Goal: Task Accomplishment & Management: Manage account settings

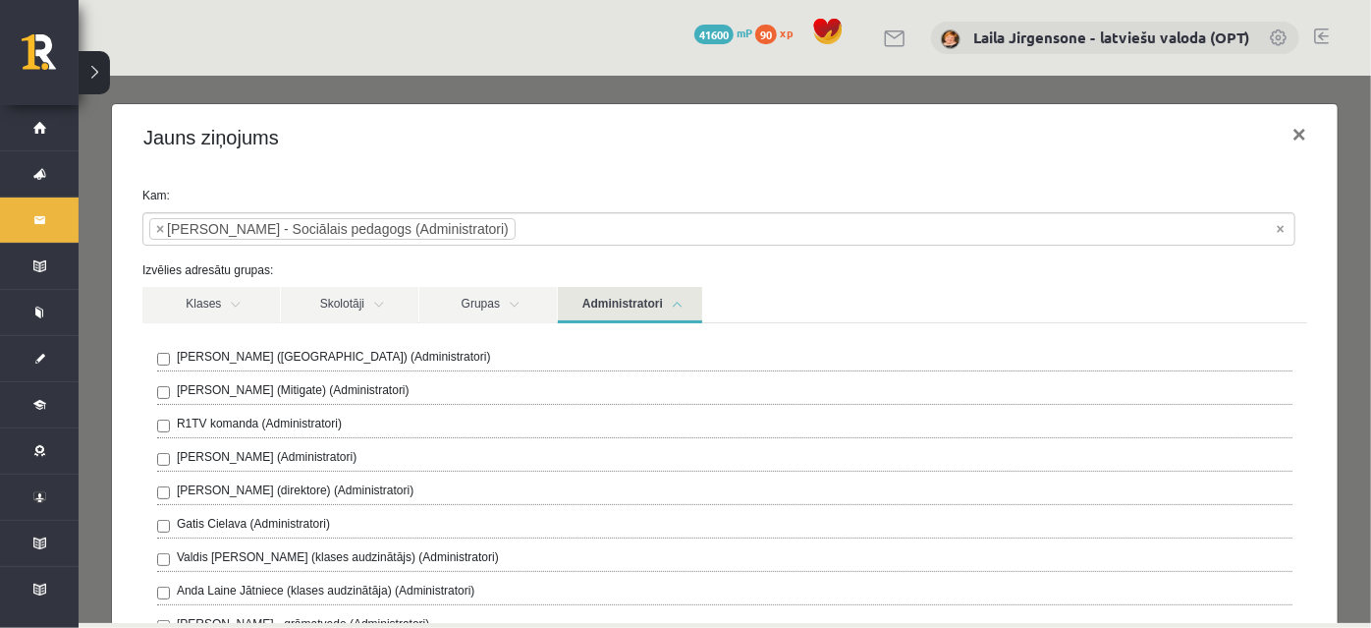
scroll to position [1050, 0]
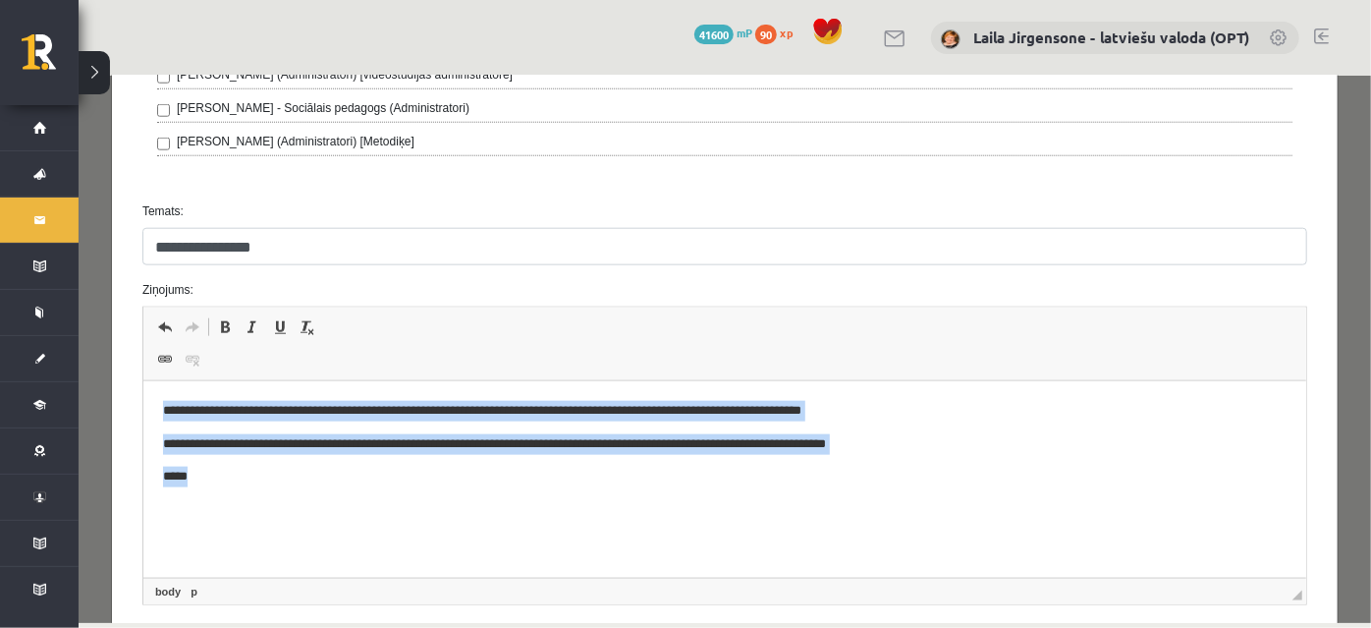
drag, startPoint x: 158, startPoint y: 402, endPoint x: 223, endPoint y: 491, distance: 110.4
click at [223, 491] on html "**********" at bounding box center [723, 444] width 1163 height 126
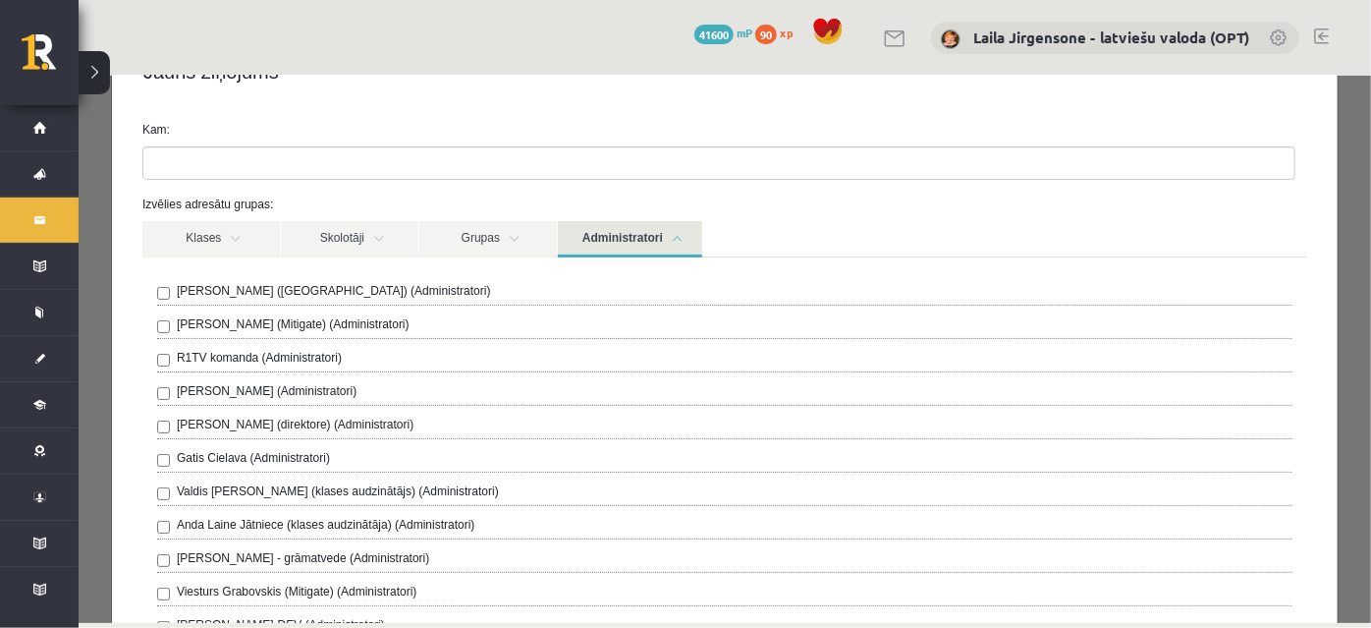
scroll to position [0, 0]
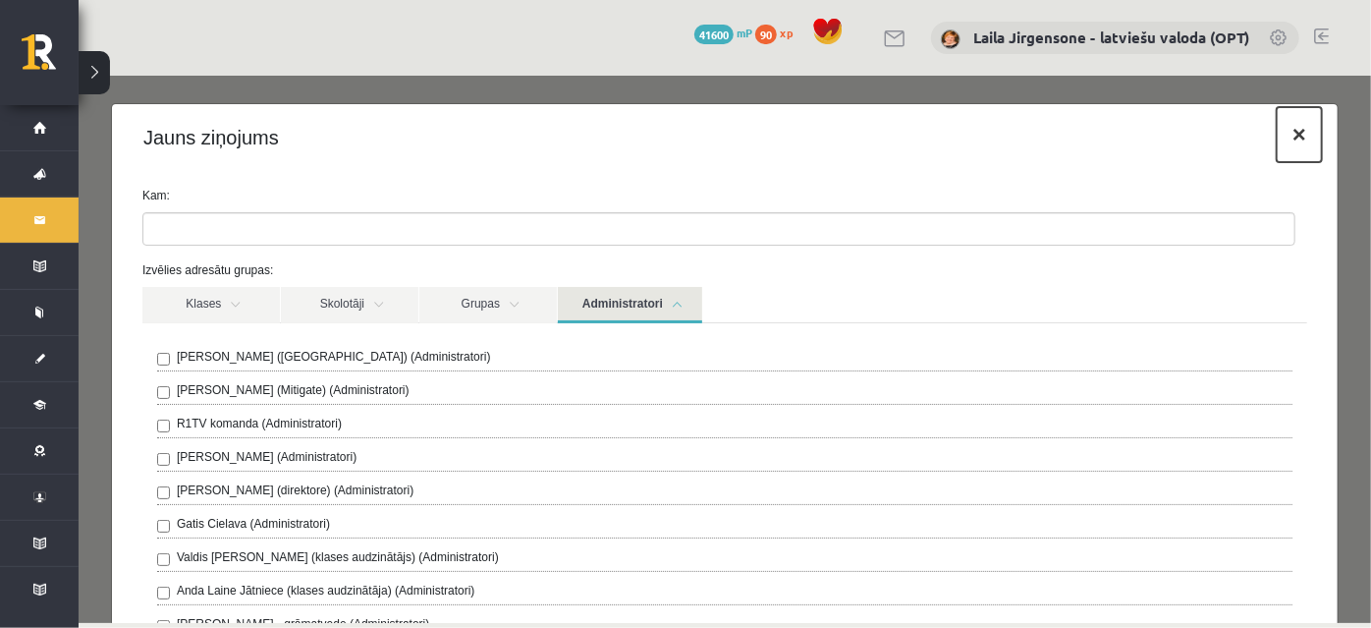
click at [1285, 135] on button "×" at bounding box center [1298, 133] width 45 height 55
click at [1285, 135] on link at bounding box center [1293, 151] width 35 height 35
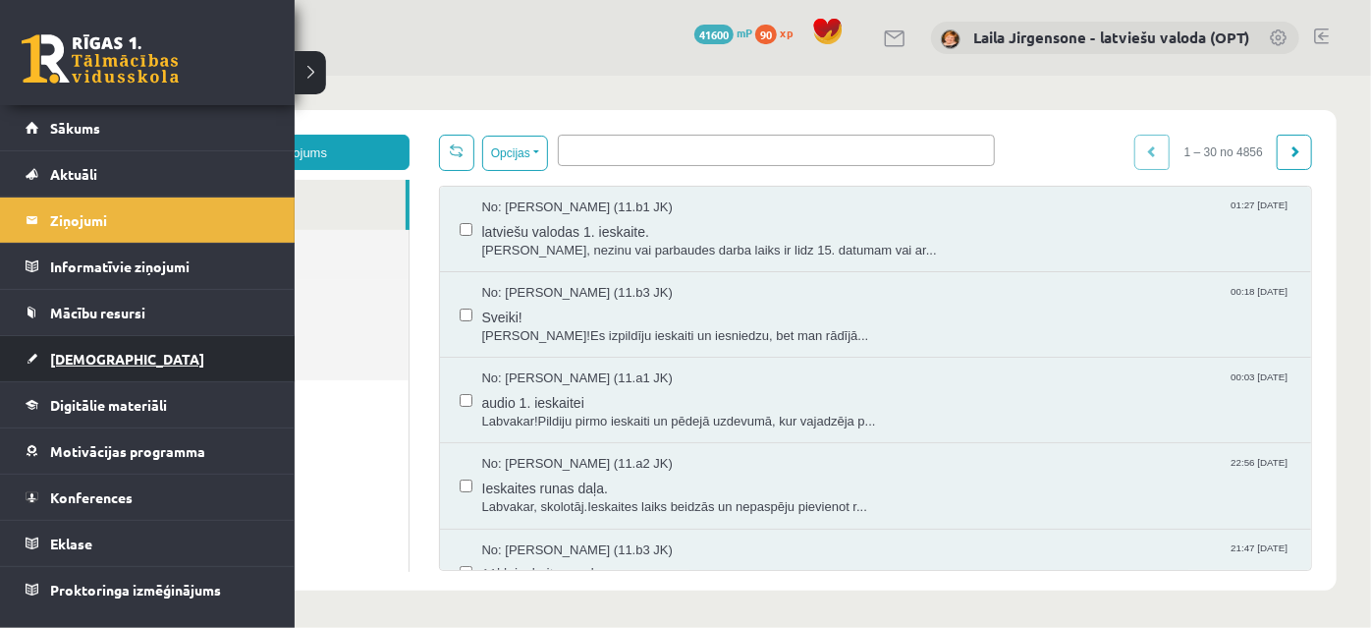
click at [86, 361] on span "[DEMOGRAPHIC_DATA]" at bounding box center [127, 359] width 154 height 18
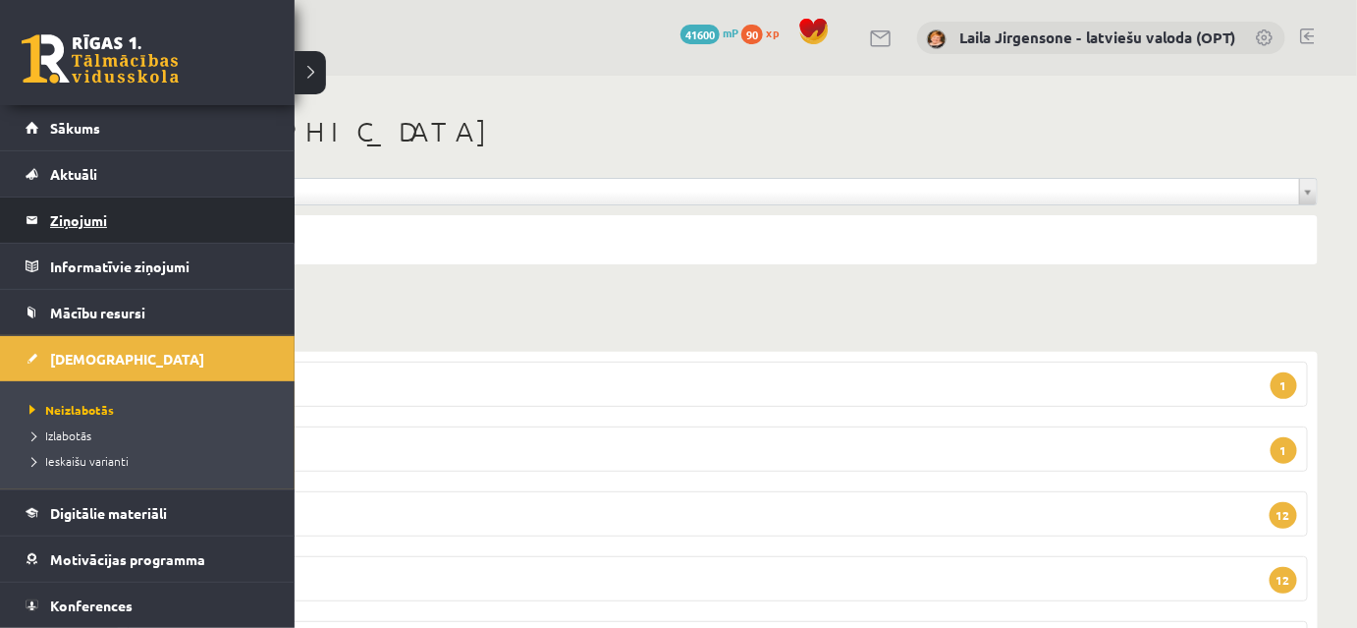
click at [86, 222] on legend "Ziņojumi 0" at bounding box center [160, 219] width 220 height 45
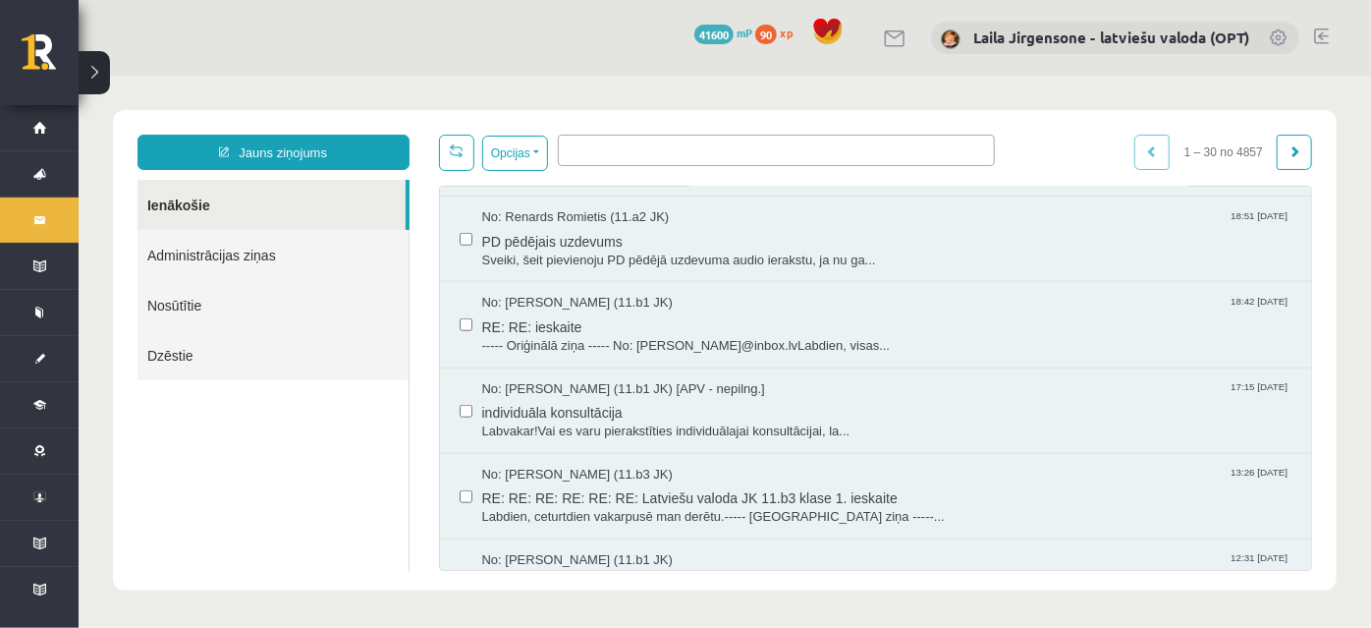
scroll to position [893, 0]
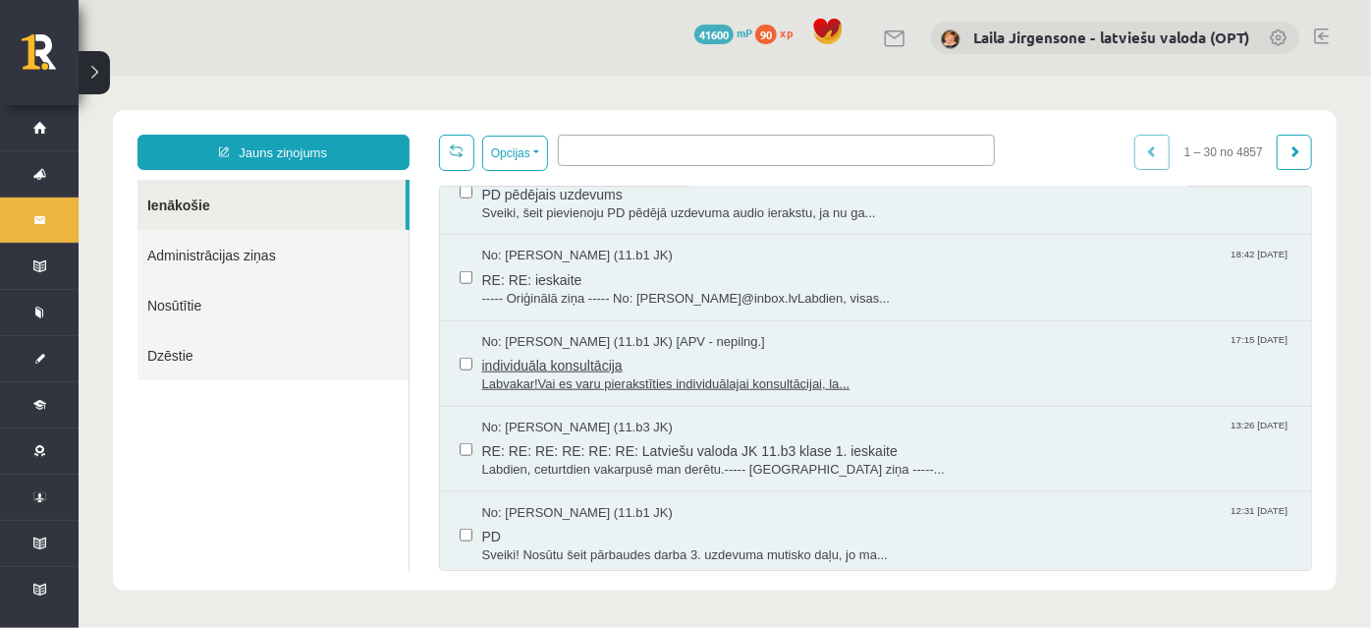
click at [711, 356] on span "individuāla konsultācija" at bounding box center [886, 362] width 810 height 25
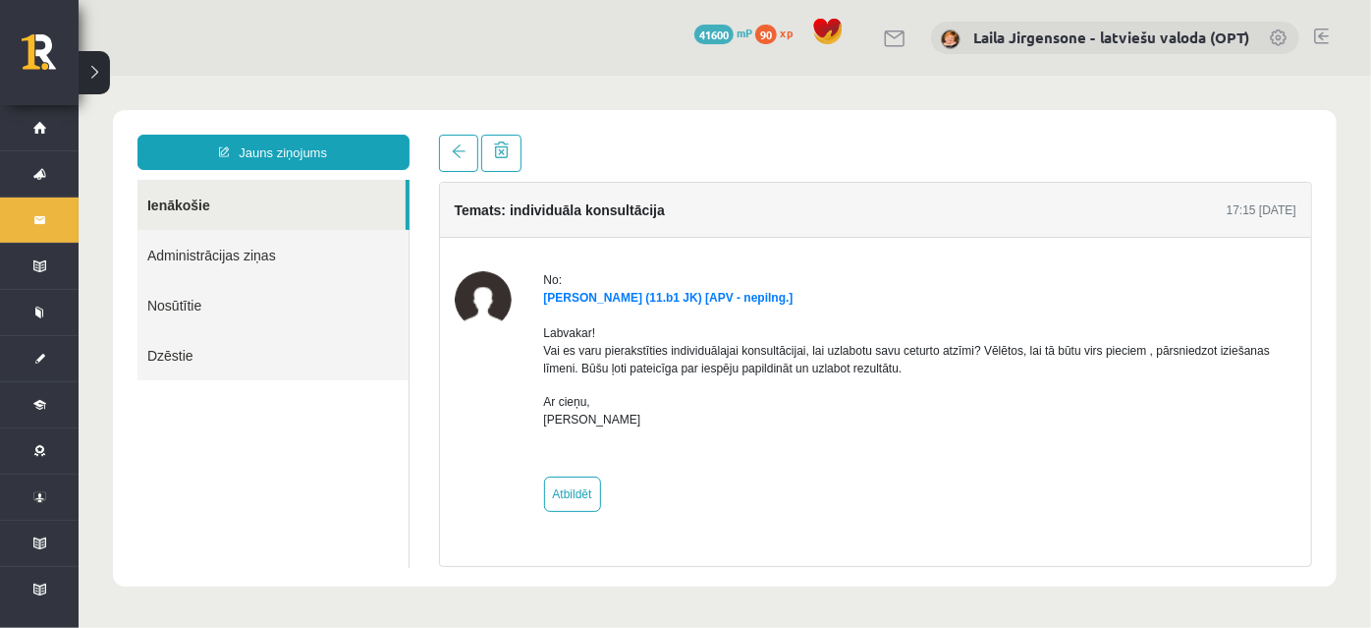
scroll to position [0, 0]
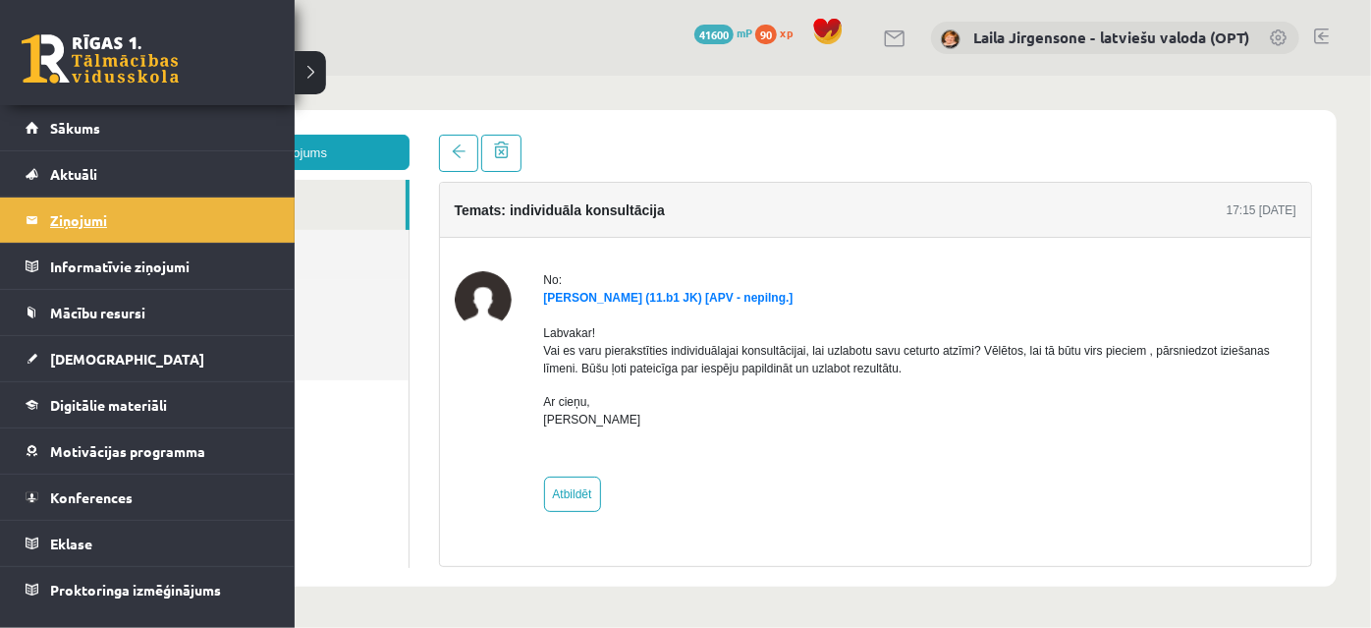
click at [89, 219] on legend "Ziņojumi 0" at bounding box center [160, 219] width 220 height 45
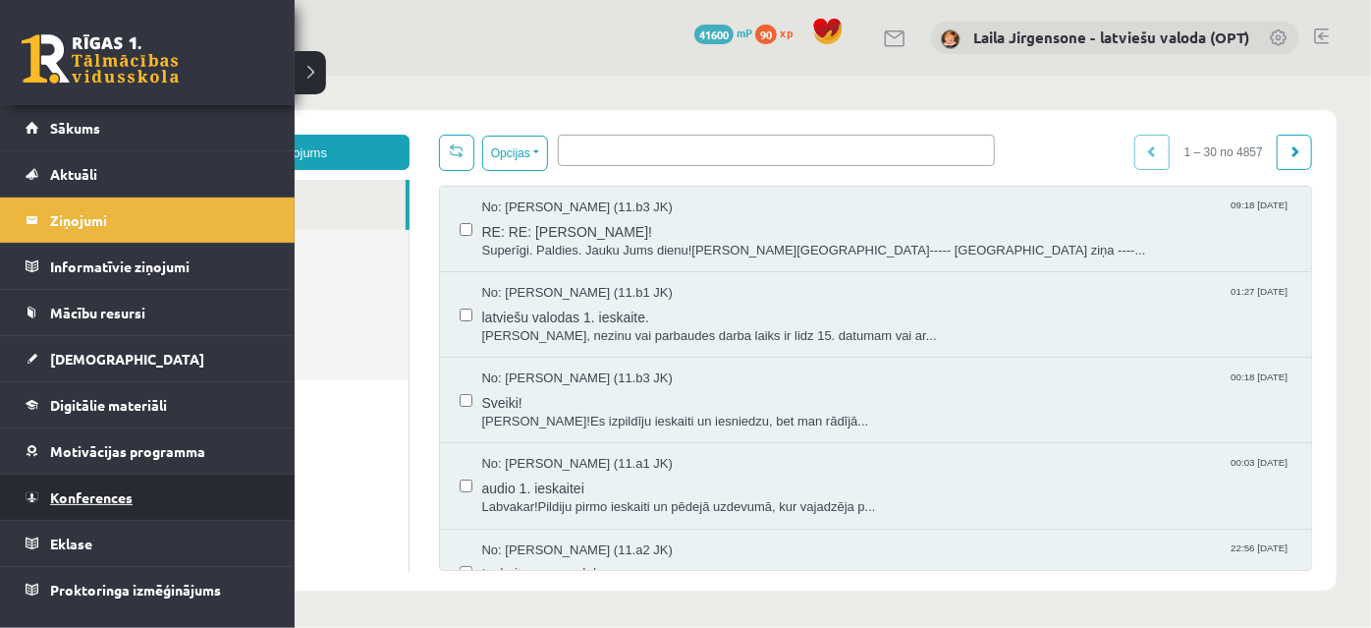
click at [88, 497] on span "Konferences" at bounding box center [91, 497] width 82 height 18
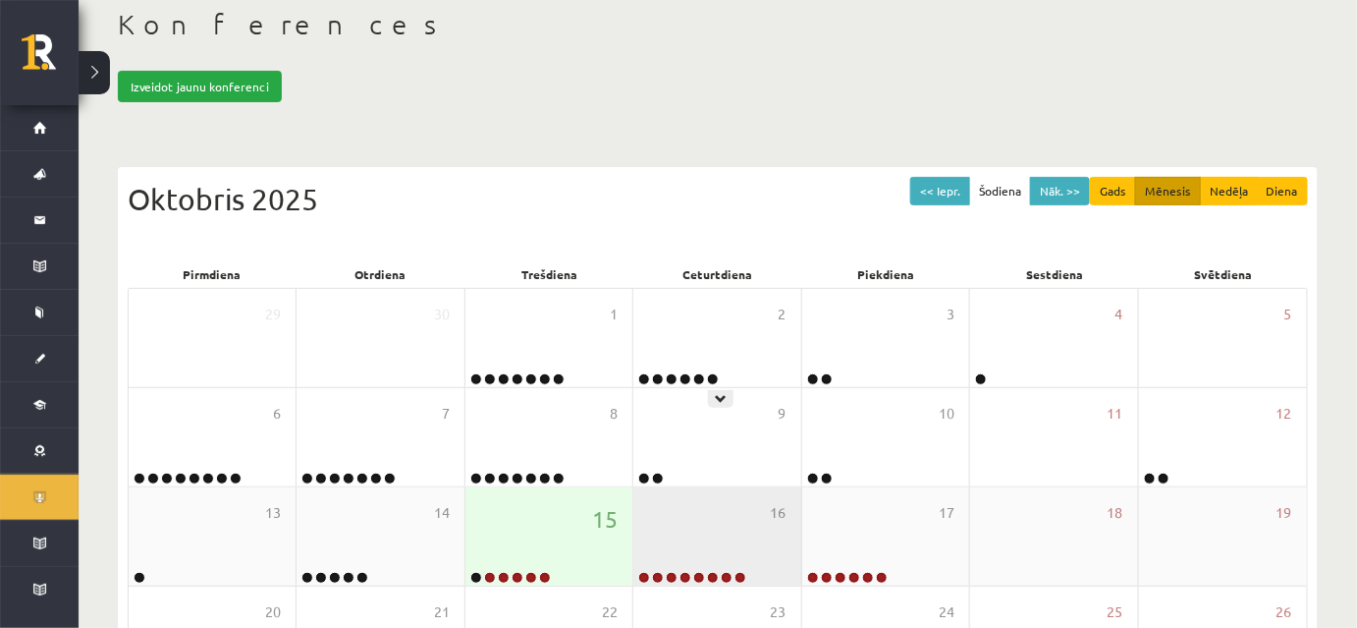
scroll to position [267, 0]
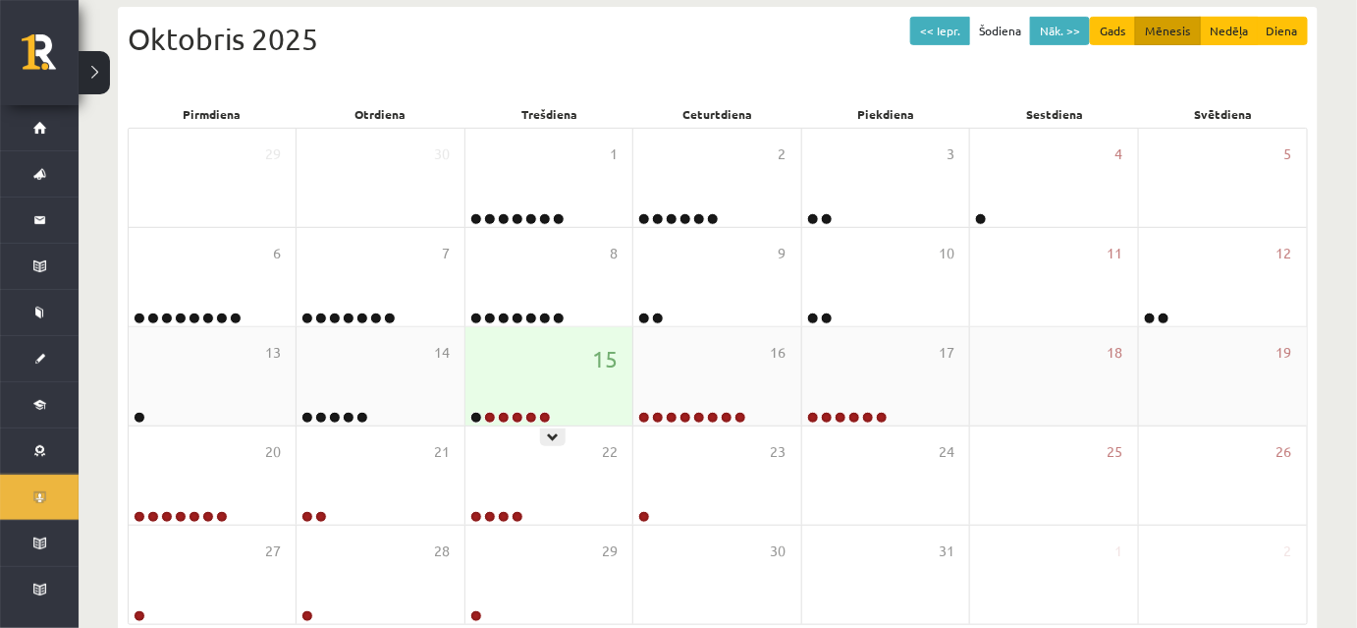
click at [554, 415] on div "15" at bounding box center [548, 376] width 167 height 98
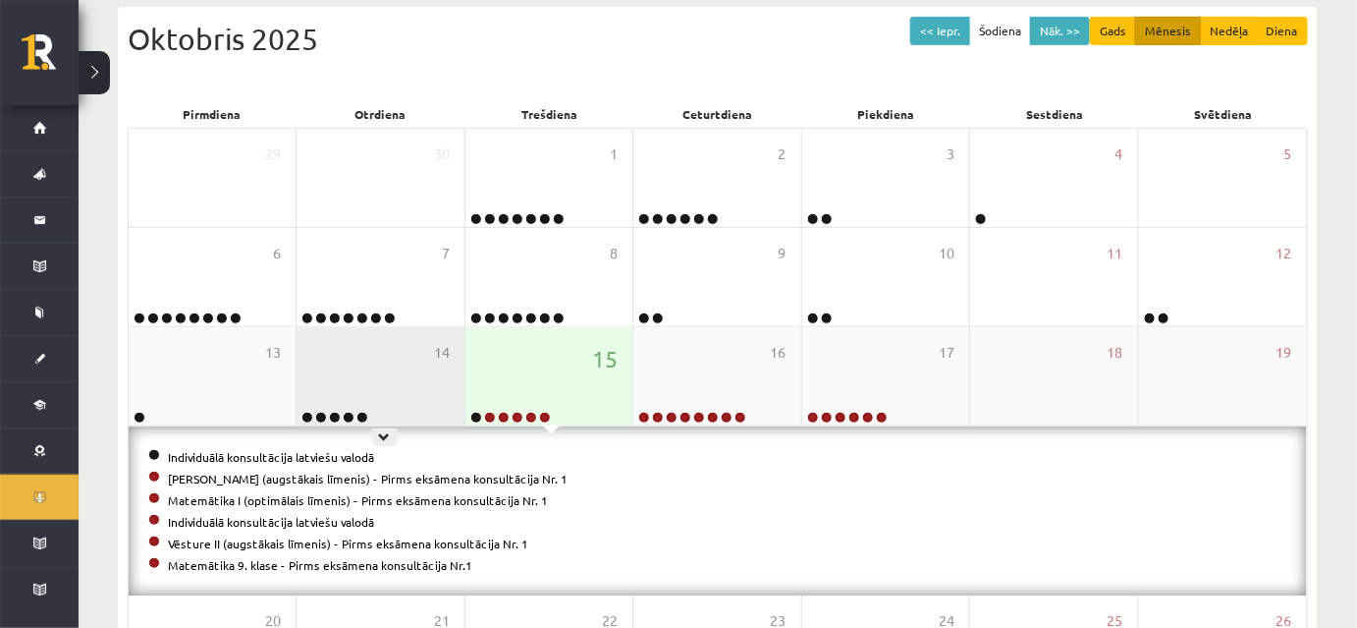
click at [434, 384] on div "14" at bounding box center [380, 376] width 167 height 98
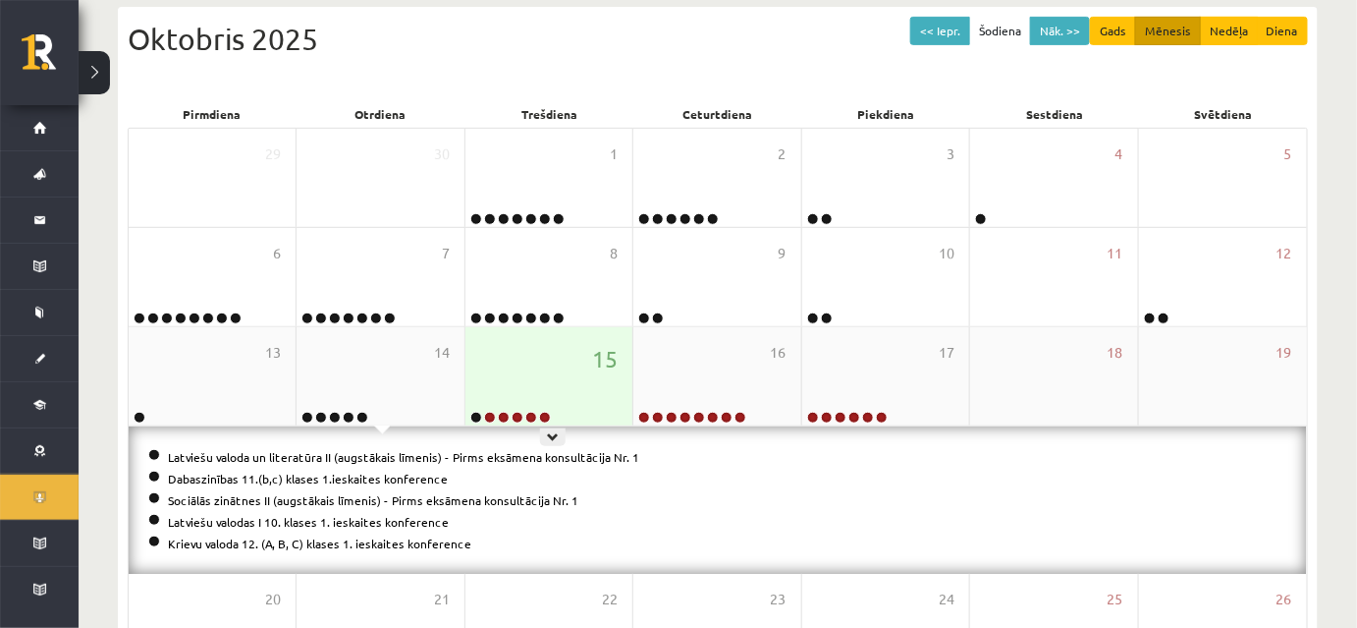
click at [546, 369] on div "15" at bounding box center [548, 376] width 167 height 98
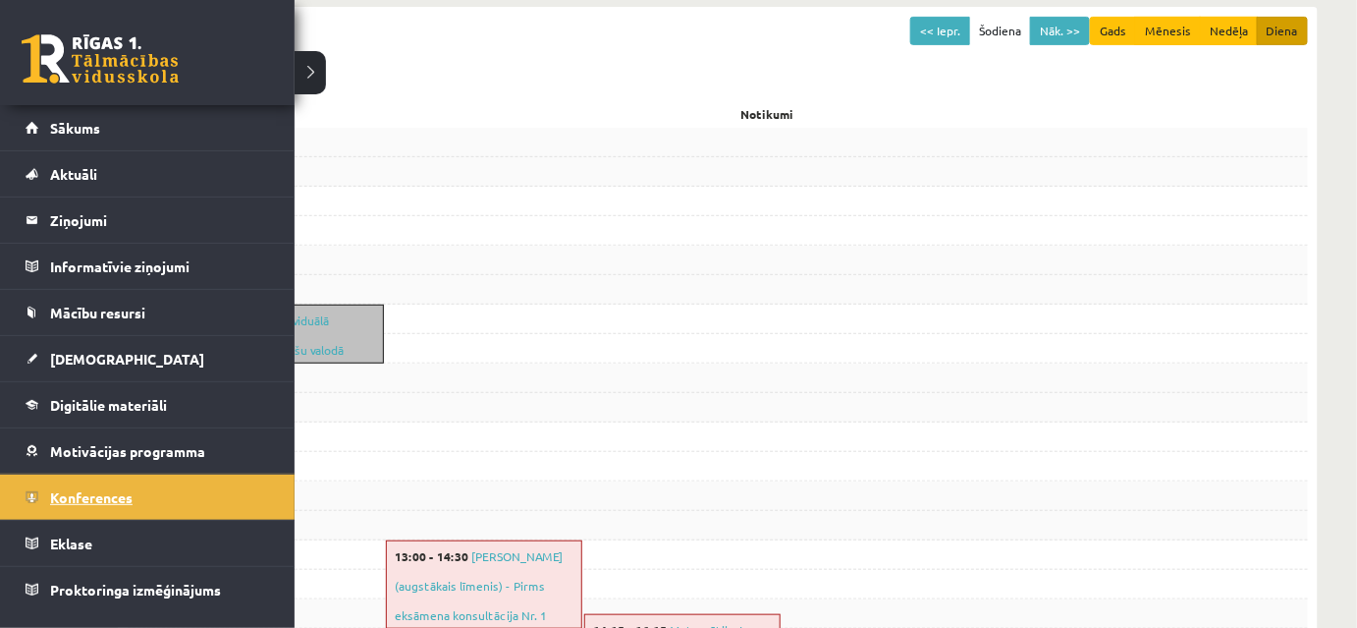
click at [73, 494] on span "Konferences" at bounding box center [91, 497] width 82 height 18
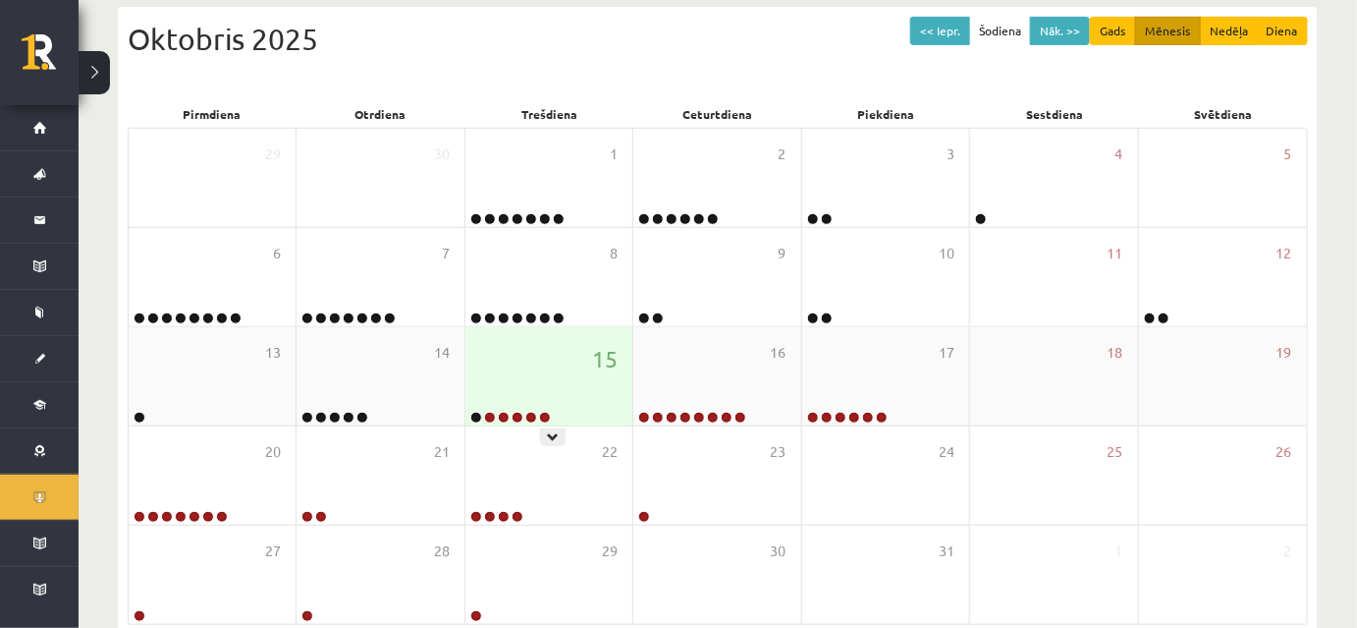
click at [495, 360] on div "15" at bounding box center [548, 376] width 167 height 98
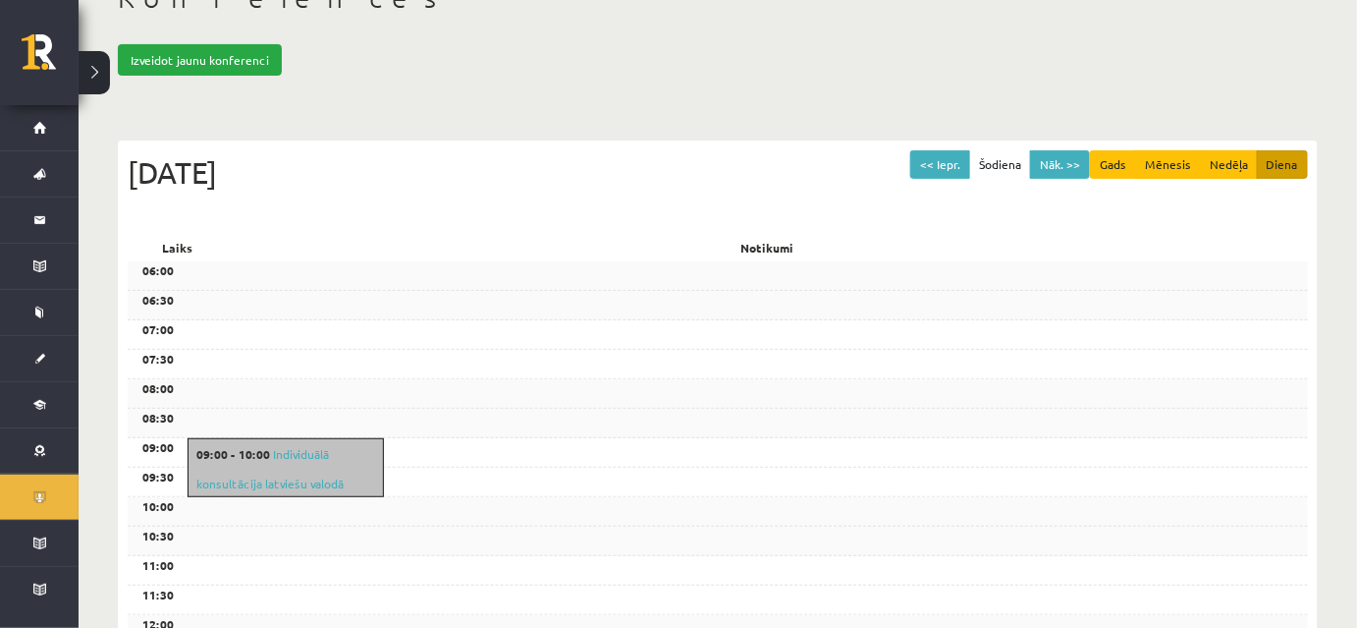
scroll to position [88, 0]
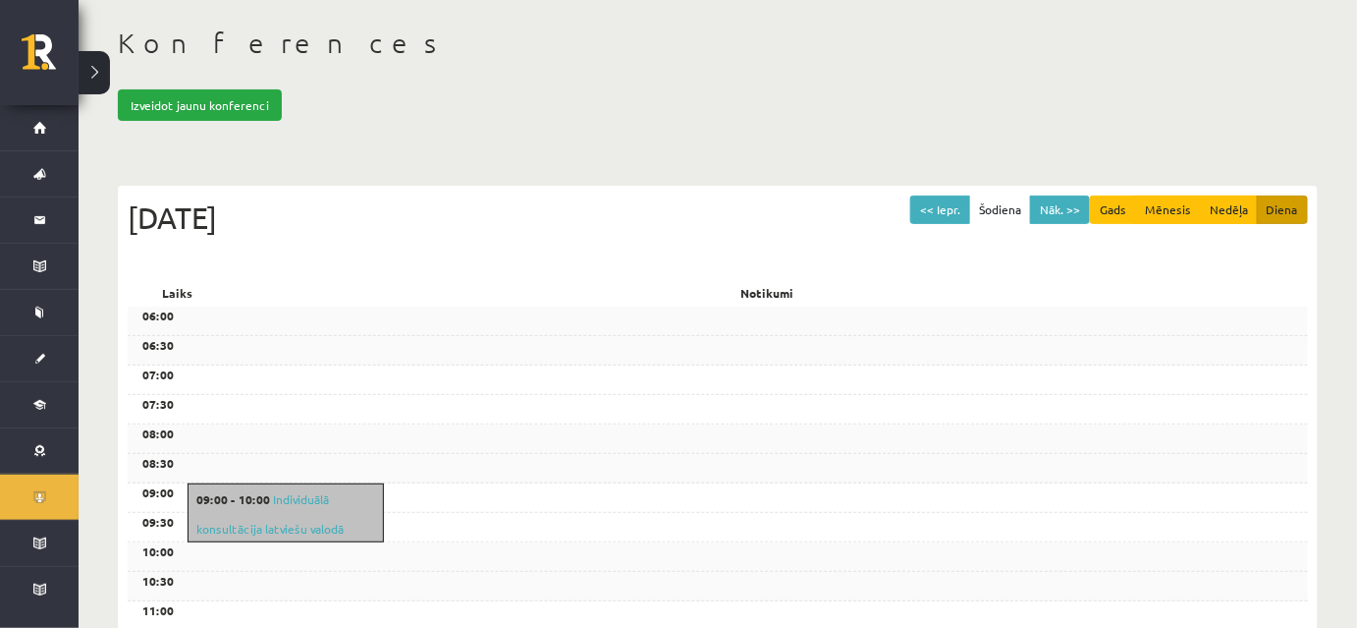
click at [600, 109] on div "Izveidot jaunu konferenci" at bounding box center [718, 104] width 1200 height 31
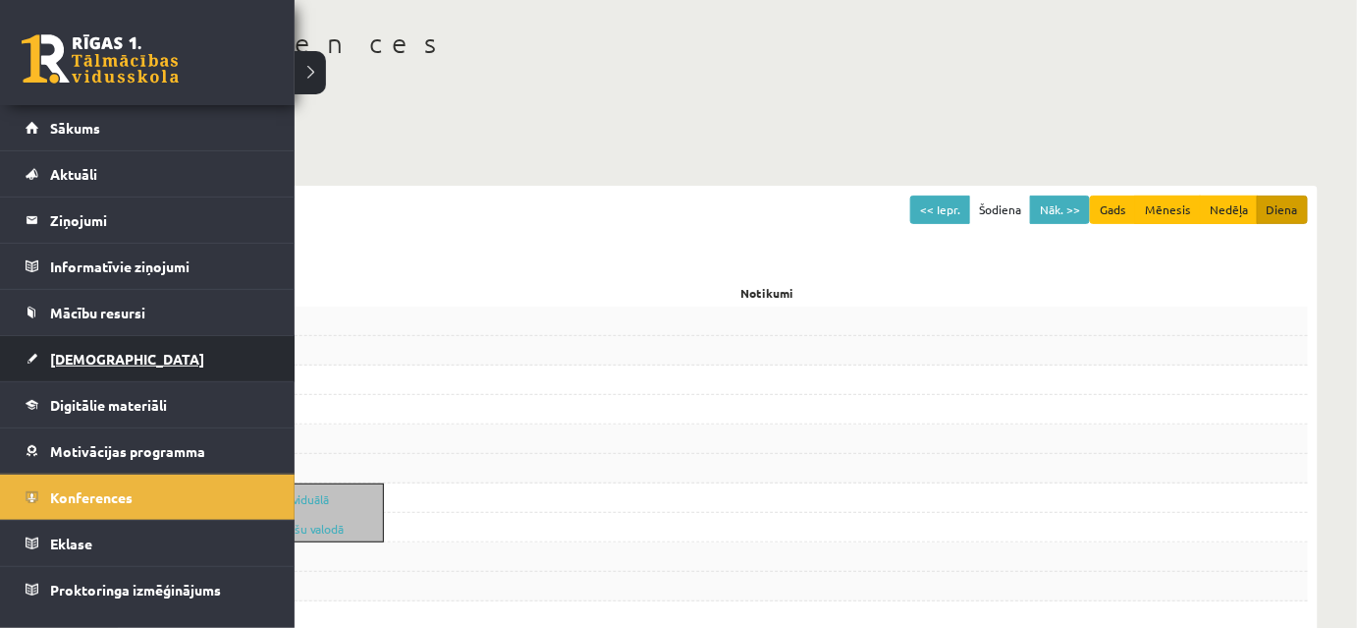
click at [81, 359] on span "[DEMOGRAPHIC_DATA]" at bounding box center [127, 359] width 154 height 18
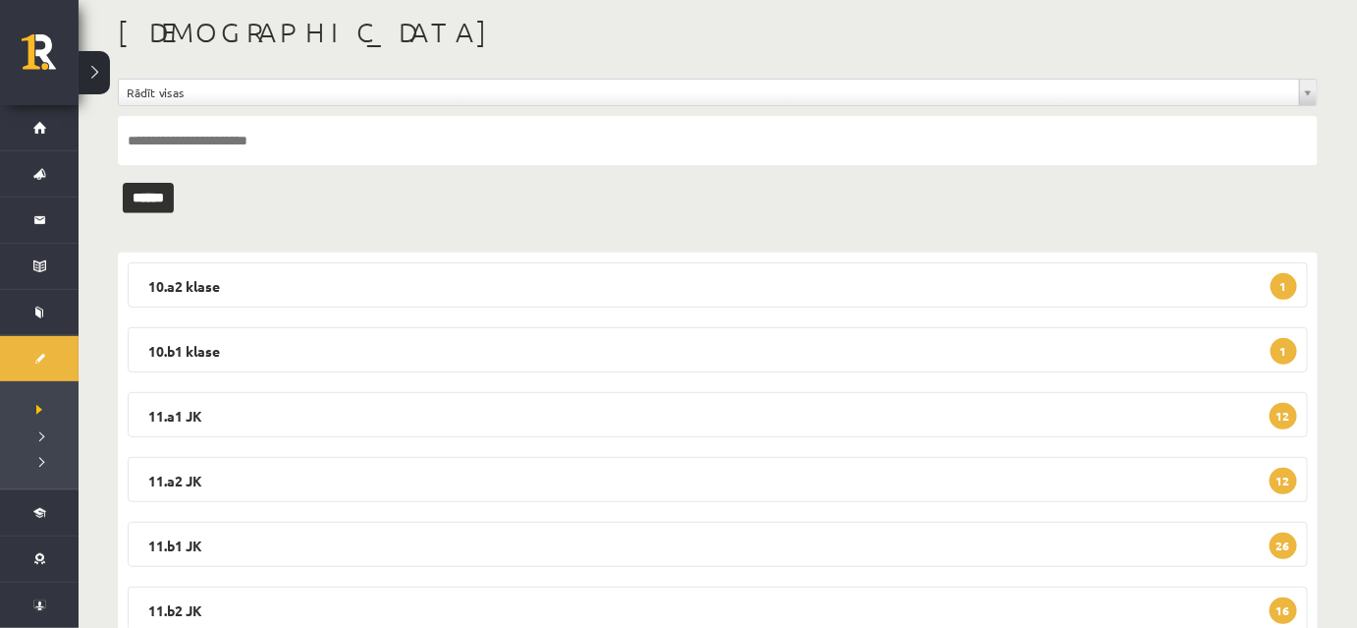
scroll to position [236, 0]
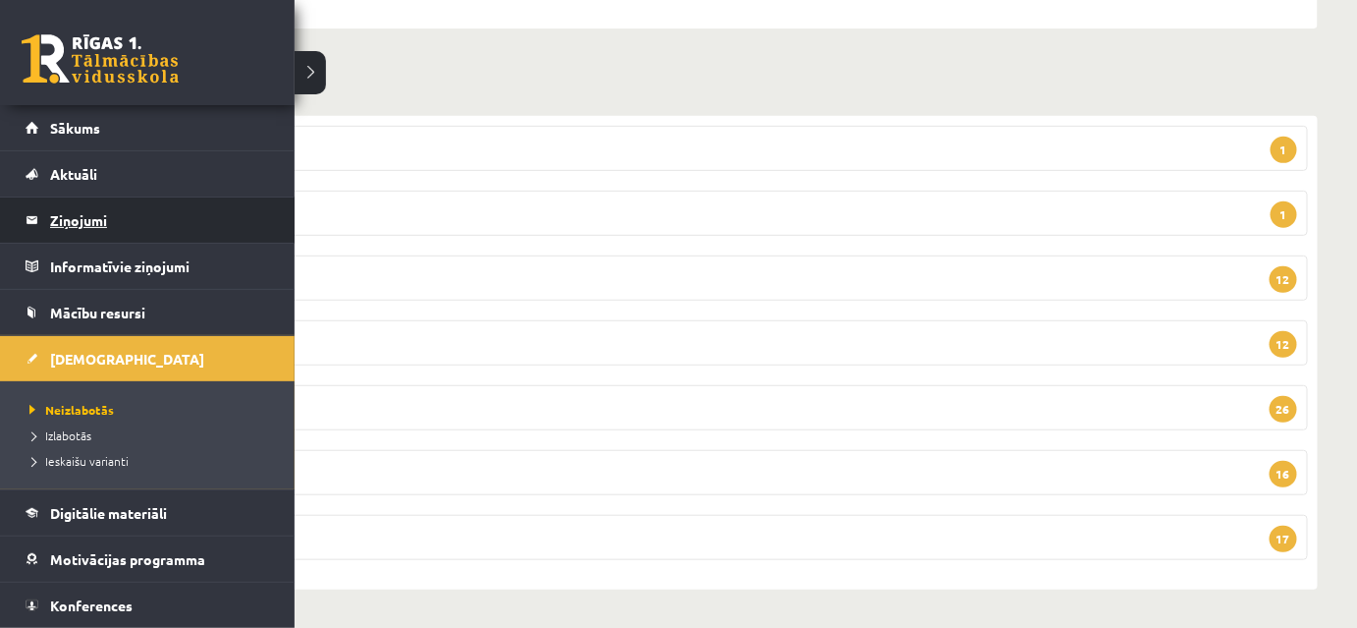
click at [90, 221] on legend "Ziņojumi 2" at bounding box center [160, 219] width 220 height 45
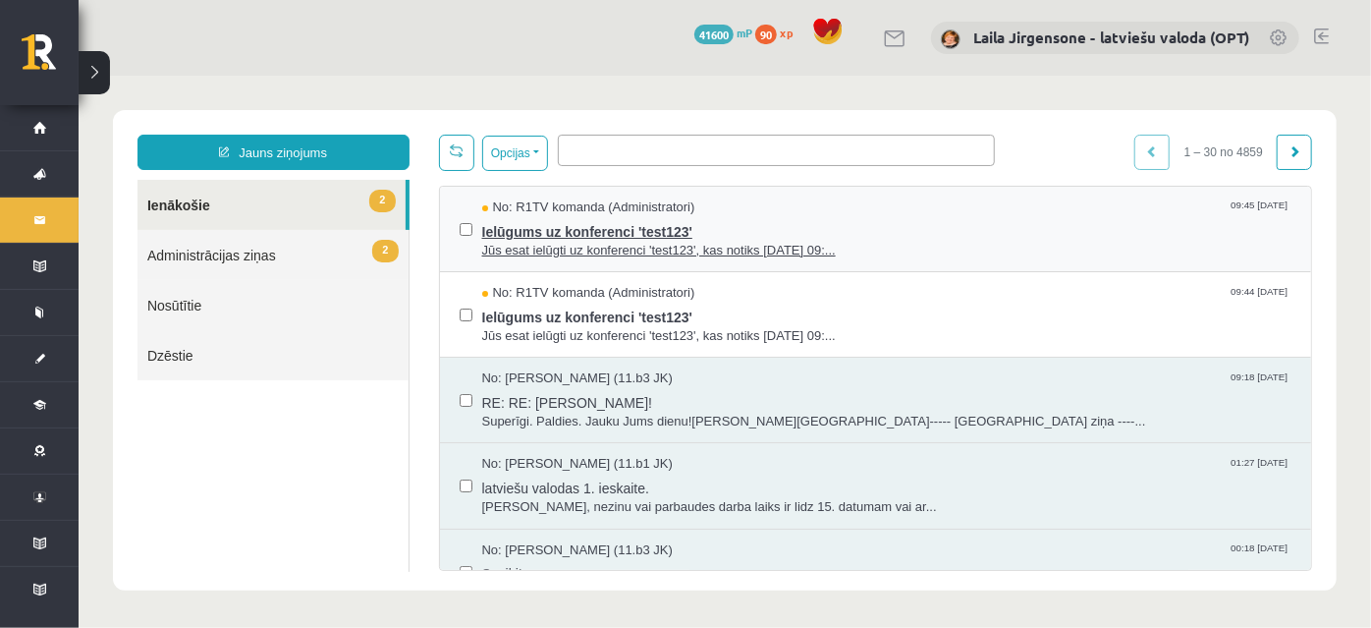
click at [604, 226] on span "Ielūgums uz konferenci 'test123'" at bounding box center [886, 228] width 810 height 25
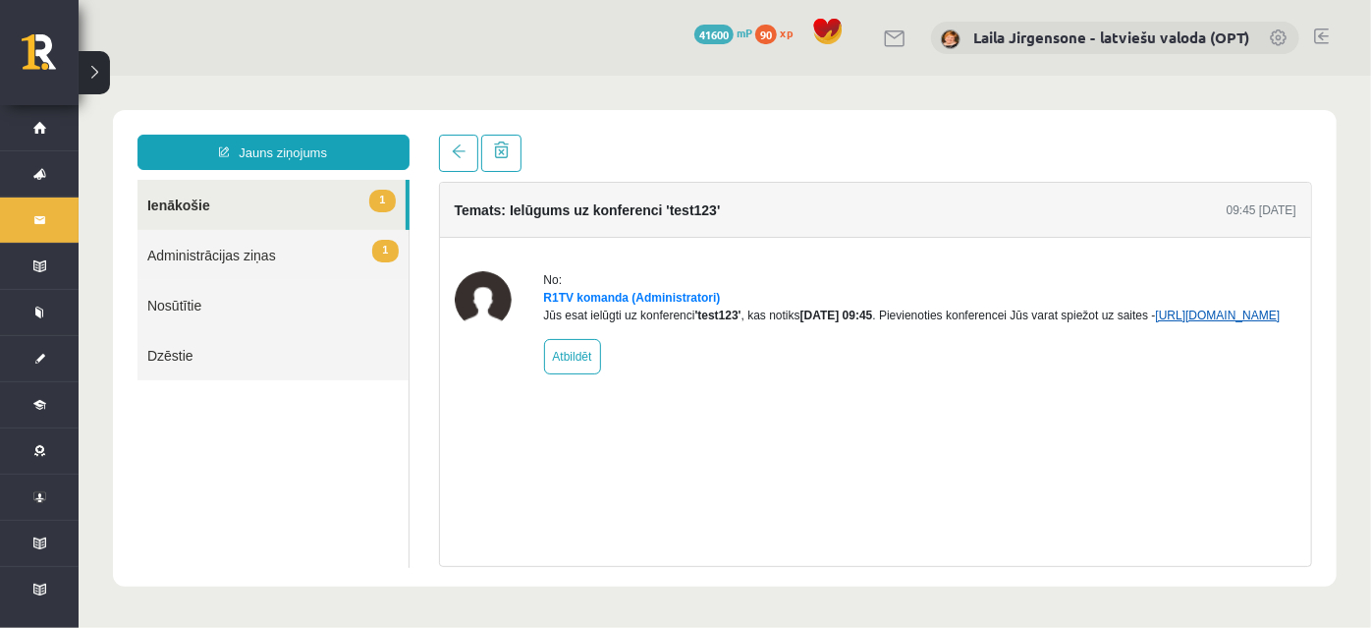
click at [1155, 321] on link "https://eskola.r1tv.lv/conferences/5178/join" at bounding box center [1217, 314] width 125 height 14
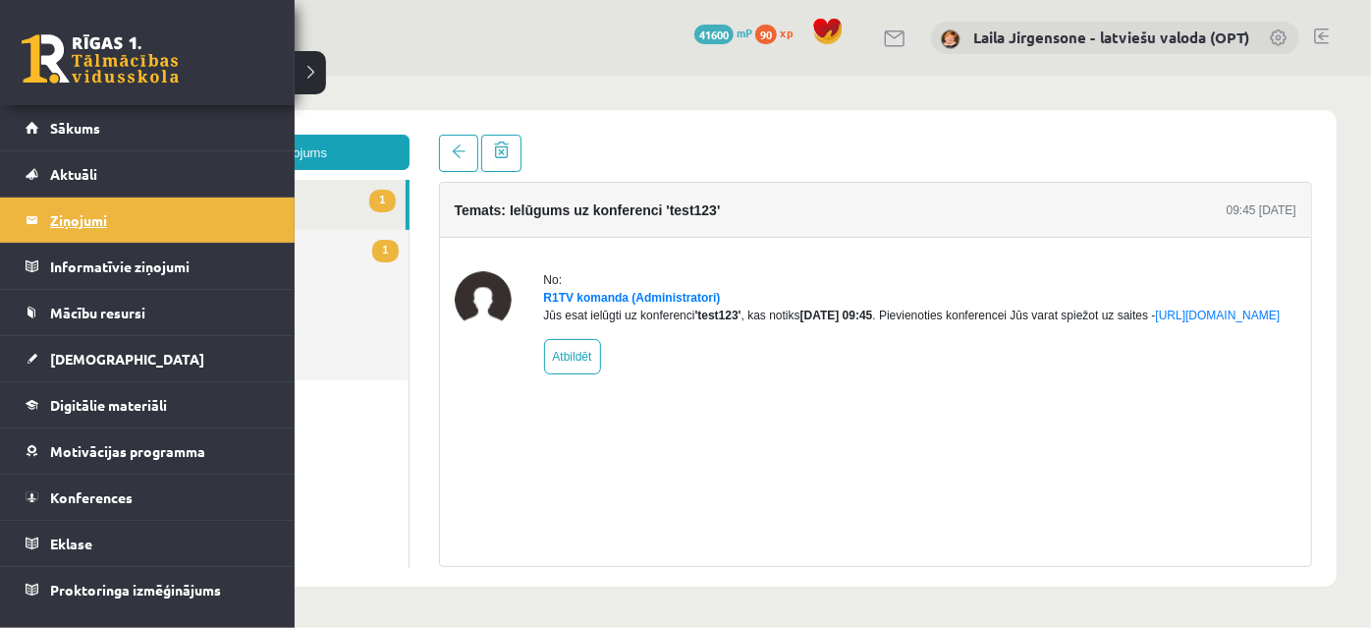
click at [55, 216] on legend "Ziņojumi 2" at bounding box center [160, 219] width 220 height 45
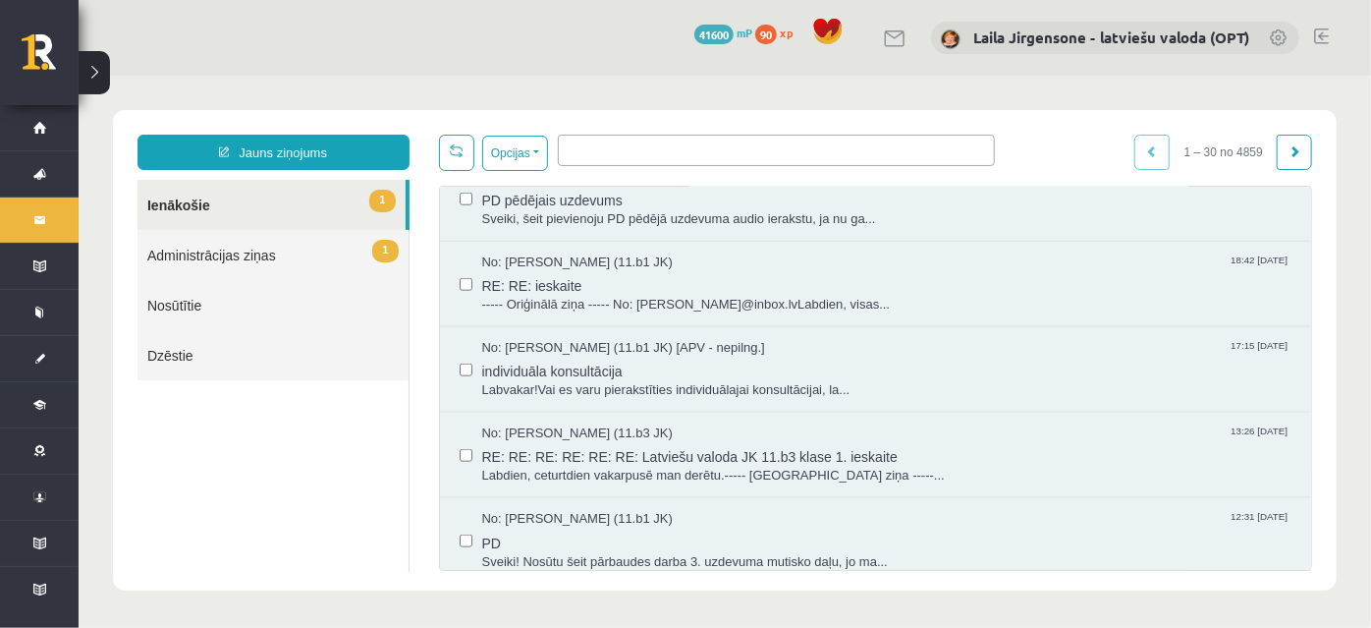
scroll to position [1160, 0]
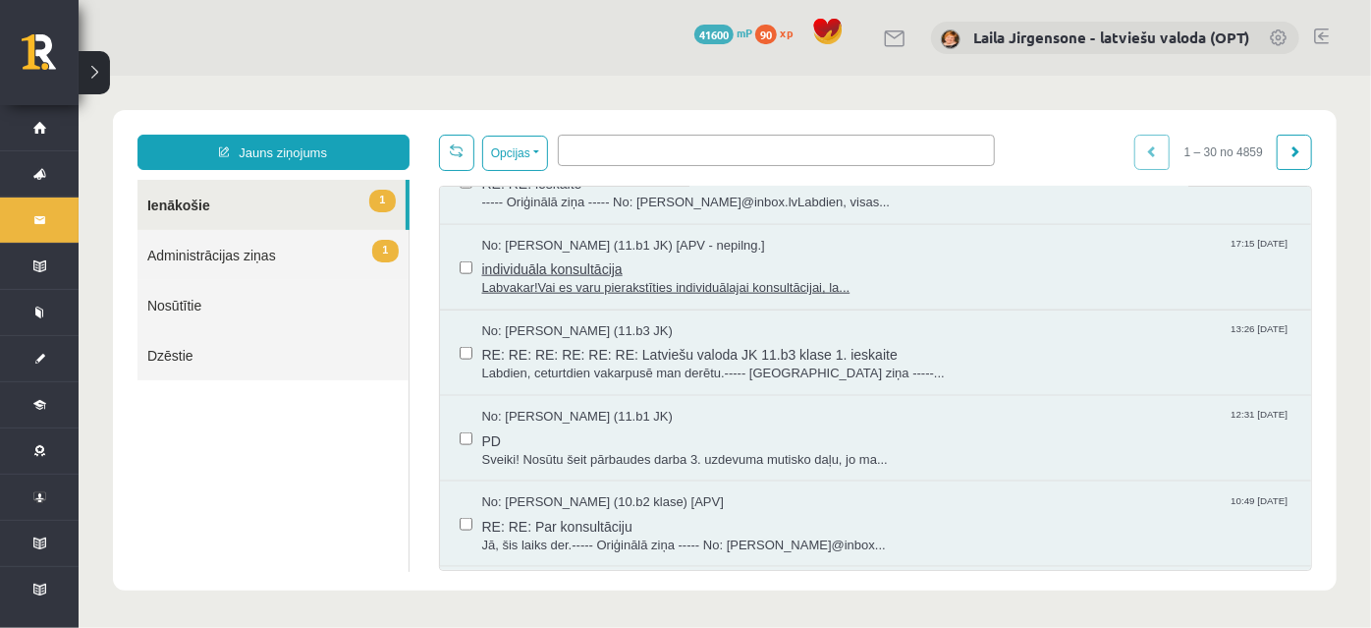
click at [609, 279] on span "Labvakar!Vai es varu pierakstīties individuālajai konsultācijai, la..." at bounding box center [886, 287] width 810 height 19
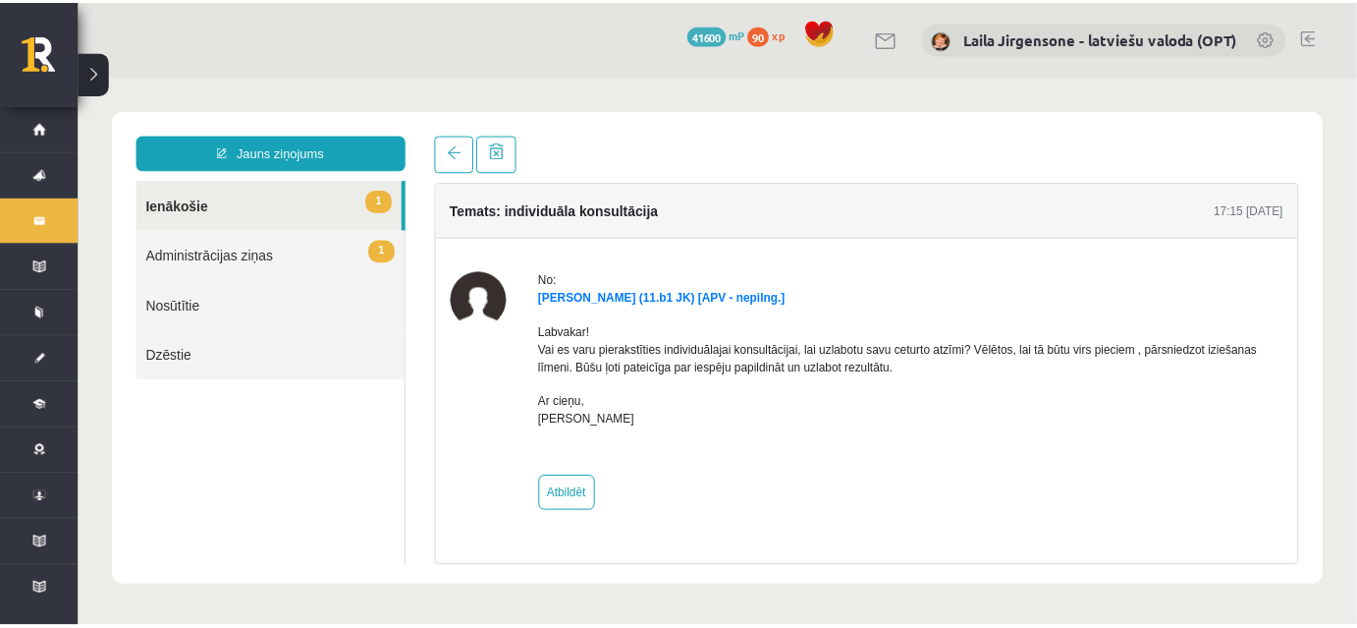
scroll to position [0, 0]
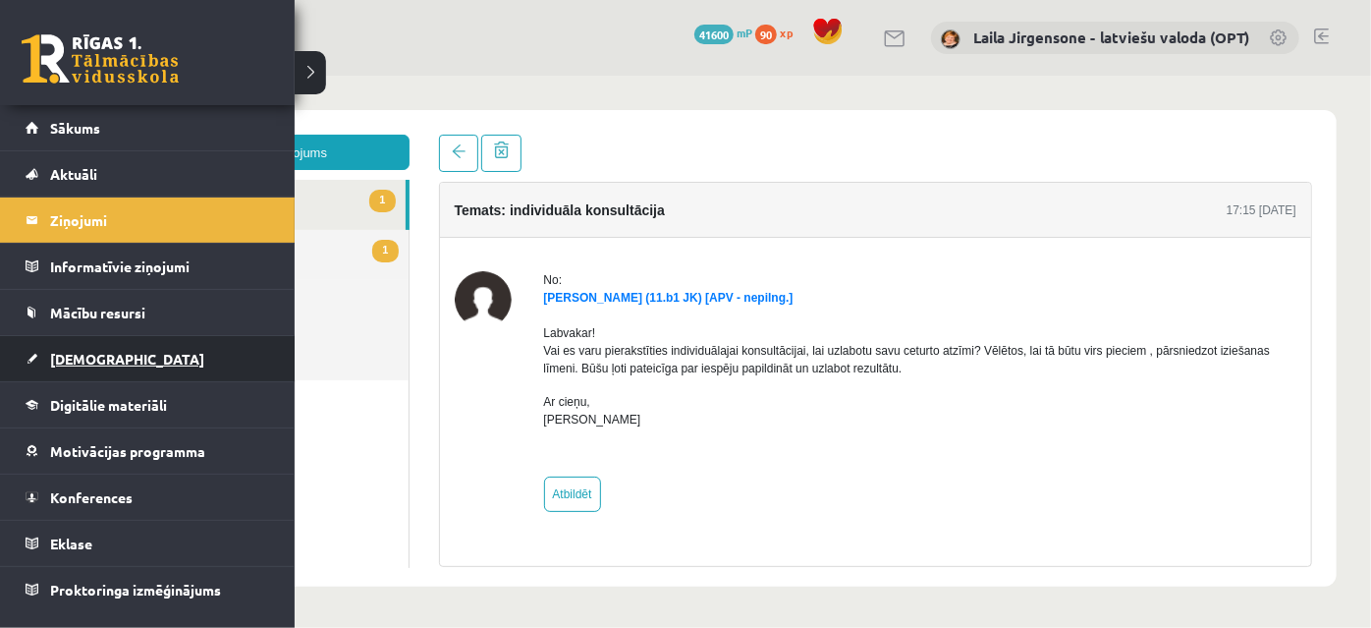
click at [86, 357] on span "[DEMOGRAPHIC_DATA]" at bounding box center [127, 359] width 154 height 18
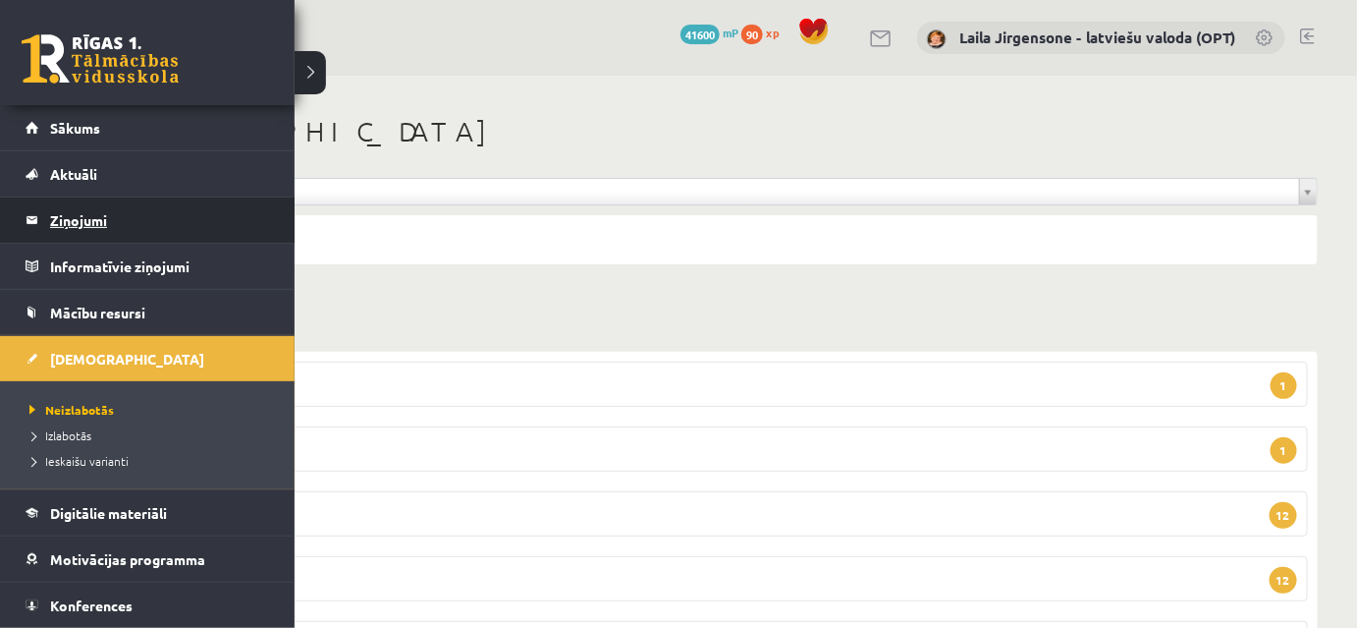
click at [96, 219] on legend "Ziņojumi 1" at bounding box center [160, 219] width 220 height 45
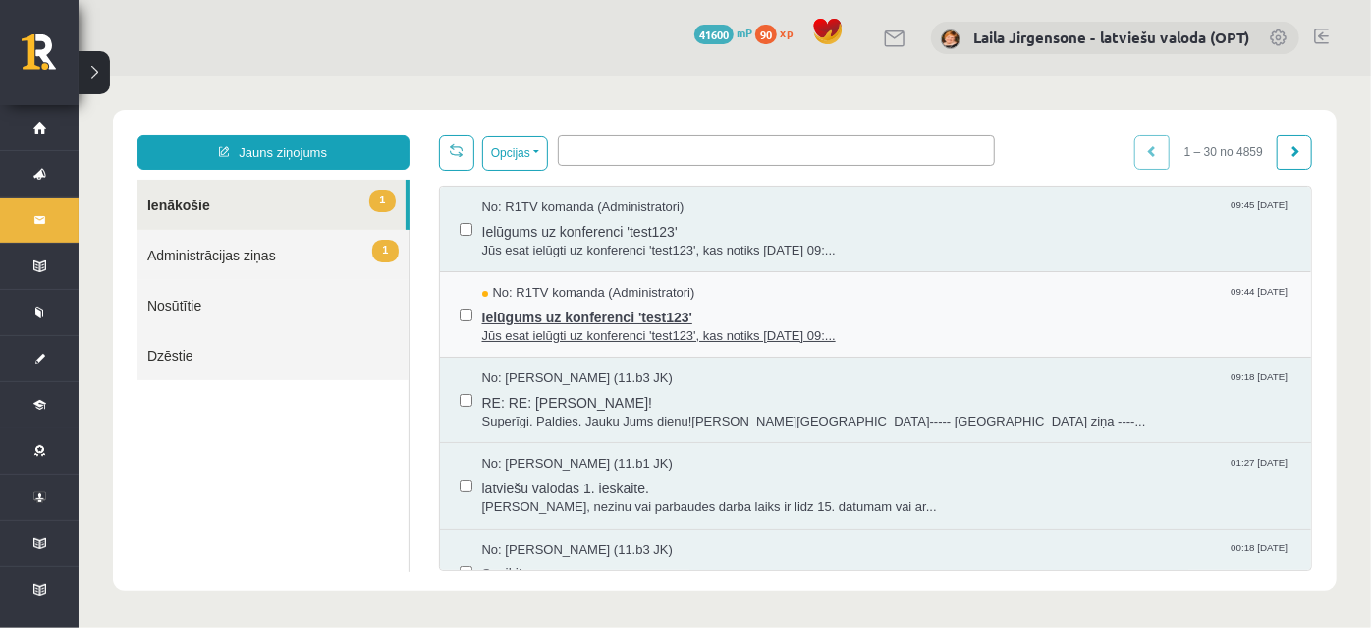
click at [604, 326] on span "Jūs esat ielūgti uz konferenci 'test123', kas notiks 2025-10-15 09:..." at bounding box center [886, 335] width 810 height 19
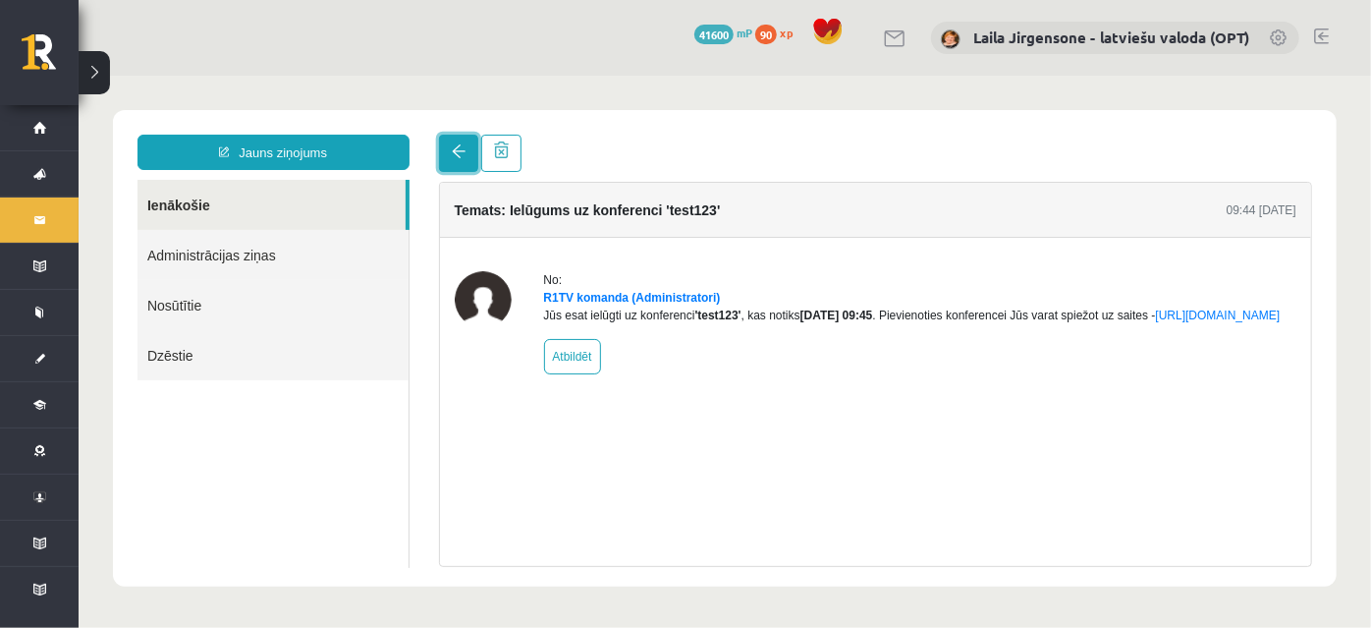
click at [463, 150] on span at bounding box center [458, 150] width 14 height 14
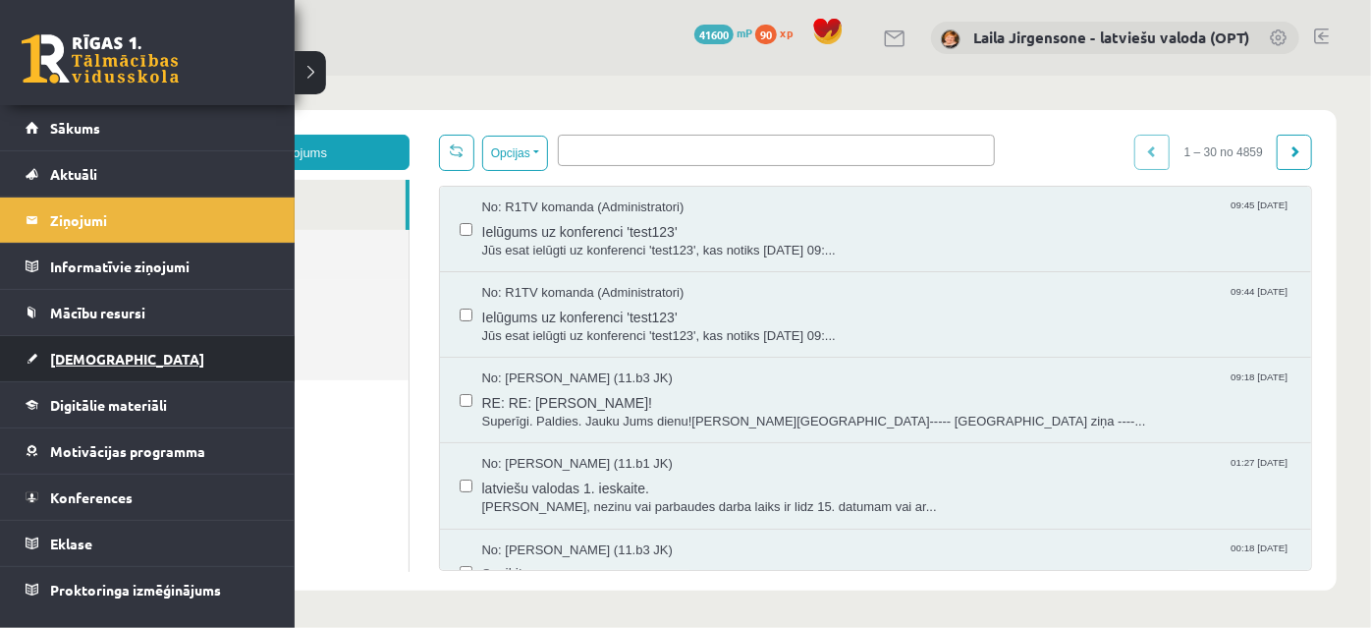
click at [69, 355] on span "[DEMOGRAPHIC_DATA]" at bounding box center [127, 359] width 154 height 18
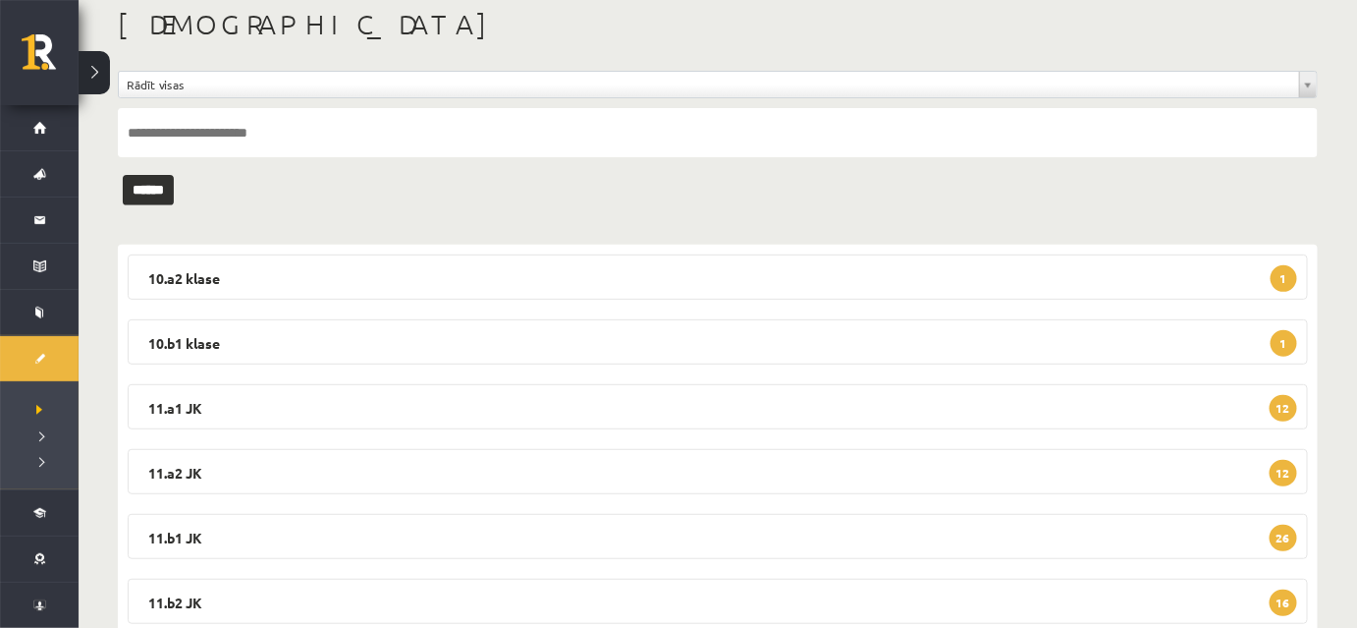
scroll to position [236, 0]
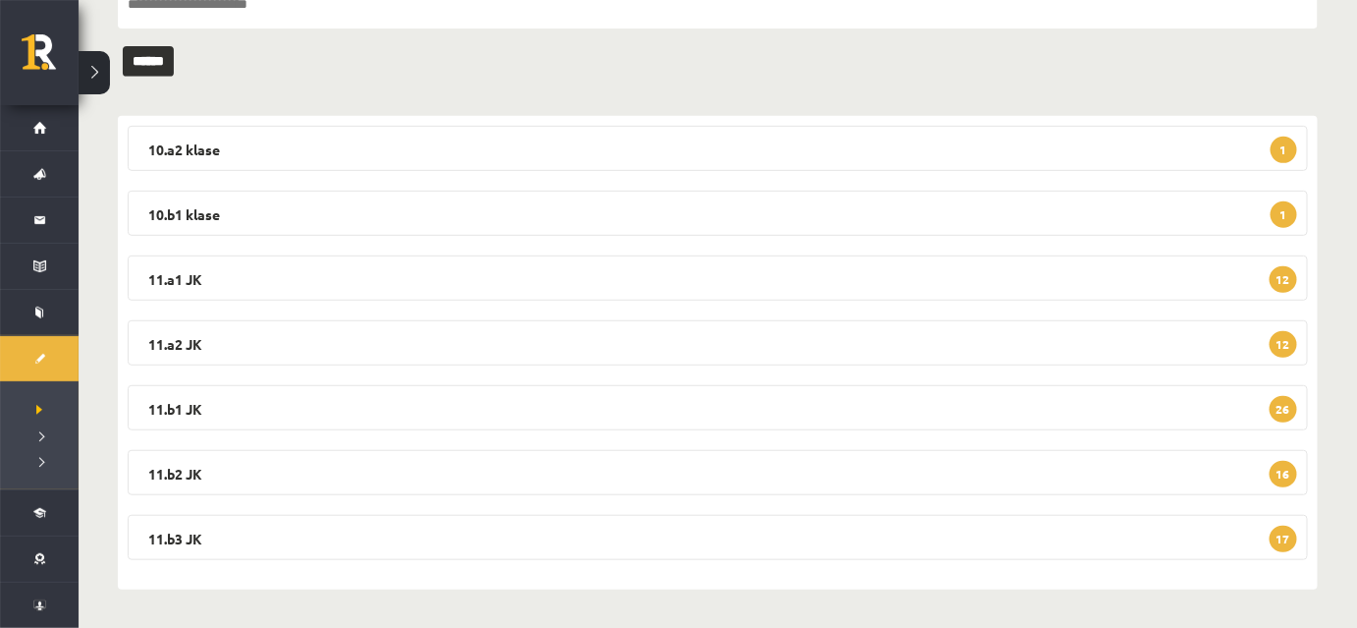
click at [0, 336] on link "[DEMOGRAPHIC_DATA]" at bounding box center [39, 358] width 79 height 45
click at [621, 537] on legend "11.b3 JK 18" at bounding box center [718, 537] width 1180 height 45
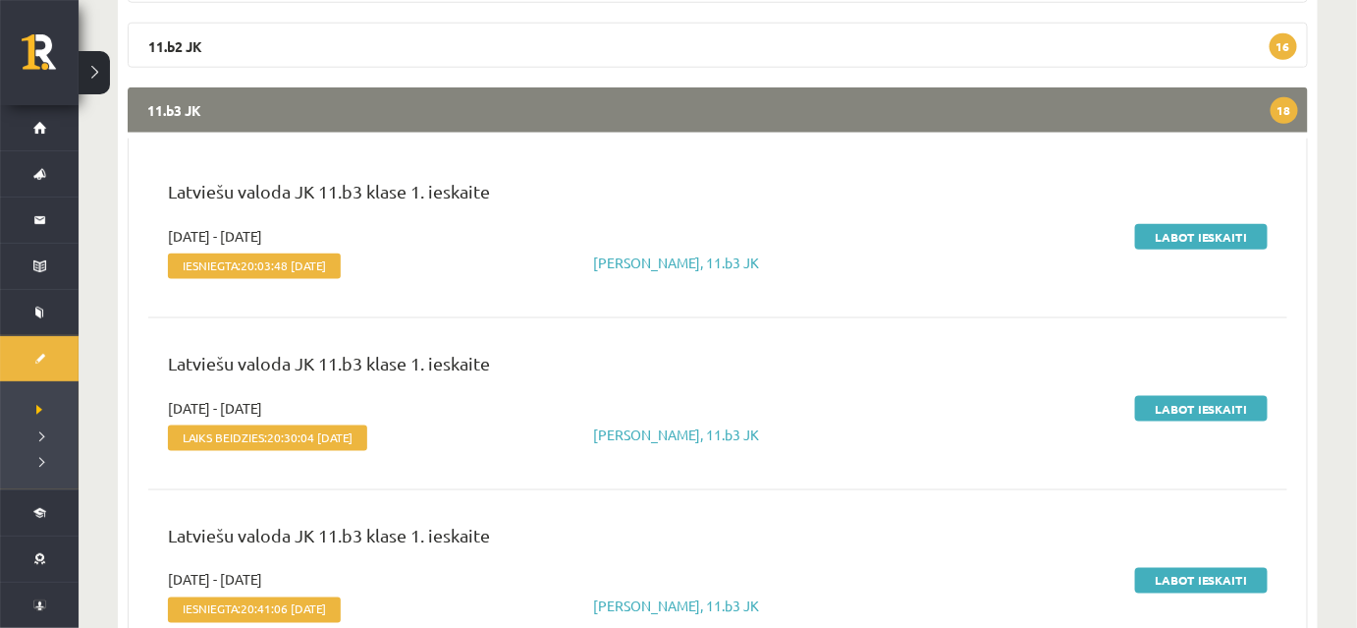
scroll to position [682, 0]
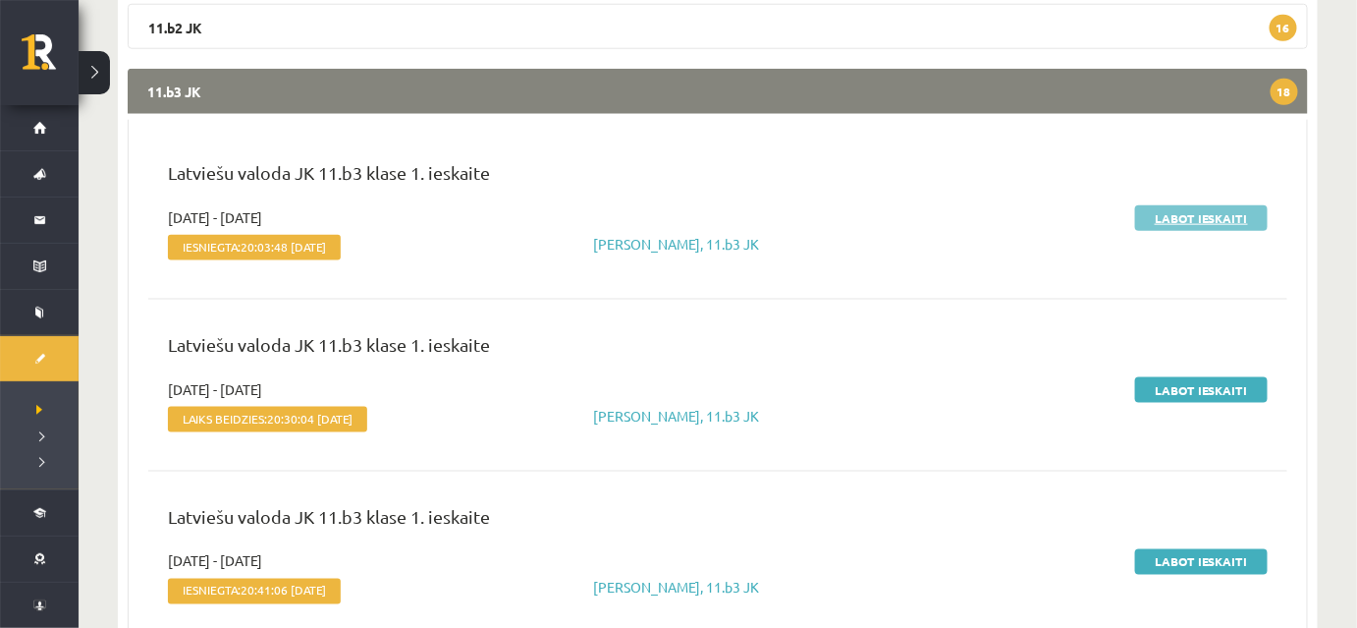
click at [1183, 219] on link "Labot ieskaiti" at bounding box center [1201, 218] width 133 height 26
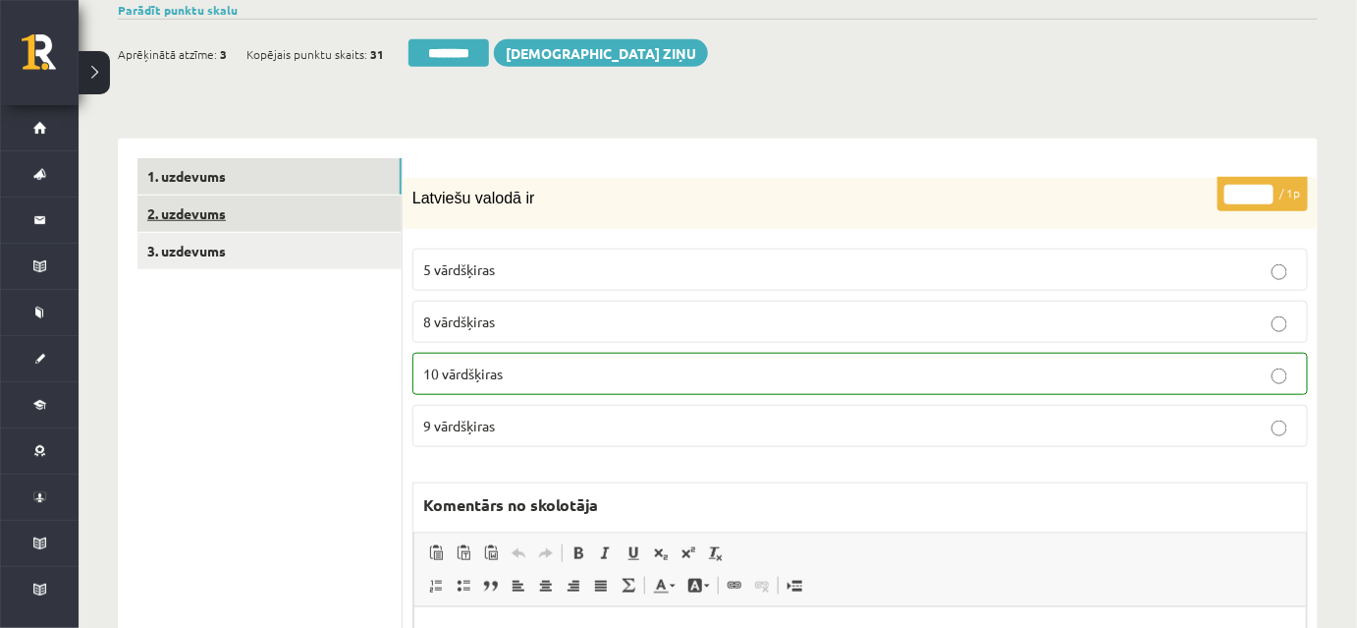
click at [344, 208] on link "2. uzdevums" at bounding box center [269, 213] width 264 height 36
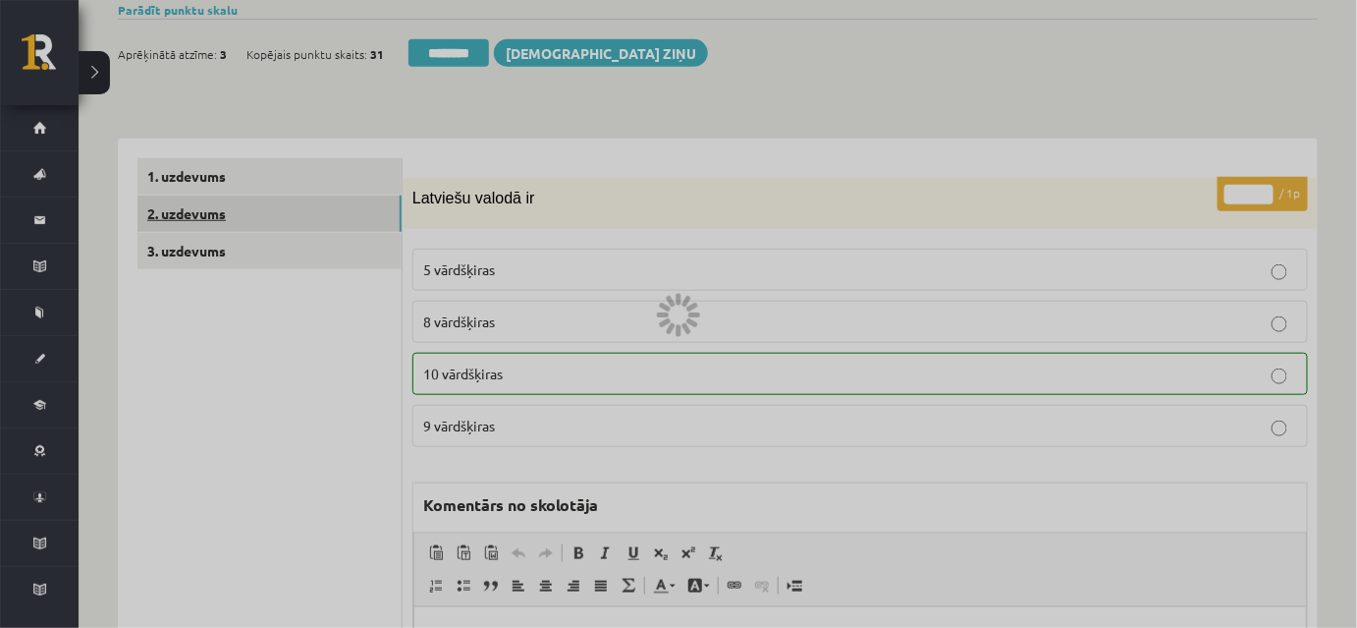
click at [344, 208] on div at bounding box center [678, 314] width 1357 height 628
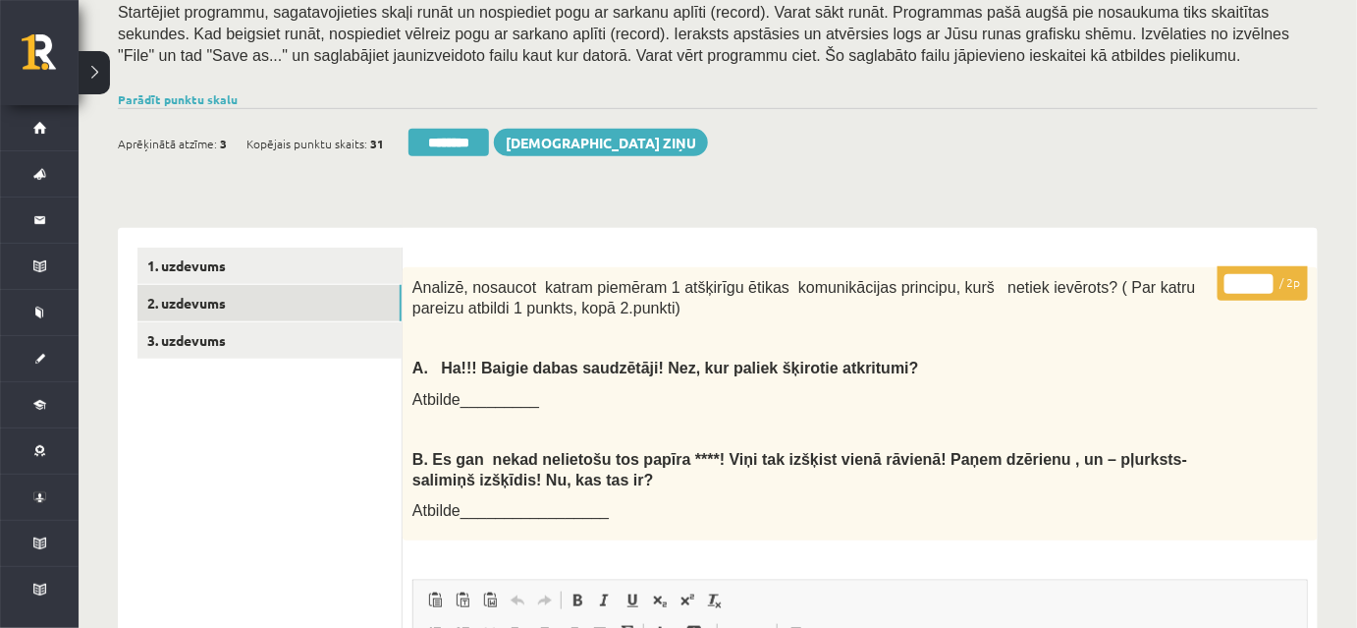
click at [1262, 279] on input "*" at bounding box center [1249, 284] width 49 height 20
type input "*"
click at [1262, 279] on input "*" at bounding box center [1249, 284] width 49 height 20
drag, startPoint x: 993, startPoint y: 363, endPoint x: 891, endPoint y: 355, distance: 102.4
click at [992, 363] on p "A. Ha!!! Baigie dabas saudzētāji! Nez, kur paliek šķirotie atkritumi?" at bounding box center [810, 367] width 797 height 21
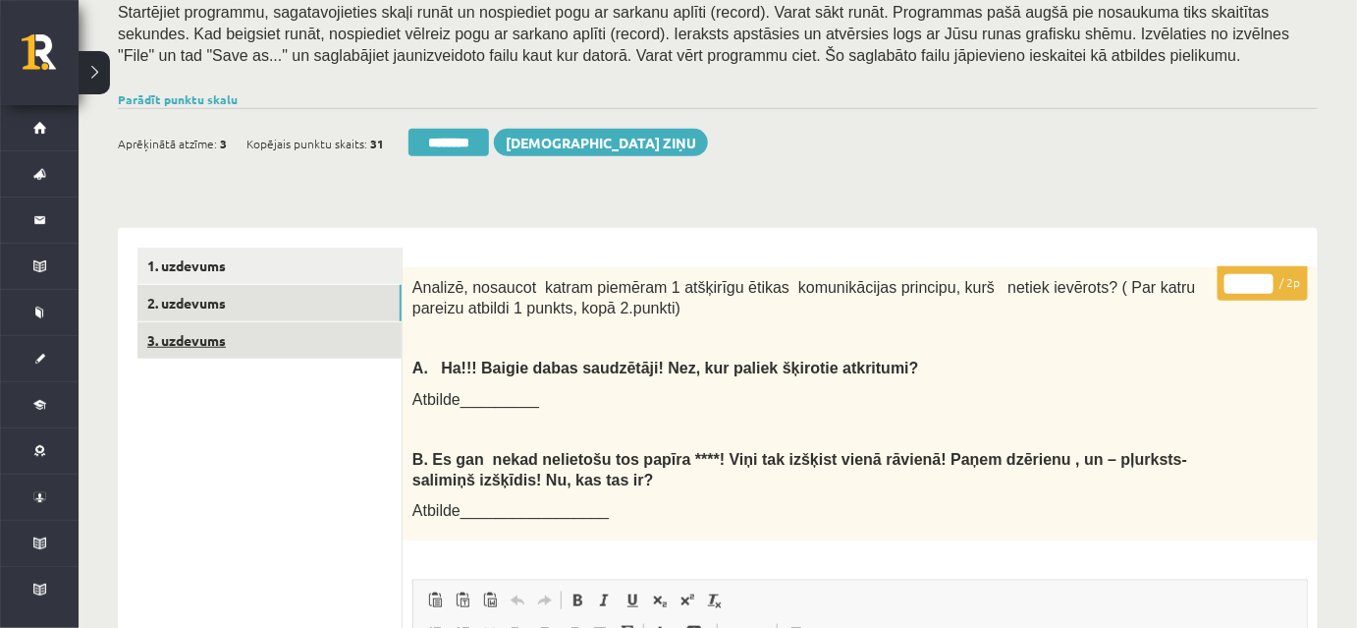
click at [299, 342] on link "3. uzdevums" at bounding box center [269, 340] width 264 height 36
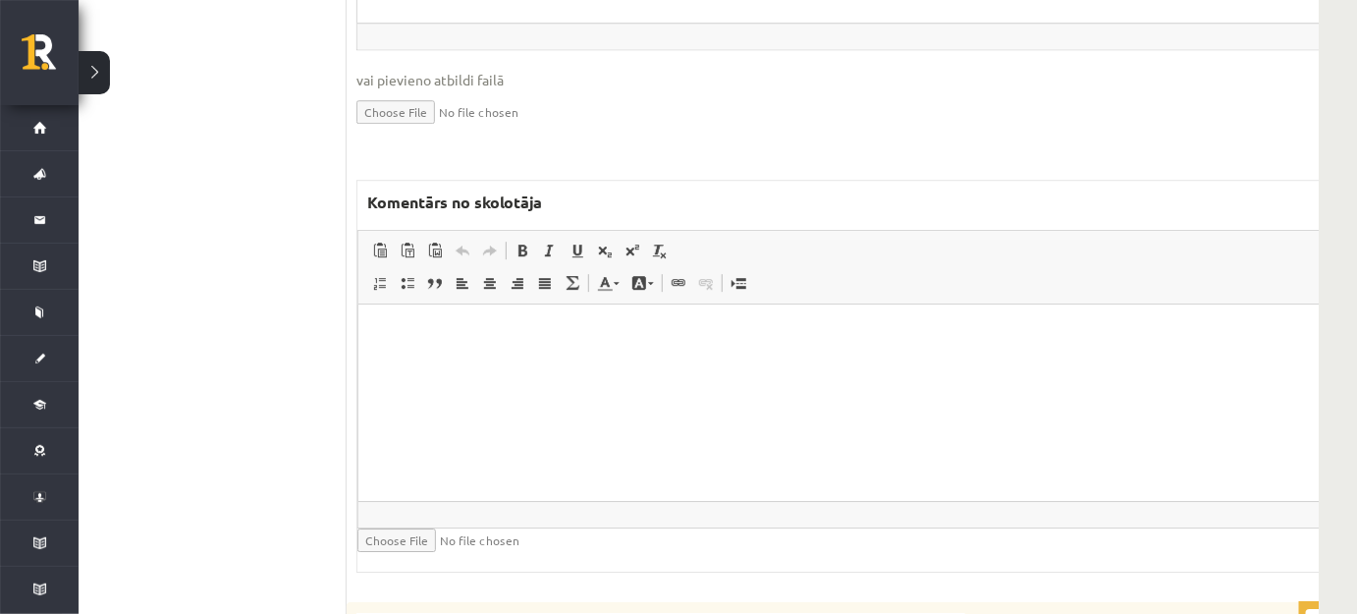
click at [559, 363] on html at bounding box center [871, 333] width 1029 height 60
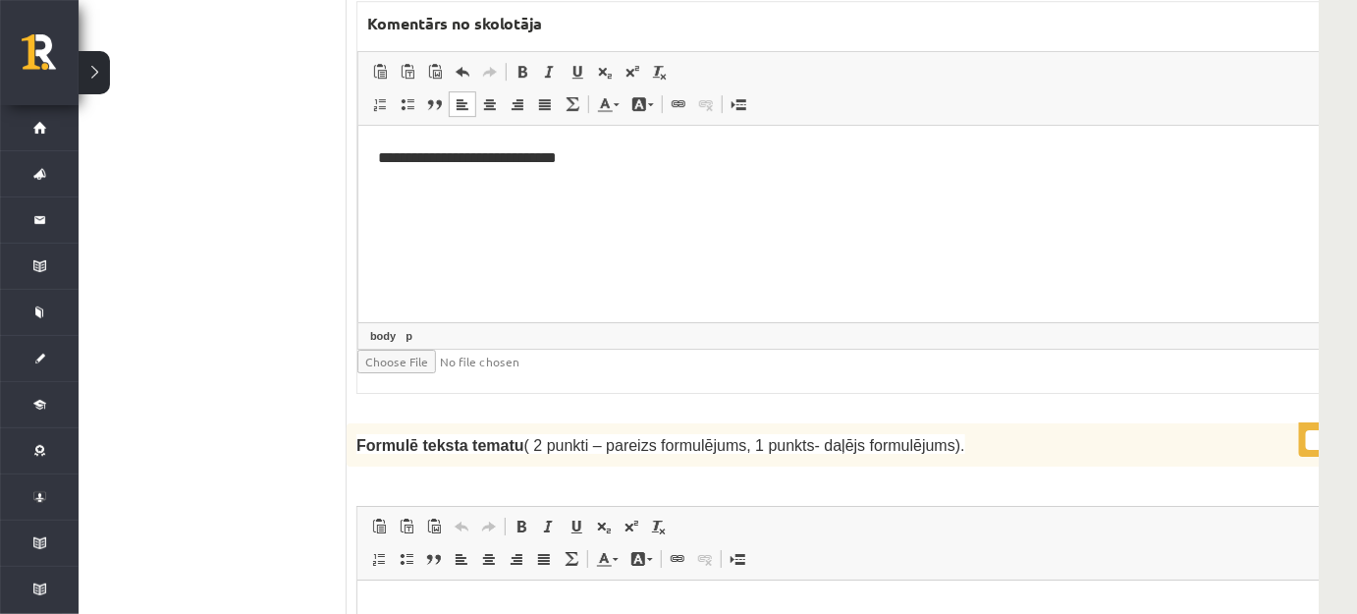
drag, startPoint x: 572, startPoint y: 159, endPoint x: 474, endPoint y: 173, distance: 98.2
click at [474, 173] on body "**********" at bounding box center [872, 173] width 990 height 58
drag, startPoint x: 464, startPoint y: 155, endPoint x: 679, endPoint y: 181, distance: 216.6
click at [679, 181] on body "**********" at bounding box center [872, 173] width 990 height 58
click at [555, 222] on html "**********" at bounding box center [871, 173] width 1029 height 97
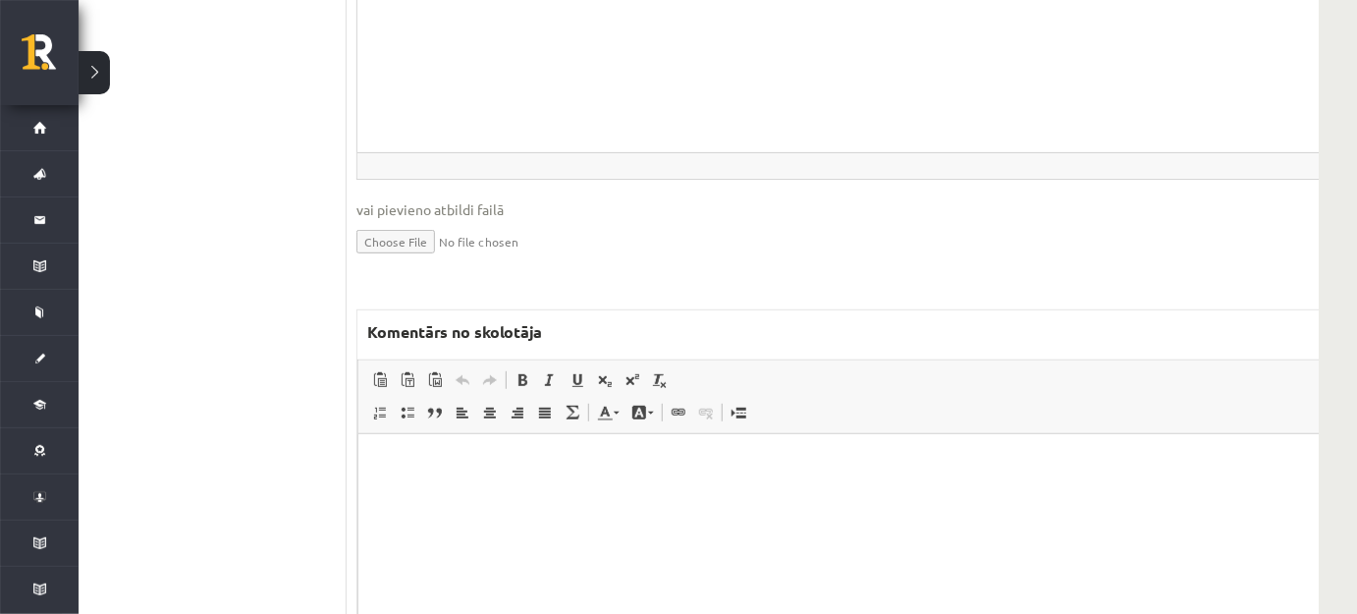
click at [448, 479] on html at bounding box center [871, 463] width 1029 height 60
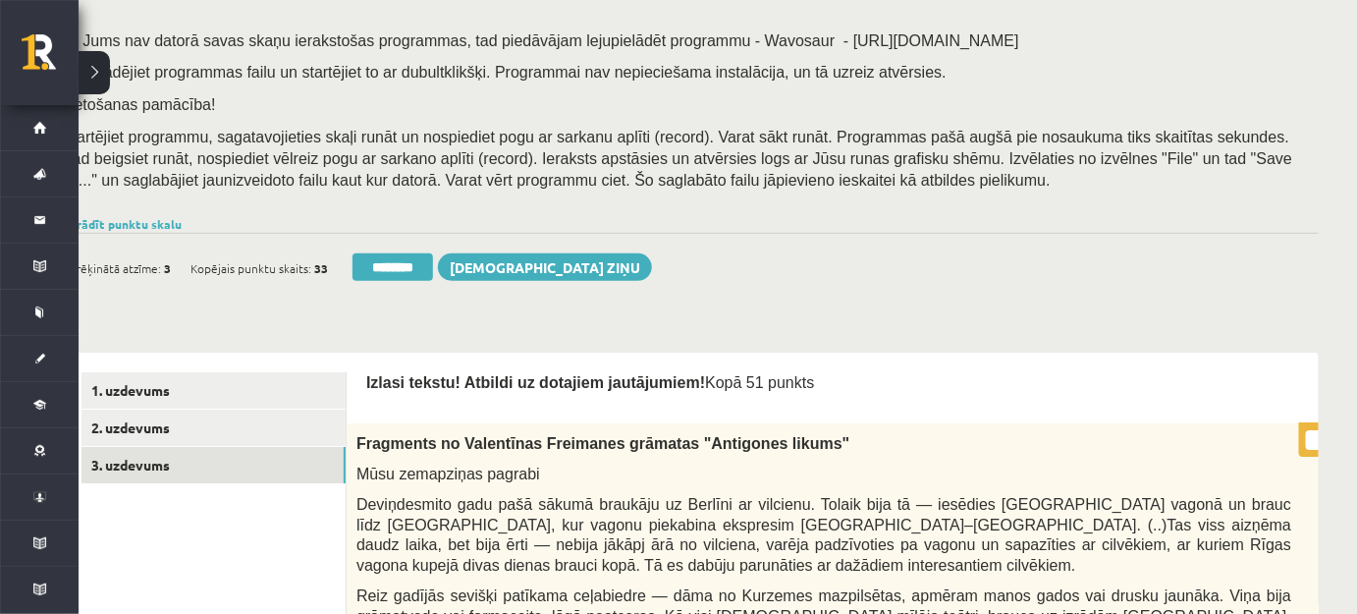
scroll to position [267, 56]
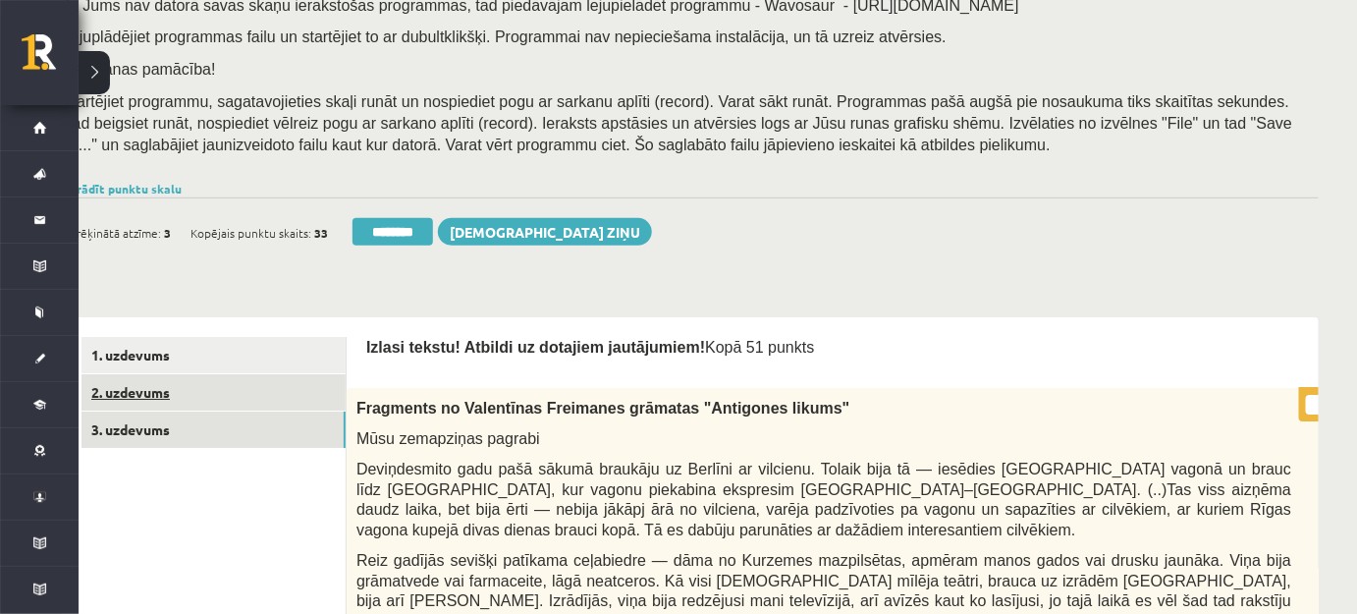
click at [288, 389] on link "2. uzdevums" at bounding box center [214, 392] width 264 height 36
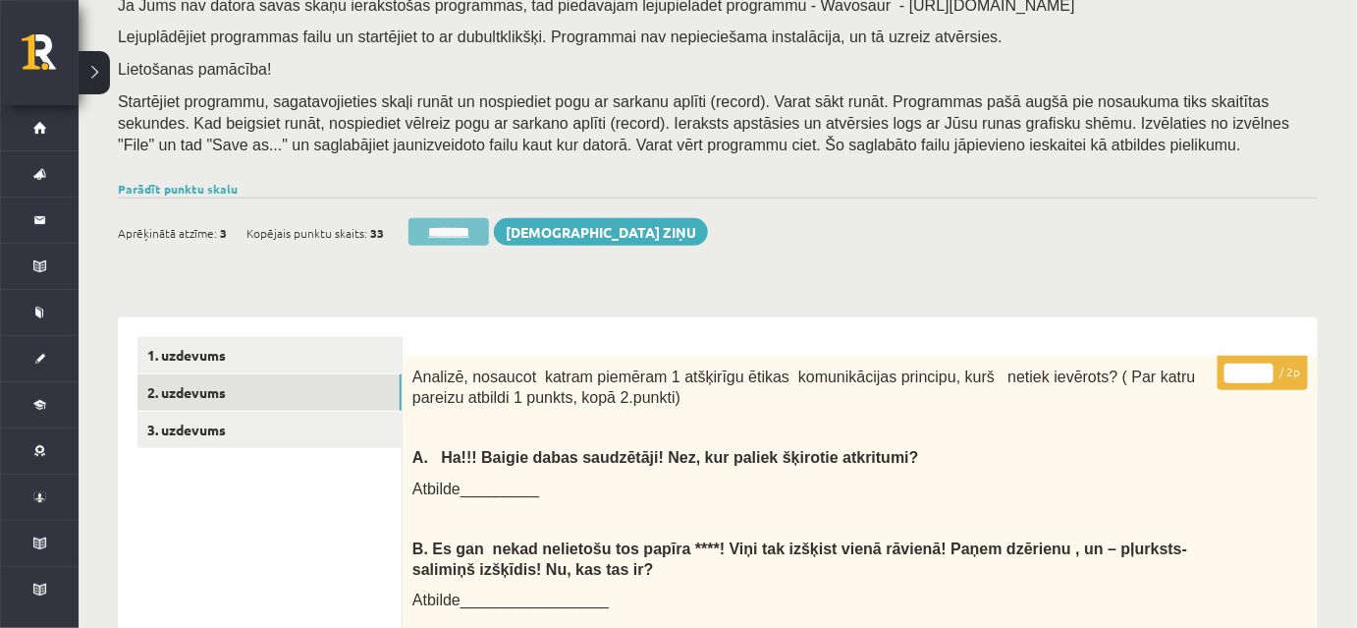
scroll to position [0, 0]
click at [471, 230] on input "********" at bounding box center [449, 231] width 81 height 27
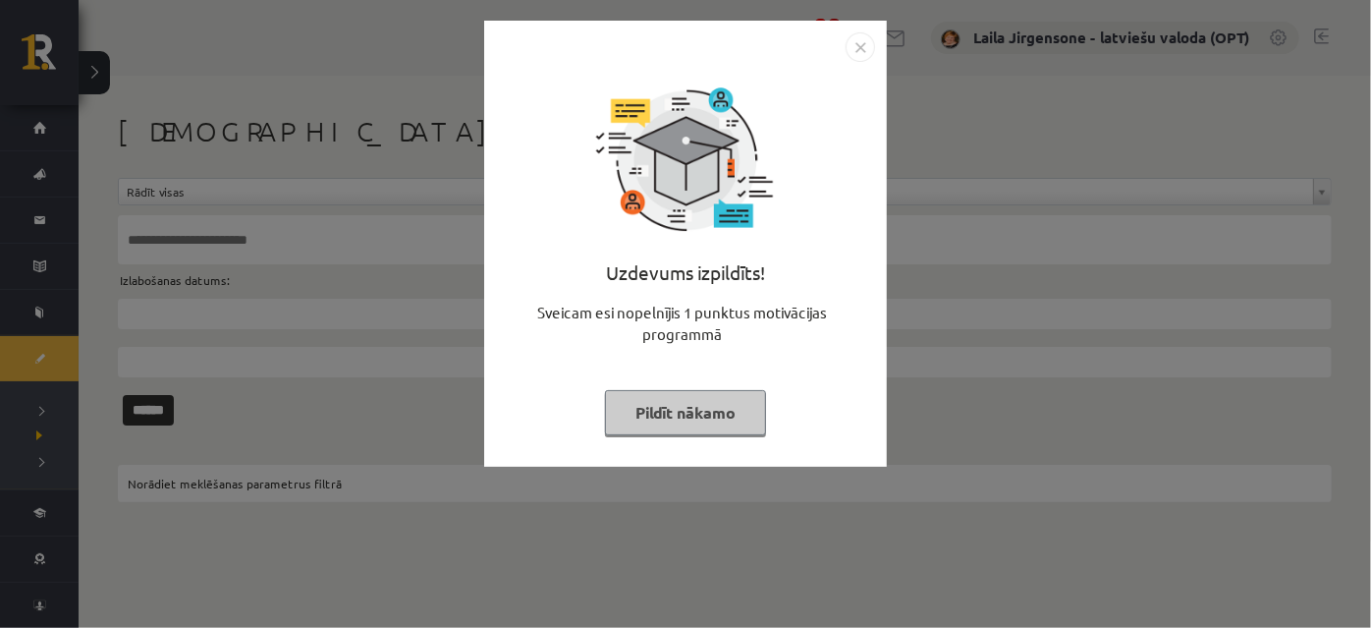
click at [708, 414] on button "Pildīt nākamo" at bounding box center [685, 412] width 161 height 45
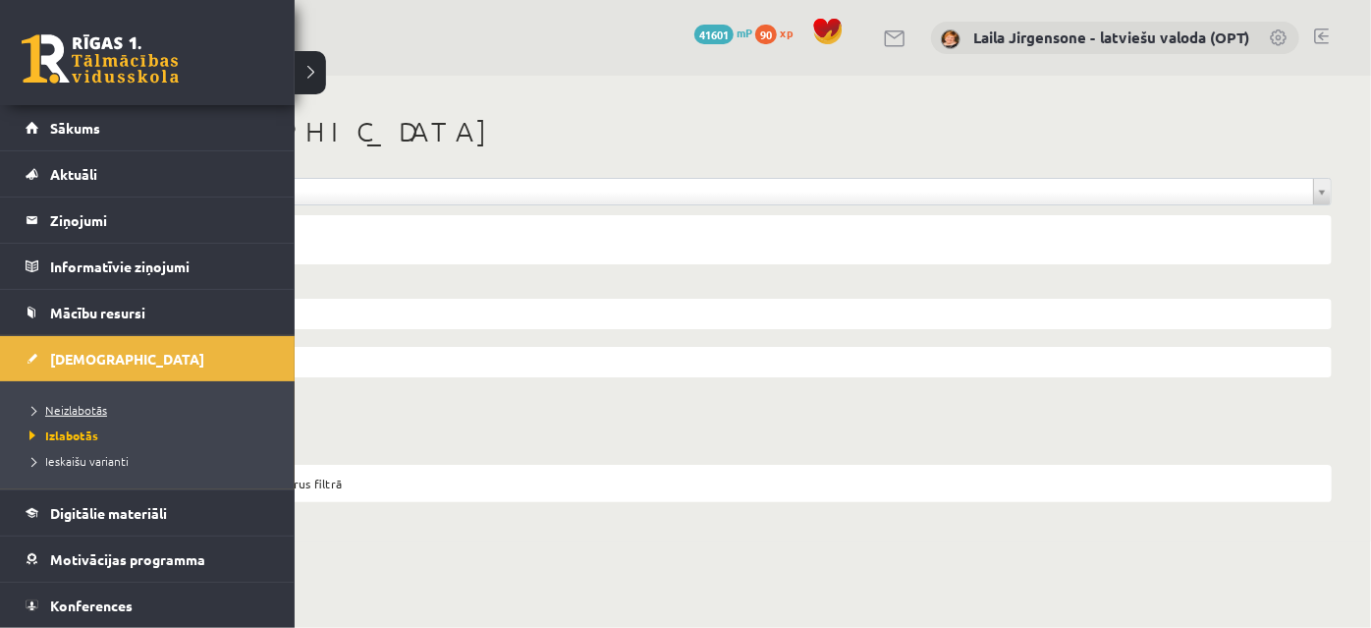
click at [79, 408] on span "Neizlabotās" at bounding box center [66, 410] width 82 height 16
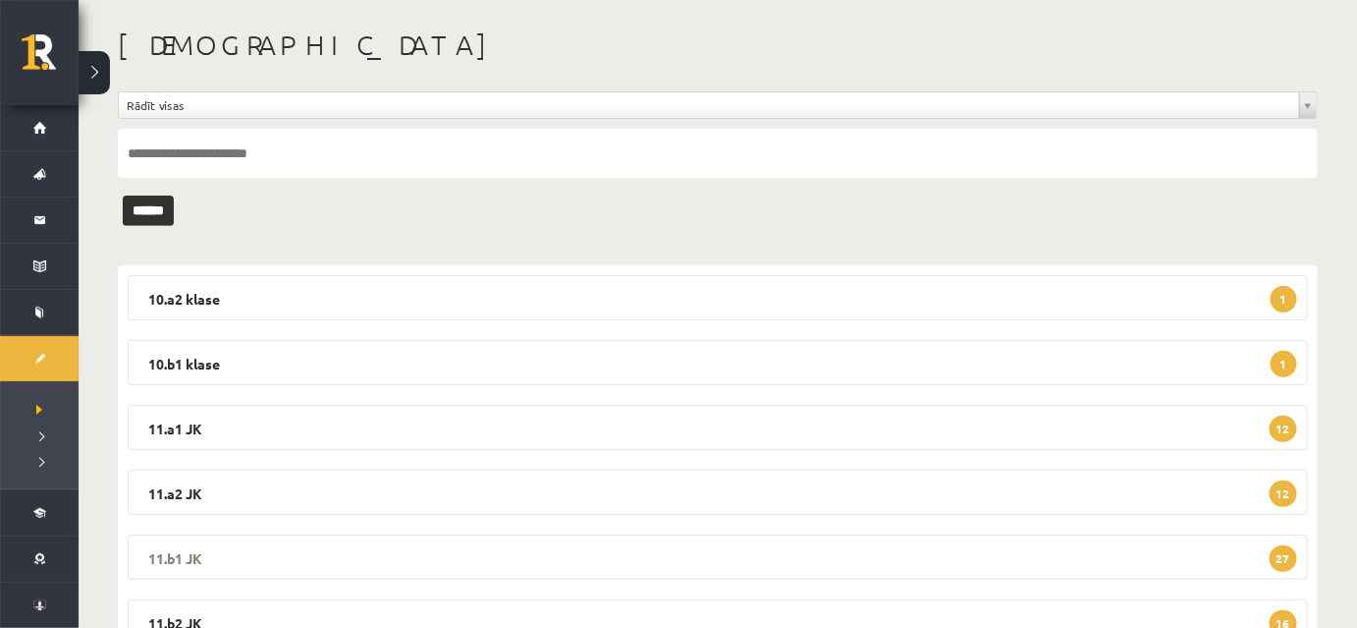
scroll to position [236, 0]
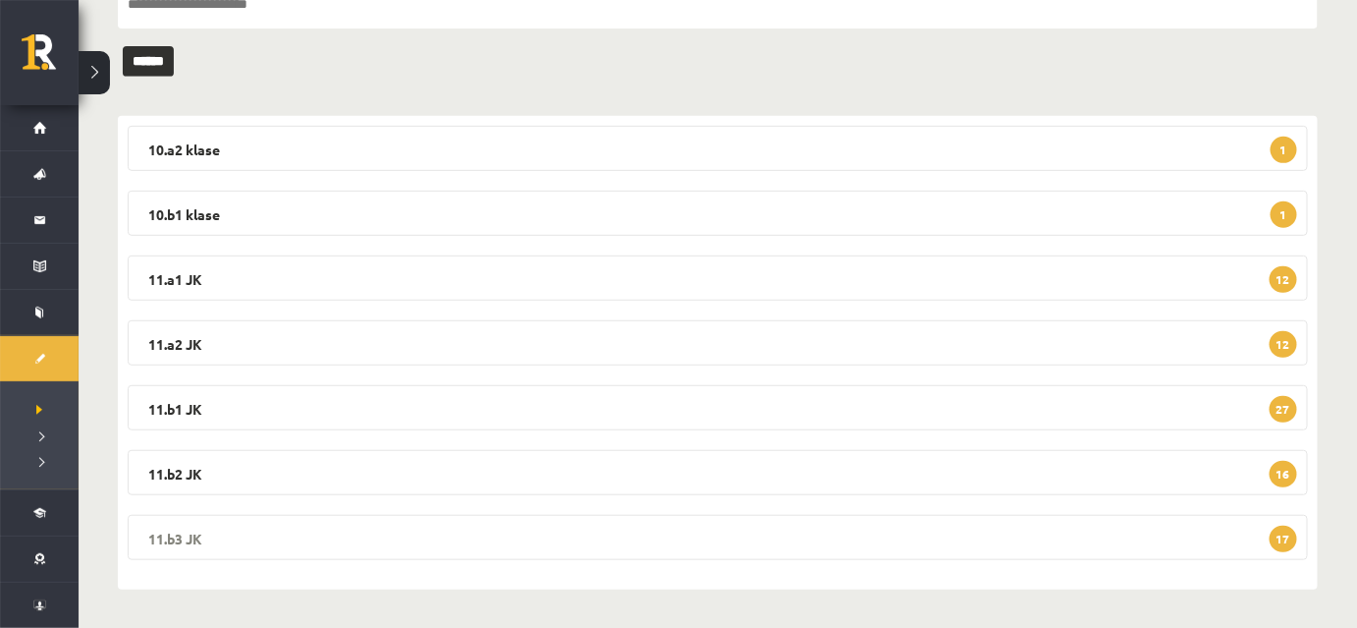
click at [623, 531] on legend "11.b3 JK 17" at bounding box center [718, 537] width 1180 height 45
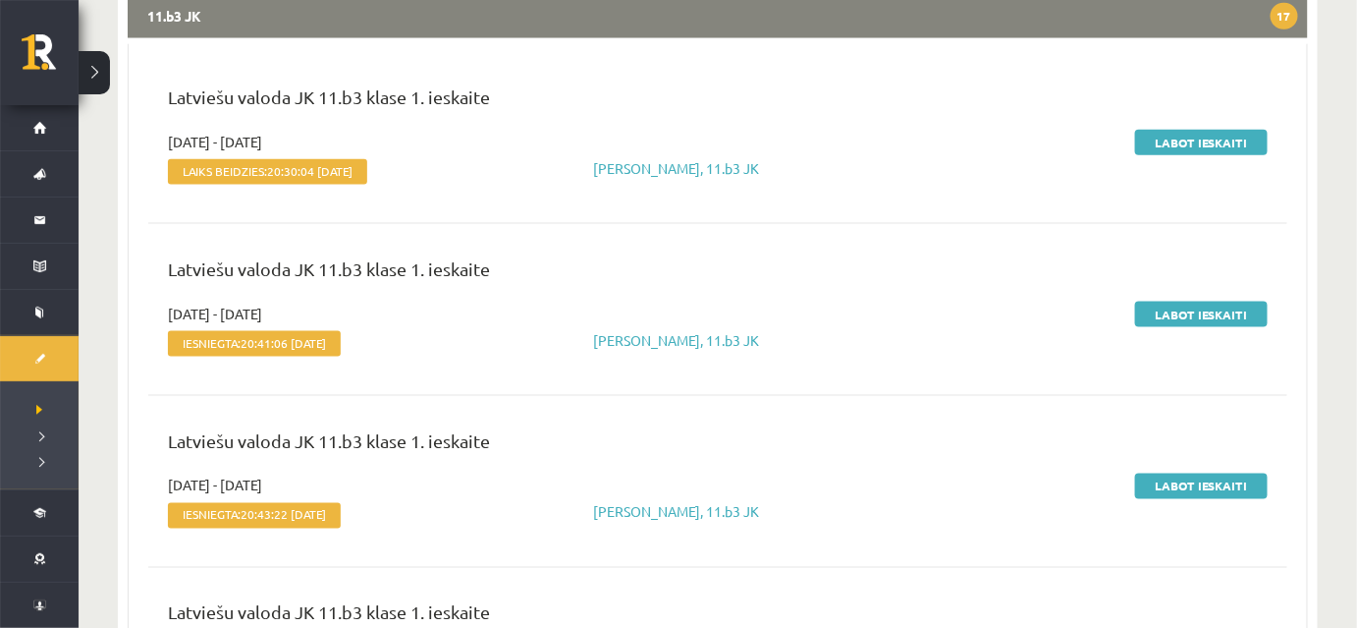
scroll to position [771, 0]
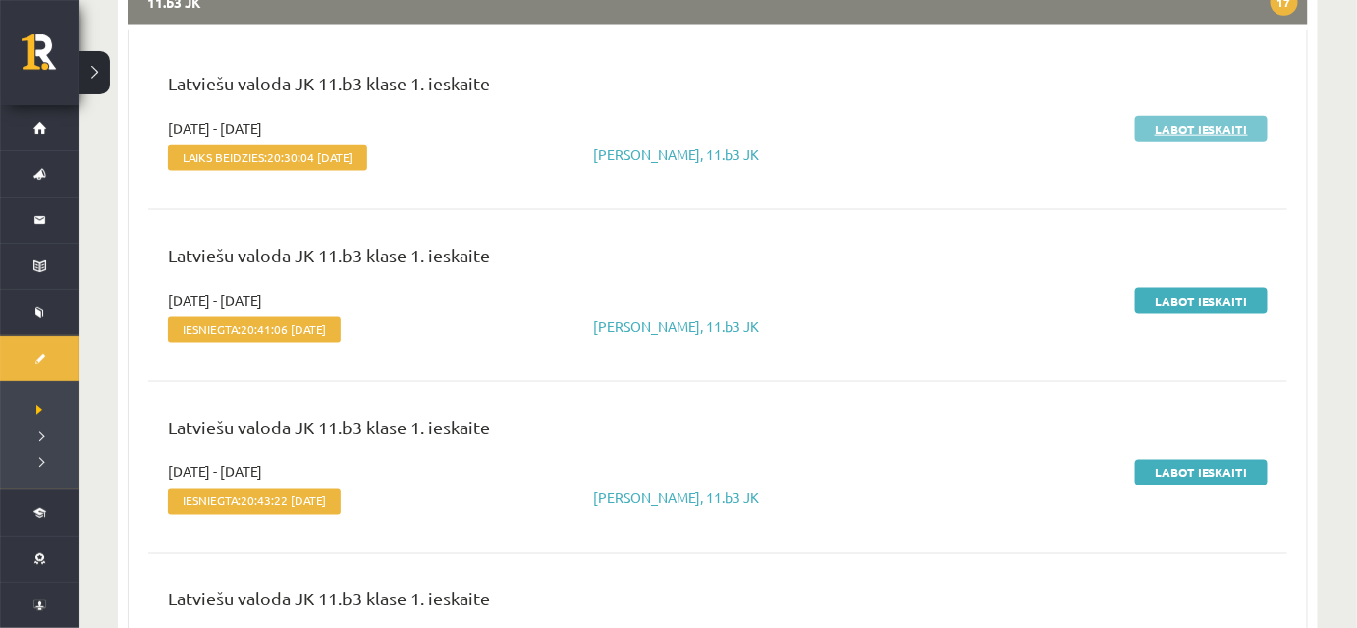
click at [1168, 130] on link "Labot ieskaiti" at bounding box center [1201, 129] width 133 height 26
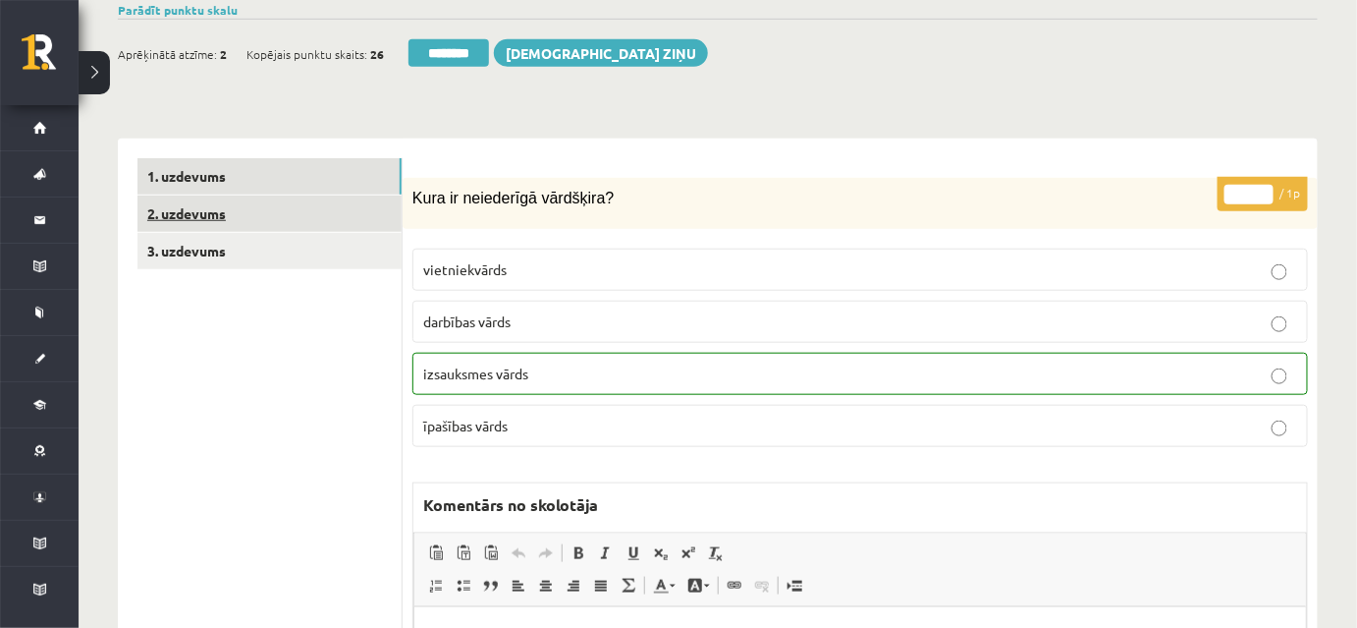
click at [364, 223] on link "2. uzdevums" at bounding box center [269, 213] width 264 height 36
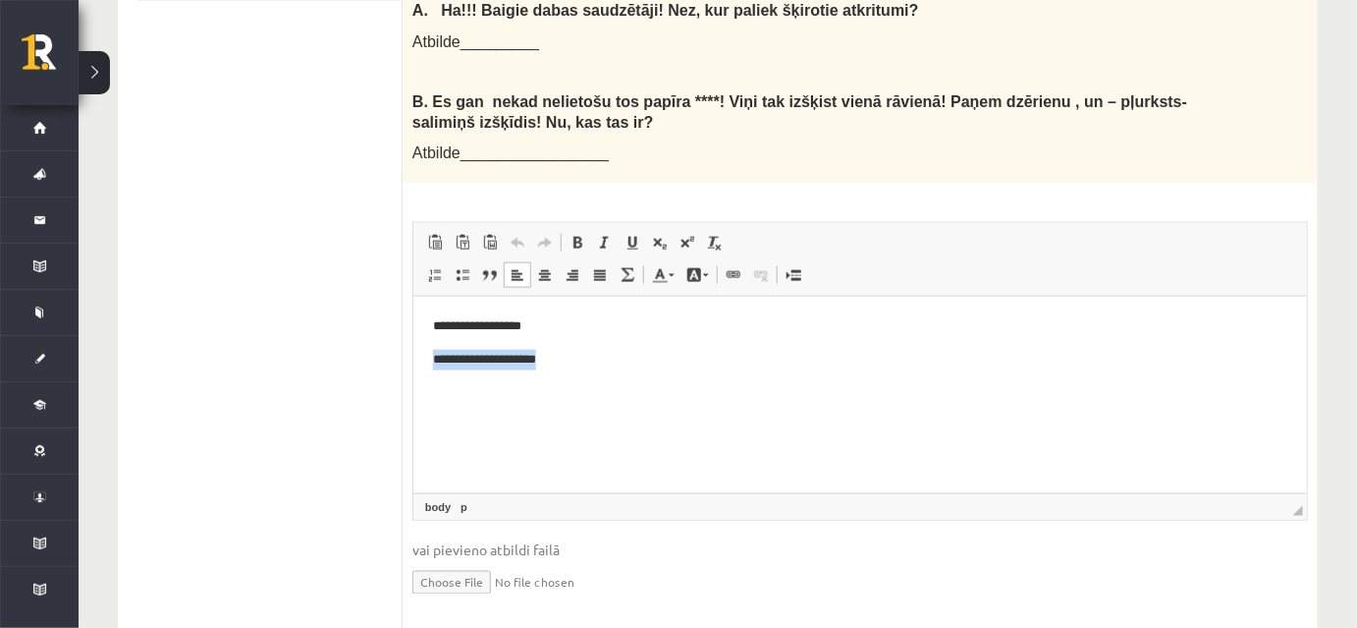
drag, startPoint x: 416, startPoint y: 360, endPoint x: 610, endPoint y: 362, distance: 193.5
click at [610, 362] on html "**********" at bounding box center [859, 343] width 894 height 92
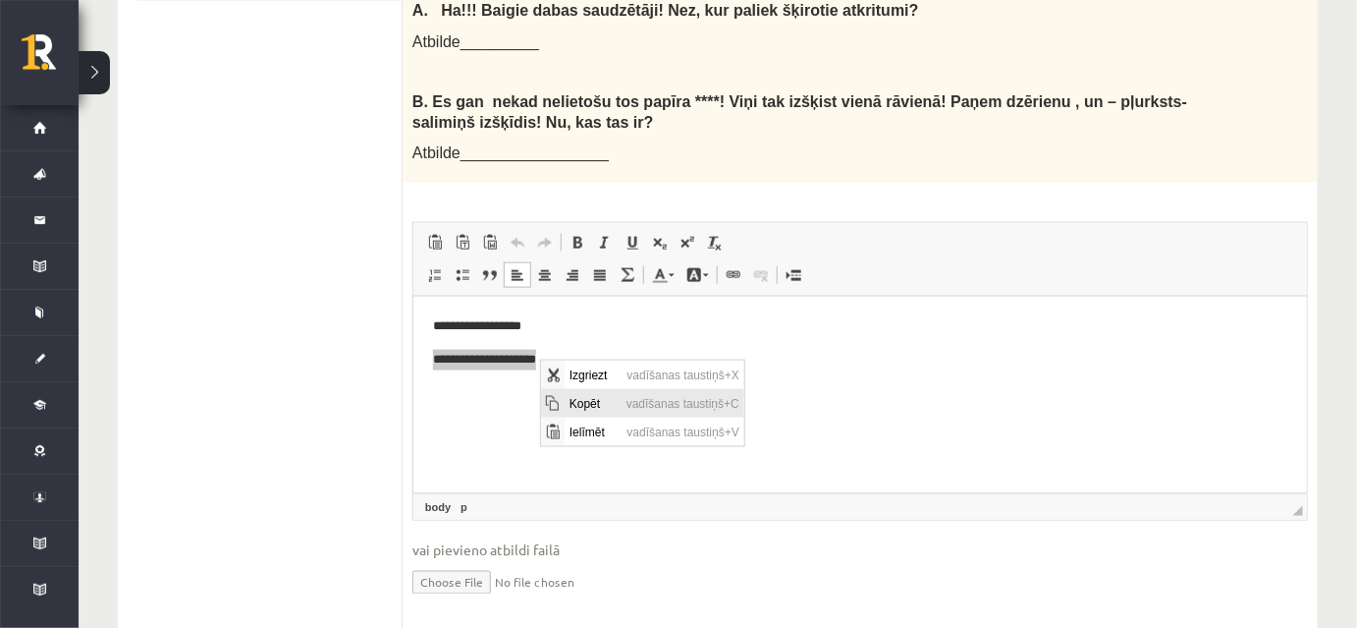
click at [584, 398] on span "Kopēt" at bounding box center [592, 402] width 57 height 28
copy p "**********"
click at [584, 389] on html "**********" at bounding box center [859, 343] width 894 height 92
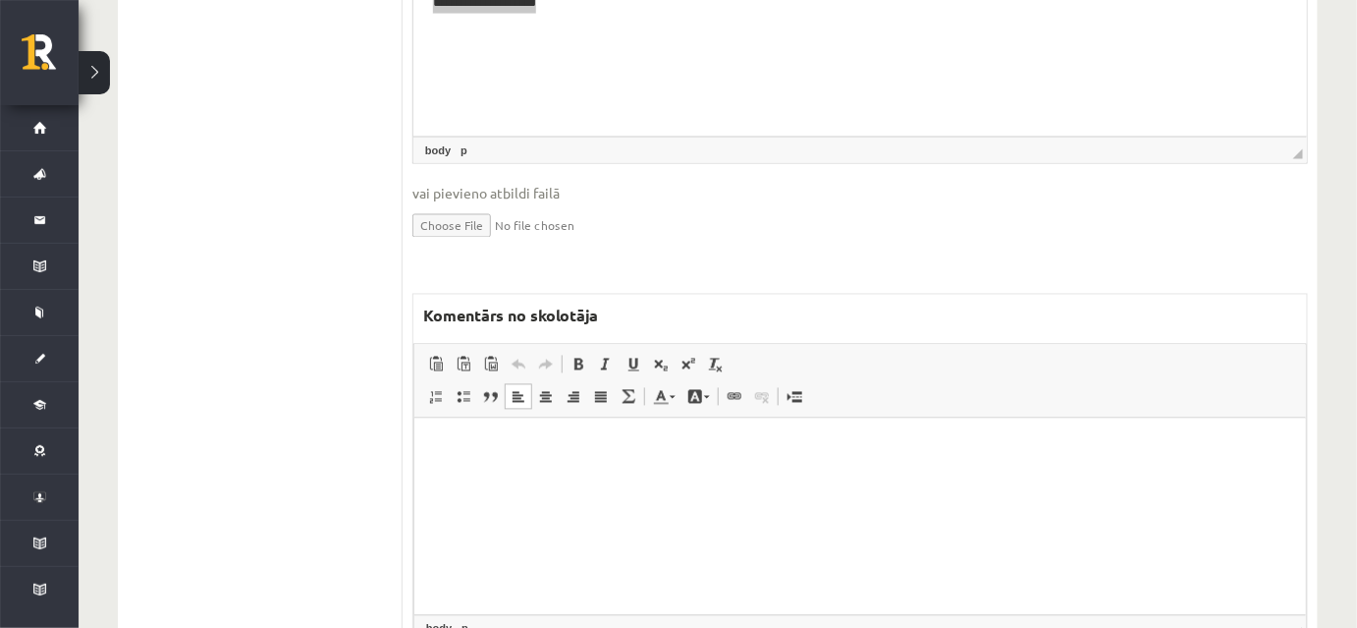
click at [542, 444] on p "Bagātinātā teksta redaktors, wiswyg-editor-47433934768800-1760512350-153" at bounding box center [859, 448] width 852 height 21
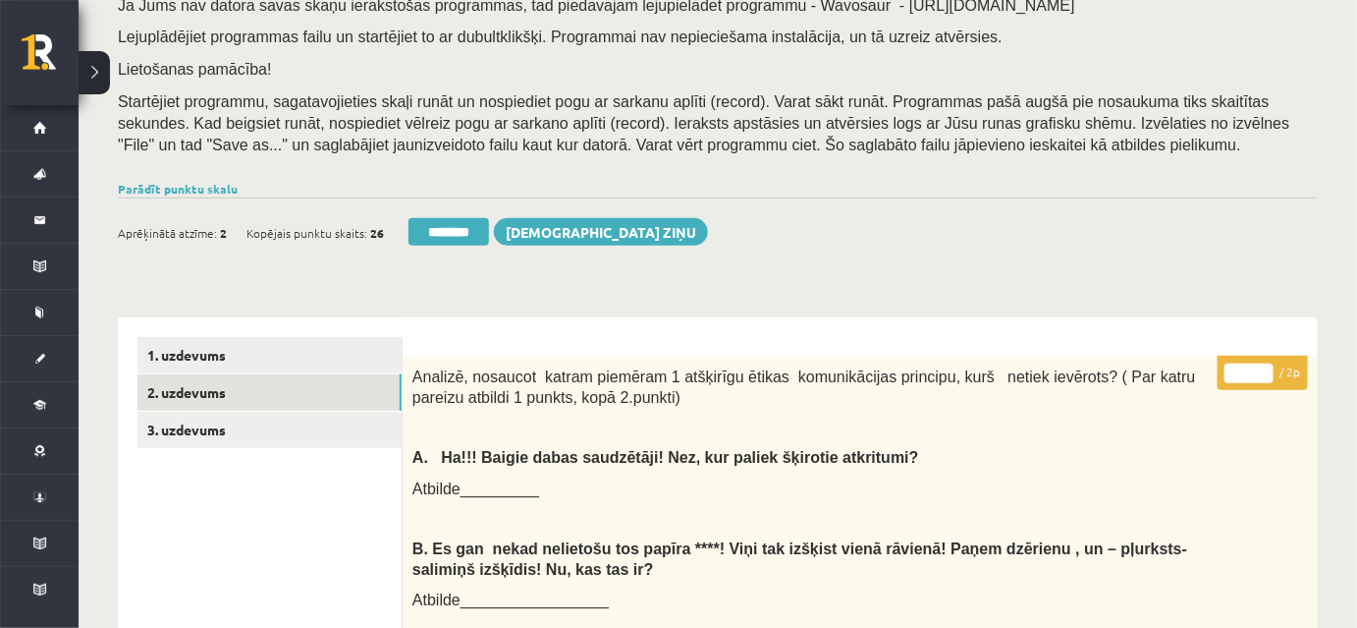
type input "*"
click at [1267, 368] on input "*" at bounding box center [1249, 373] width 49 height 20
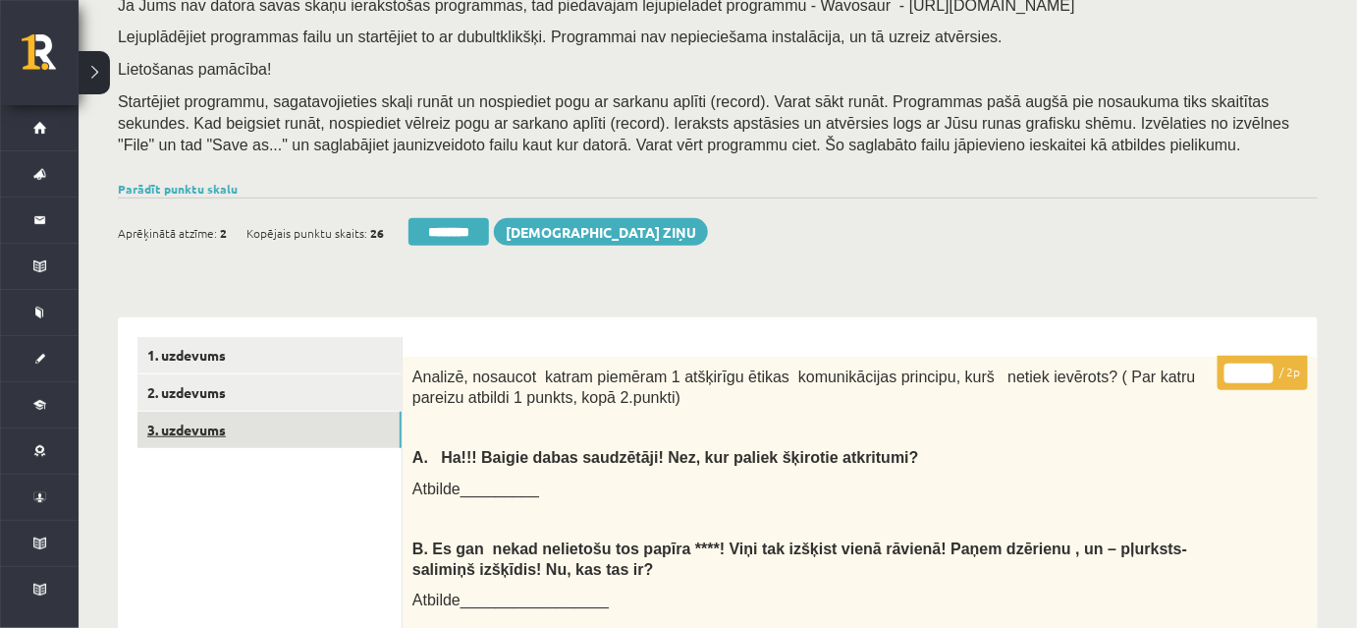
click at [348, 436] on link "3. uzdevums" at bounding box center [269, 429] width 264 height 36
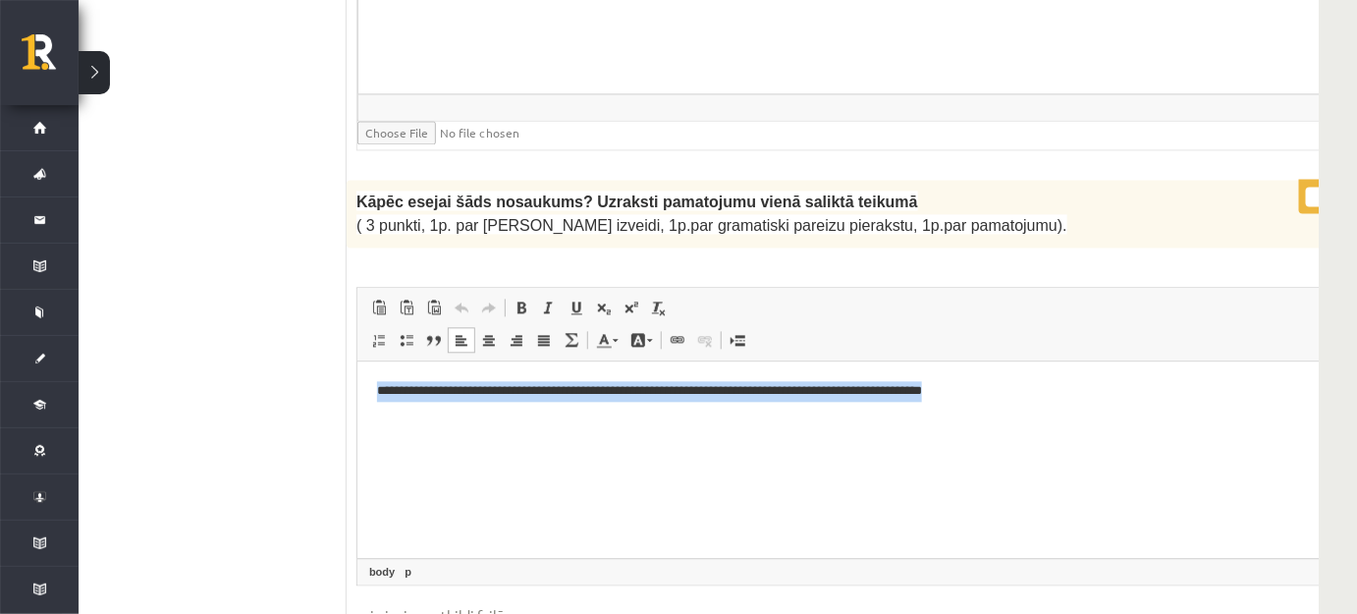
drag, startPoint x: 365, startPoint y: 388, endPoint x: 946, endPoint y: 401, distance: 580.5
click at [1208, 400] on html "**********" at bounding box center [871, 390] width 1031 height 60
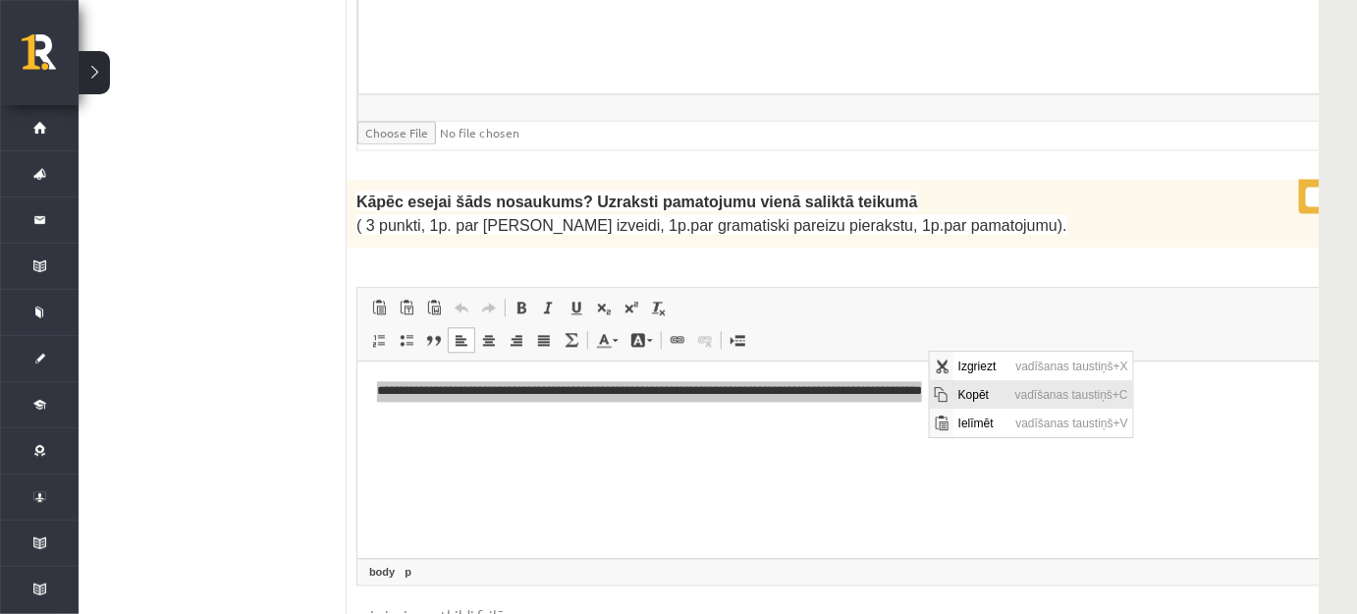
click at [953, 394] on span "Kopēt" at bounding box center [981, 394] width 57 height 28
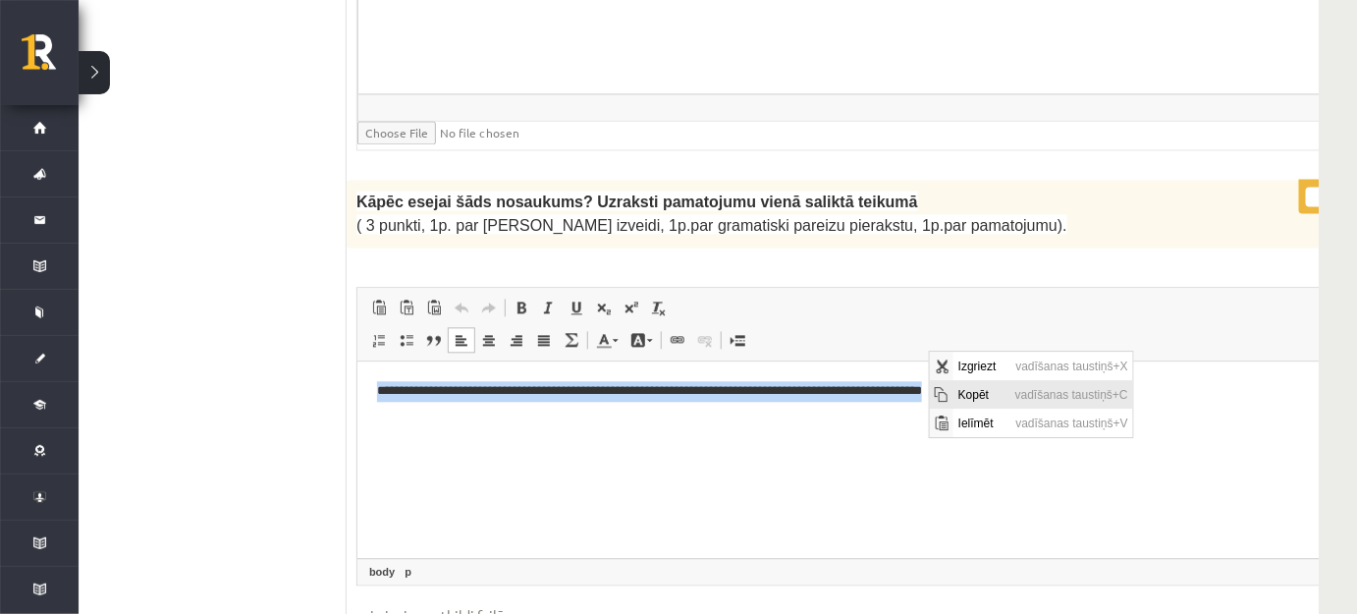
copy p "**********"
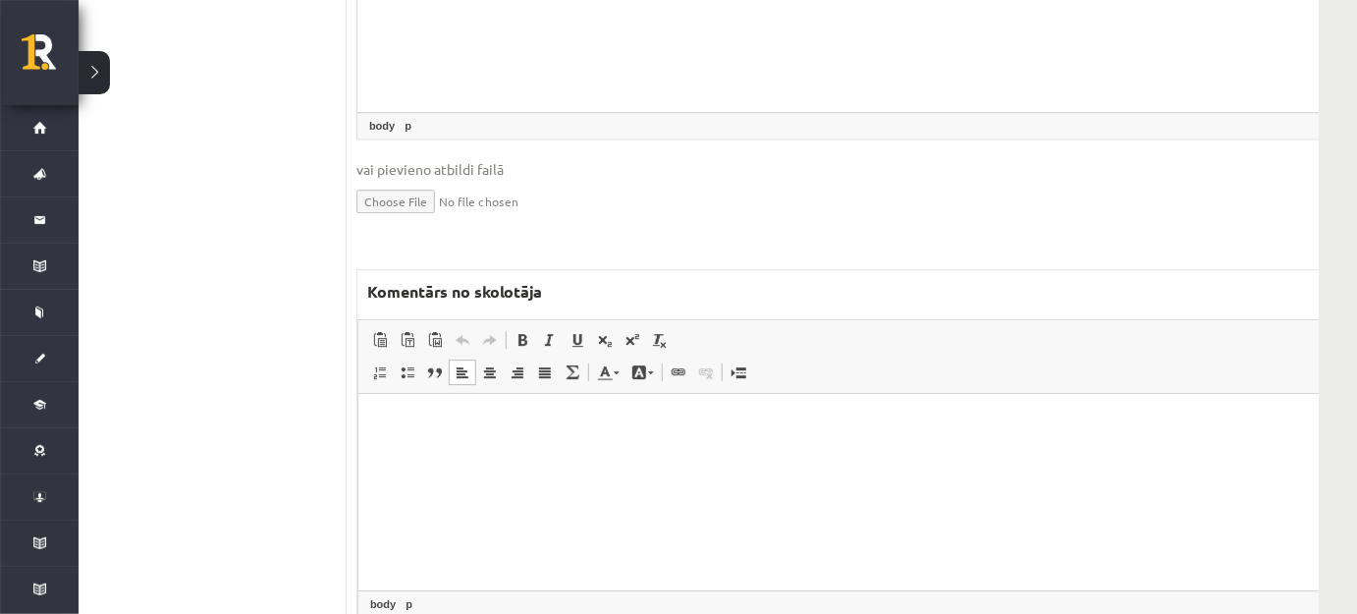
drag, startPoint x: 751, startPoint y: 468, endPoint x: 740, endPoint y: 465, distance: 11.2
click at [748, 453] on html at bounding box center [871, 423] width 1029 height 60
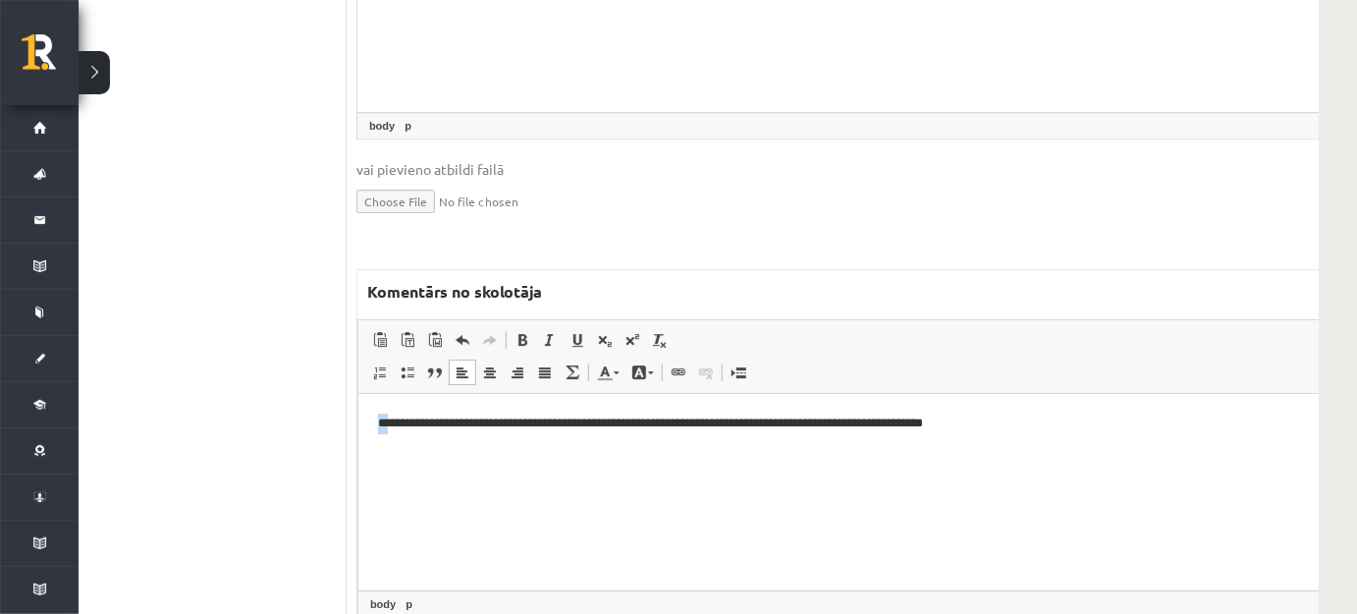
drag, startPoint x: 371, startPoint y: 421, endPoint x: 391, endPoint y: 421, distance: 19.6
click at [391, 421] on html "**********" at bounding box center [871, 423] width 1029 height 60
click at [581, 332] on span at bounding box center [578, 340] width 16 height 16
click at [586, 453] on html "**********" at bounding box center [871, 423] width 1029 height 60
drag, startPoint x: 872, startPoint y: 421, endPoint x: 902, endPoint y: 419, distance: 30.5
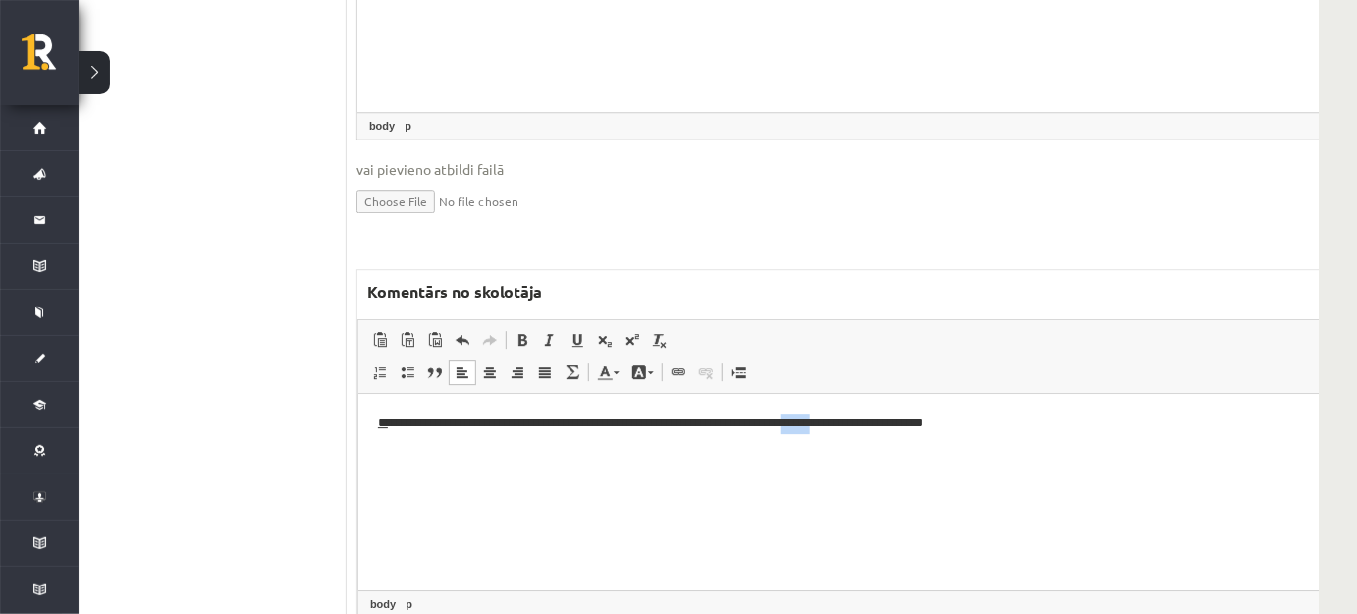
click at [902, 419] on p "**********" at bounding box center [846, 422] width 938 height 21
click at [586, 327] on link "Pasvītrojums Klaviatūras saīsne vadīšanas taustiņš+U" at bounding box center [577, 340] width 27 height 26
click at [1069, 421] on p "**********" at bounding box center [846, 422] width 938 height 21
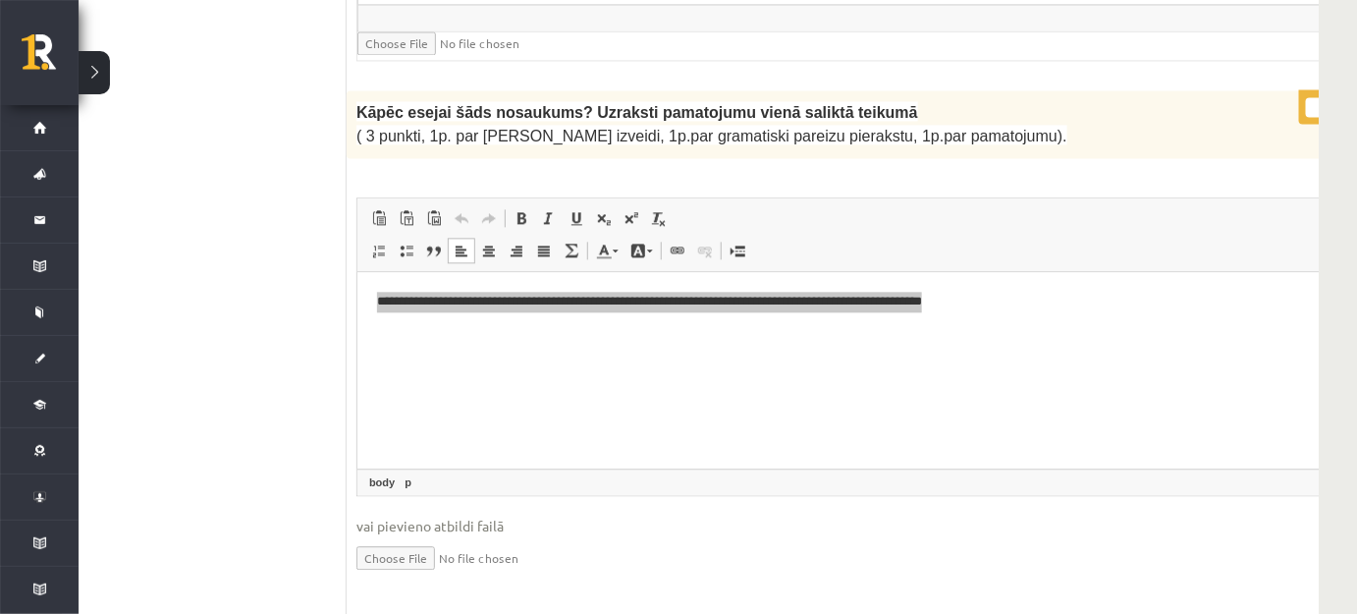
click at [1306, 97] on input "*" at bounding box center [1330, 107] width 49 height 20
type input "*"
click at [1306, 97] on input "*" at bounding box center [1330, 107] width 49 height 20
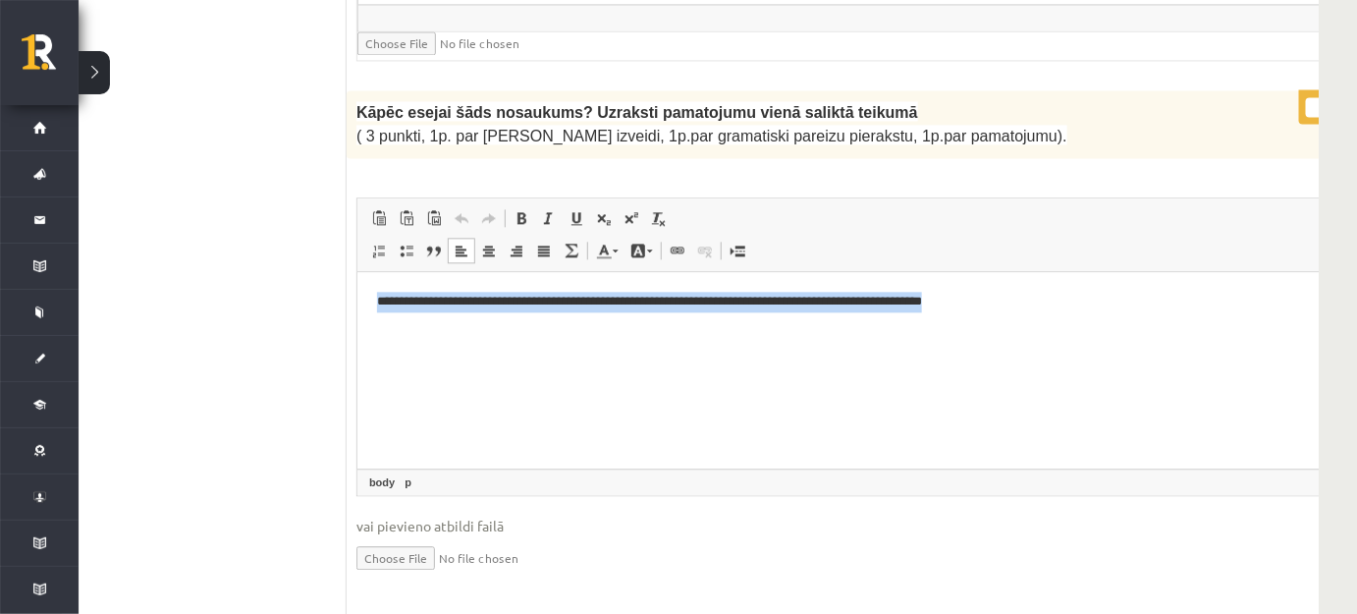
click at [988, 331] on html "**********" at bounding box center [871, 301] width 1031 height 60
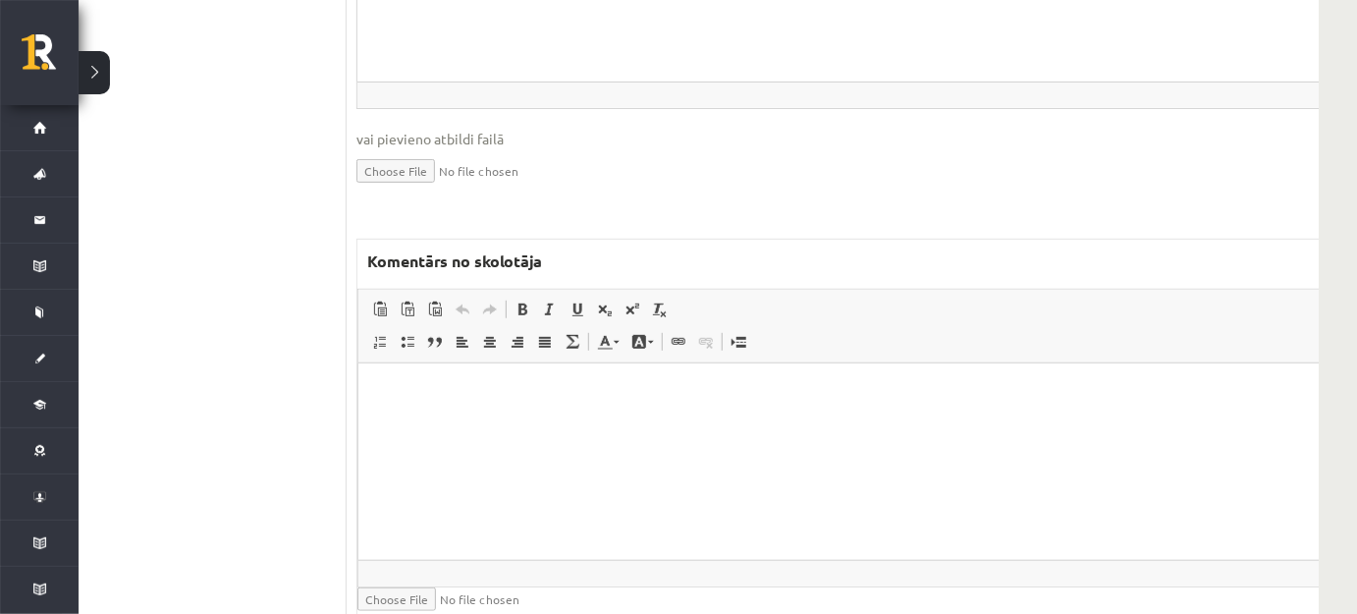
scroll to position [3303, 56]
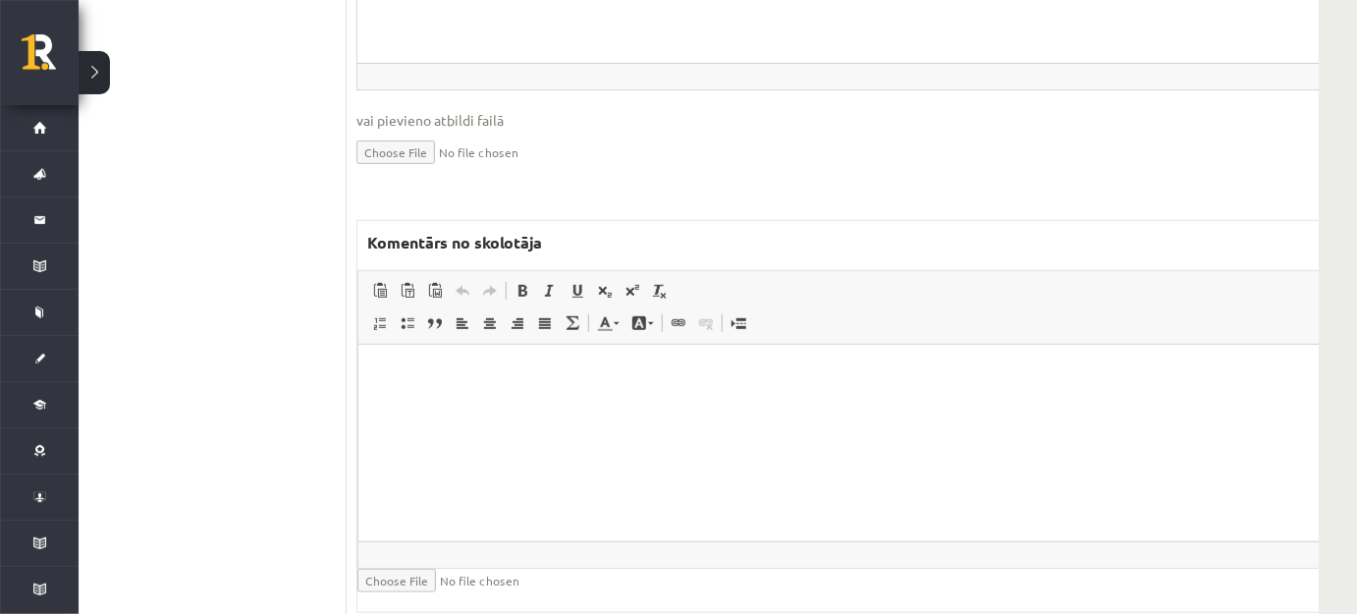
click at [501, 404] on html at bounding box center [871, 374] width 1029 height 60
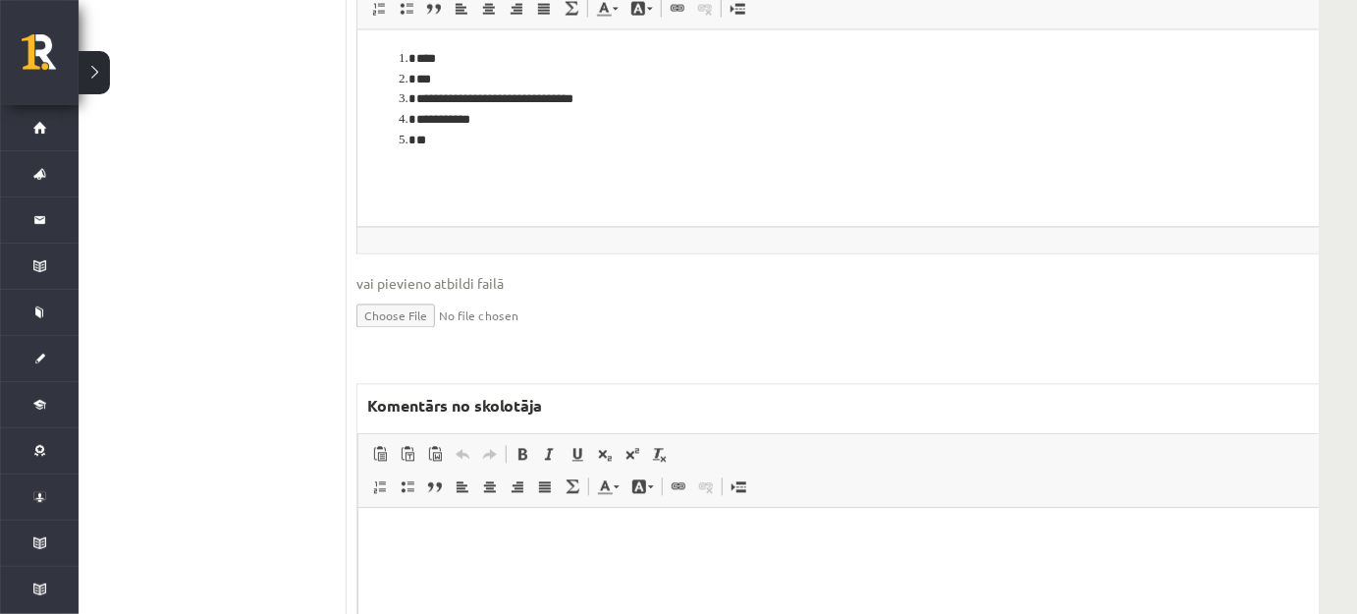
scroll to position [4374, 56]
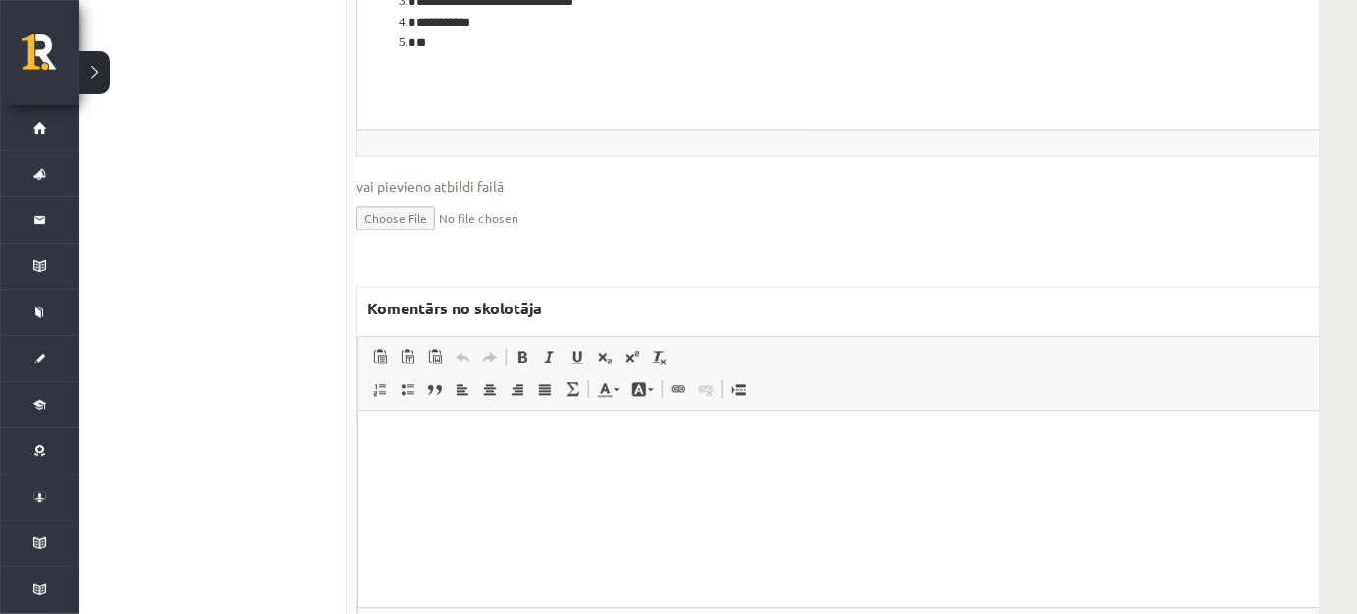
click at [390, 470] on html at bounding box center [871, 440] width 1029 height 60
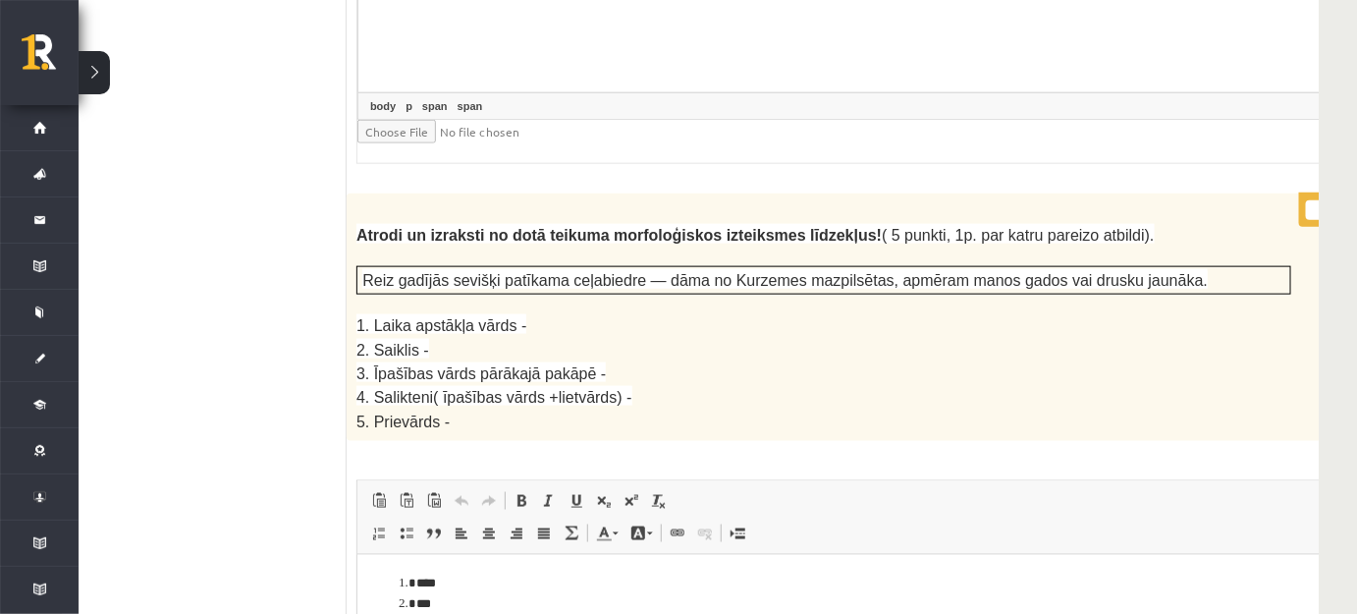
scroll to position [3749, 56]
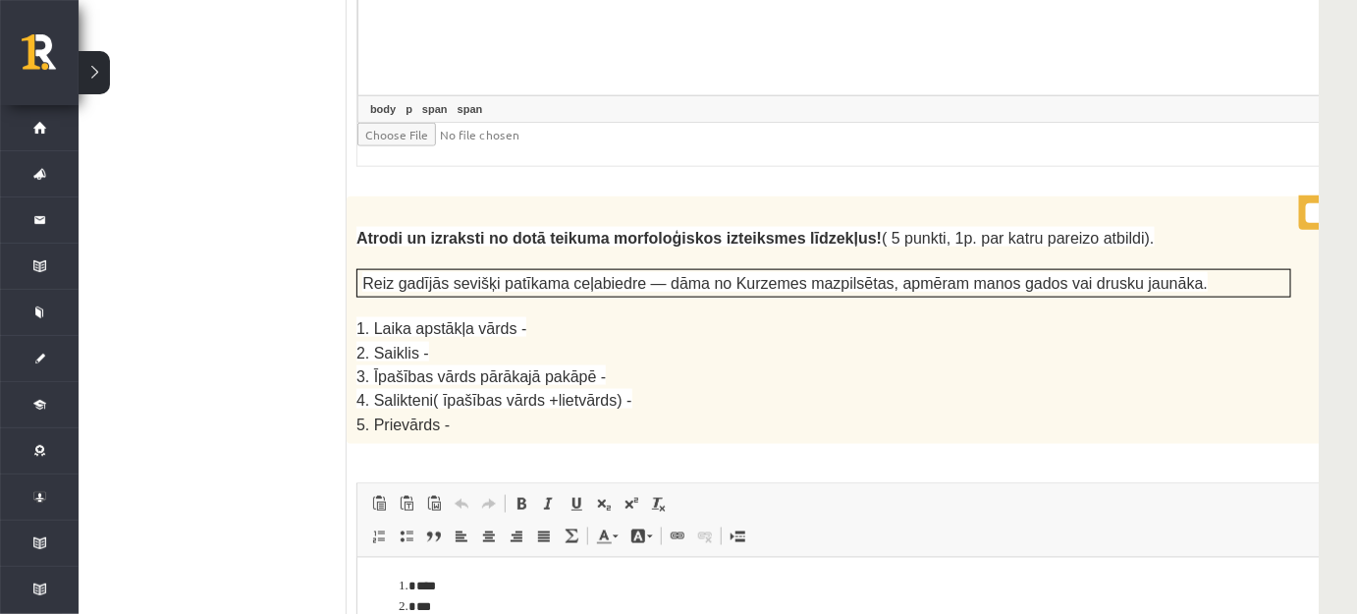
click at [1306, 202] on input "*" at bounding box center [1330, 212] width 49 height 20
type input "*"
click at [1306, 202] on input "*" at bounding box center [1330, 212] width 49 height 20
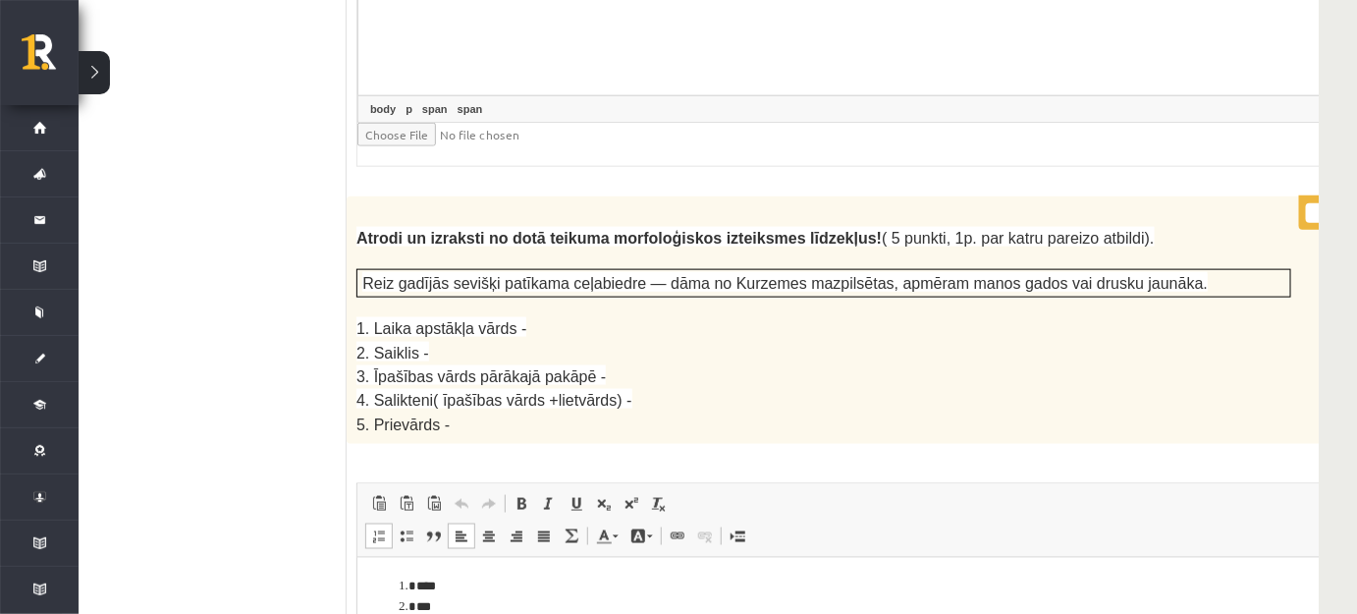
click at [761, 609] on li "***" at bounding box center [845, 607] width 860 height 21
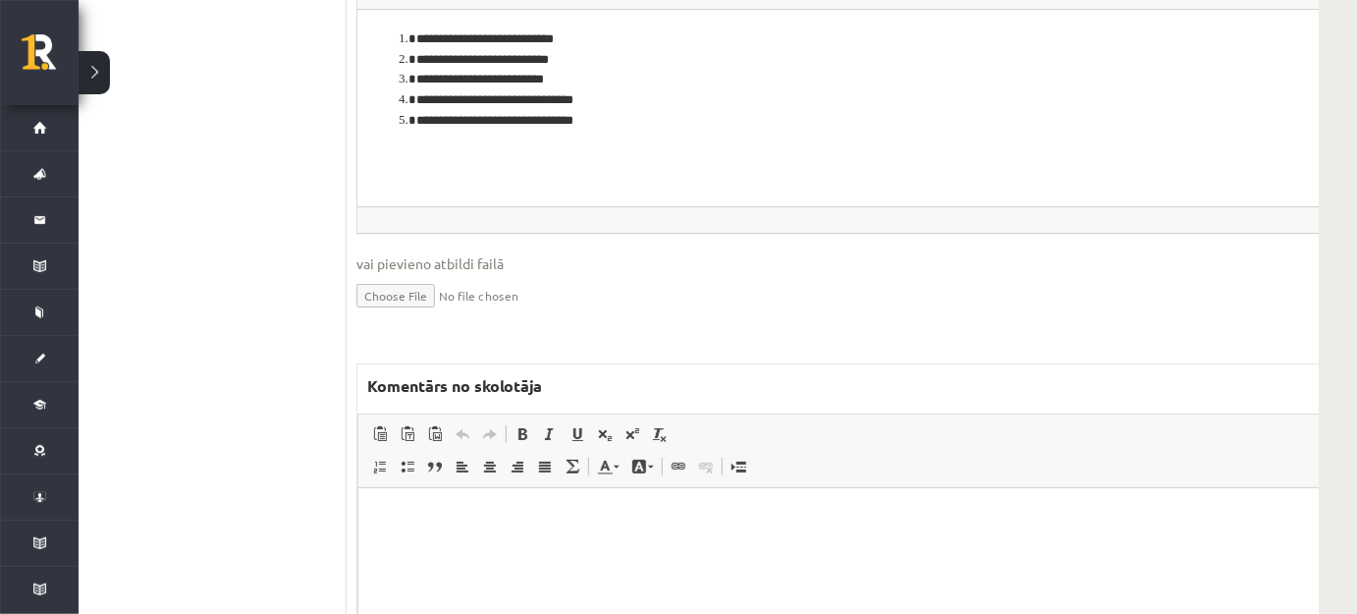
scroll to position [5535, 56]
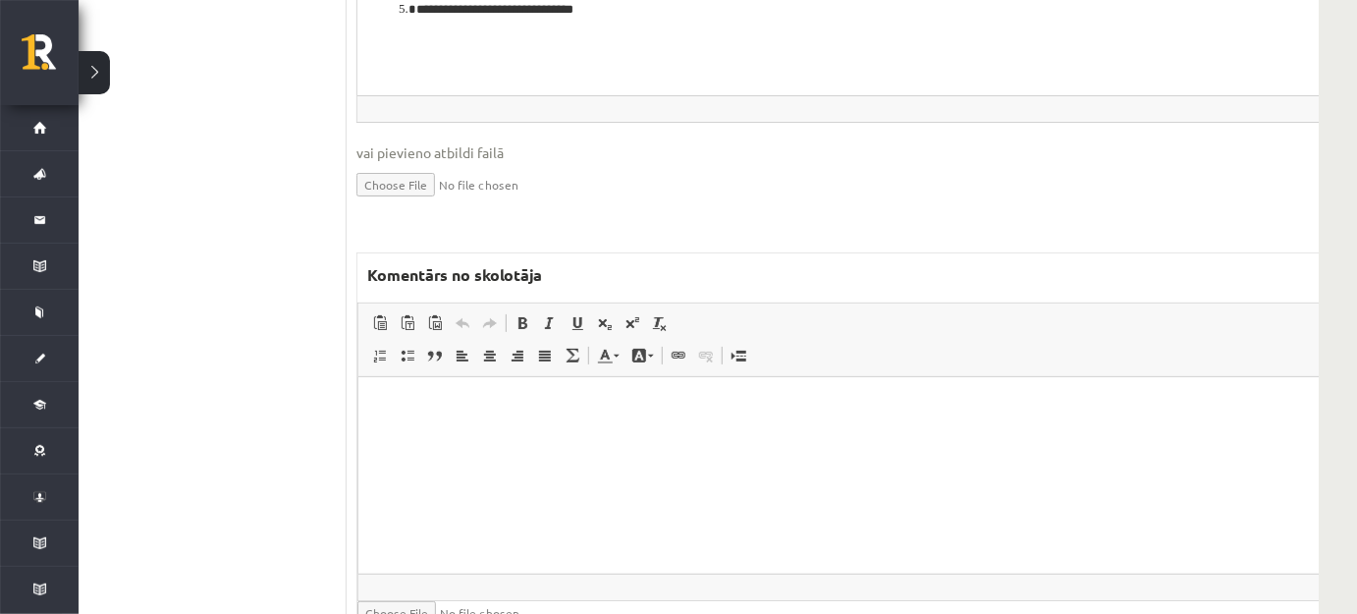
click at [422, 342] on span "Ievietot/noņemt numurētu sarakstu Ievietot/noņemt sarakstu ar aizzīmēm Bloka ci…" at bounding box center [478, 358] width 225 height 32
click at [421, 303] on span "Redaktora rīkjoslas Ielīmēt Klaviatūras saīsne vadīšanas taustiņš+V Ievietot kā…" at bounding box center [872, 340] width 1029 height 74
click at [413, 397] on p "Bagātinātā teksta redaktors, wiswyg-editor-47433979439280-1760512362-256" at bounding box center [872, 406] width 990 height 21
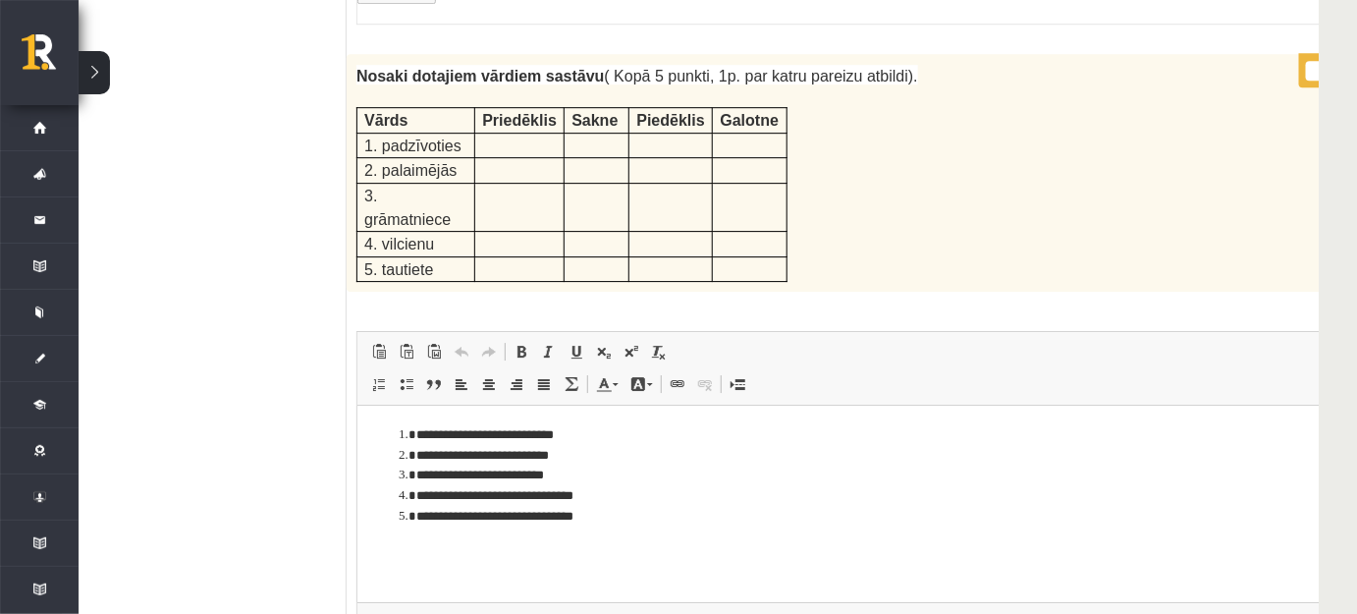
scroll to position [4910, 56]
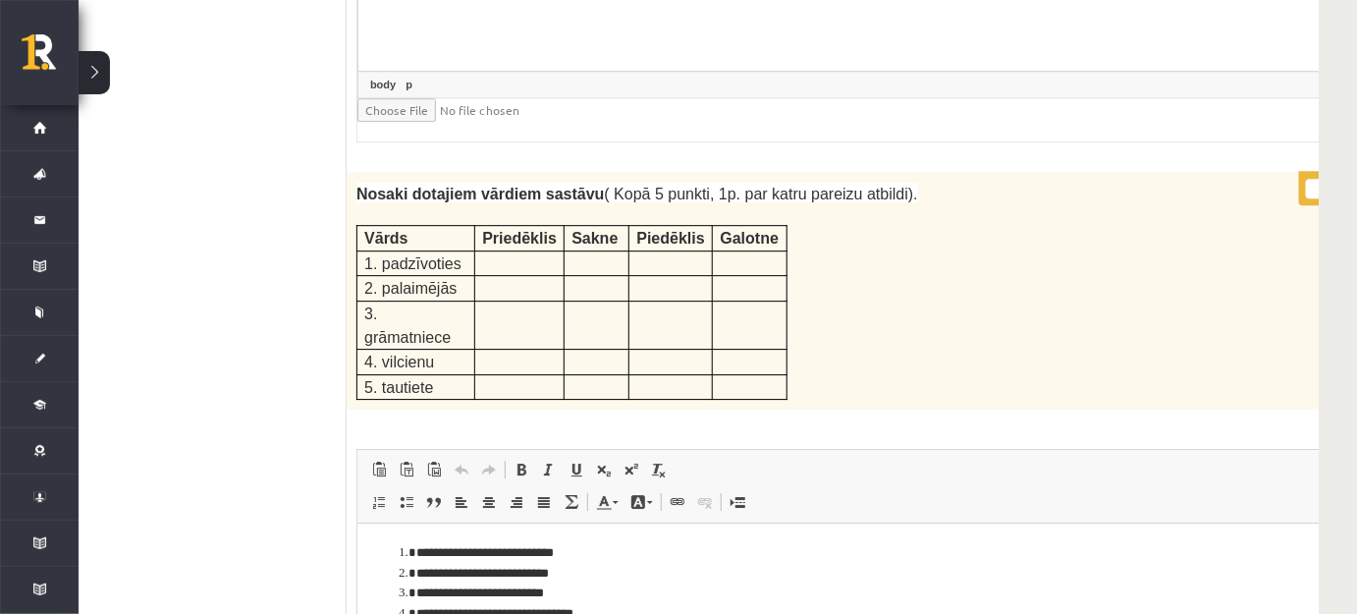
click at [1306, 179] on input "*" at bounding box center [1330, 189] width 49 height 20
type input "*"
click at [1306, 179] on input "*" at bounding box center [1330, 189] width 49 height 20
click at [986, 567] on li "**********" at bounding box center [845, 573] width 860 height 21
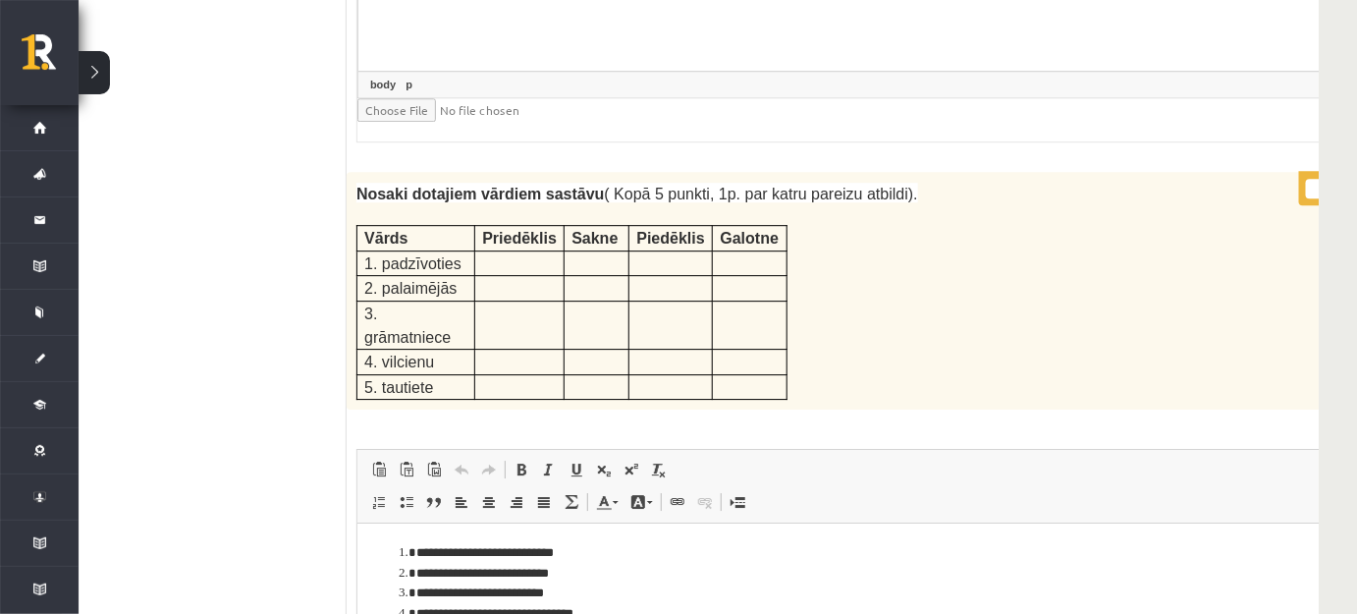
click at [986, 567] on li "**********" at bounding box center [845, 573] width 860 height 21
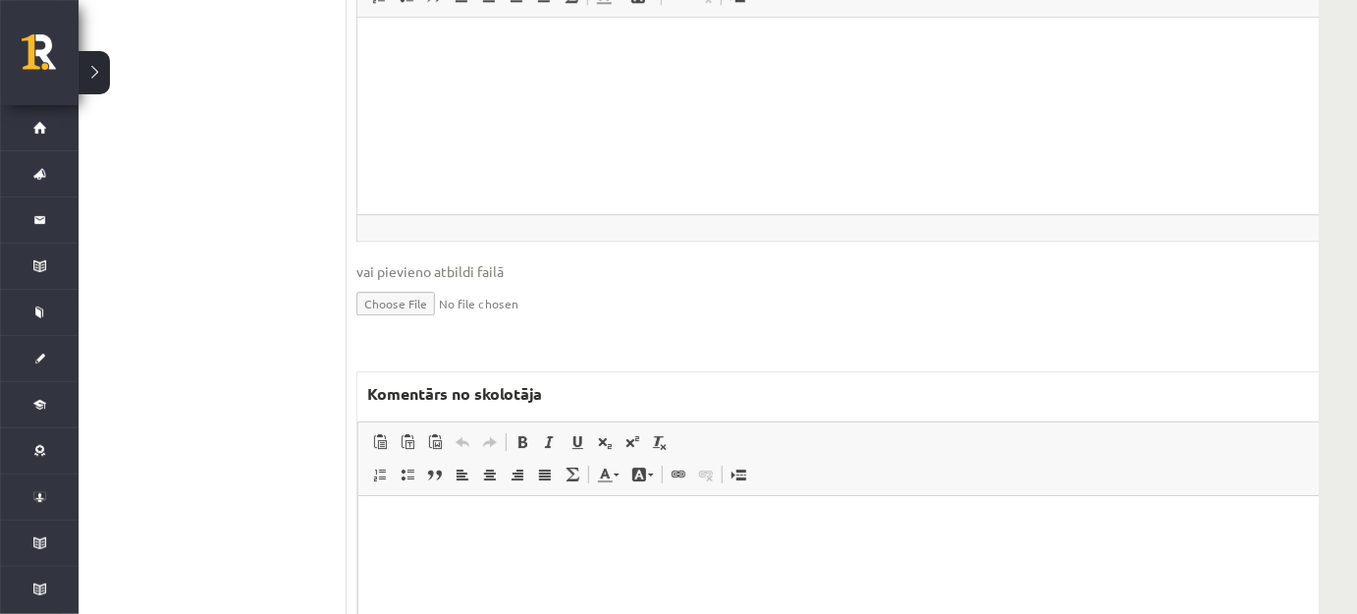
scroll to position [7409, 56]
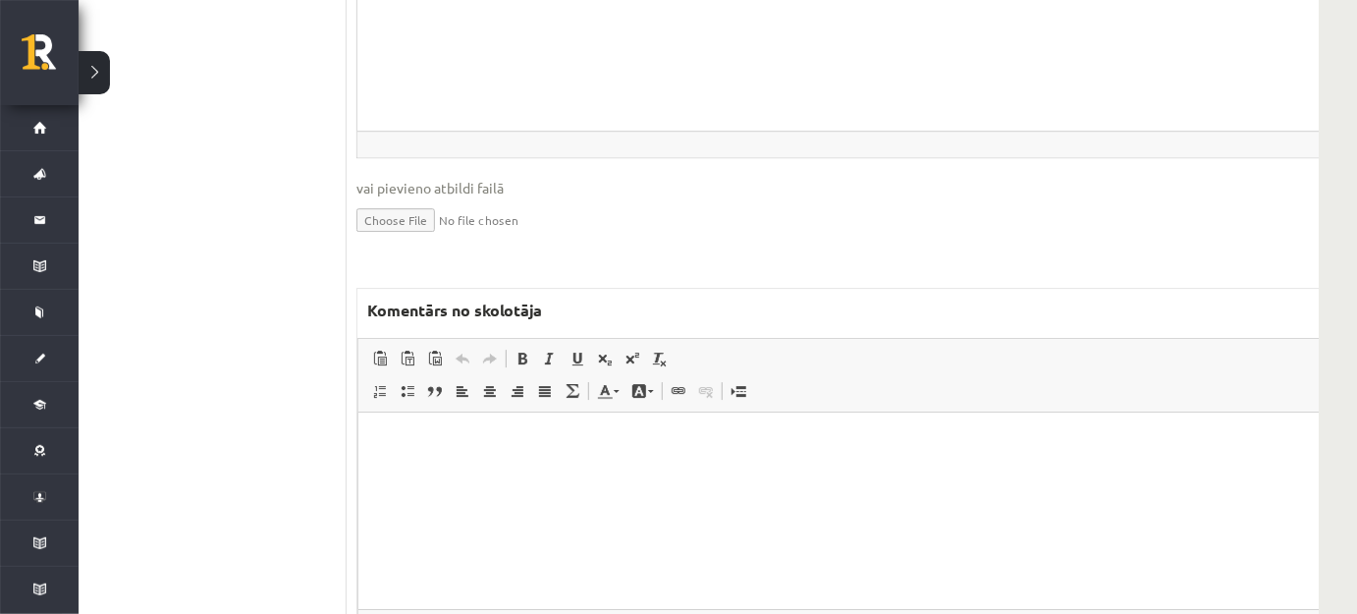
click at [574, 471] on html at bounding box center [871, 441] width 1029 height 60
click at [574, 444] on p "**********" at bounding box center [872, 444] width 990 height 26
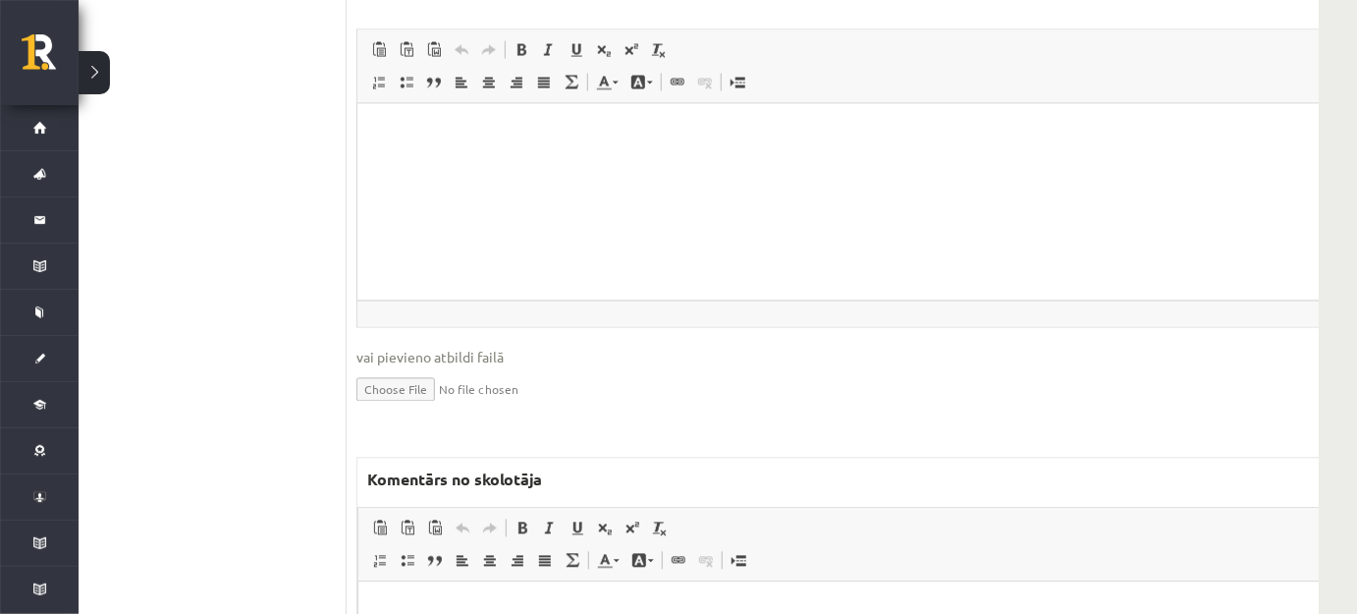
scroll to position [9197, 56]
click at [516, 627] on html at bounding box center [871, 609] width 1029 height 60
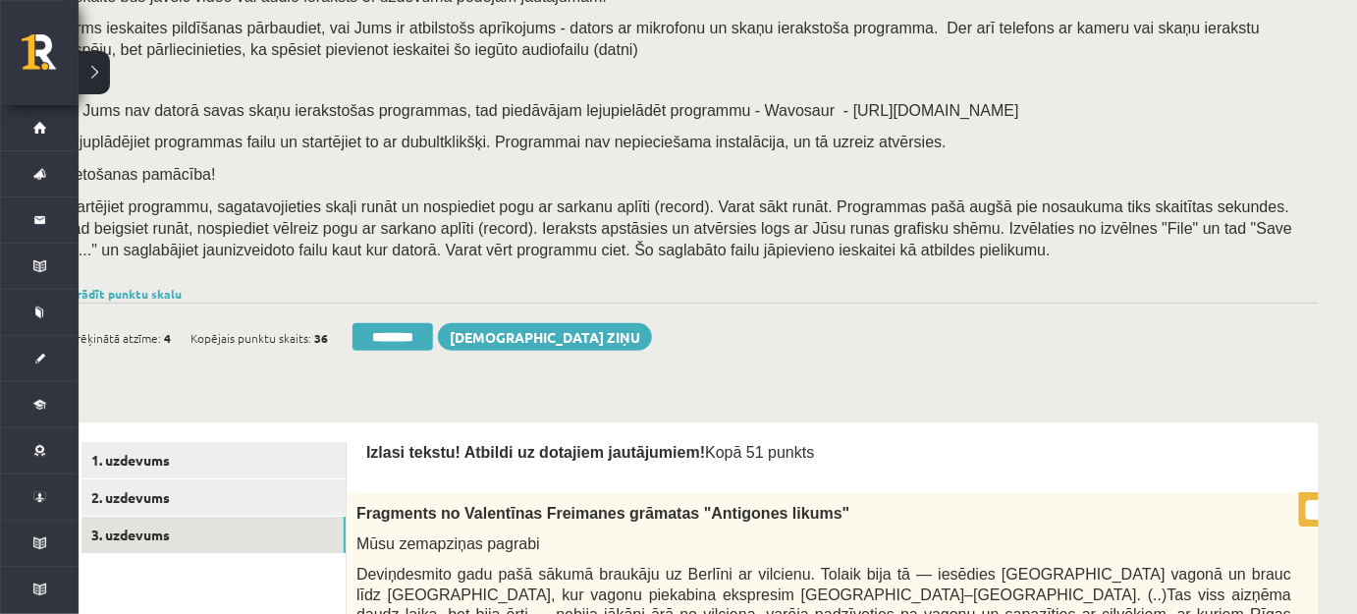
scroll to position [178, 56]
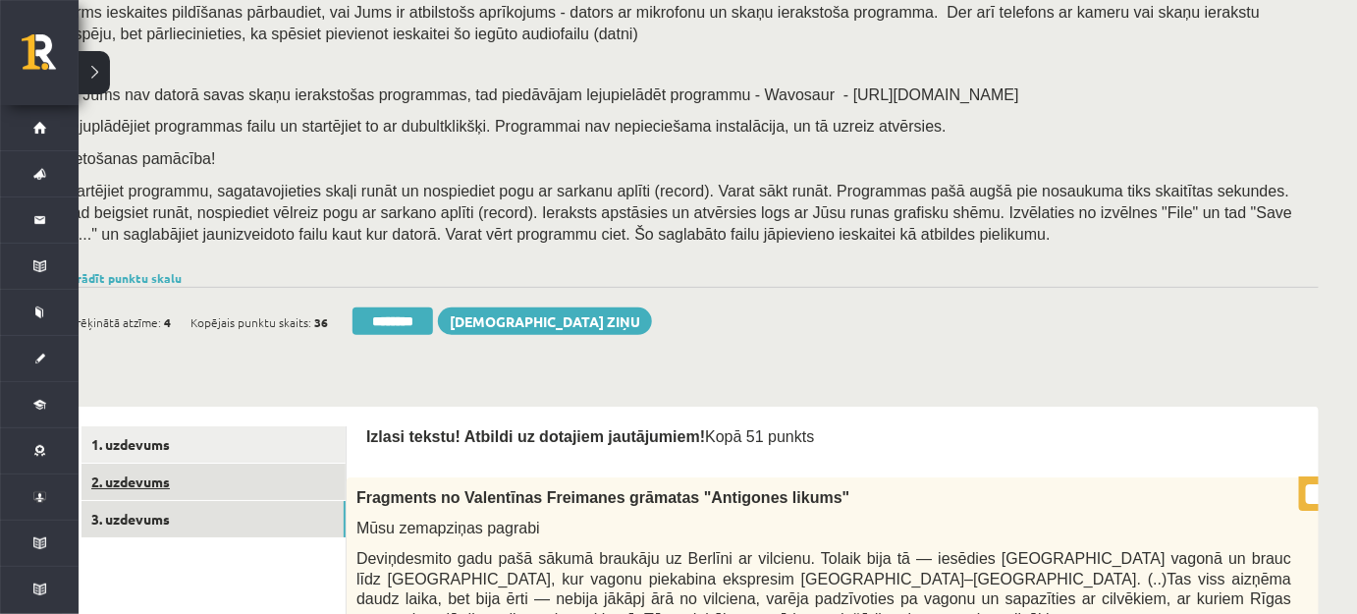
click at [233, 486] on link "2. uzdevums" at bounding box center [214, 482] width 264 height 36
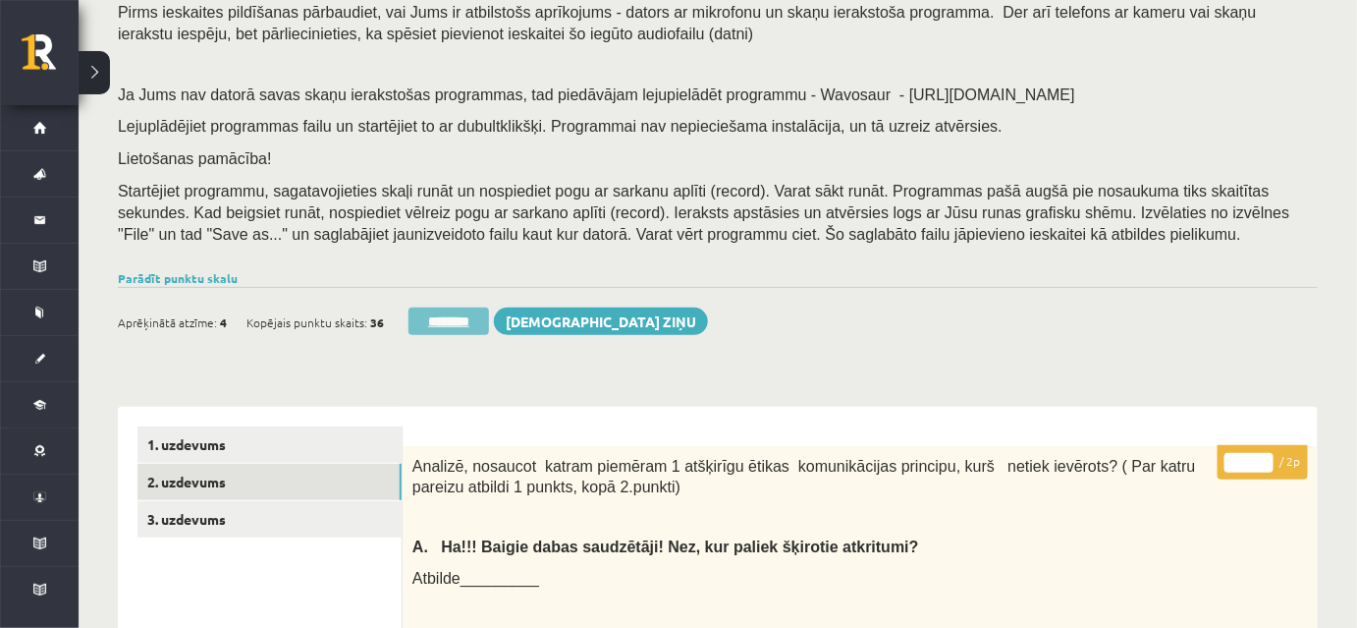
scroll to position [0, 0]
click at [480, 313] on input "********" at bounding box center [449, 320] width 81 height 27
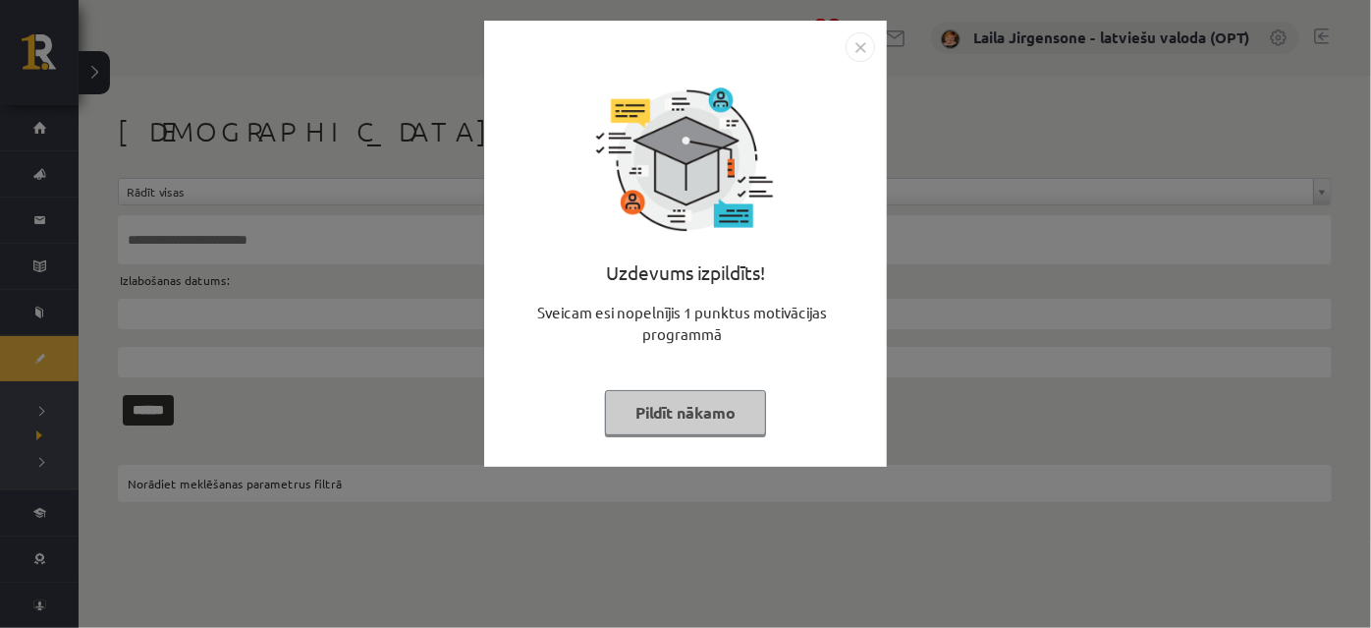
click at [722, 404] on button "Pildīt nākamo" at bounding box center [685, 412] width 161 height 45
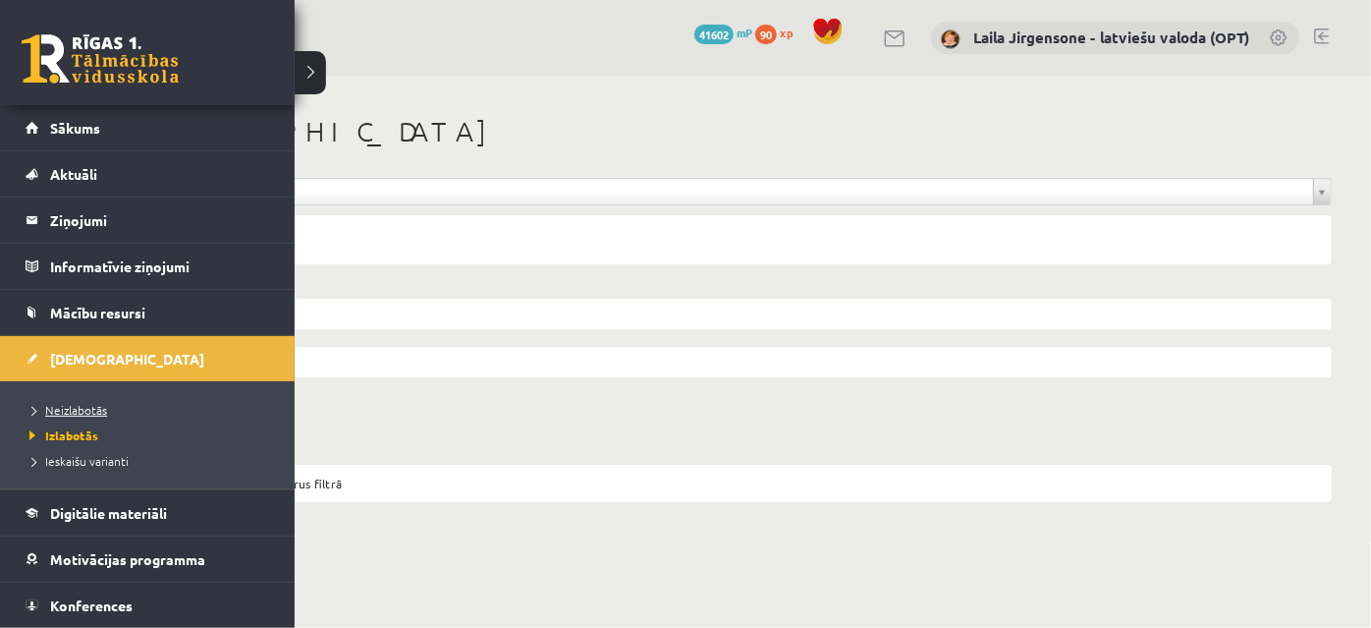
click at [57, 409] on span "Neizlabotās" at bounding box center [66, 410] width 82 height 16
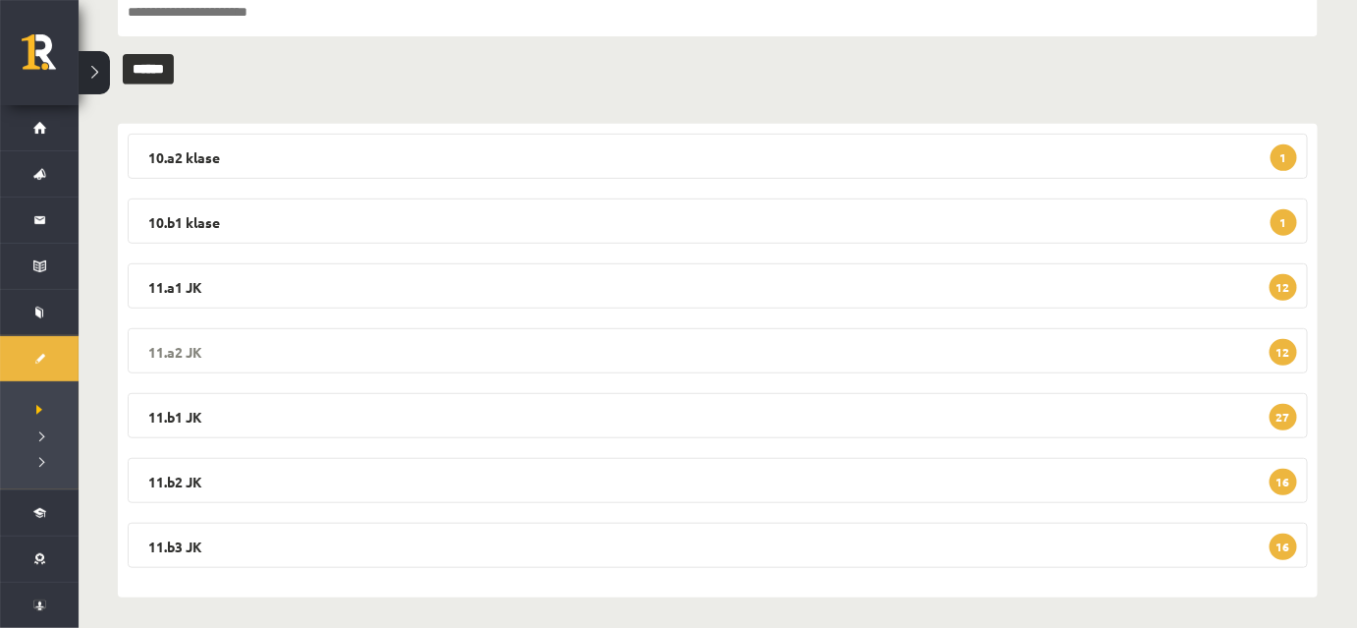
scroll to position [236, 0]
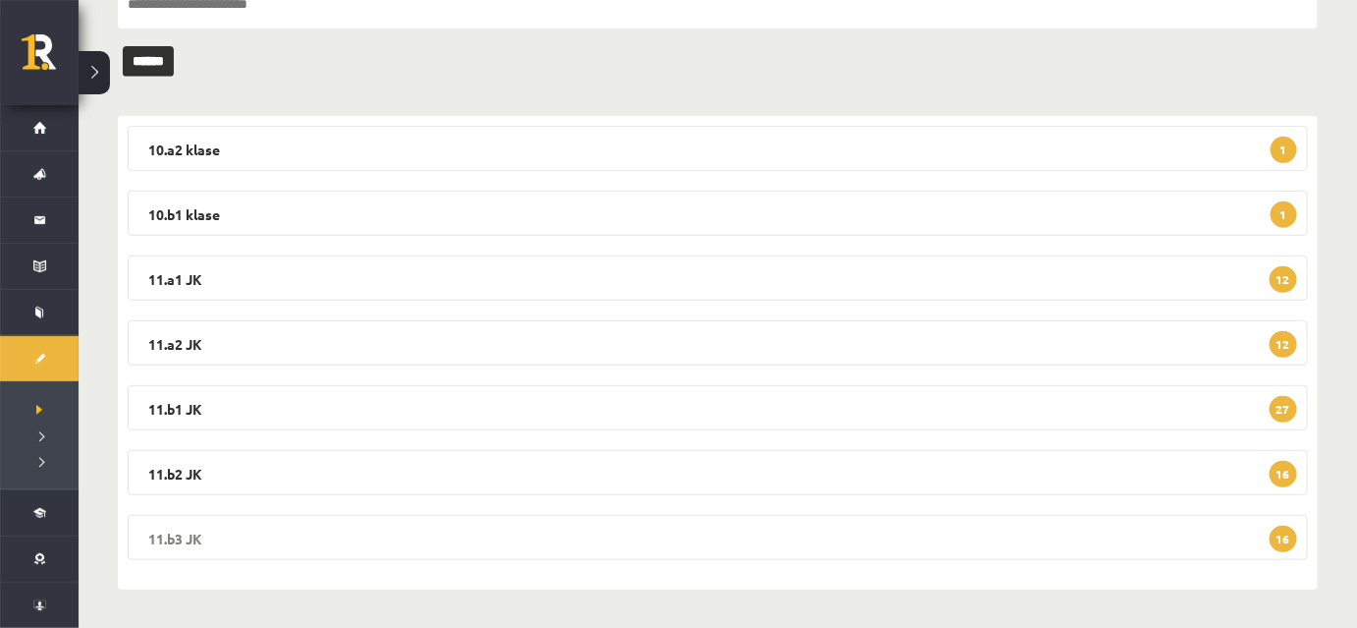
click at [738, 539] on legend "11.b3 JK 16" at bounding box center [718, 537] width 1180 height 45
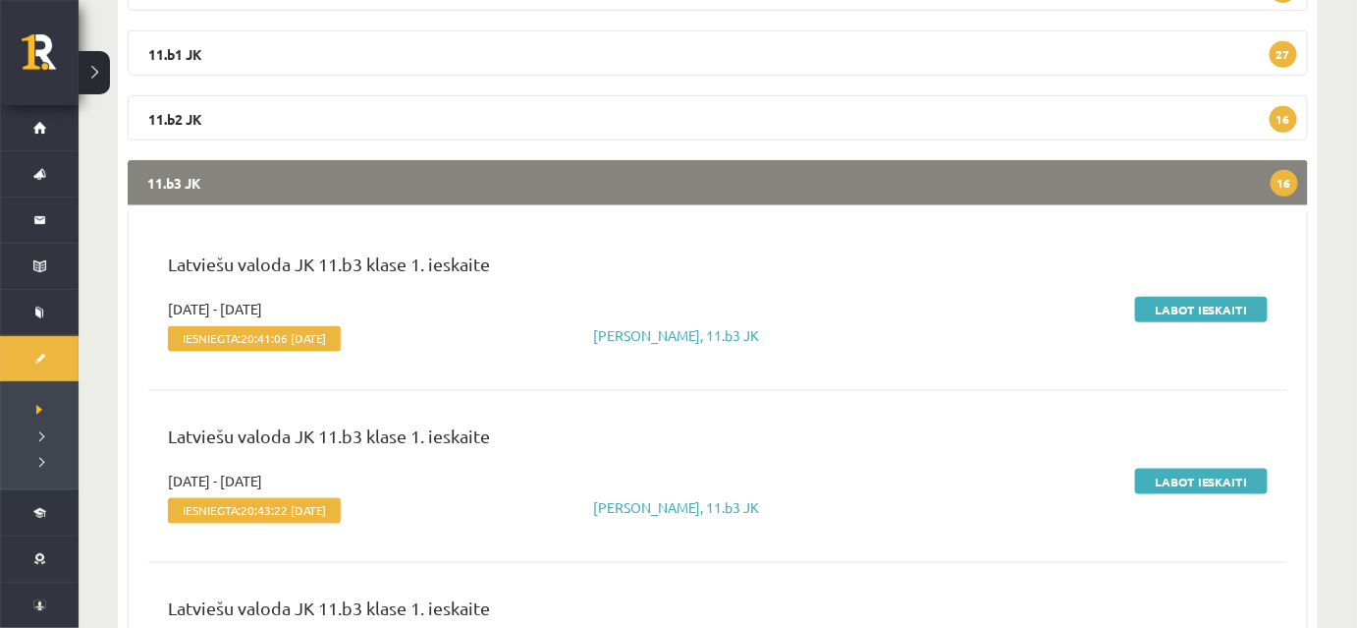
scroll to position [592, 0]
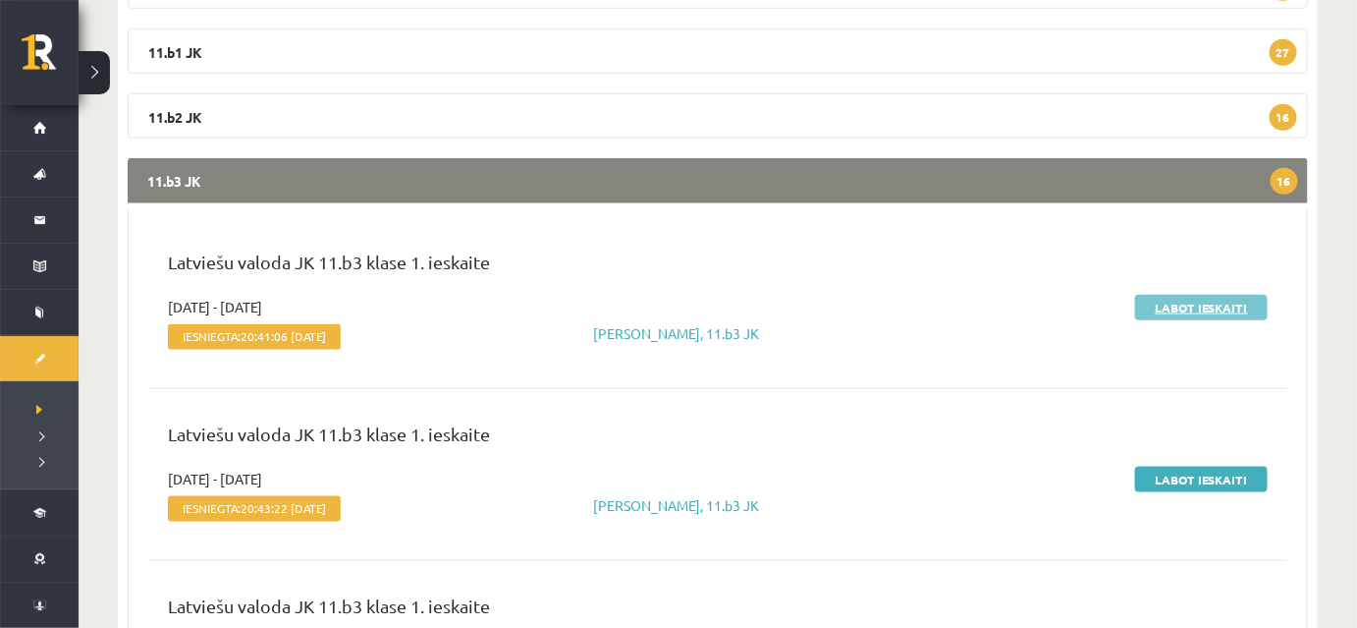
click at [1178, 313] on link "Labot ieskaiti" at bounding box center [1201, 308] width 133 height 26
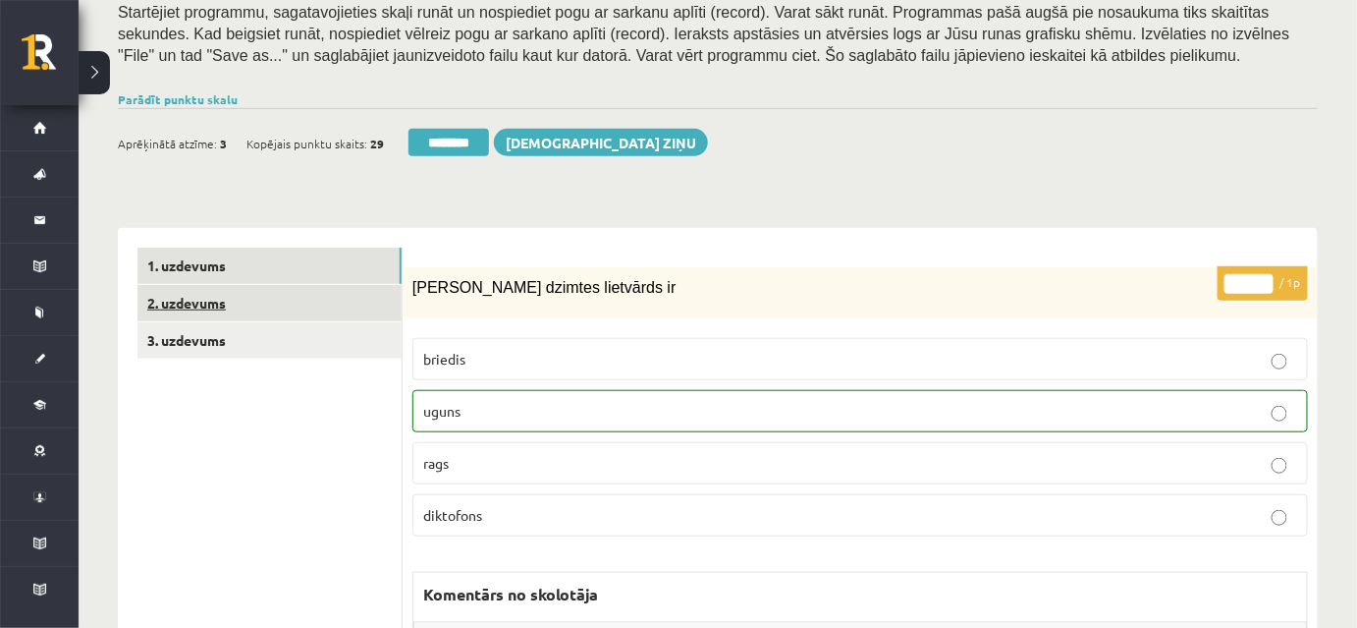
click at [346, 313] on link "2. uzdevums" at bounding box center [269, 303] width 264 height 36
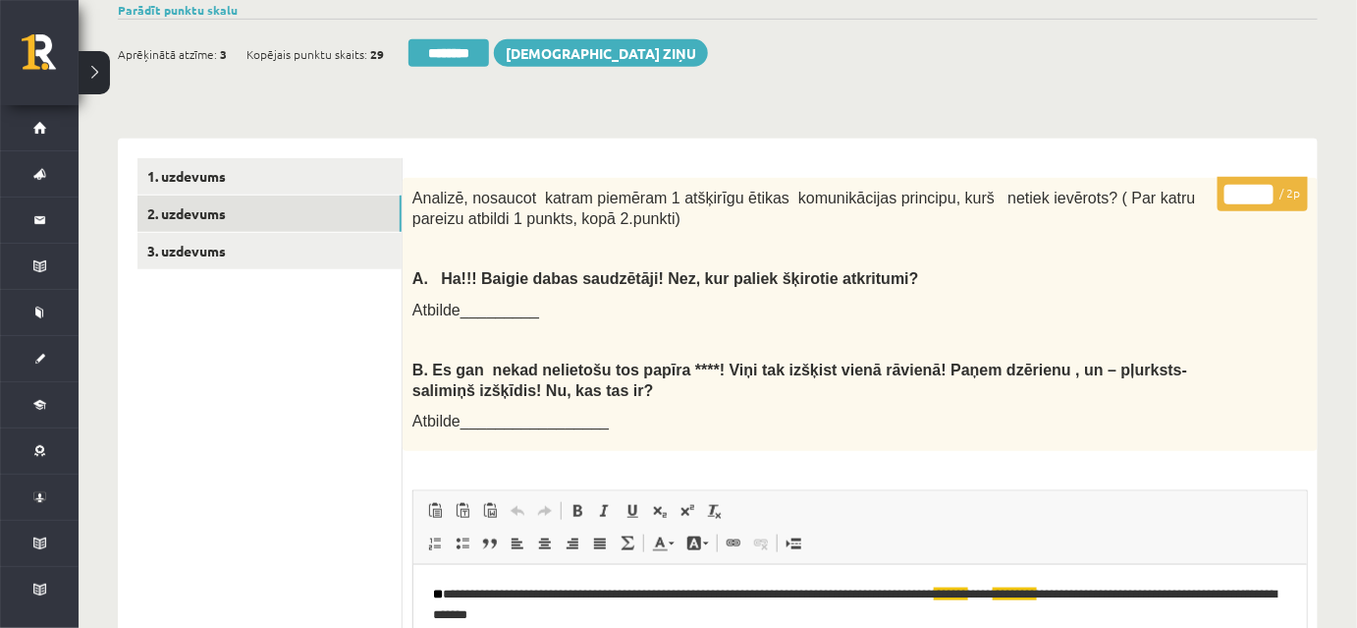
click at [1262, 189] on input "*" at bounding box center [1249, 195] width 49 height 20
type input "*"
click at [1262, 189] on input "*" at bounding box center [1249, 195] width 49 height 20
click at [344, 247] on link "3. uzdevums" at bounding box center [269, 251] width 264 height 36
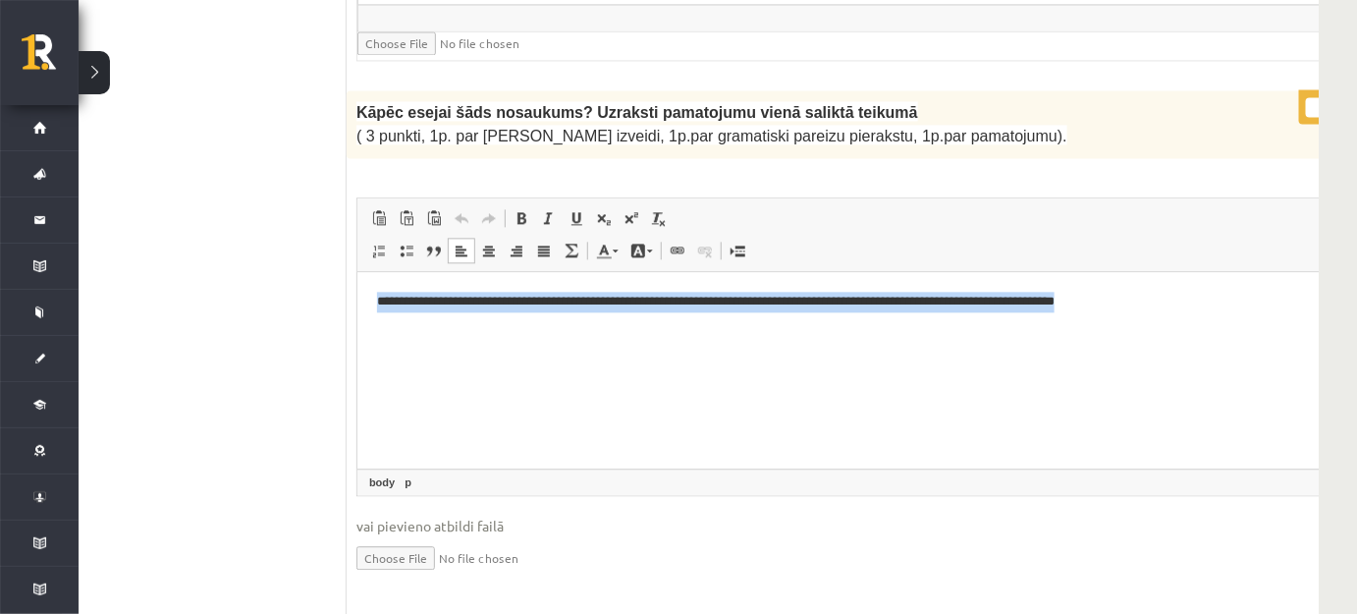
drag, startPoint x: 365, startPoint y: 299, endPoint x: 1213, endPoint y: 314, distance: 847.6
click at [1213, 314] on html "**********" at bounding box center [871, 301] width 1031 height 60
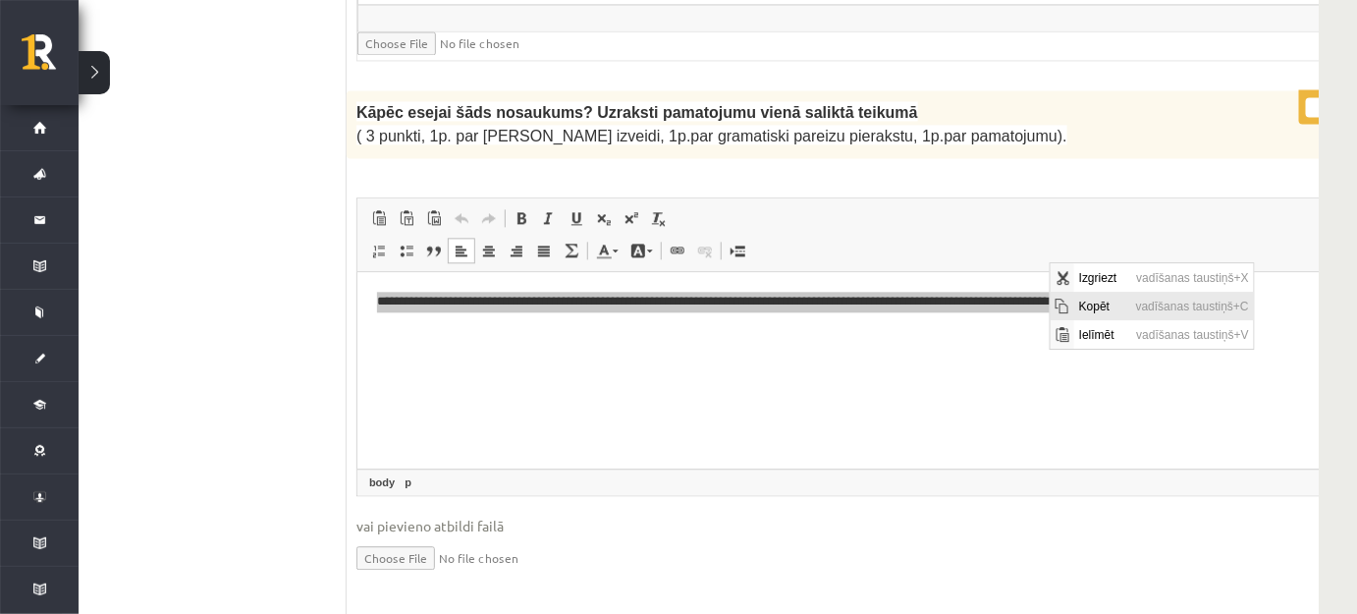
click at [1081, 311] on span "Kopēt" at bounding box center [1101, 306] width 57 height 28
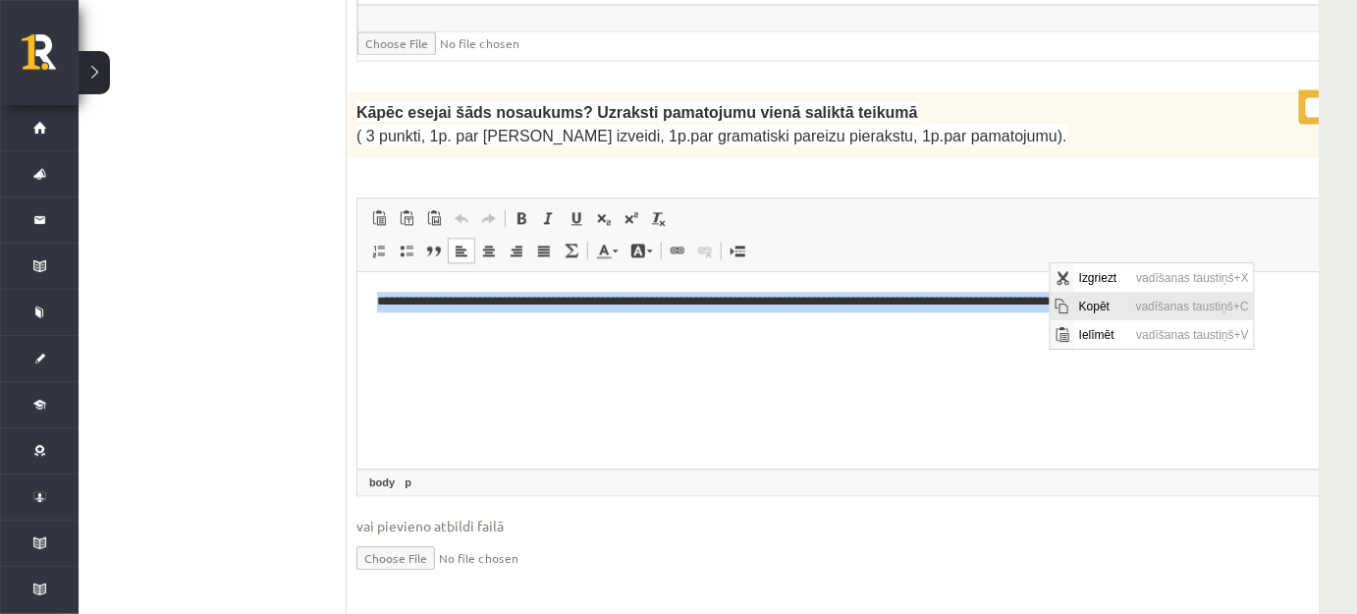
copy p "**********"
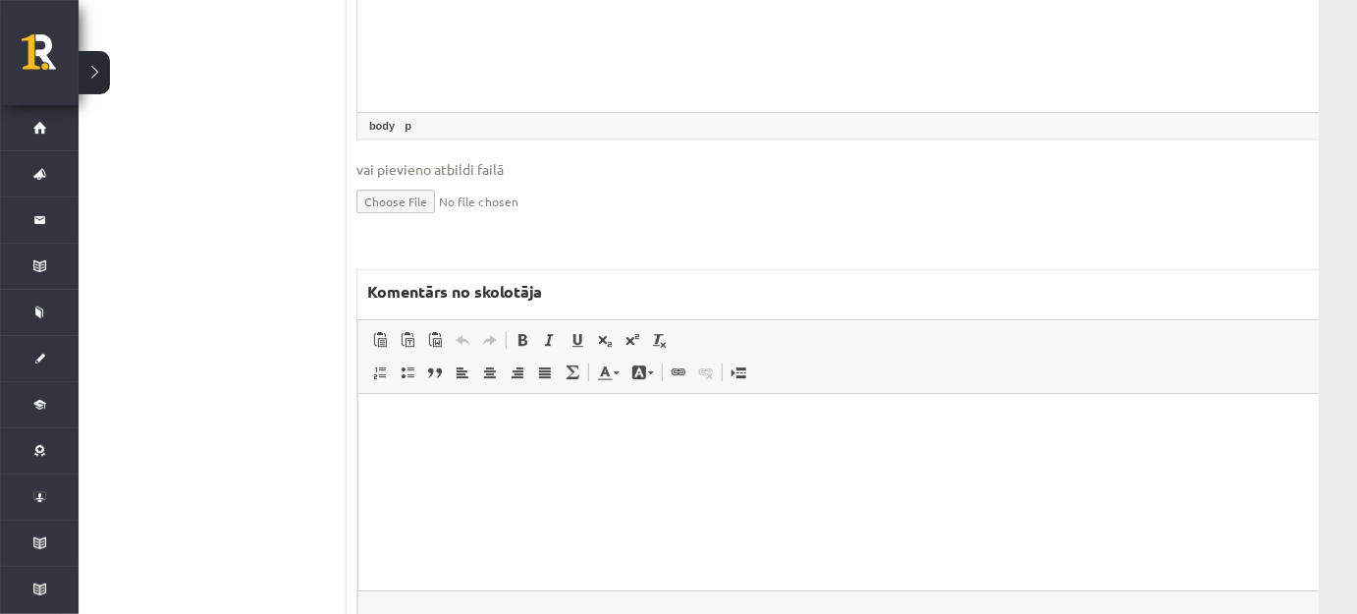
click at [649, 439] on html at bounding box center [871, 423] width 1029 height 60
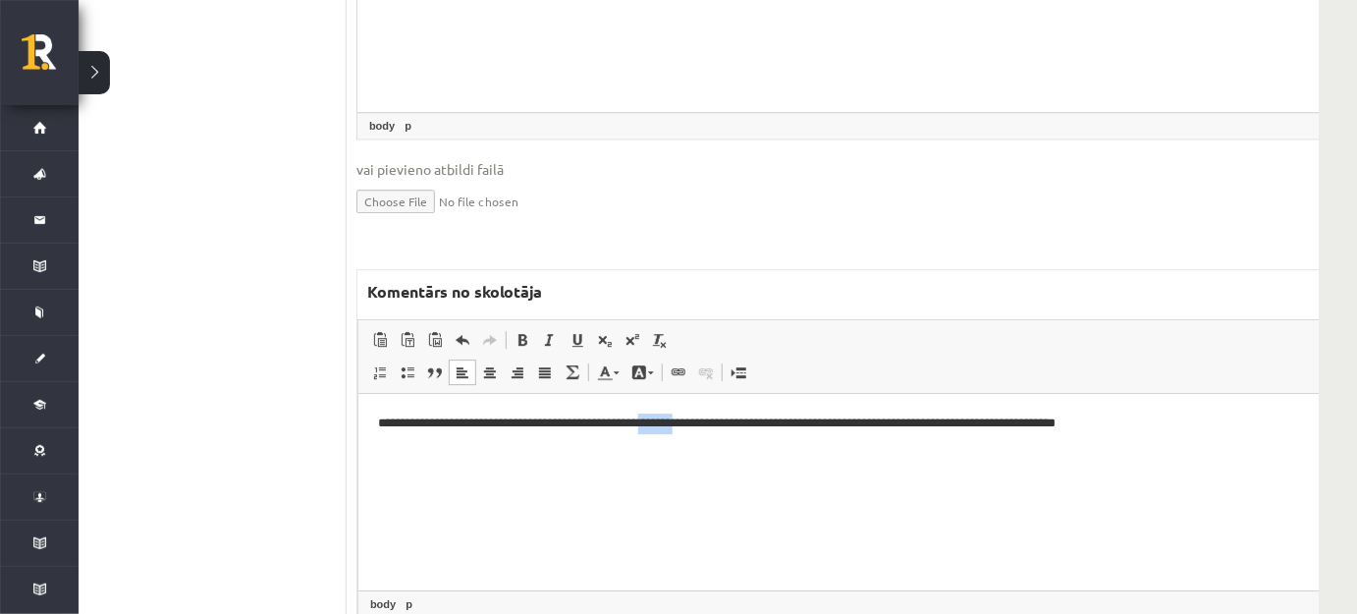
drag, startPoint x: 663, startPoint y: 422, endPoint x: 706, endPoint y: 422, distance: 43.2
click at [706, 422] on p "**********" at bounding box center [846, 422] width 938 height 21
click at [605, 359] on link "Teksta krāsa" at bounding box center [608, 372] width 34 height 26
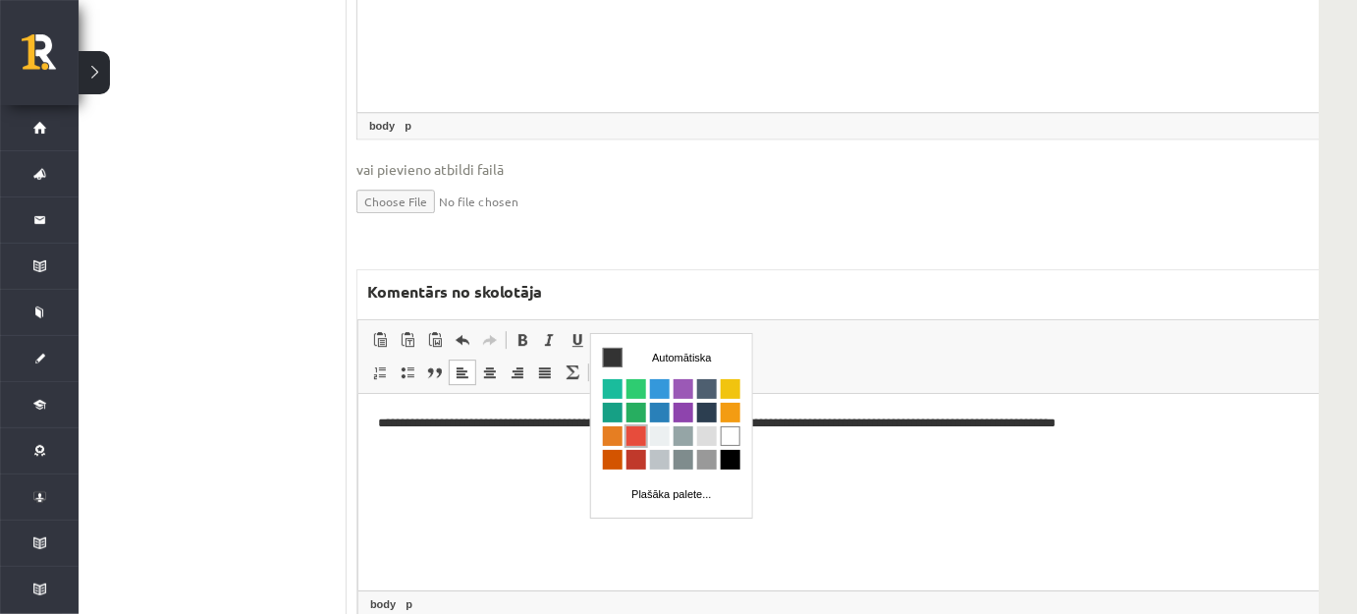
click at [630, 432] on span "Krāsa" at bounding box center [636, 436] width 20 height 20
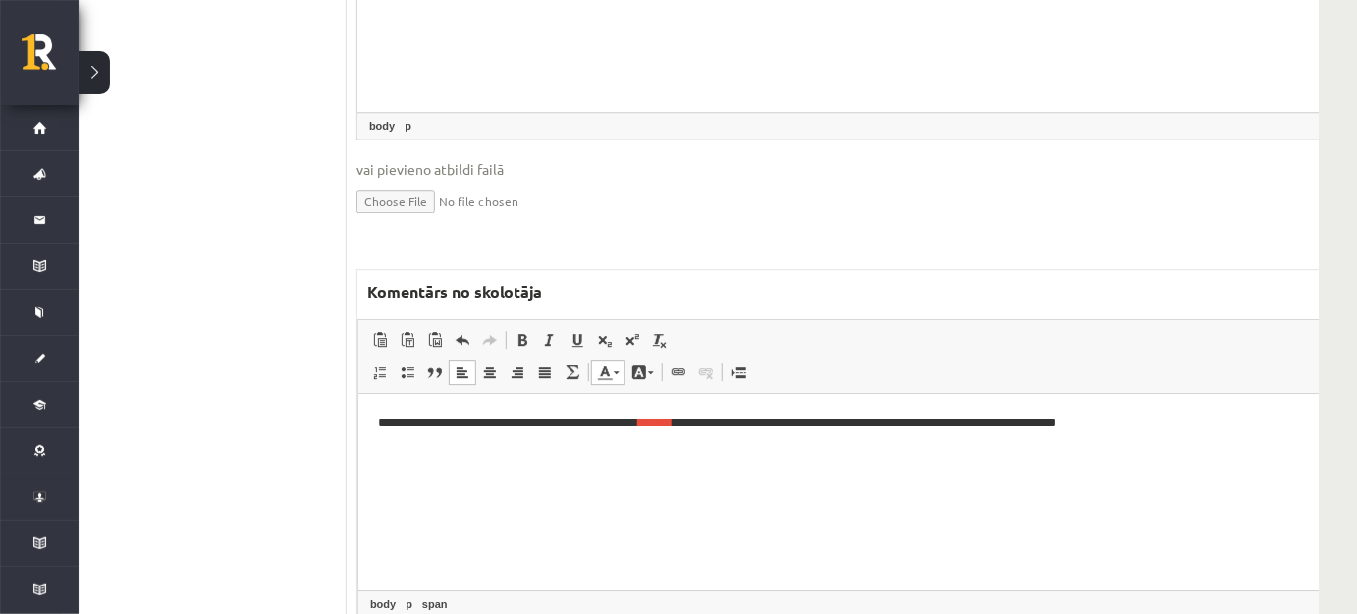
click at [1026, 453] on html "**********" at bounding box center [871, 423] width 1029 height 60
drag, startPoint x: 662, startPoint y: 419, endPoint x: 652, endPoint y: 398, distance: 23.7
click at [709, 418] on p "**********" at bounding box center [846, 422] width 938 height 21
click at [614, 371] on span at bounding box center [617, 372] width 6 height 3
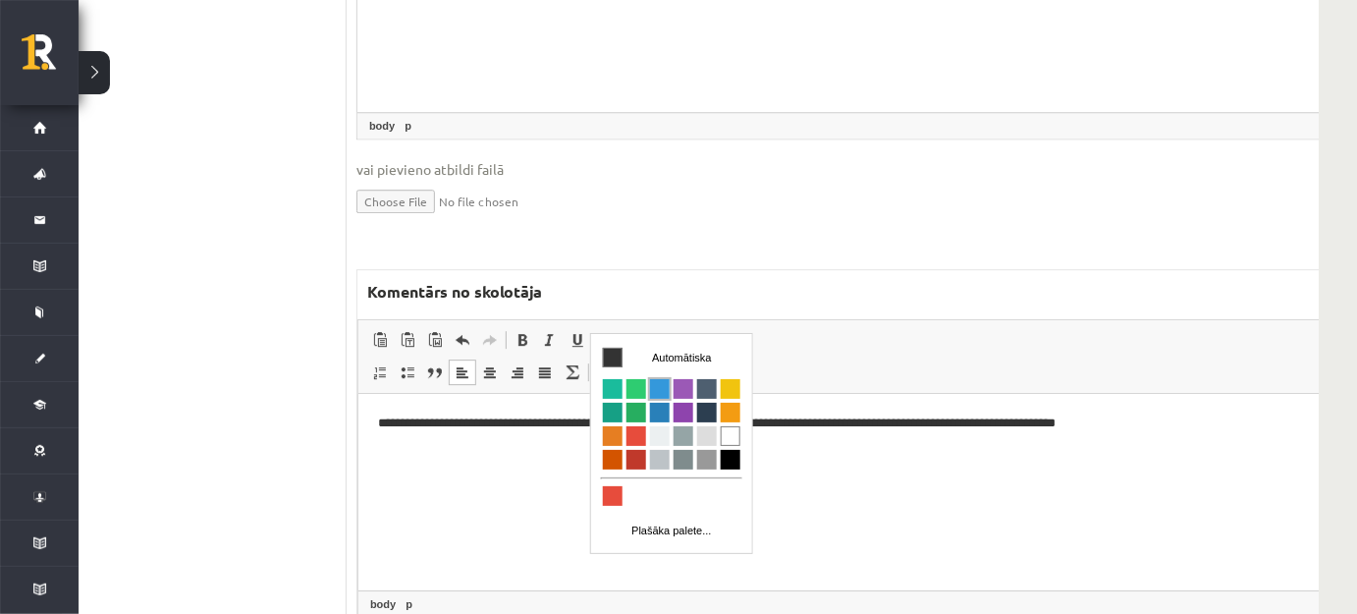
click at [661, 380] on span "Krāsa" at bounding box center [659, 389] width 20 height 20
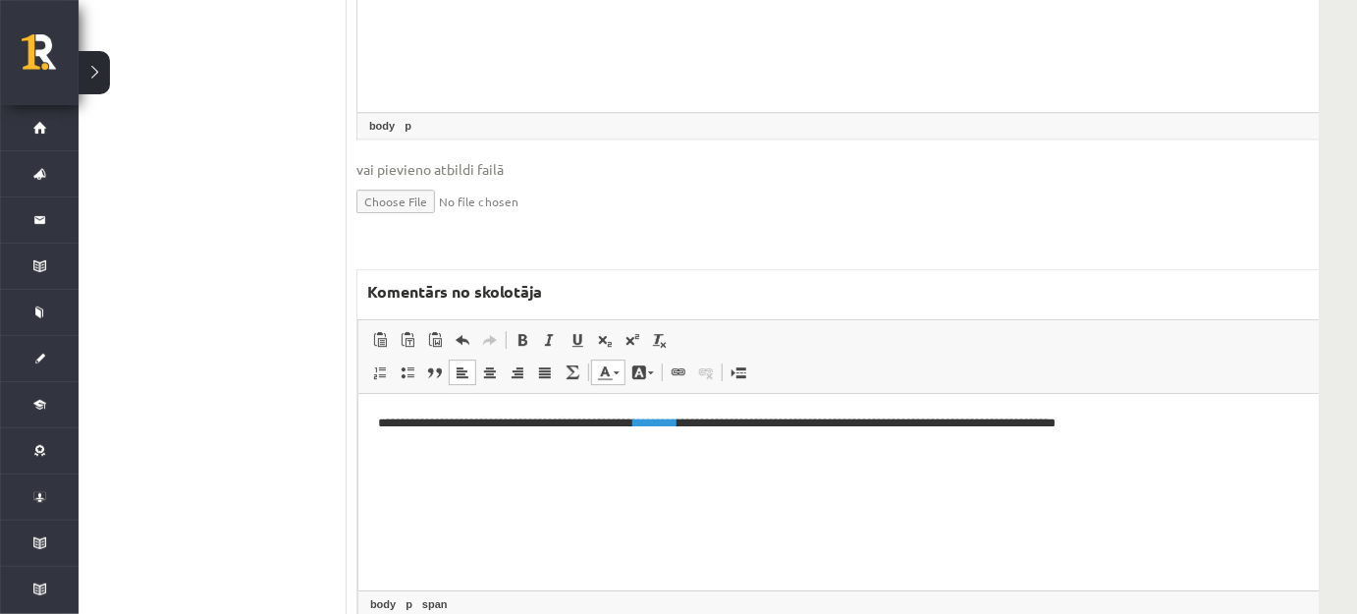
click at [853, 453] on html "**********" at bounding box center [871, 423] width 1029 height 60
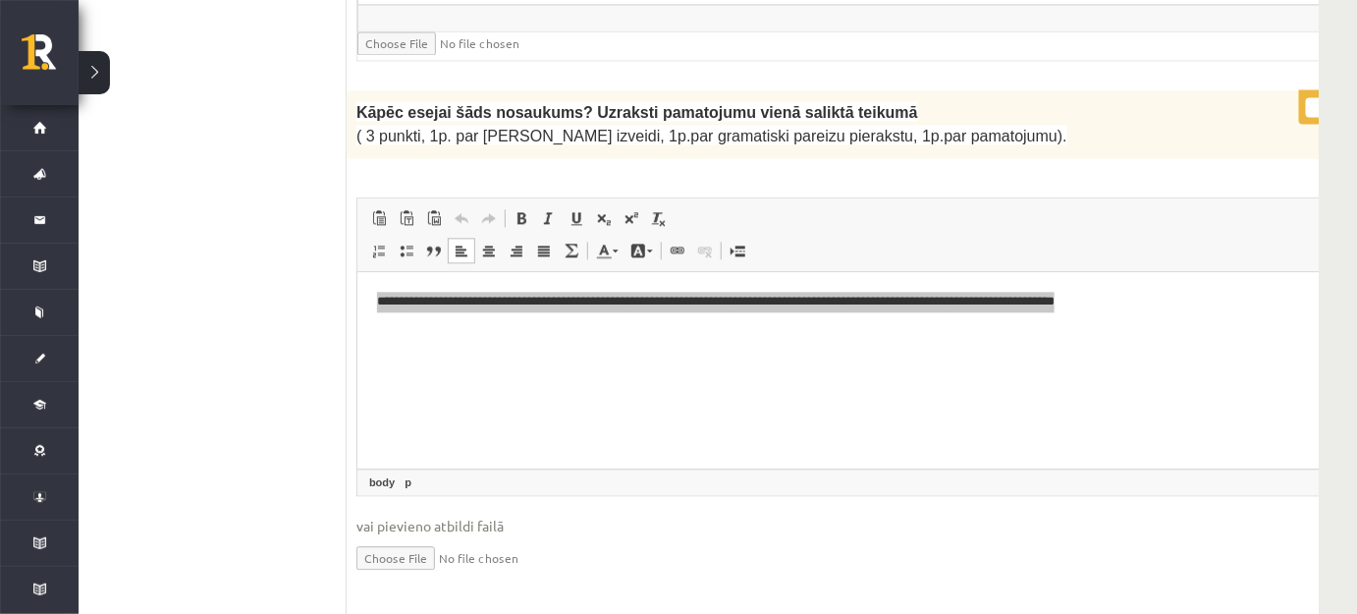
type input "*"
click at [1306, 97] on input "*" at bounding box center [1330, 107] width 49 height 20
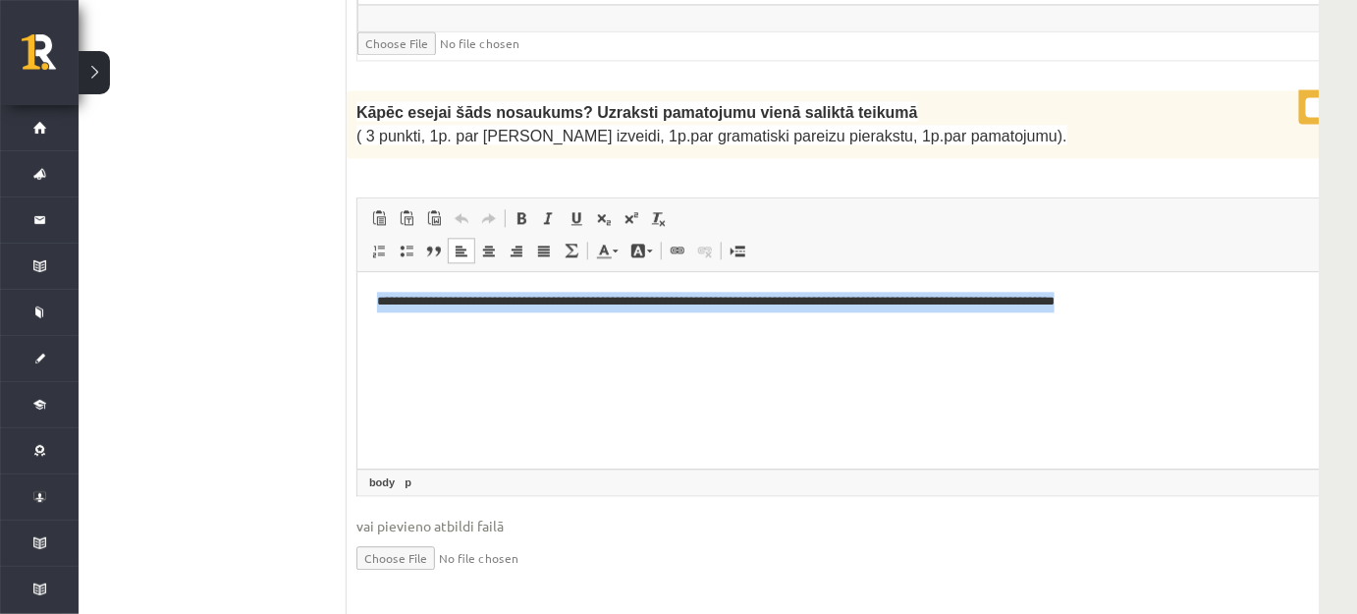
click at [958, 331] on html "**********" at bounding box center [871, 301] width 1031 height 60
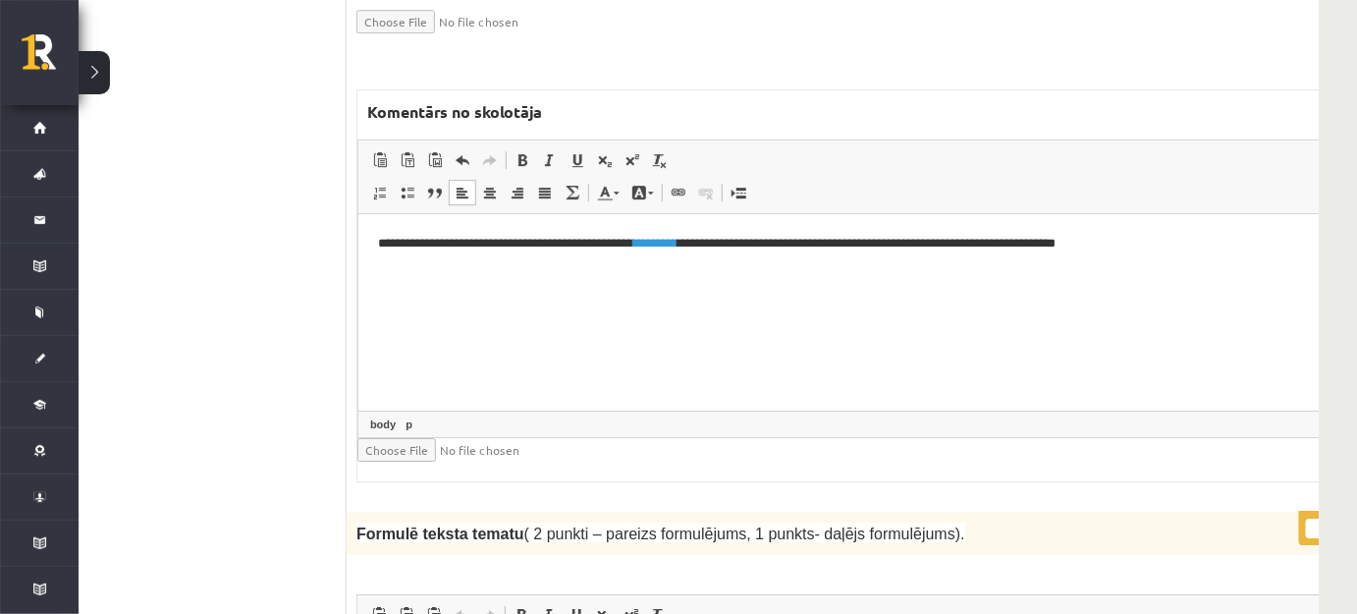
scroll to position [2499, 56]
click at [1183, 258] on html "**********" at bounding box center [871, 244] width 1029 height 60
click at [1160, 256] on html "**********" at bounding box center [871, 244] width 1029 height 60
click at [1160, 247] on p "**********" at bounding box center [846, 244] width 938 height 21
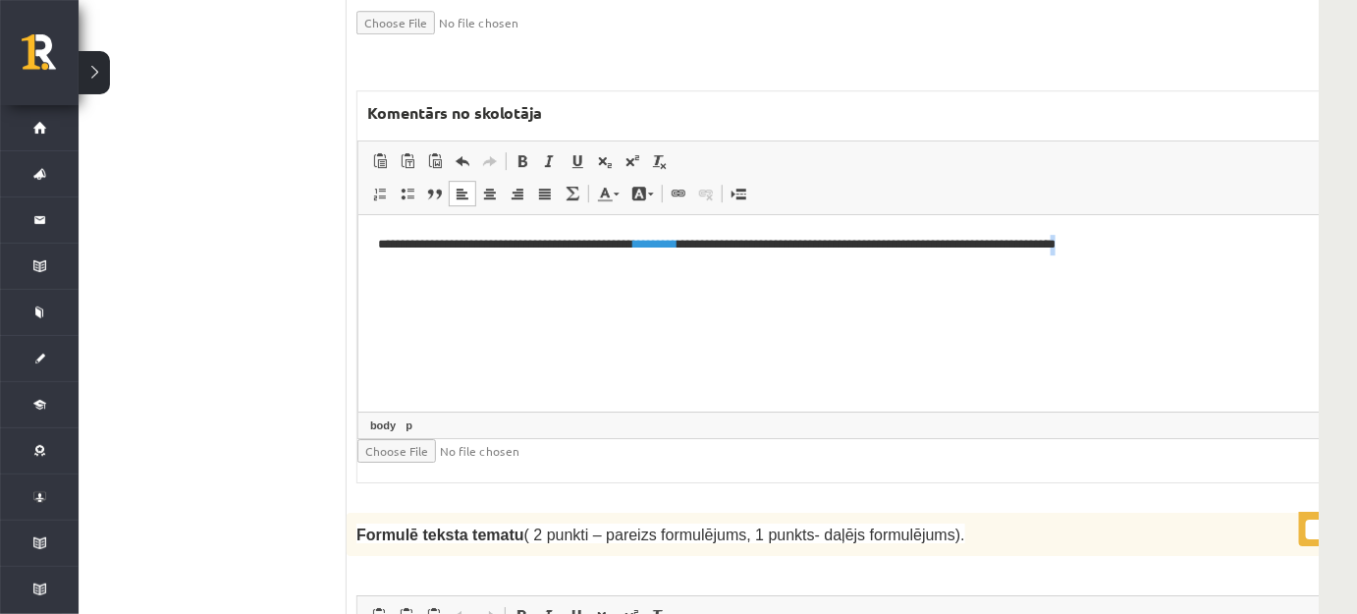
click at [1160, 247] on p "**********" at bounding box center [846, 244] width 938 height 21
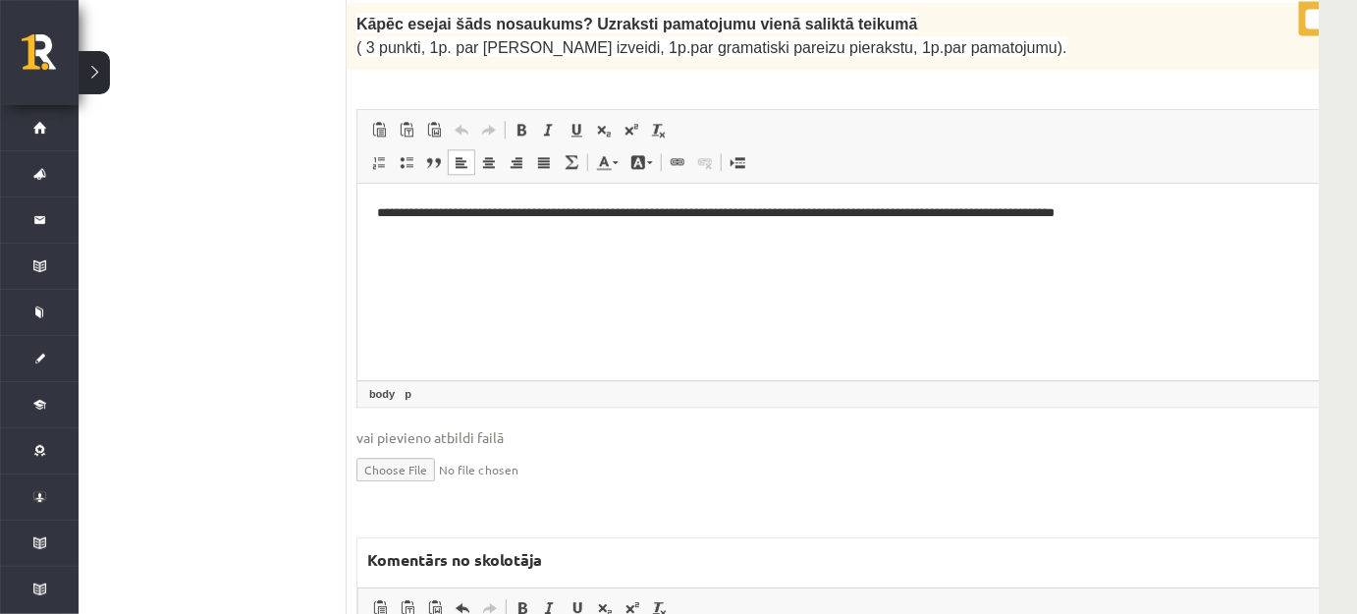
scroll to position [1875, 56]
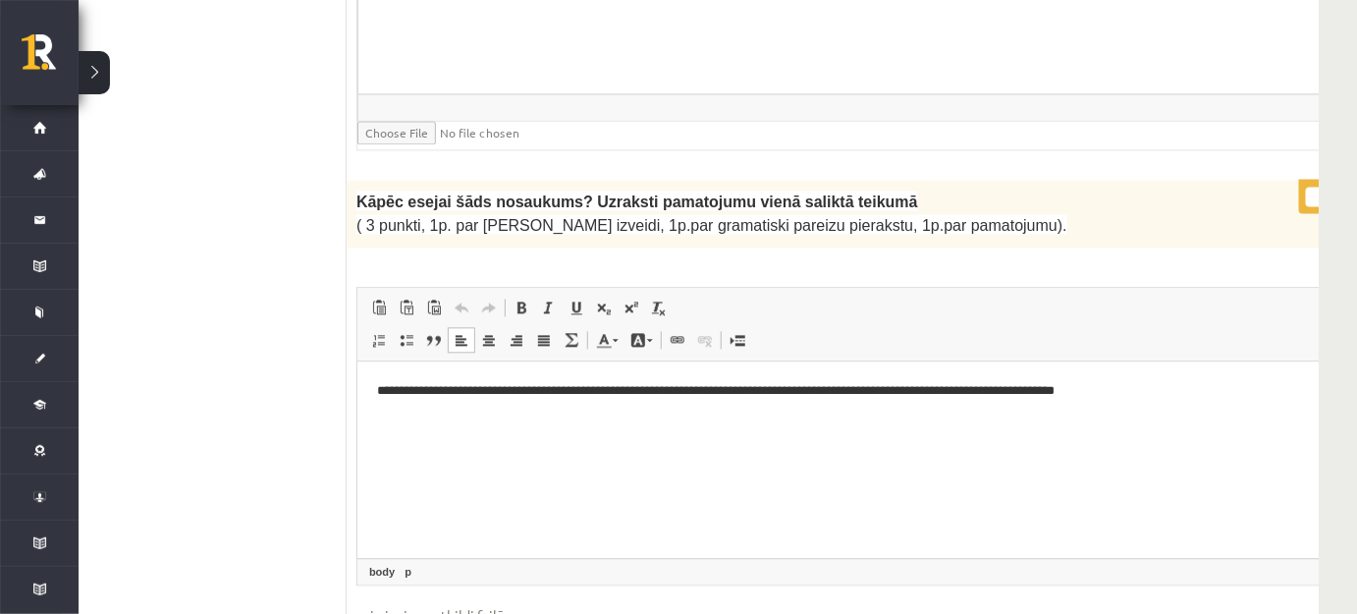
drag, startPoint x: 857, startPoint y: 487, endPoint x: 797, endPoint y: 472, distance: 61.7
click at [855, 420] on html "**********" at bounding box center [871, 390] width 1031 height 60
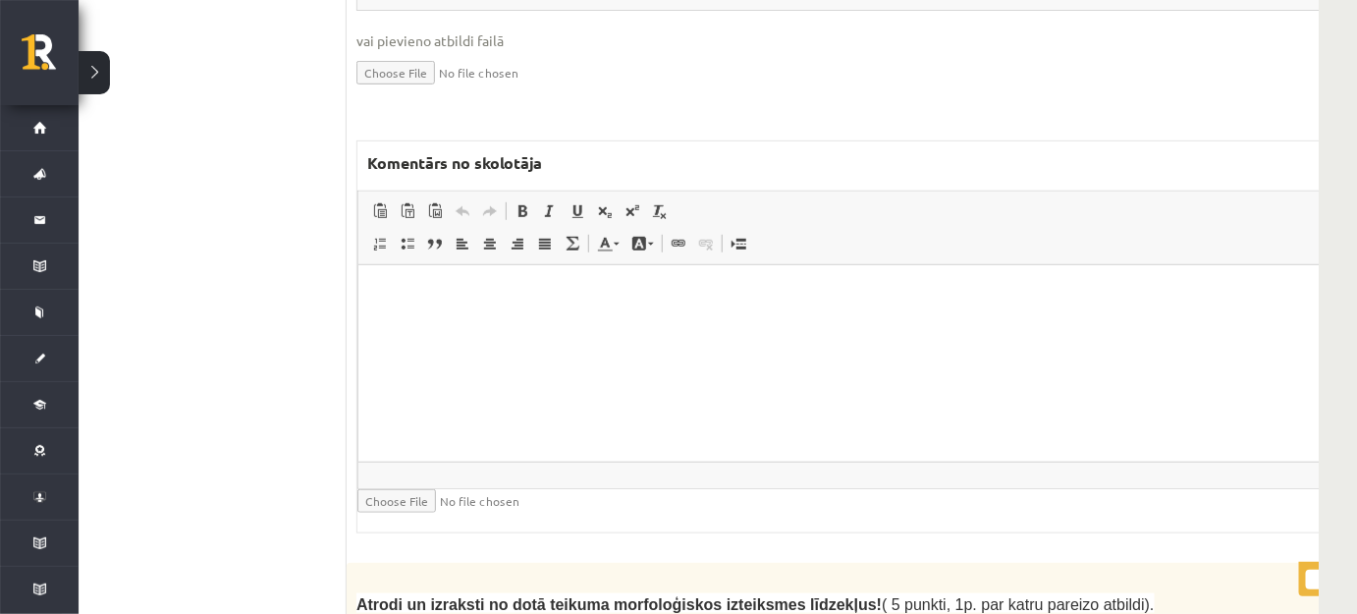
scroll to position [3392, 56]
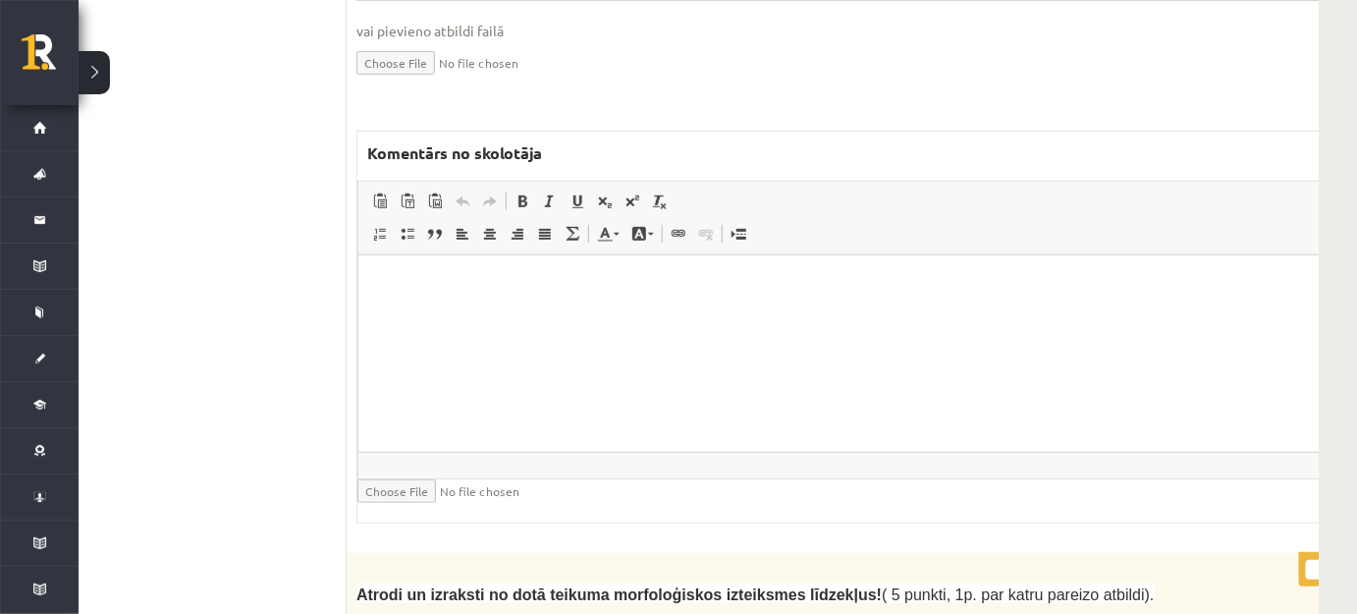
click at [492, 314] on html at bounding box center [871, 284] width 1029 height 60
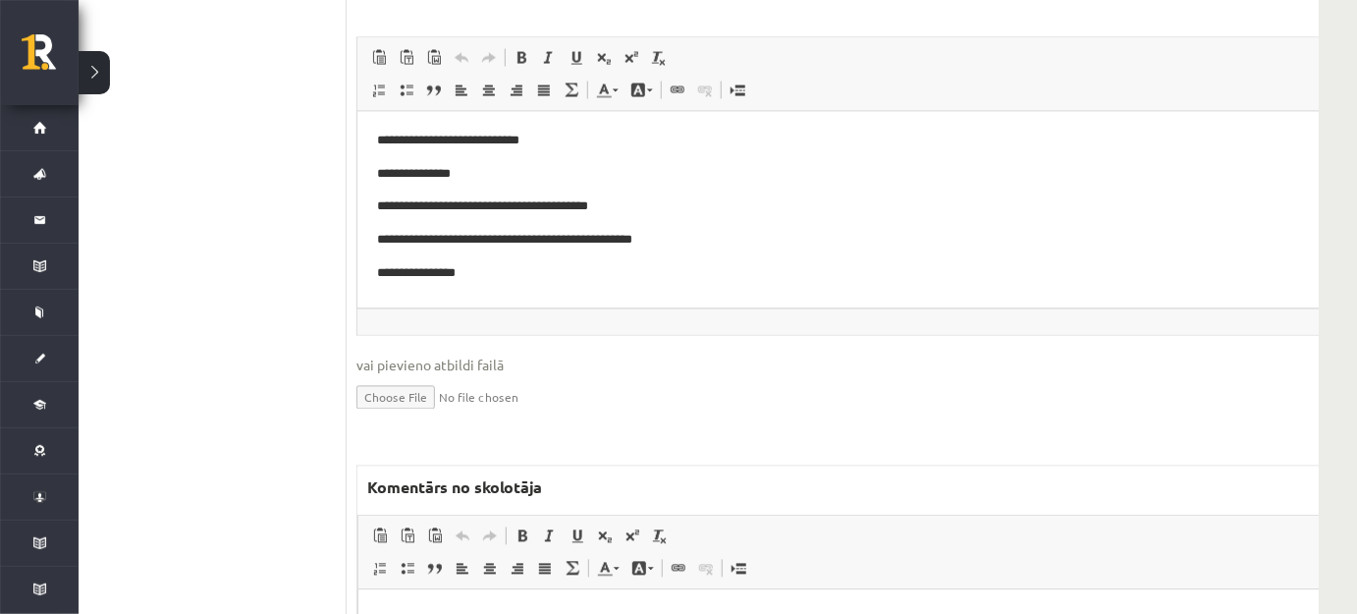
scroll to position [4285, 56]
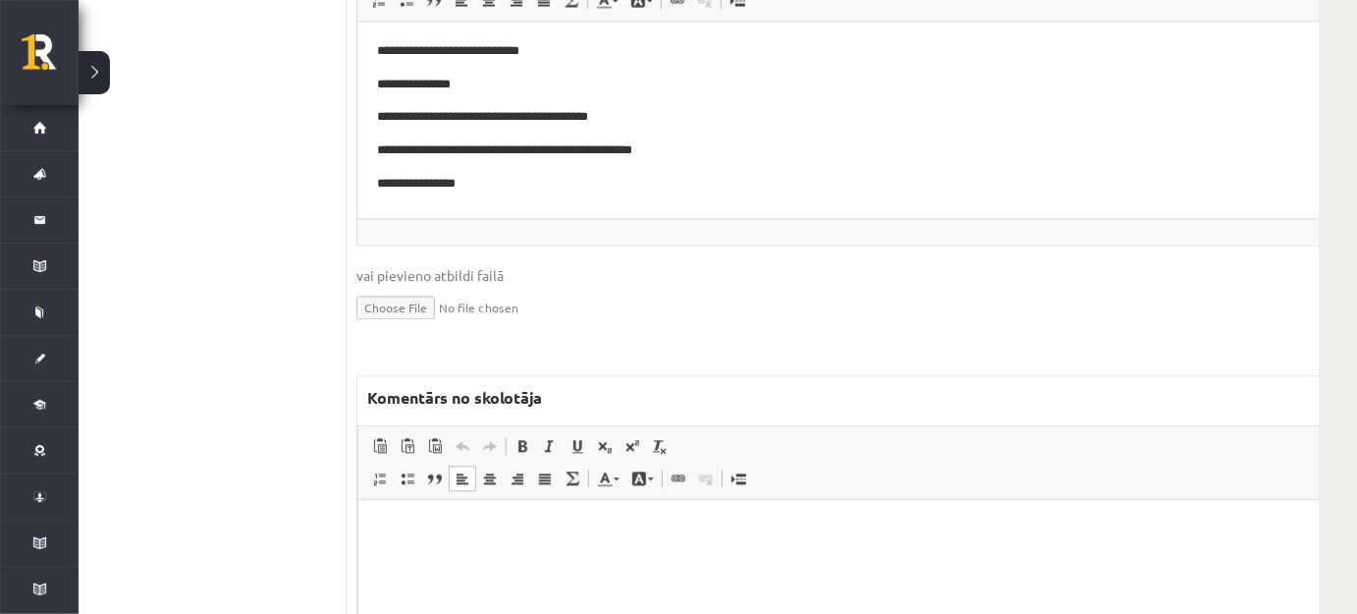
click at [434, 516] on html at bounding box center [871, 530] width 1029 height 60
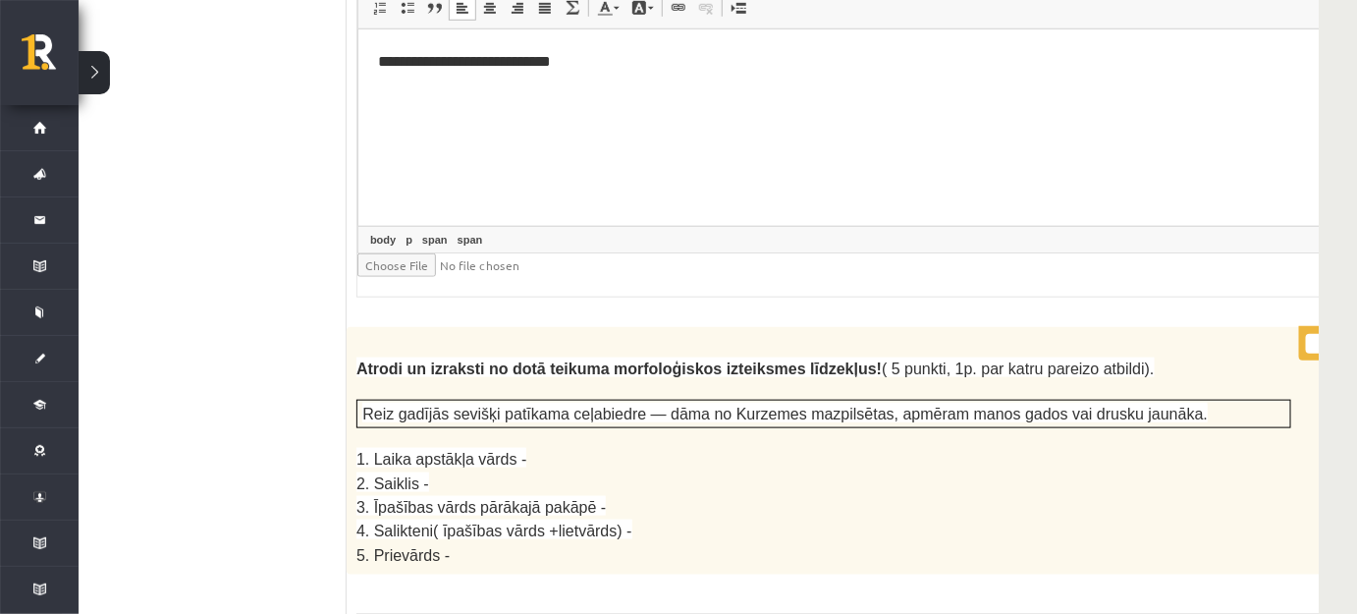
scroll to position [3481, 56]
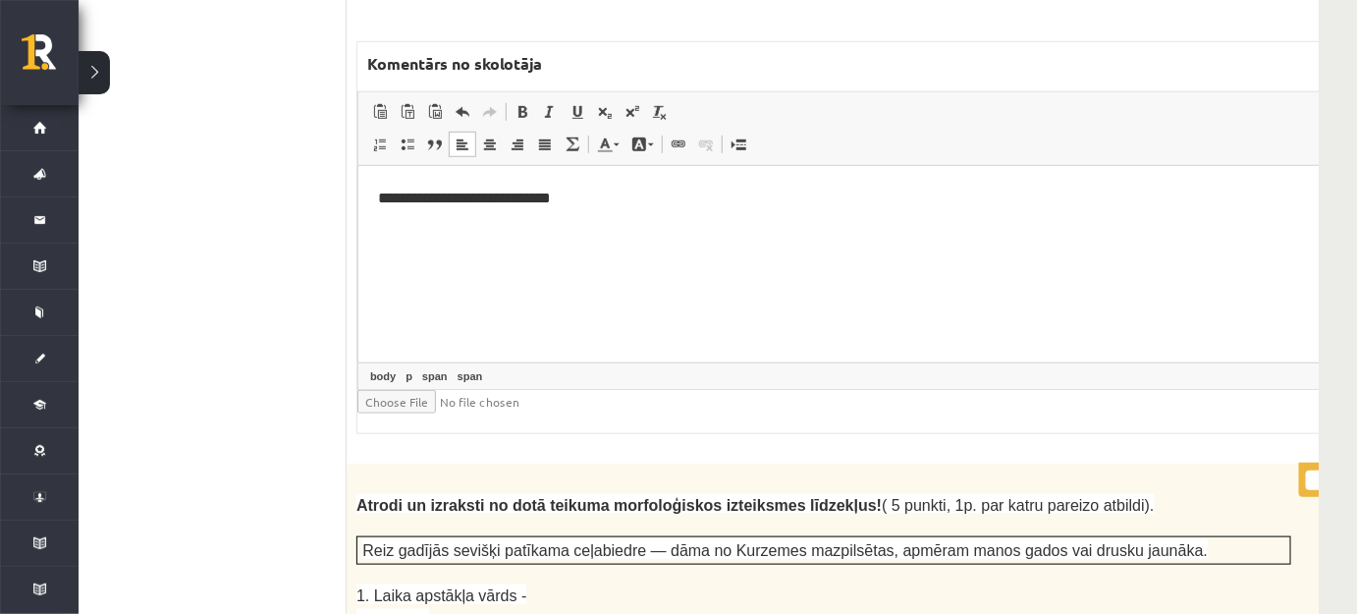
click at [1306, 470] on input "*" at bounding box center [1330, 480] width 49 height 20
type input "*"
click at [1306, 470] on input "*" at bounding box center [1330, 480] width 49 height 20
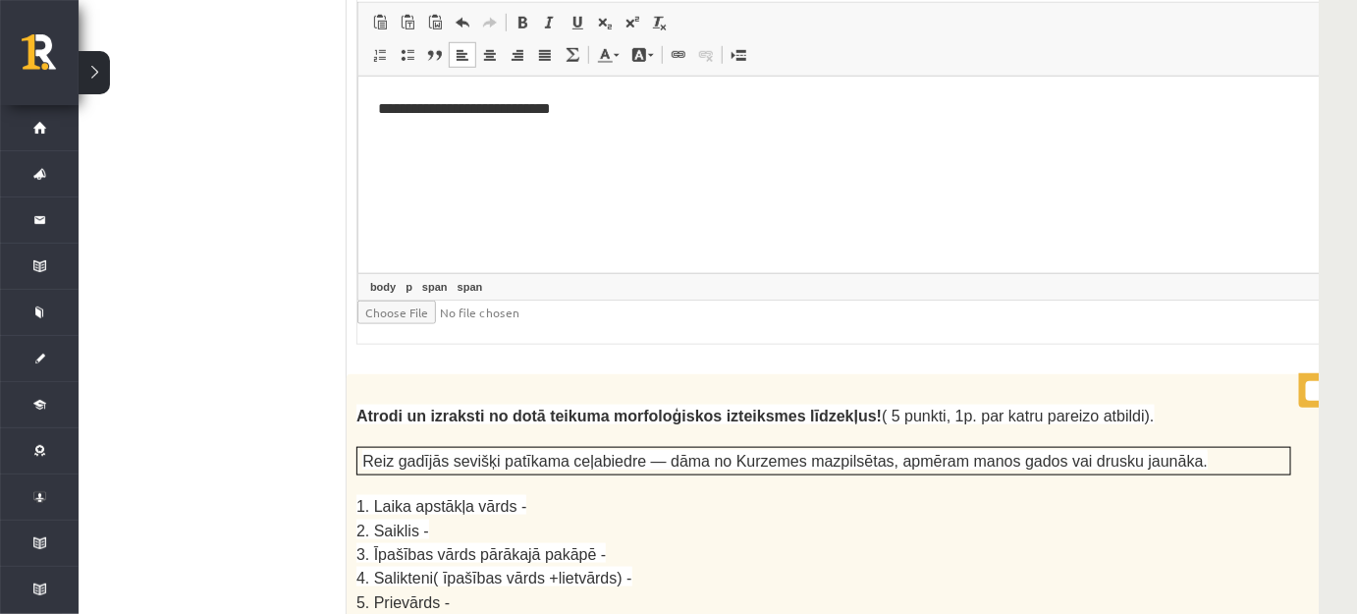
click at [880, 519] on p "2. Saiklis -" at bounding box center [823, 531] width 935 height 24
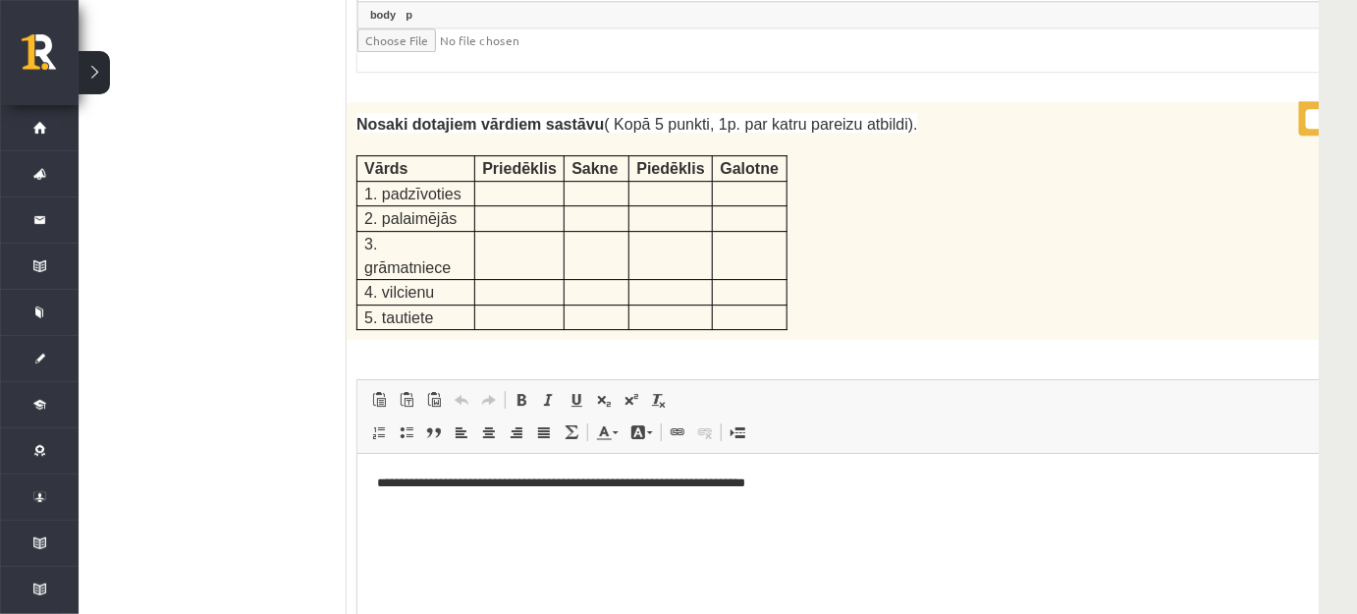
scroll to position [4821, 56]
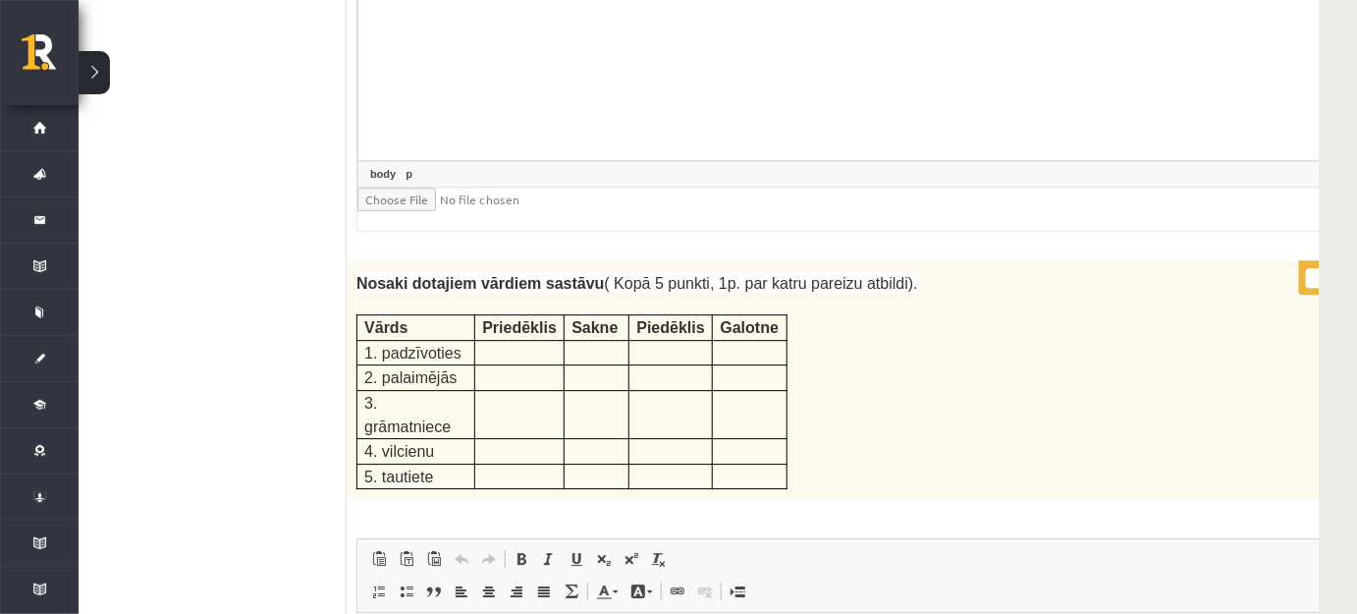
click at [1306, 268] on input "*" at bounding box center [1330, 278] width 49 height 20
type input "*"
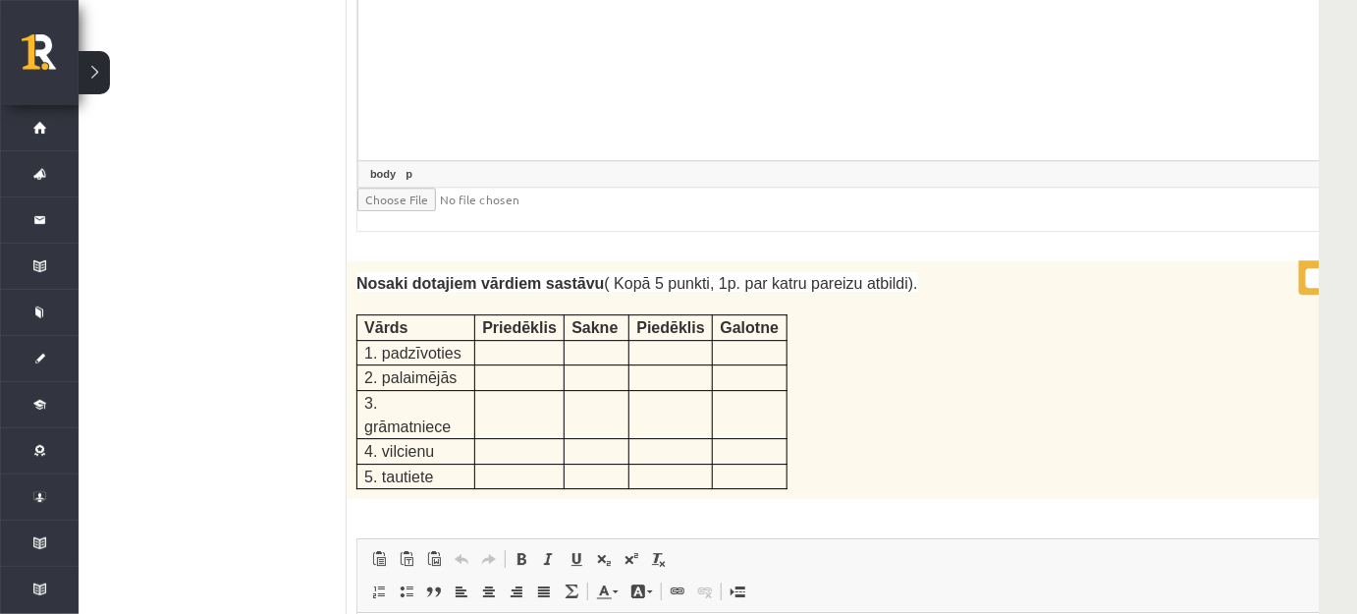
click at [1306, 268] on input "*" at bounding box center [1330, 278] width 49 height 20
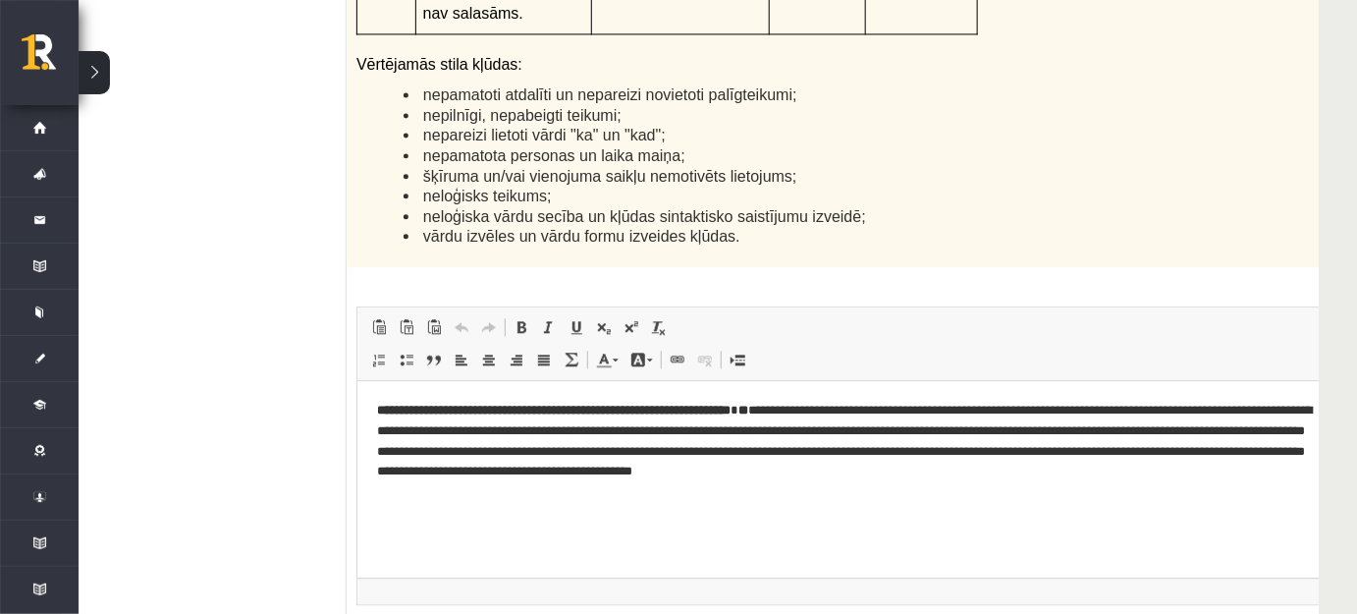
scroll to position [6963, 56]
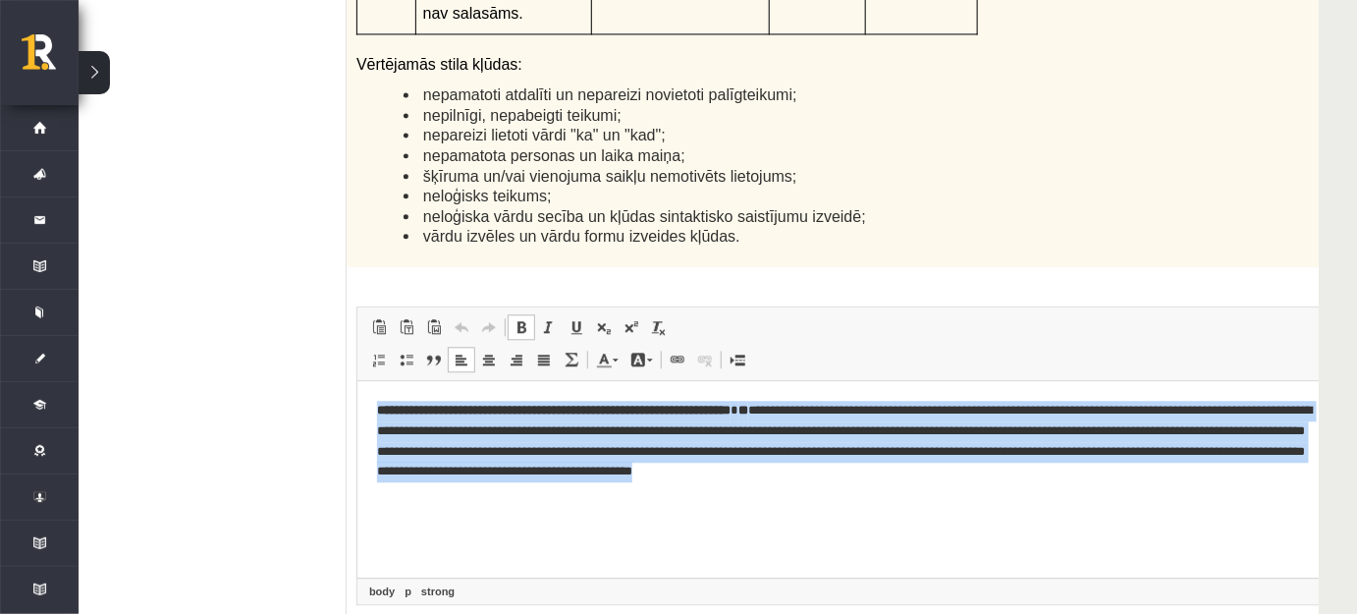
drag, startPoint x: 370, startPoint y: 402, endPoint x: 1082, endPoint y: 493, distance: 717.8
click at [1082, 493] on html "**********" at bounding box center [871, 440] width 1031 height 121
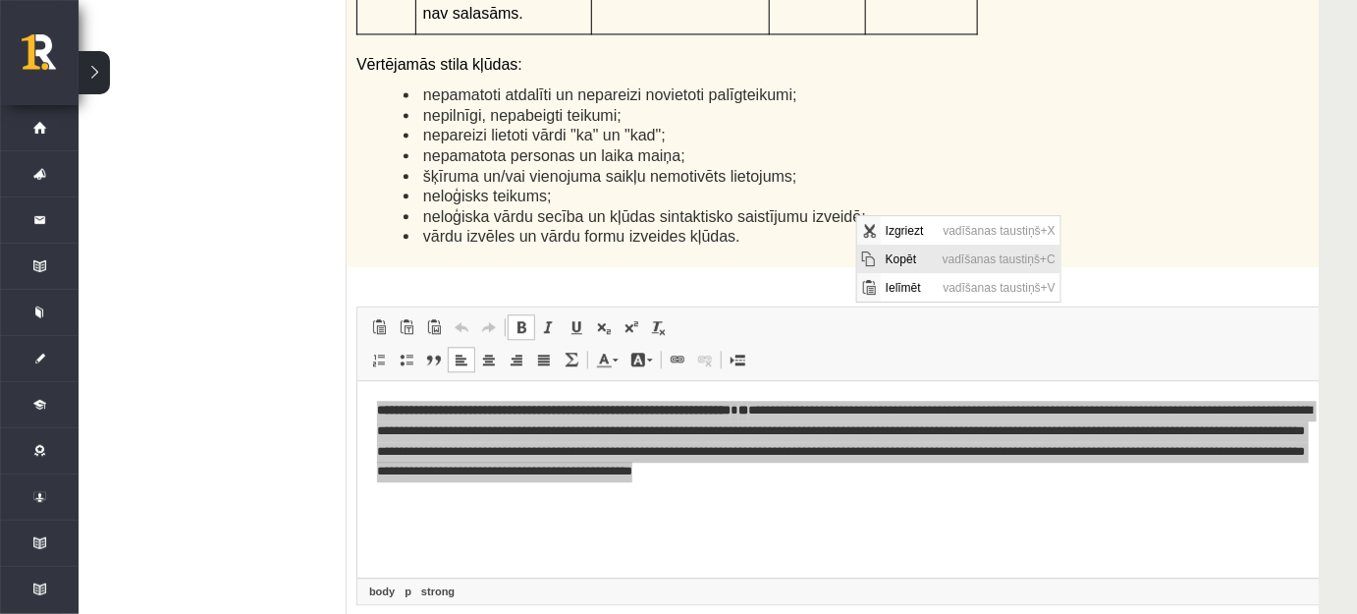
drag, startPoint x: 1380, startPoint y: 320, endPoint x: 880, endPoint y: 267, distance: 502.7
click at [880, 267] on span "Kopēt" at bounding box center [908, 259] width 57 height 28
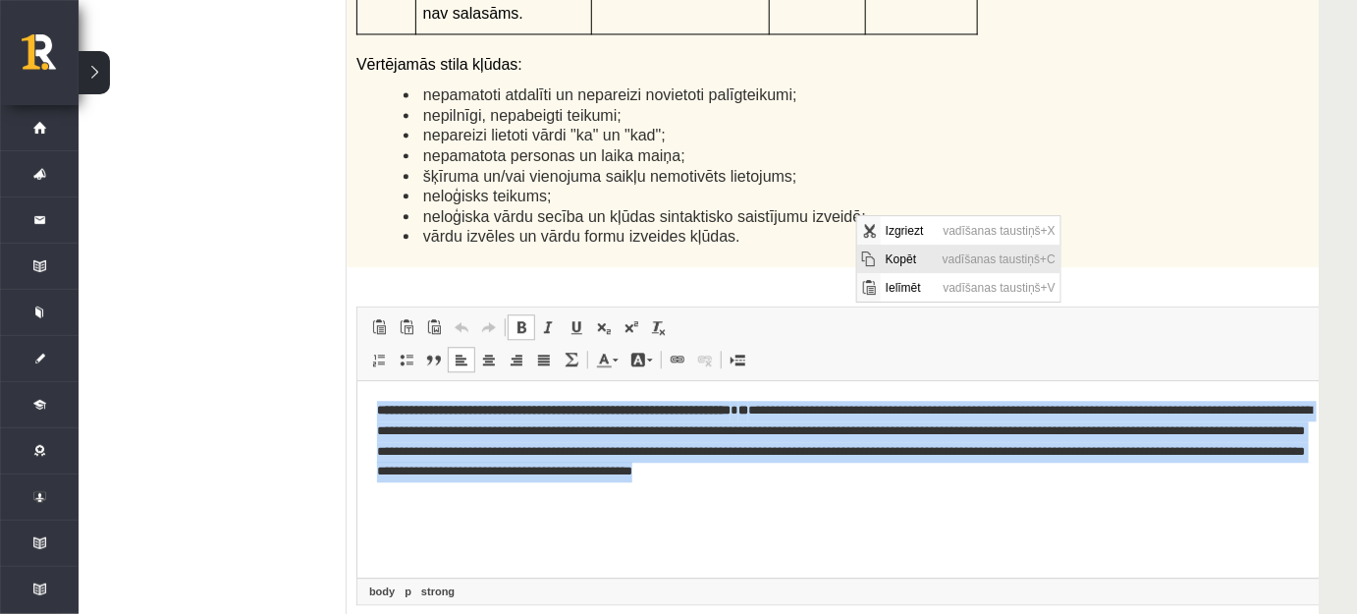
copy p "**********"
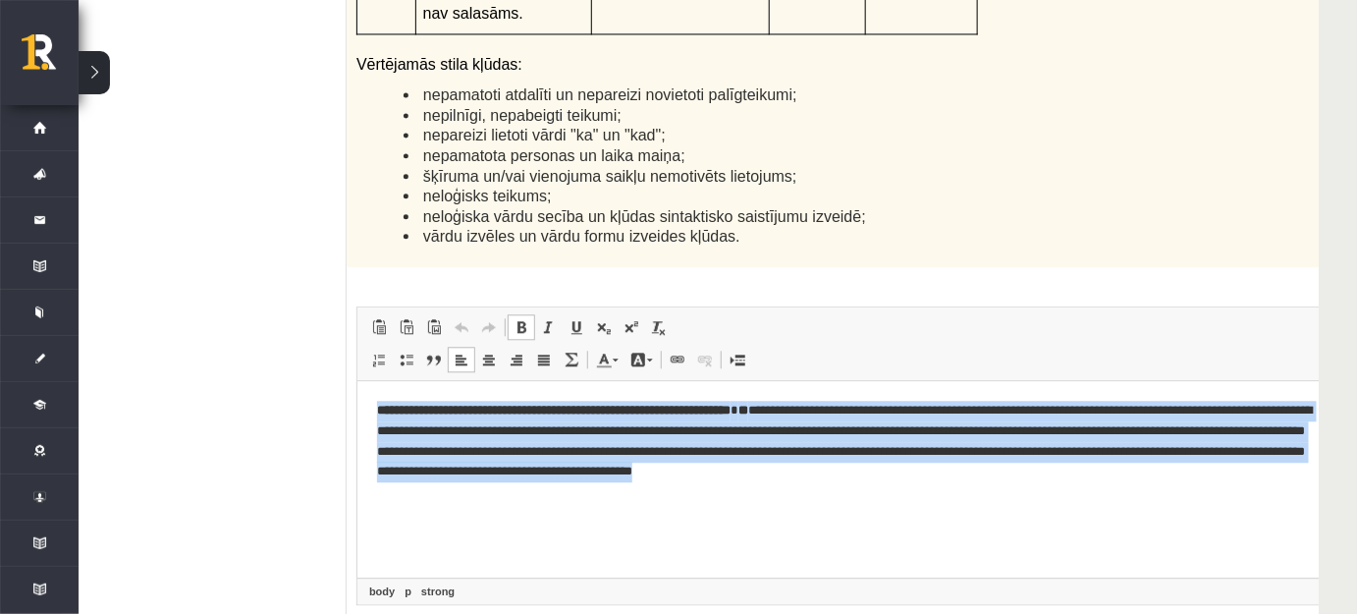
scroll to position [7320, 56]
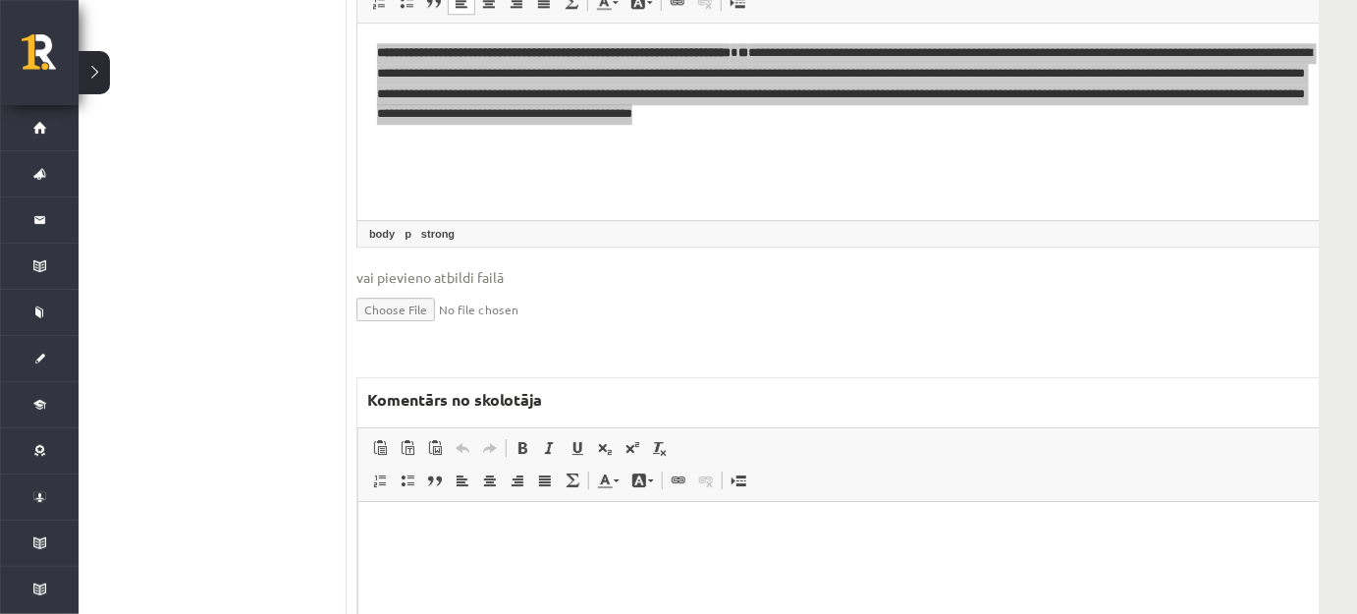
click at [666, 561] on html at bounding box center [871, 531] width 1029 height 60
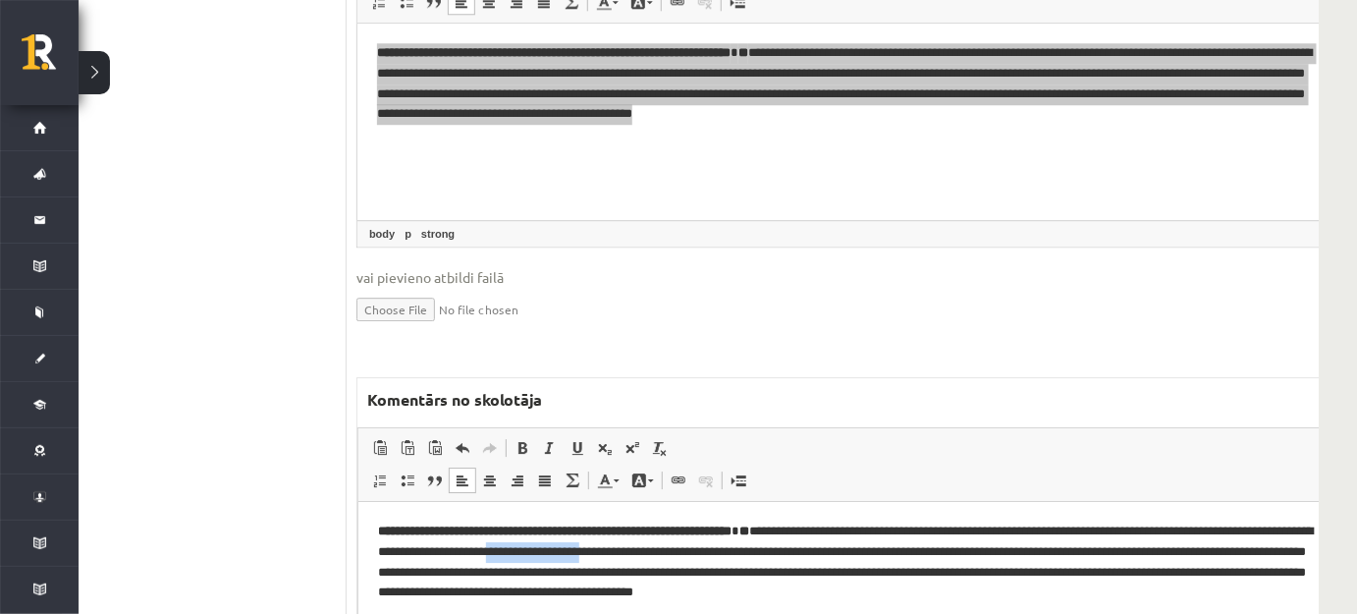
drag, startPoint x: 680, startPoint y: 549, endPoint x: 731, endPoint y: 533, distance: 53.4
click at [788, 550] on p "**********" at bounding box center [846, 561] width 938 height 82
click at [614, 479] on span at bounding box center [617, 480] width 6 height 3
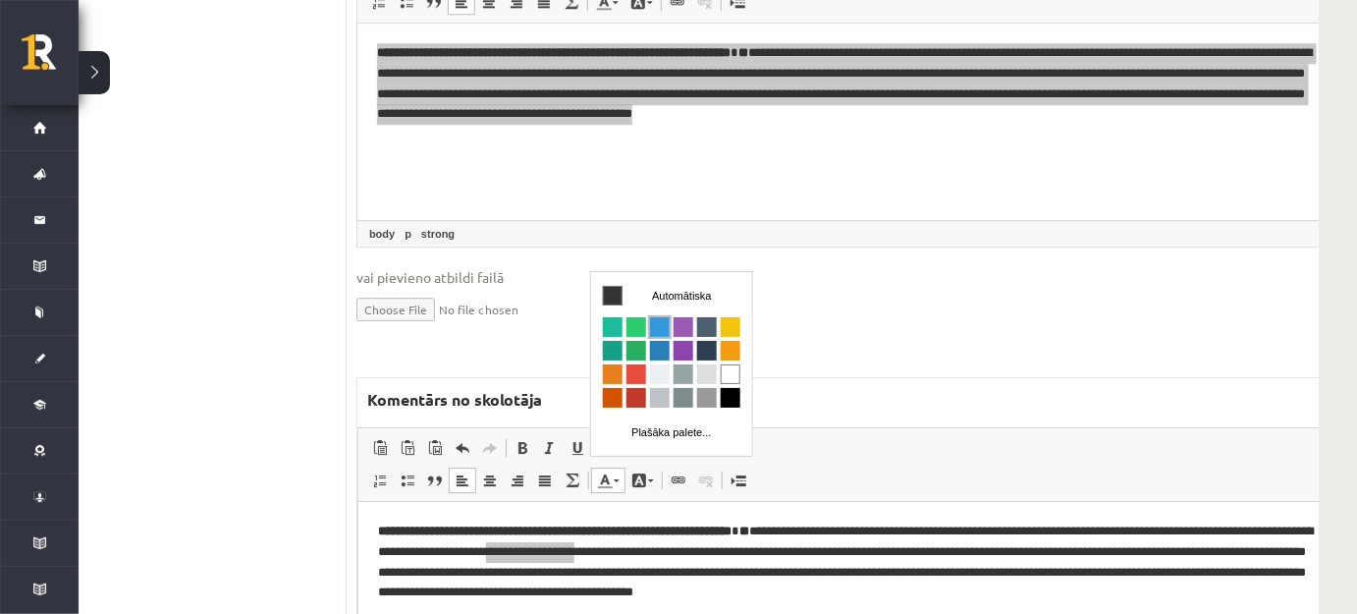
click at [654, 320] on span "Krāsa" at bounding box center [659, 327] width 20 height 20
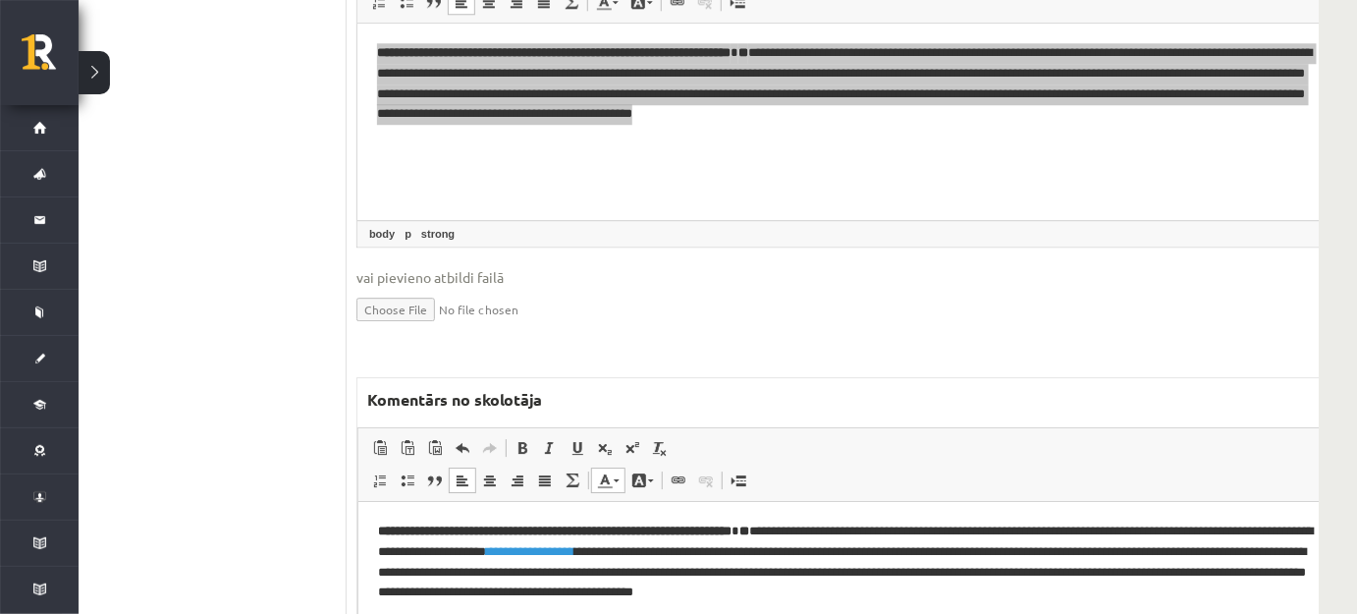
click at [903, 622] on html "**********" at bounding box center [871, 561] width 1029 height 121
drag, startPoint x: 368, startPoint y: 590, endPoint x: 528, endPoint y: 595, distance: 160.1
click at [528, 595] on html "**********" at bounding box center [871, 561] width 1029 height 121
click at [614, 479] on span at bounding box center [617, 480] width 6 height 3
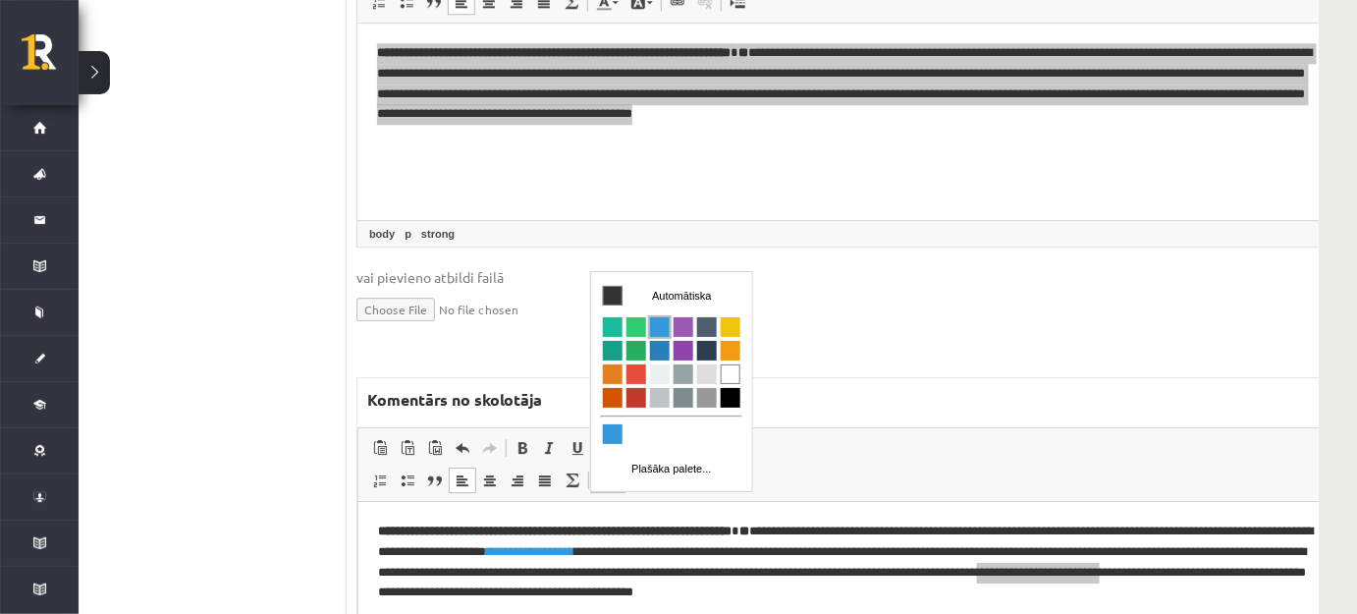
click at [659, 326] on span "Krāsa" at bounding box center [659, 327] width 20 height 20
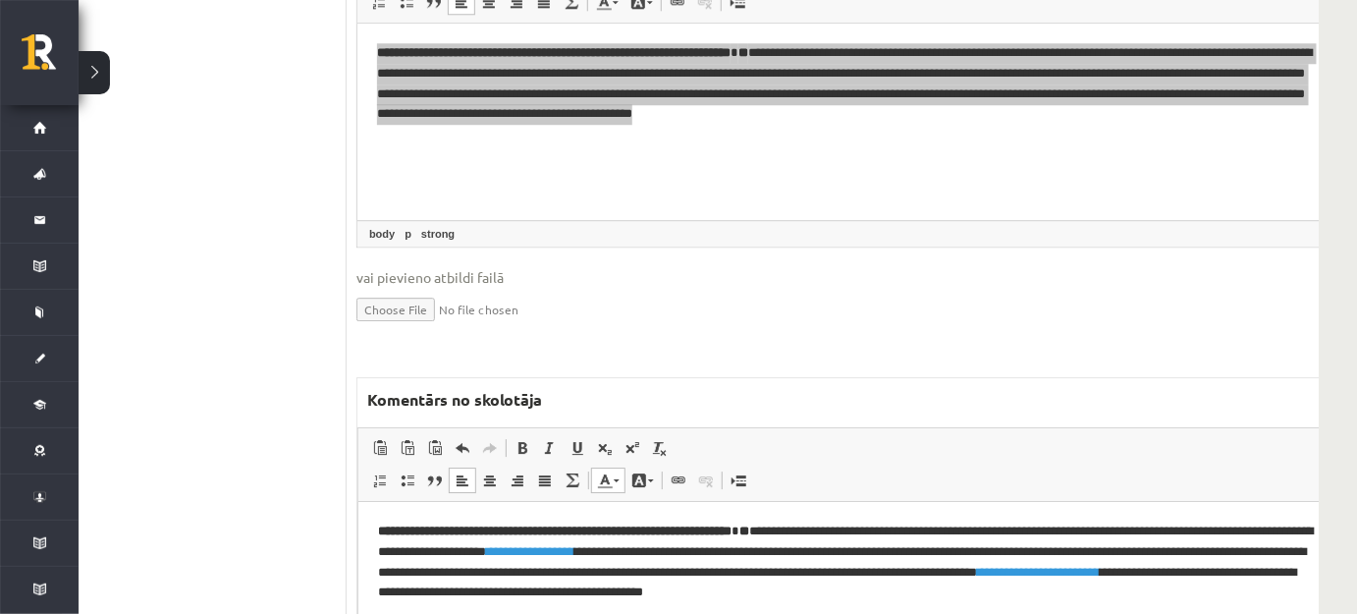
click at [727, 622] on html "**********" at bounding box center [871, 561] width 1029 height 121
click at [852, 622] on html "**********" at bounding box center [871, 561] width 1029 height 121
click at [1057, 601] on p "**********" at bounding box center [846, 561] width 938 height 82
click at [1056, 601] on p "**********" at bounding box center [846, 561] width 938 height 82
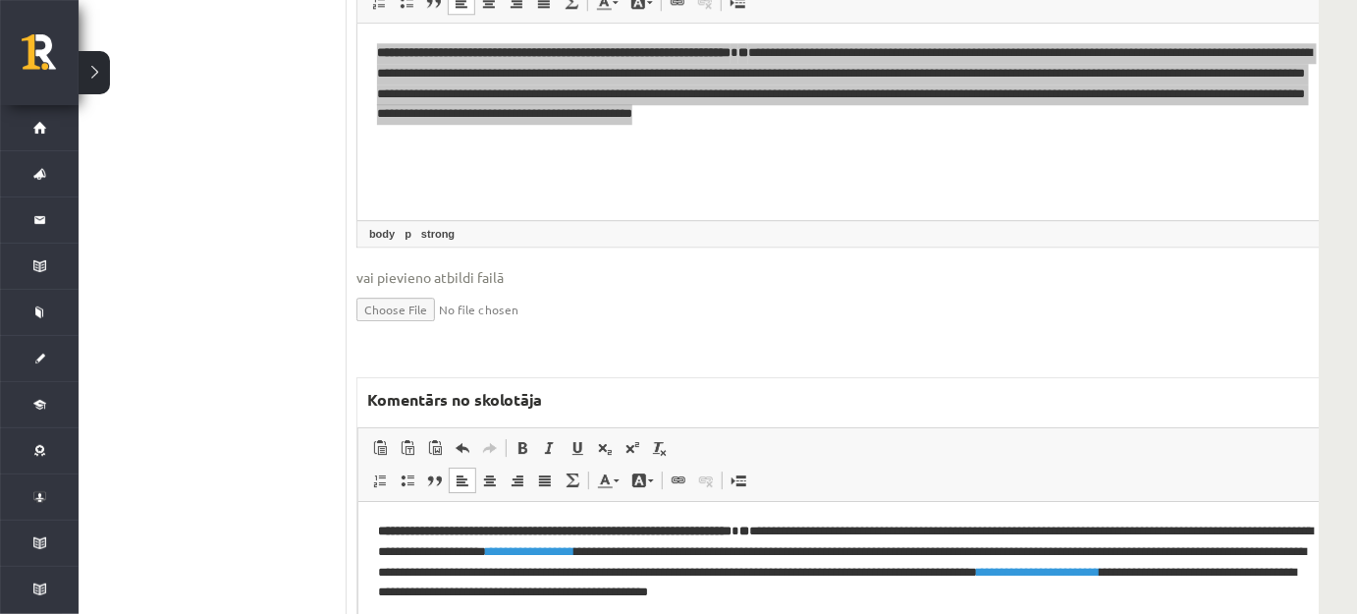
click at [1155, 605] on html "**********" at bounding box center [871, 561] width 1029 height 121
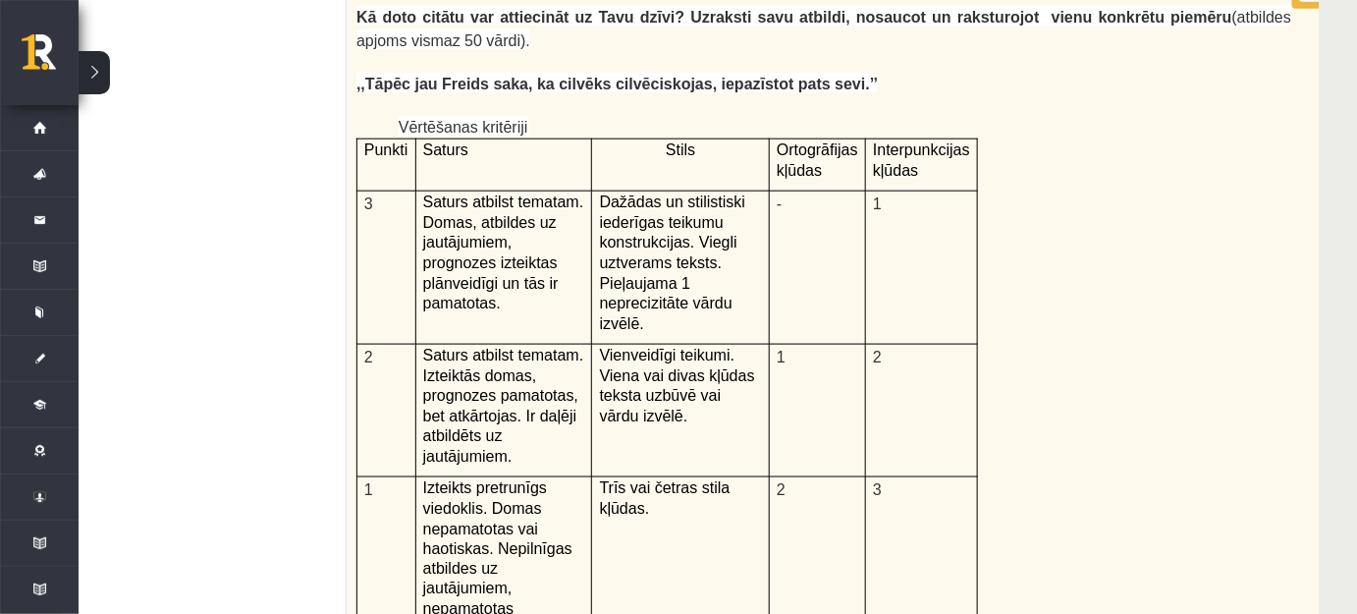
scroll to position [5803, 56]
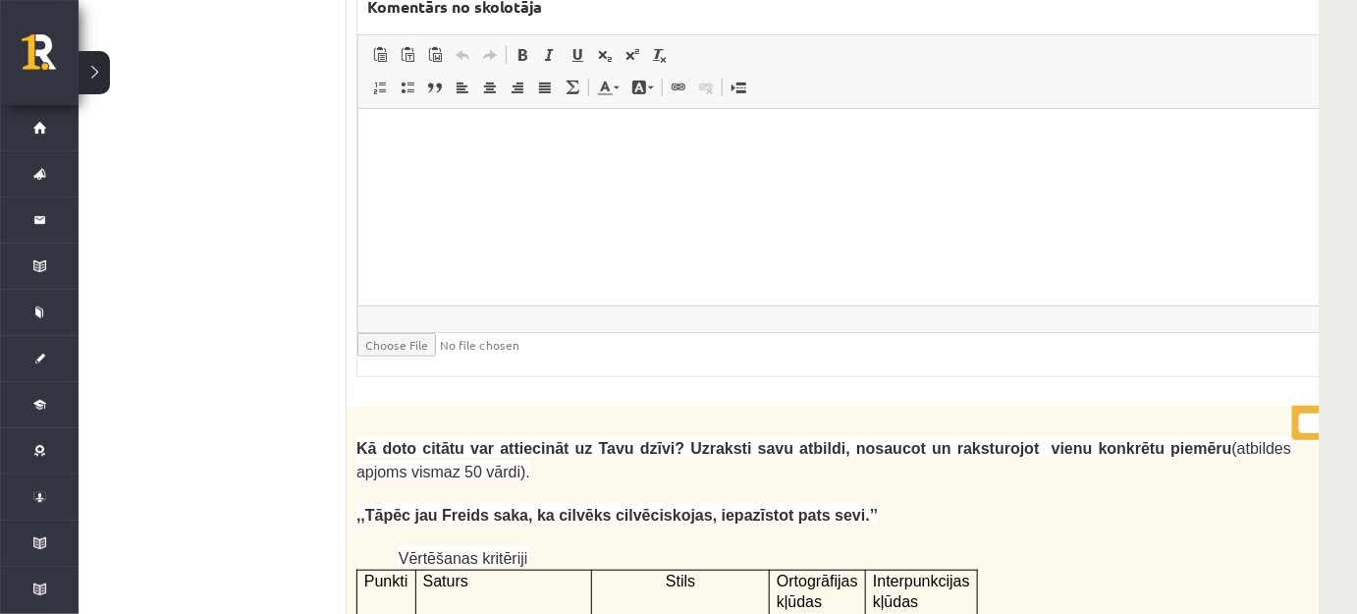
click at [1299, 413] on input "*" at bounding box center [1323, 423] width 49 height 20
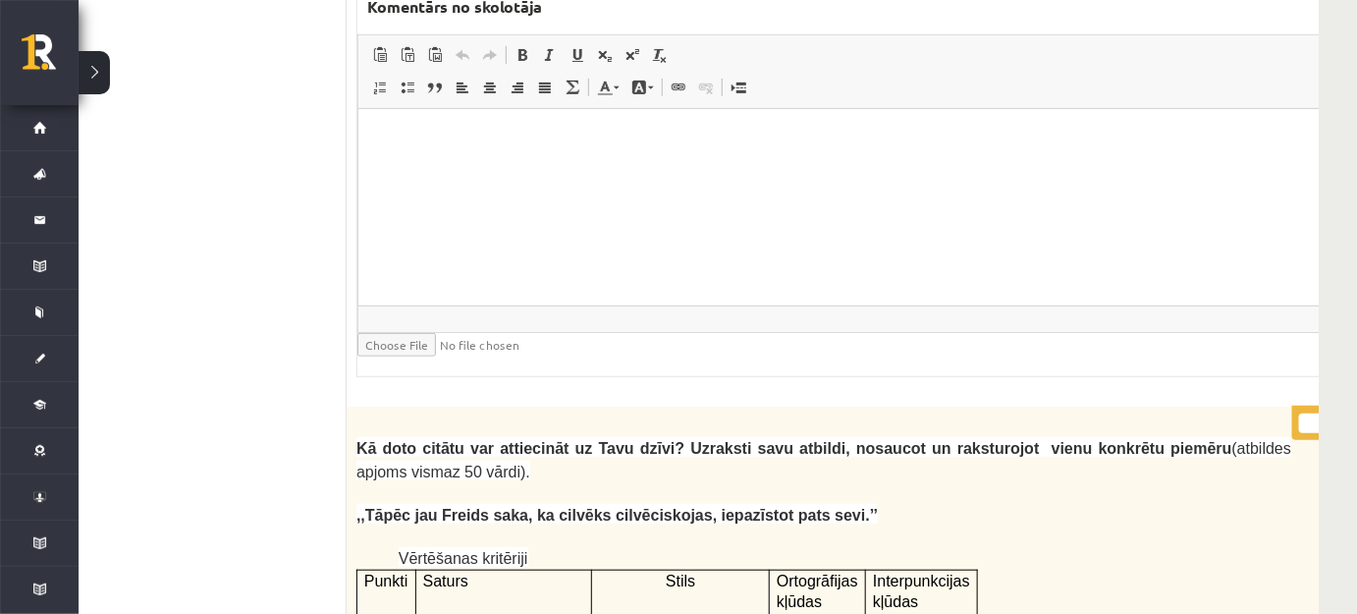
click at [1299, 413] on input "*" at bounding box center [1323, 423] width 49 height 20
click at [1299, 413] on input "**" at bounding box center [1323, 423] width 49 height 20
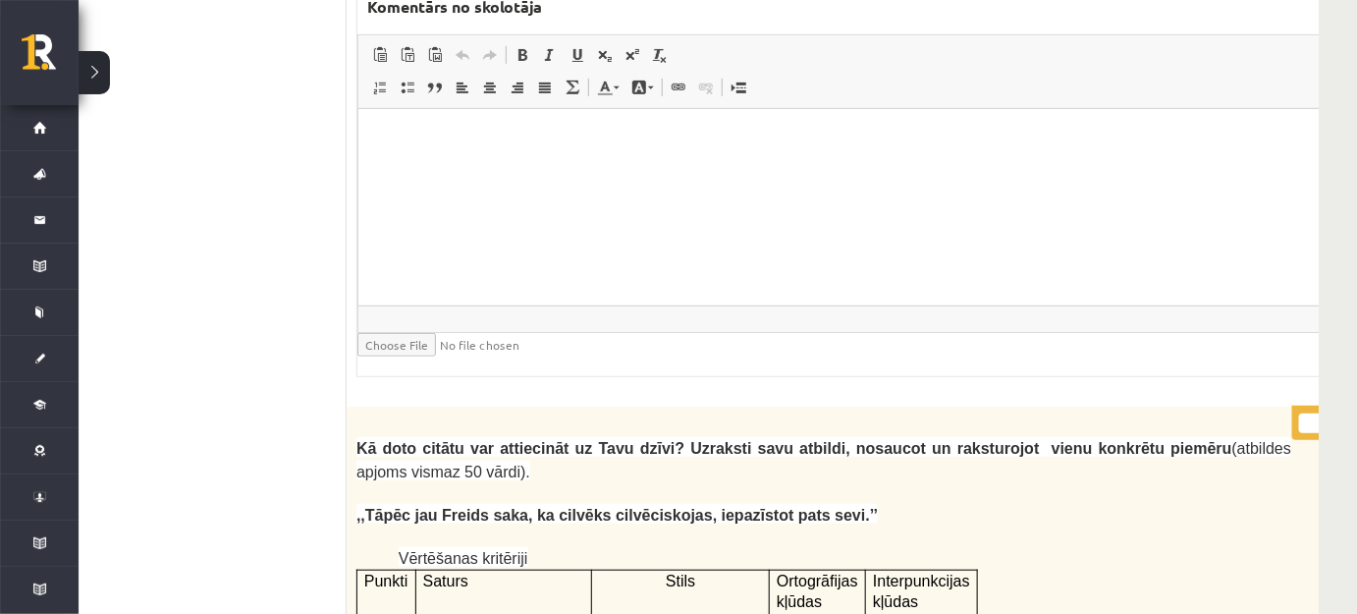
type input "**"
click at [1299, 413] on input "**" at bounding box center [1323, 423] width 49 height 20
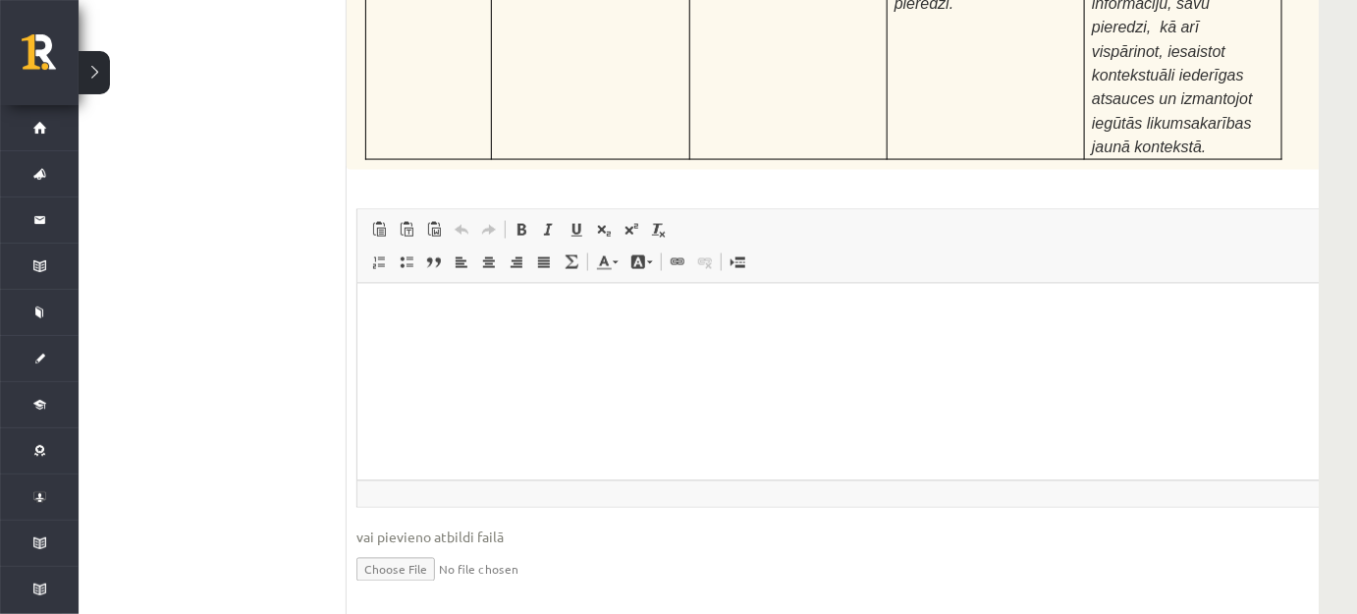
scroll to position [9197, 56]
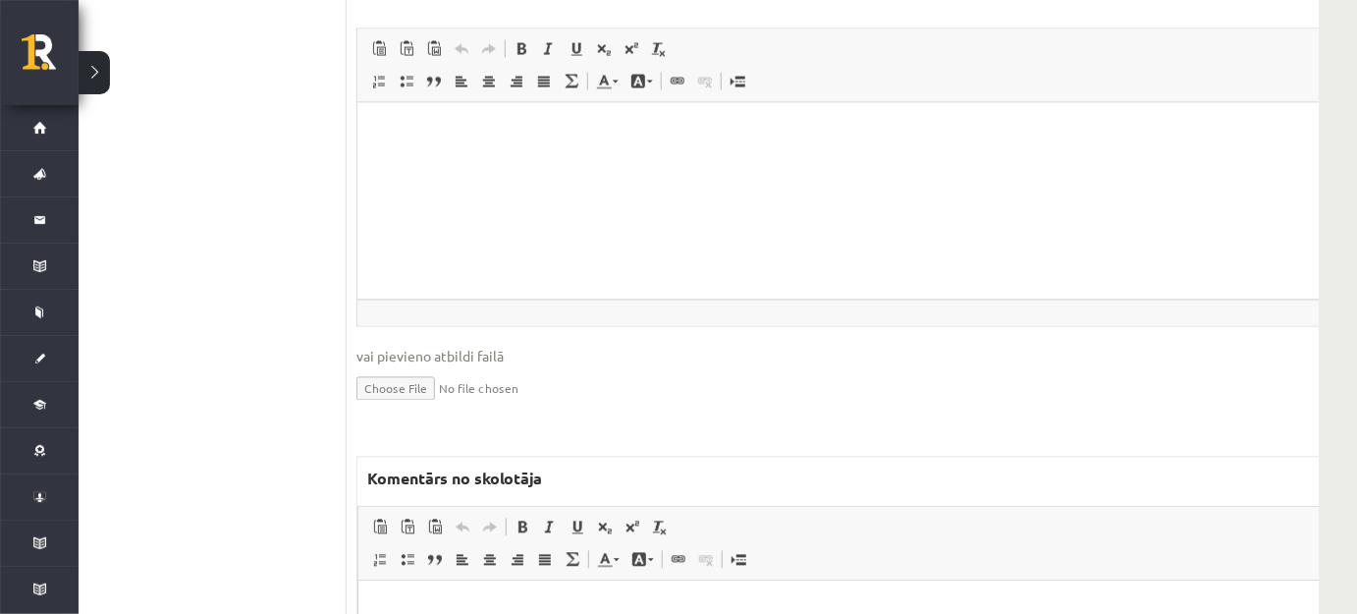
click at [553, 627] on html at bounding box center [871, 609] width 1029 height 60
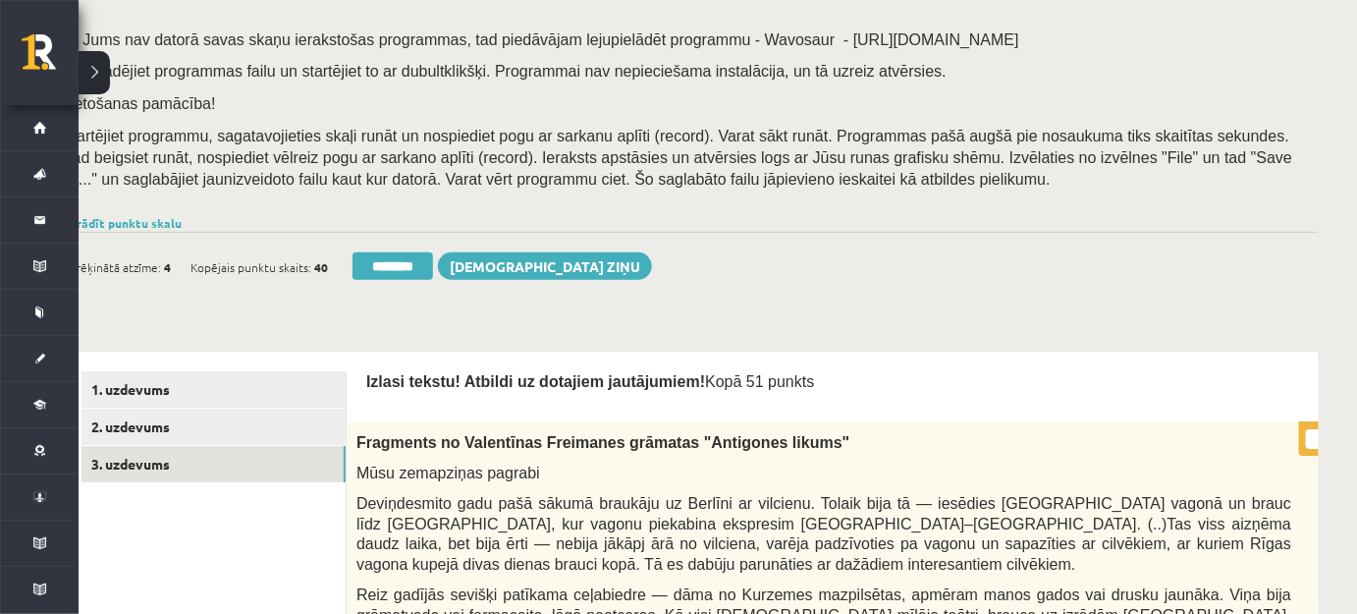
scroll to position [267, 56]
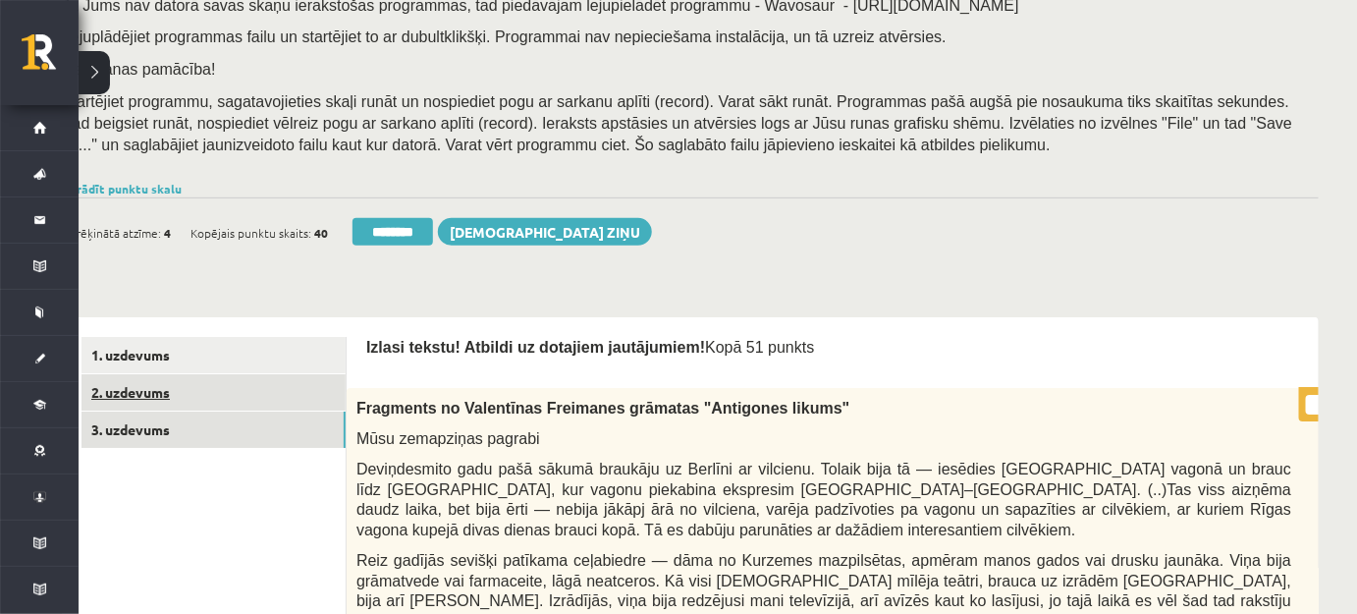
click at [287, 392] on link "2. uzdevums" at bounding box center [214, 392] width 264 height 36
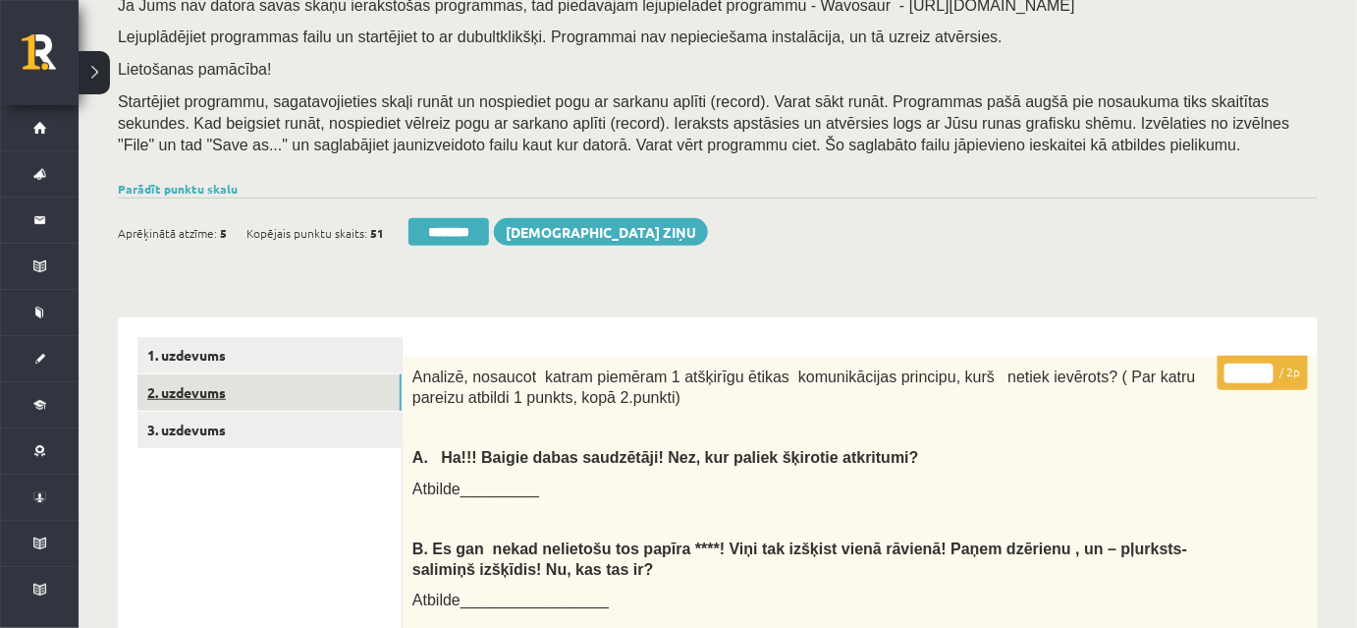
scroll to position [0, 0]
click at [451, 236] on input "********" at bounding box center [449, 231] width 81 height 27
click at [757, 59] on p "Lietošanas pamācība!" at bounding box center [713, 69] width 1190 height 22
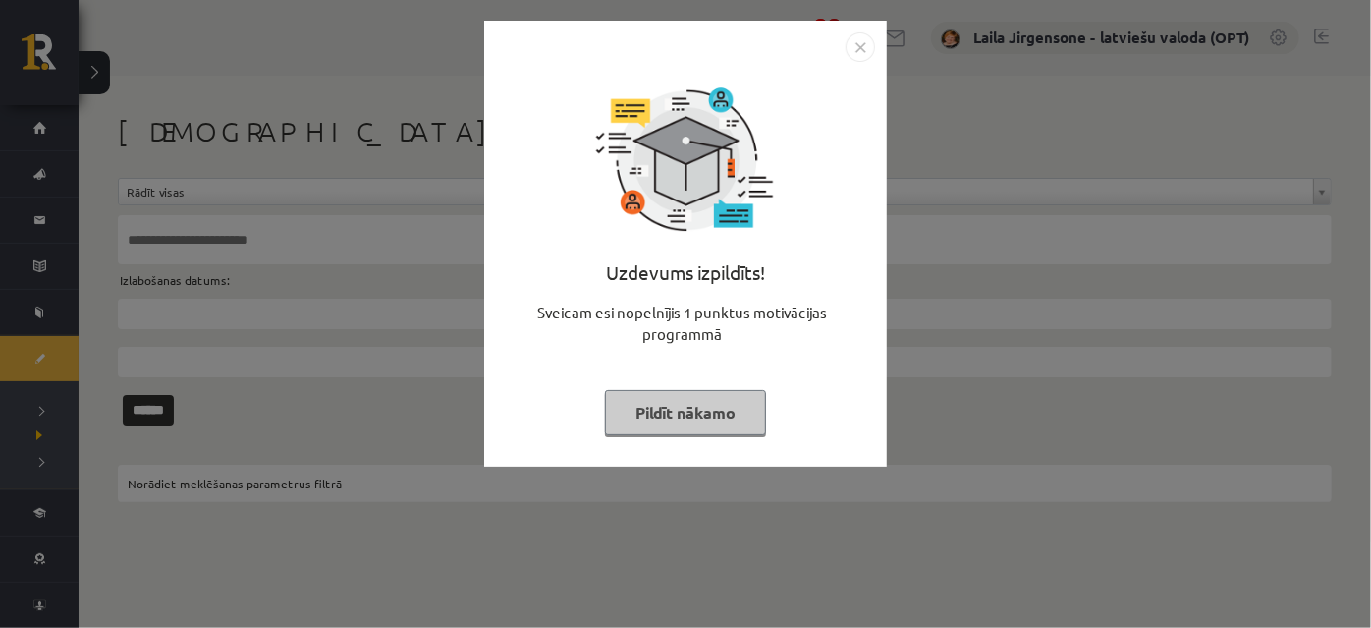
click at [677, 408] on button "Pildīt nākamo" at bounding box center [685, 412] width 161 height 45
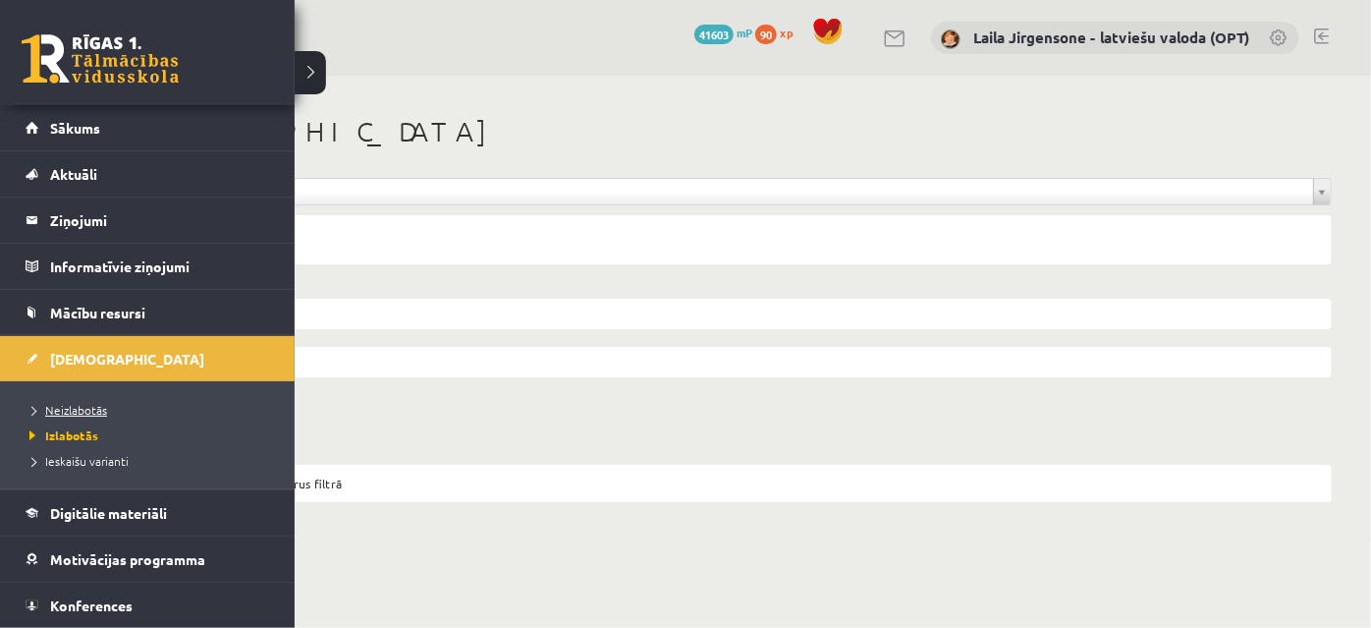
click at [86, 408] on span "Neizlabotās" at bounding box center [66, 410] width 82 height 16
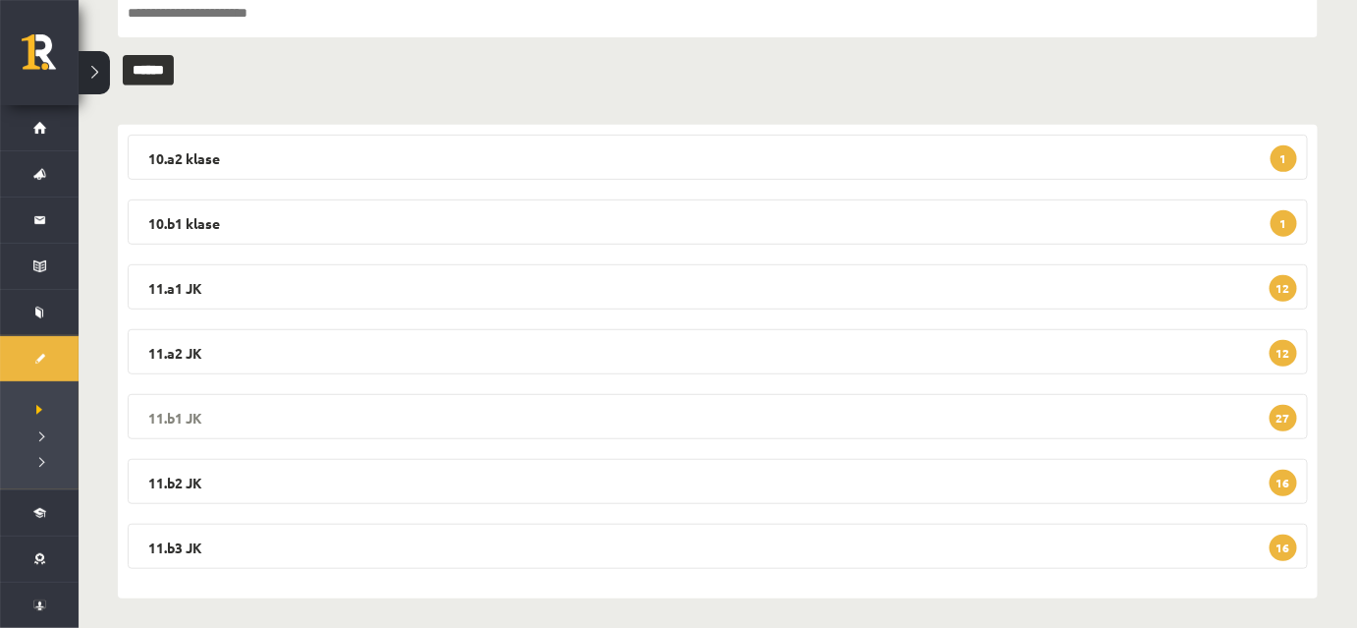
scroll to position [236, 0]
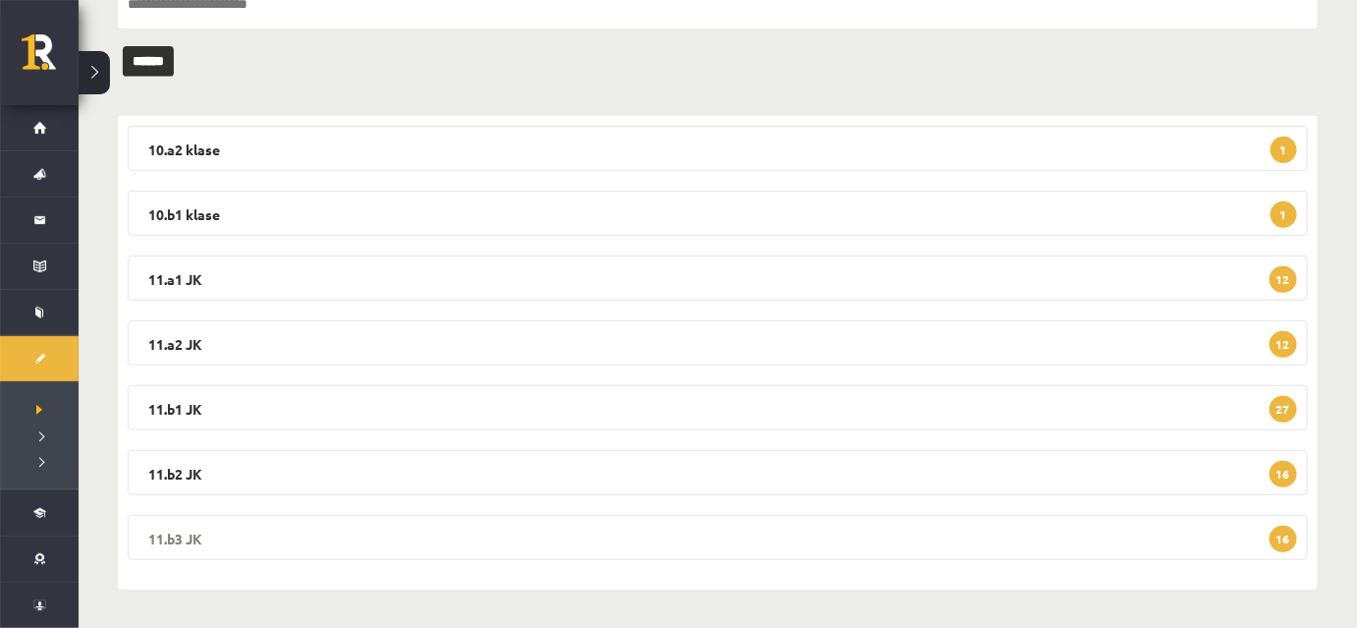
click at [618, 532] on legend "11.b3 JK 16" at bounding box center [718, 537] width 1180 height 45
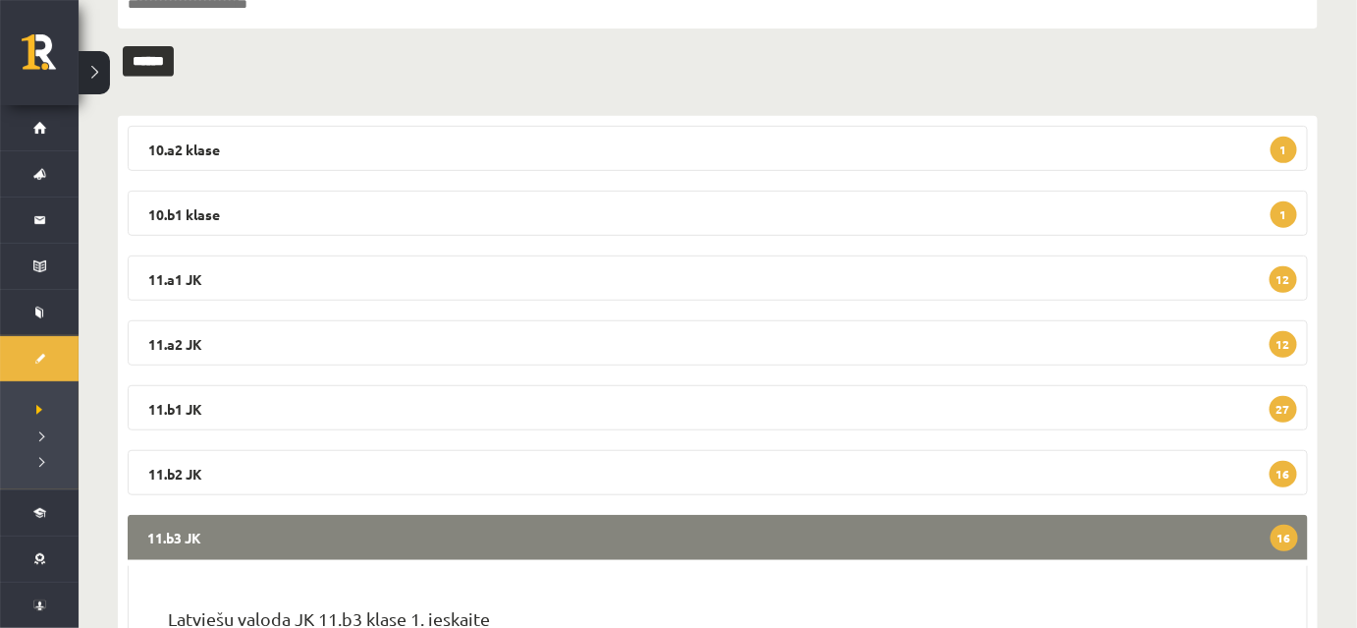
scroll to position [682, 0]
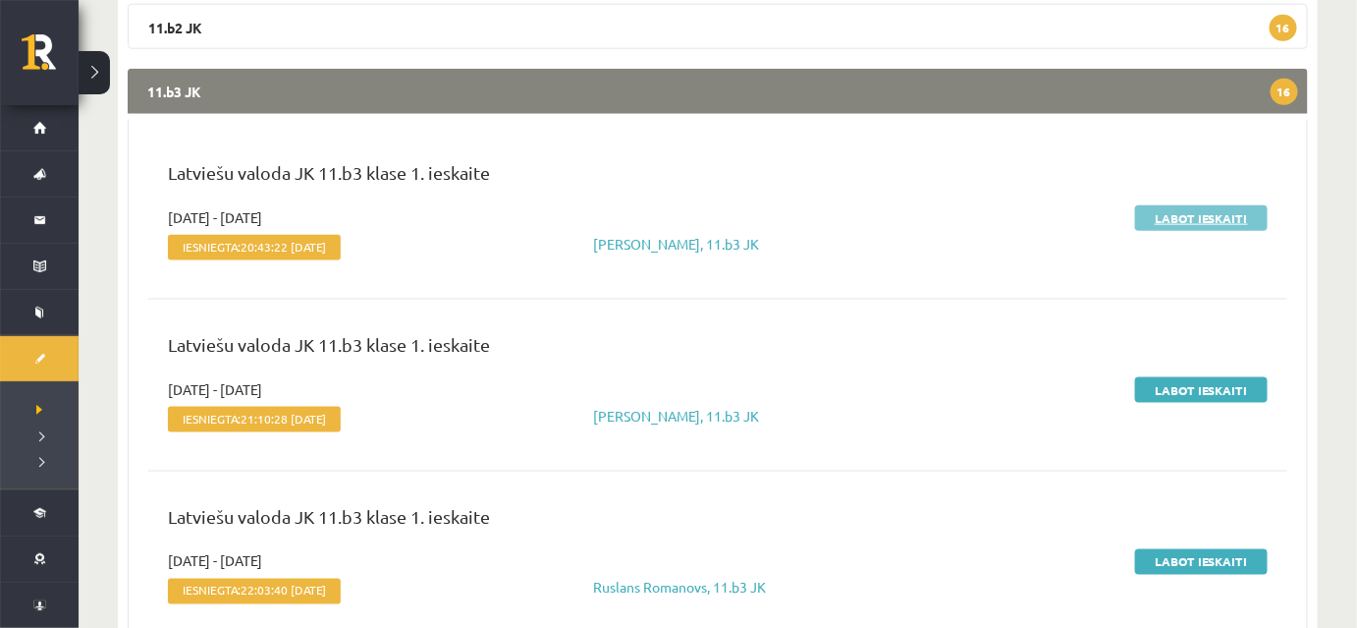
click at [1153, 214] on link "Labot ieskaiti" at bounding box center [1201, 218] width 133 height 26
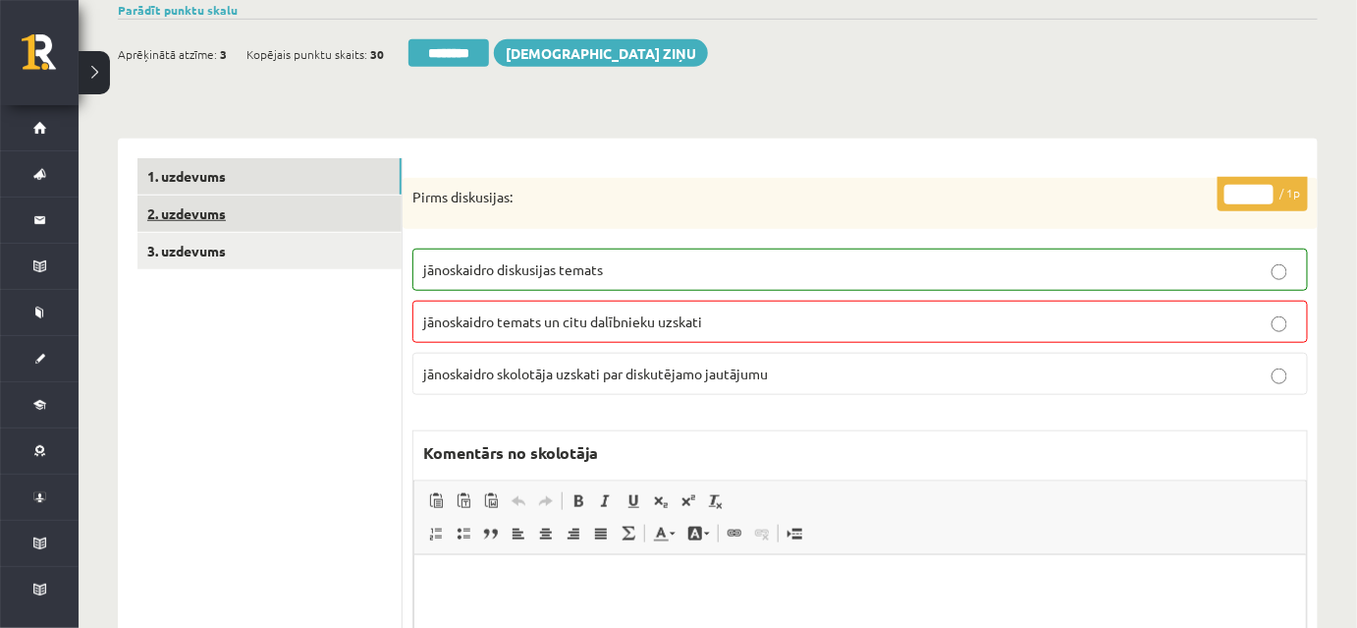
click at [283, 222] on link "2. uzdevums" at bounding box center [269, 213] width 264 height 36
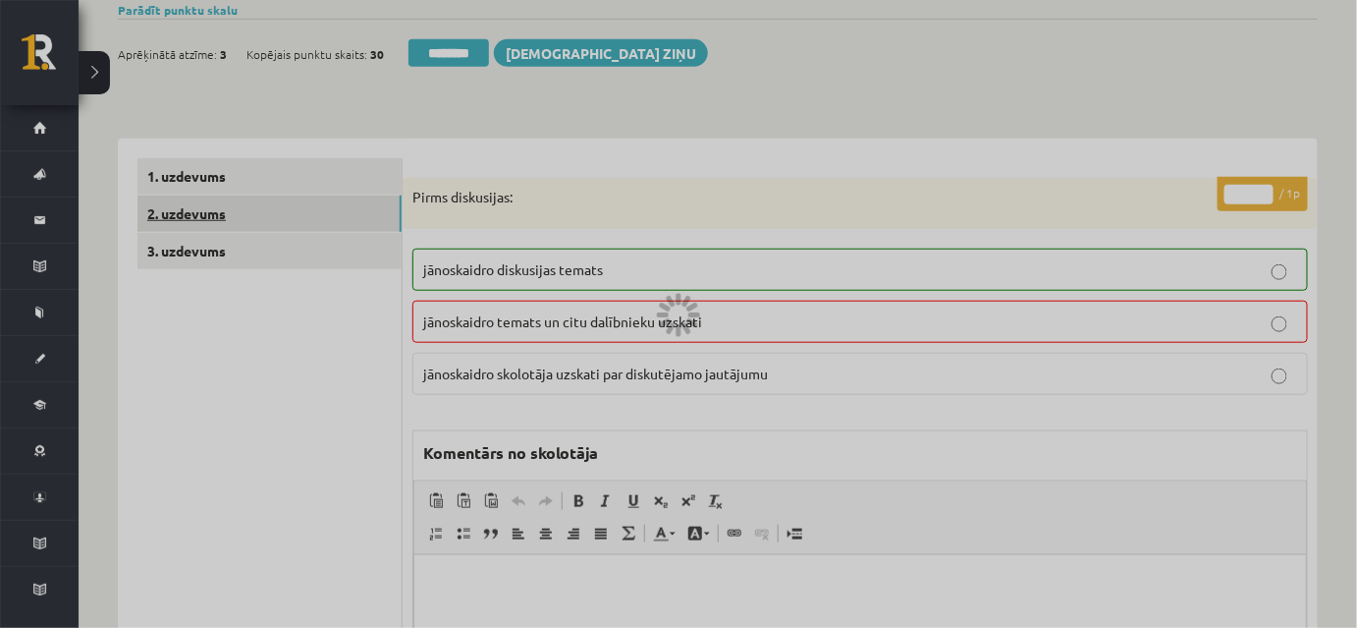
click at [283, 222] on div at bounding box center [678, 314] width 1357 height 628
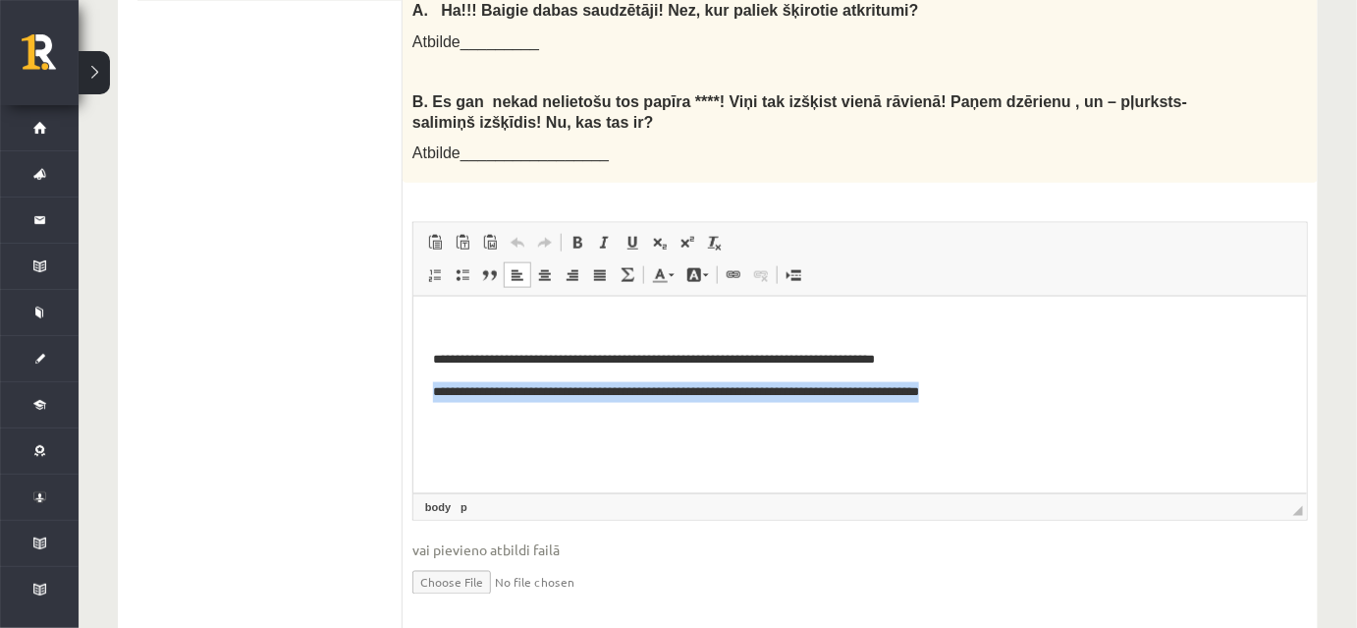
drag, startPoint x: 427, startPoint y: 390, endPoint x: 1063, endPoint y: 406, distance: 635.6
click at [1063, 406] on html "**********" at bounding box center [859, 360] width 894 height 126
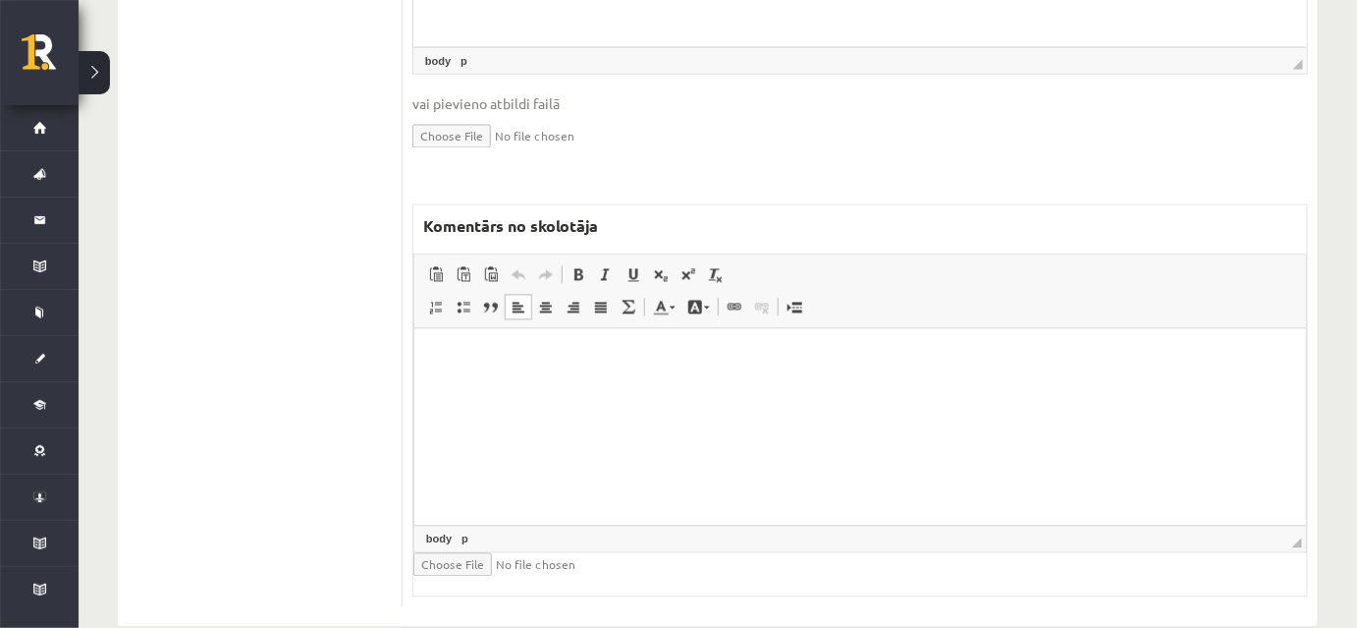
click at [642, 389] on html at bounding box center [859, 359] width 892 height 60
paste body "Bagātinātā teksta redaktors, wiswyg-editor-47434013660500-1760512748-287"
drag, startPoint x: 629, startPoint y: 370, endPoint x: 339, endPoint y: 355, distance: 291.1
click at [413, 355] on html "**********" at bounding box center [859, 377] width 892 height 97
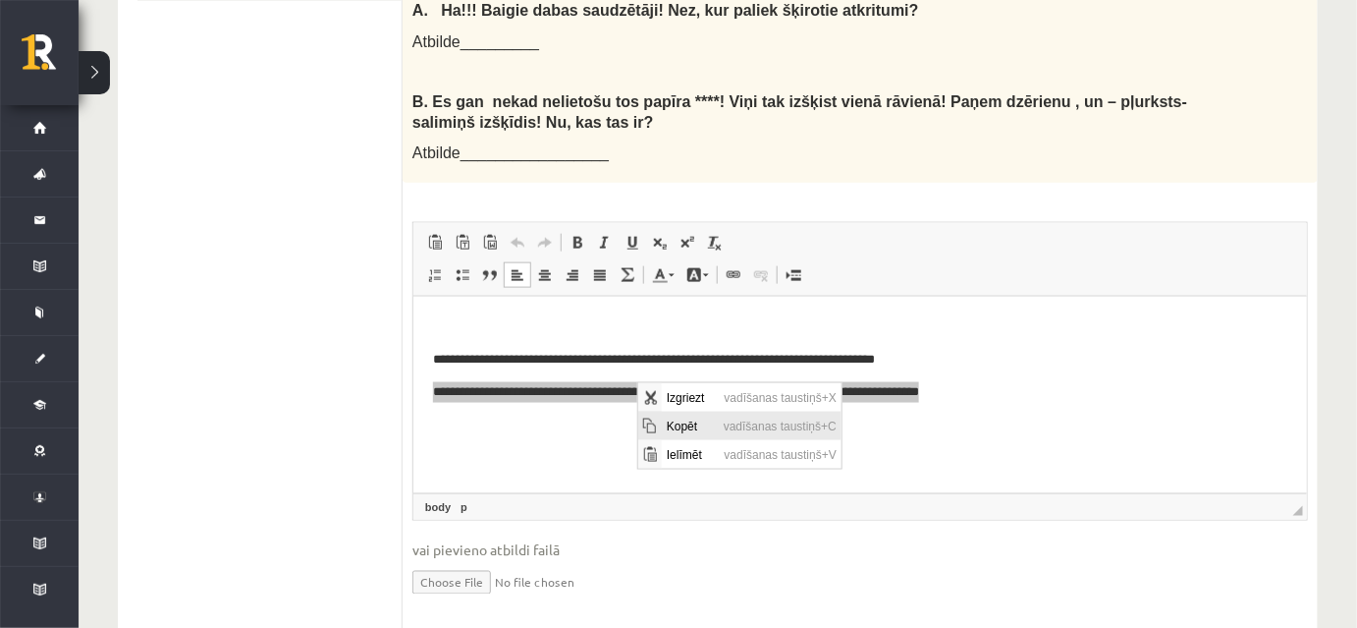
click at [682, 429] on span "Kopēt" at bounding box center [689, 424] width 57 height 28
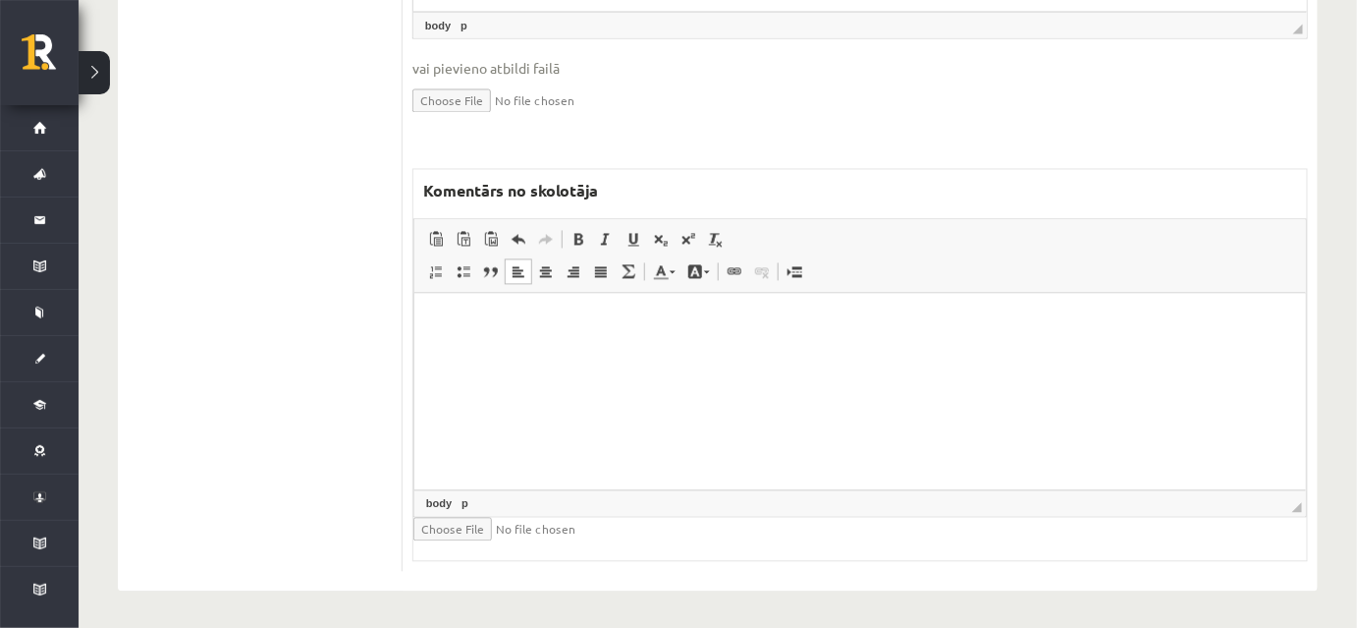
click at [553, 387] on html at bounding box center [859, 340] width 892 height 93
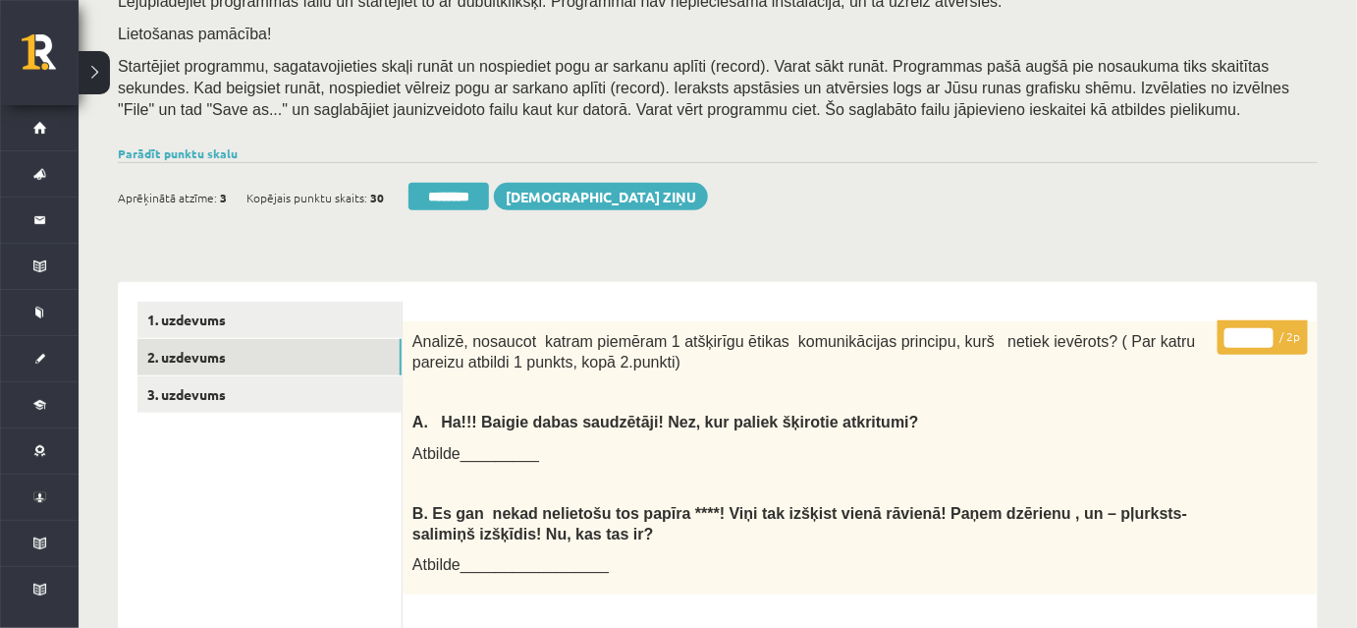
type input "*"
click at [1261, 333] on input "*" at bounding box center [1249, 338] width 49 height 20
click at [258, 400] on link "3. uzdevums" at bounding box center [269, 394] width 264 height 36
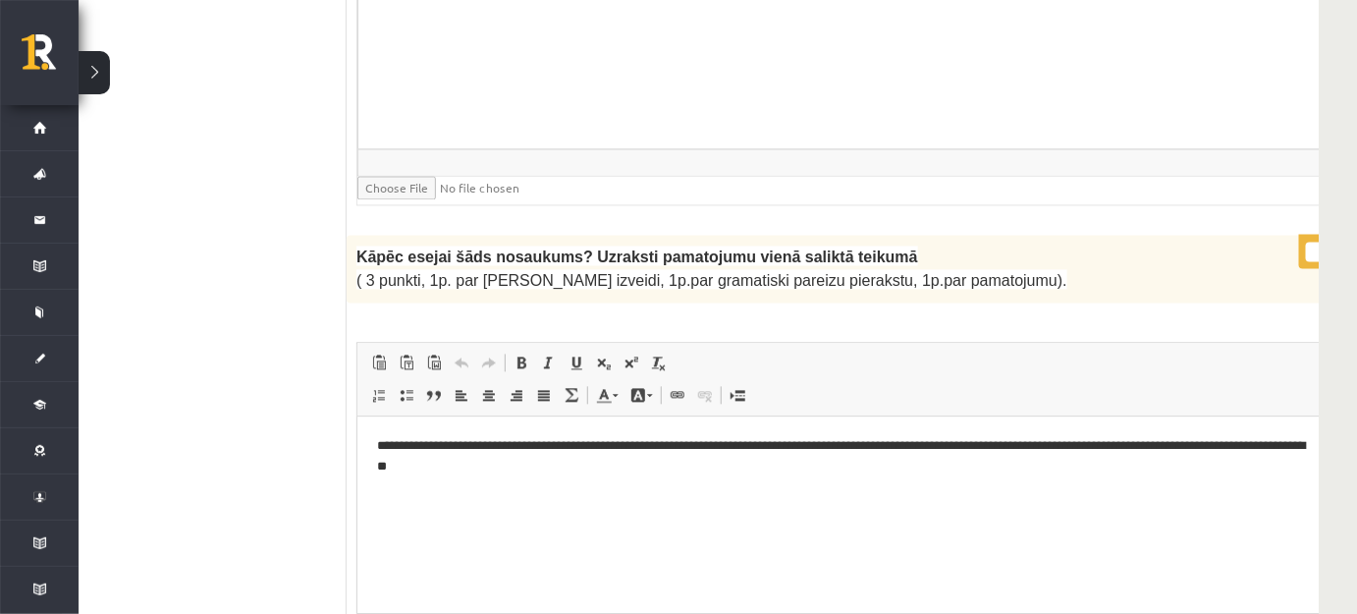
click at [1306, 242] on input "*" at bounding box center [1330, 252] width 49 height 20
type input "*"
click at [1306, 242] on input "*" at bounding box center [1330, 252] width 49 height 20
click at [1005, 496] on html "**********" at bounding box center [871, 455] width 1031 height 81
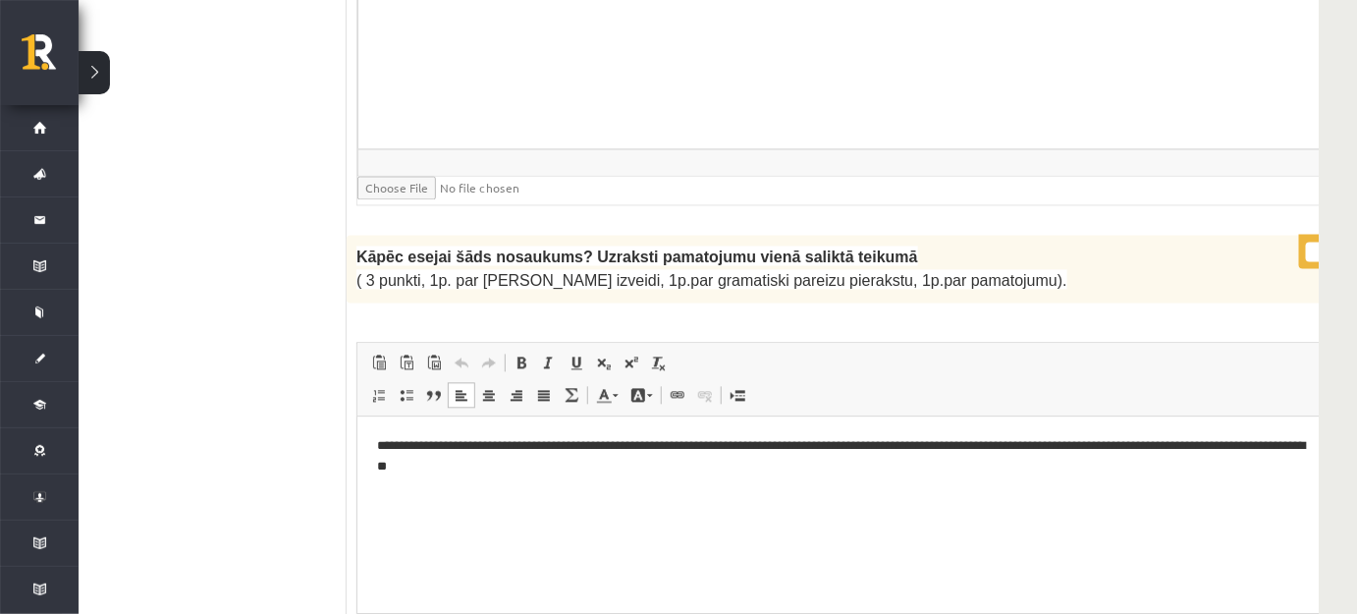
click at [1005, 496] on html "**********" at bounding box center [871, 455] width 1031 height 81
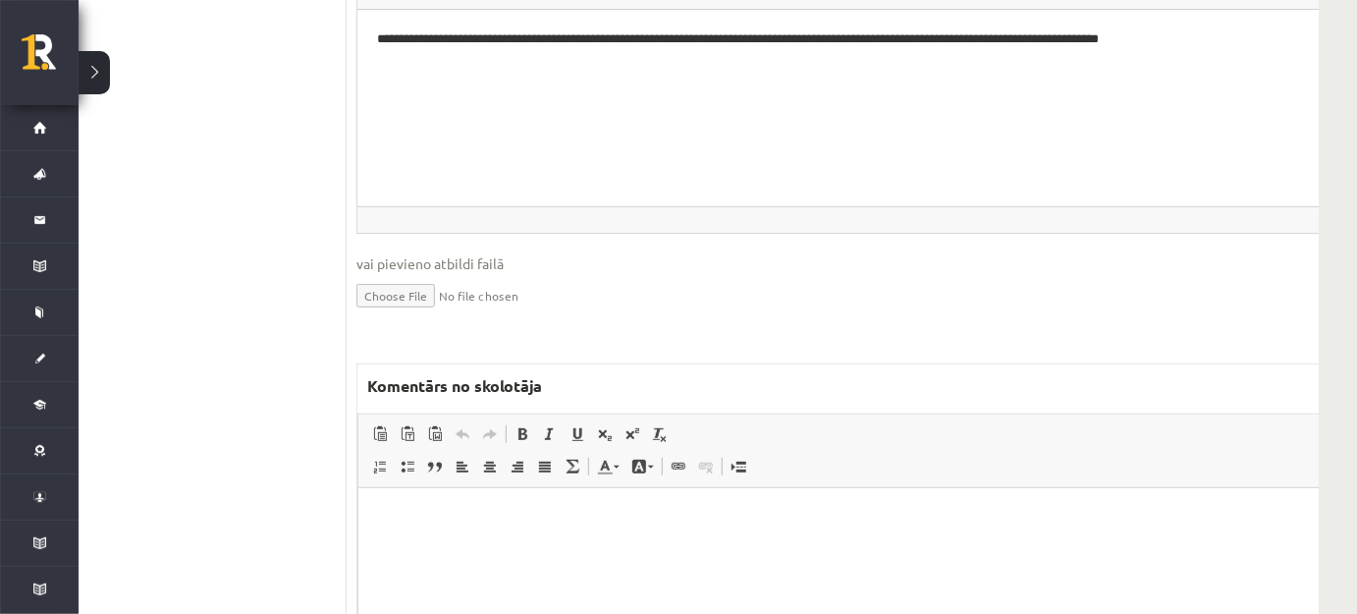
click at [499, 525] on p "Bagātinātā teksta redaktors, wiswyg-editor-47433806970820-1760512775-656" at bounding box center [872, 517] width 990 height 21
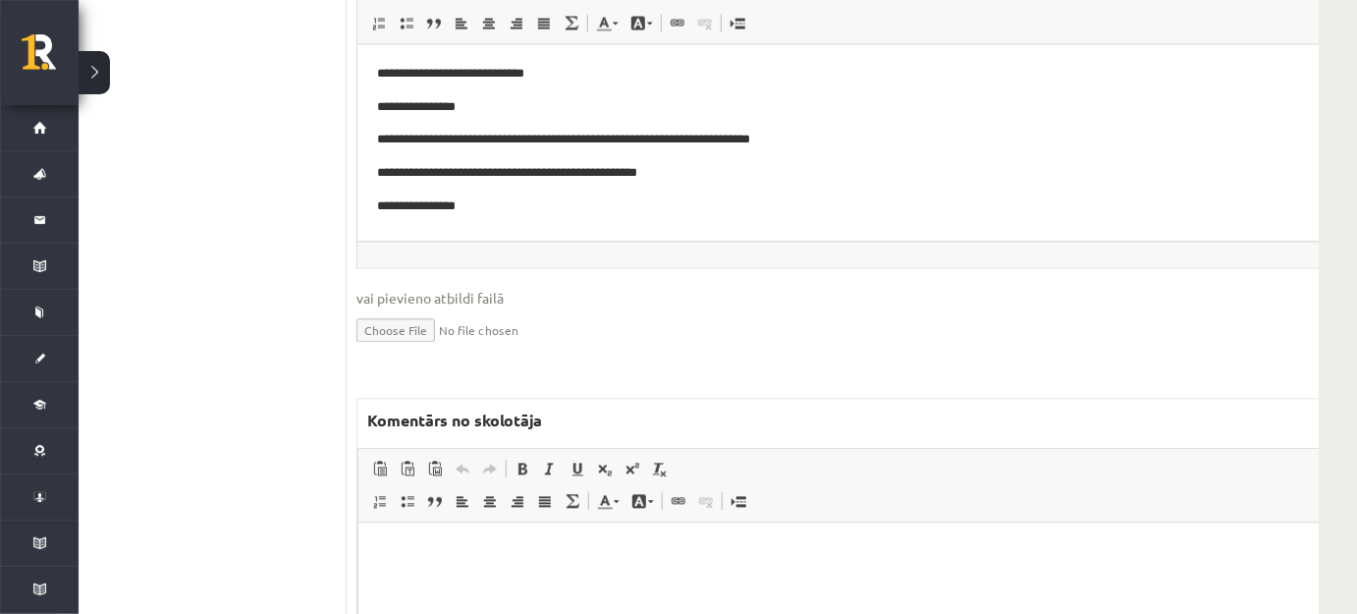
scroll to position [4320, 56]
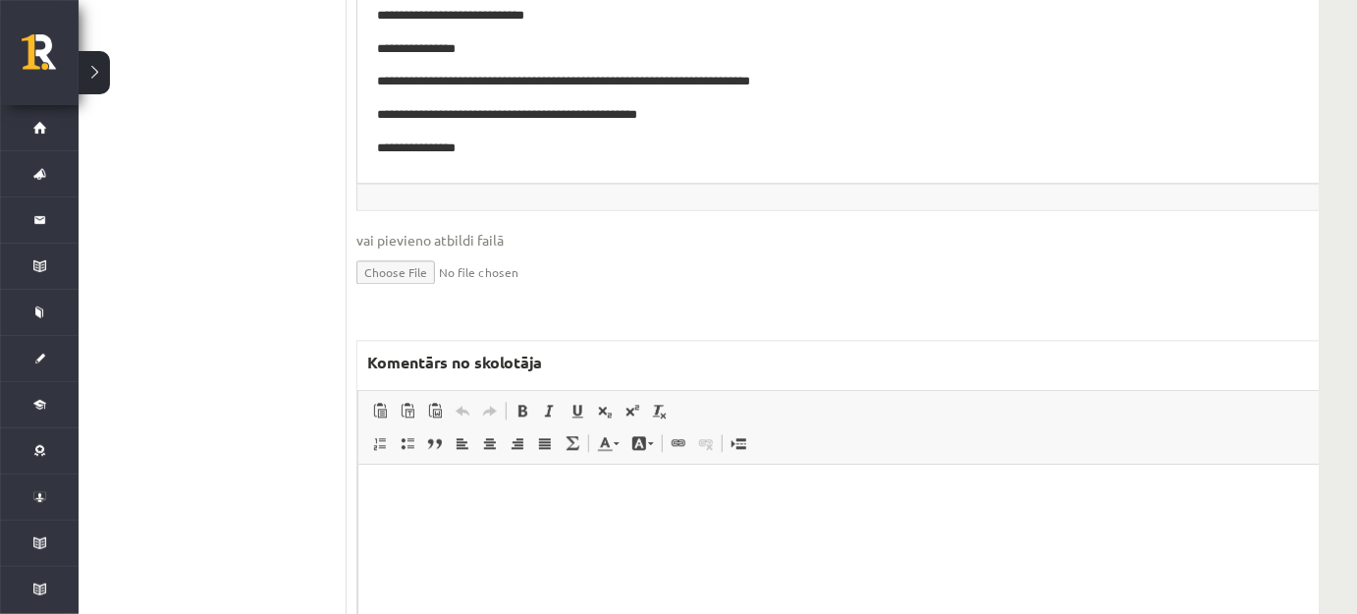
click at [435, 506] on html at bounding box center [871, 495] width 1029 height 60
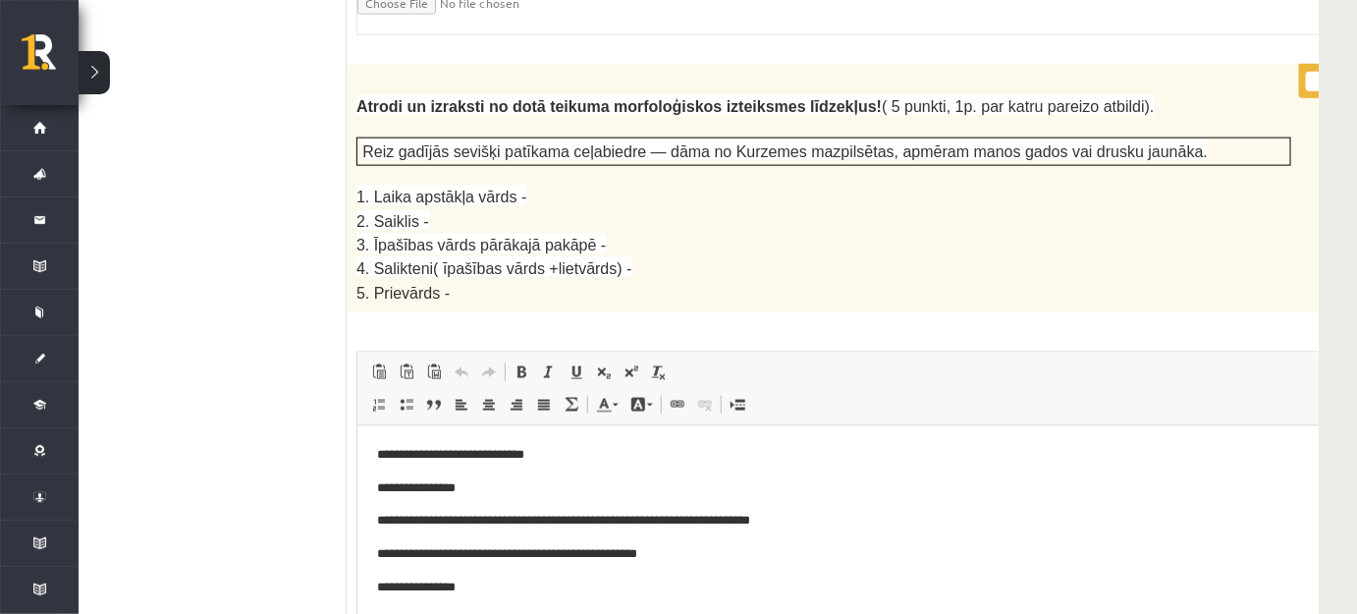
scroll to position [3784, 56]
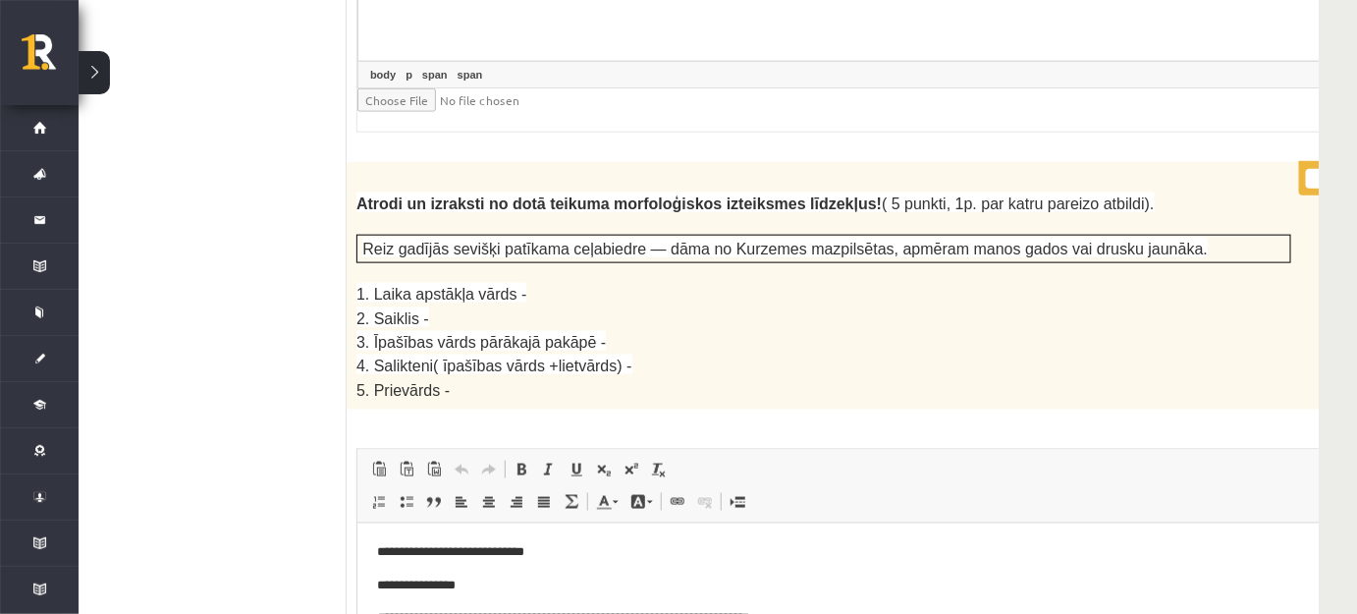
click at [1306, 168] on input "*" at bounding box center [1330, 178] width 49 height 20
type input "*"
click at [1306, 168] on input "*" at bounding box center [1330, 178] width 49 height 20
click at [1008, 573] on body "**********" at bounding box center [872, 618] width 992 height 152
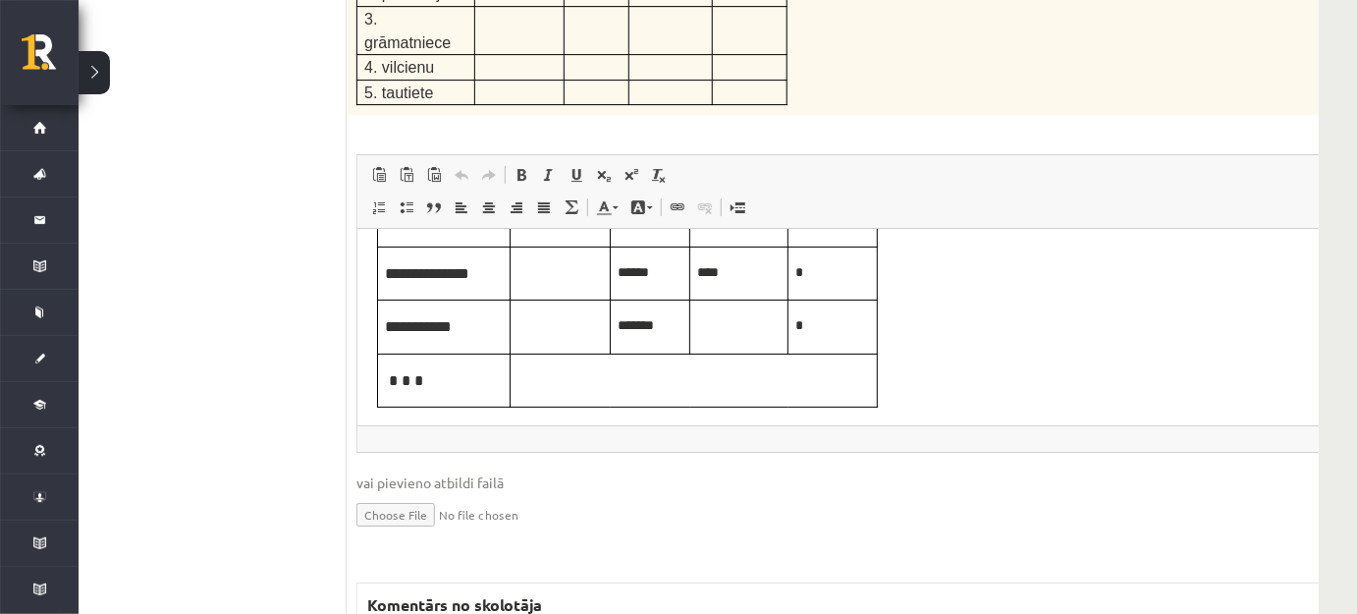
scroll to position [5302, 56]
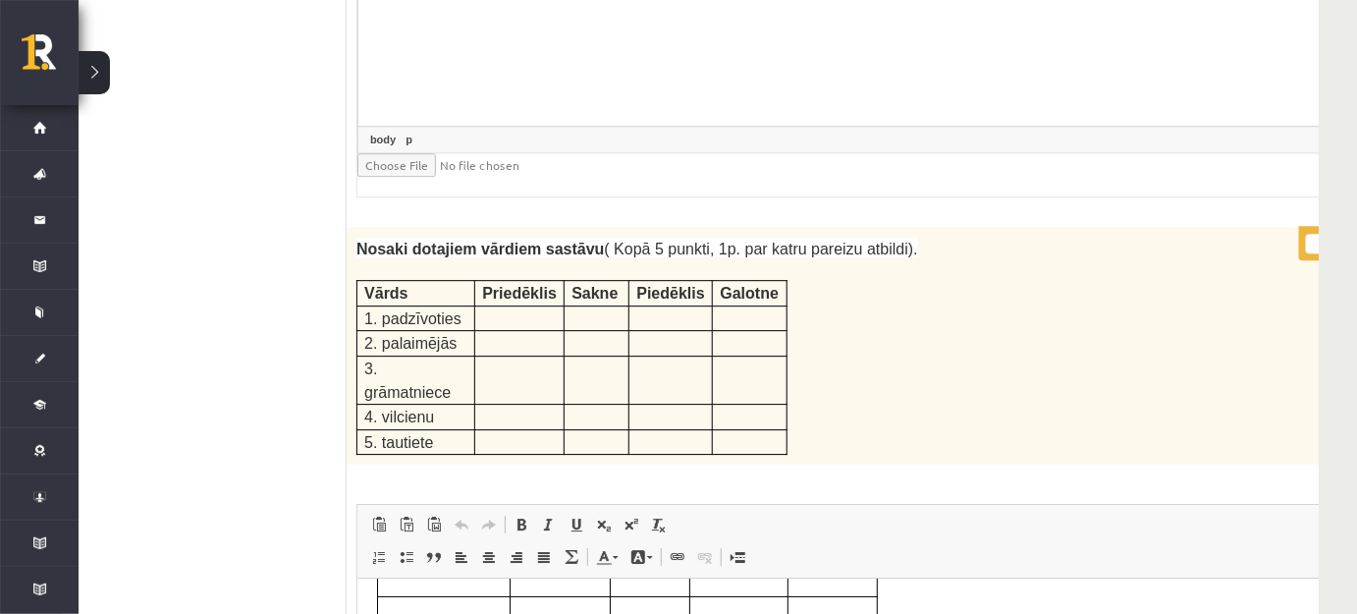
click at [1306, 234] on input "*" at bounding box center [1330, 244] width 49 height 20
type input "*"
click at [1306, 234] on input "*" at bounding box center [1330, 244] width 49 height 20
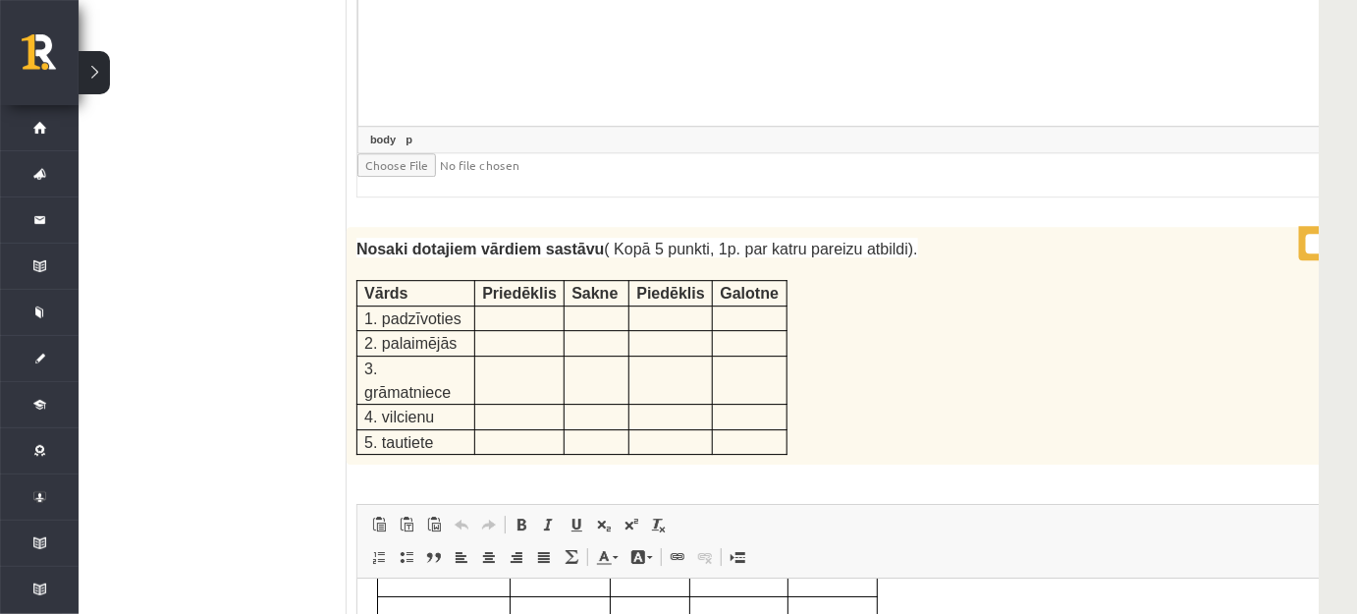
click at [1107, 627] on body "**********" at bounding box center [872, 582] width 992 height 349
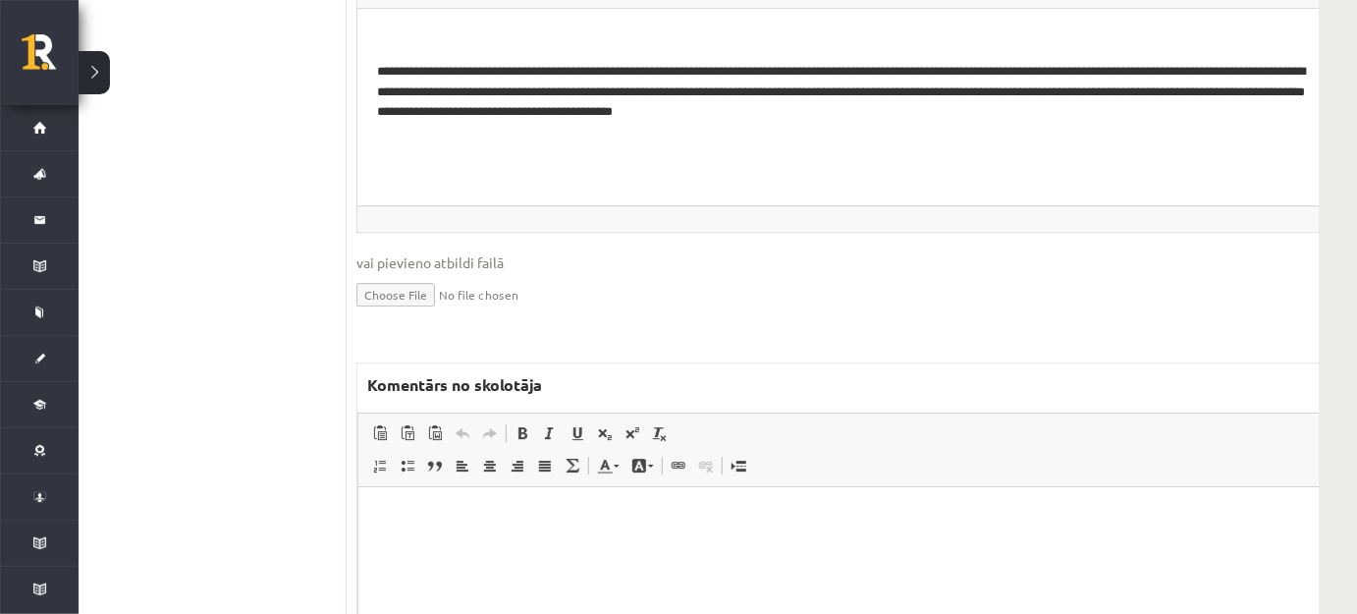
scroll to position [7355, 56]
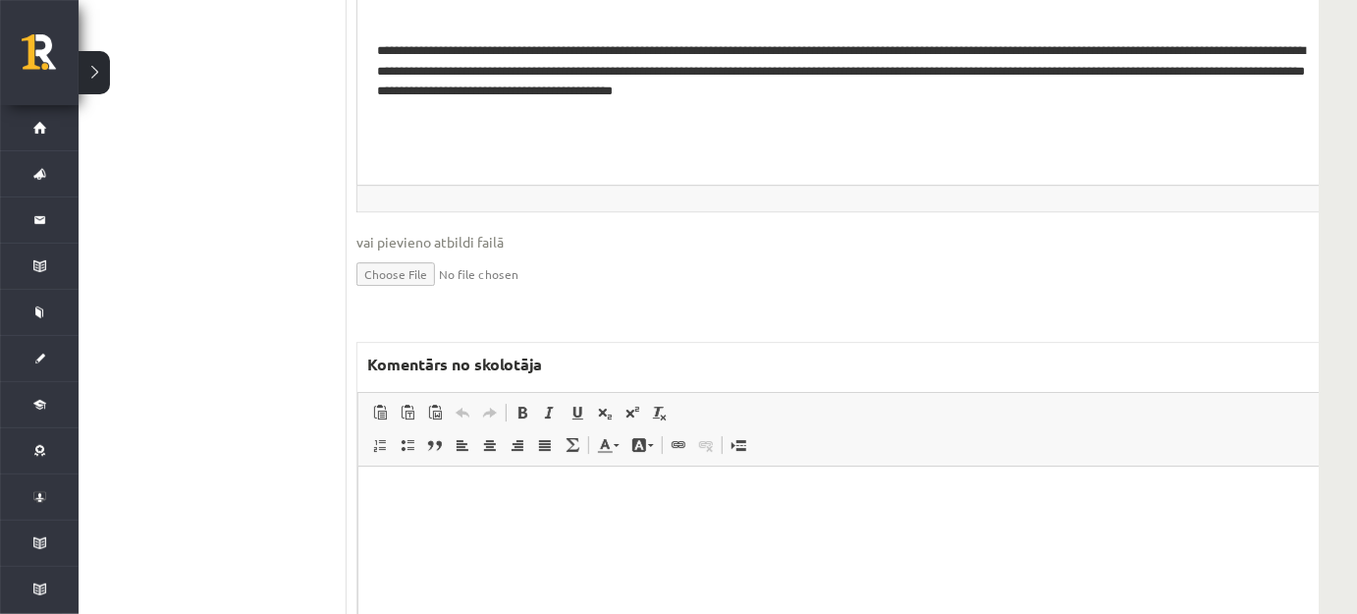
click at [518, 525] on html at bounding box center [871, 495] width 1029 height 60
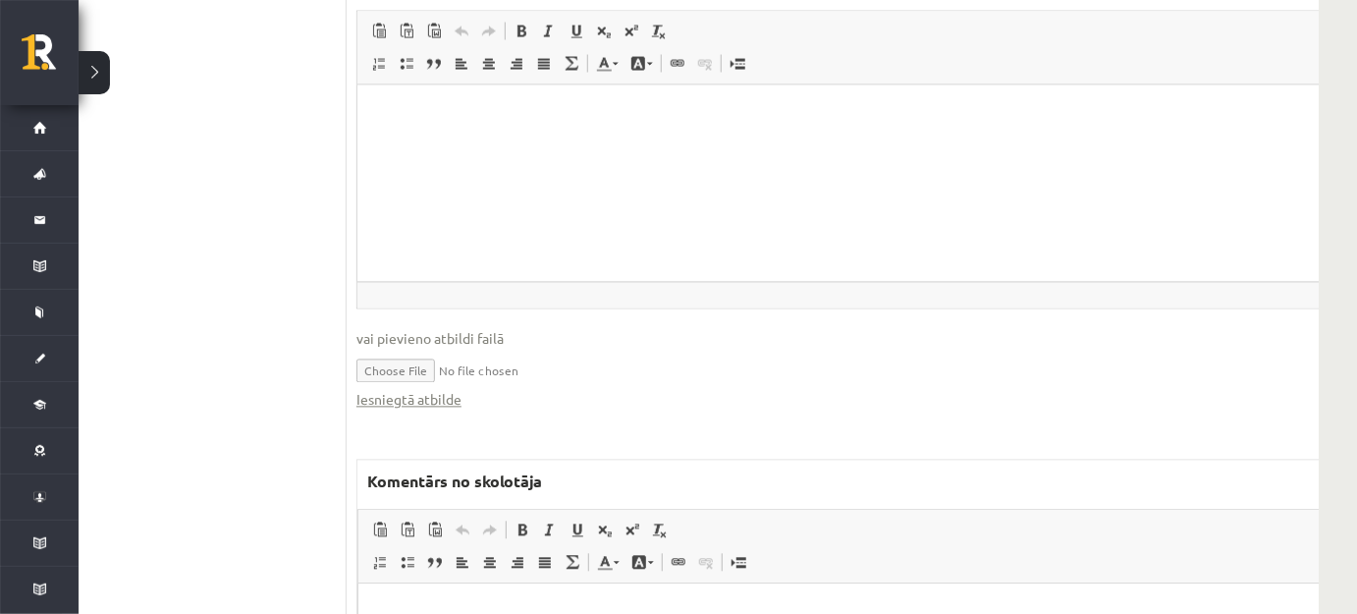
scroll to position [9217, 56]
click at [519, 627] on html at bounding box center [871, 609] width 1029 height 60
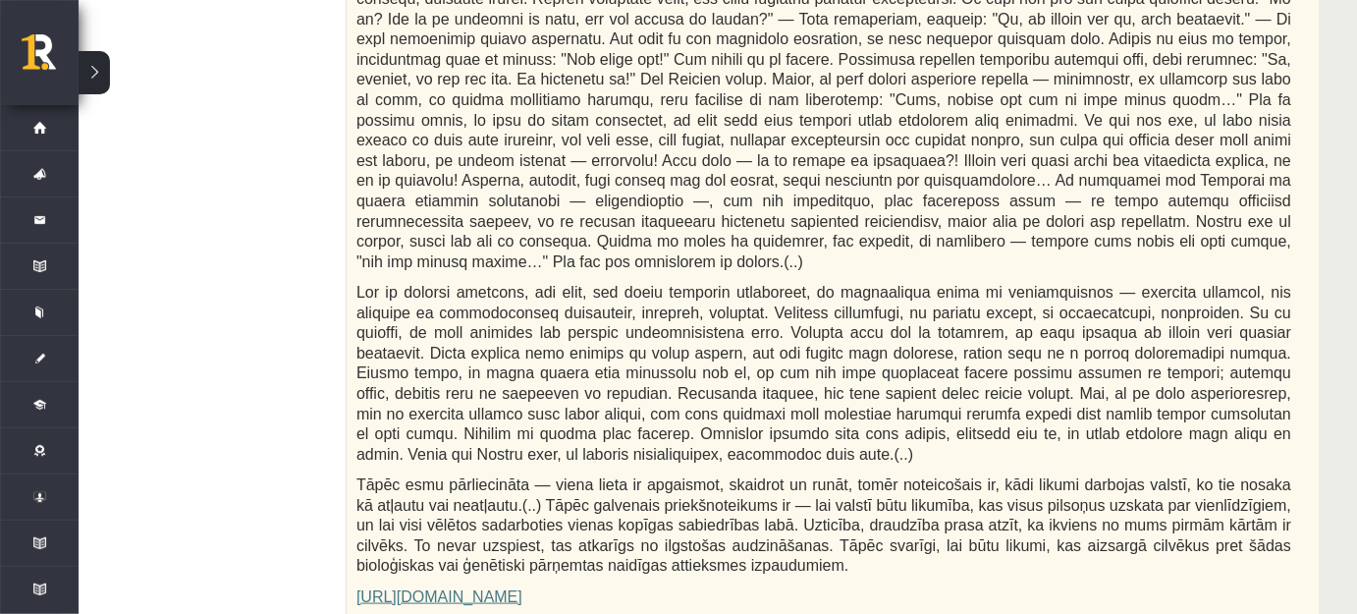
scroll to position [0, 56]
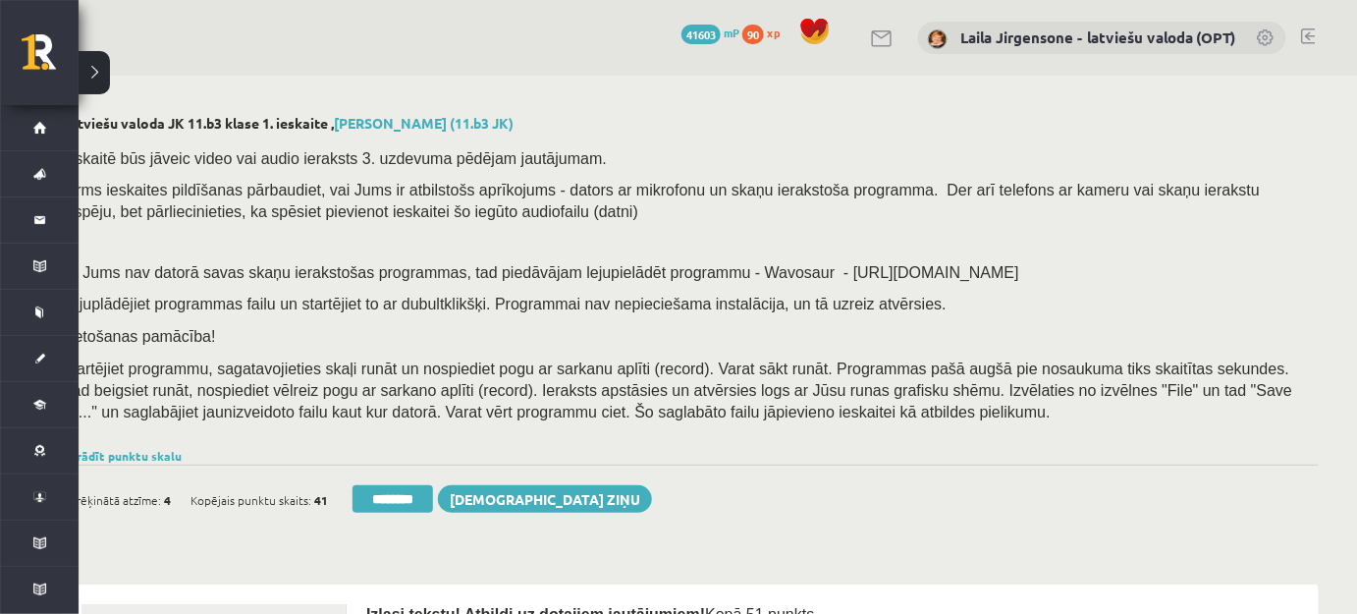
drag, startPoint x: 338, startPoint y: 115, endPoint x: 518, endPoint y: 118, distance: 179.7
click at [518, 118] on h2 "Latviešu valoda JK 11.b3 klase 1. ieskaite , Iļja Streļcovs (11.b3 JK)" at bounding box center [690, 123] width 1257 height 17
copy h2 "Iļja Streļcovs (11.b3 JK)"
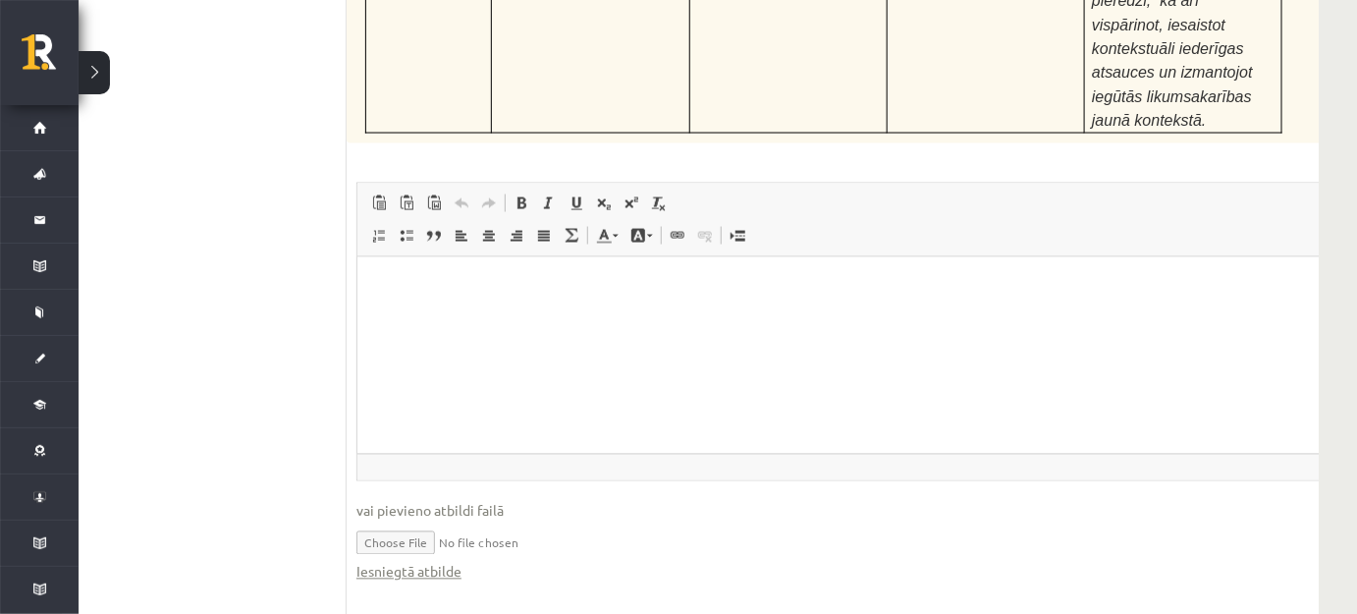
scroll to position [9217, 56]
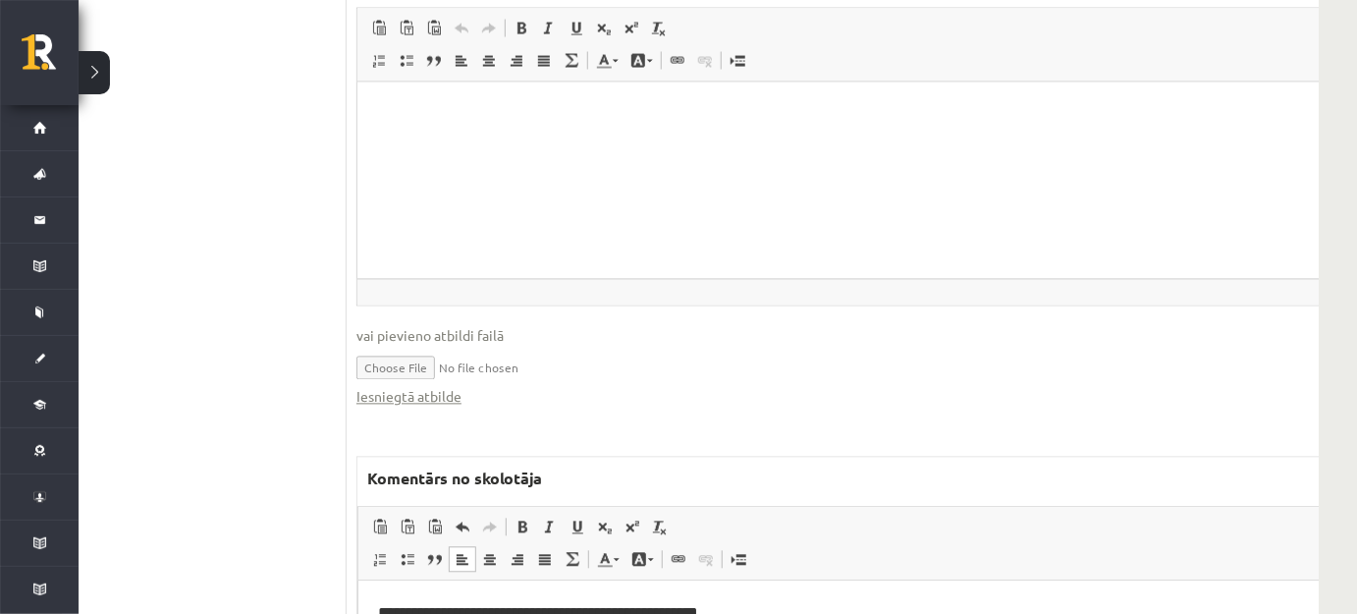
drag, startPoint x: 537, startPoint y: 648, endPoint x: 615, endPoint y: 648, distance: 77.6
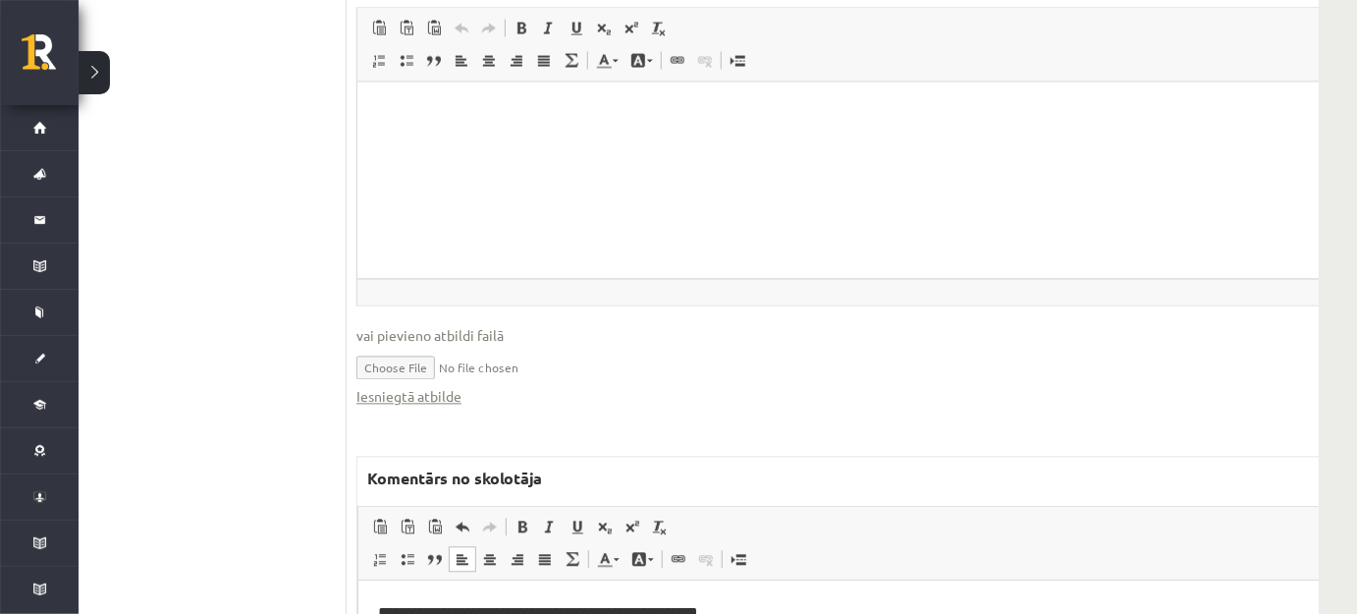
drag, startPoint x: 708, startPoint y: 974, endPoint x: 464, endPoint y: 711, distance: 359.3
drag, startPoint x: 518, startPoint y: 707, endPoint x: 358, endPoint y: 704, distance: 159.1
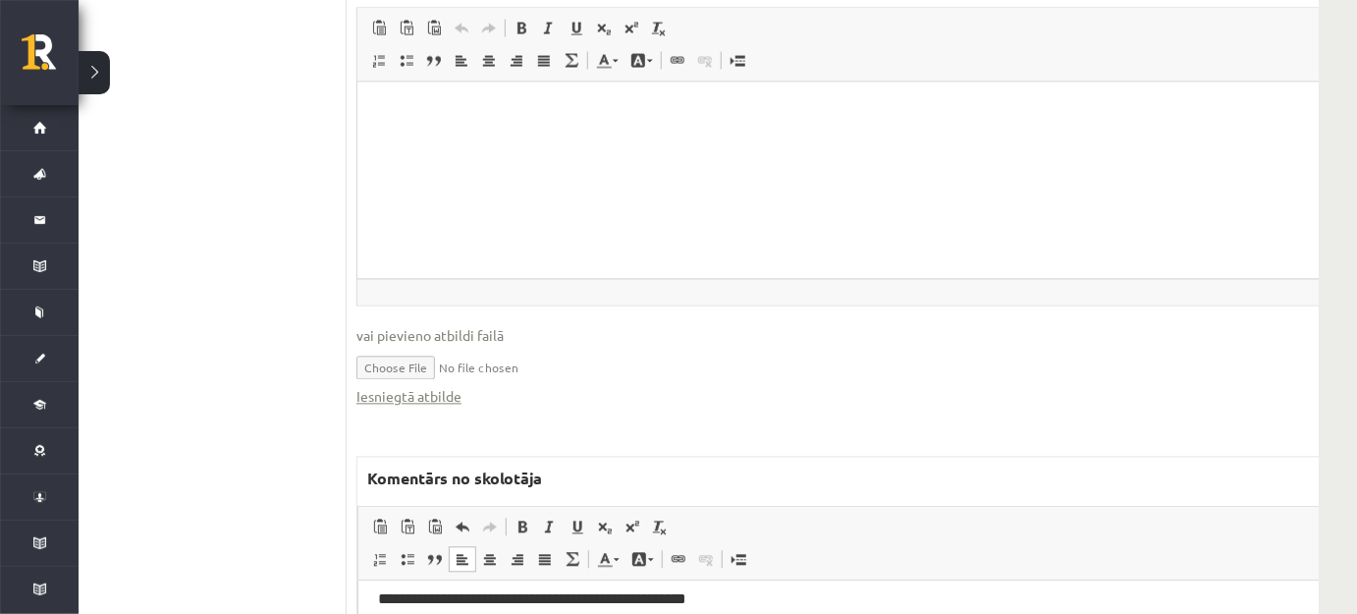
click at [594, 546] on link "Teksta krāsa" at bounding box center [608, 559] width 34 height 26
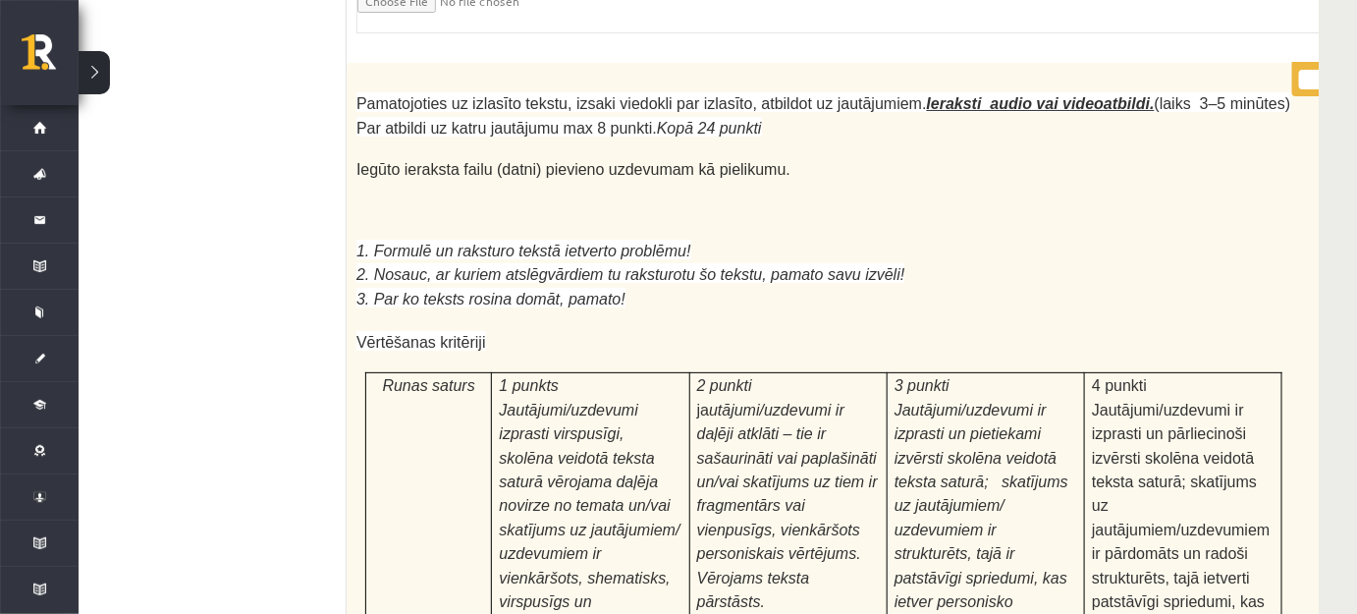
scroll to position [7789, 56]
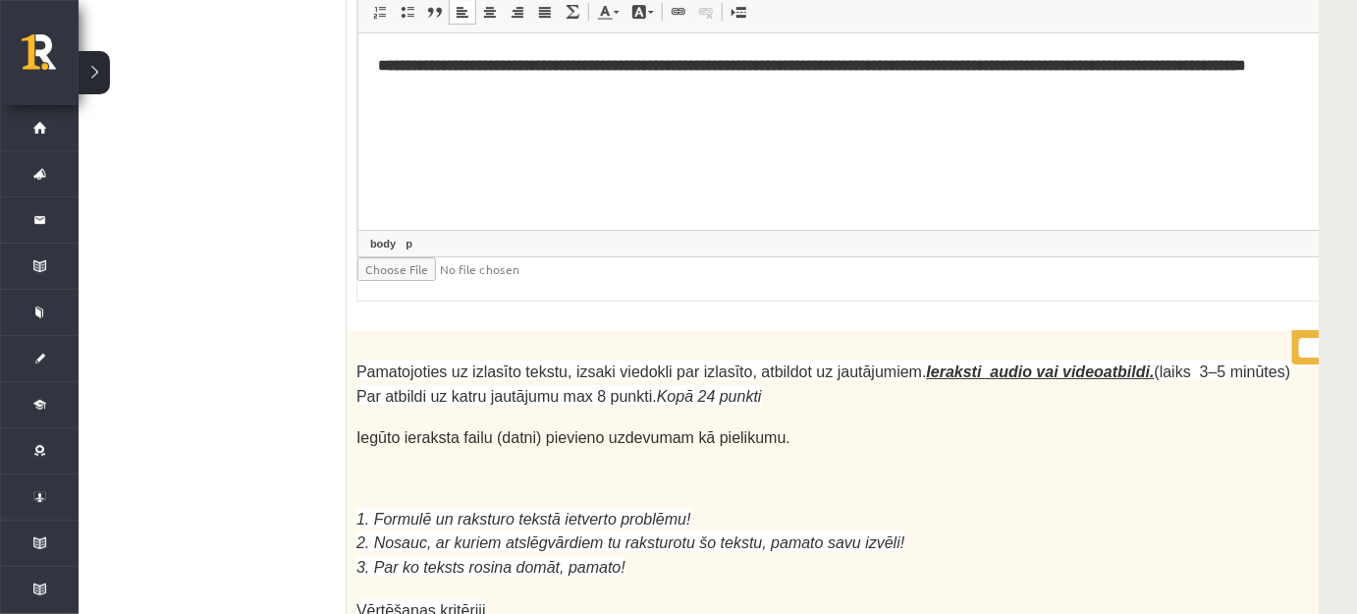
click at [1299, 338] on input "*" at bounding box center [1323, 348] width 49 height 20
drag, startPoint x: 1254, startPoint y: 123, endPoint x: 1273, endPoint y: 123, distance: 18.7
click at [1299, 338] on input "*" at bounding box center [1323, 348] width 49 height 20
type input "**"
click at [1133, 507] on p "1. Formulē un raksturo tekstā ietverto problēmu!" at bounding box center [823, 519] width 935 height 24
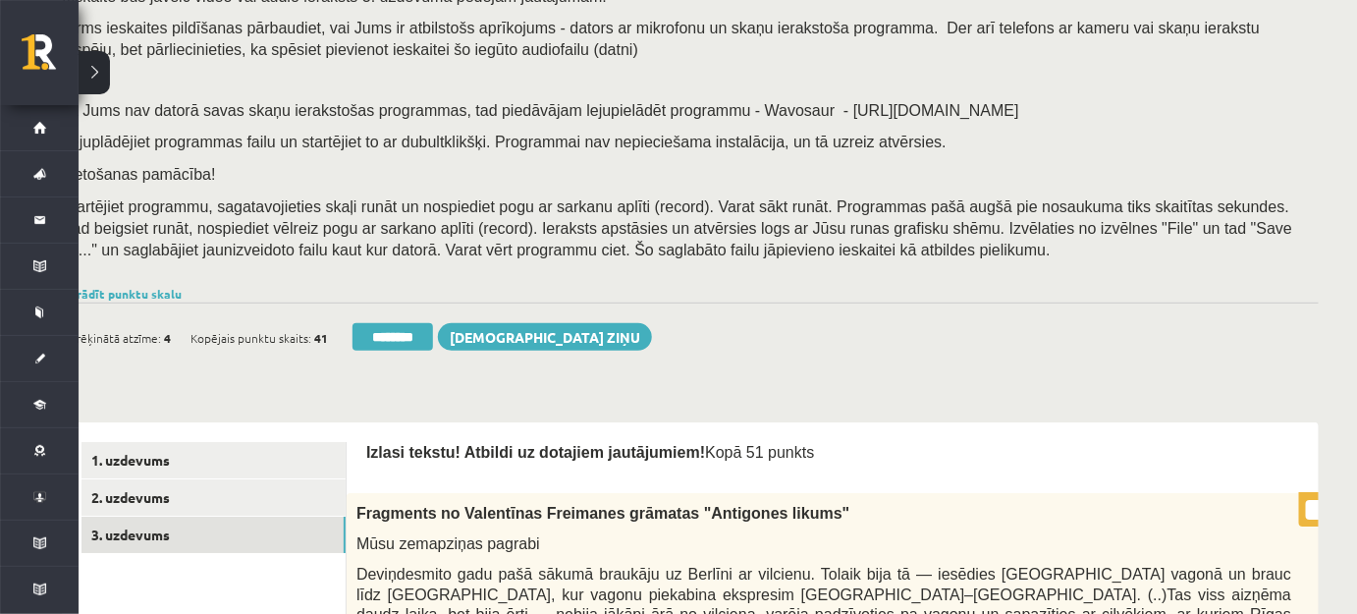
scroll to position [267, 56]
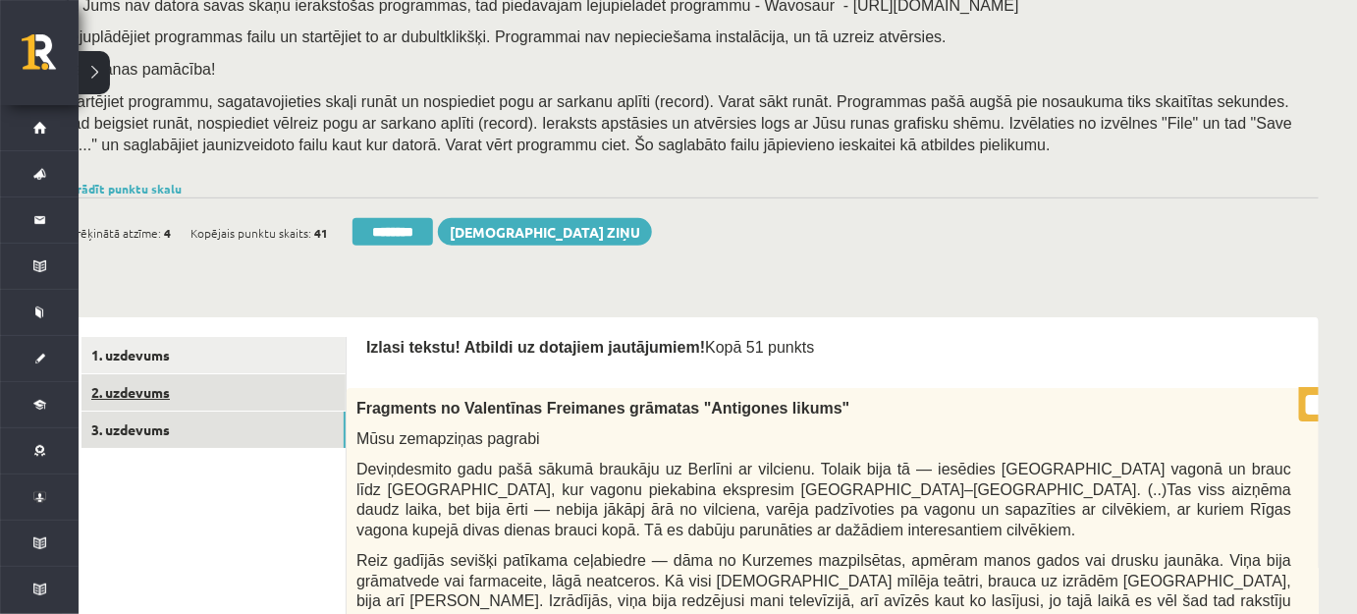
click at [277, 397] on link "2. uzdevums" at bounding box center [214, 392] width 264 height 36
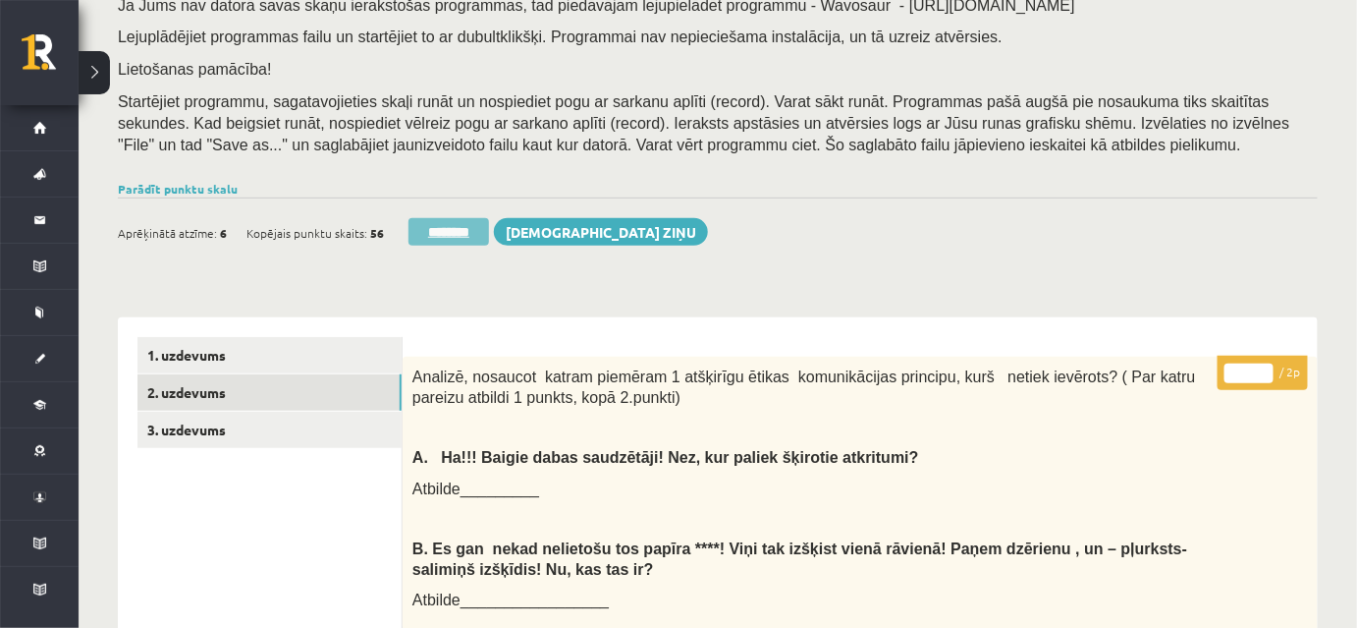
scroll to position [0, 0]
click at [453, 232] on input "********" at bounding box center [449, 231] width 81 height 27
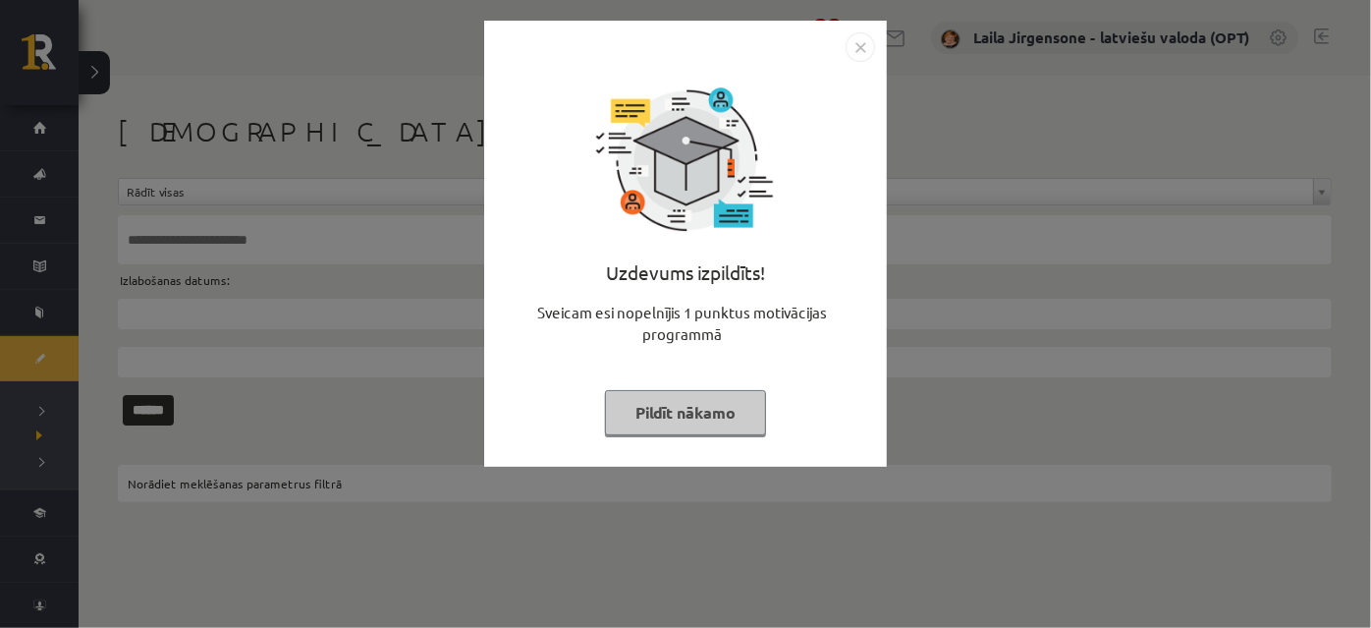
click at [714, 414] on button "Pildīt nākamo" at bounding box center [685, 412] width 161 height 45
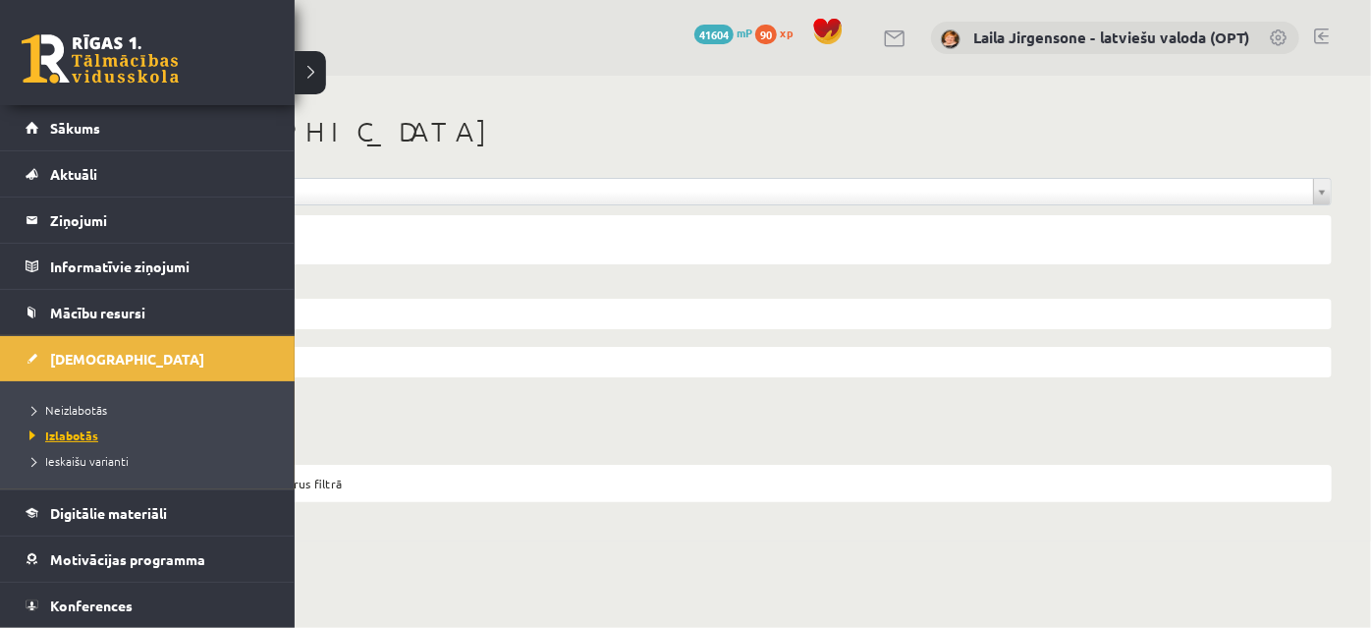
click at [80, 430] on span "Izlabotās" at bounding box center [62, 435] width 74 height 16
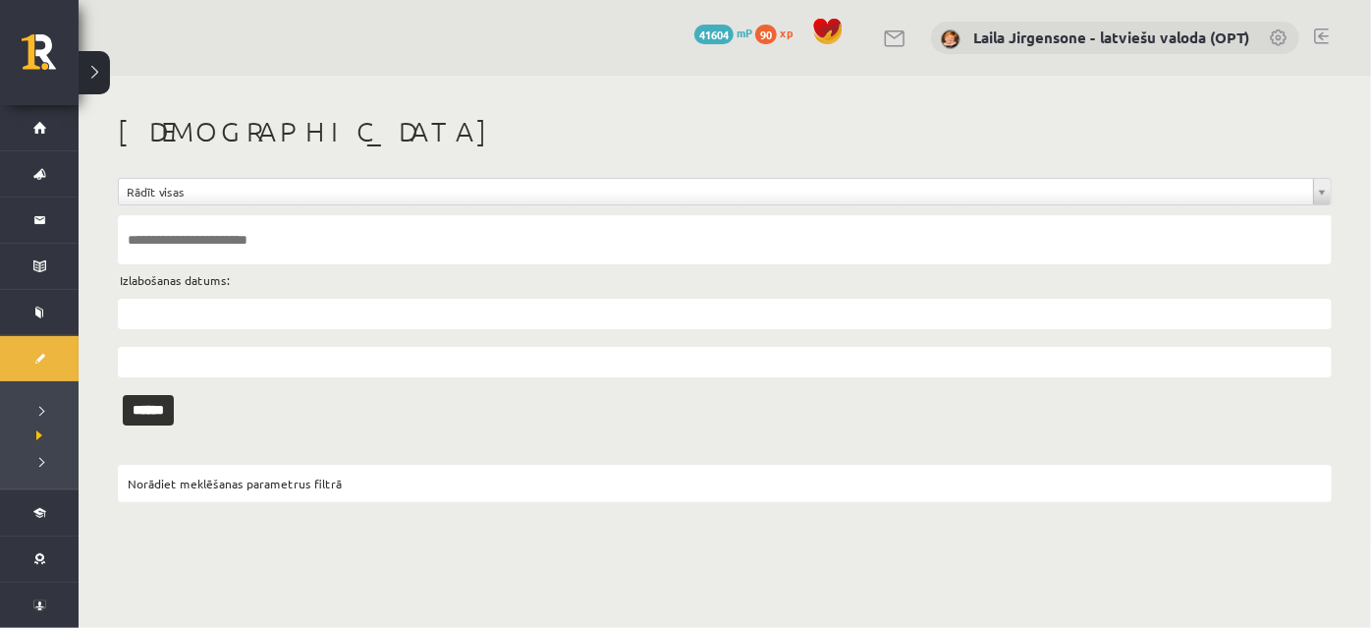
click at [425, 243] on input "text" at bounding box center [725, 239] width 1214 height 49
click at [308, 233] on input "text" at bounding box center [725, 239] width 1214 height 49
click at [123, 395] on input "******" at bounding box center [148, 410] width 51 height 30
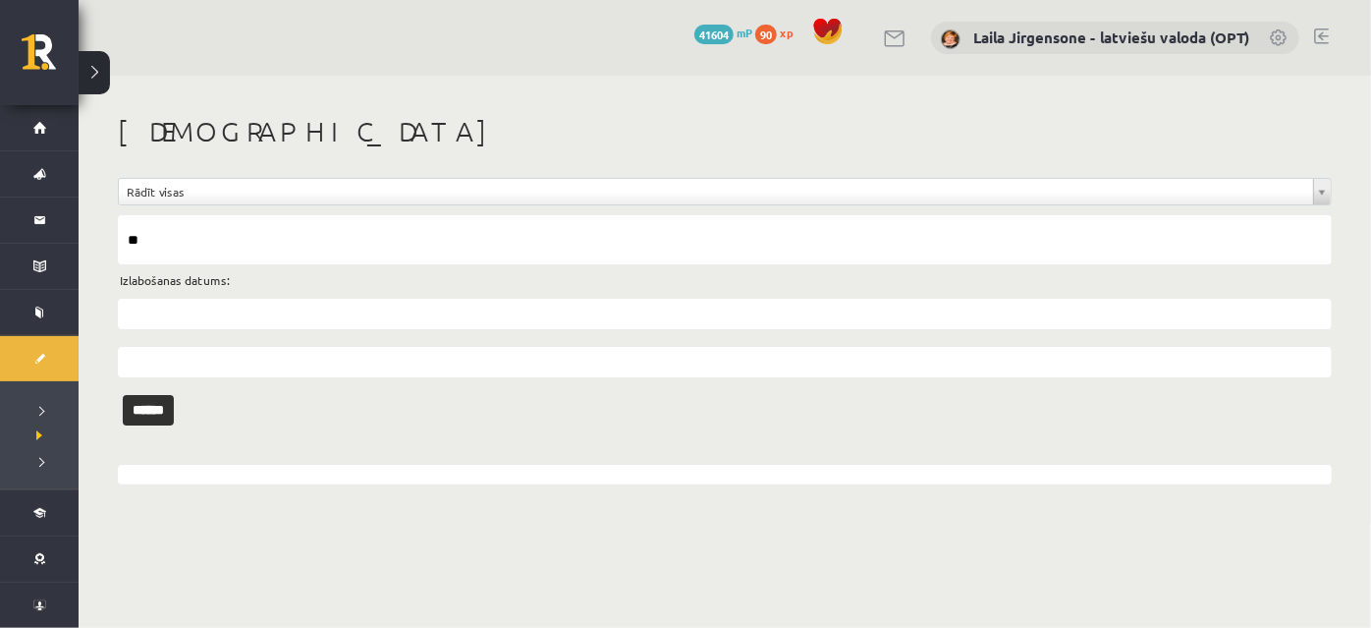
type input "*"
type input "********"
click at [123, 395] on input "******" at bounding box center [148, 410] width 51 height 30
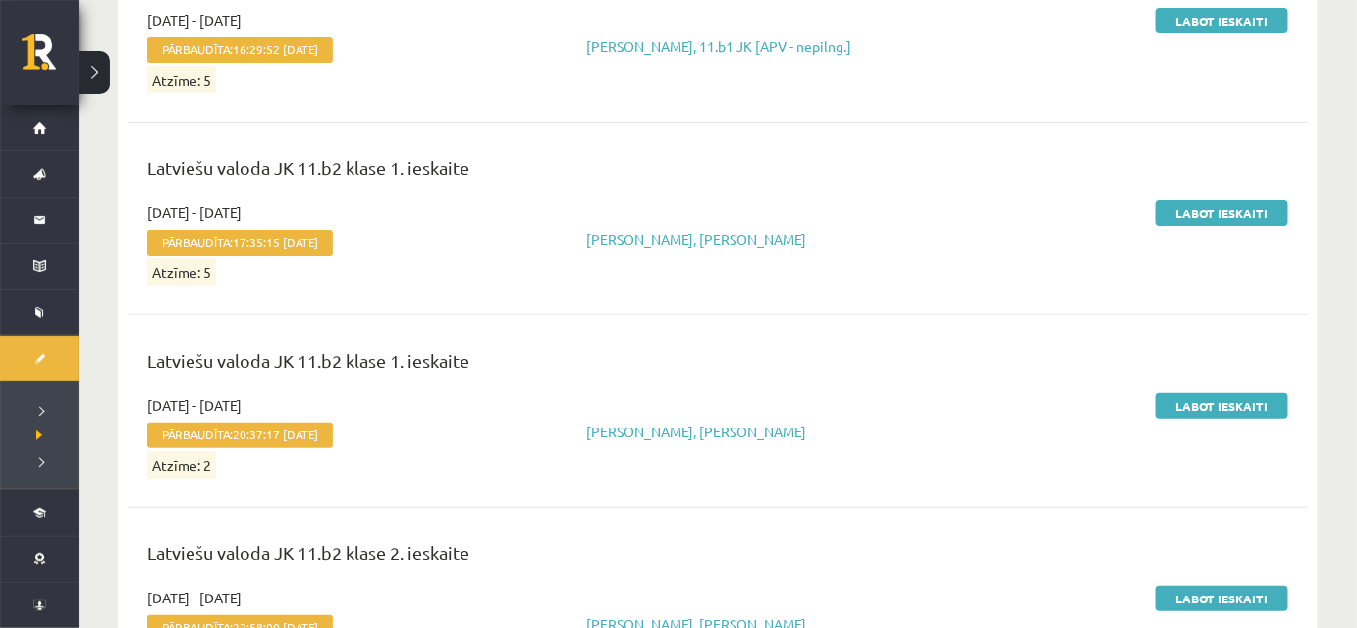
scroll to position [12109, 0]
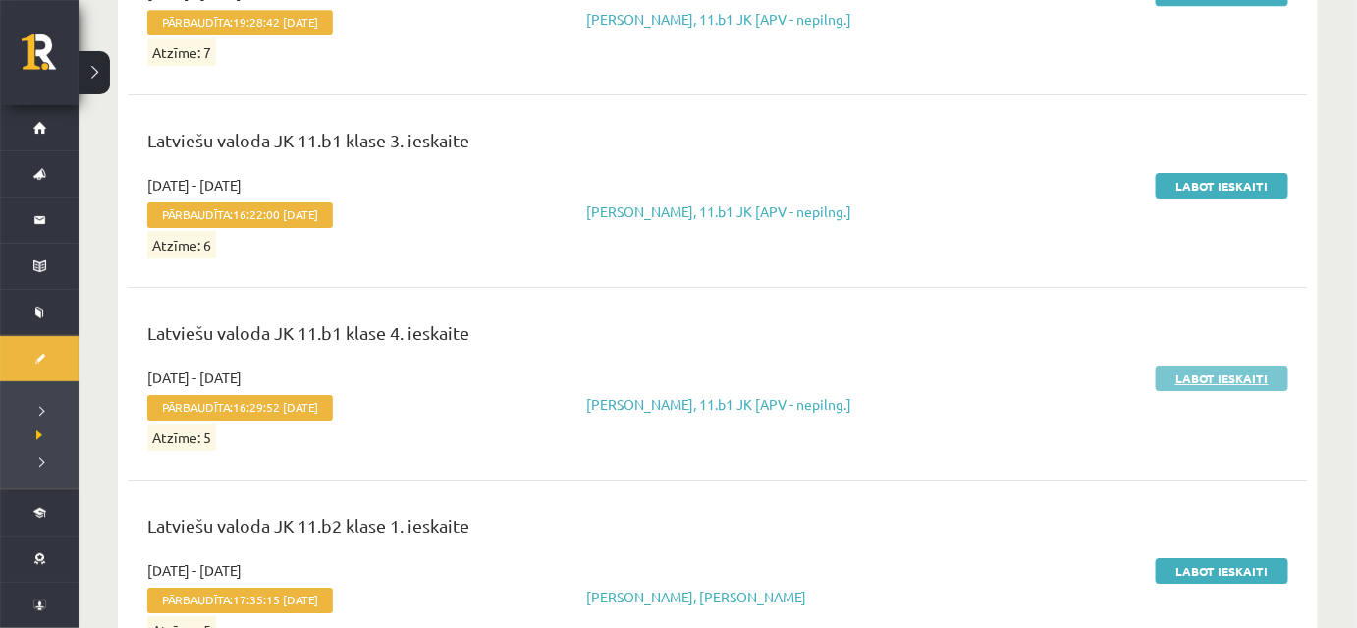
click at [1199, 366] on link "Labot ieskaiti" at bounding box center [1222, 378] width 133 height 26
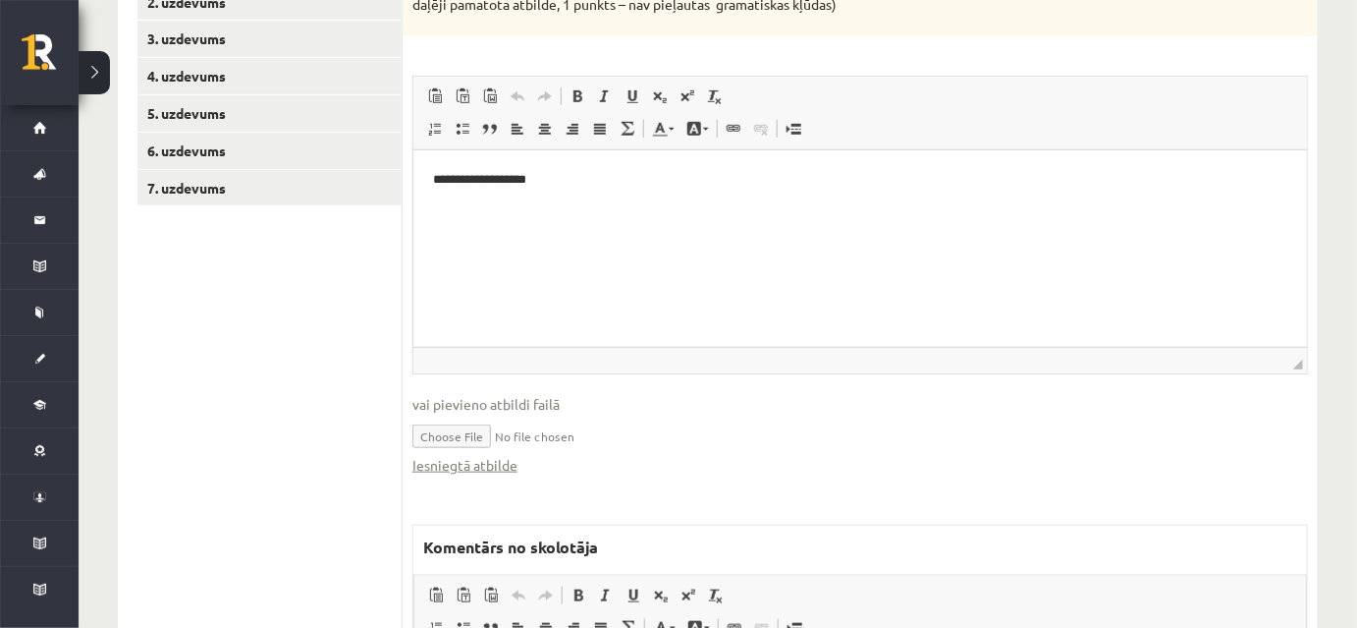
scroll to position [178, 0]
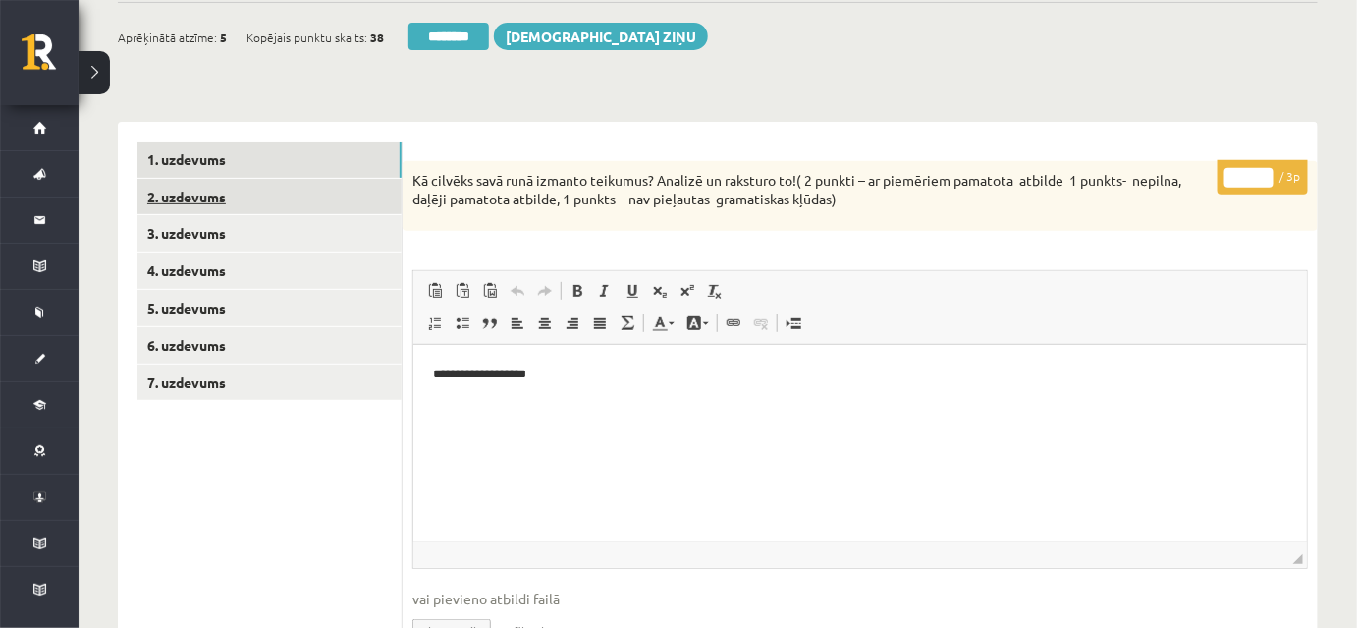
click at [347, 204] on link "2. uzdevums" at bounding box center [269, 197] width 264 height 36
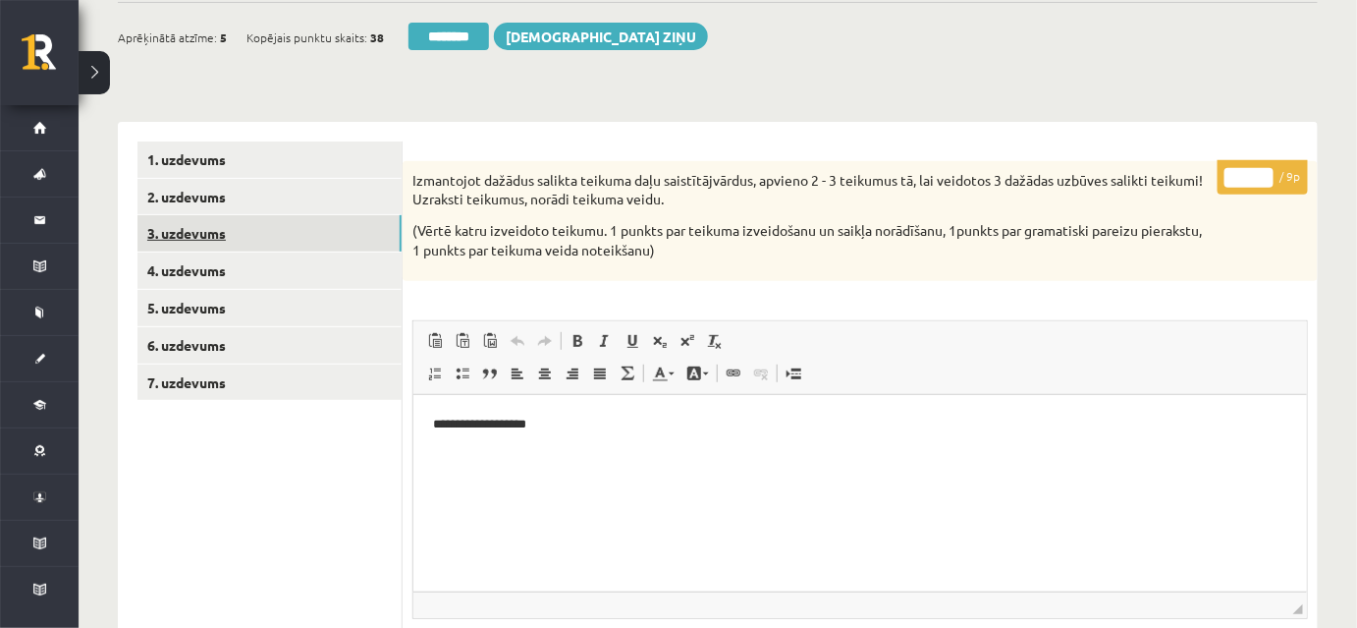
click at [348, 232] on link "3. uzdevums" at bounding box center [269, 233] width 264 height 36
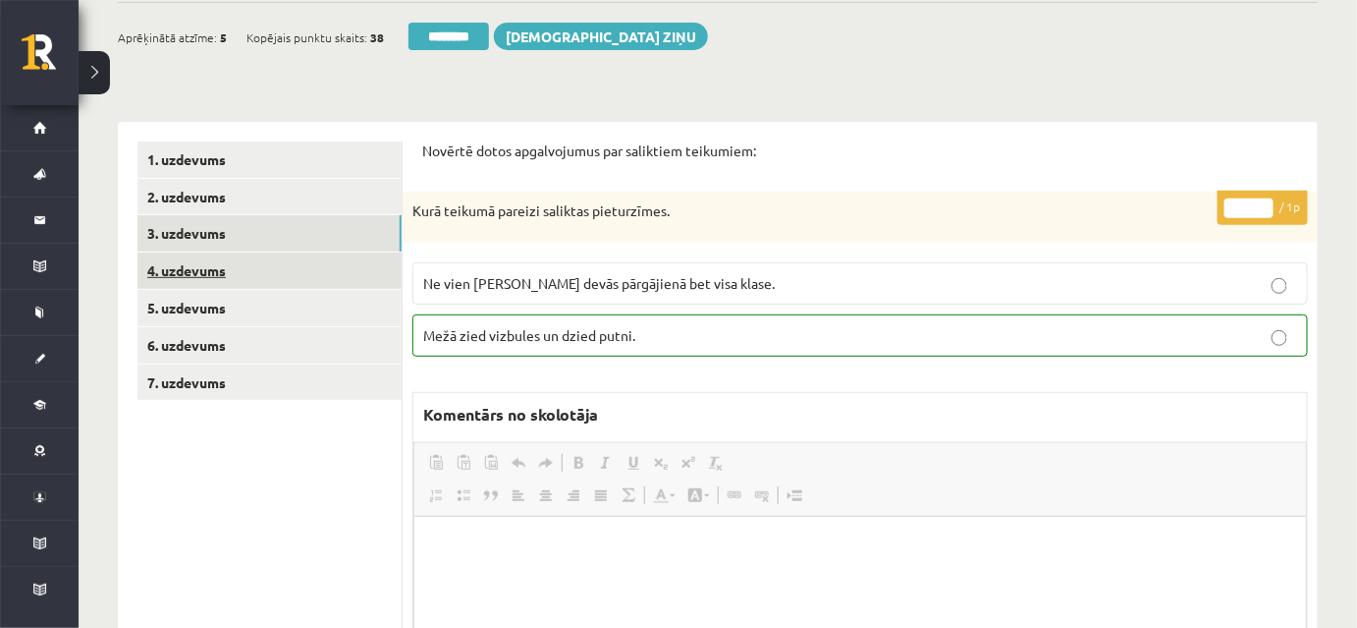
click at [361, 277] on link "4. uzdevums" at bounding box center [269, 270] width 264 height 36
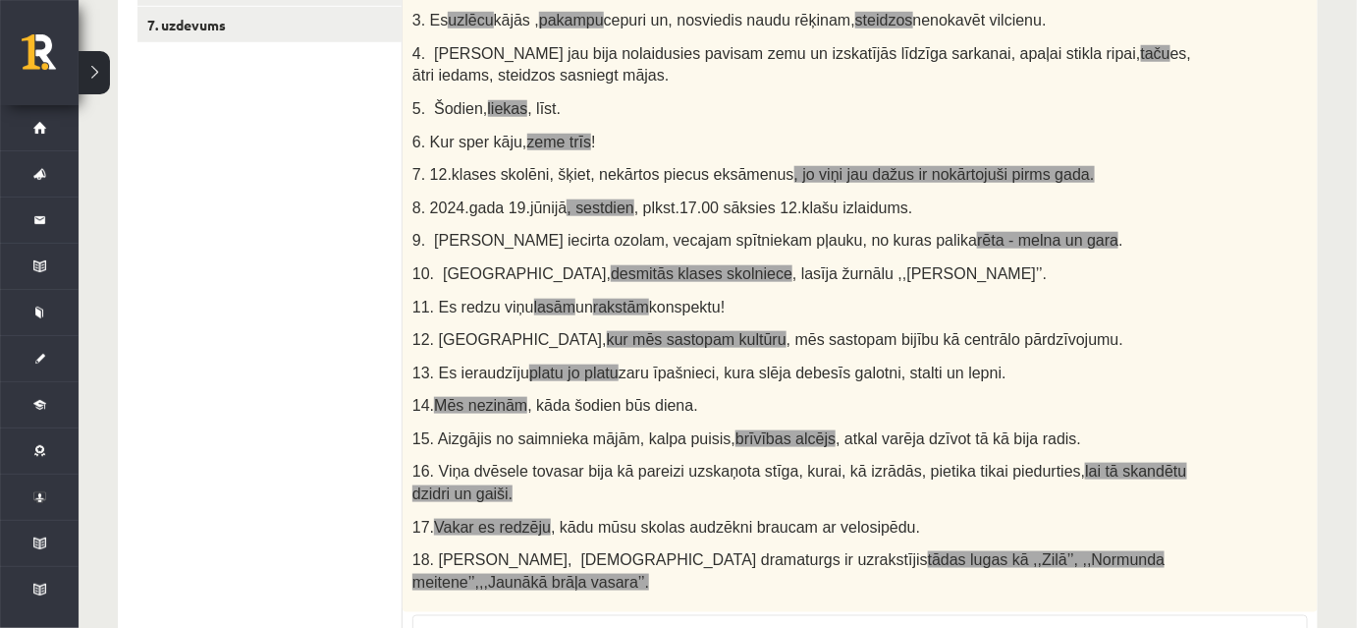
scroll to position [356, 0]
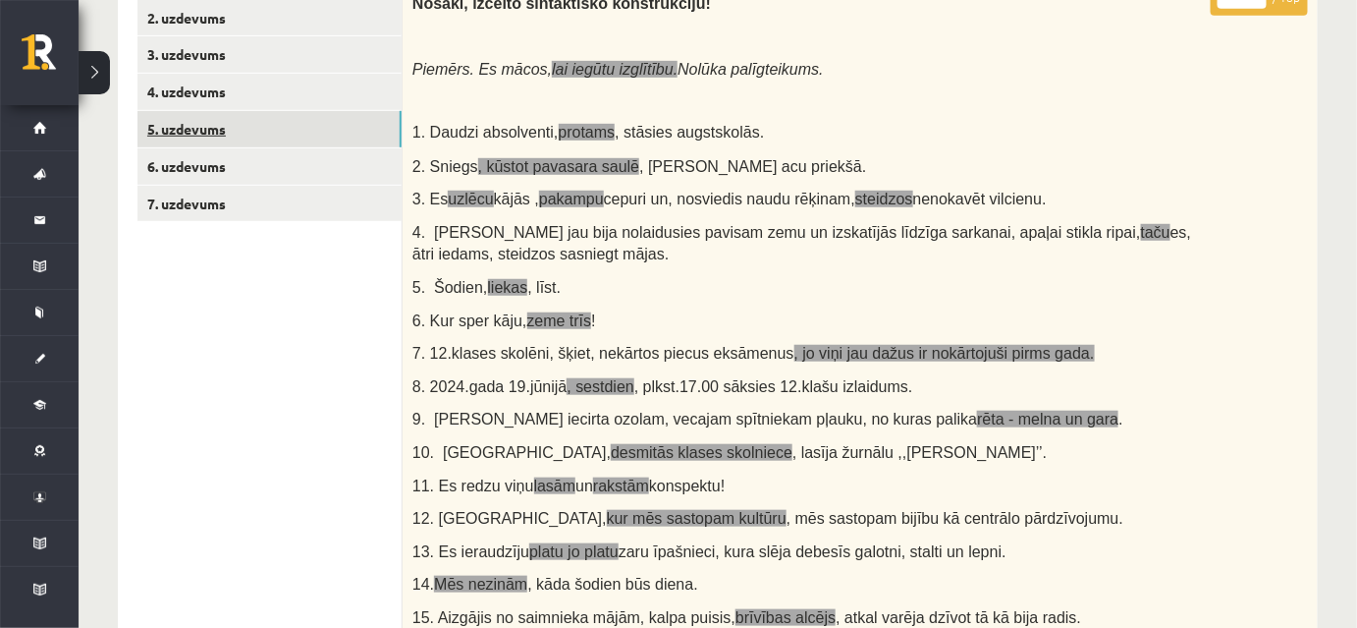
click at [348, 133] on link "5. uzdevums" at bounding box center [269, 129] width 264 height 36
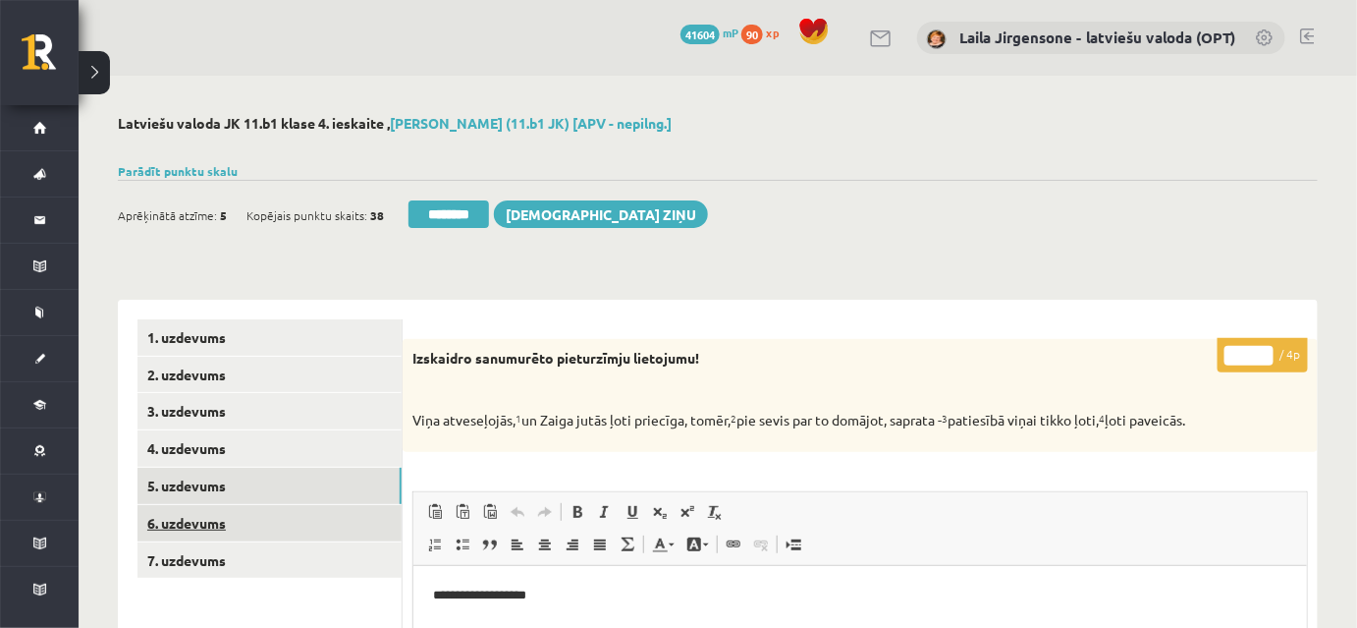
click at [349, 522] on link "6. uzdevums" at bounding box center [269, 523] width 264 height 36
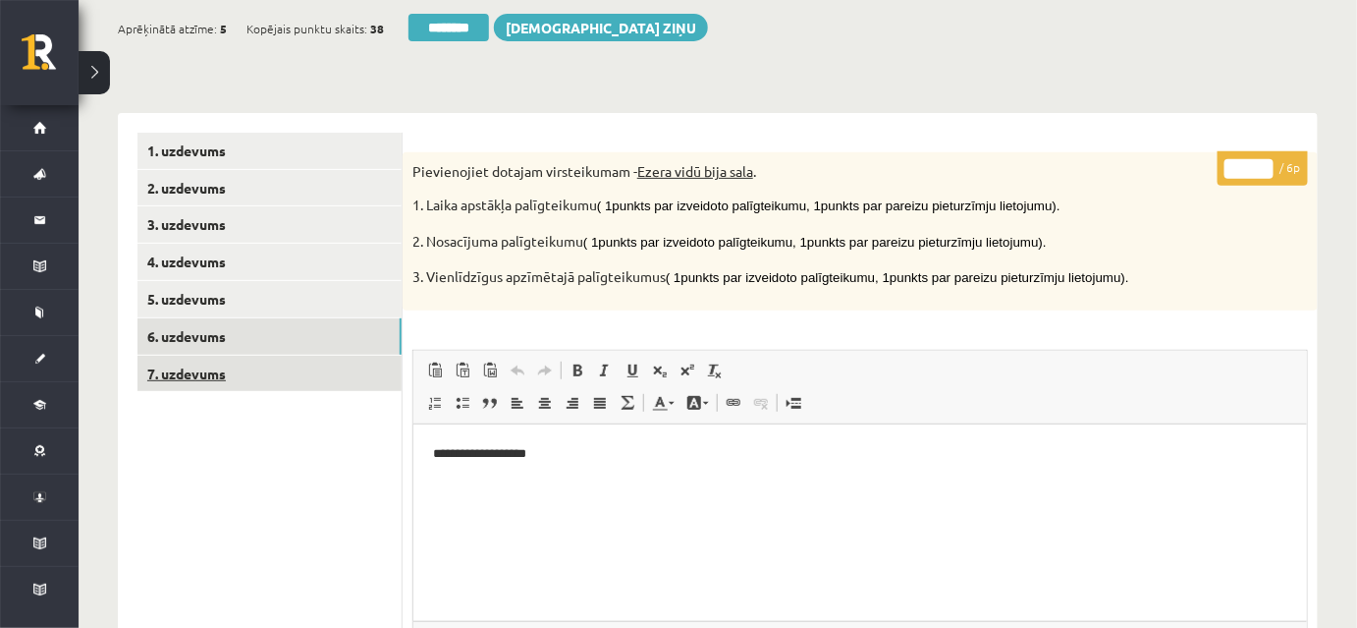
click at [340, 373] on link "7. uzdevums" at bounding box center [269, 373] width 264 height 36
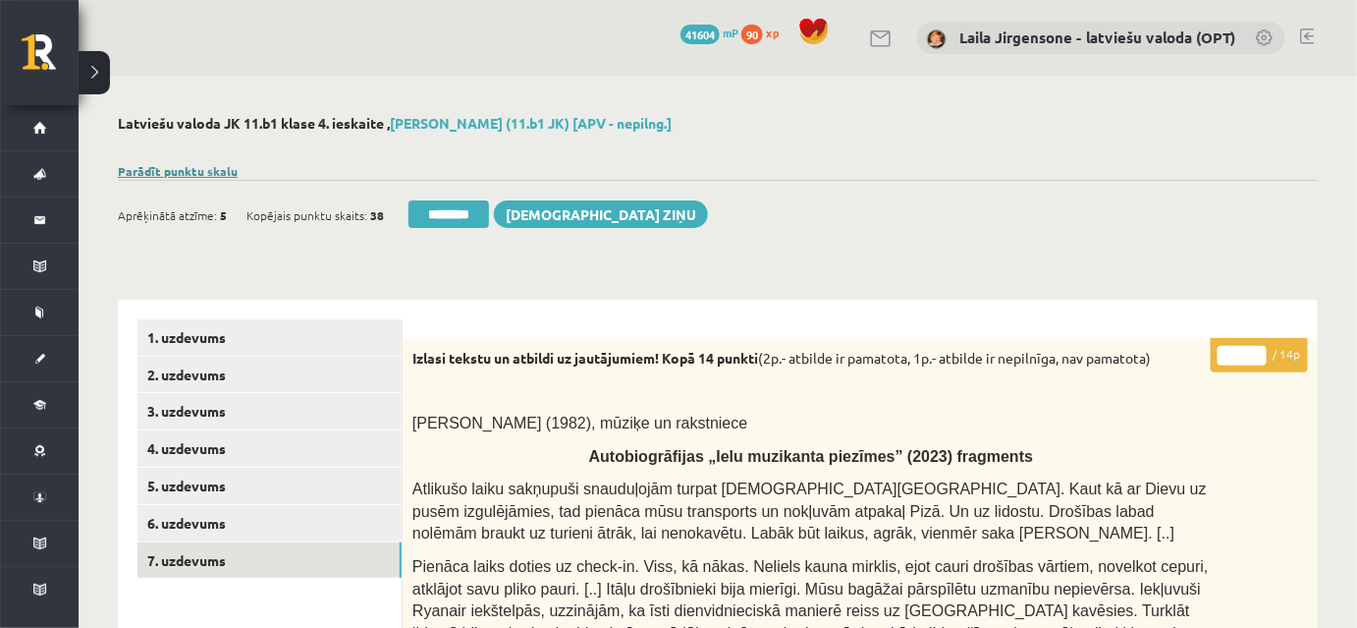
click at [175, 171] on link "Parādīt punktu skalu" at bounding box center [178, 171] width 120 height 16
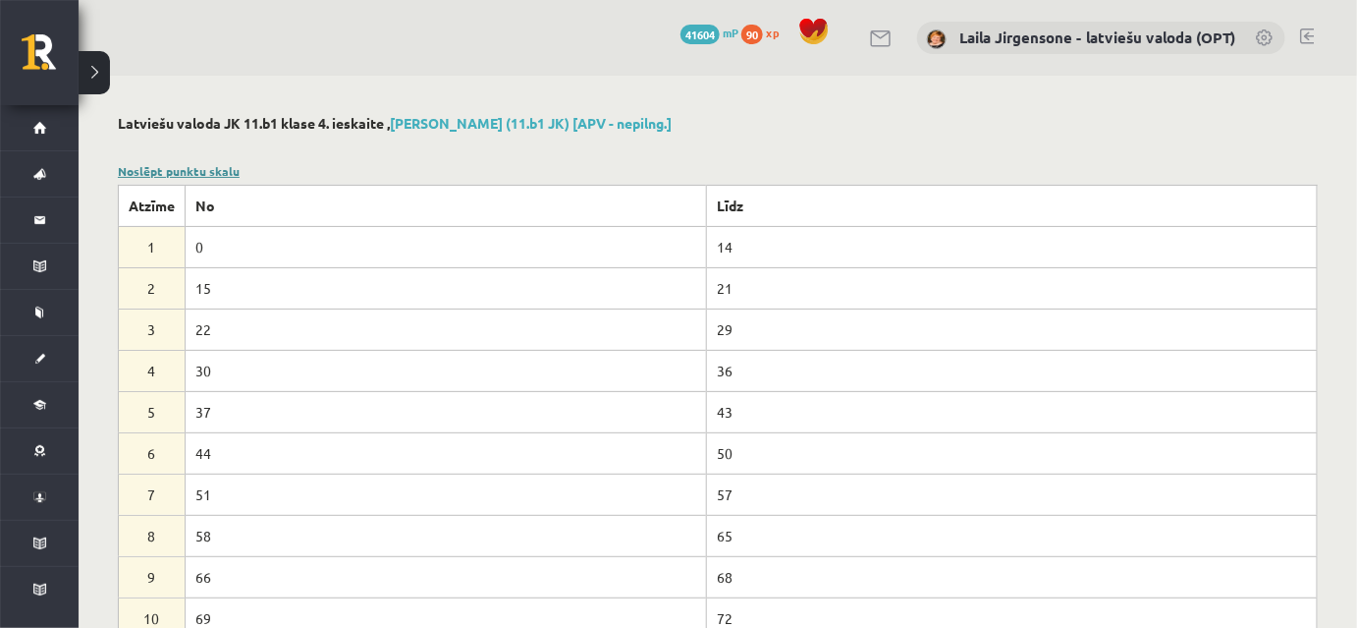
click at [175, 171] on link "Noslēpt punktu skalu" at bounding box center [179, 171] width 122 height 16
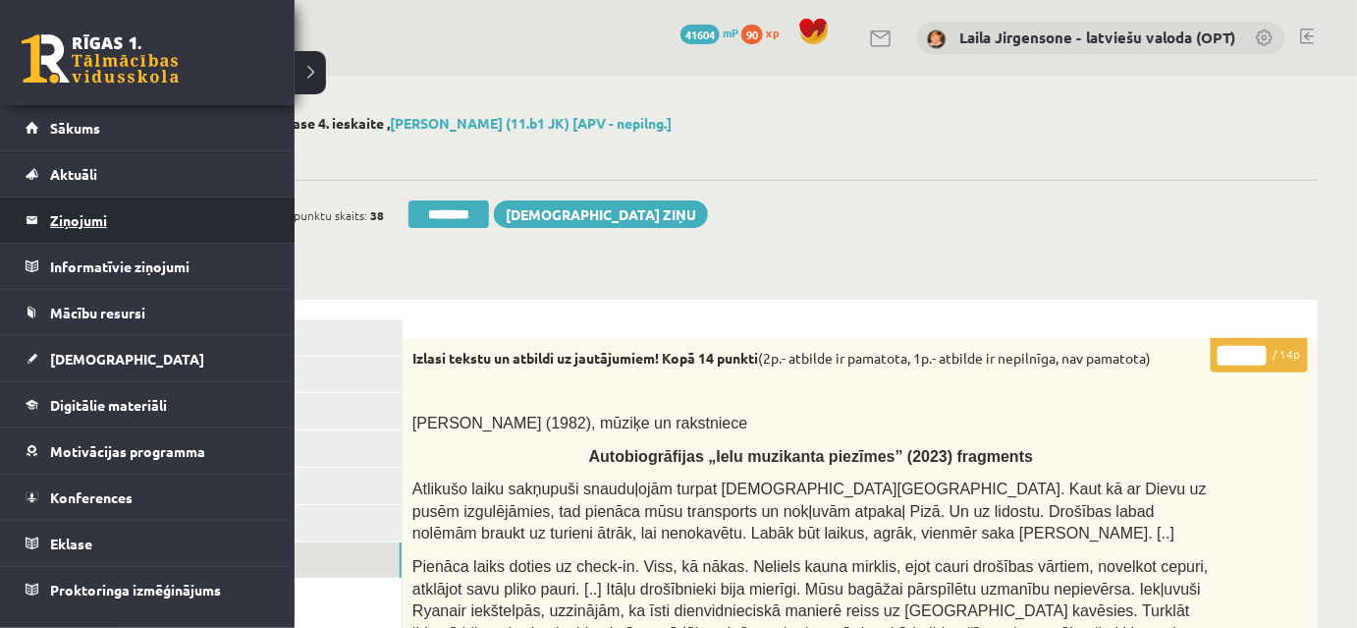
click at [82, 222] on legend "Ziņojumi 0" at bounding box center [160, 219] width 220 height 45
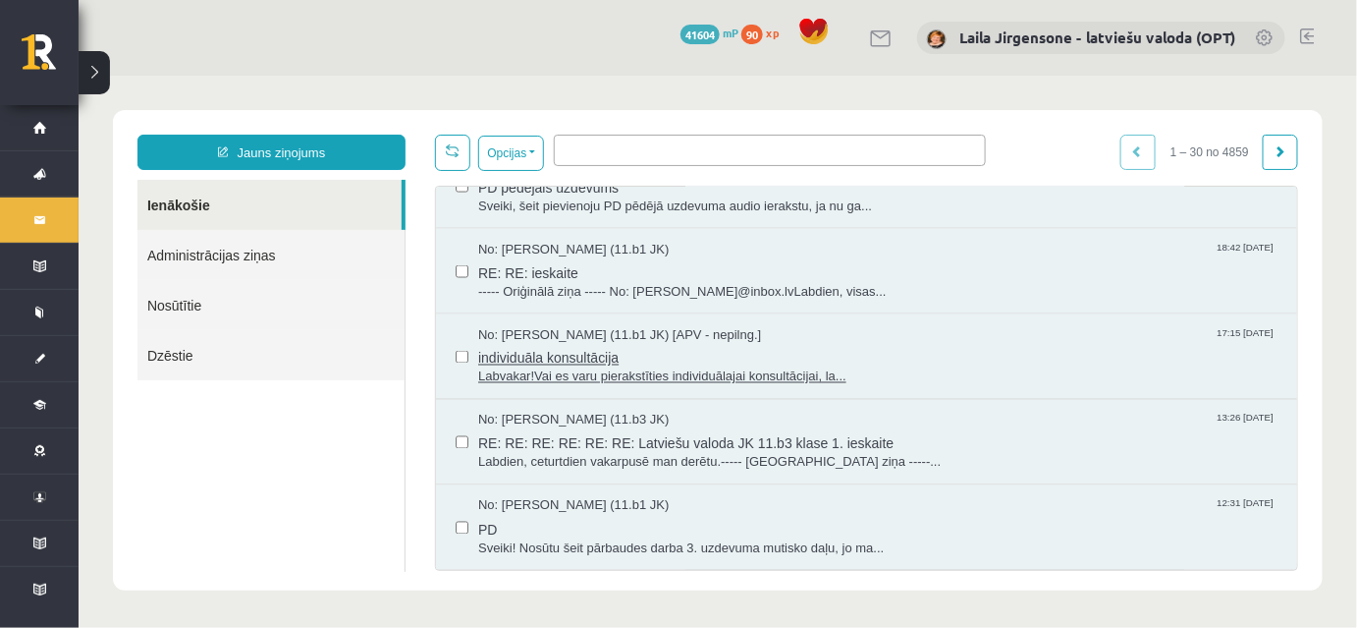
click at [606, 368] on span "Labvakar!Vai es varu pierakstīties individuālajai konsultācijai, la..." at bounding box center [876, 376] width 799 height 19
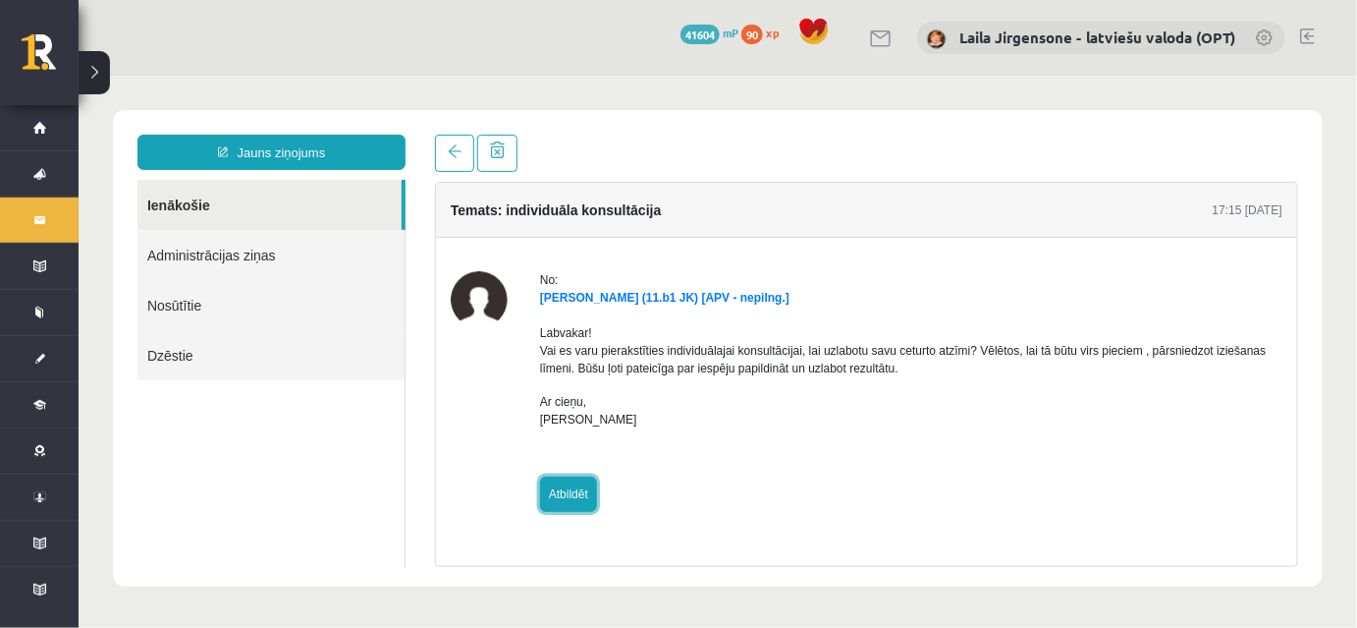
click at [567, 493] on link "Atbildēt" at bounding box center [567, 492] width 57 height 35
type input "**********"
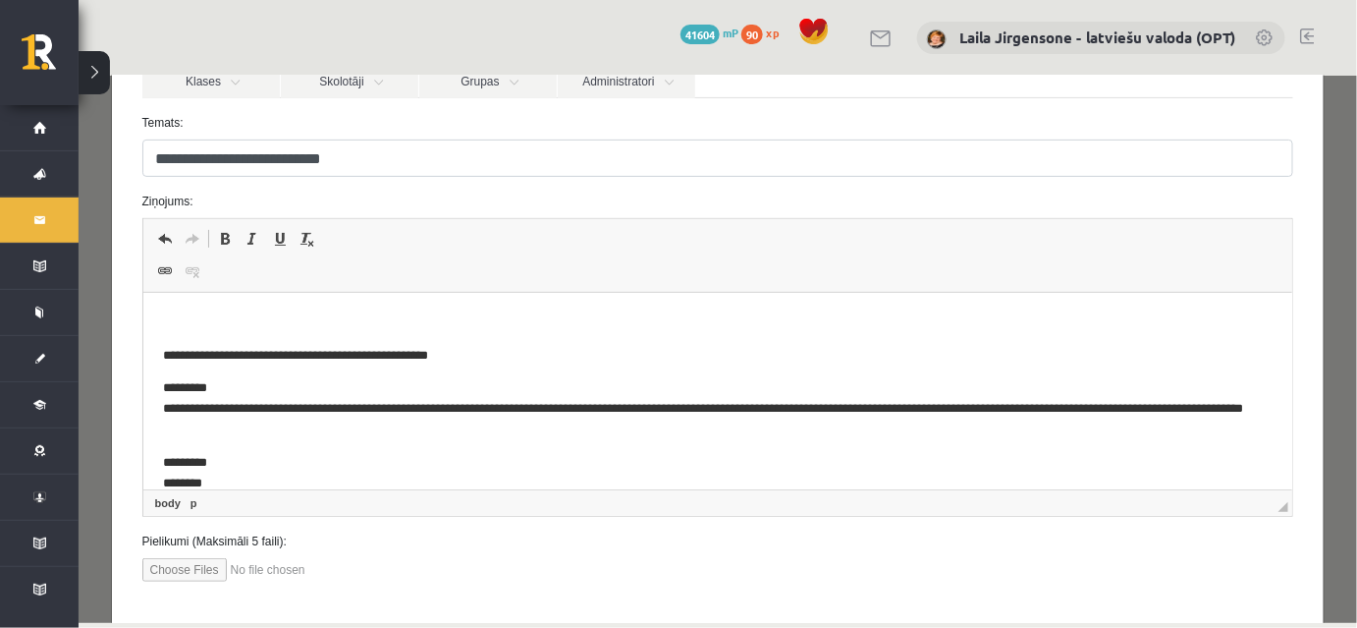
click at [379, 307] on html "**********" at bounding box center [717, 403] width 1150 height 220
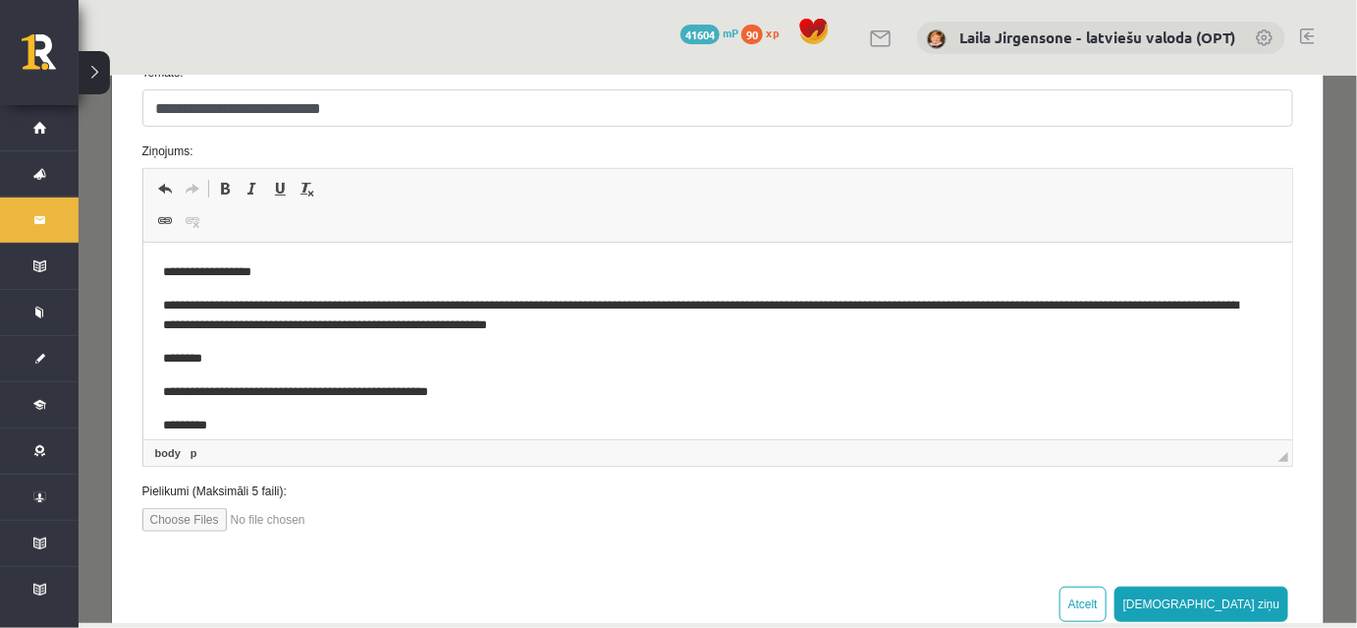
scroll to position [319, 0]
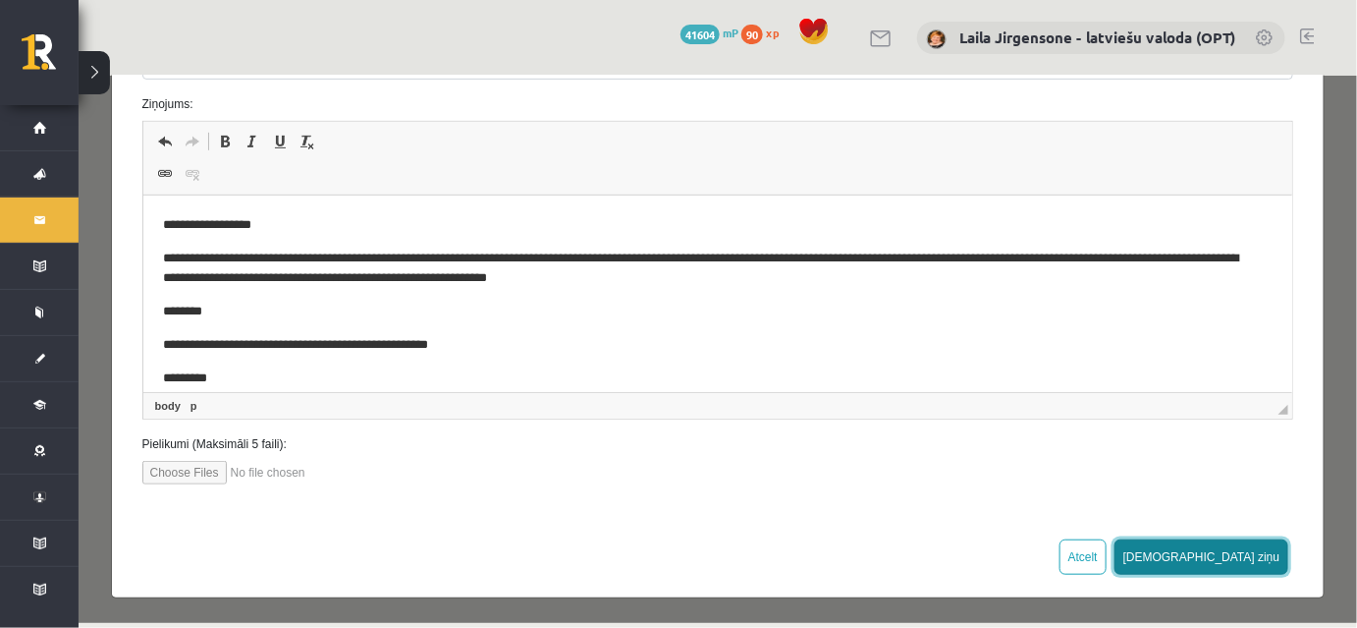
click at [1223, 546] on button "Sūtīt ziņu" at bounding box center [1201, 555] width 175 height 35
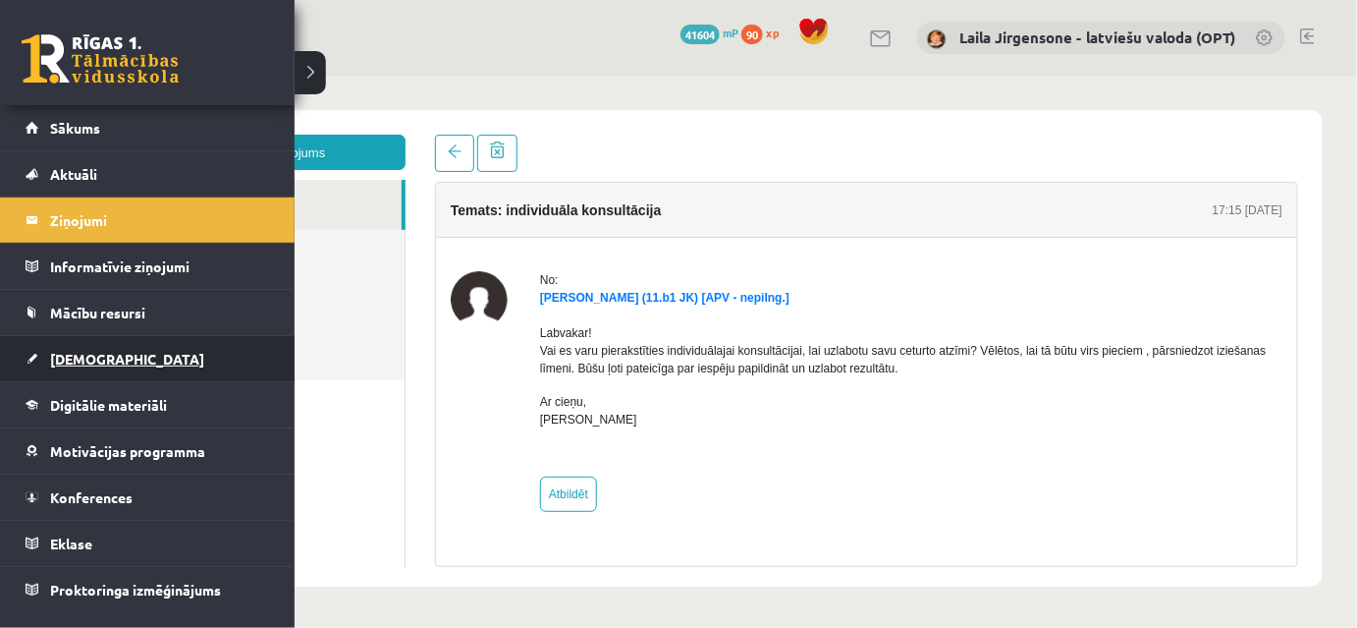
scroll to position [0, 0]
click at [58, 357] on span "[DEMOGRAPHIC_DATA]" at bounding box center [127, 359] width 154 height 18
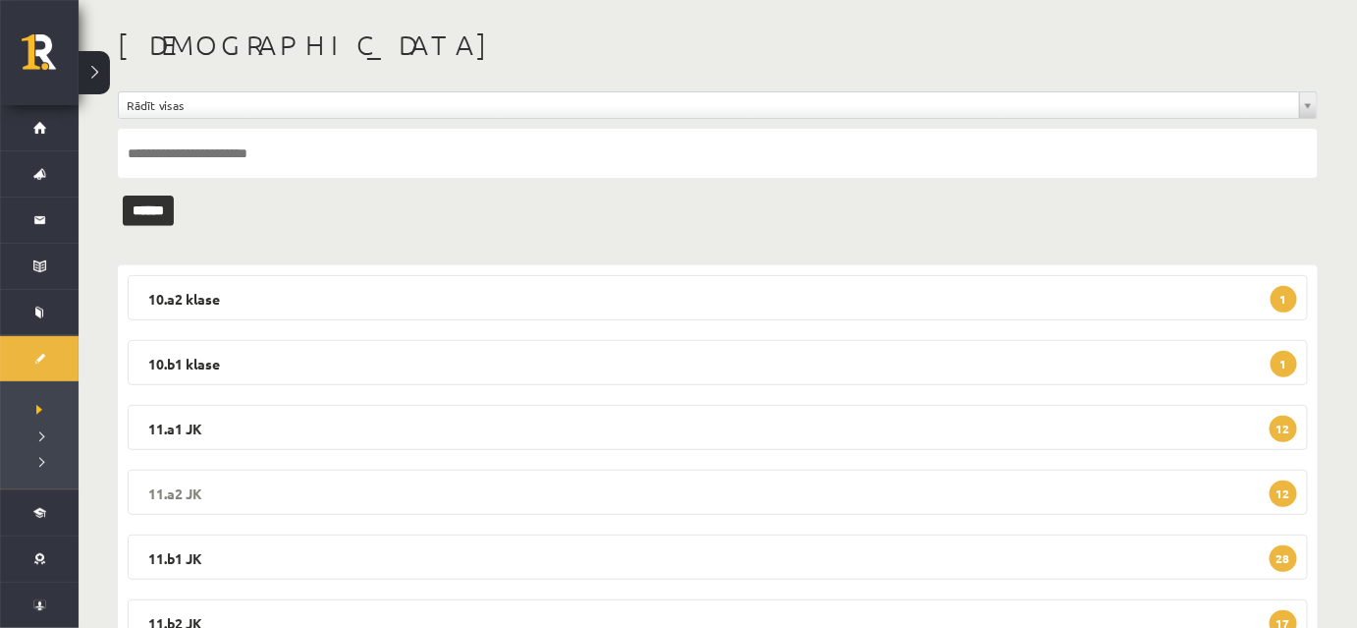
scroll to position [236, 0]
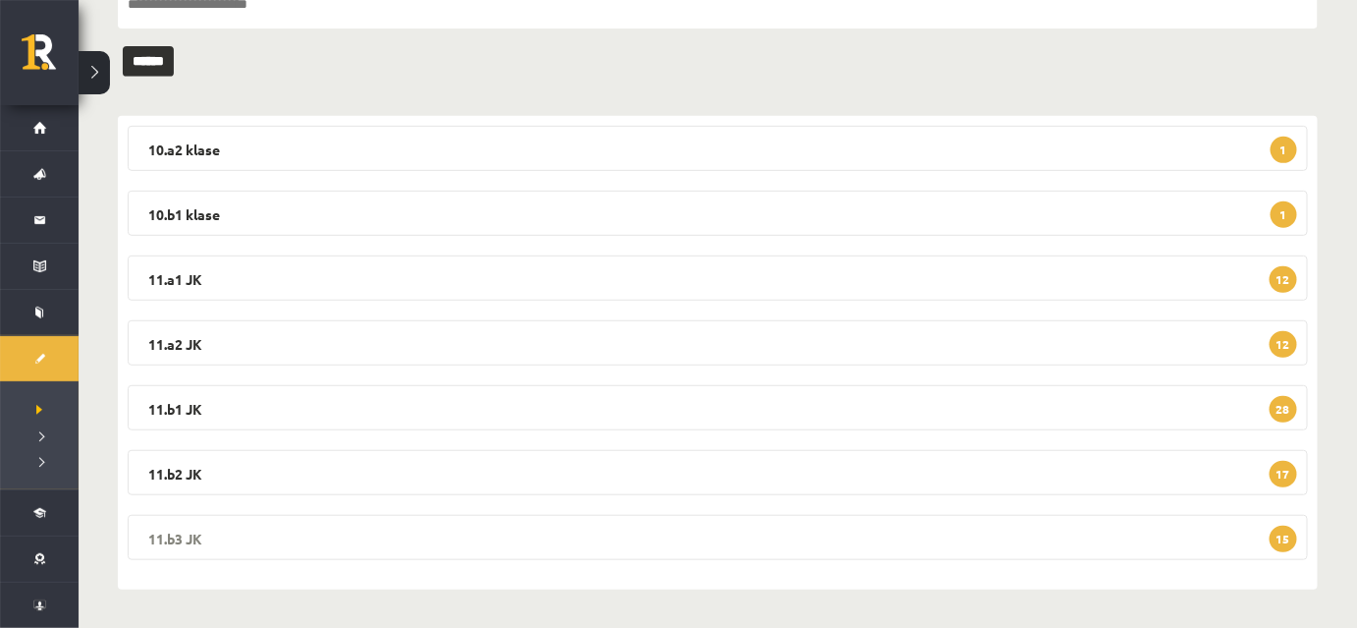
click at [547, 544] on legend "11.b3 JK 15" at bounding box center [718, 537] width 1180 height 45
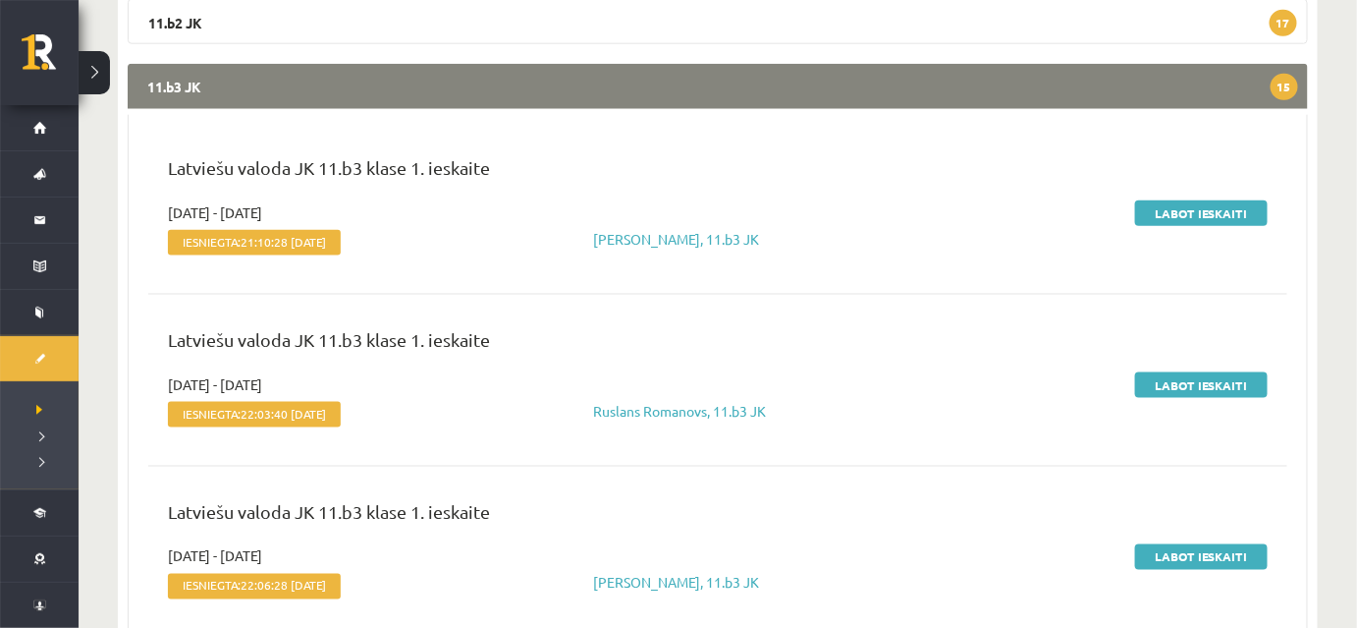
scroll to position [683, 0]
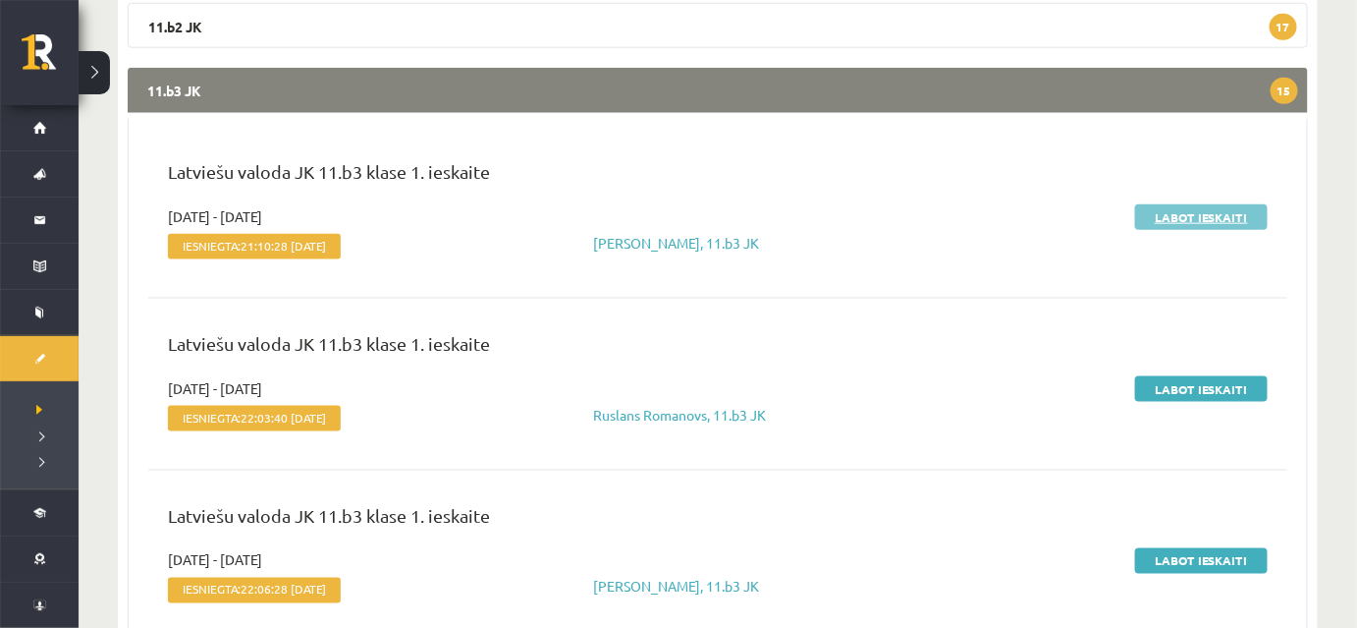
click at [1178, 214] on link "Labot ieskaiti" at bounding box center [1201, 217] width 133 height 26
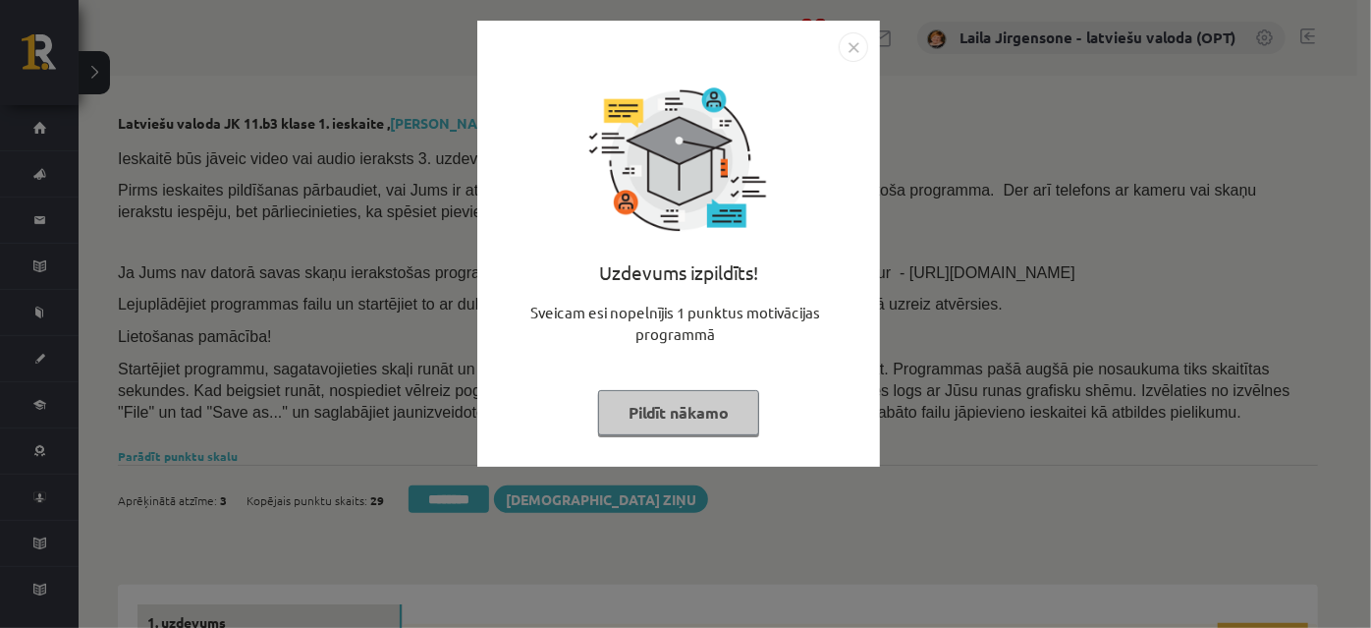
click at [685, 418] on button "Pildīt nākamo" at bounding box center [678, 412] width 161 height 45
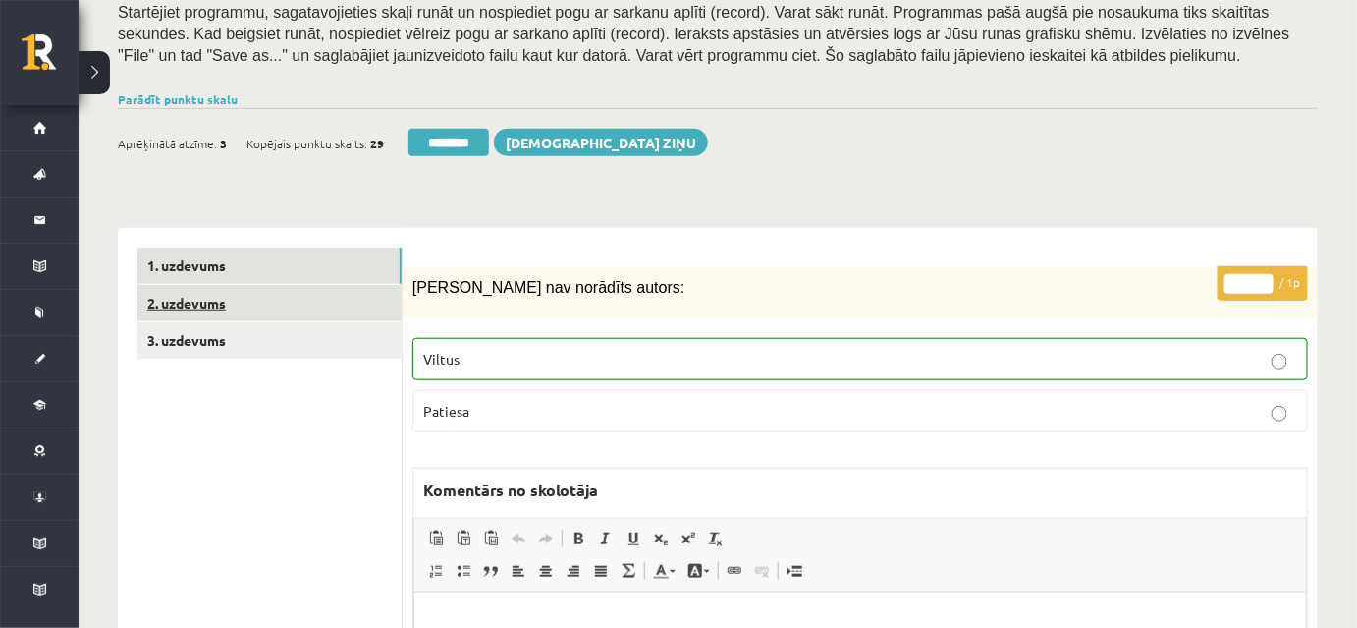
click at [384, 306] on link "2. uzdevums" at bounding box center [269, 303] width 264 height 36
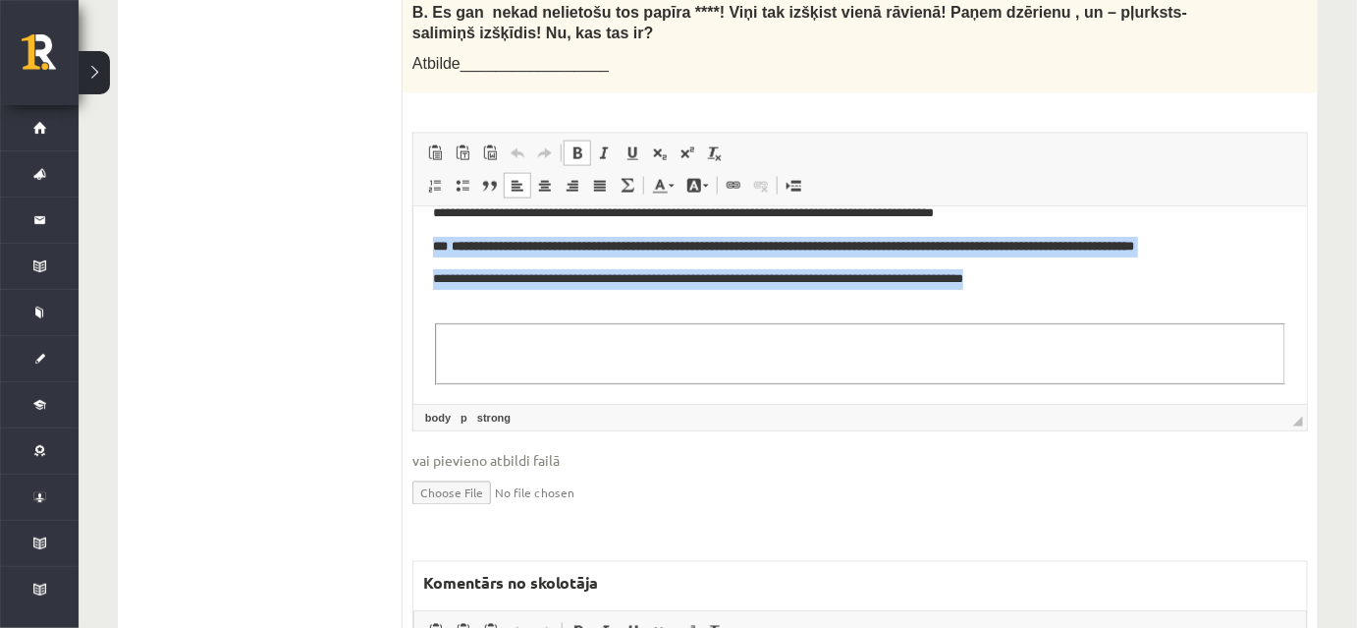
drag, startPoint x: 427, startPoint y: 243, endPoint x: 1049, endPoint y: 274, distance: 622.4
click at [1049, 274] on html "**********" at bounding box center [859, 234] width 894 height 341
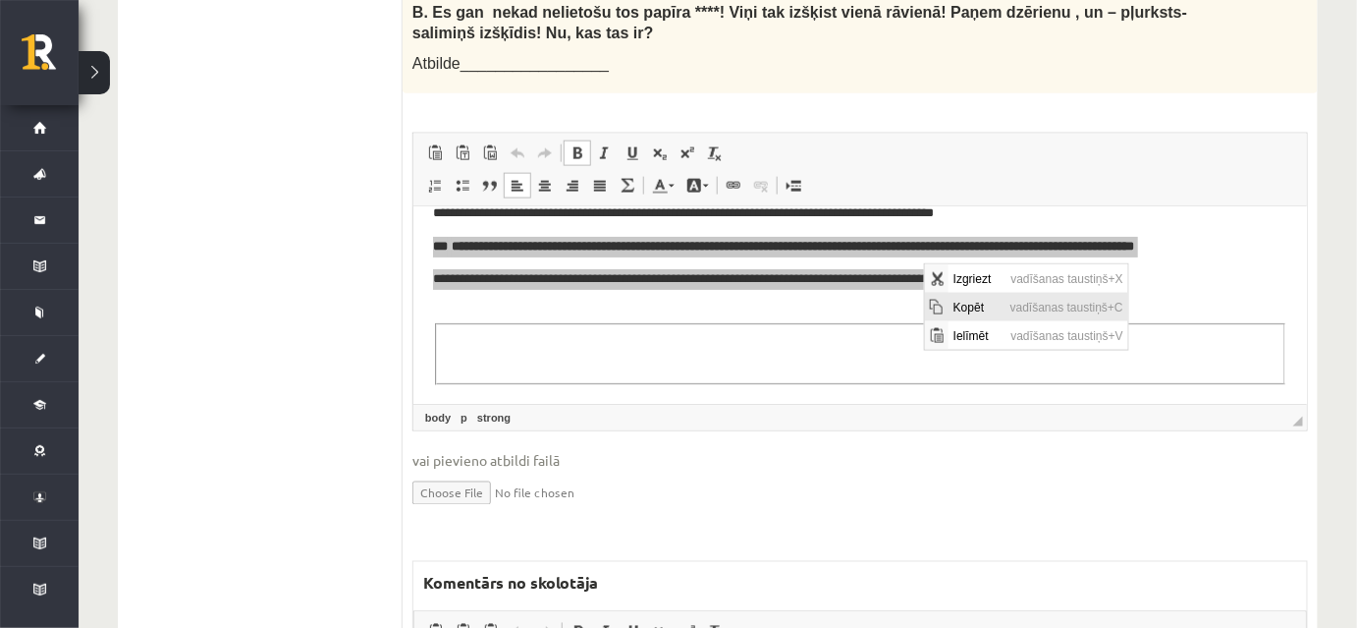
click at [948, 305] on span "Kopēt" at bounding box center [976, 307] width 57 height 28
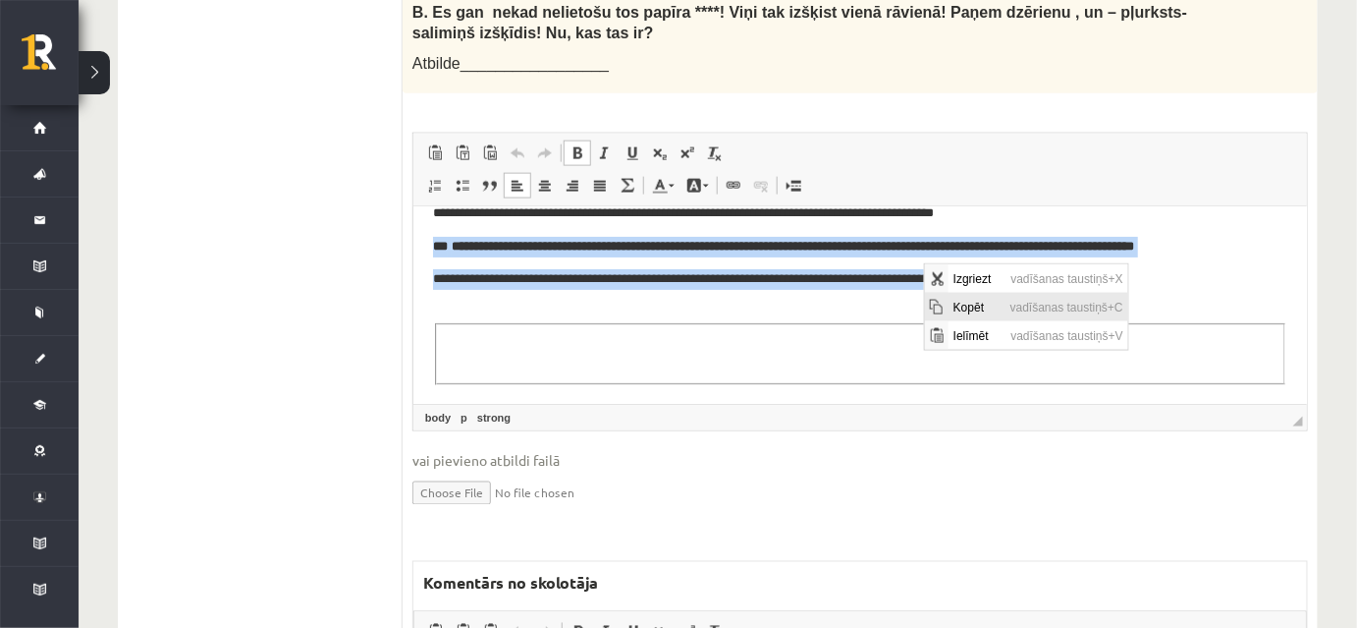
copy body "**********"
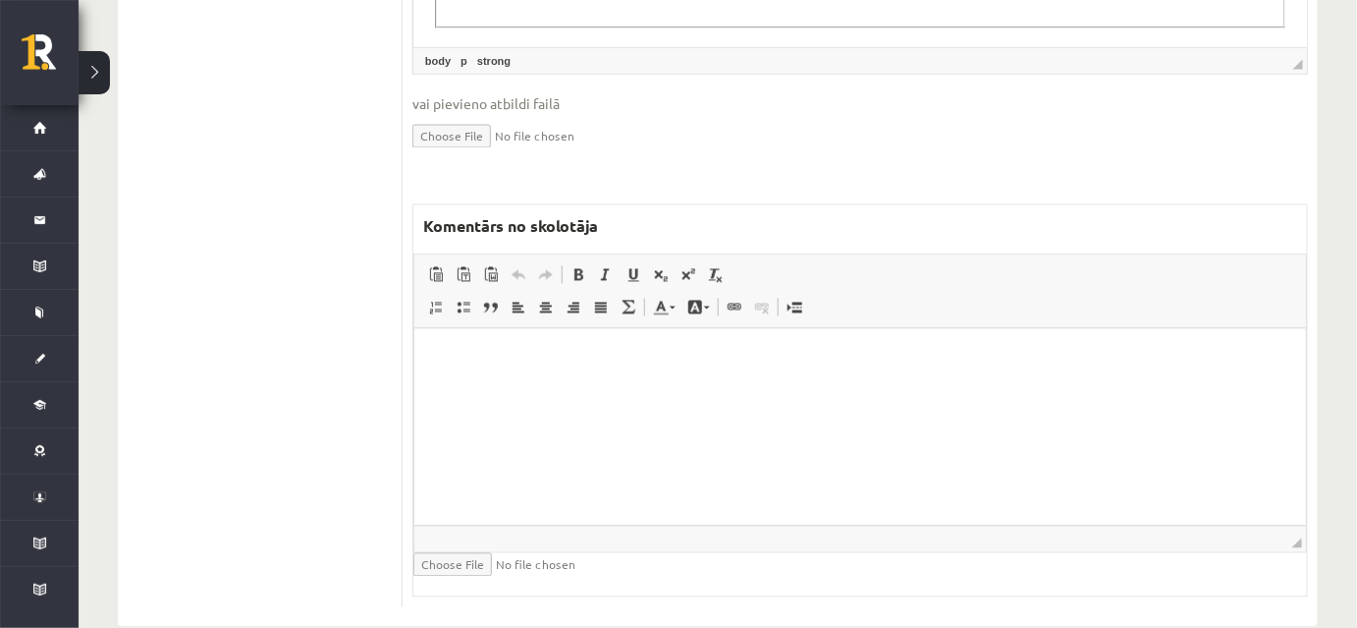
click at [651, 389] on html at bounding box center [859, 359] width 892 height 60
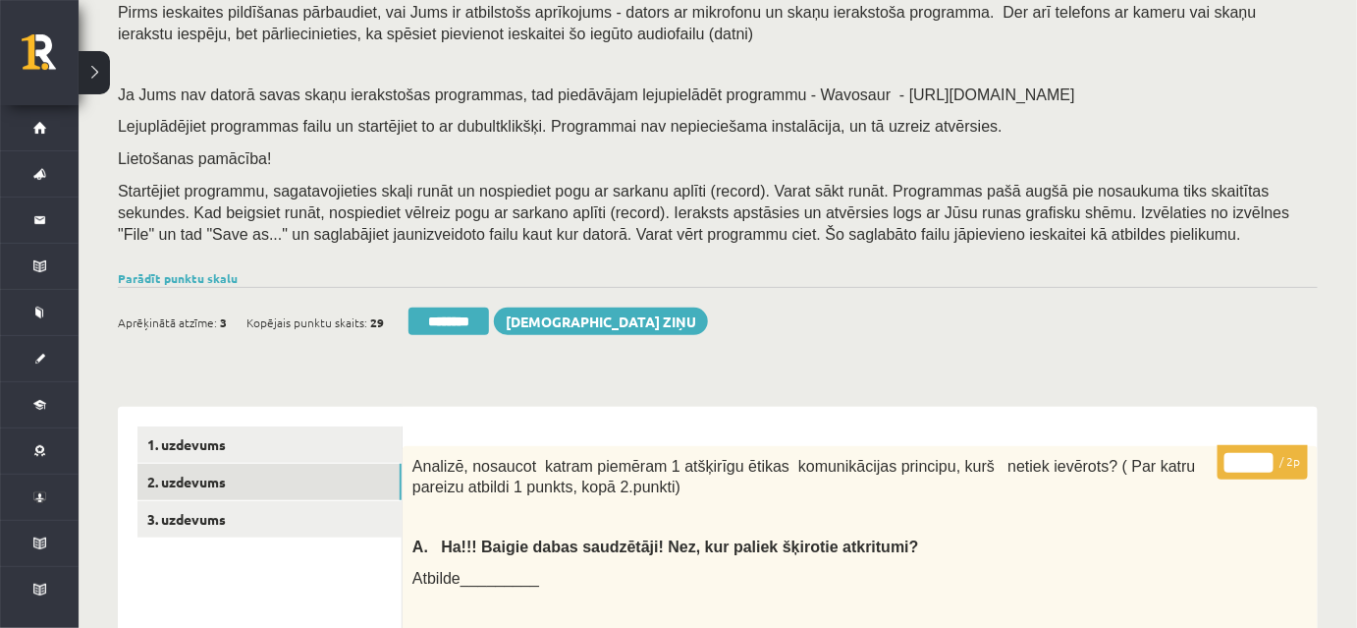
click at [1261, 460] on input "*" at bounding box center [1249, 463] width 49 height 20
type input "*"
click at [1264, 465] on input "*" at bounding box center [1249, 463] width 49 height 20
click at [1163, 524] on p at bounding box center [810, 517] width 797 height 20
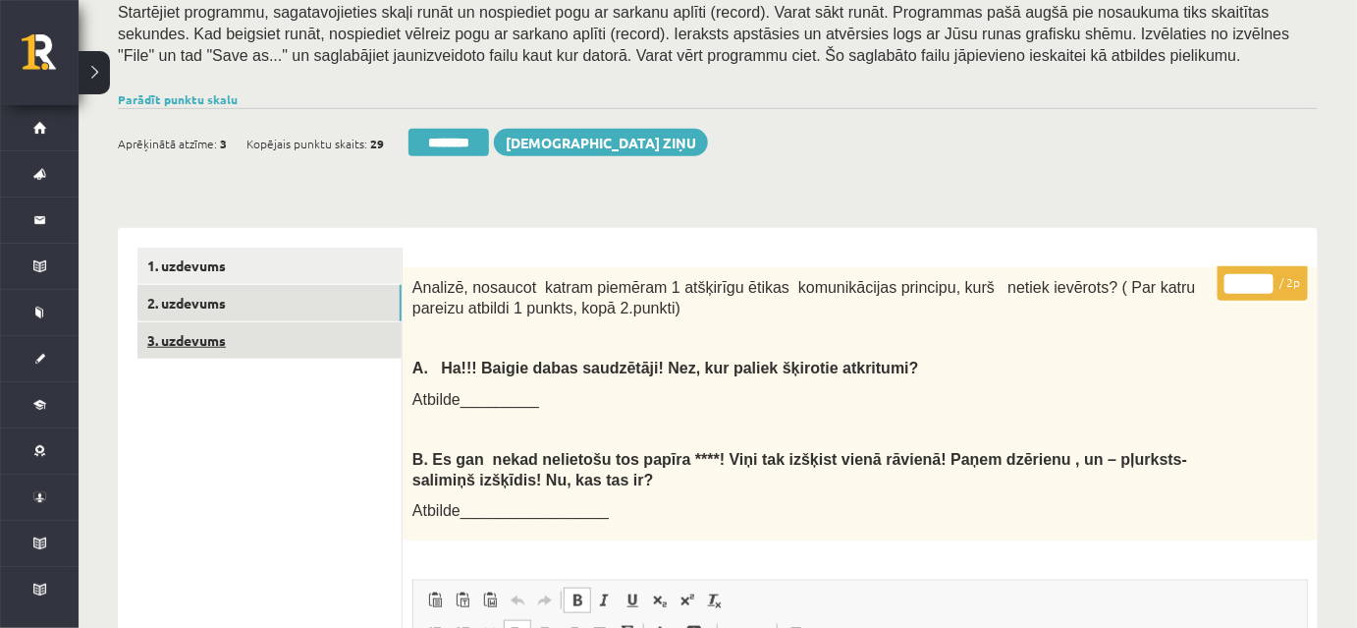
click at [325, 341] on link "3. uzdevums" at bounding box center [269, 340] width 264 height 36
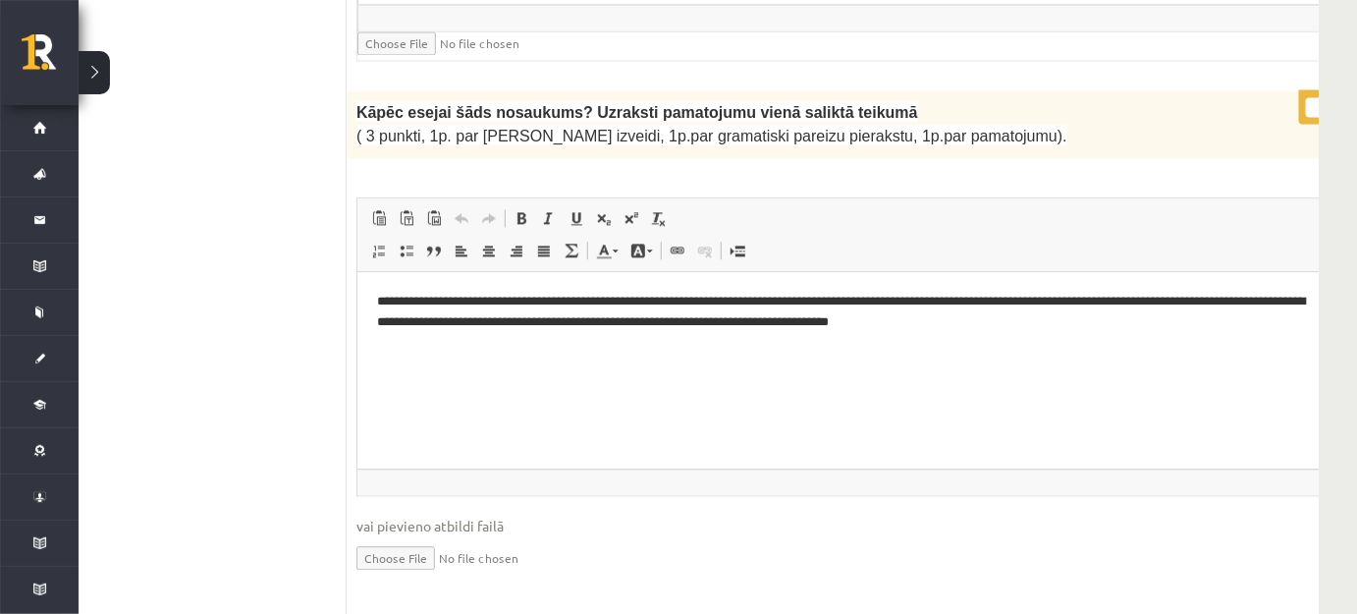
click at [1306, 97] on input "*" at bounding box center [1330, 107] width 49 height 20
type input "*"
click at [1306, 97] on input "*" at bounding box center [1330, 107] width 49 height 20
click at [954, 352] on html "**********" at bounding box center [871, 311] width 1031 height 81
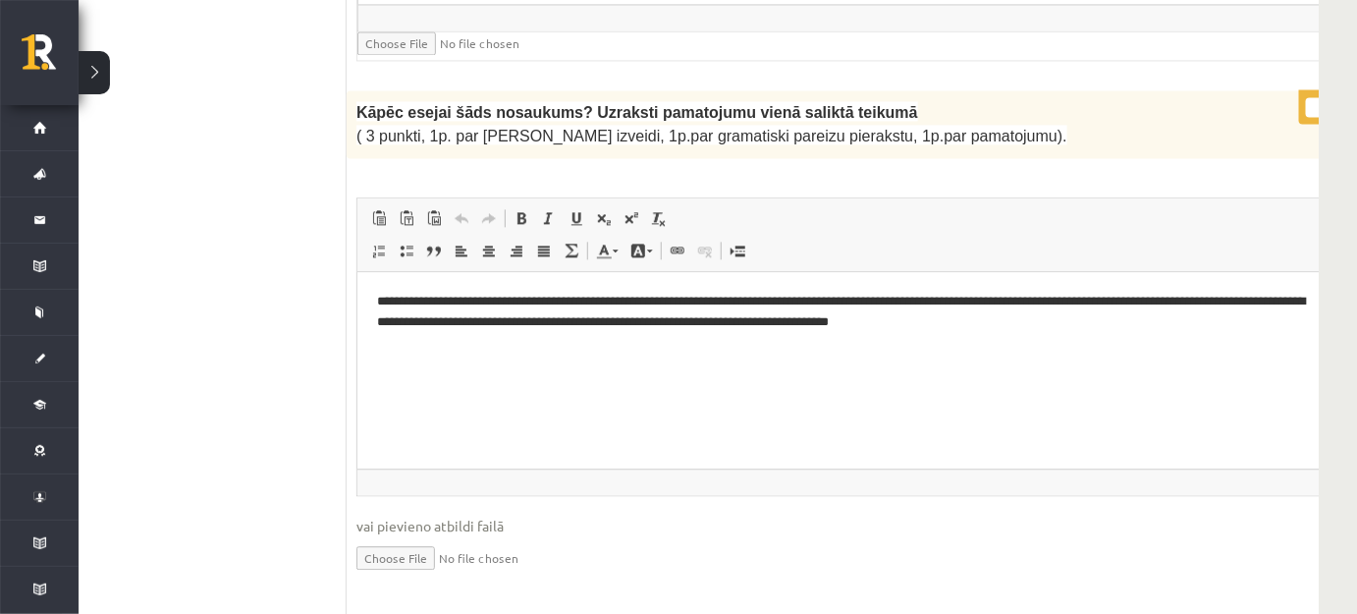
click at [954, 352] on html "**********" at bounding box center [871, 311] width 1031 height 81
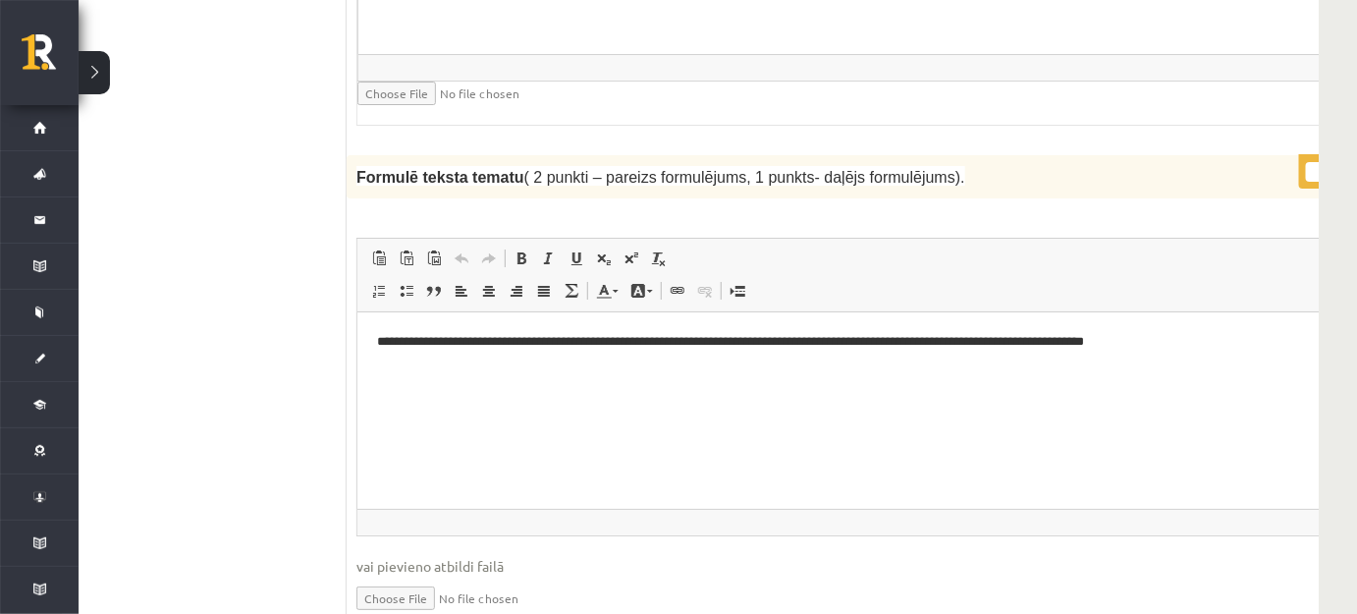
scroll to position [3213, 56]
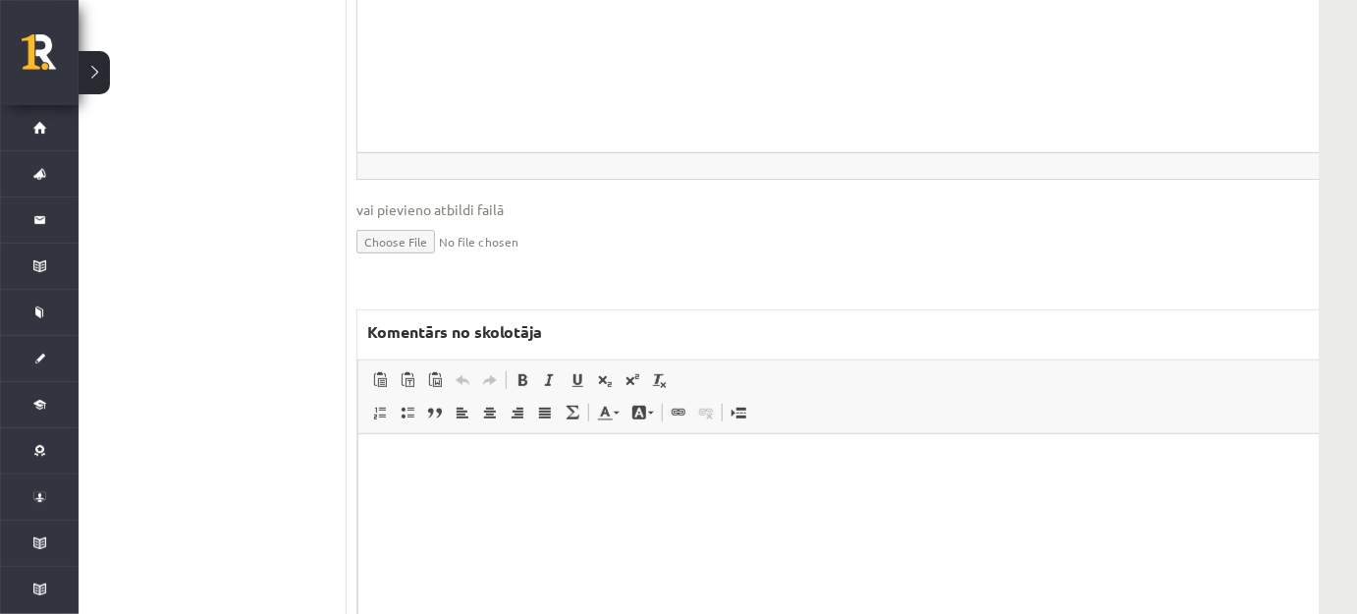
click at [516, 490] on html at bounding box center [871, 463] width 1029 height 60
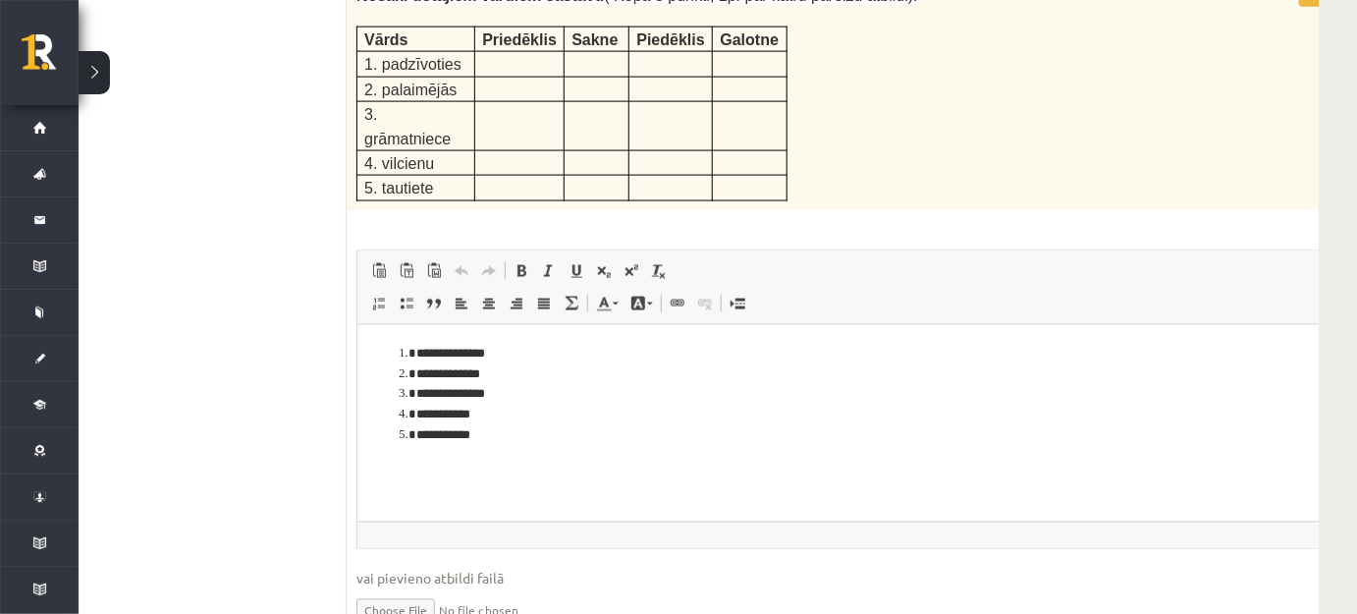
scroll to position [4418, 56]
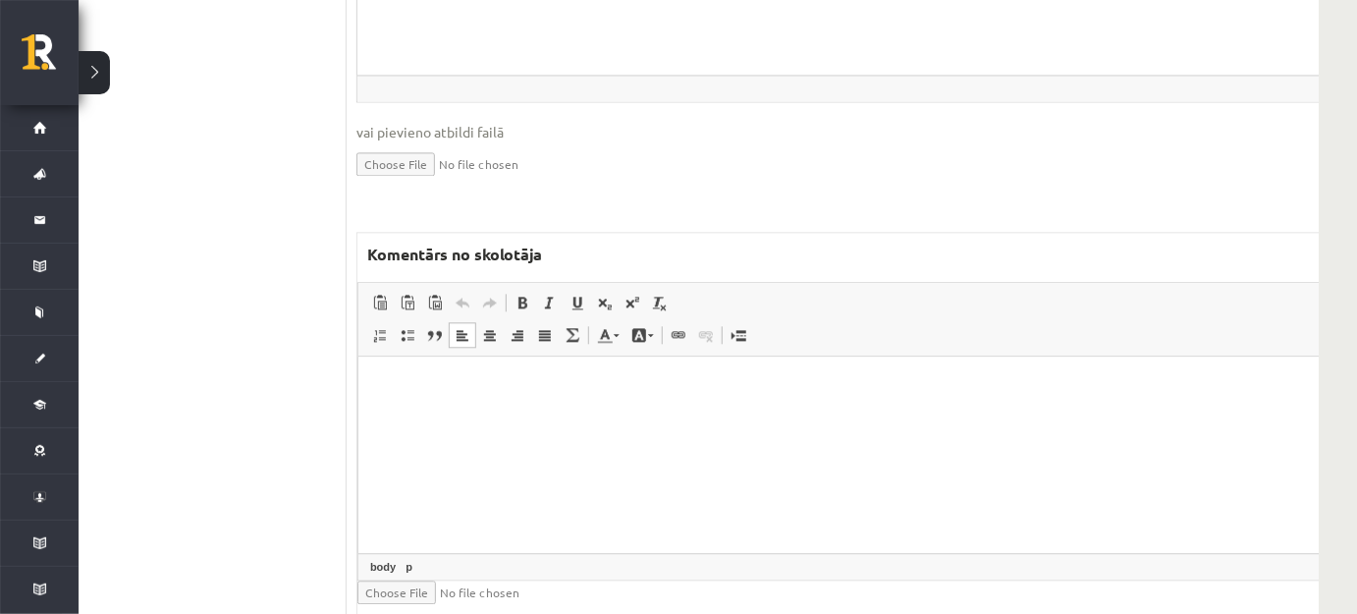
click at [477, 415] on html at bounding box center [871, 385] width 1029 height 60
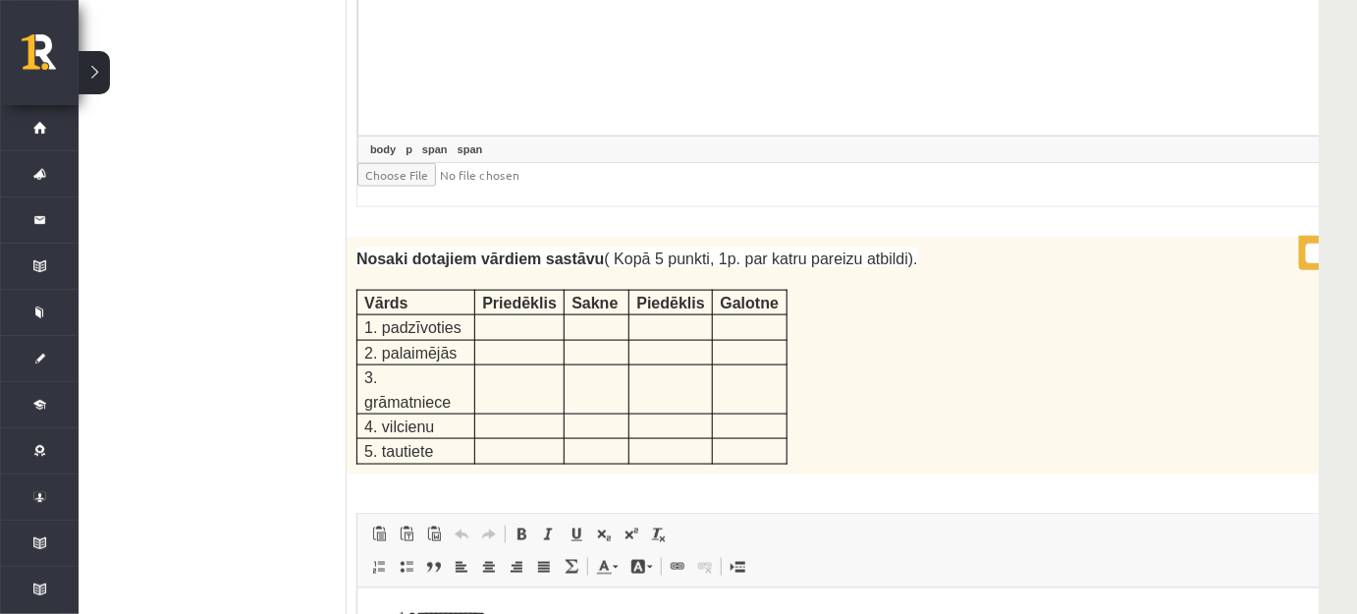
scroll to position [3704, 56]
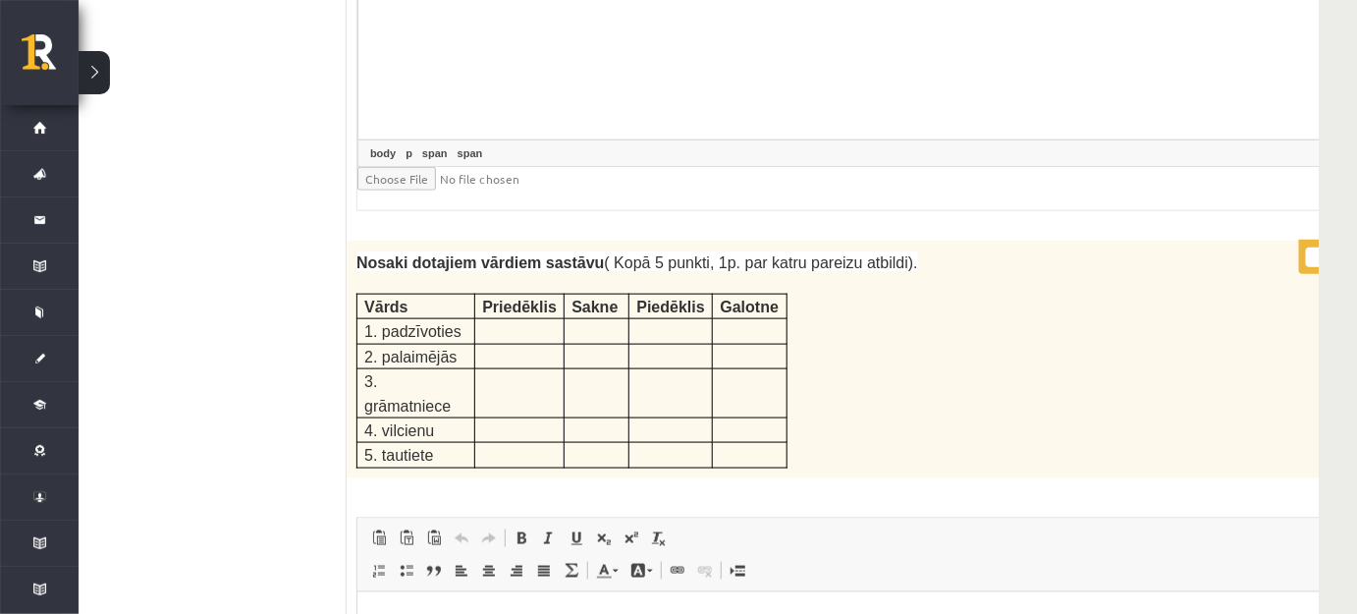
click at [1306, 247] on input "*" at bounding box center [1330, 257] width 49 height 20
type input "*"
click at [1306, 247] on input "*" at bounding box center [1330, 257] width 49 height 20
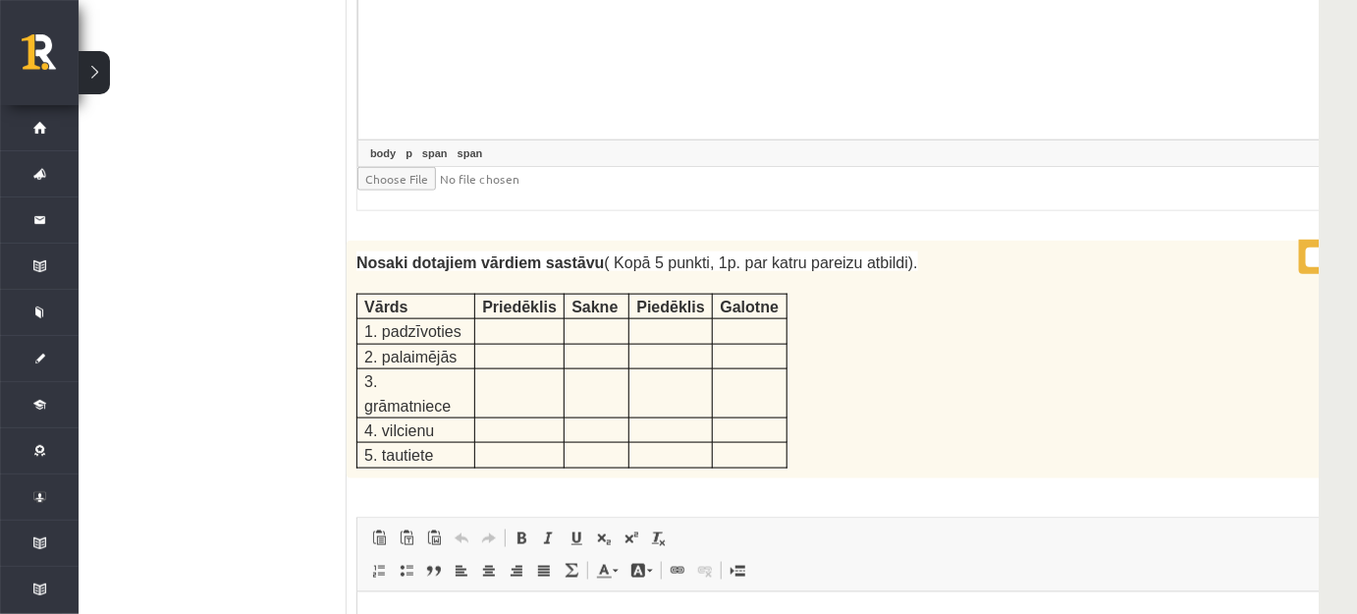
click at [794, 624] on li "**********" at bounding box center [845, 621] width 860 height 21
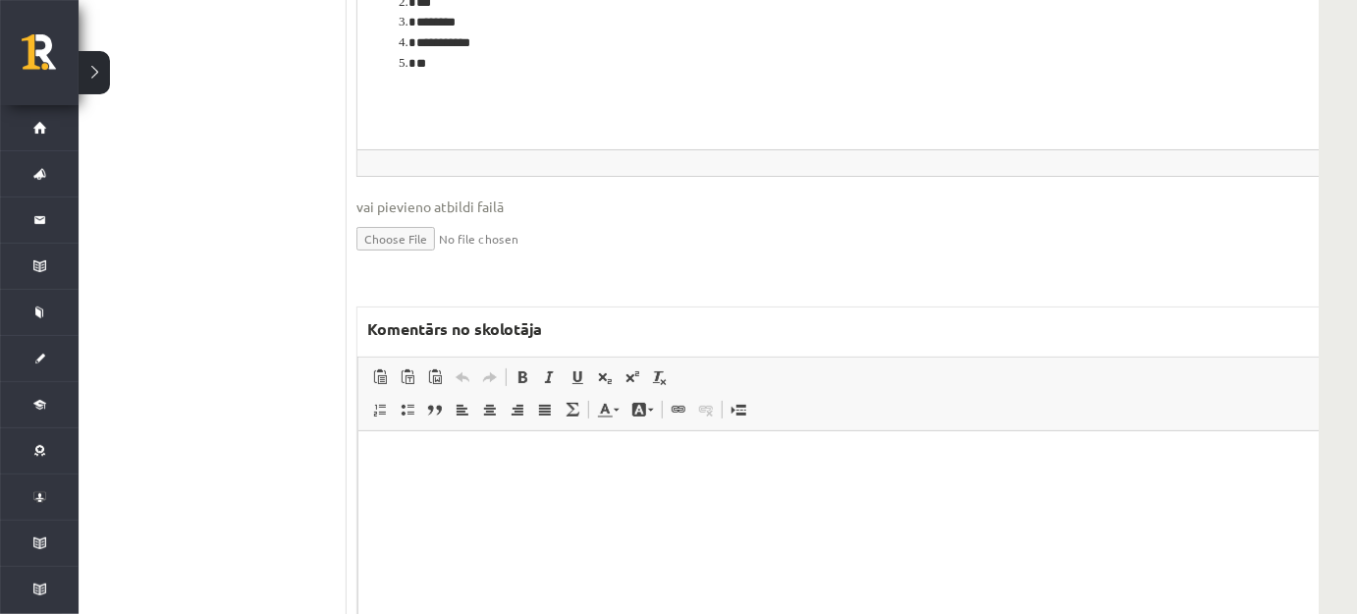
scroll to position [5490, 56]
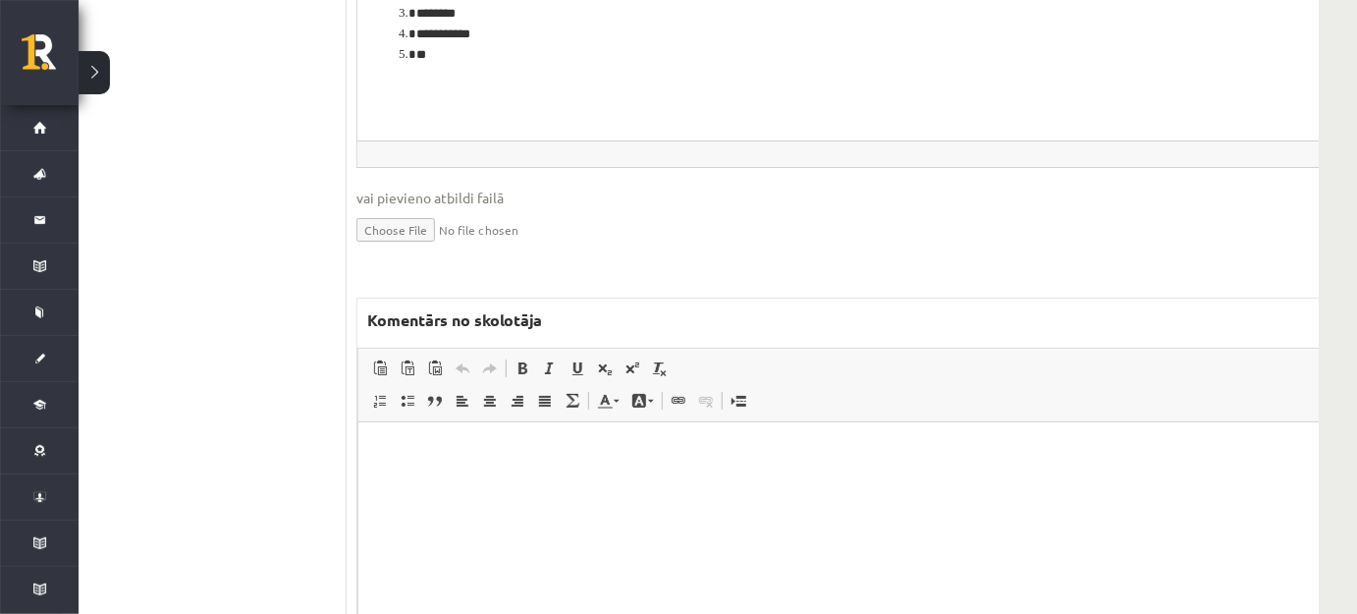
click at [512, 481] on html at bounding box center [871, 451] width 1029 height 60
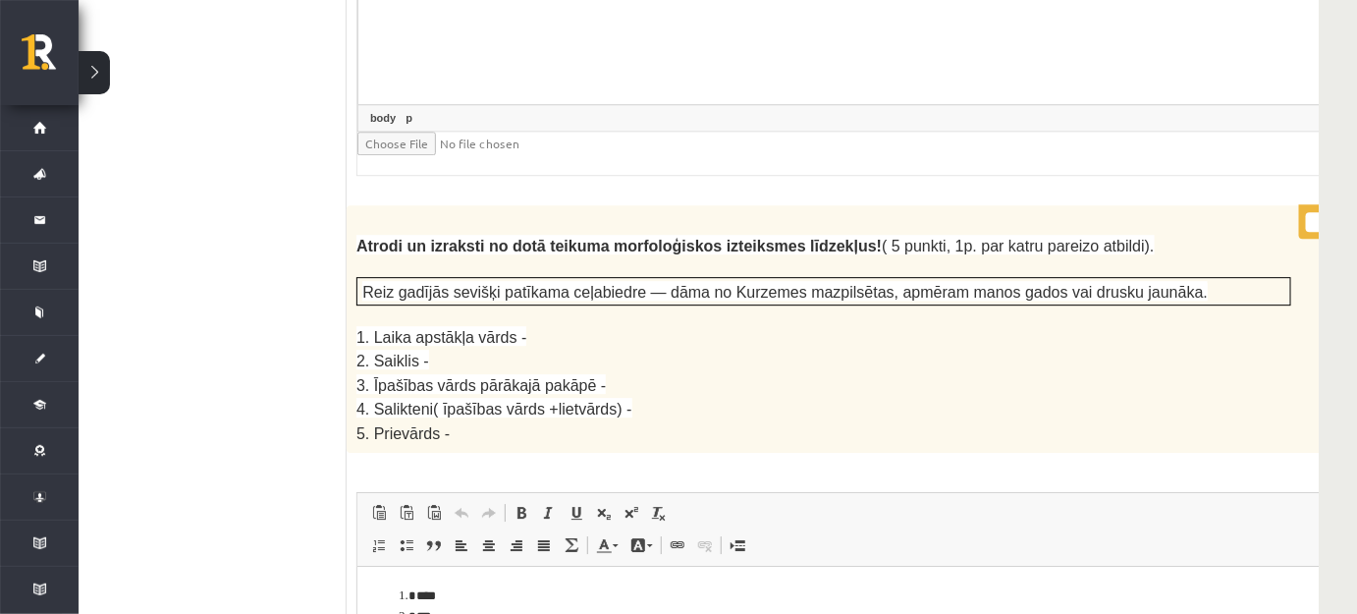
scroll to position [4865, 56]
click at [1306, 214] on input "*" at bounding box center [1330, 224] width 49 height 20
type input "*"
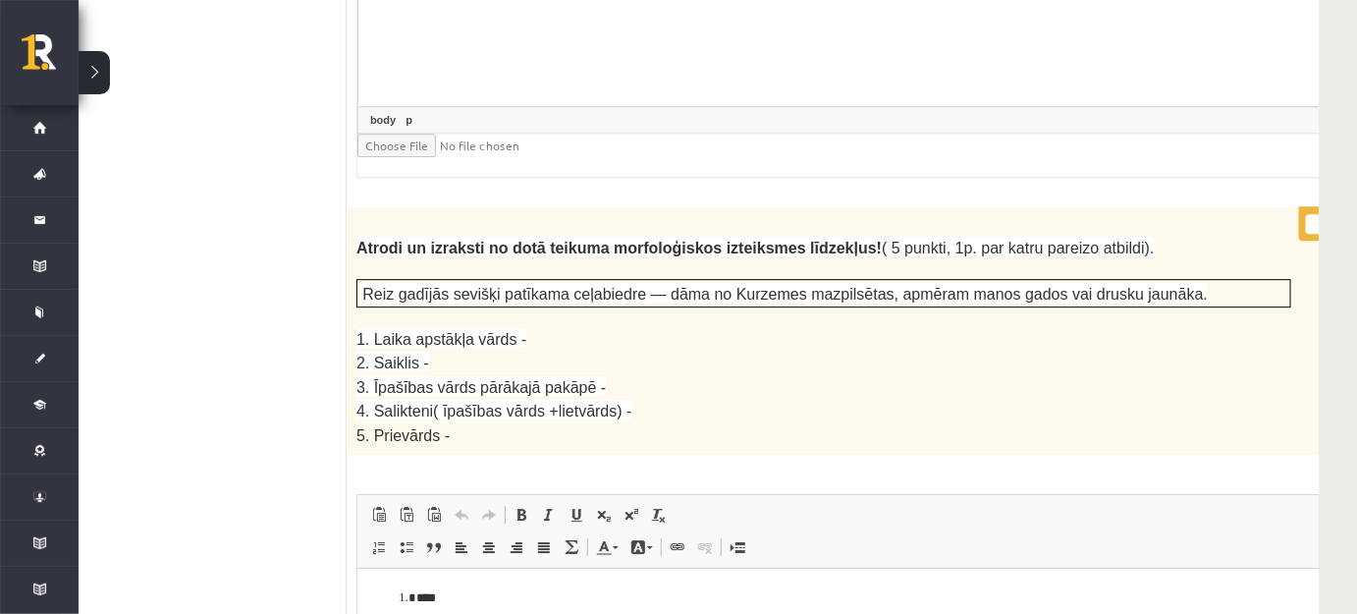
click at [1306, 214] on input "*" at bounding box center [1330, 224] width 49 height 20
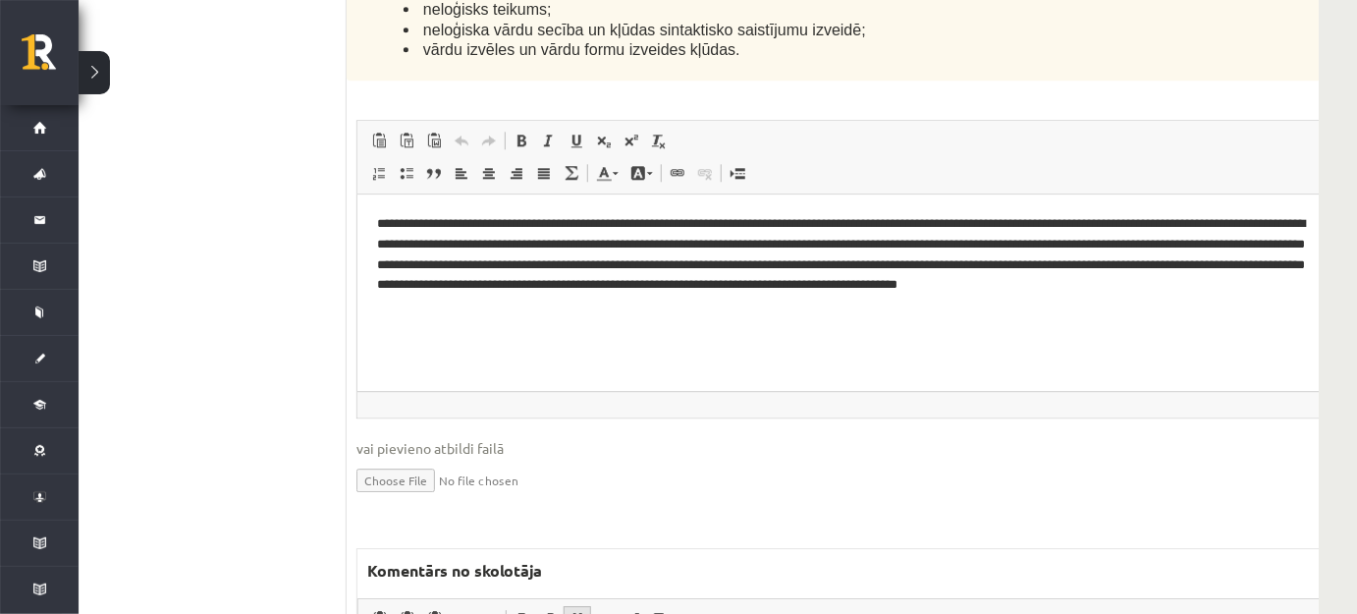
scroll to position [7275, 56]
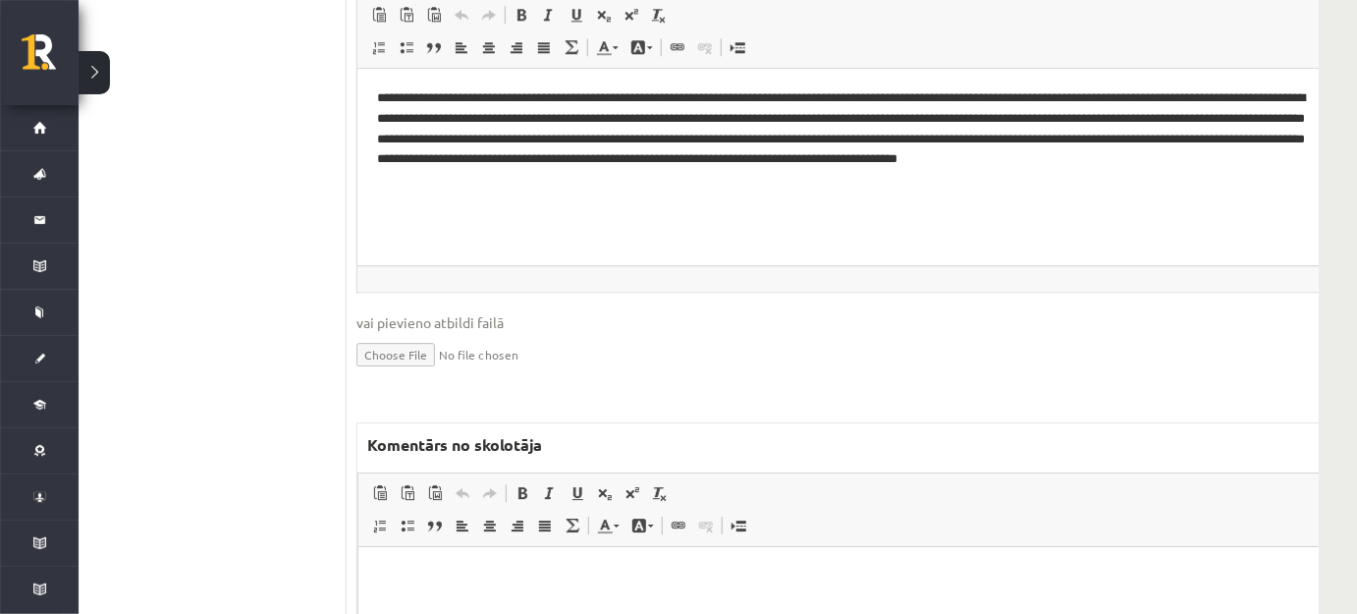
click at [497, 594] on html at bounding box center [871, 576] width 1029 height 60
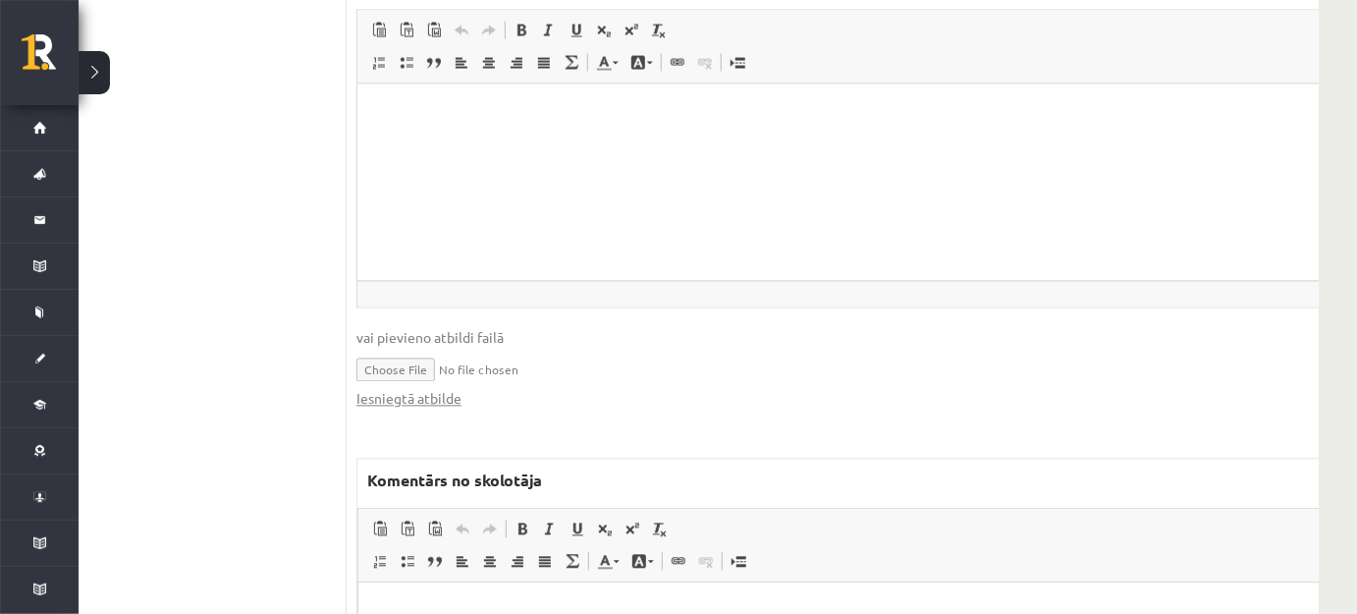
scroll to position [9217, 56]
click at [587, 611] on p "Bagātinātā teksta redaktors, wiswyg-editor-47433945696300-1760514411-104" at bounding box center [872, 609] width 990 height 21
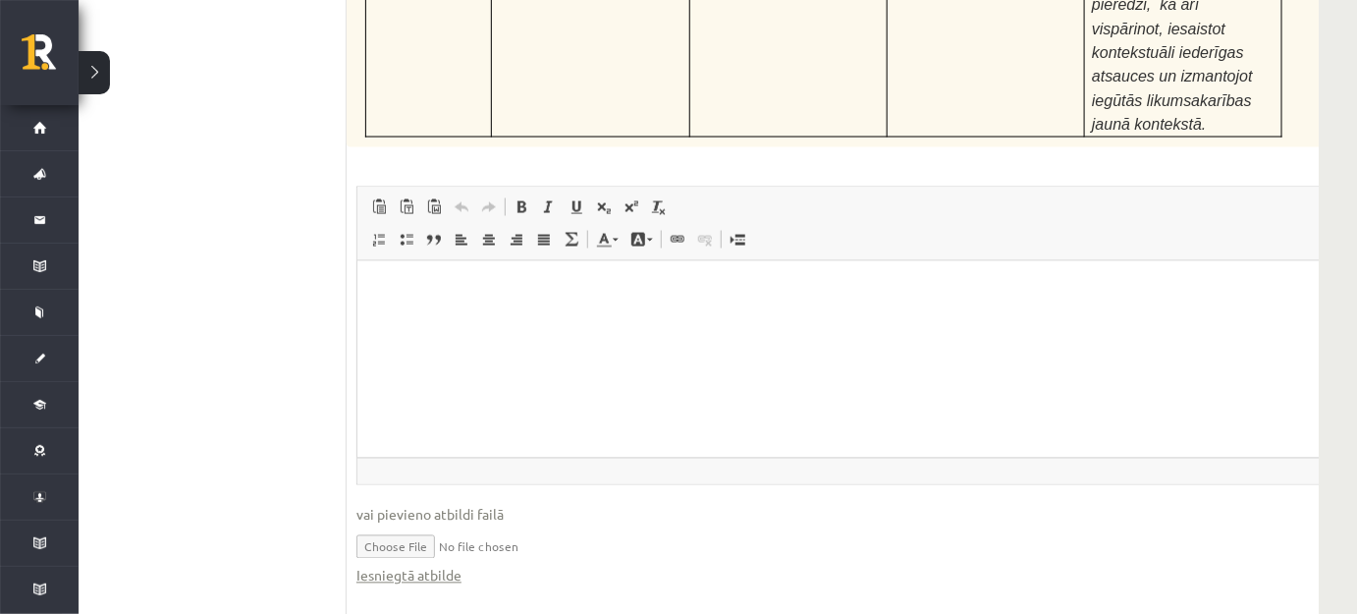
click at [523, 288] on fieldset "Rich Text Editor, wiswyg-editor-user-answer-47433998418960 Redaktora rīkjoslas …" at bounding box center [872, 395] width 1033 height 419
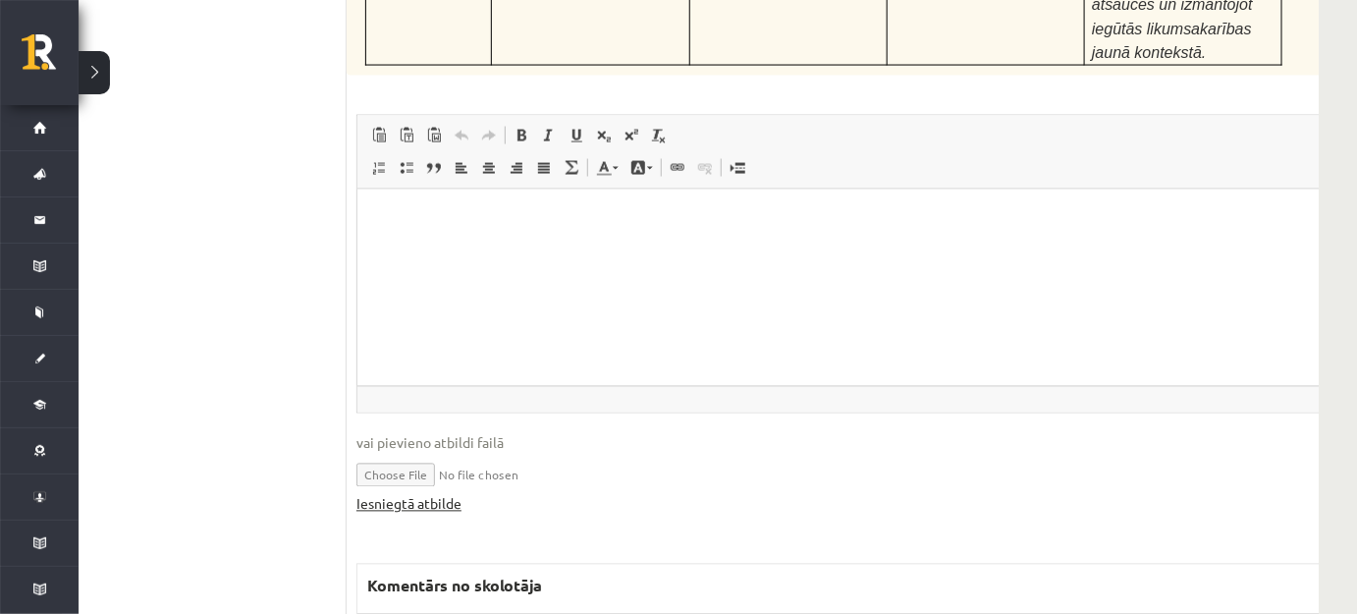
scroll to position [9217, 56]
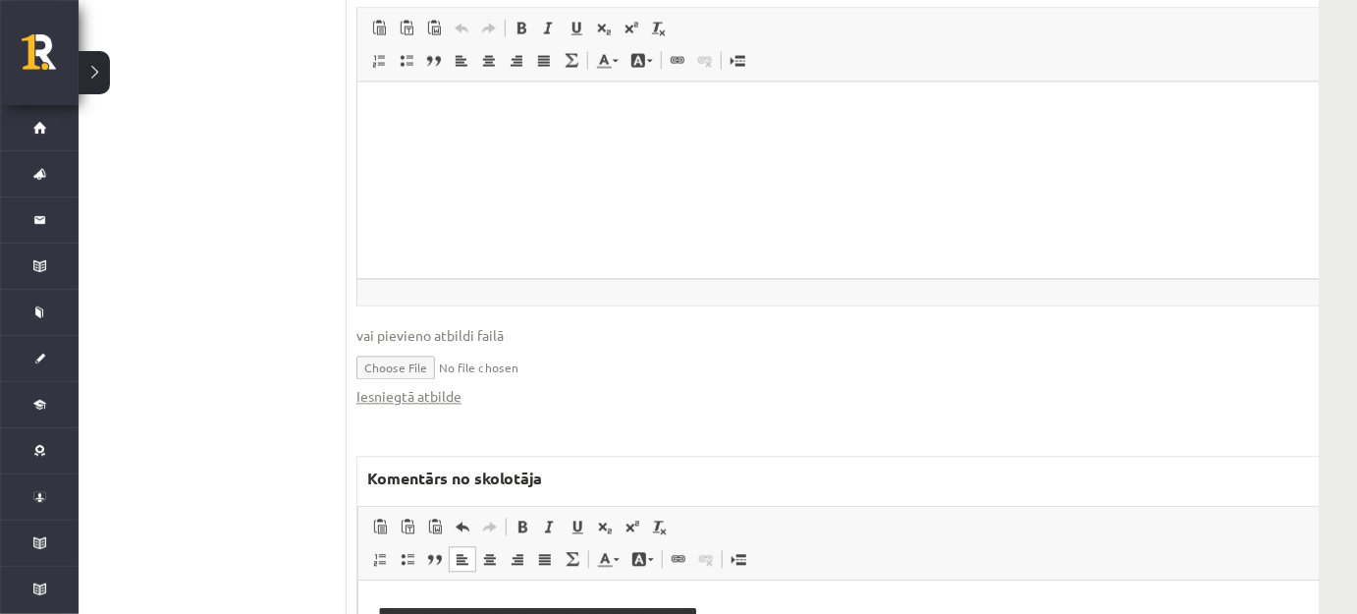
drag, startPoint x: 505, startPoint y: 645, endPoint x: 330, endPoint y: 636, distance: 175.0
drag, startPoint x: 366, startPoint y: 648, endPoint x: 633, endPoint y: 658, distance: 267.3
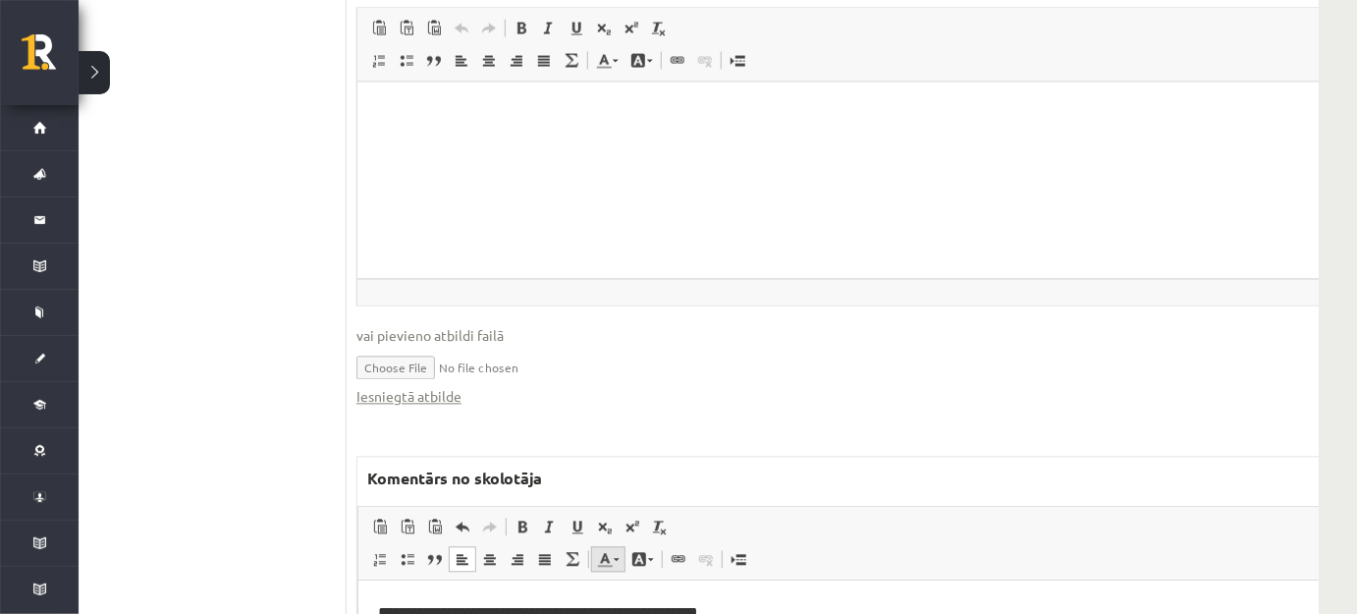
click at [607, 551] on span at bounding box center [605, 559] width 16 height 16
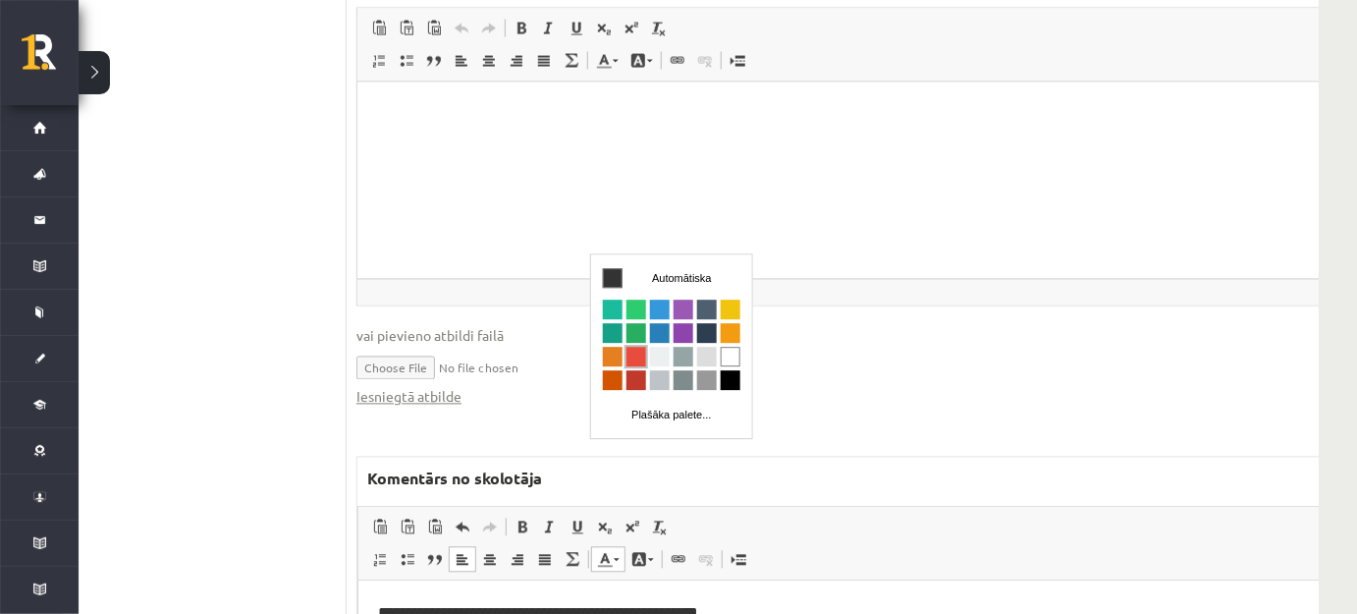
scroll to position [0, 0]
click at [623, 348] on td "Krāsa" at bounding box center [612, 357] width 24 height 24
click at [633, 353] on span "Krāsa" at bounding box center [636, 357] width 20 height 20
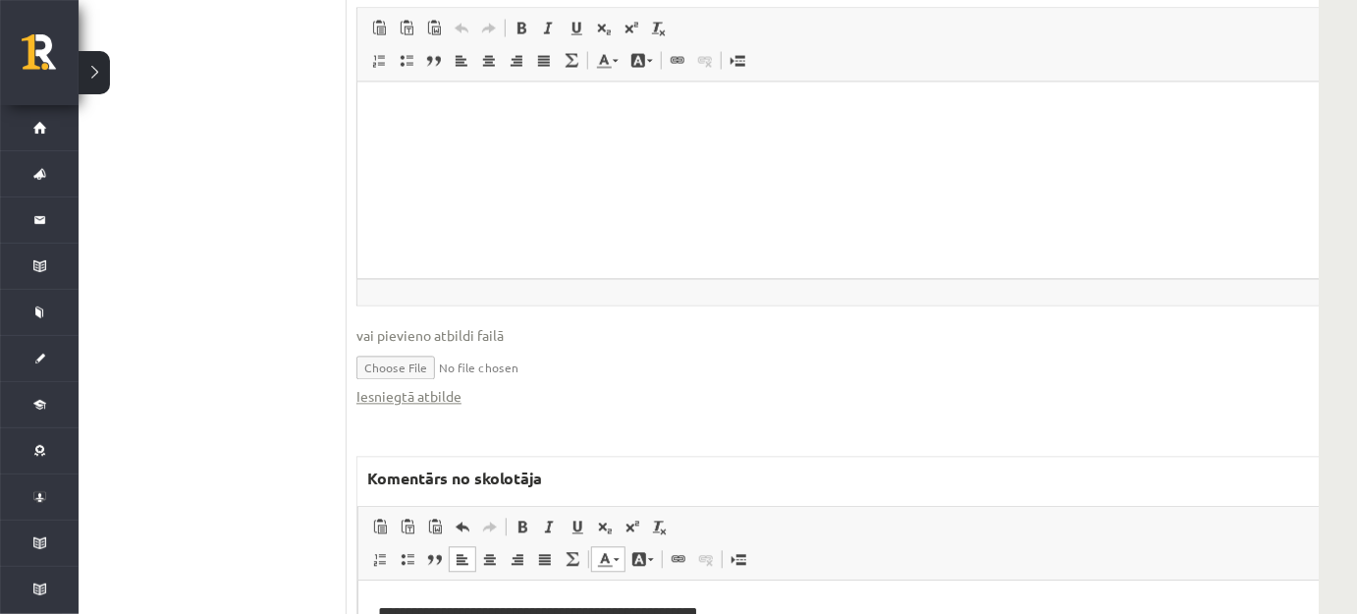
drag, startPoint x: 553, startPoint y: 686, endPoint x: 369, endPoint y: 684, distance: 183.7
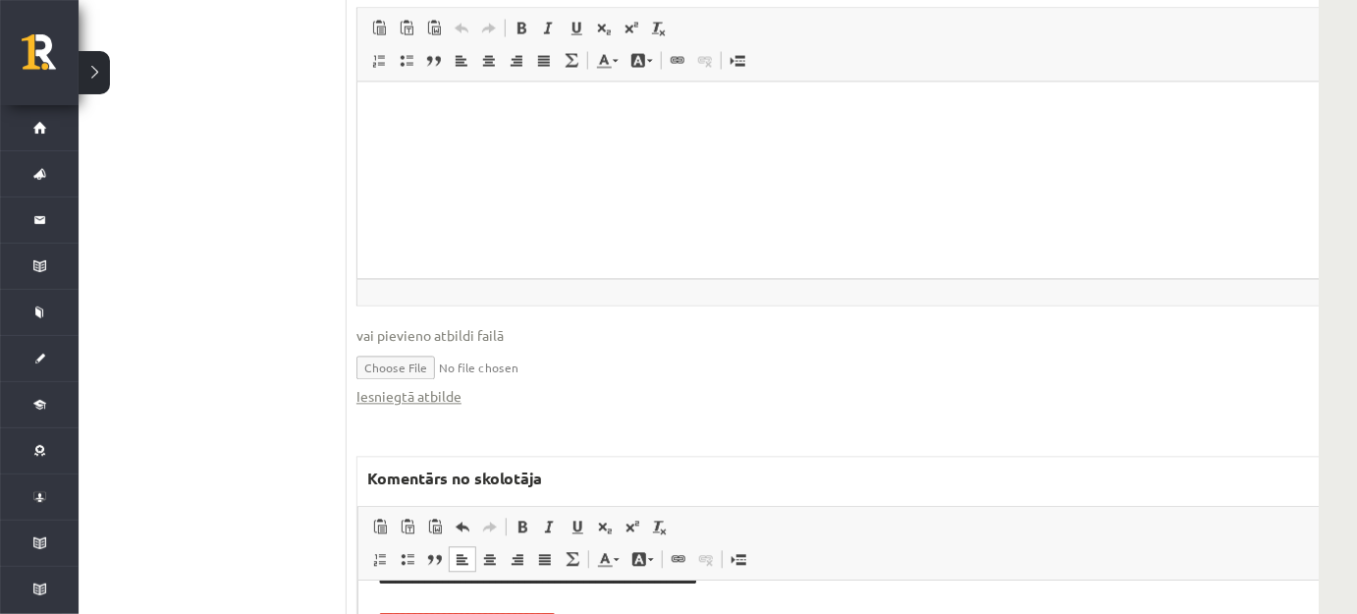
drag, startPoint x: 372, startPoint y: 741, endPoint x: 550, endPoint y: 741, distance: 177.7
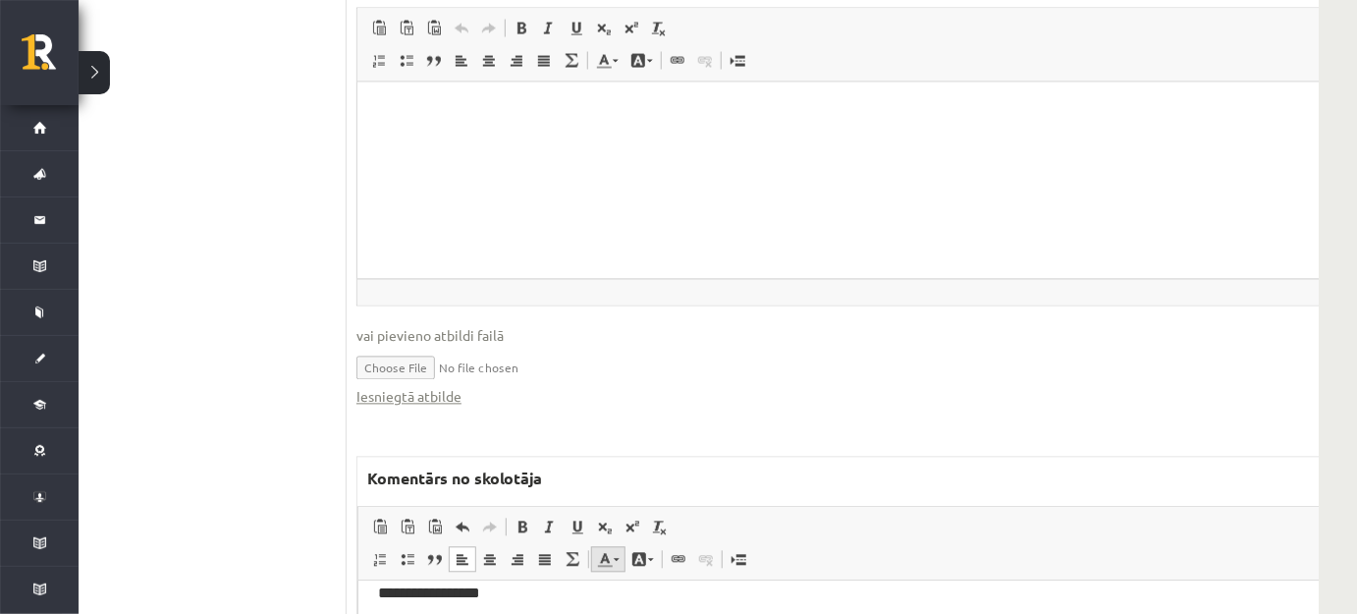
click at [610, 551] on span at bounding box center [605, 559] width 16 height 16
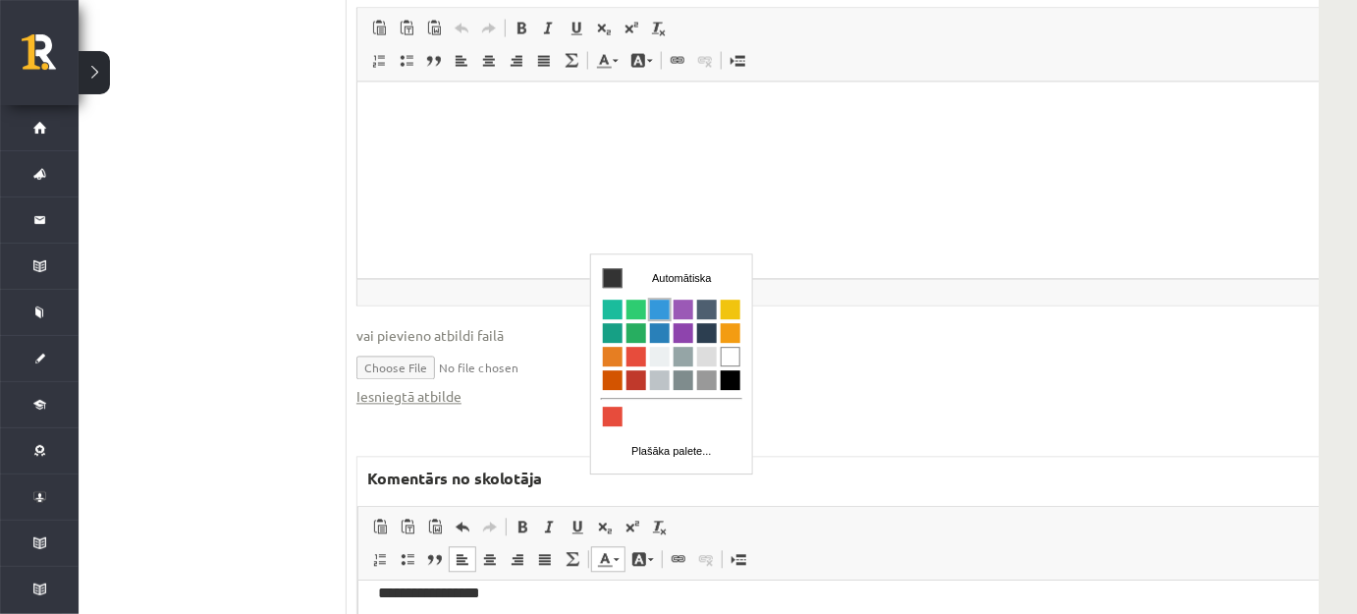
click at [659, 304] on span "Krāsa" at bounding box center [659, 310] width 20 height 20
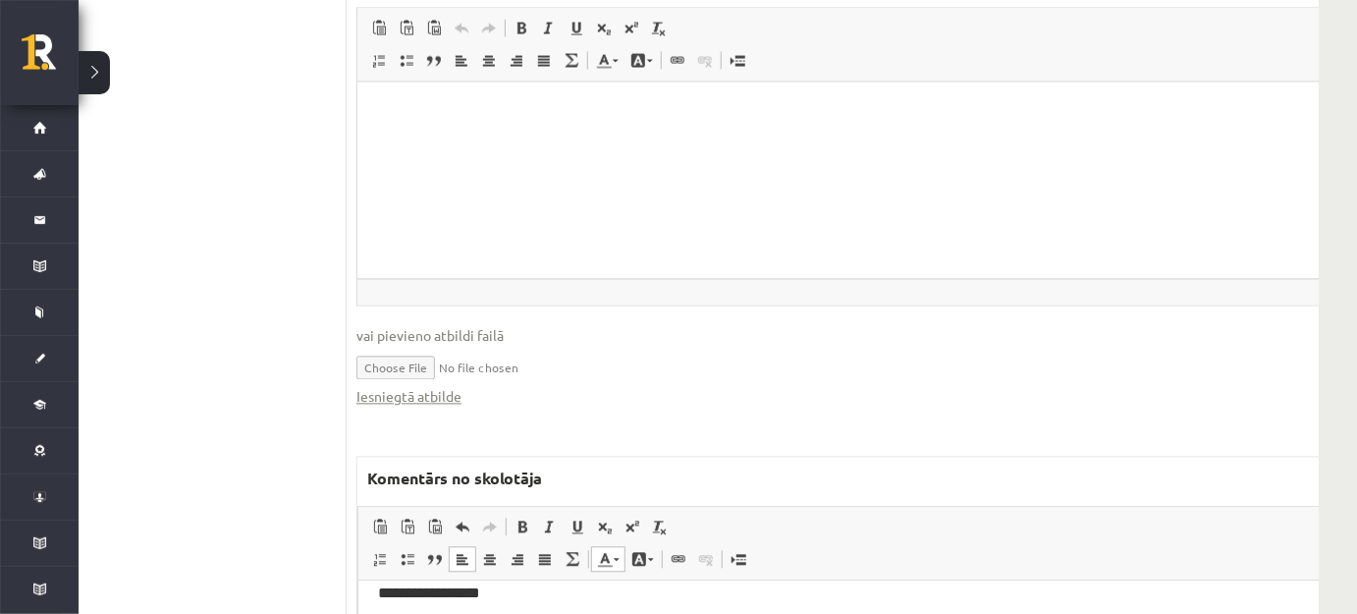
drag, startPoint x: 376, startPoint y: 704, endPoint x: 519, endPoint y: 712, distance: 143.6
click at [617, 546] on link "Teksta krāsa" at bounding box center [608, 559] width 34 height 26
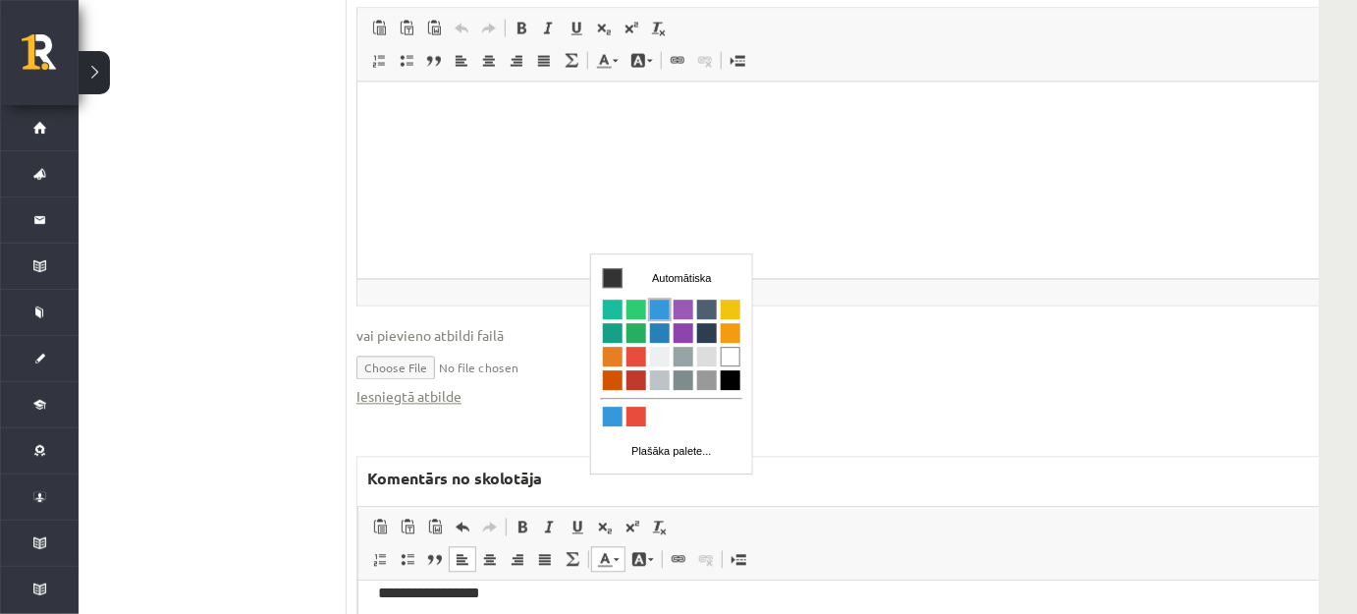
click at [656, 305] on span "Krāsa" at bounding box center [659, 310] width 20 height 20
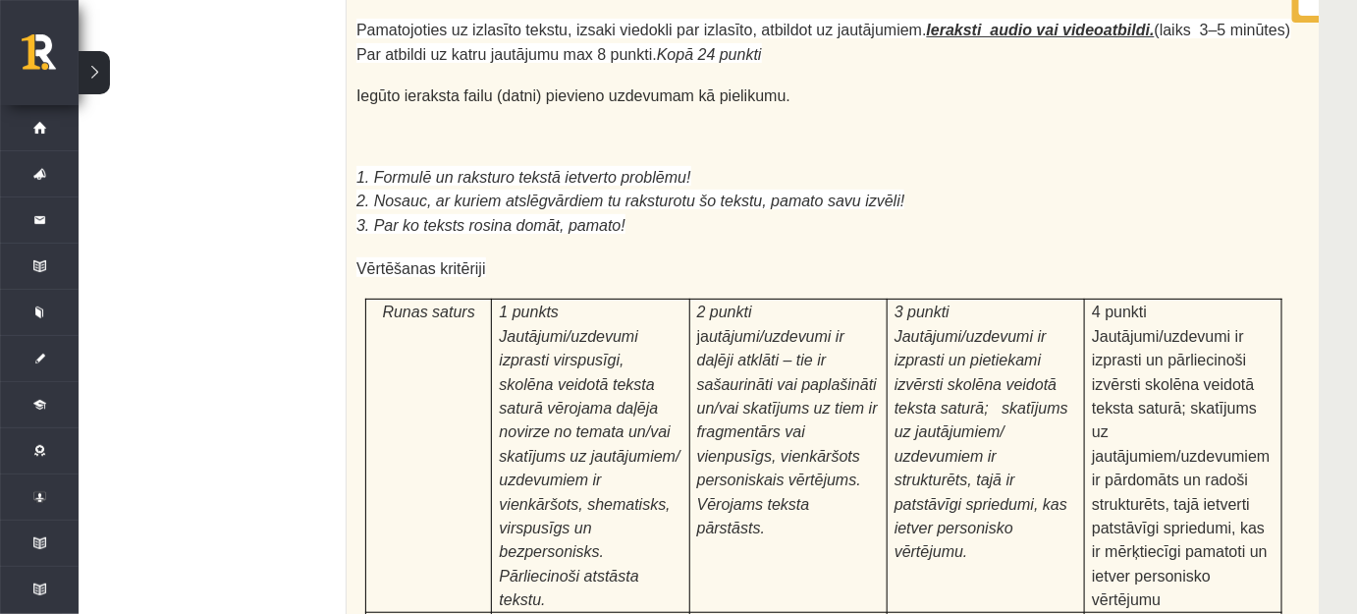
scroll to position [7878, 56]
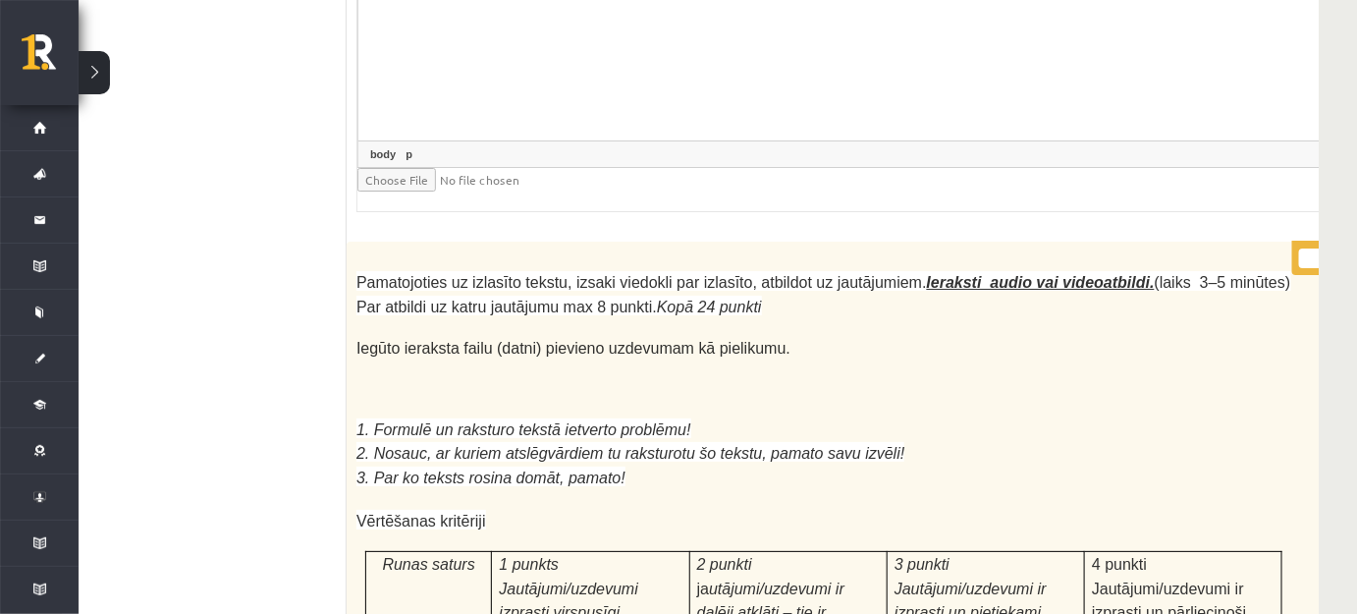
drag, startPoint x: 1255, startPoint y: 40, endPoint x: 1275, endPoint y: 38, distance: 19.7
click at [1299, 248] on input "*" at bounding box center [1323, 258] width 49 height 20
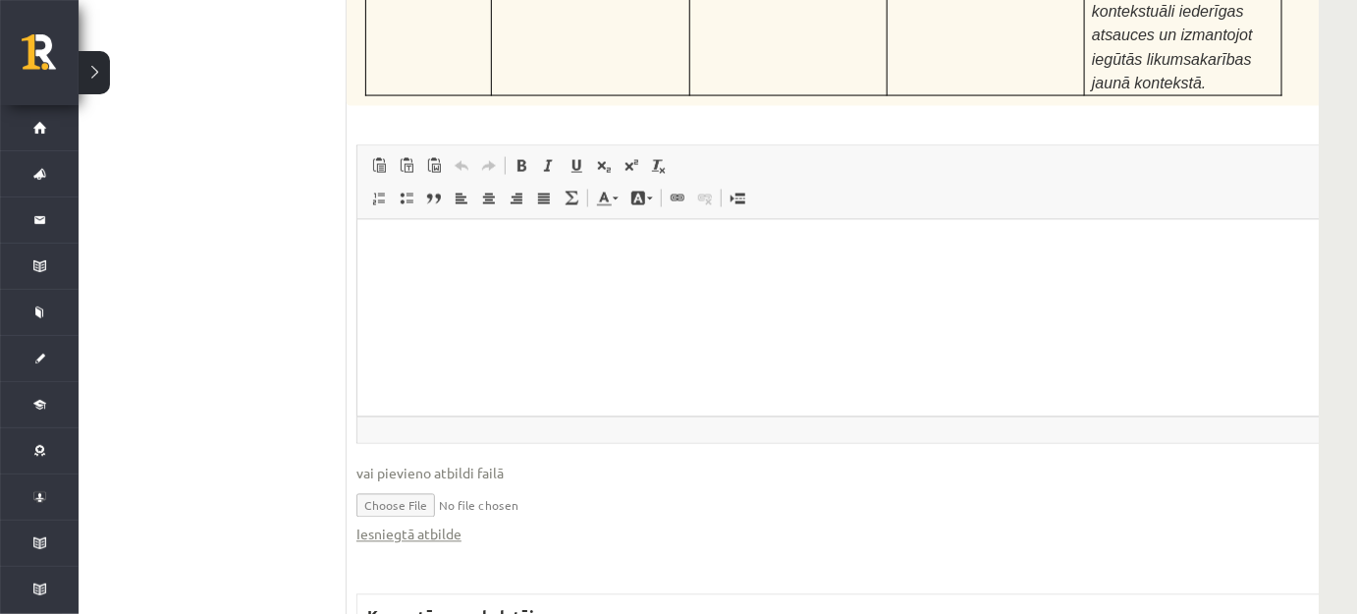
scroll to position [9217, 56]
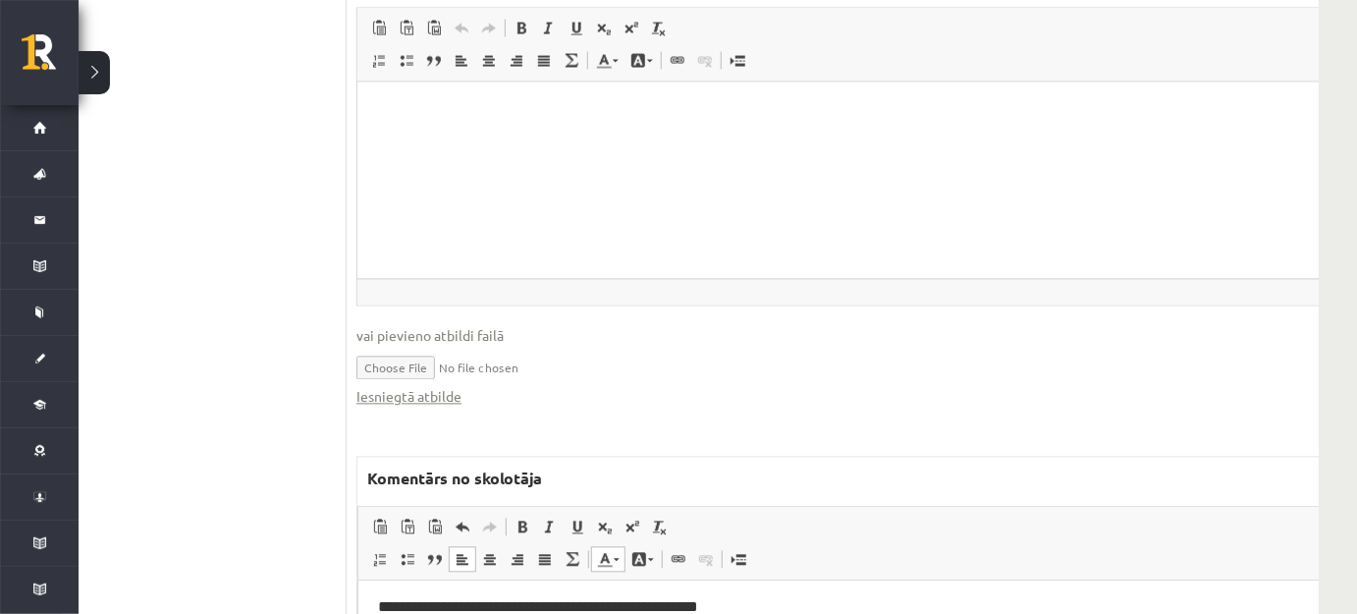
type input "**"
drag, startPoint x: 374, startPoint y: 682, endPoint x: 541, endPoint y: 689, distance: 167.1
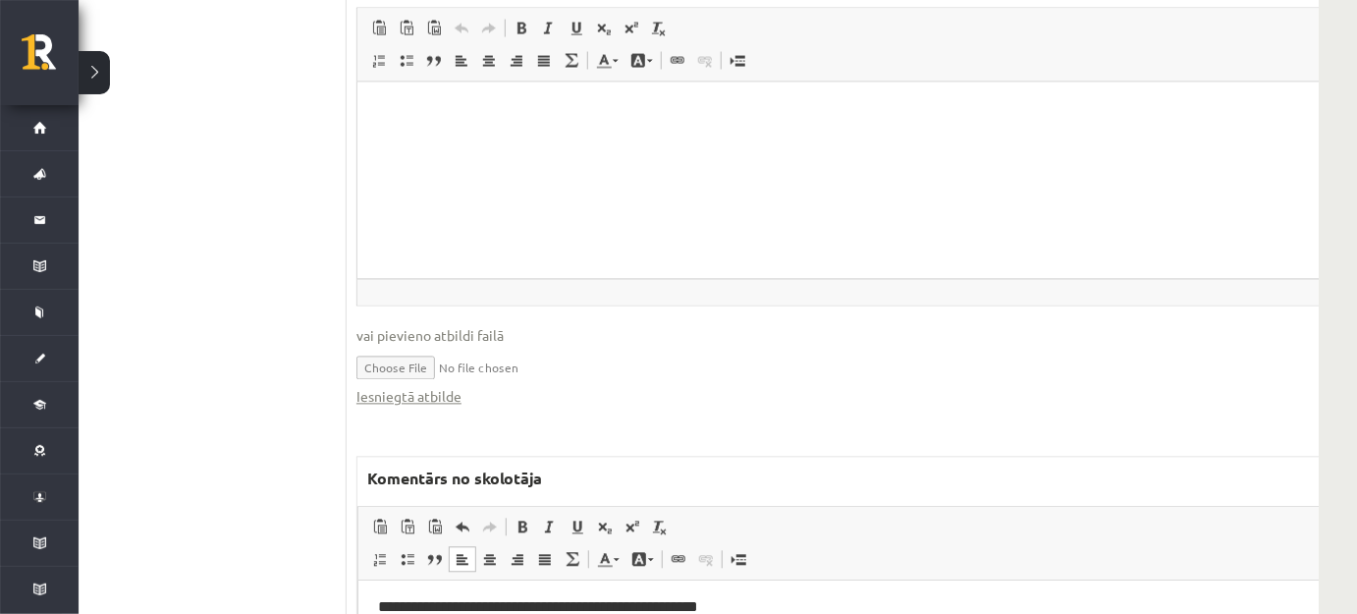
click at [613, 546] on link "Teksta krāsa" at bounding box center [608, 559] width 34 height 26
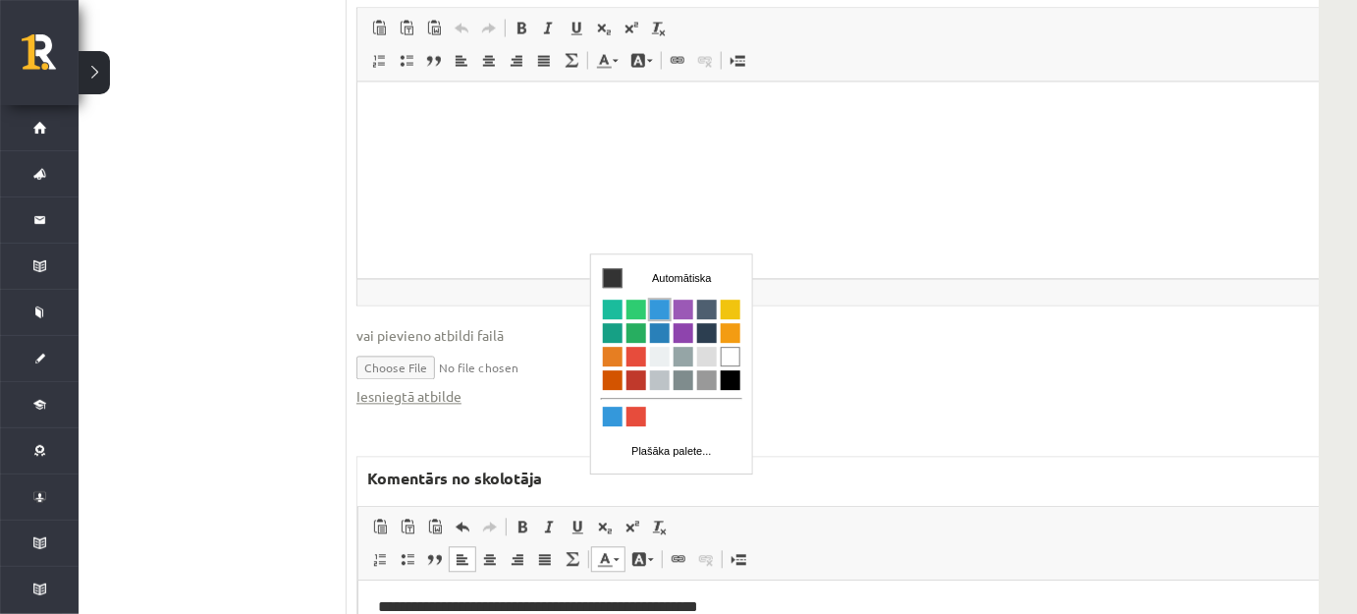
click at [656, 304] on span "Krāsa" at bounding box center [659, 310] width 20 height 20
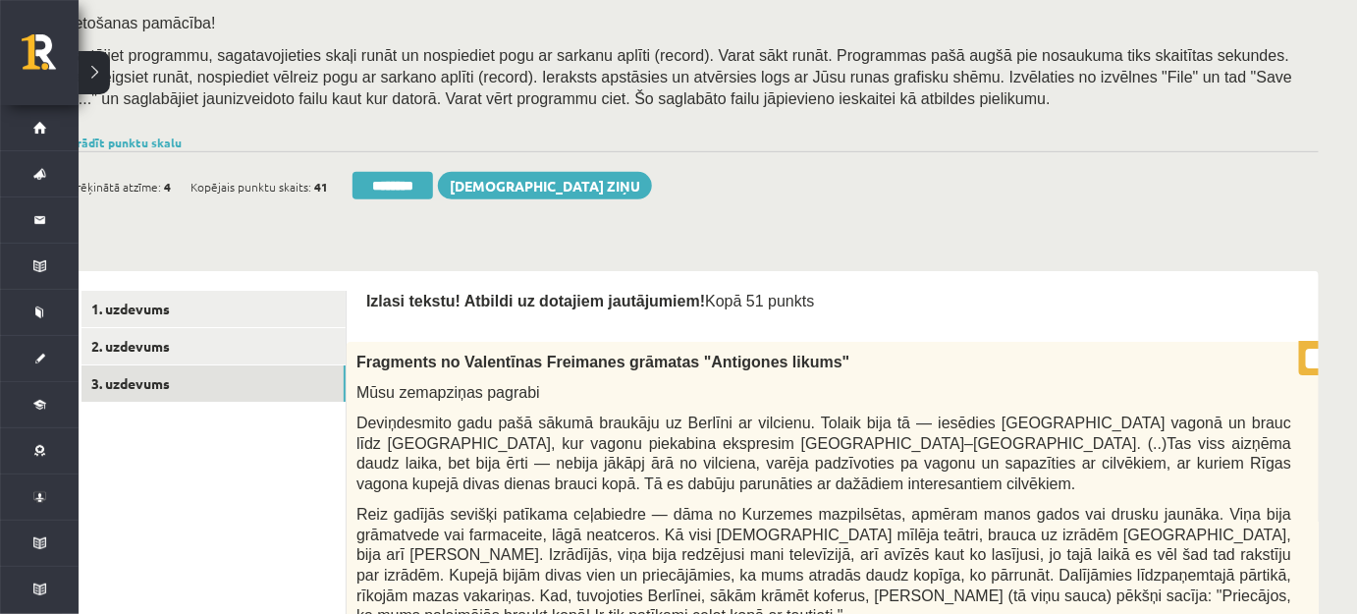
scroll to position [356, 56]
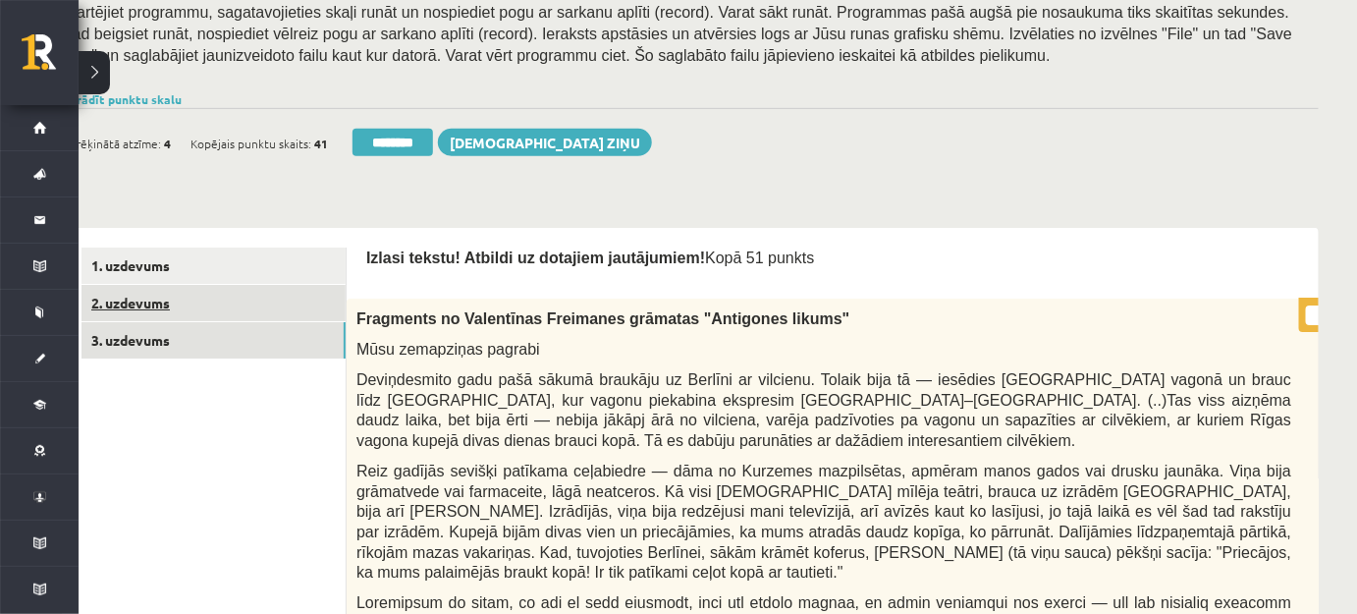
click at [246, 316] on link "2. uzdevums" at bounding box center [214, 303] width 264 height 36
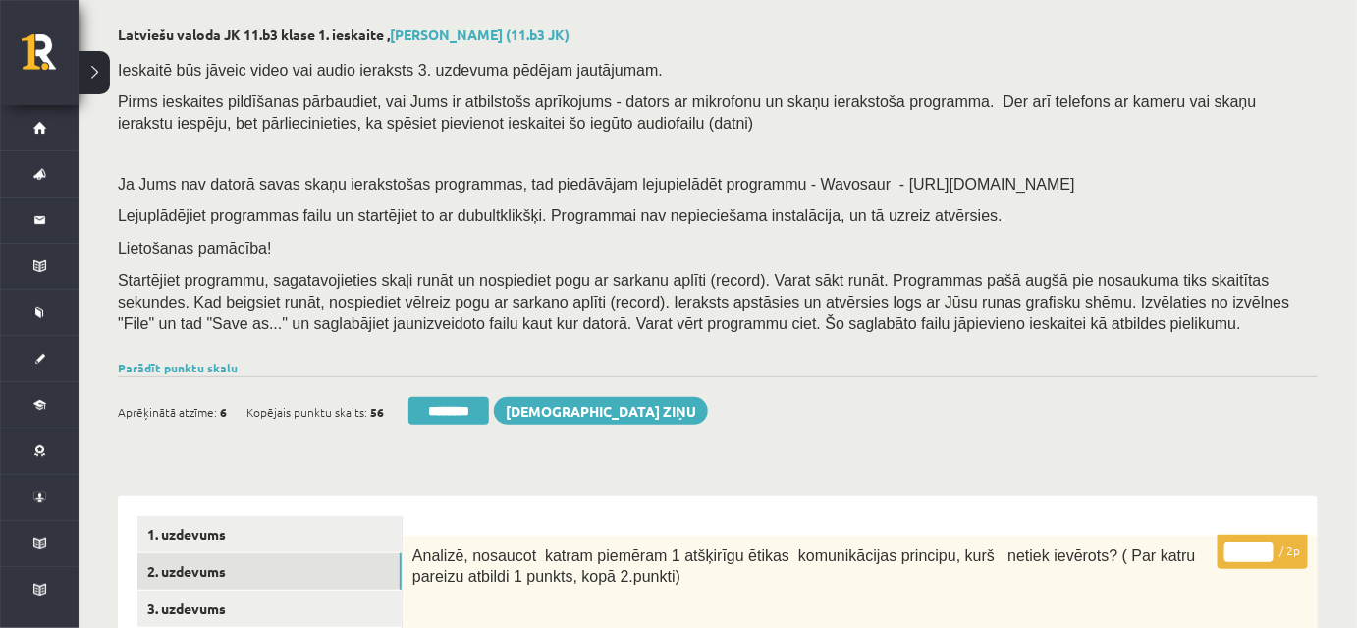
scroll to position [0, 0]
click at [470, 415] on input "********" at bounding box center [449, 410] width 81 height 27
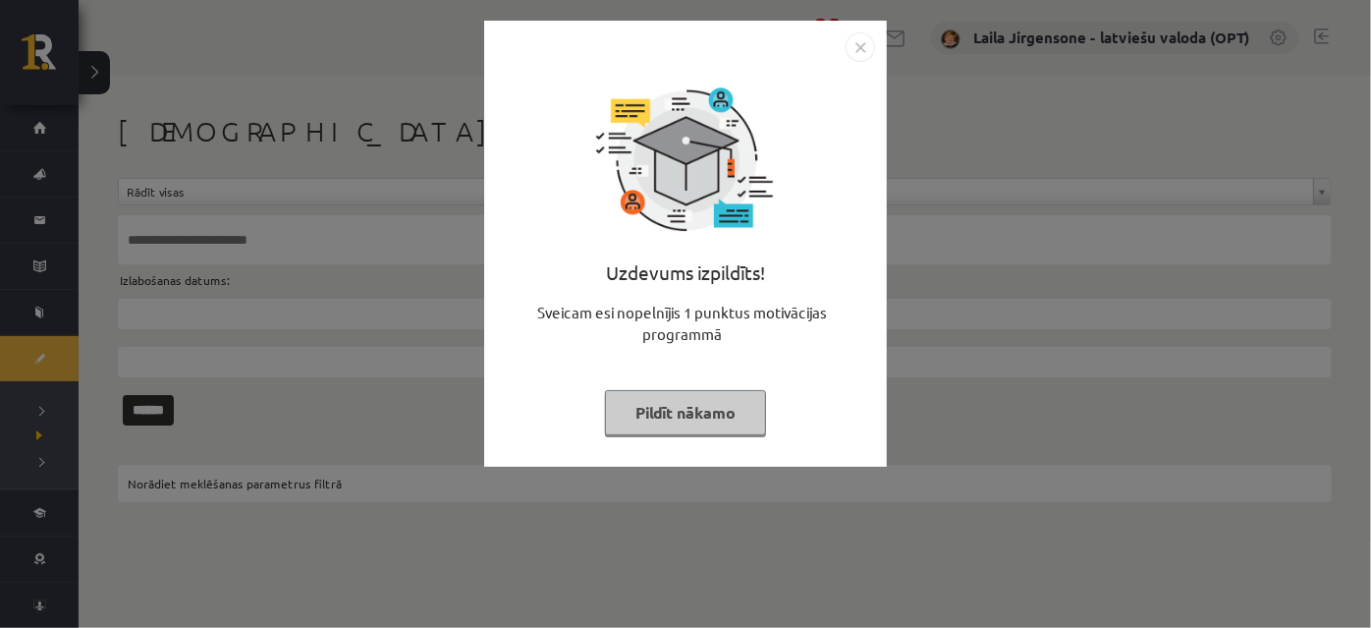
click at [676, 411] on button "Pildīt nākamo" at bounding box center [685, 412] width 161 height 45
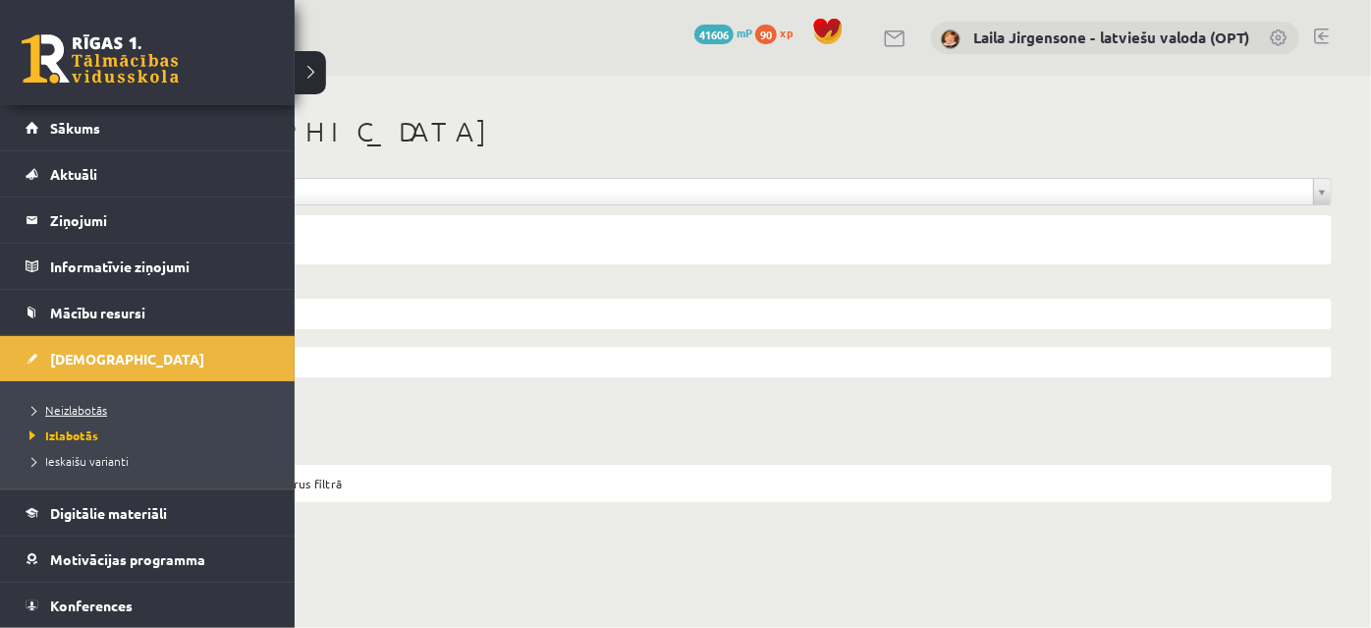
click at [83, 405] on span "Neizlabotās" at bounding box center [66, 410] width 82 height 16
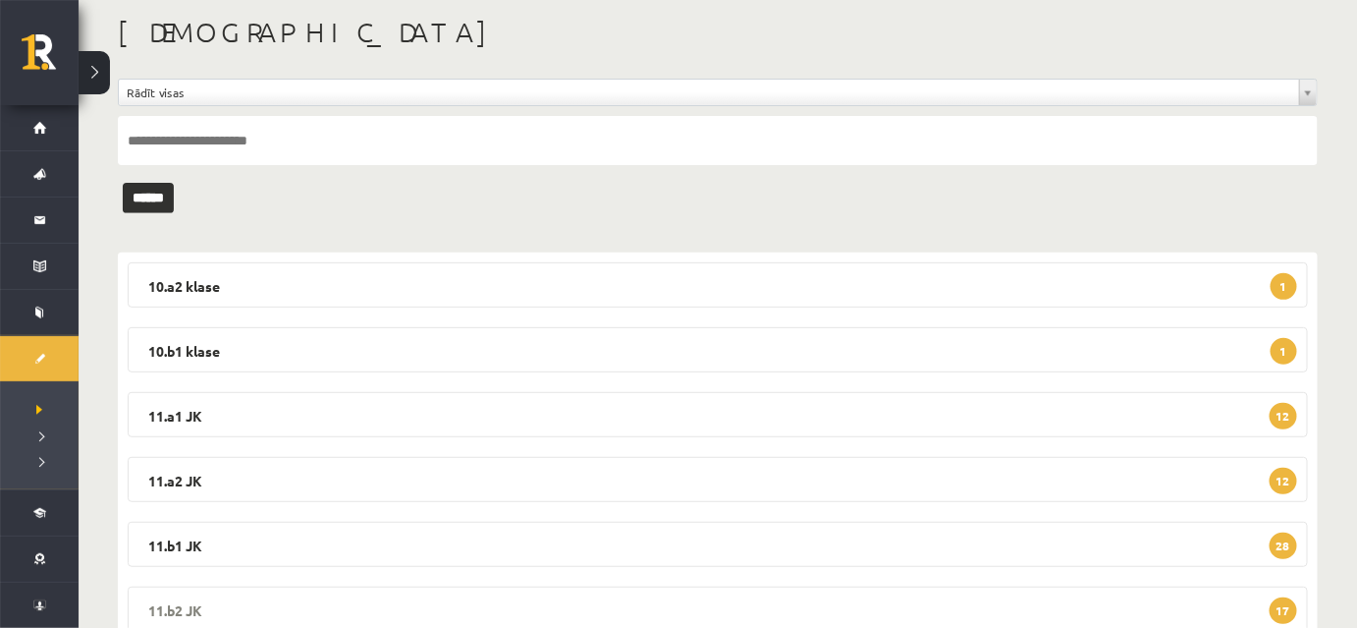
scroll to position [236, 0]
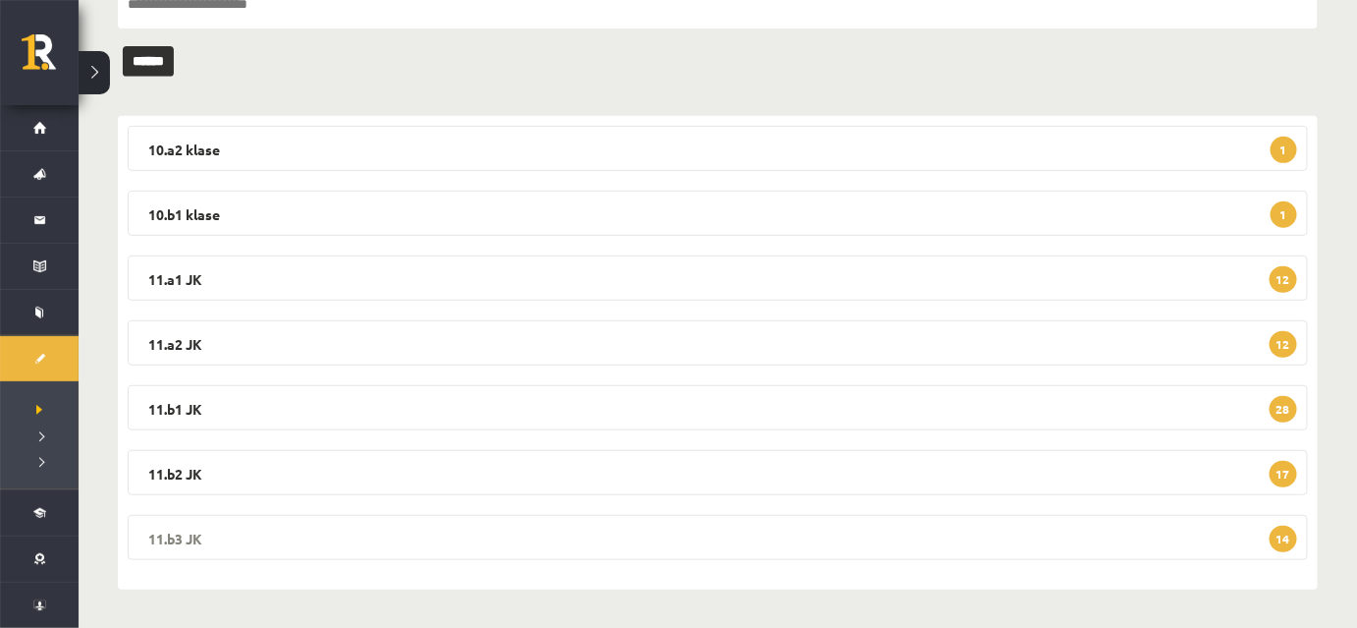
click at [748, 527] on legend "11.b3 JK 14" at bounding box center [718, 537] width 1180 height 45
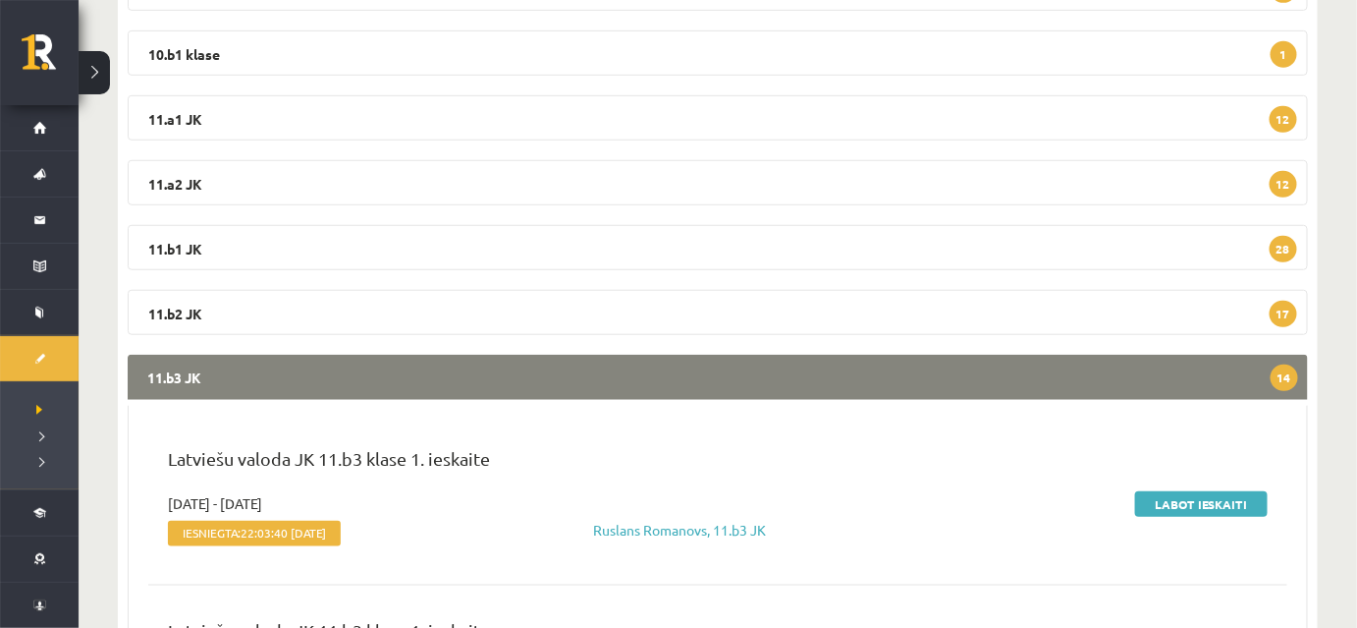
scroll to position [592, 0]
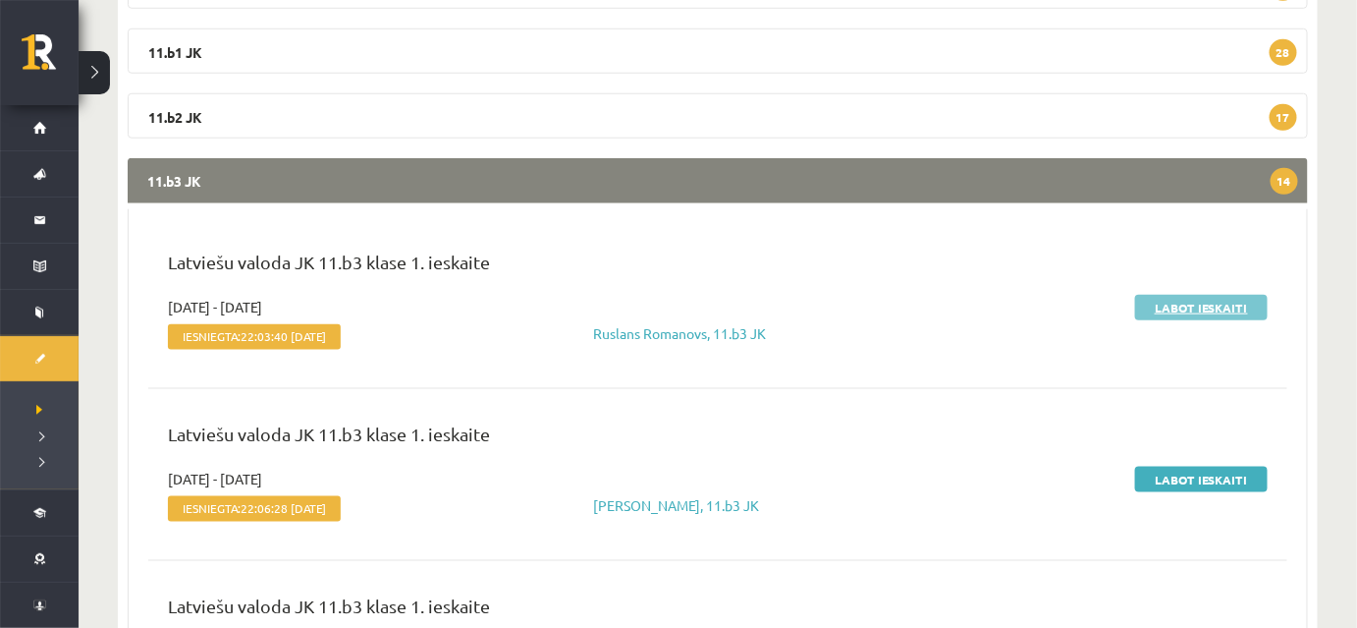
click at [1198, 302] on link "Labot ieskaiti" at bounding box center [1201, 308] width 133 height 26
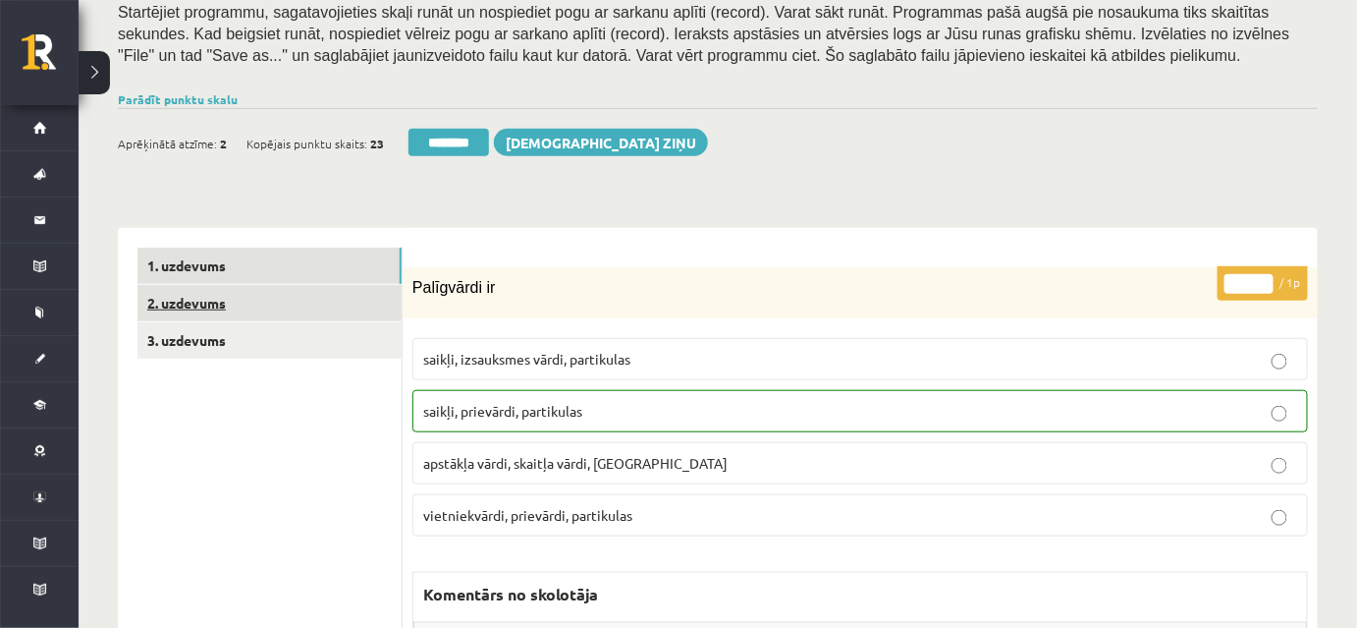
click at [299, 302] on link "2. uzdevums" at bounding box center [269, 303] width 264 height 36
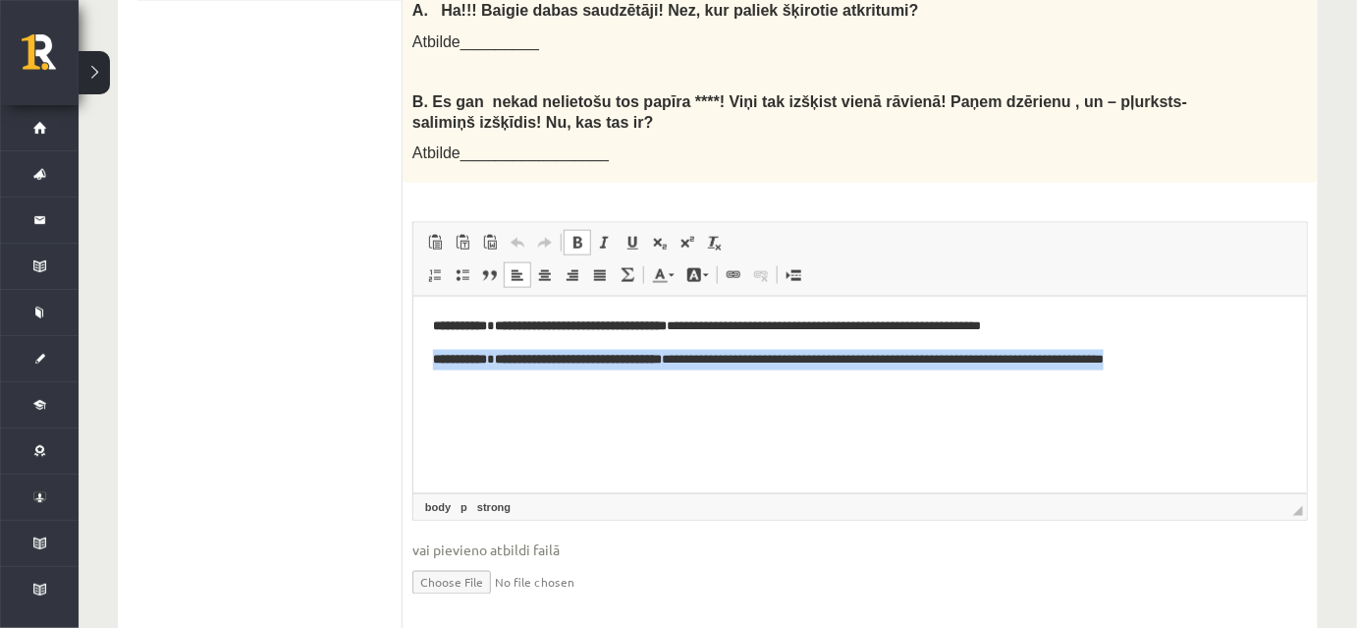
drag, startPoint x: 423, startPoint y: 358, endPoint x: 1241, endPoint y: 378, distance: 818.3
click at [1241, 378] on html "**********" at bounding box center [859, 343] width 894 height 92
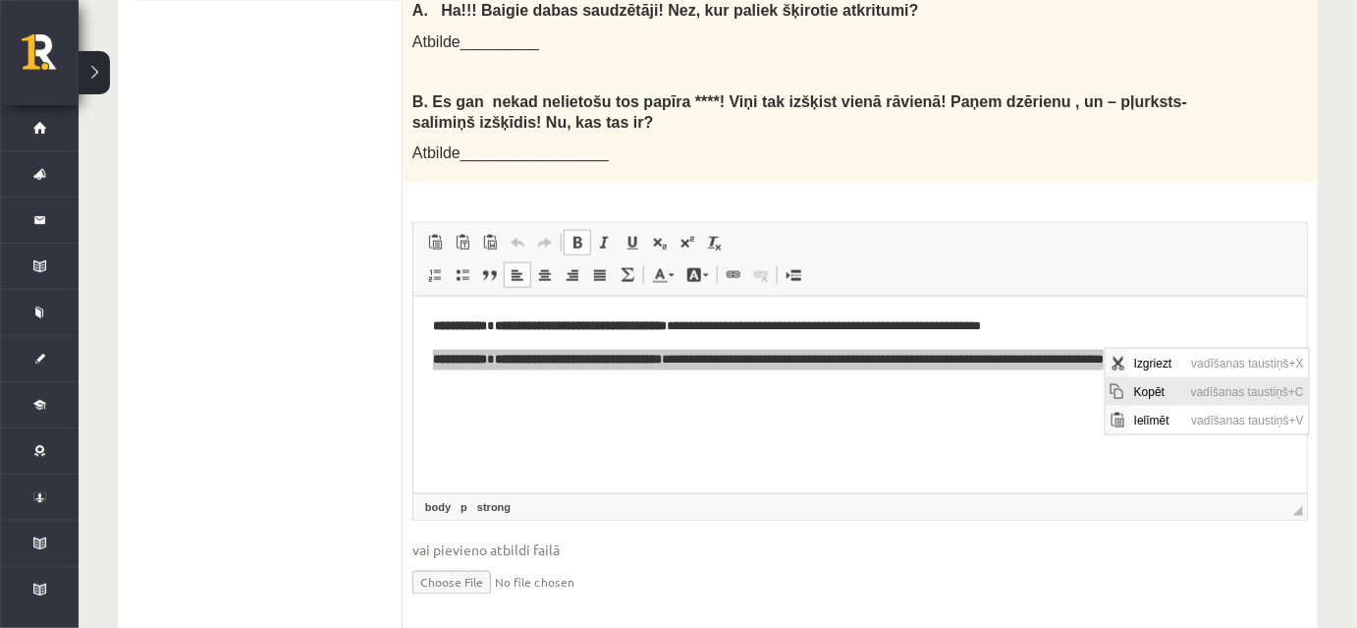
click at [1139, 388] on span "Kopēt" at bounding box center [1156, 390] width 57 height 28
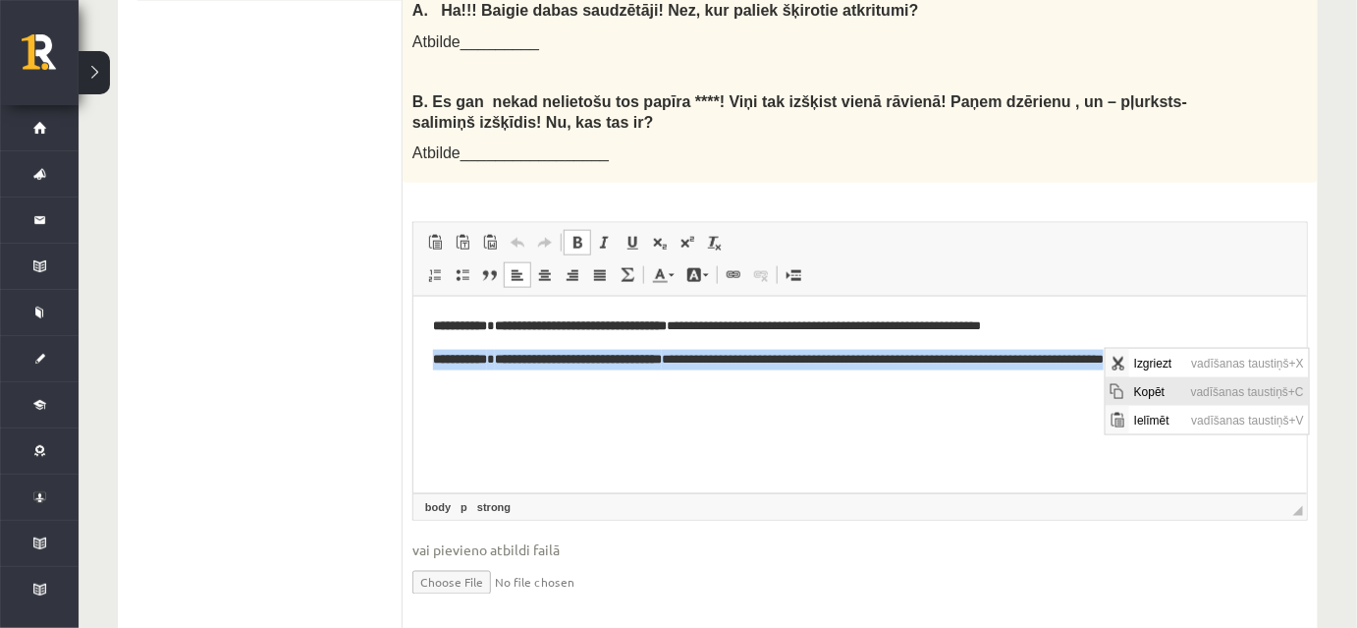
copy p "**********"
click at [1139, 389] on html "**********" at bounding box center [859, 343] width 894 height 92
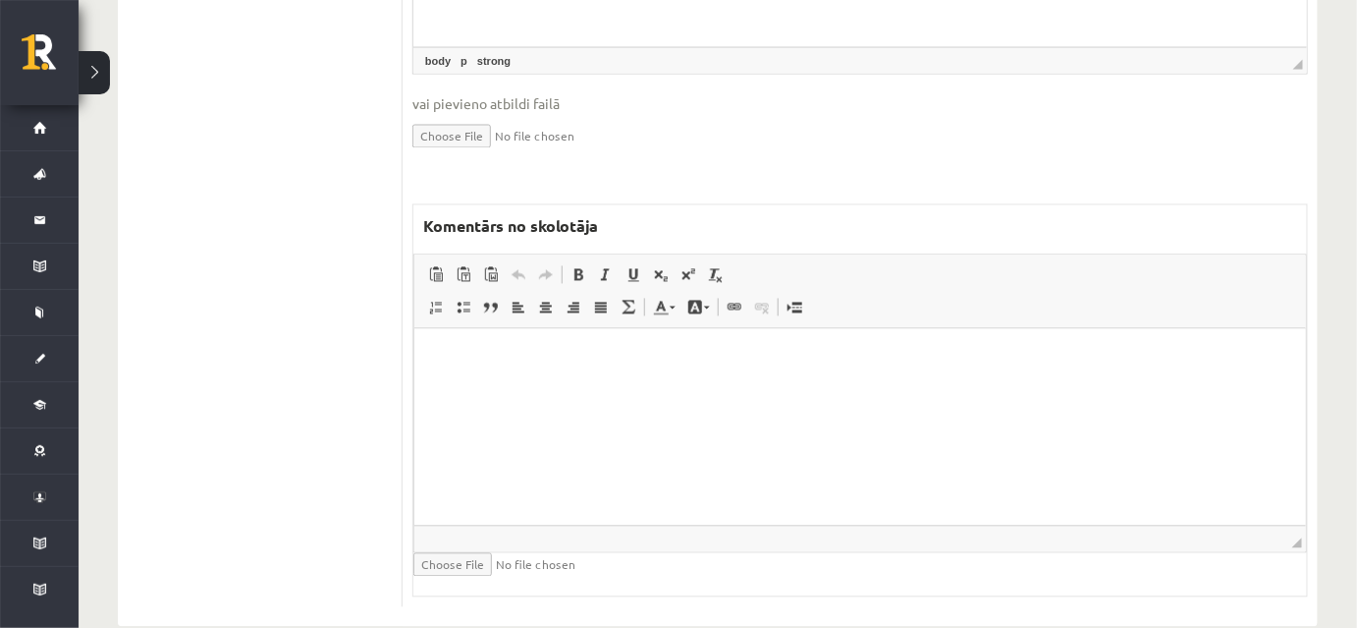
click at [673, 389] on html at bounding box center [859, 359] width 892 height 60
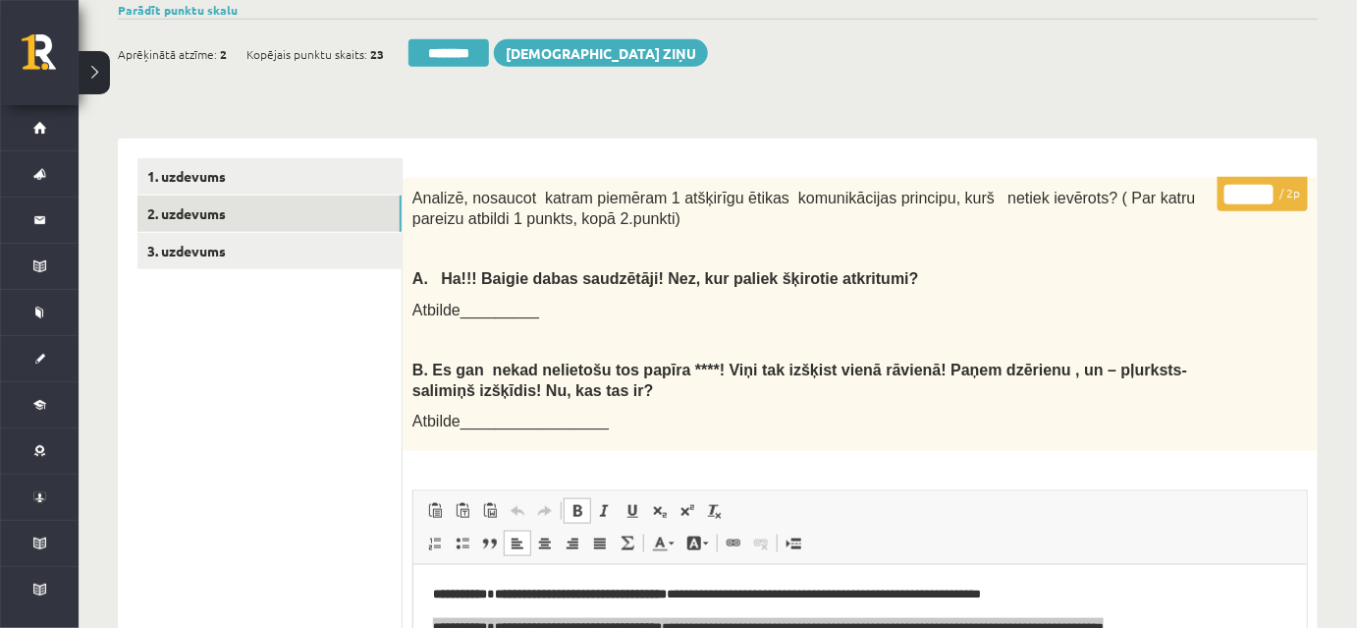
type input "*"
click at [1266, 188] on input "*" at bounding box center [1249, 195] width 49 height 20
click at [1004, 577] on html "**********" at bounding box center [859, 611] width 894 height 92
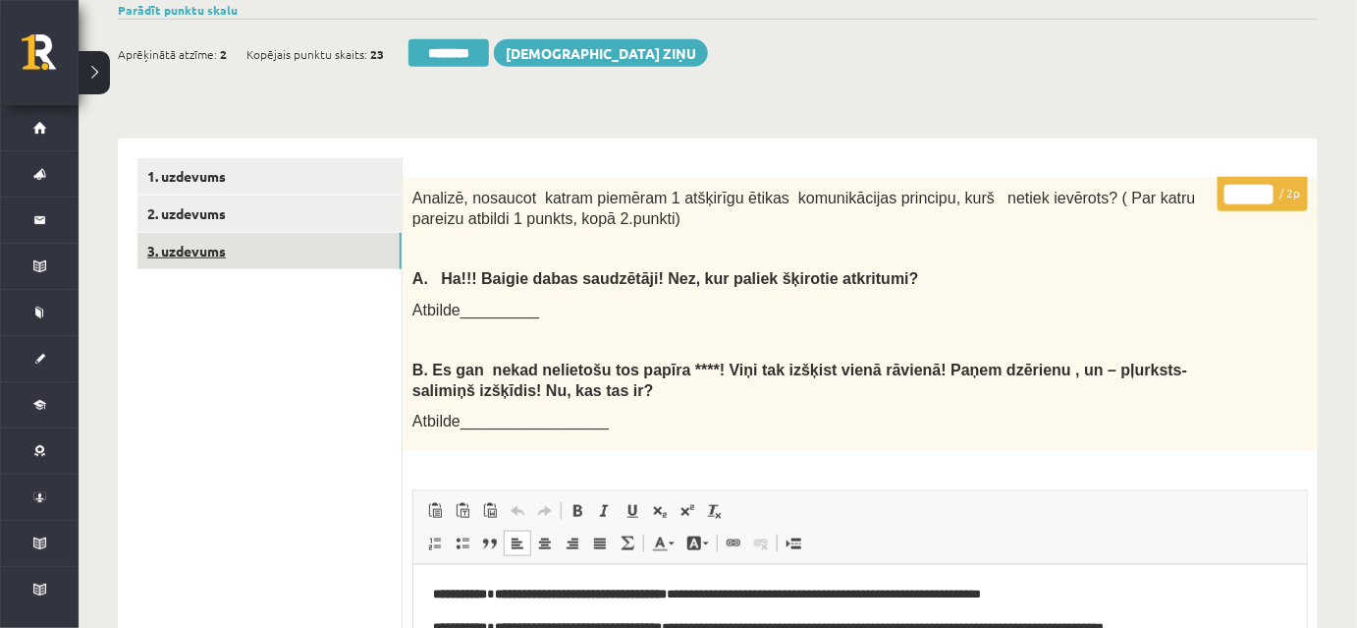
click at [298, 246] on link "3. uzdevums" at bounding box center [269, 251] width 264 height 36
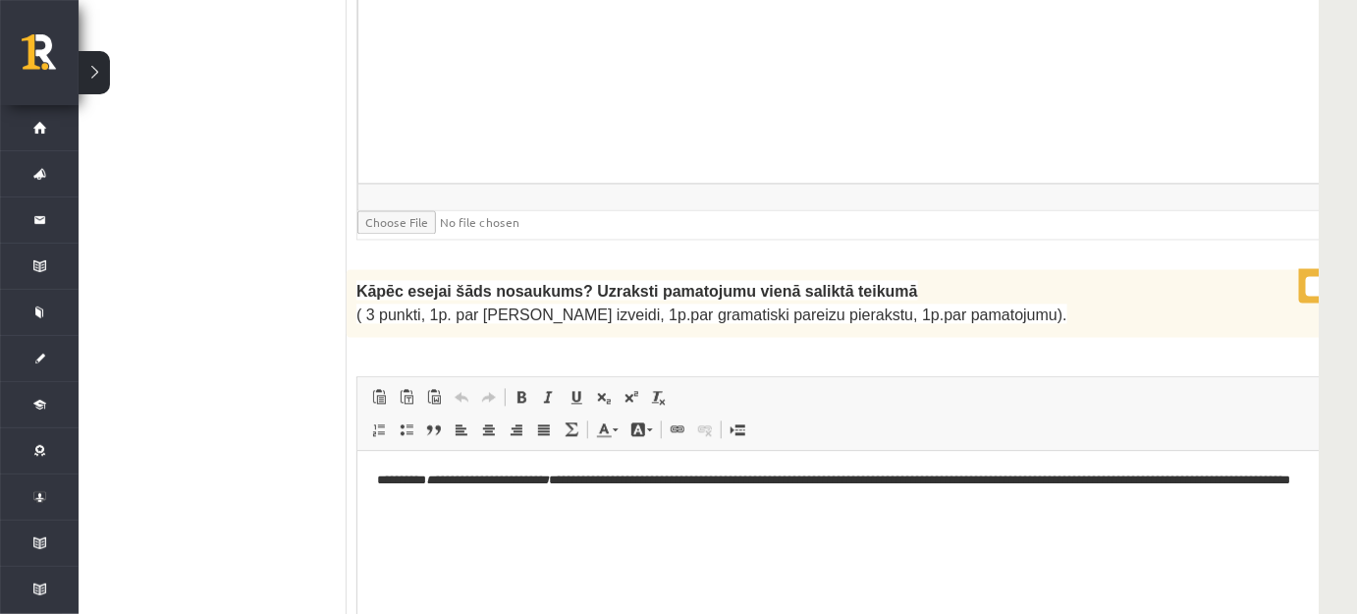
click at [1306, 276] on input "*" at bounding box center [1330, 286] width 49 height 20
type input "*"
click at [1306, 276] on input "*" at bounding box center [1330, 286] width 49 height 20
click at [995, 512] on html "**********" at bounding box center [871, 490] width 1031 height 81
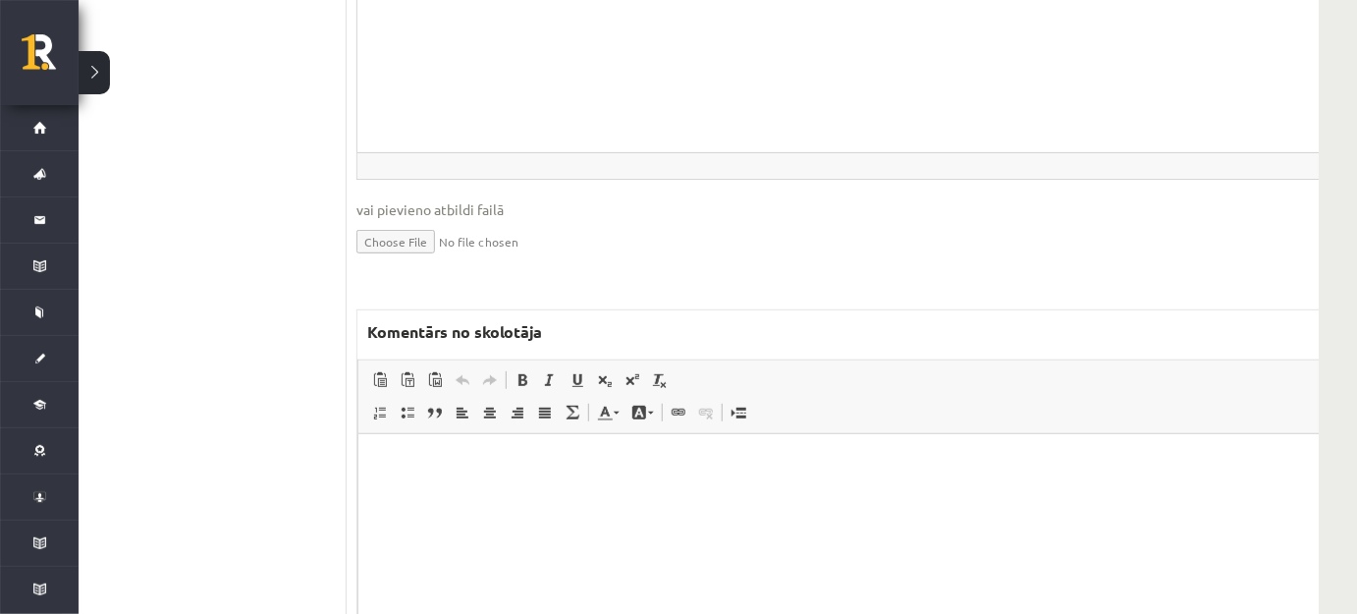
click at [615, 465] on p "Bagātinātā teksta redaktors, wiswyg-editor-47433793793460-1760514726-934" at bounding box center [872, 463] width 990 height 21
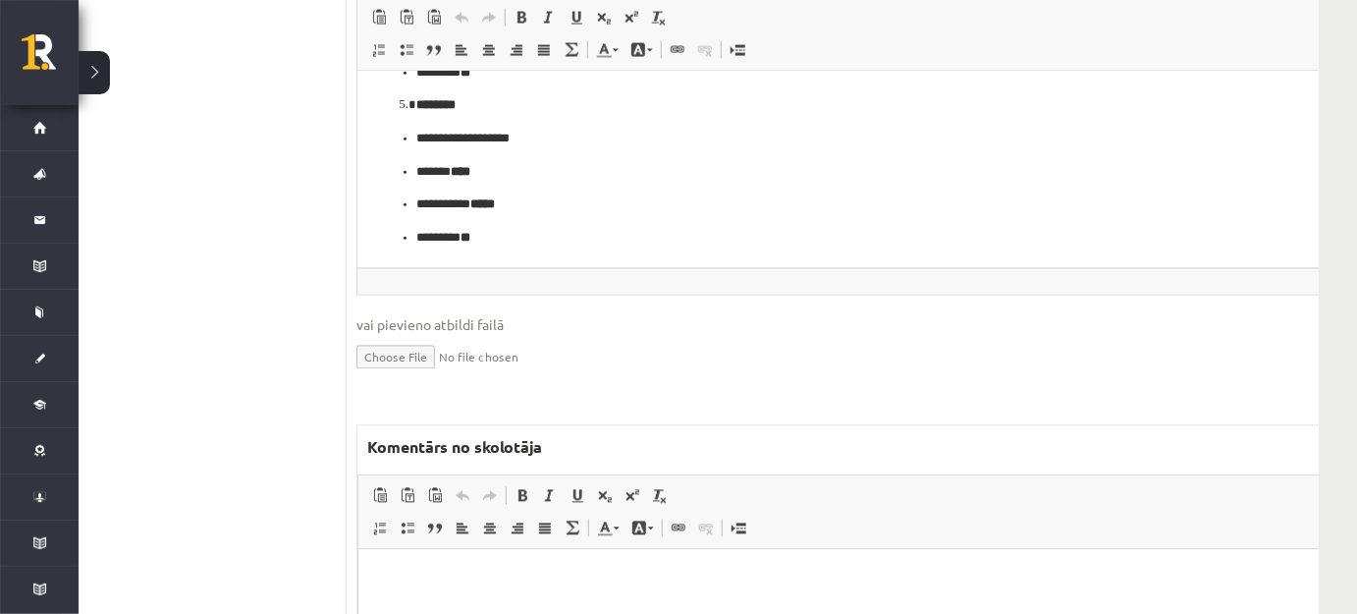
scroll to position [4463, 56]
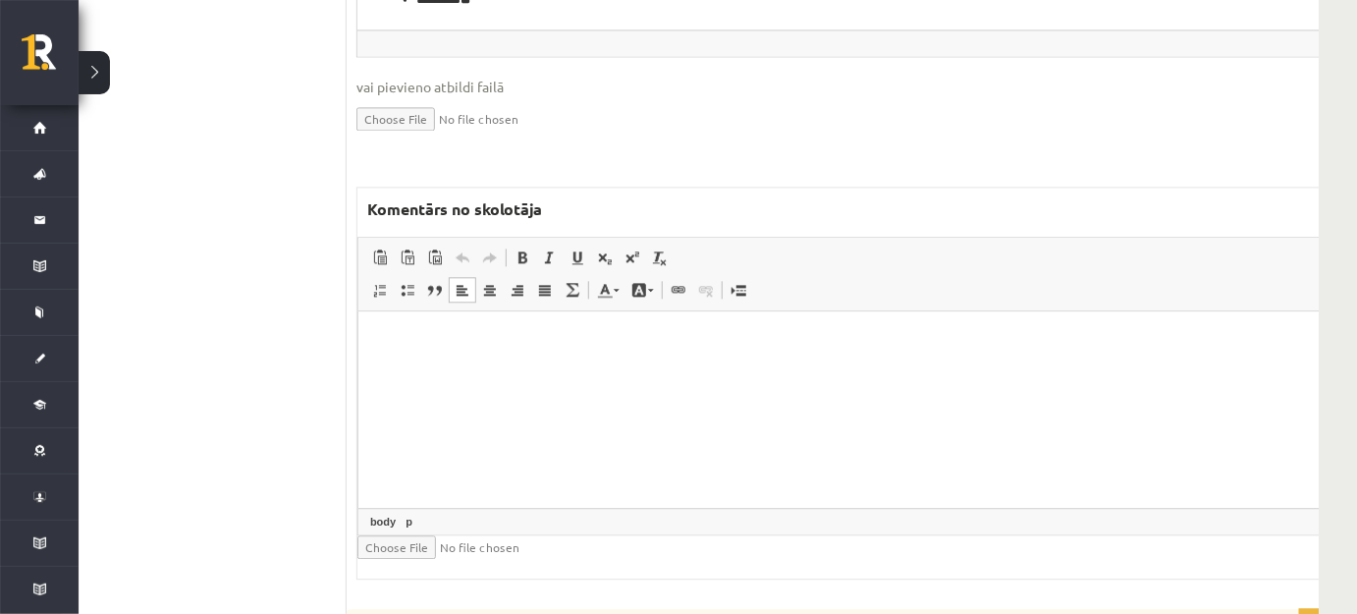
click at [568, 370] on html at bounding box center [871, 340] width 1029 height 60
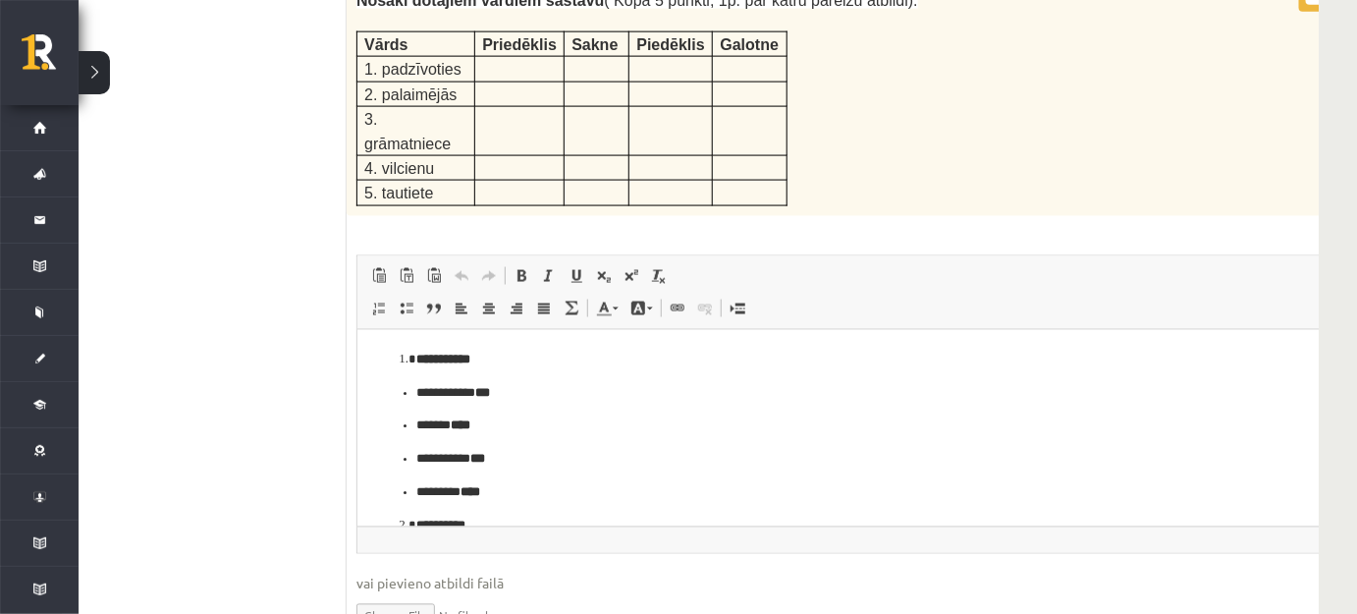
scroll to position [3749, 56]
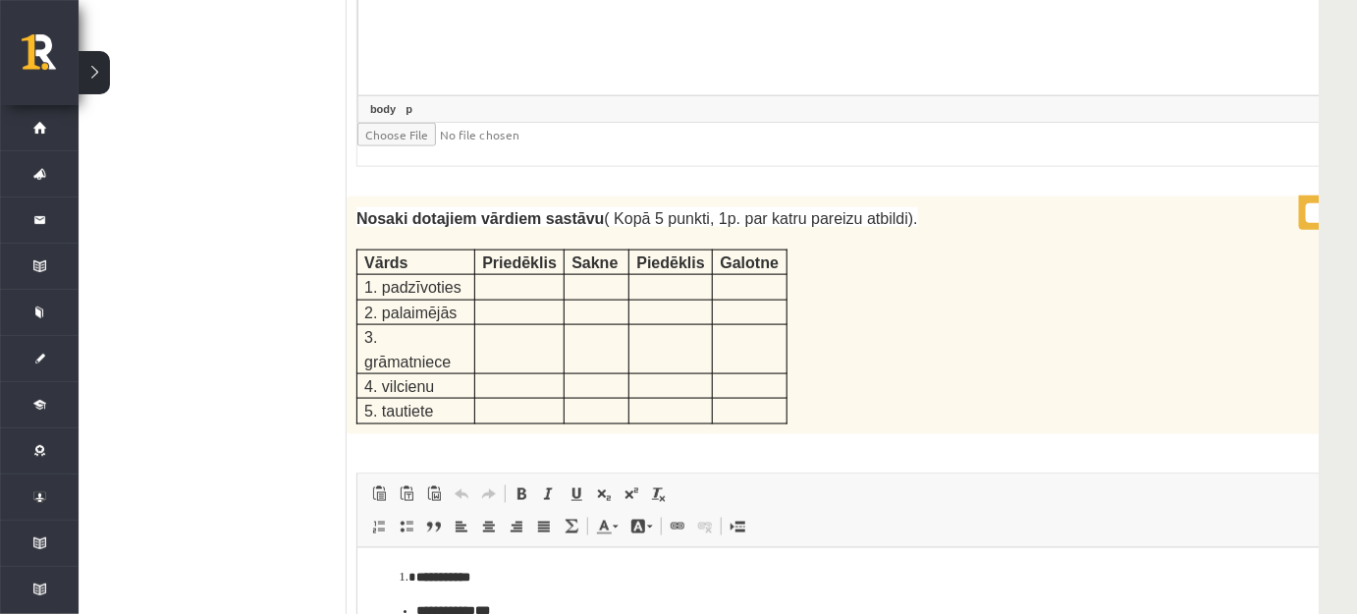
click at [1306, 202] on input "*" at bounding box center [1330, 212] width 49 height 20
type input "*"
click at [1306, 202] on input "*" at bounding box center [1330, 212] width 49 height 20
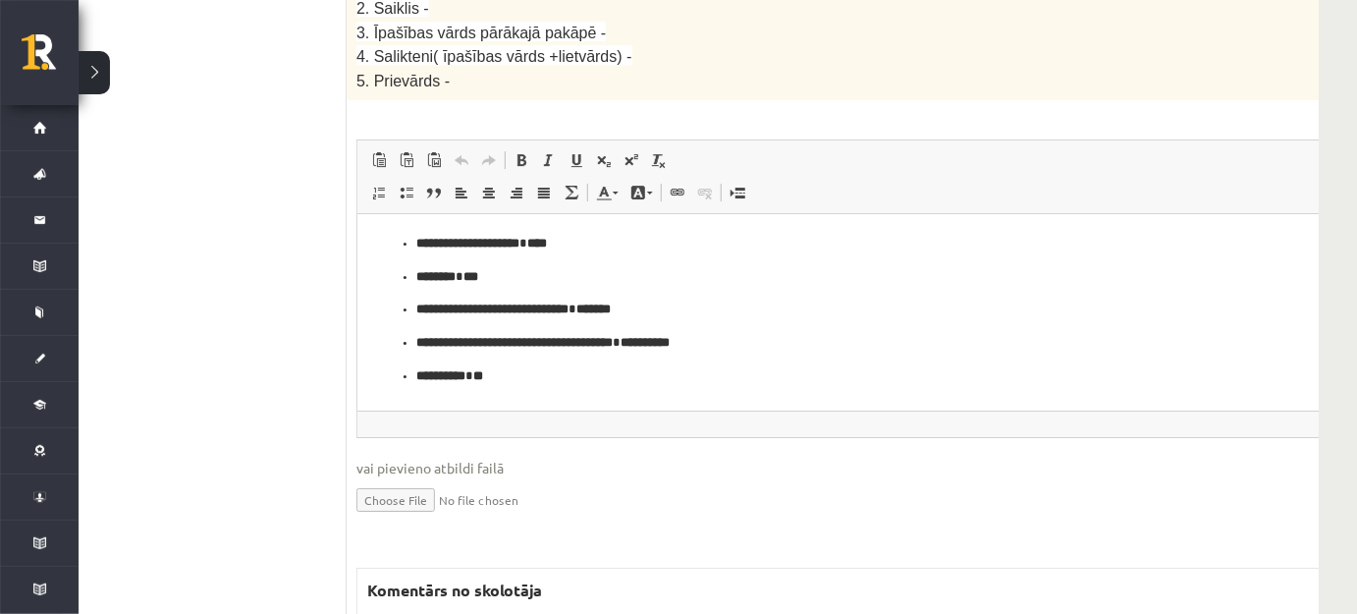
scroll to position [5535, 56]
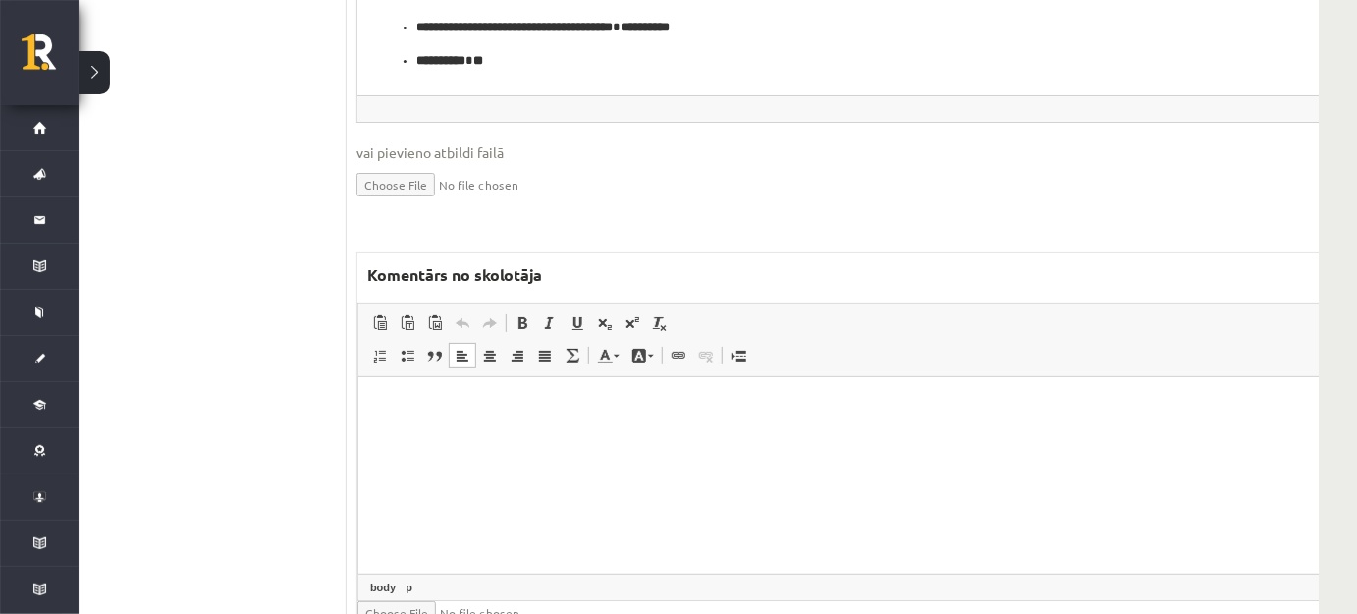
click at [455, 436] on html at bounding box center [871, 406] width 1029 height 60
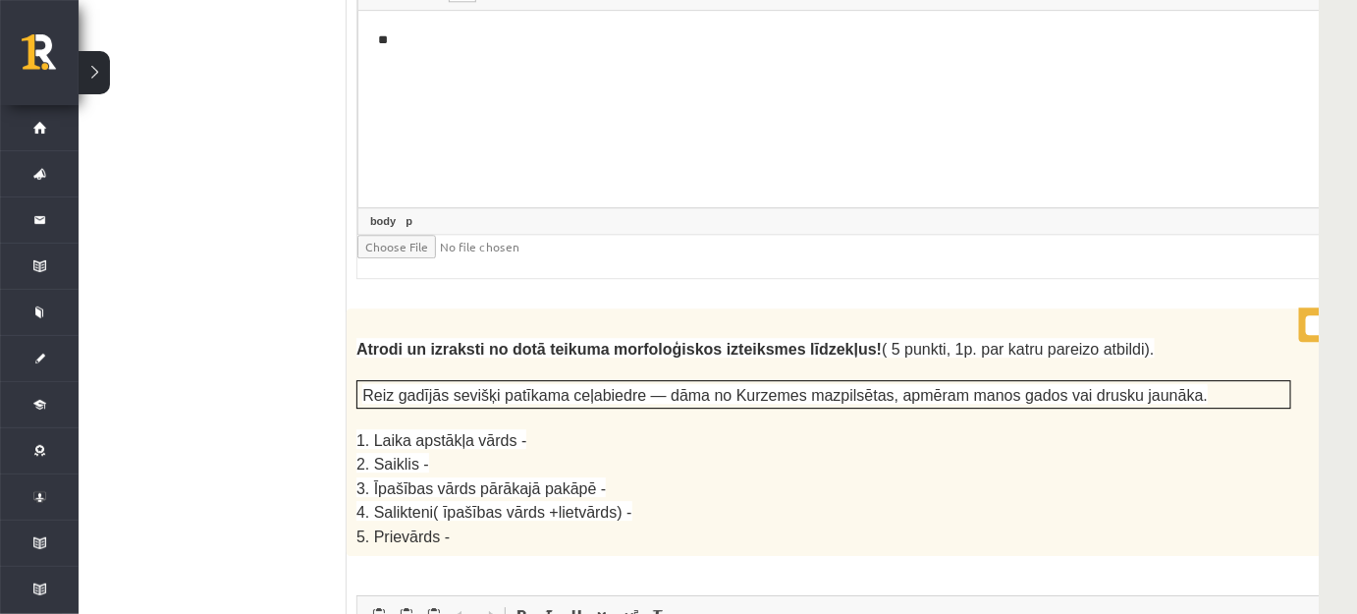
scroll to position [4731, 56]
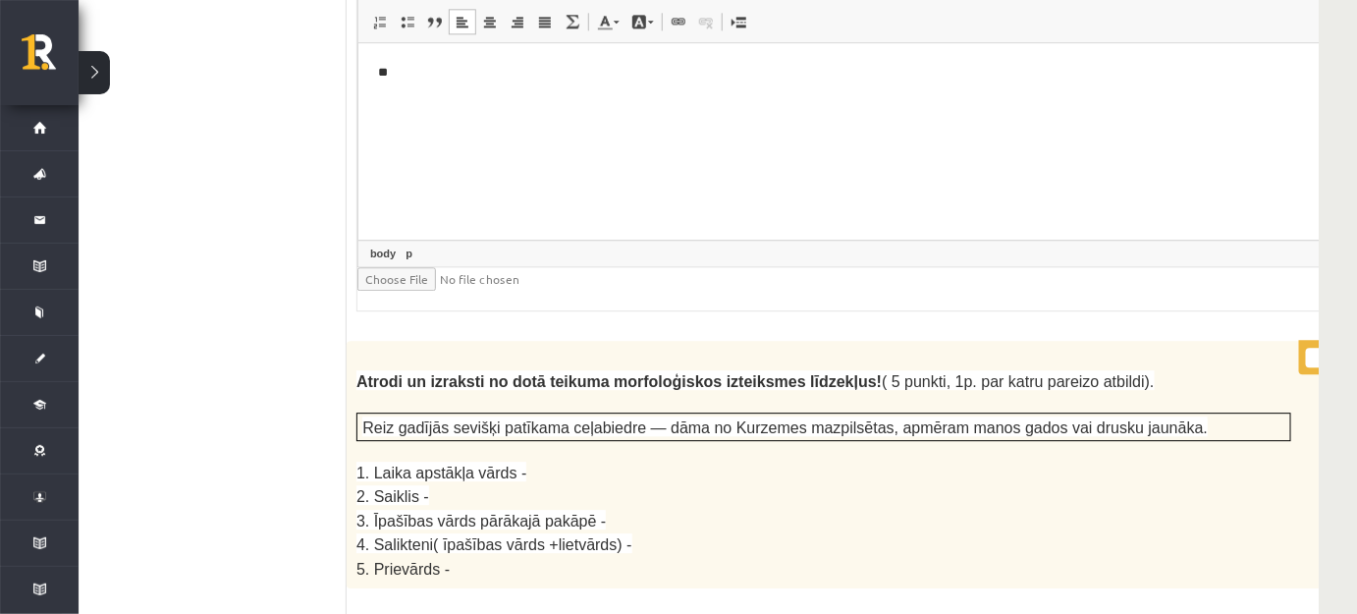
click at [1306, 348] on input "*" at bounding box center [1330, 358] width 49 height 20
type input "*"
click at [1306, 348] on input "*" at bounding box center [1330, 358] width 49 height 20
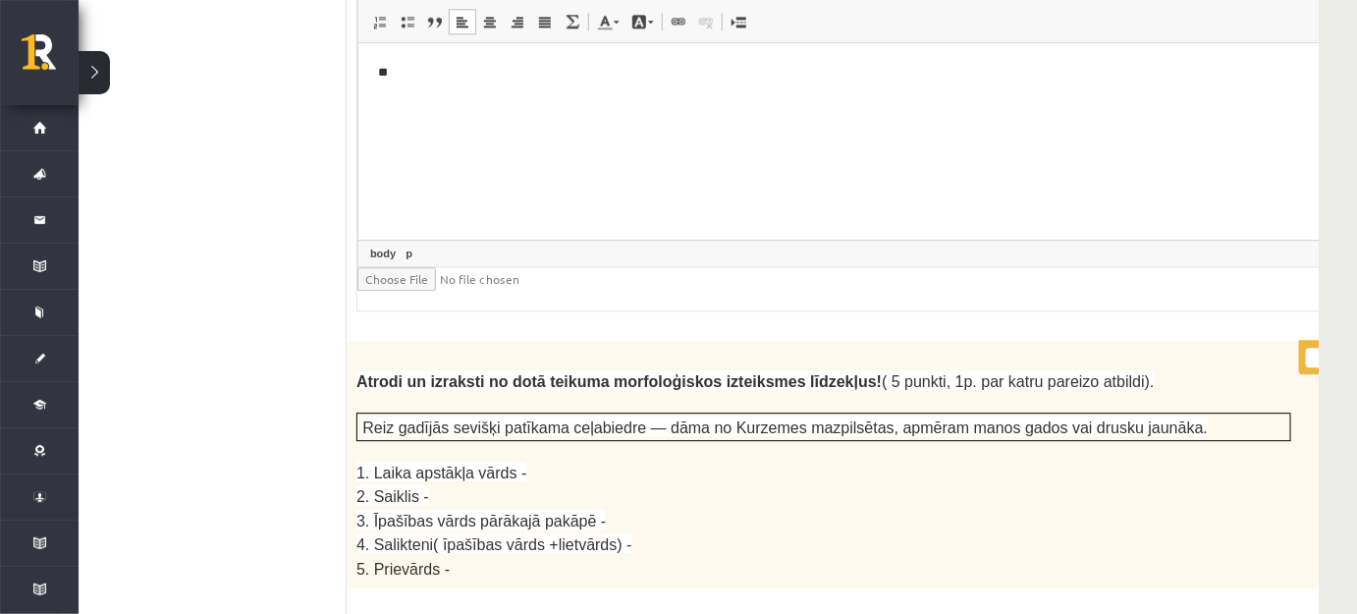
scroll to position [5177, 56]
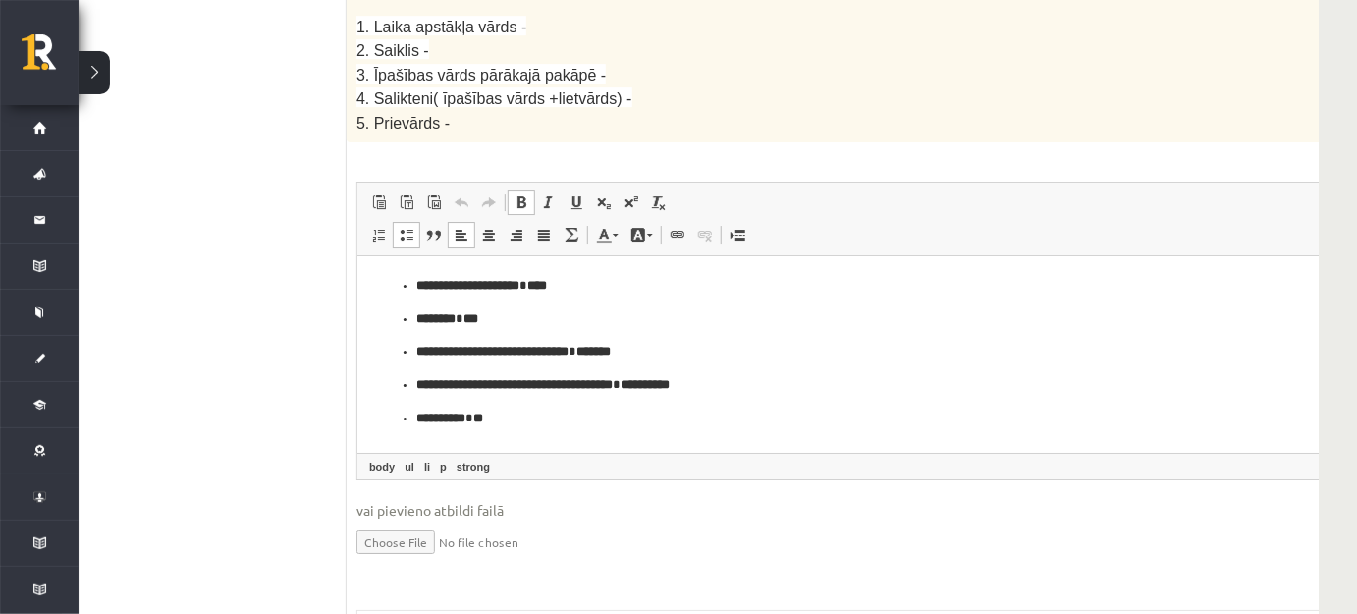
click at [760, 363] on ul "**********" at bounding box center [872, 351] width 992 height 152
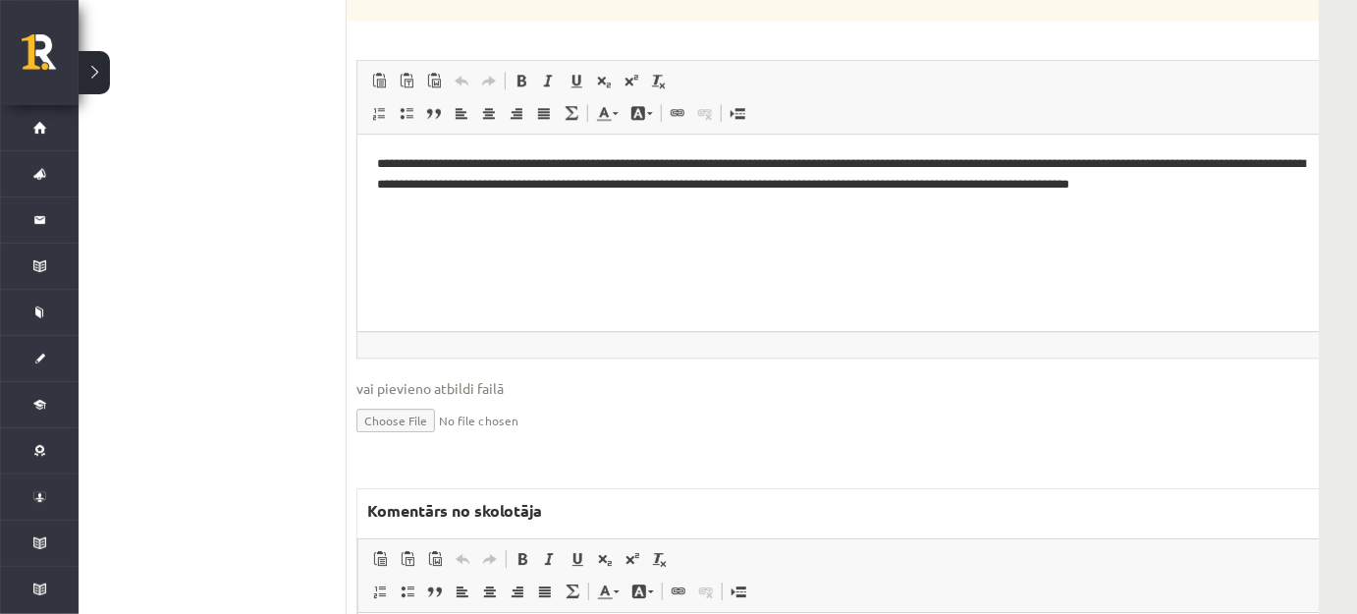
scroll to position [7231, 56]
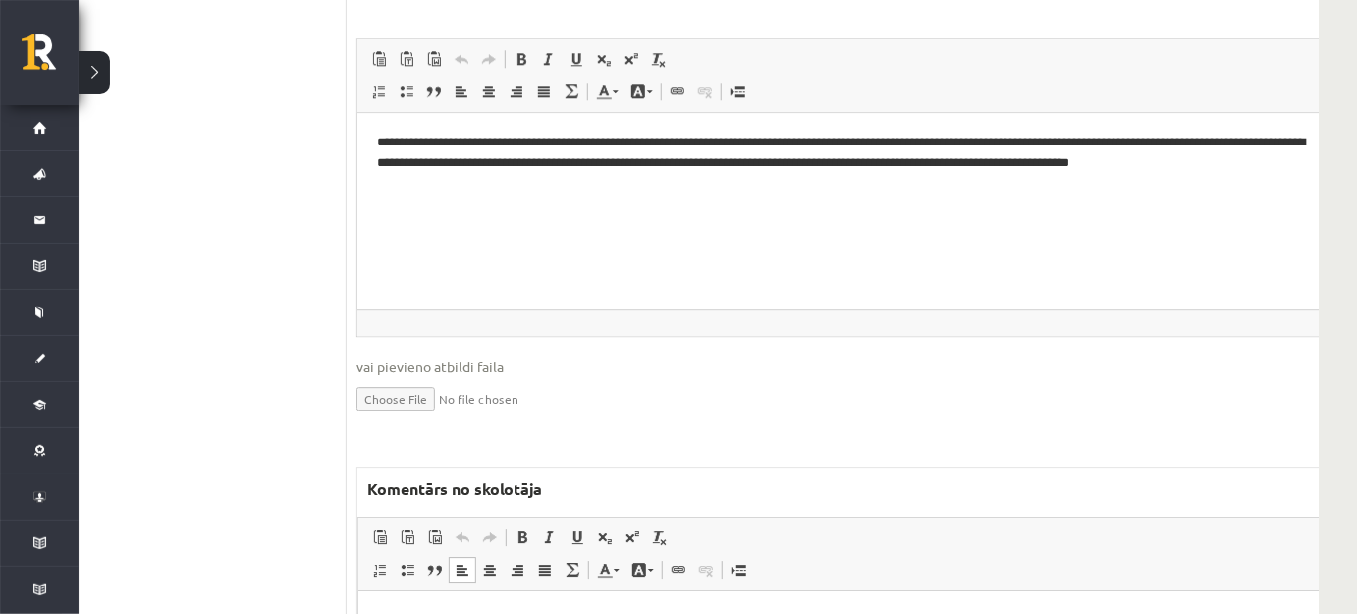
click at [531, 627] on html at bounding box center [871, 620] width 1029 height 60
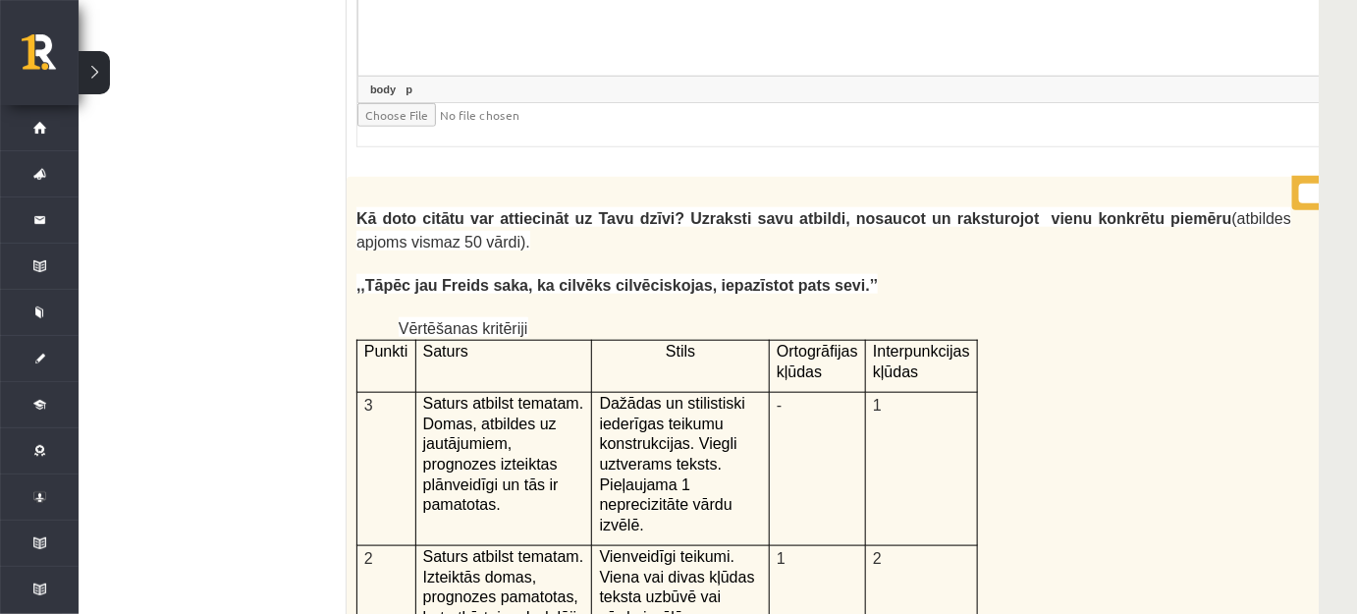
scroll to position [5892, 56]
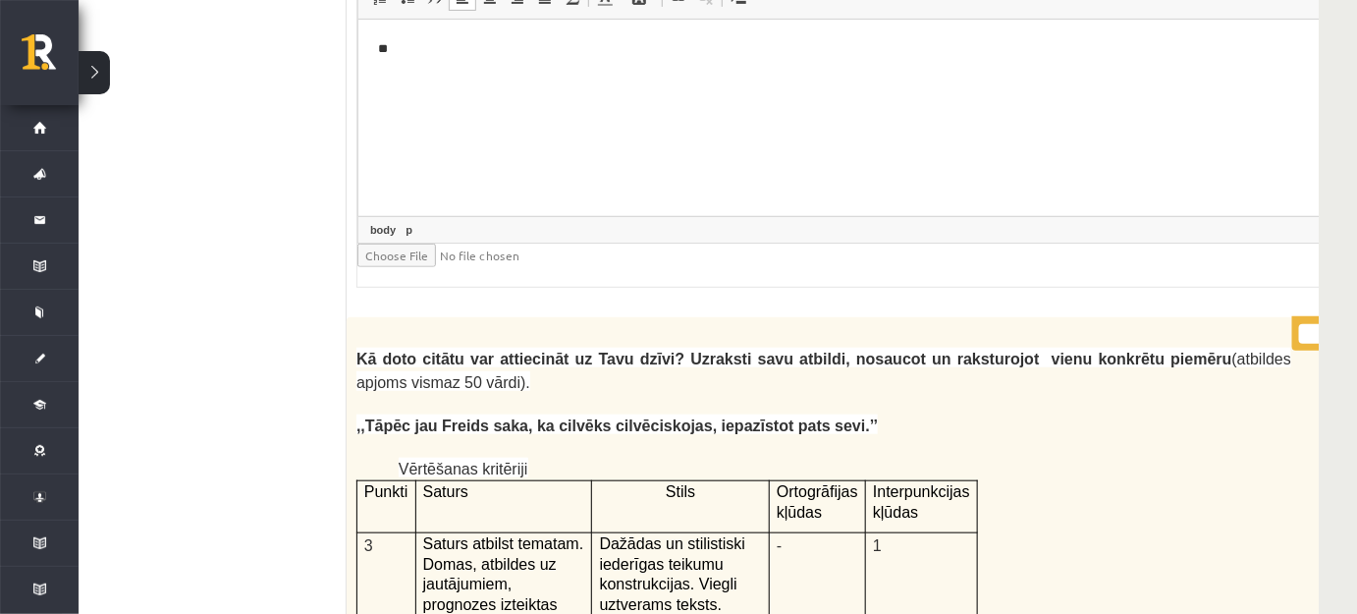
click at [1299, 324] on input "*" at bounding box center [1323, 334] width 49 height 20
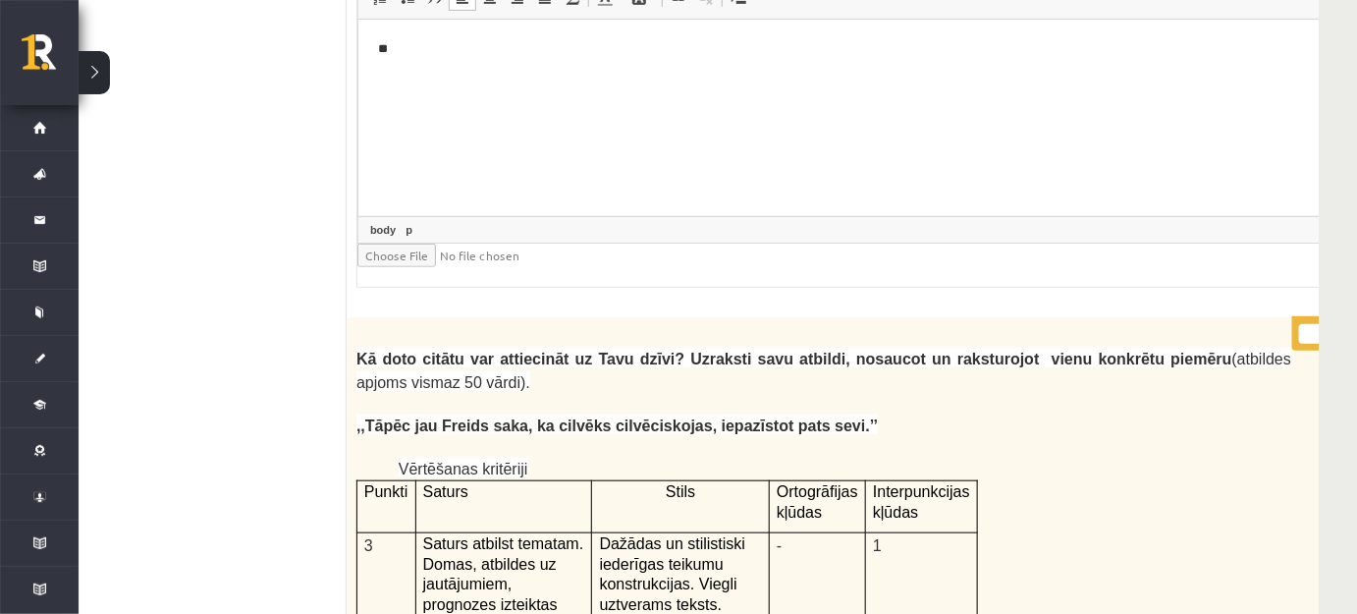
click at [1299, 324] on input "*" at bounding box center [1323, 334] width 49 height 20
type input "*"
click at [1299, 324] on input "*" at bounding box center [1323, 334] width 49 height 20
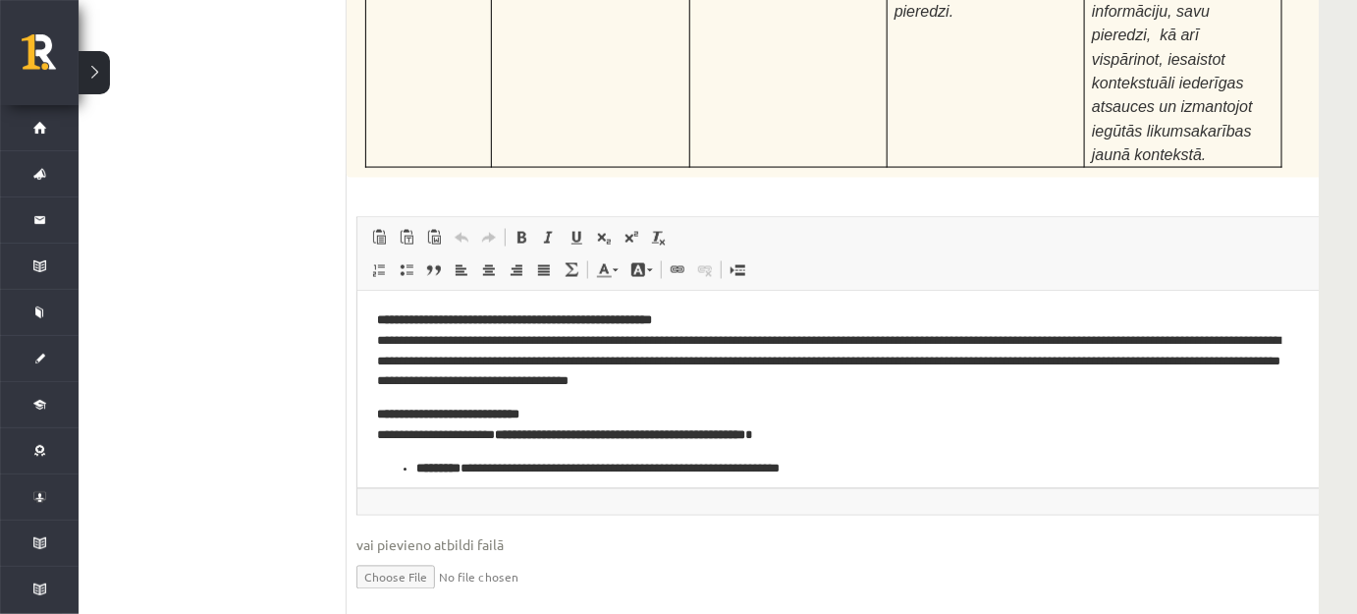
scroll to position [9105, 56]
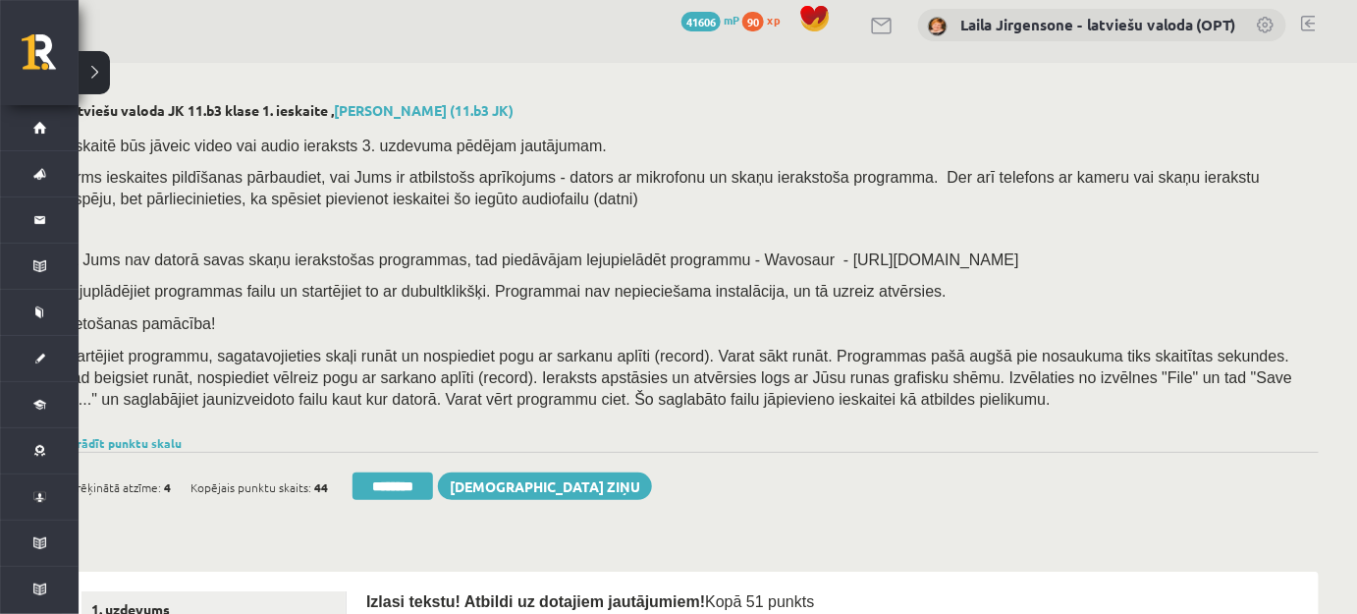
scroll to position [178, 56]
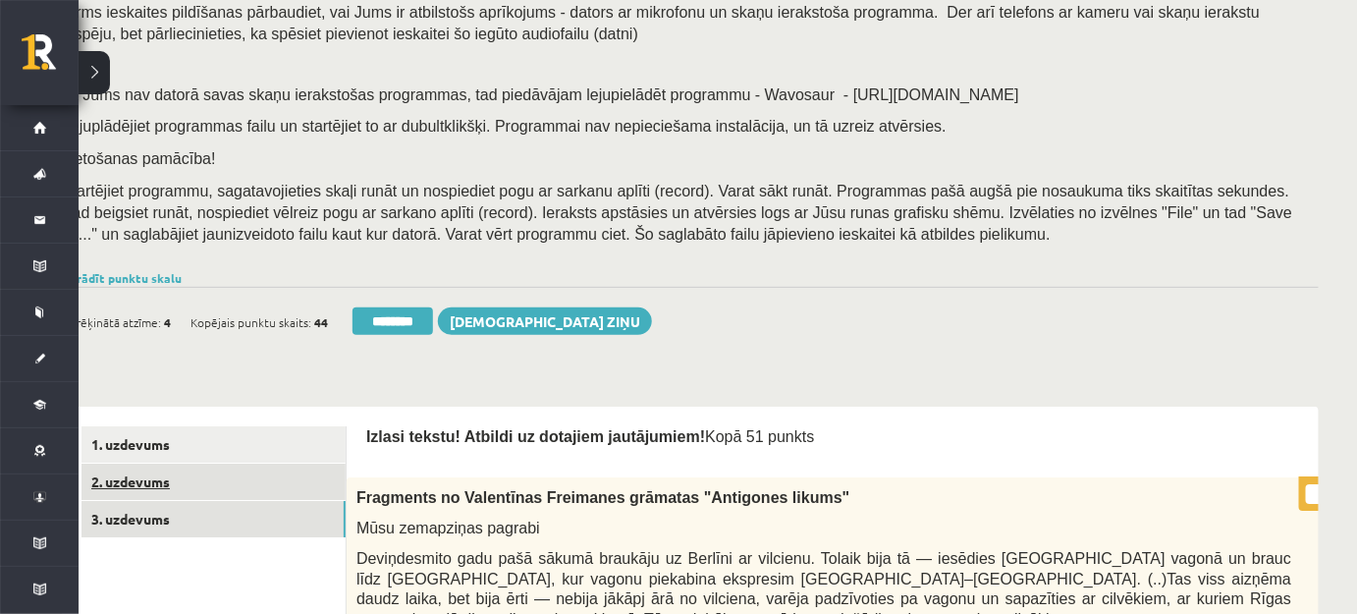
click at [246, 483] on link "2. uzdevums" at bounding box center [214, 482] width 264 height 36
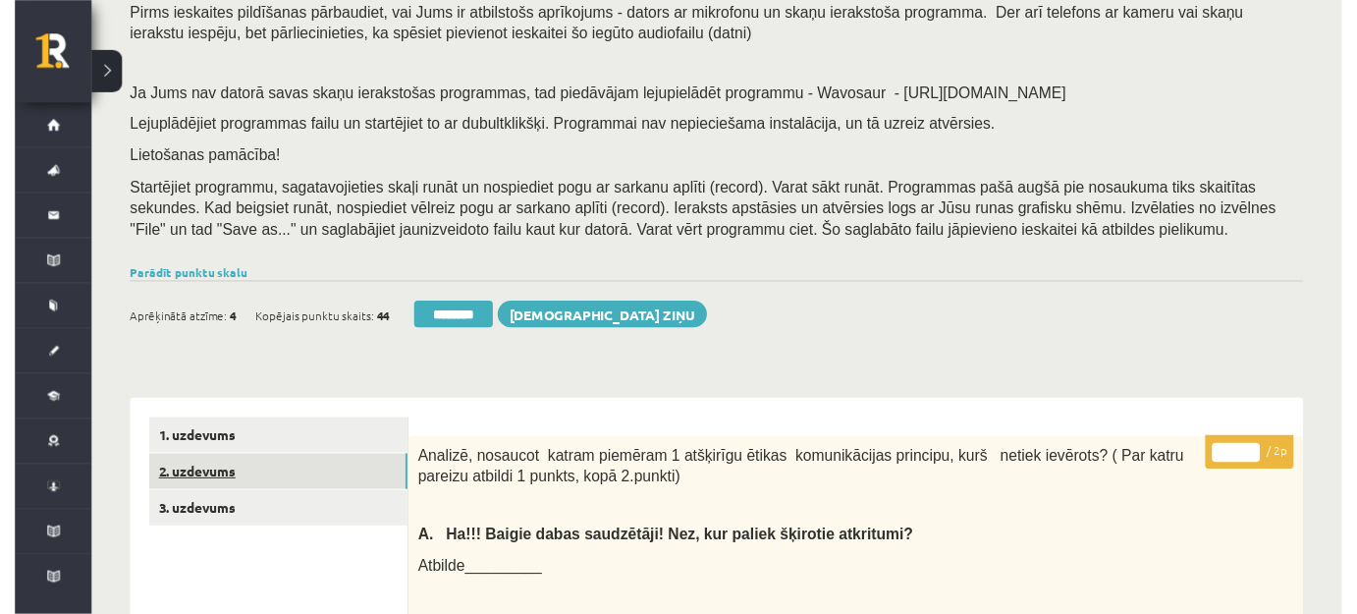
scroll to position [0, 0]
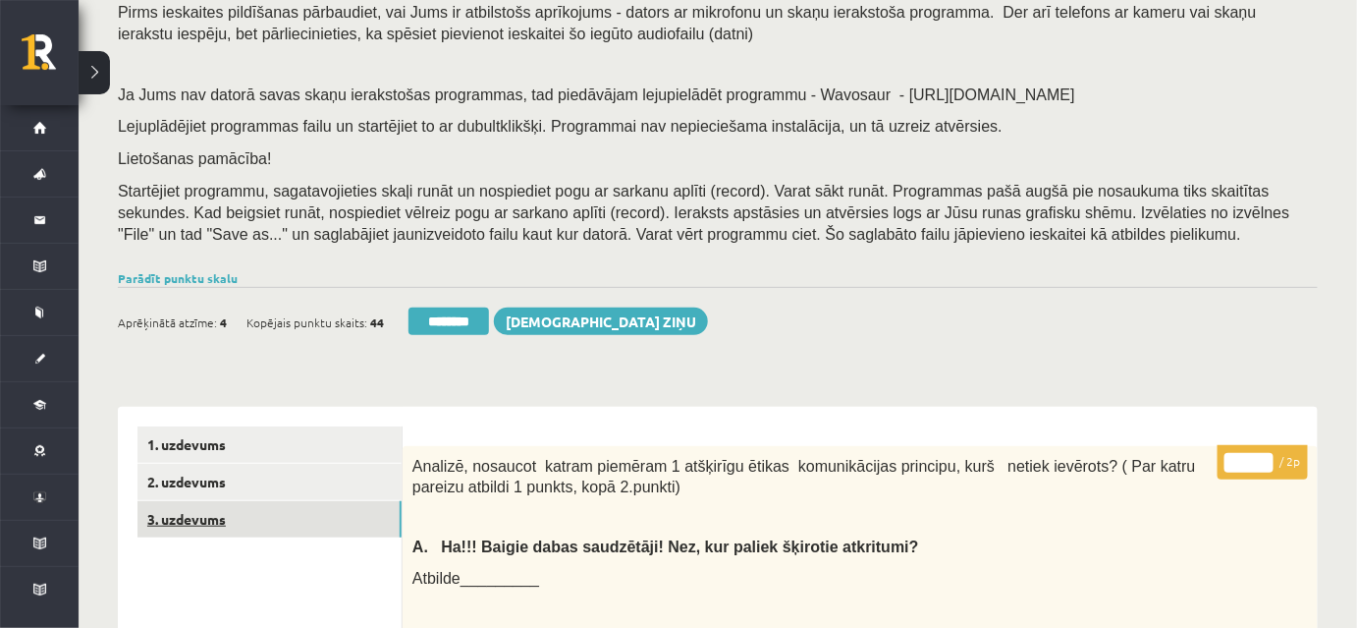
click at [350, 528] on link "3. uzdevums" at bounding box center [269, 519] width 264 height 36
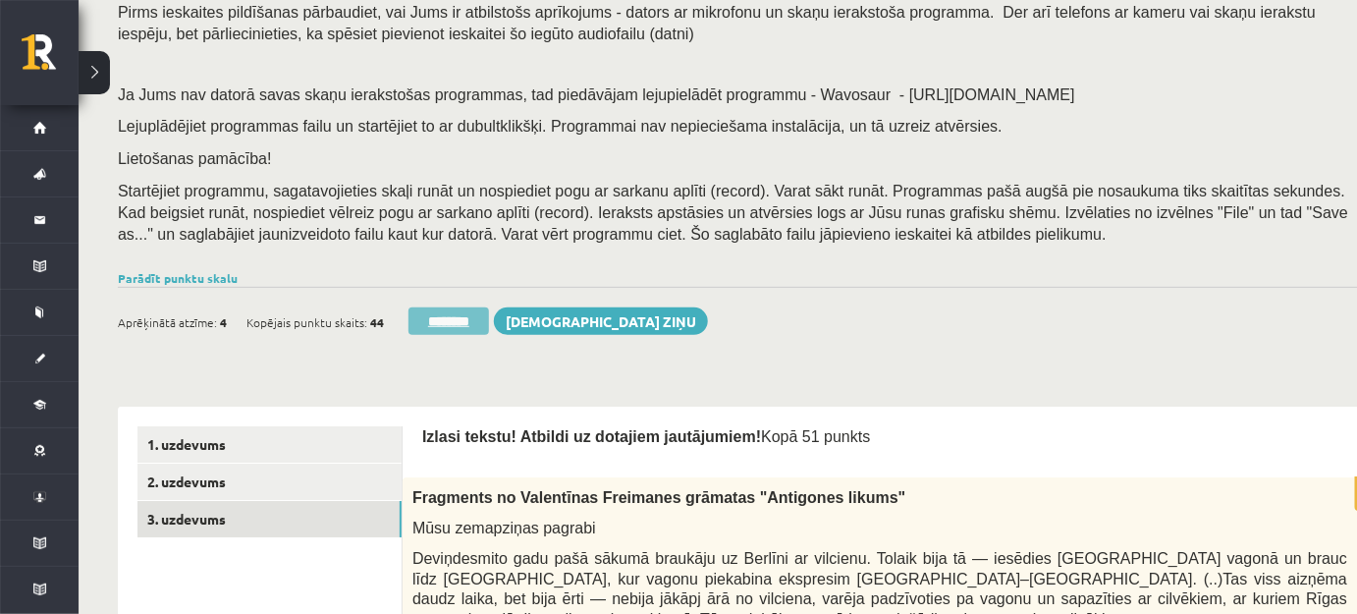
click at [447, 321] on input "********" at bounding box center [449, 320] width 81 height 27
click at [760, 62] on p at bounding box center [741, 64] width 1247 height 18
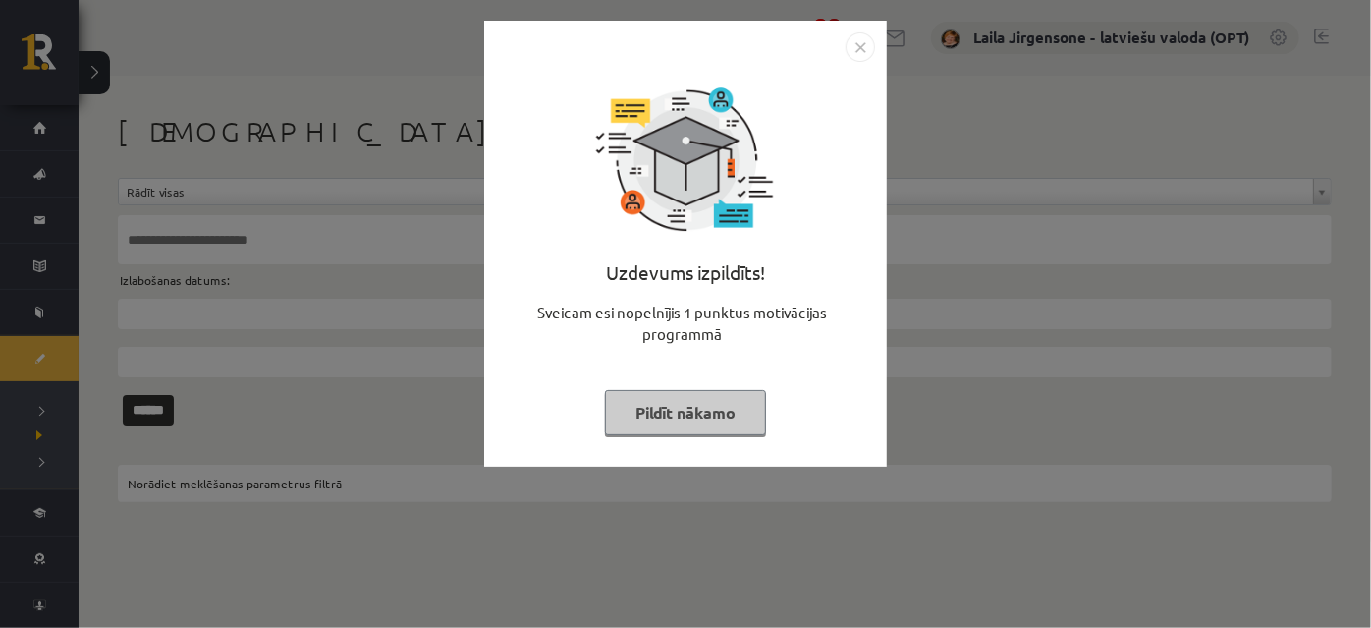
click at [645, 412] on button "Pildīt nākamo" at bounding box center [685, 412] width 161 height 45
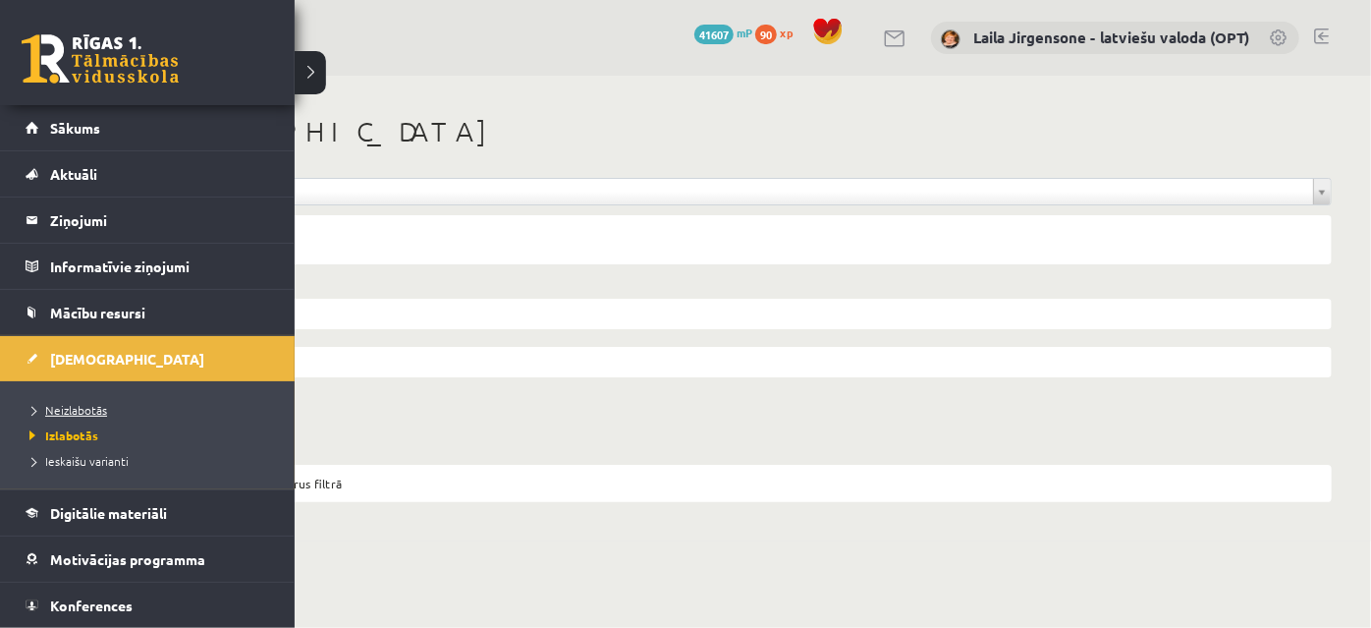
click at [65, 406] on span "Neizlabotās" at bounding box center [66, 410] width 82 height 16
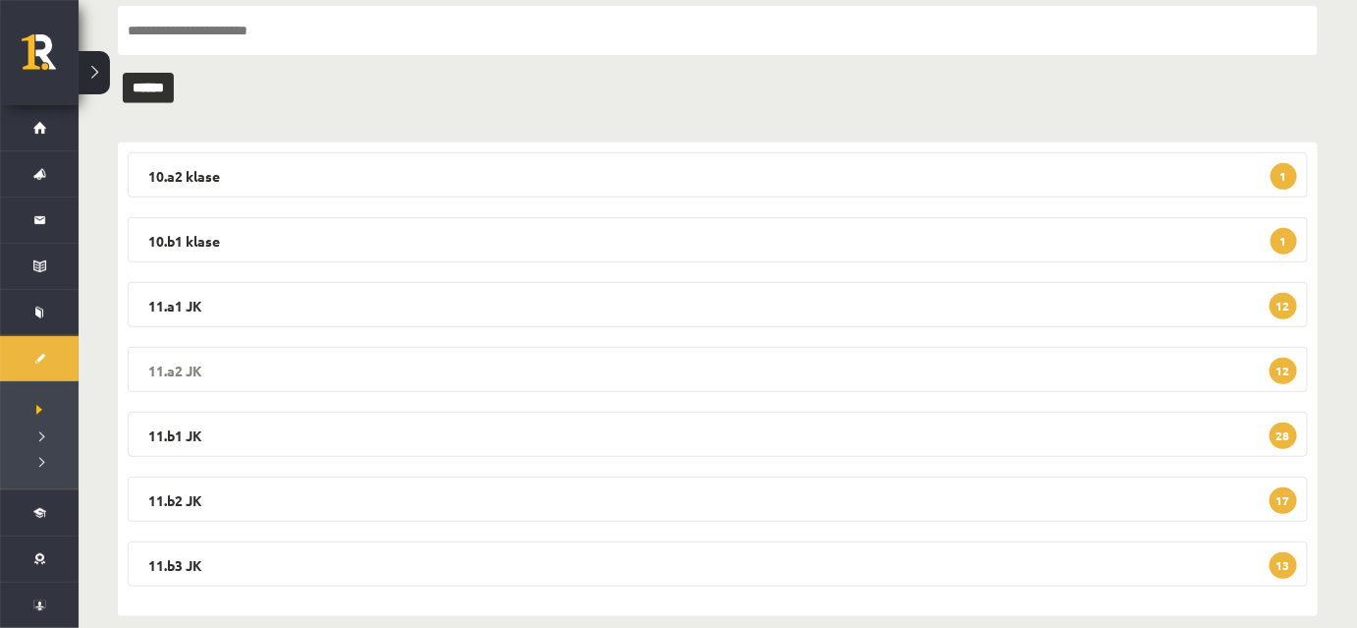
scroll to position [236, 0]
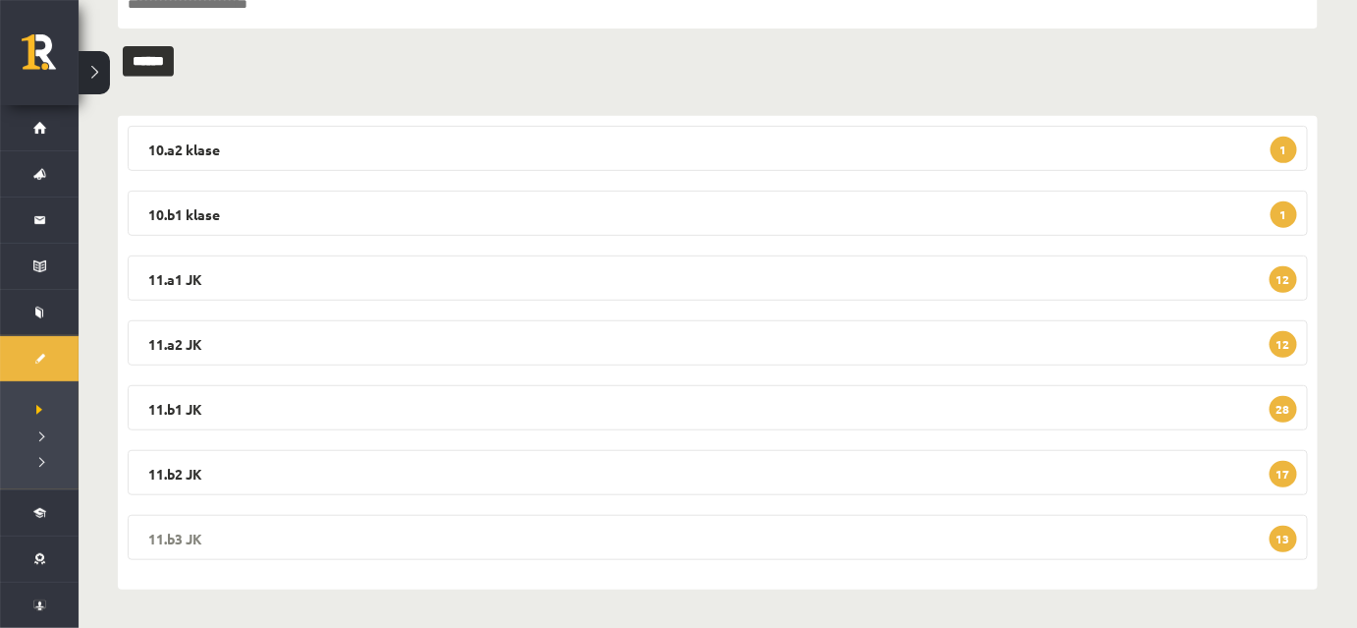
click at [678, 536] on legend "11.b3 JK 13" at bounding box center [718, 537] width 1180 height 45
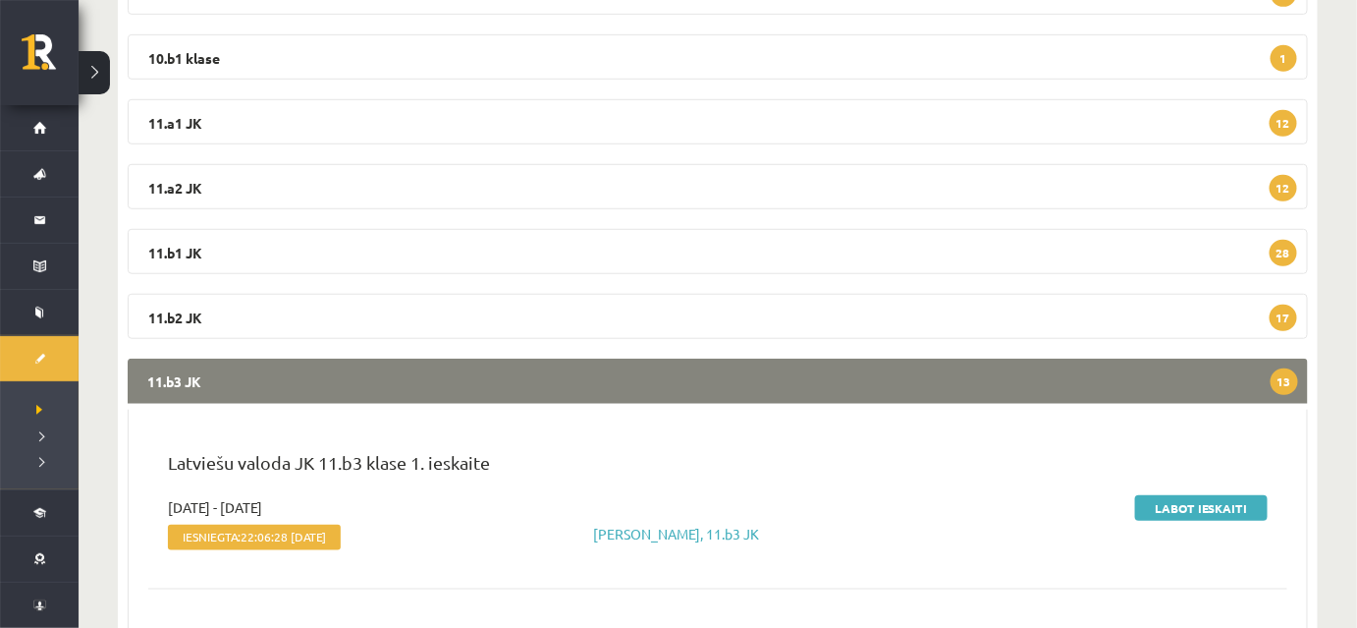
scroll to position [682, 0]
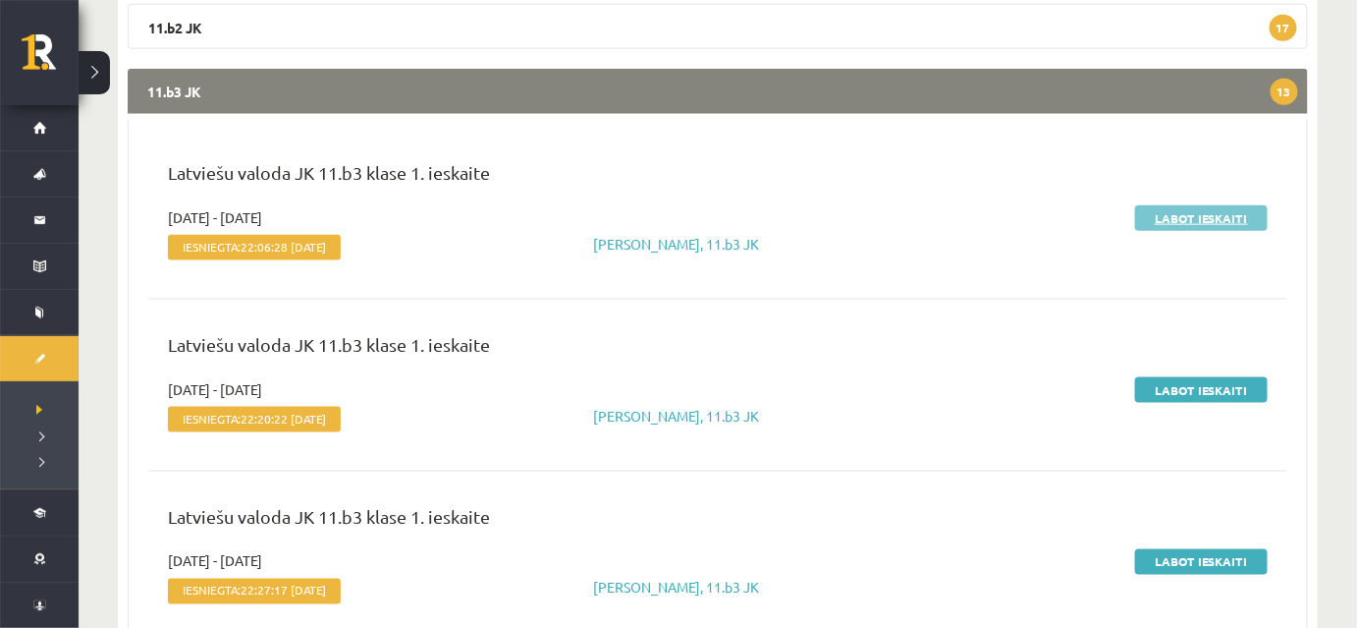
click at [1157, 218] on link "Labot ieskaiti" at bounding box center [1201, 218] width 133 height 26
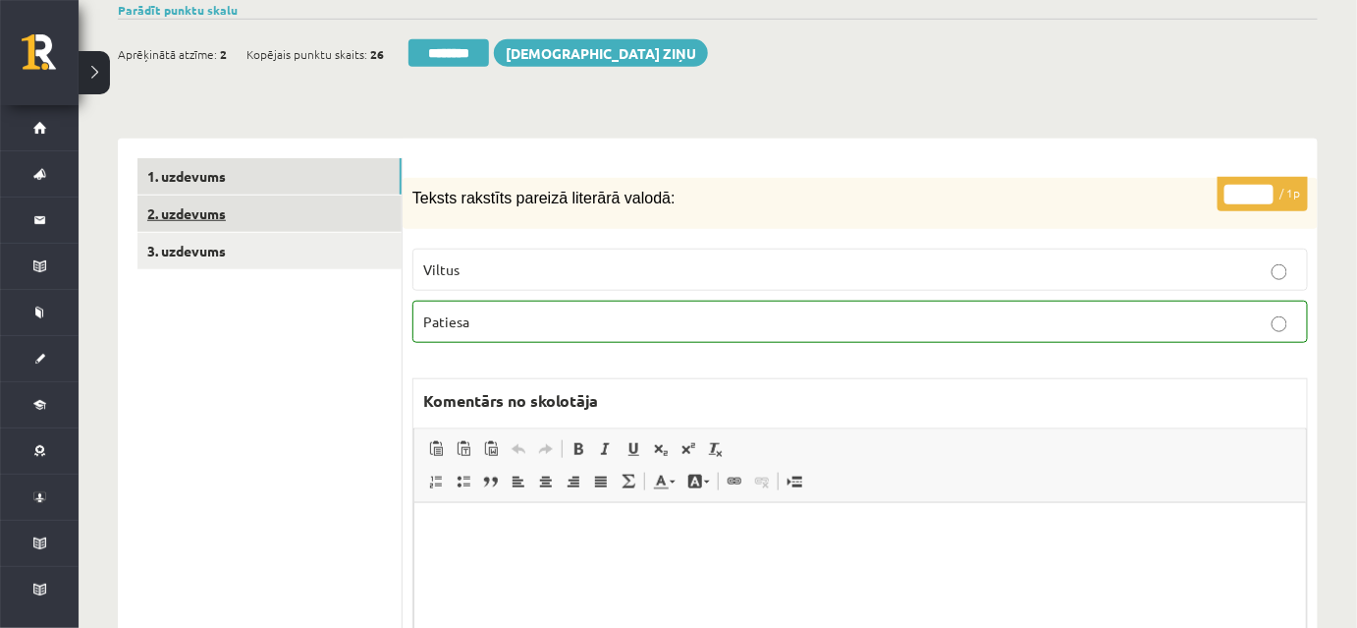
click at [277, 217] on link "2. uzdevums" at bounding box center [269, 213] width 264 height 36
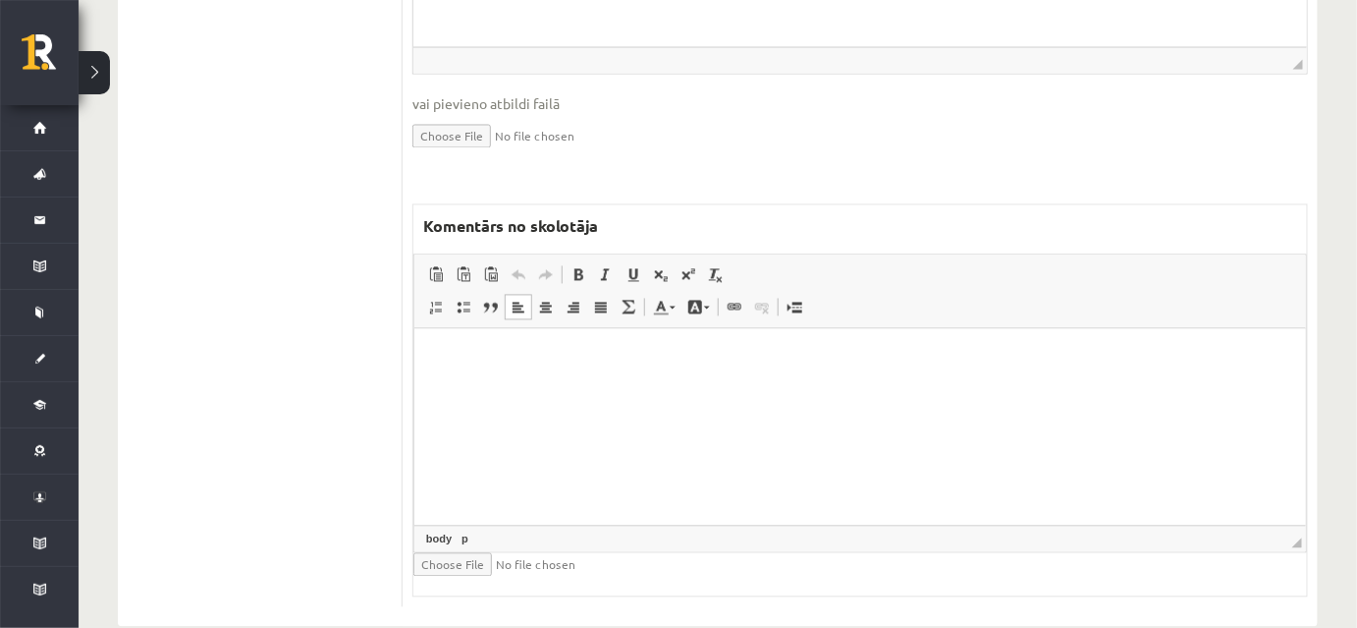
click at [543, 389] on html at bounding box center [859, 359] width 892 height 60
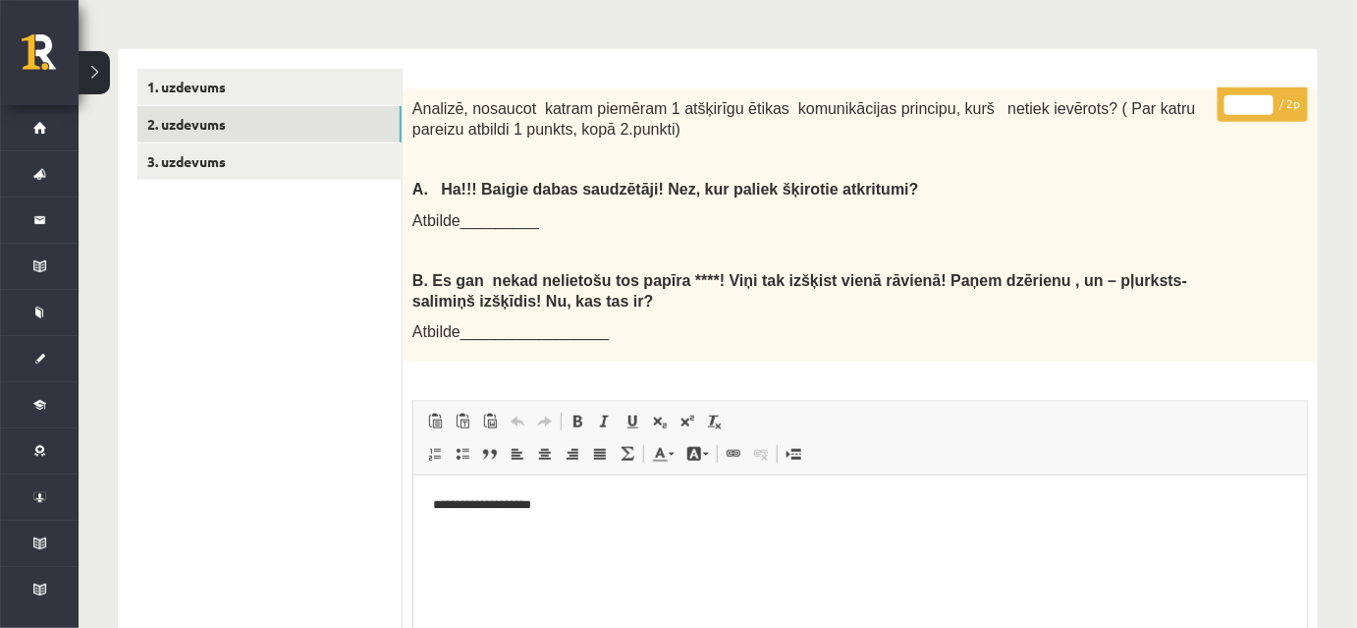
type input "*"
click at [1263, 98] on input "*" at bounding box center [1249, 105] width 49 height 20
click at [671, 508] on p "**********" at bounding box center [859, 505] width 855 height 21
click at [340, 156] on link "3. uzdevums" at bounding box center [269, 161] width 264 height 36
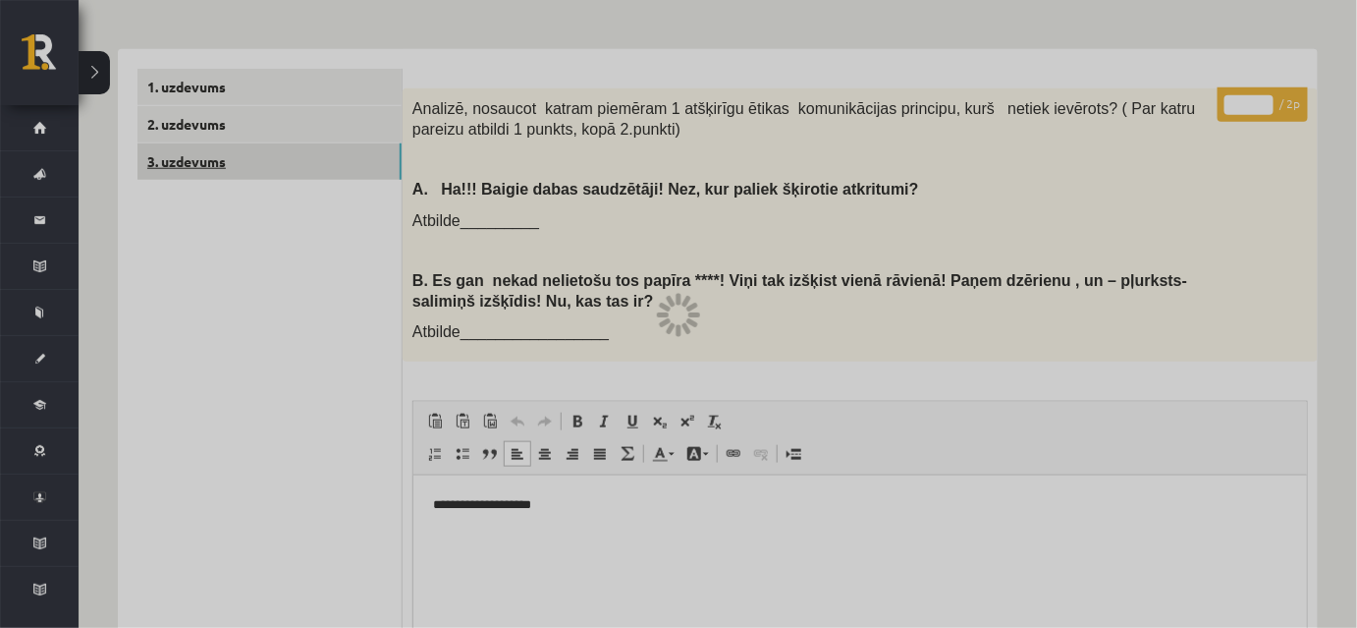
click at [340, 156] on div at bounding box center [678, 314] width 1357 height 628
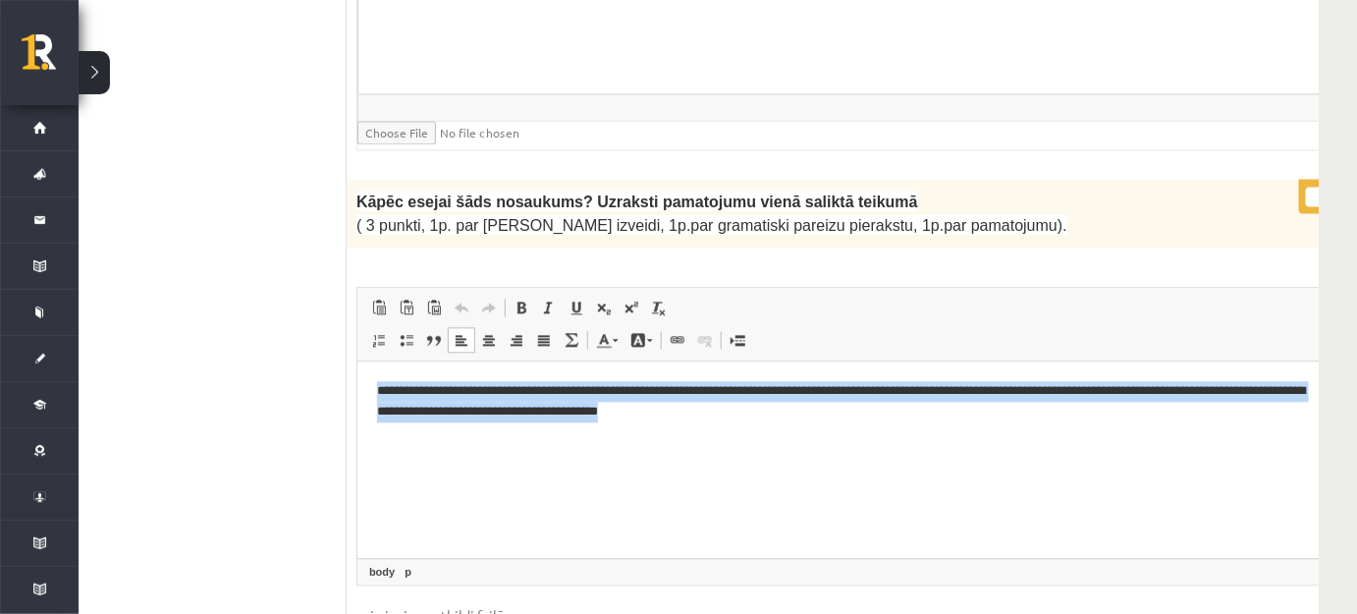
drag, startPoint x: 373, startPoint y: 387, endPoint x: 910, endPoint y: 438, distance: 539.6
click at [910, 438] on html "**********" at bounding box center [871, 400] width 1031 height 81
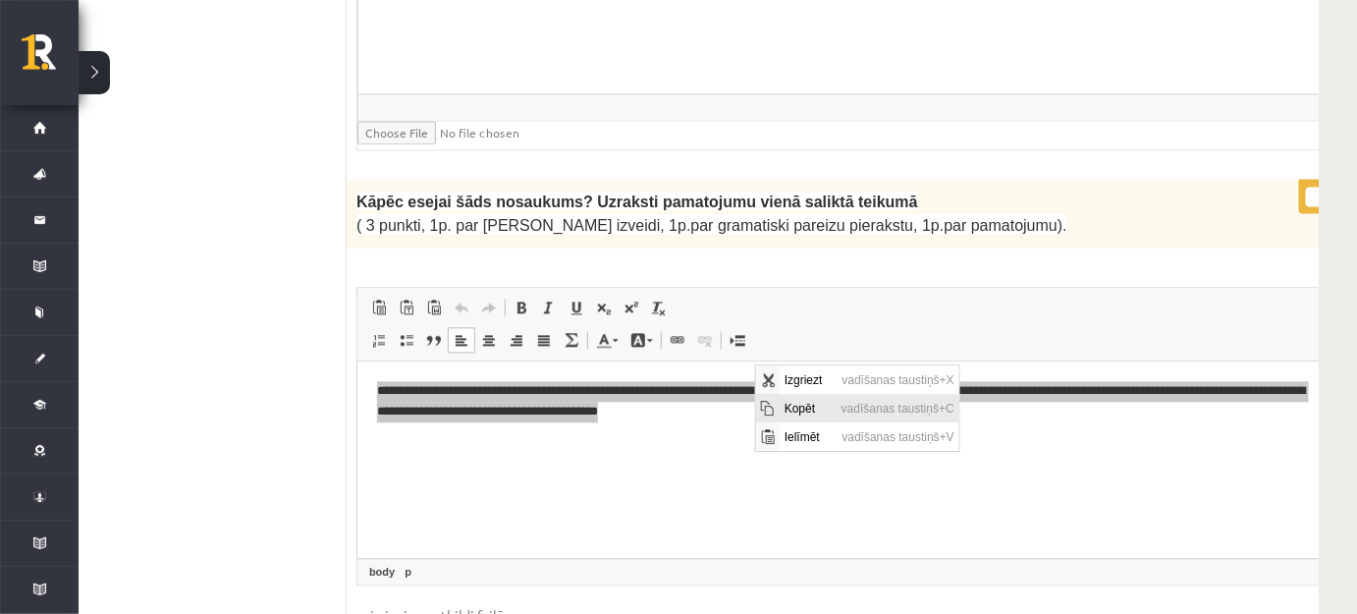
click at [803, 403] on span "Kopēt" at bounding box center [807, 408] width 57 height 28
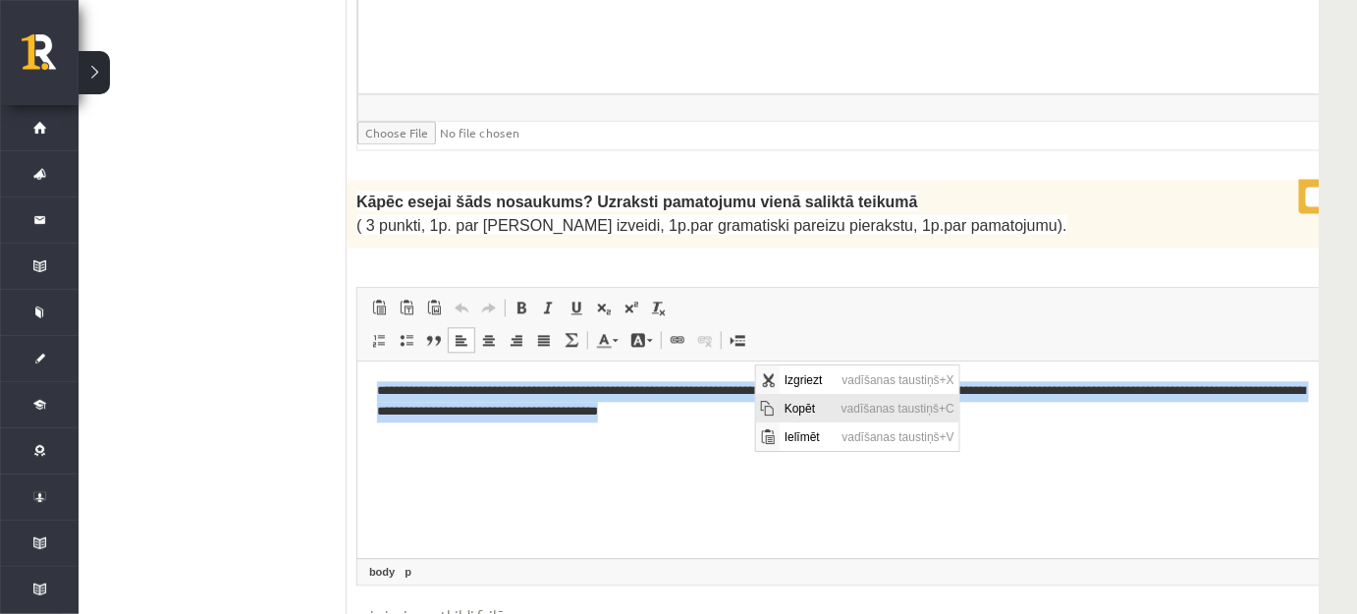
copy p "**********"
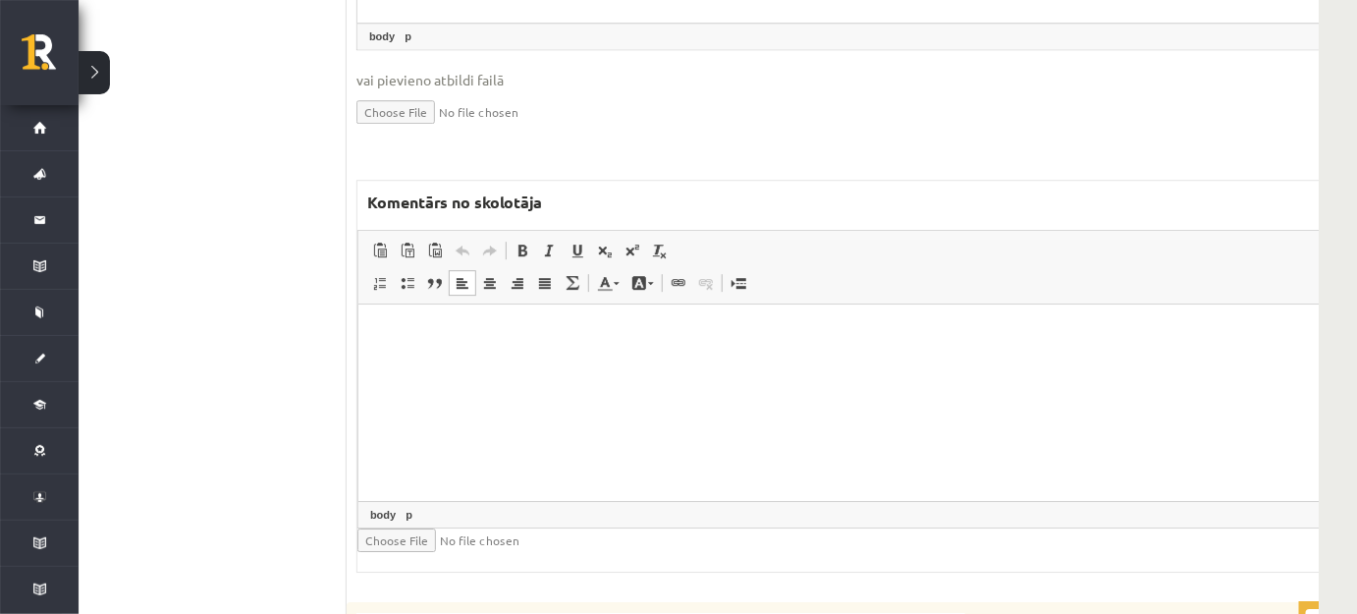
click at [578, 363] on html at bounding box center [871, 333] width 1029 height 60
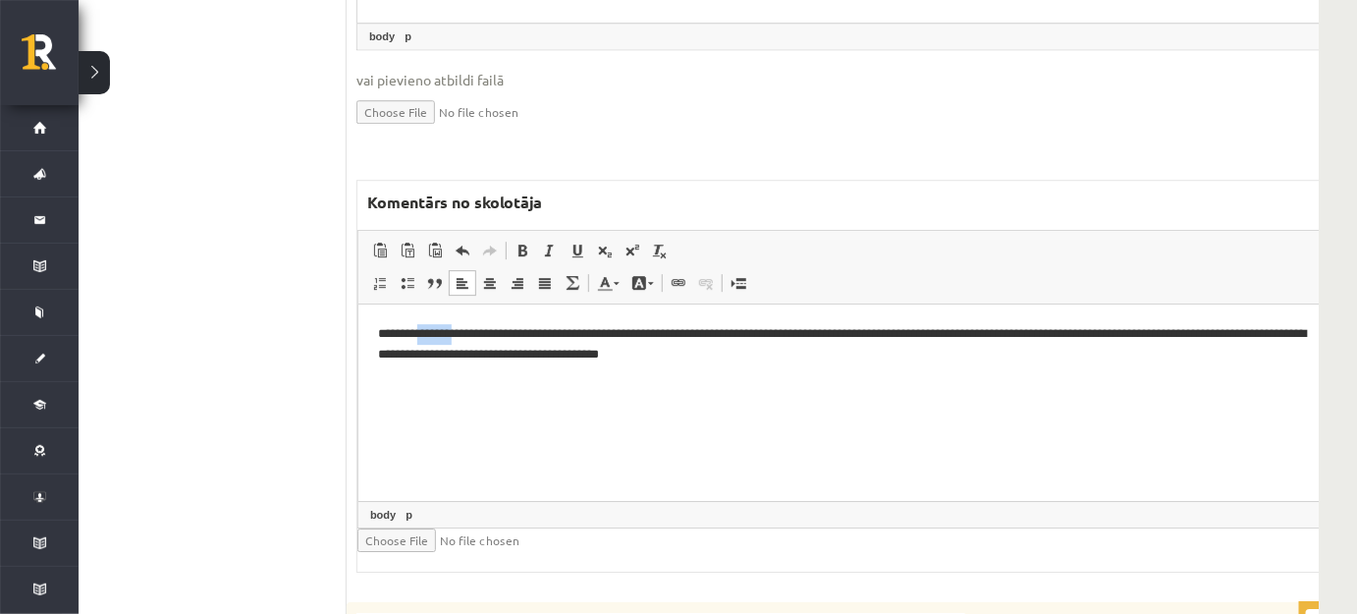
drag, startPoint x: 437, startPoint y: 332, endPoint x: 480, endPoint y: 332, distance: 43.2
click at [480, 332] on p "**********" at bounding box center [846, 343] width 938 height 41
click at [765, 384] on html "**********" at bounding box center [871, 343] width 1029 height 81
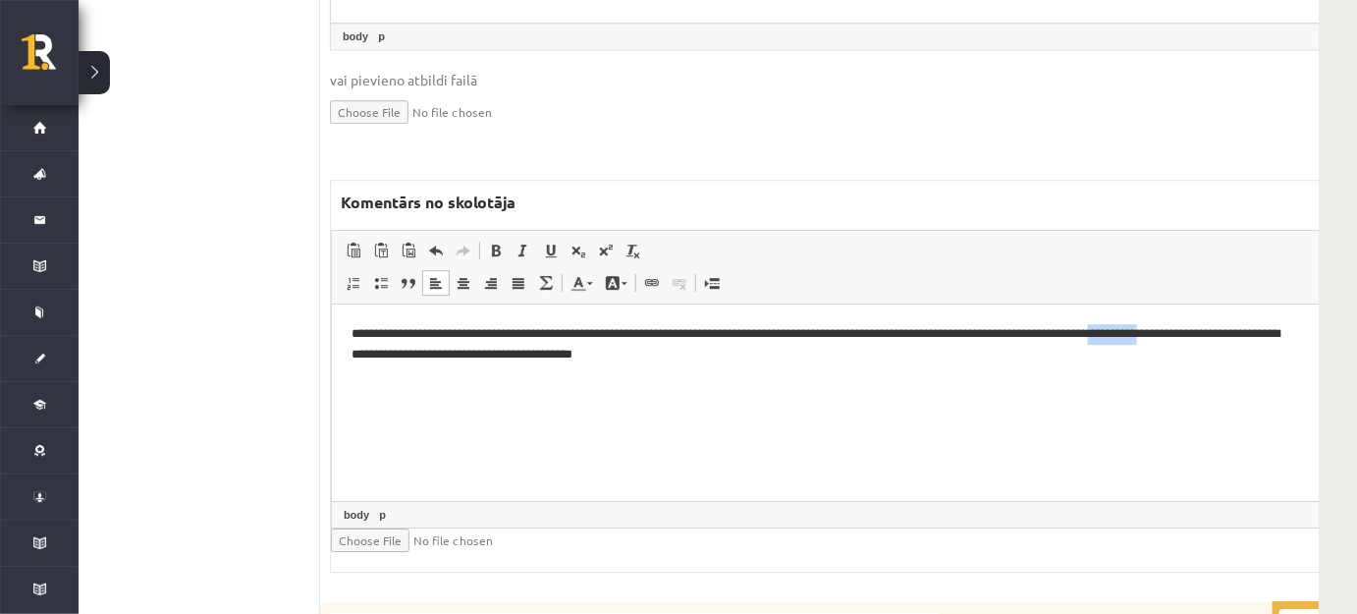
drag, startPoint x: 1219, startPoint y: 329, endPoint x: 1312, endPoint y: 332, distance: 93.3
click at [1312, 332] on html "**********" at bounding box center [845, 343] width 1029 height 81
click at [583, 270] on link "Teksta krāsa" at bounding box center [582, 283] width 34 height 26
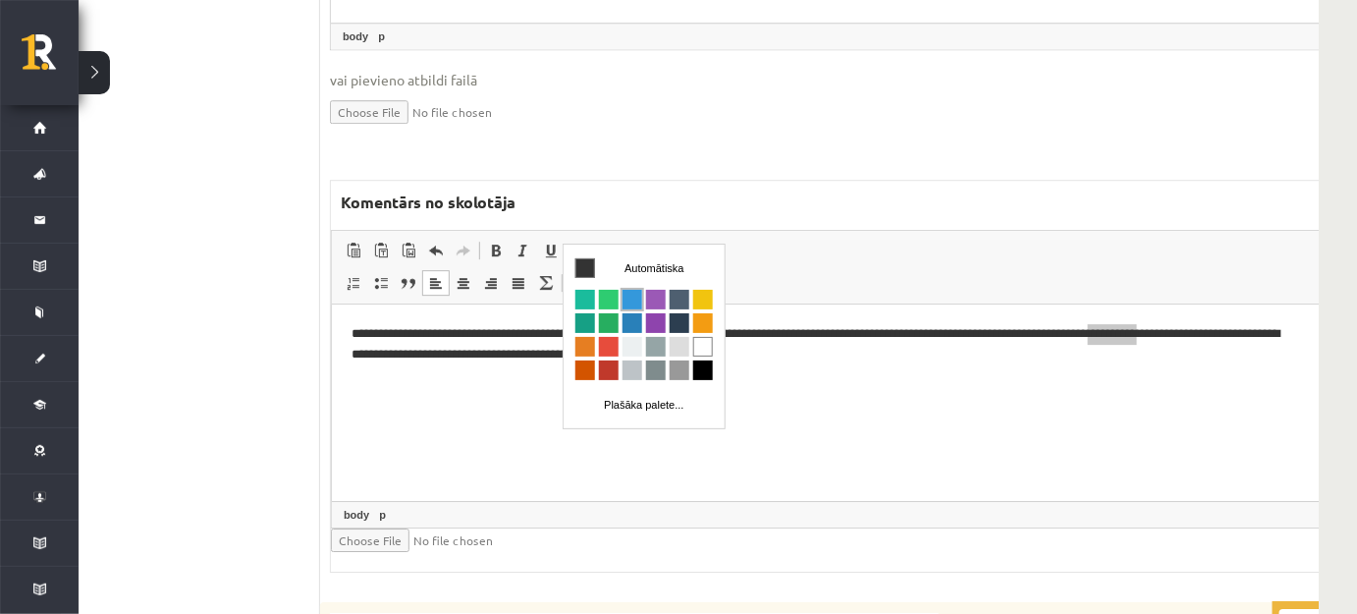
click at [629, 299] on span "Krāsa" at bounding box center [633, 300] width 20 height 20
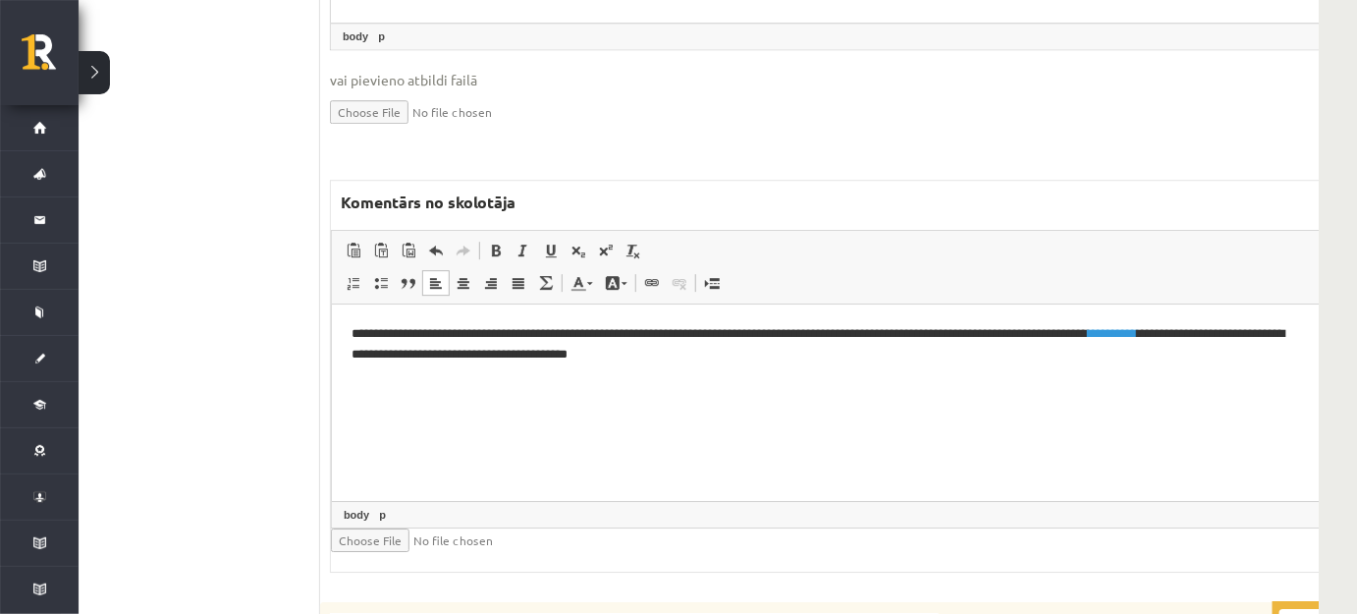
click at [640, 384] on html "**********" at bounding box center [845, 343] width 1029 height 81
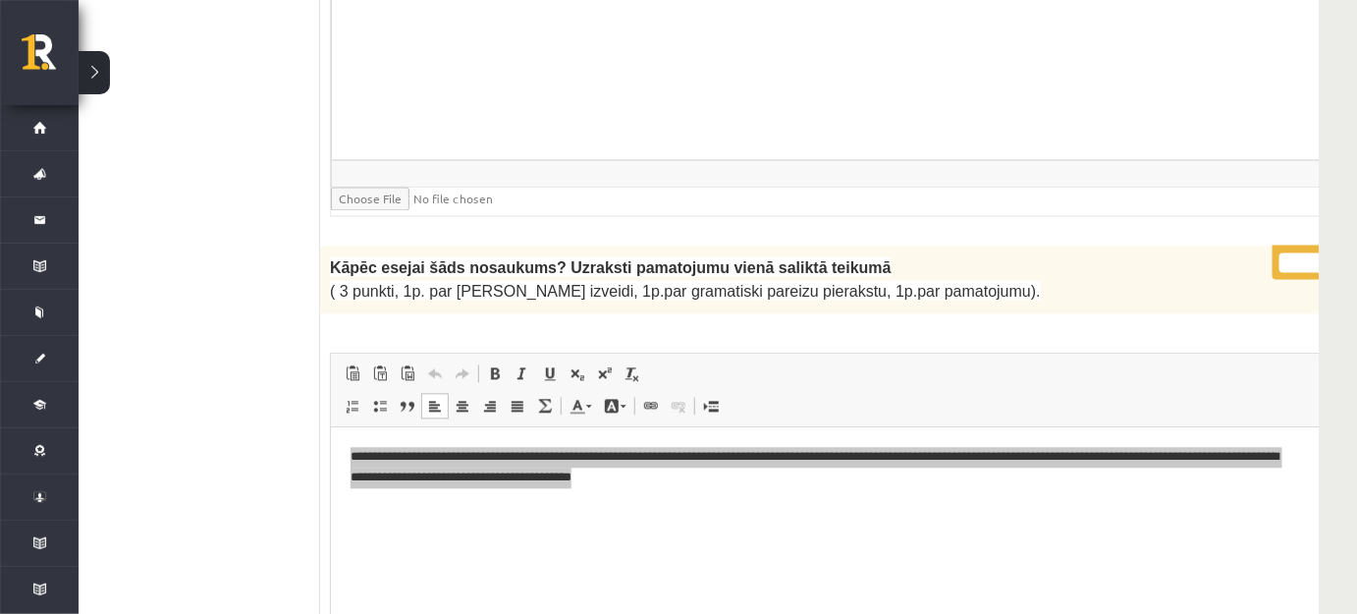
scroll to position [1785, 56]
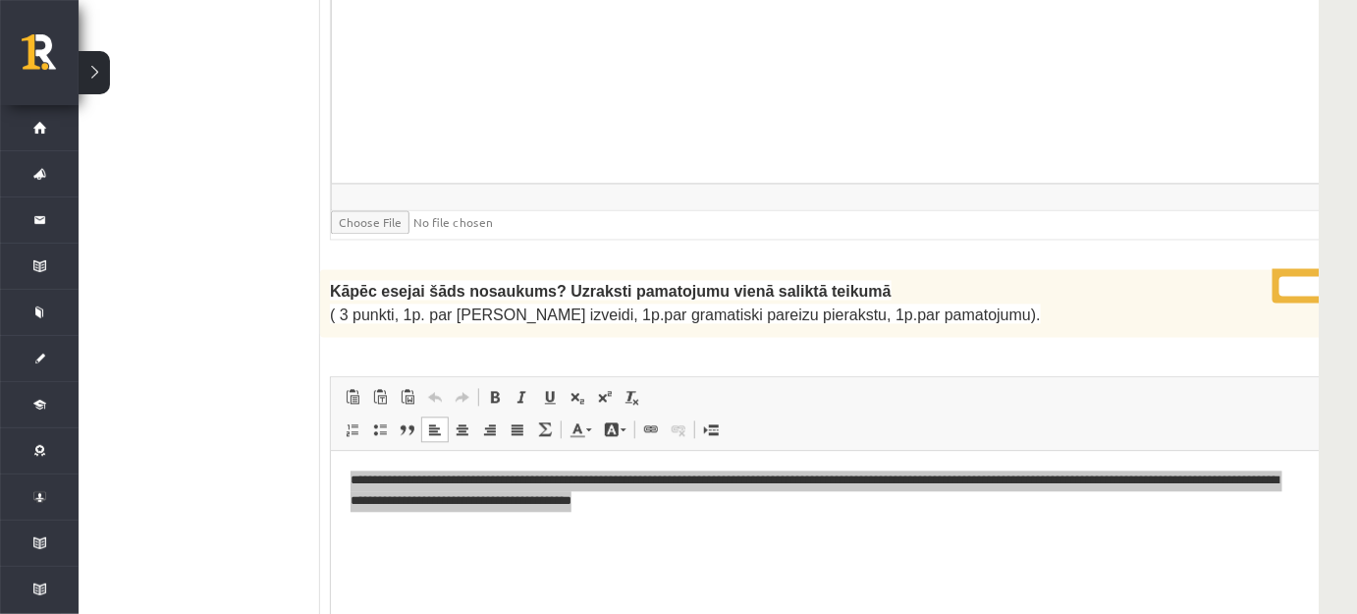
click at [1280, 276] on input "*" at bounding box center [1304, 286] width 49 height 20
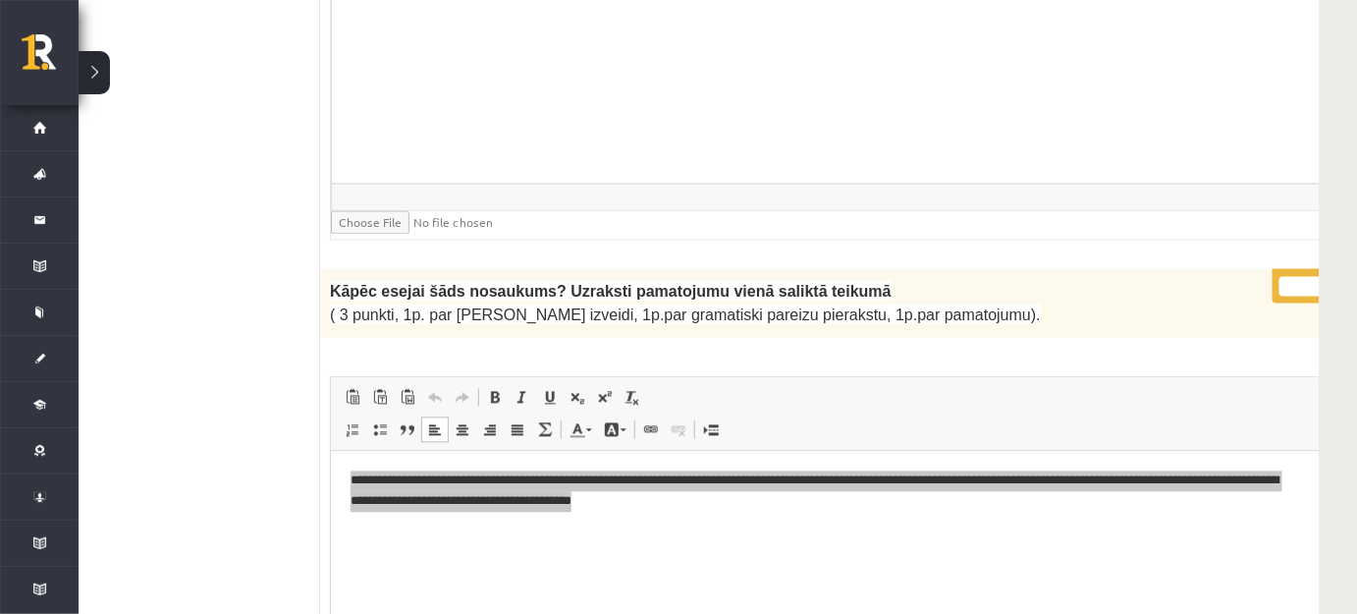
type input "*"
click at [1280, 276] on input "*" at bounding box center [1304, 286] width 49 height 20
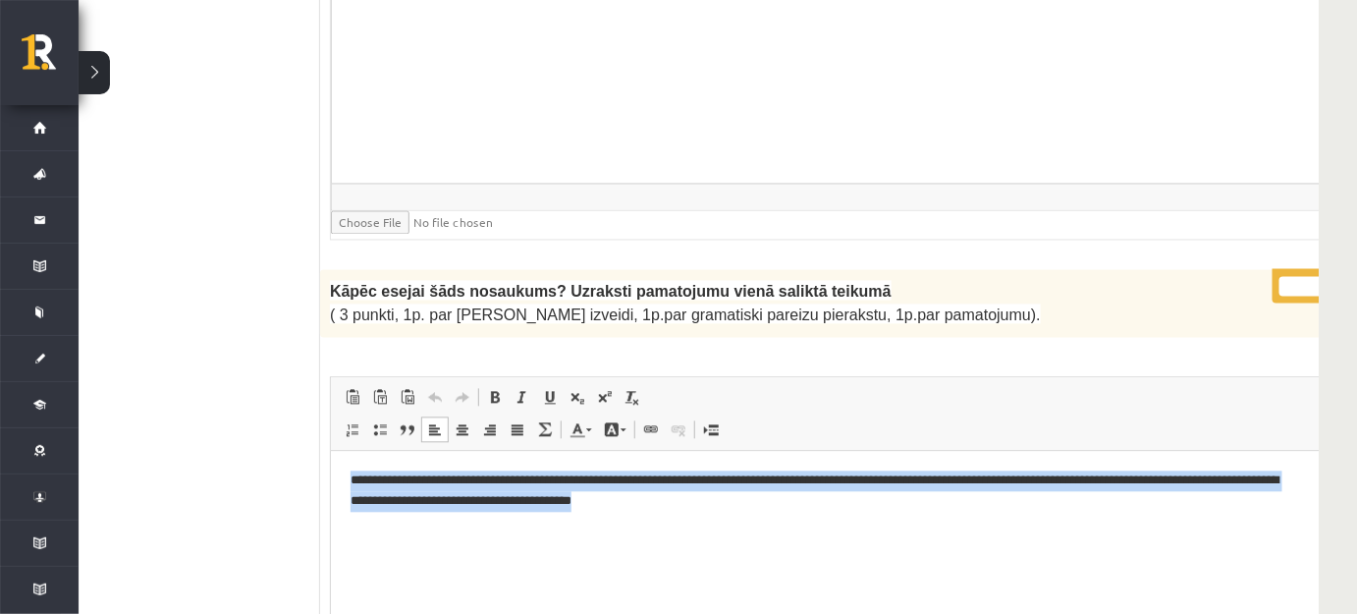
click at [889, 530] on html "**********" at bounding box center [845, 490] width 1031 height 81
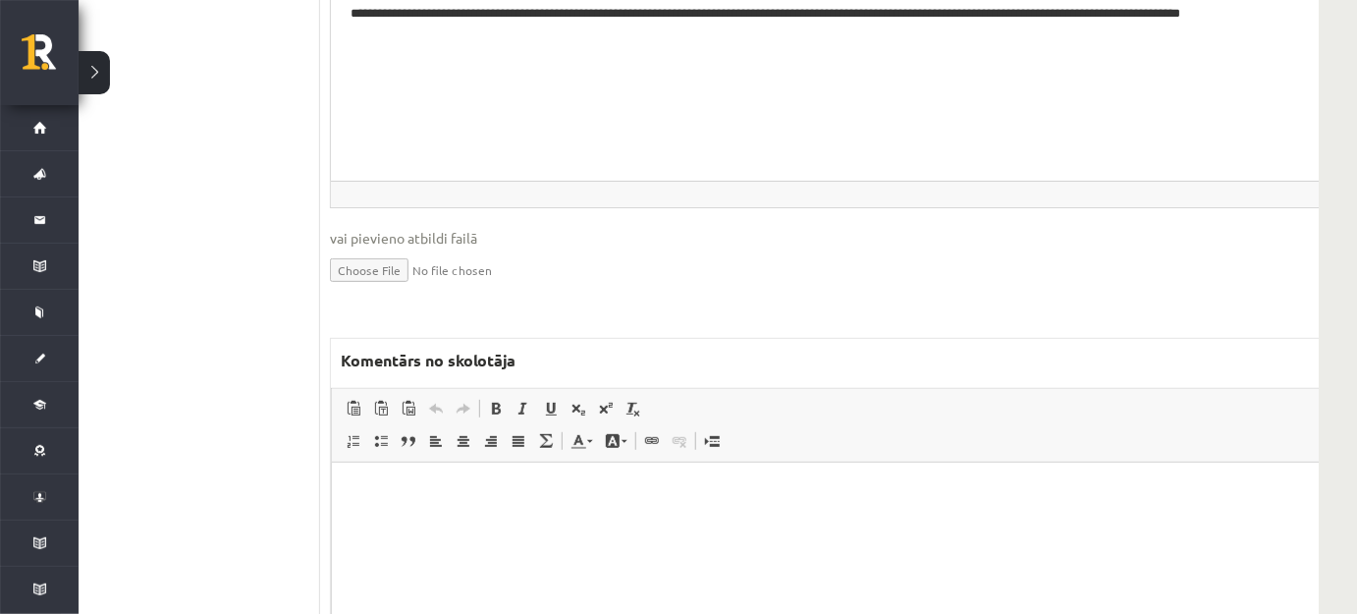
scroll to position [3213, 56]
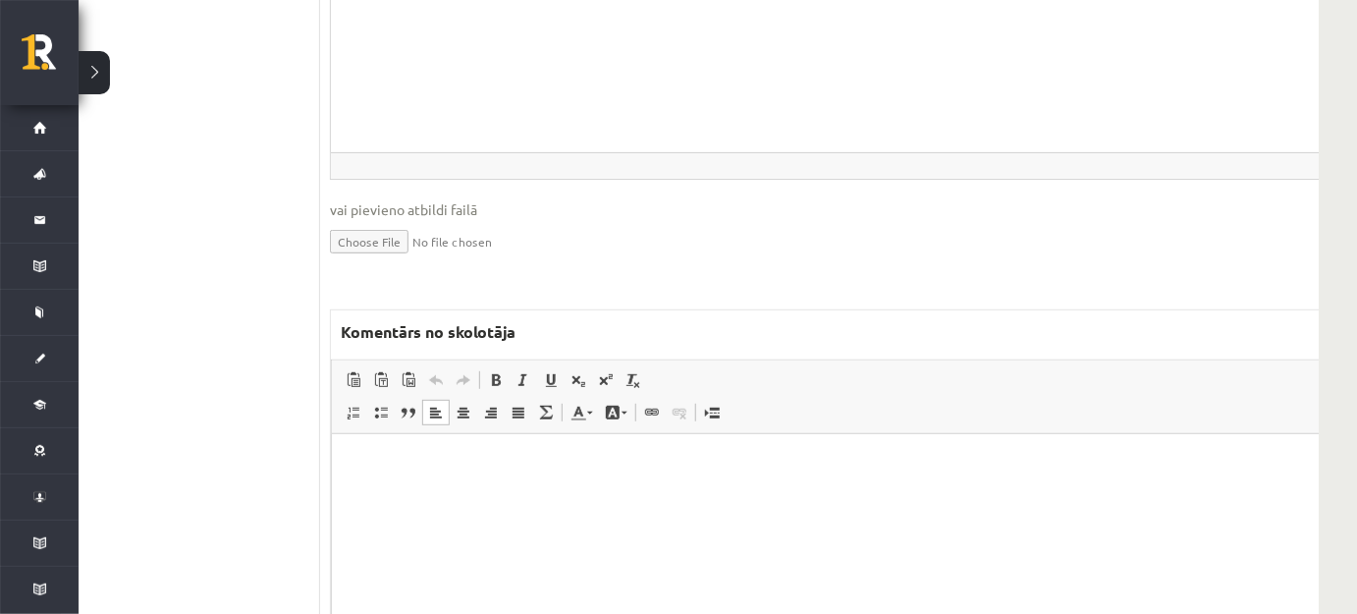
click at [513, 486] on html at bounding box center [845, 463] width 1029 height 60
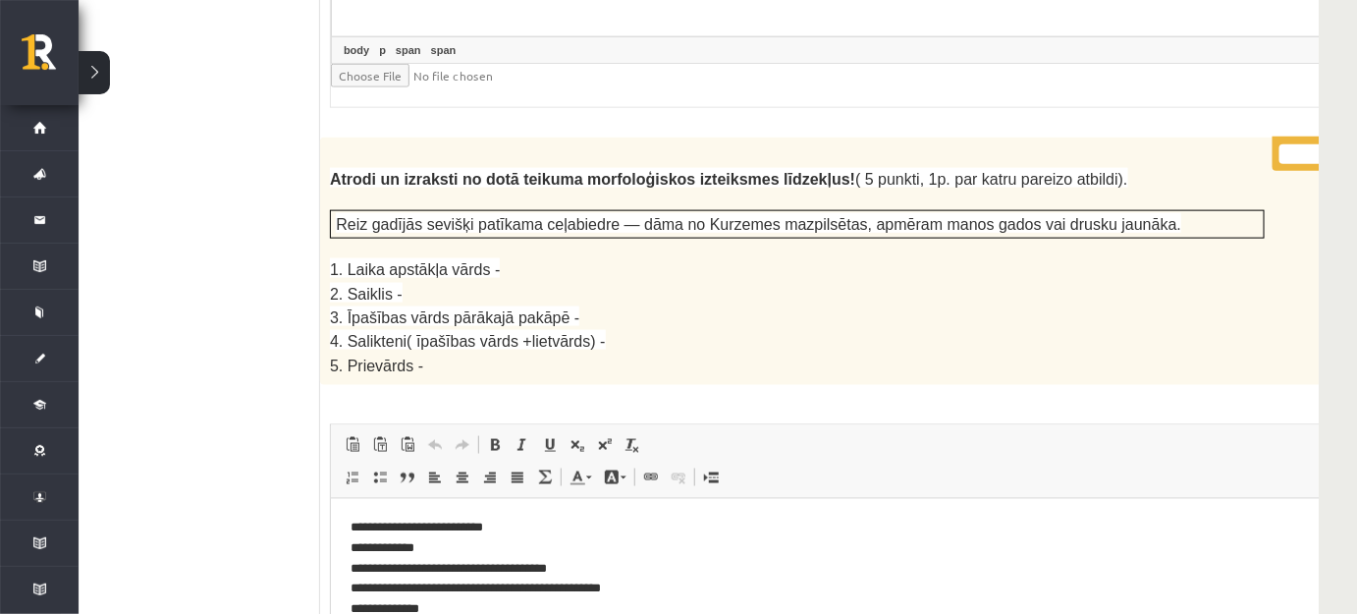
scroll to position [3660, 56]
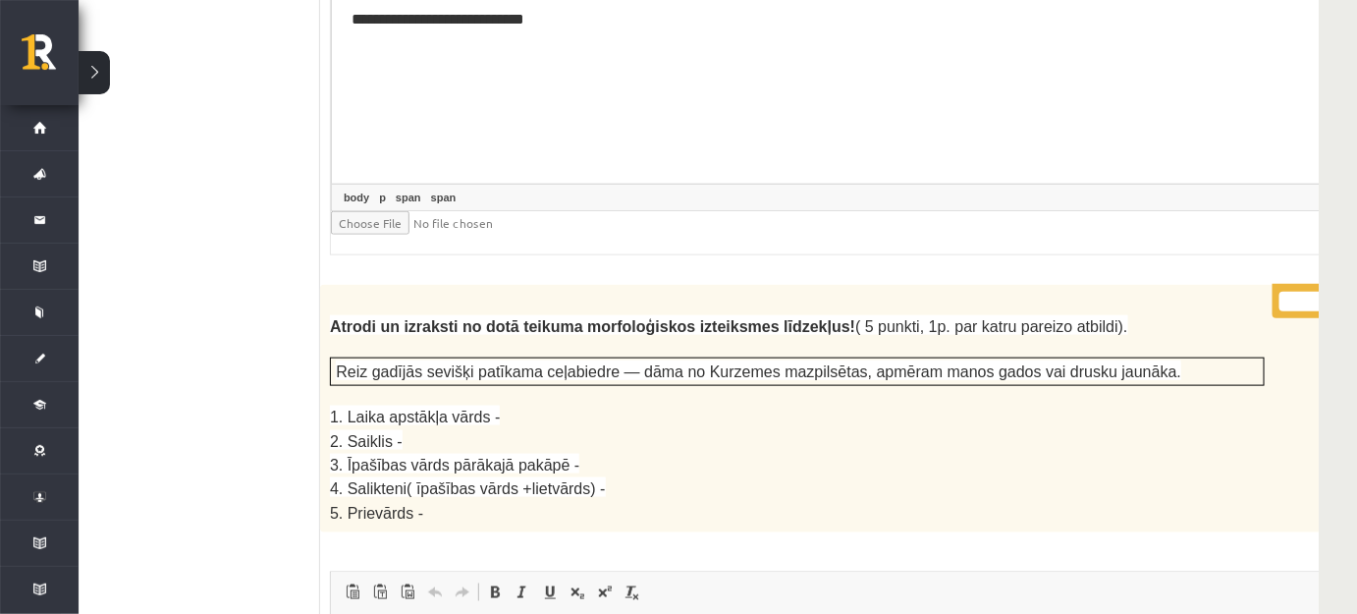
click at [1280, 292] on input "*" at bounding box center [1304, 302] width 49 height 20
type input "*"
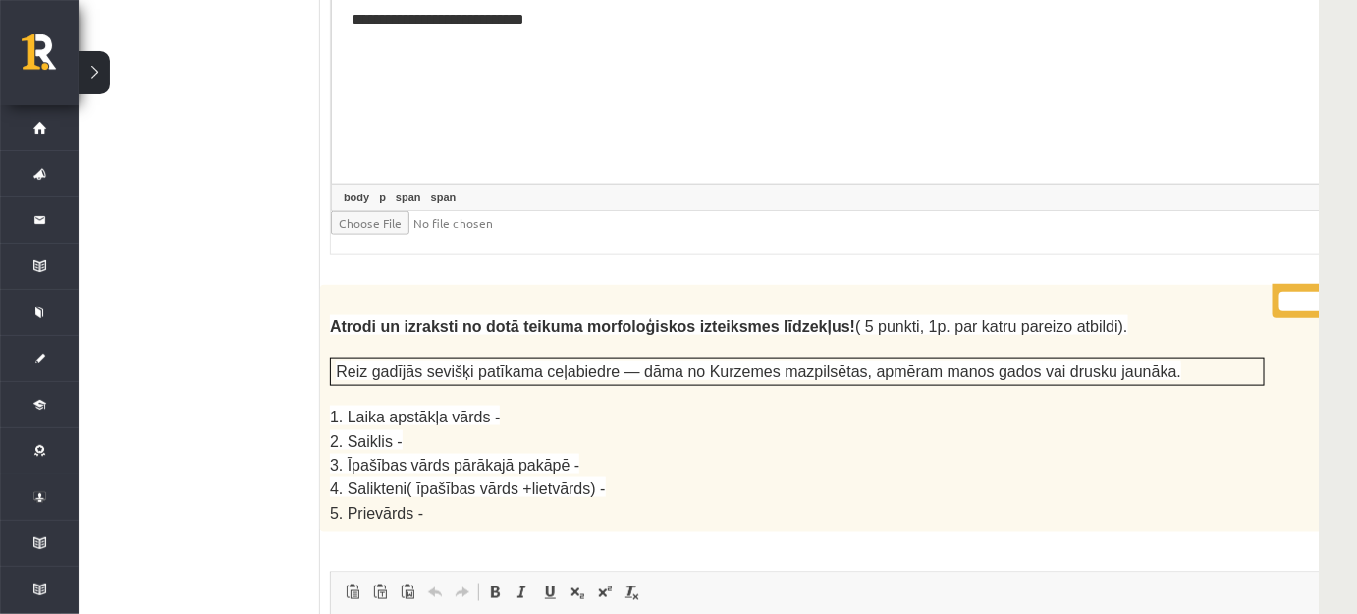
click at [1280, 292] on input "*" at bounding box center [1304, 302] width 49 height 20
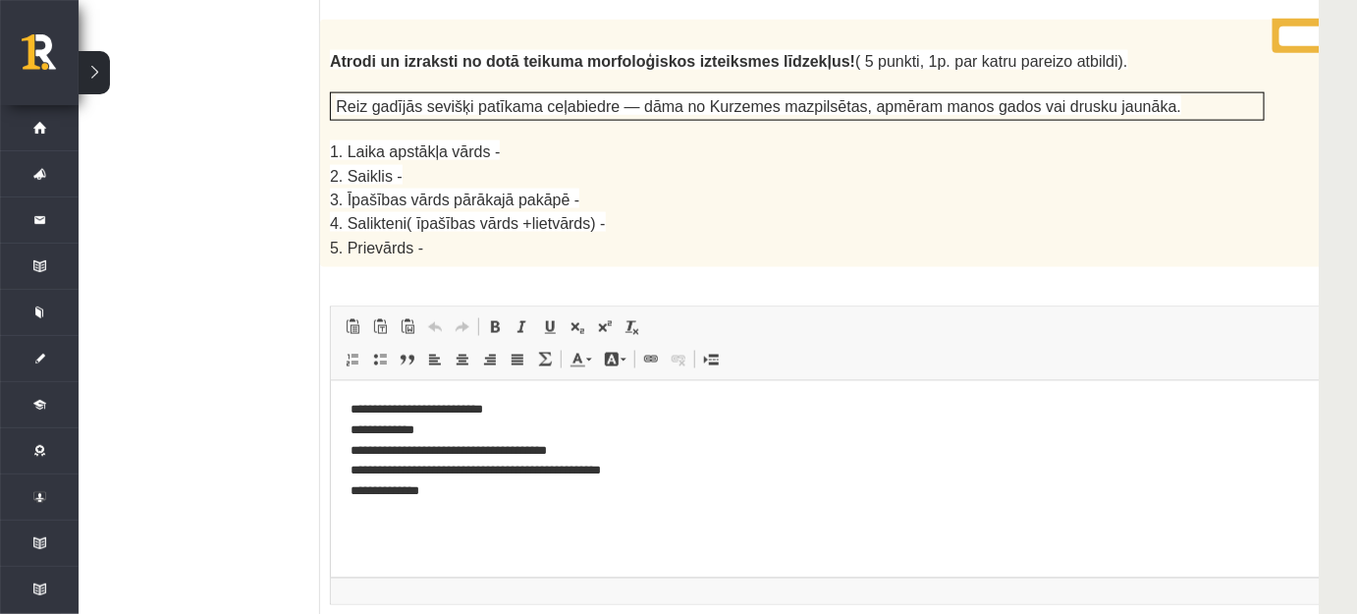
scroll to position [3928, 56]
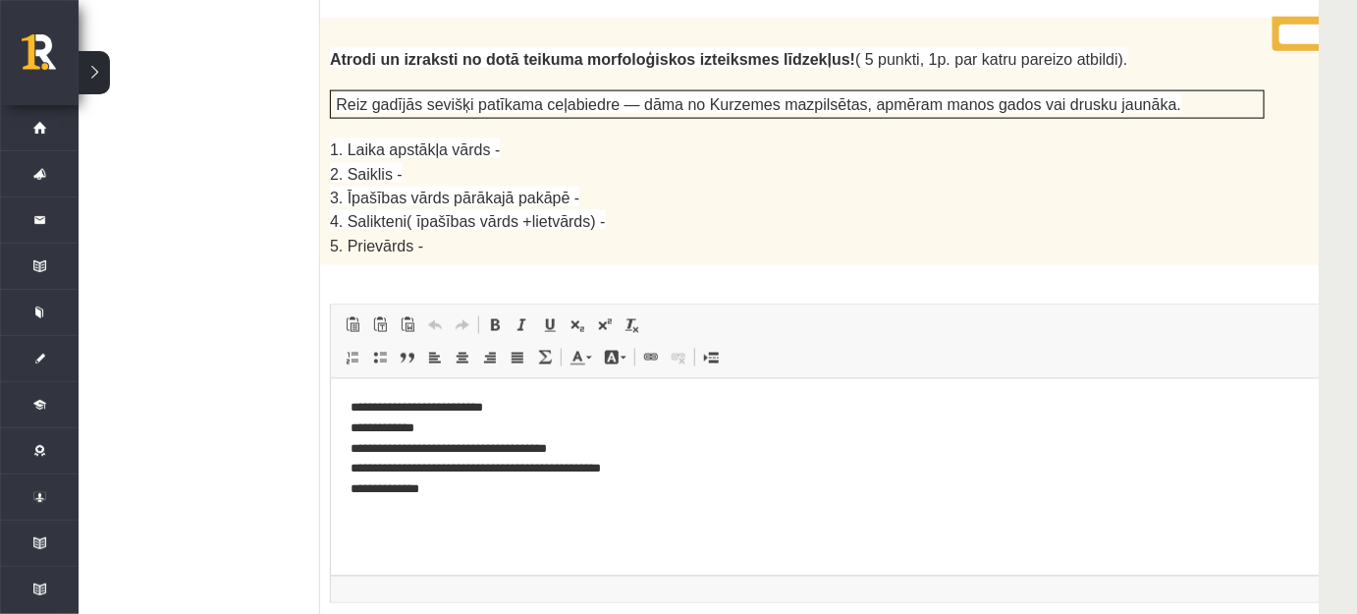
click at [841, 464] on p "**********" at bounding box center [819, 449] width 939 height 102
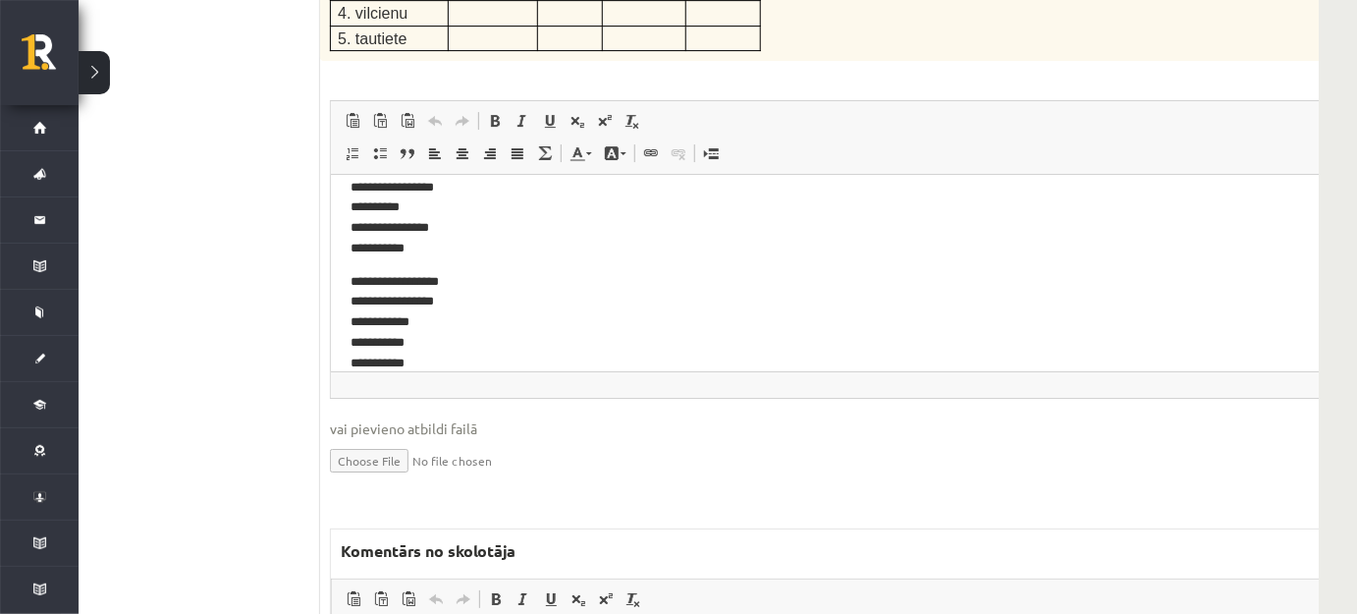
scroll to position [5445, 56]
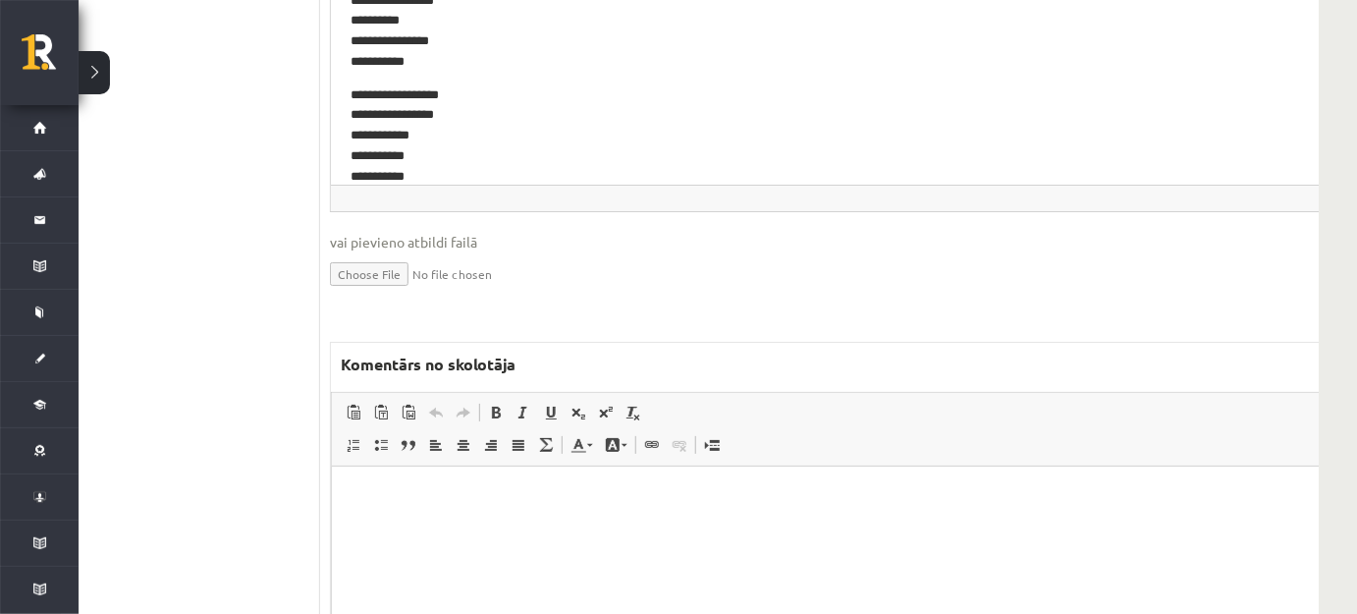
click at [410, 525] on html at bounding box center [845, 495] width 1029 height 60
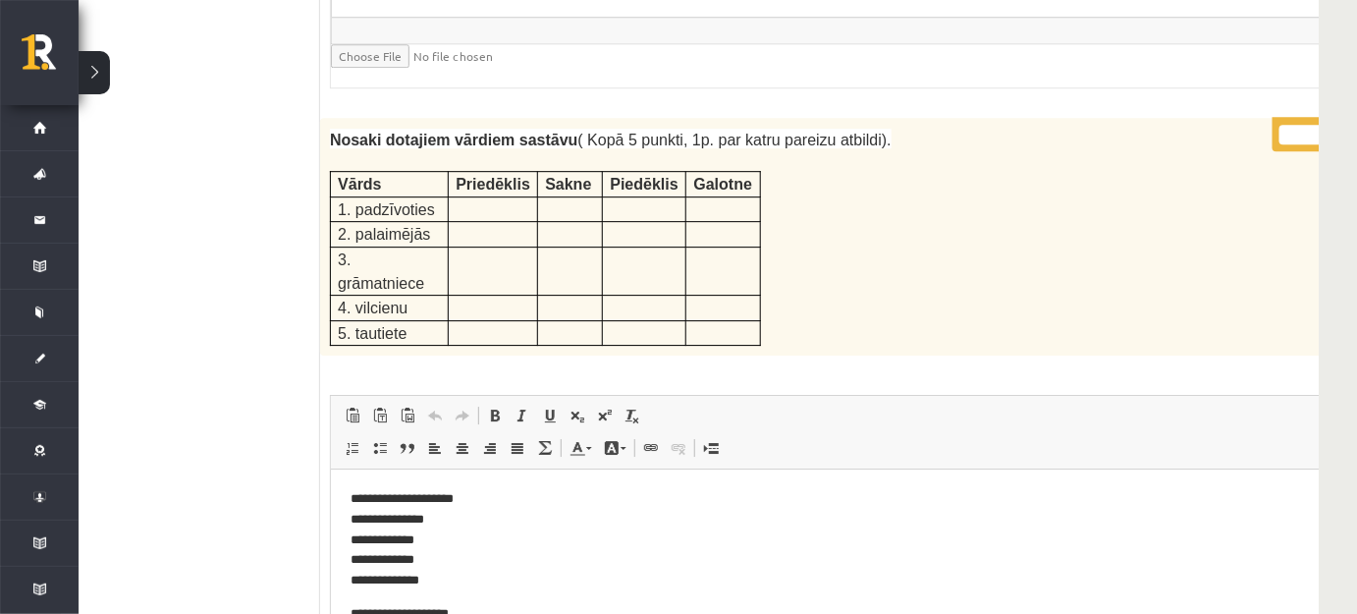
scroll to position [4731, 56]
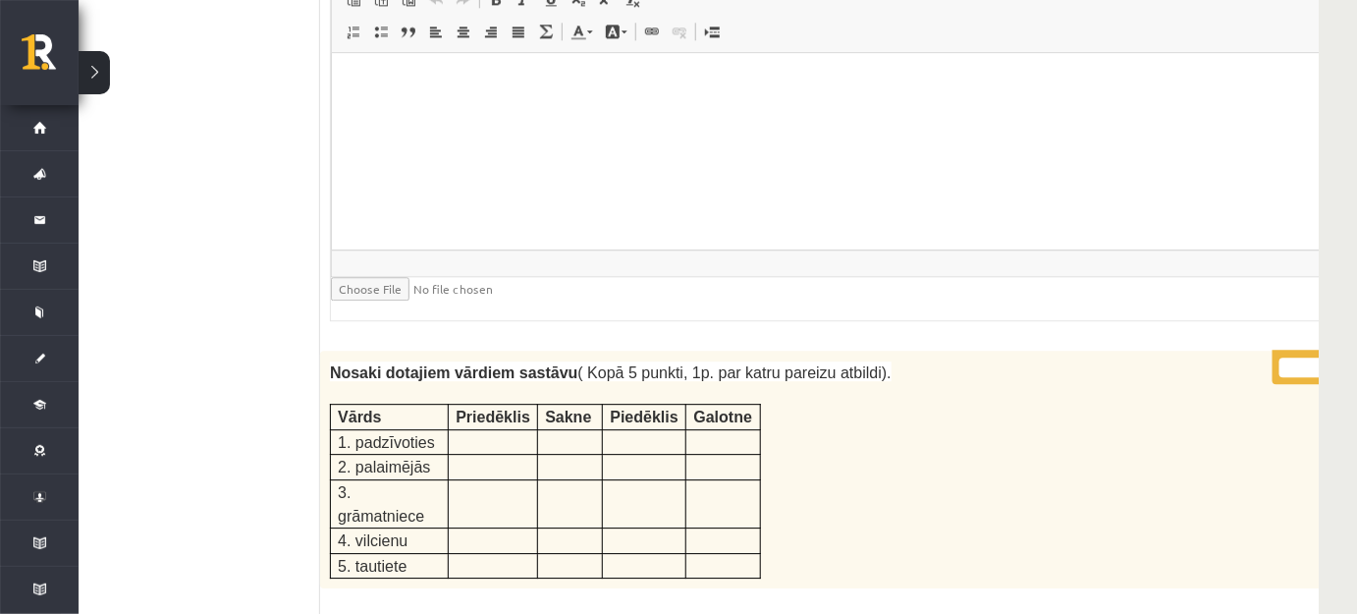
click at [1280, 357] on input "*" at bounding box center [1304, 367] width 49 height 20
type input "*"
click at [1280, 357] on input "*" at bounding box center [1304, 367] width 49 height 20
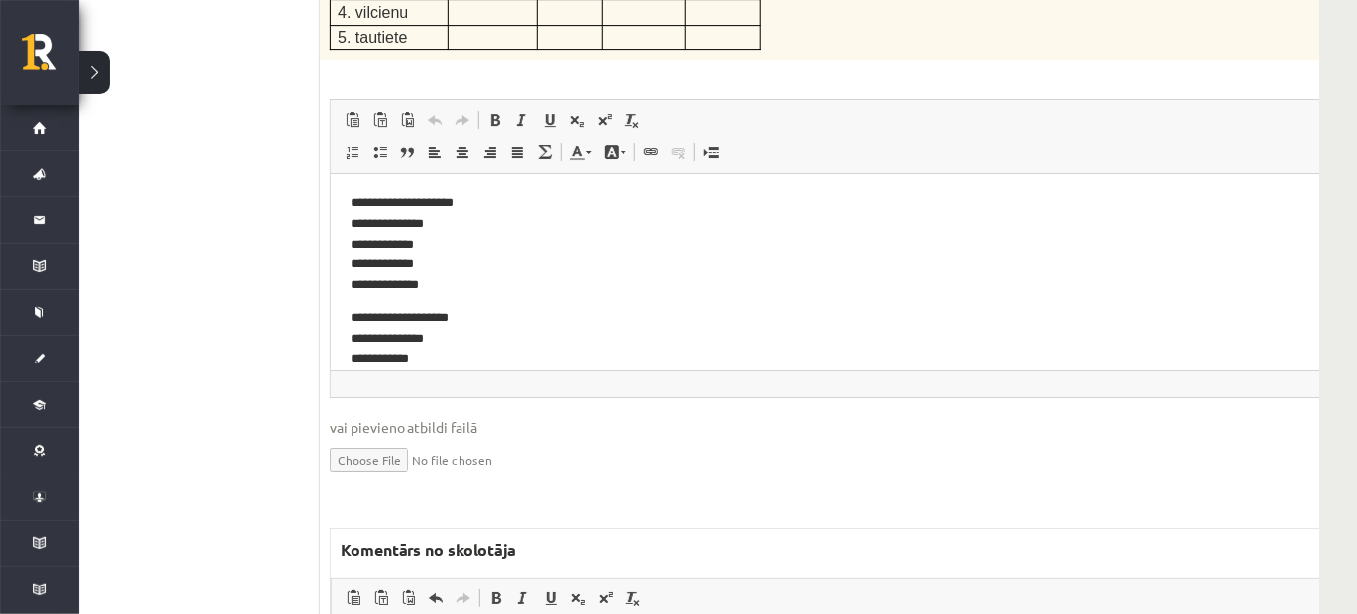
scroll to position [5267, 56]
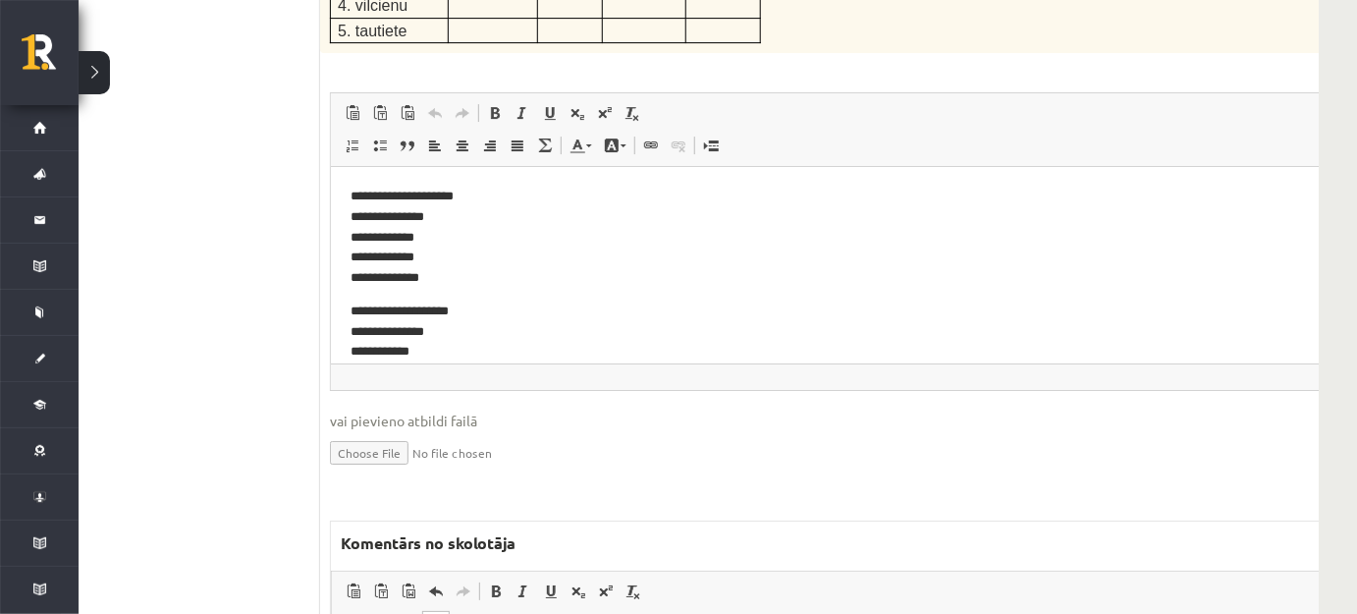
click at [660, 302] on p "**********" at bounding box center [813, 352] width 926 height 102
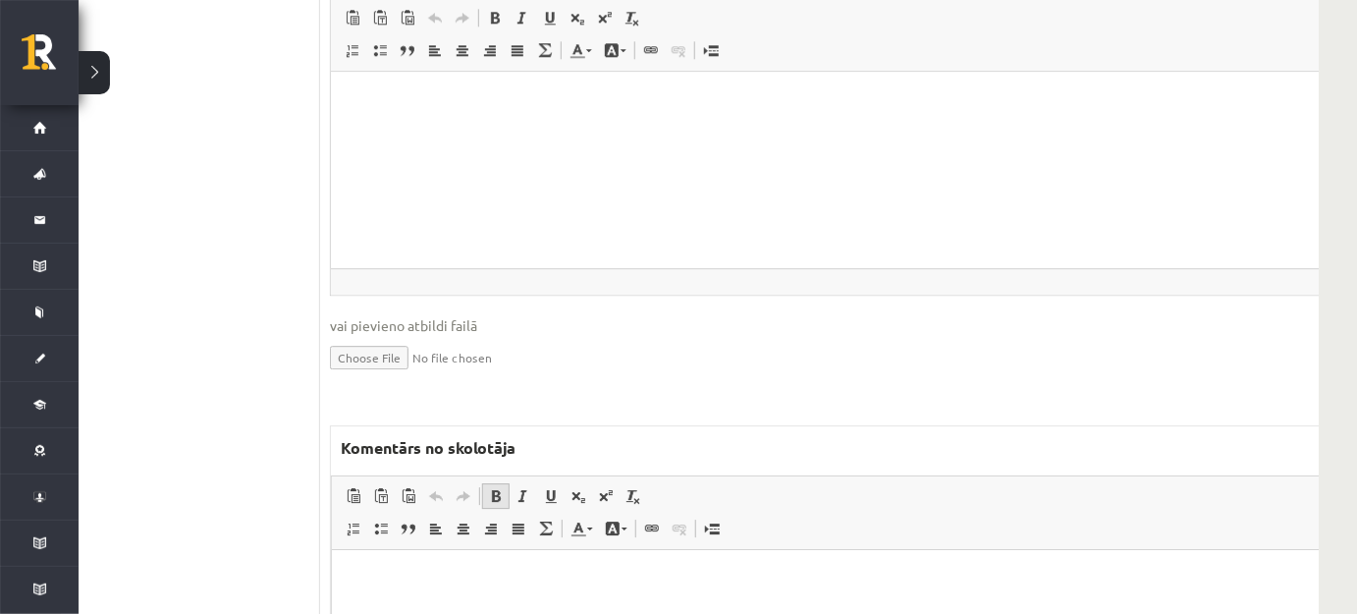
scroll to position [7231, 56]
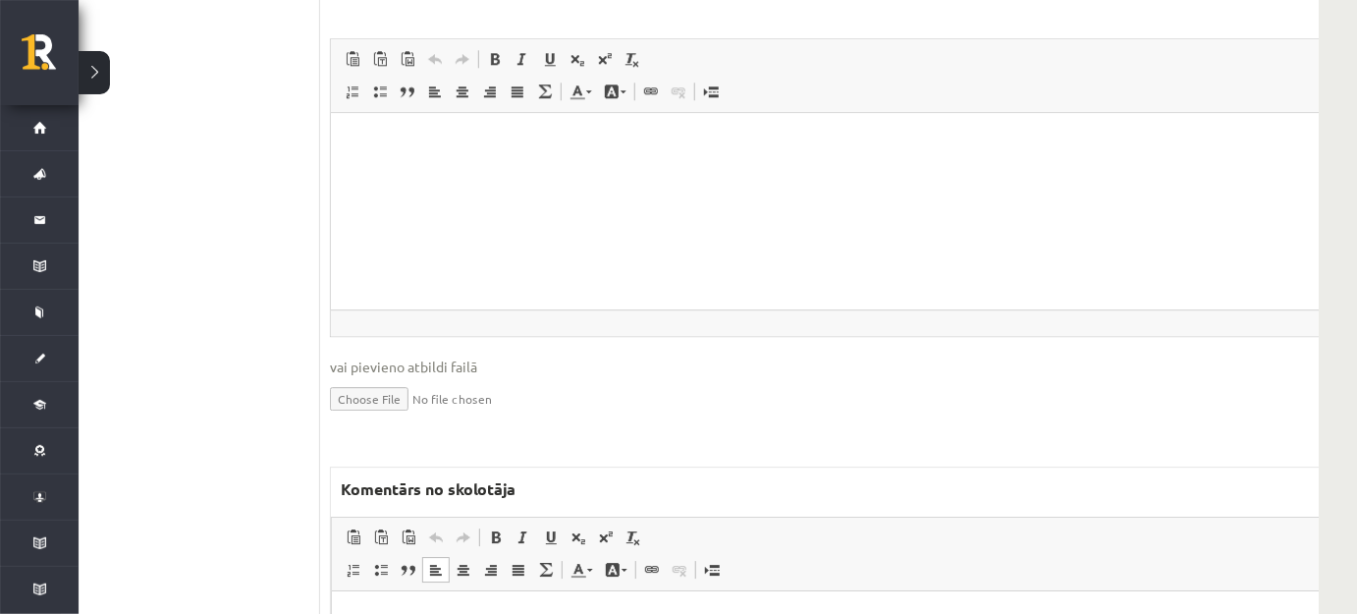
click at [352, 615] on p "Bagātinātā teksta redaktors, wiswyg-editor-47434008376000-1760514967-516" at bounding box center [846, 620] width 990 height 21
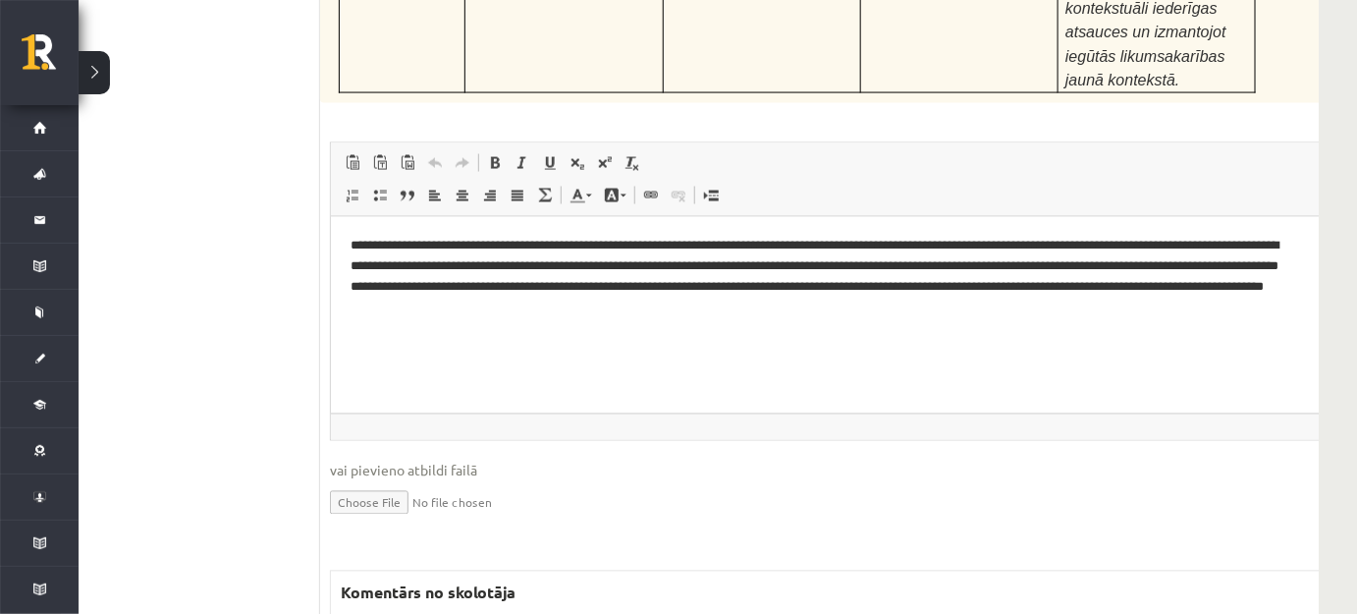
scroll to position [9105, 56]
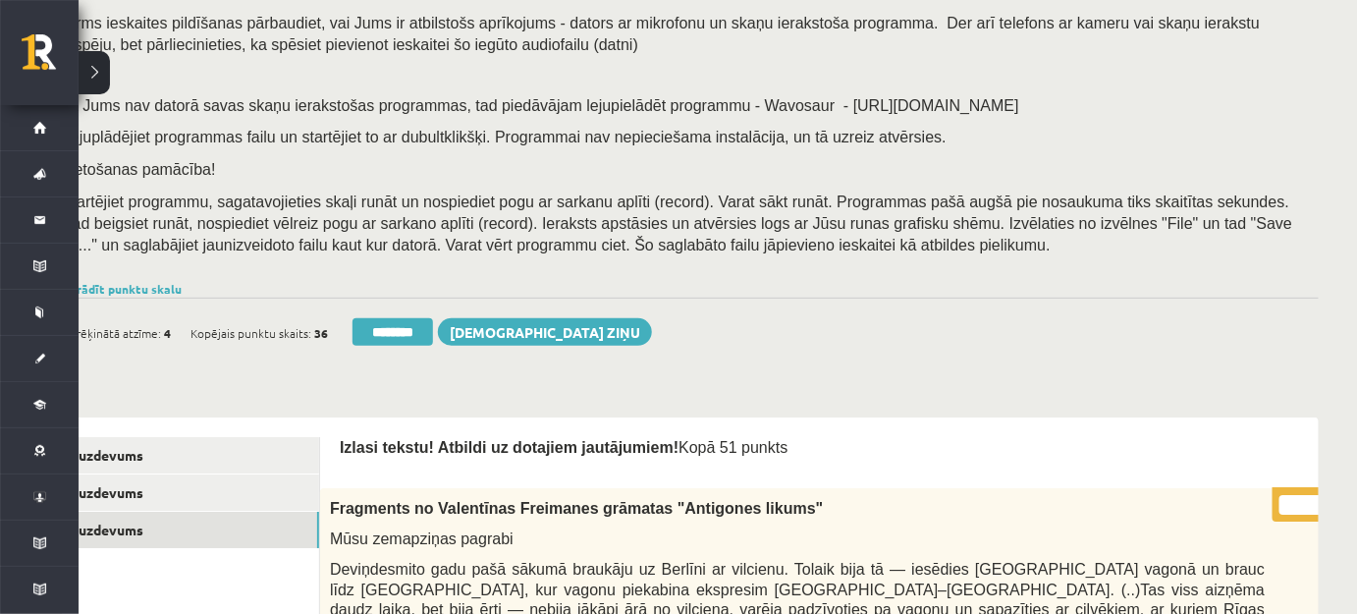
scroll to position [178, 56]
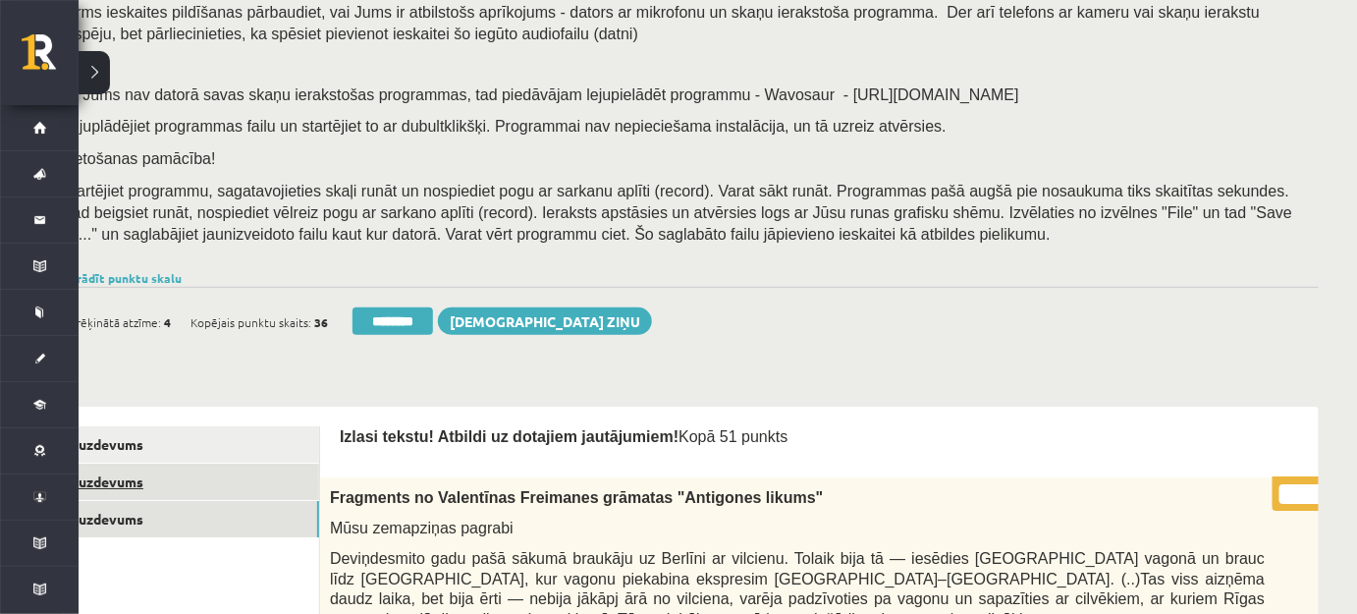
click at [228, 470] on link "2. uzdevums" at bounding box center [187, 482] width 264 height 36
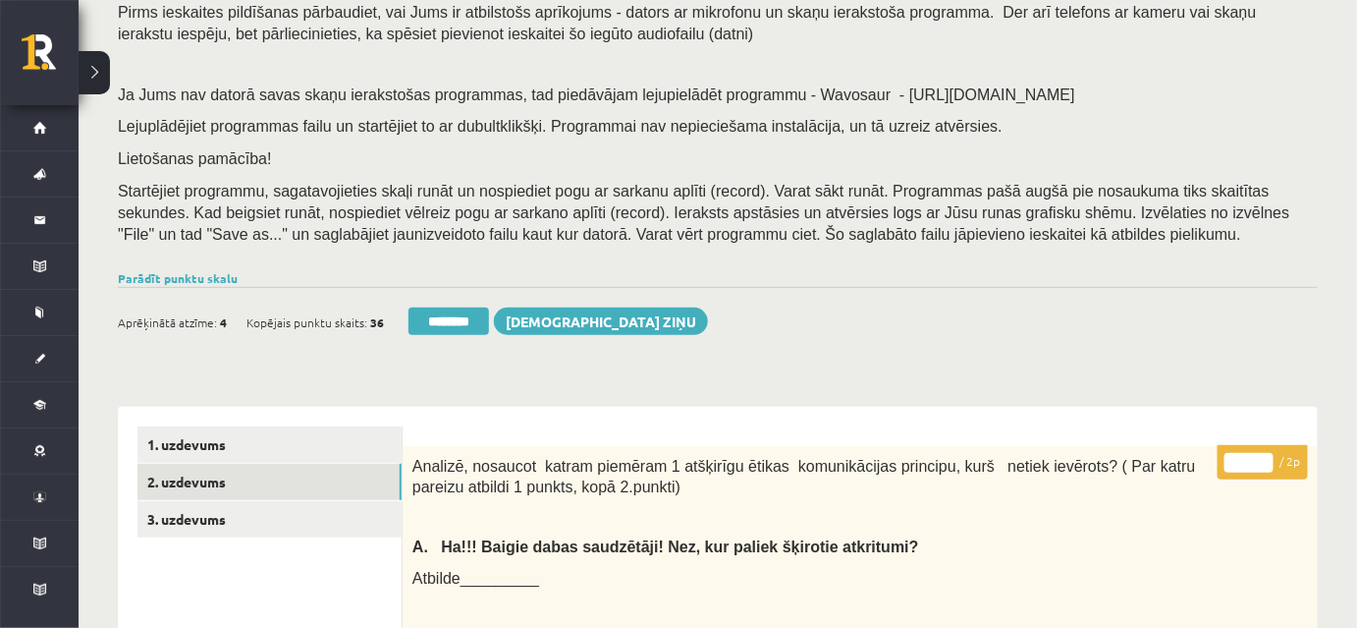
scroll to position [0, 0]
click at [442, 318] on input "********" at bounding box center [449, 320] width 81 height 27
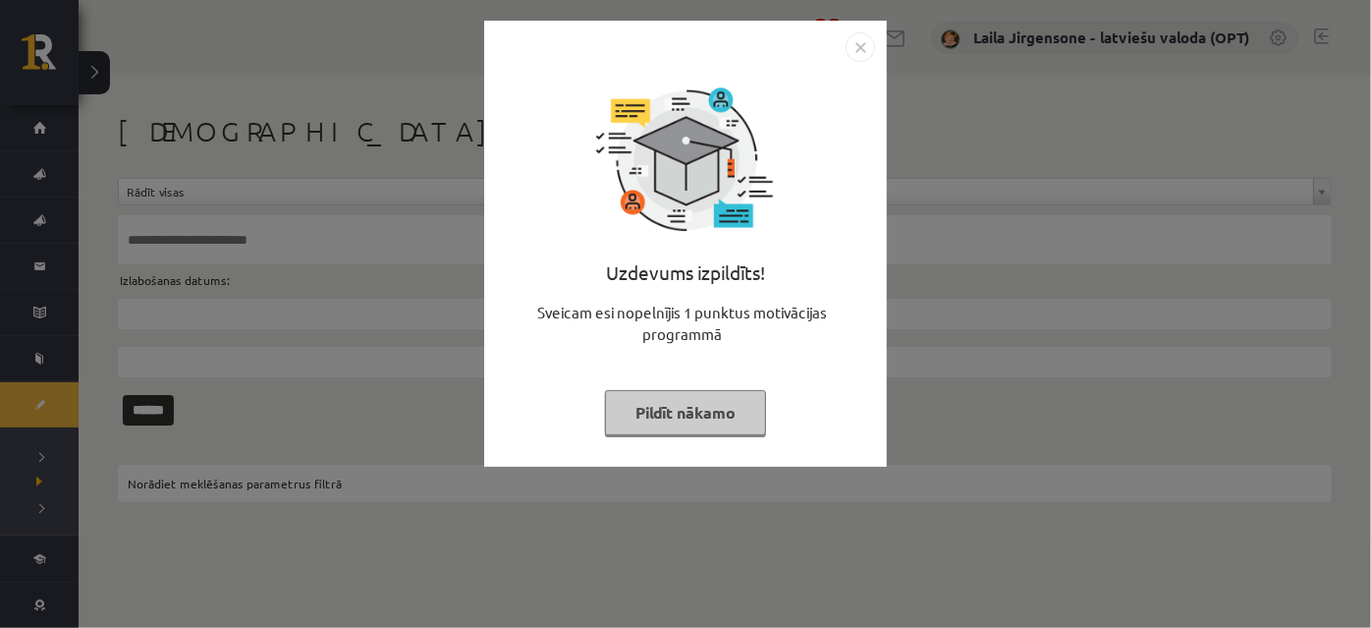
click at [692, 420] on button "Pildīt nākamo" at bounding box center [685, 412] width 161 height 45
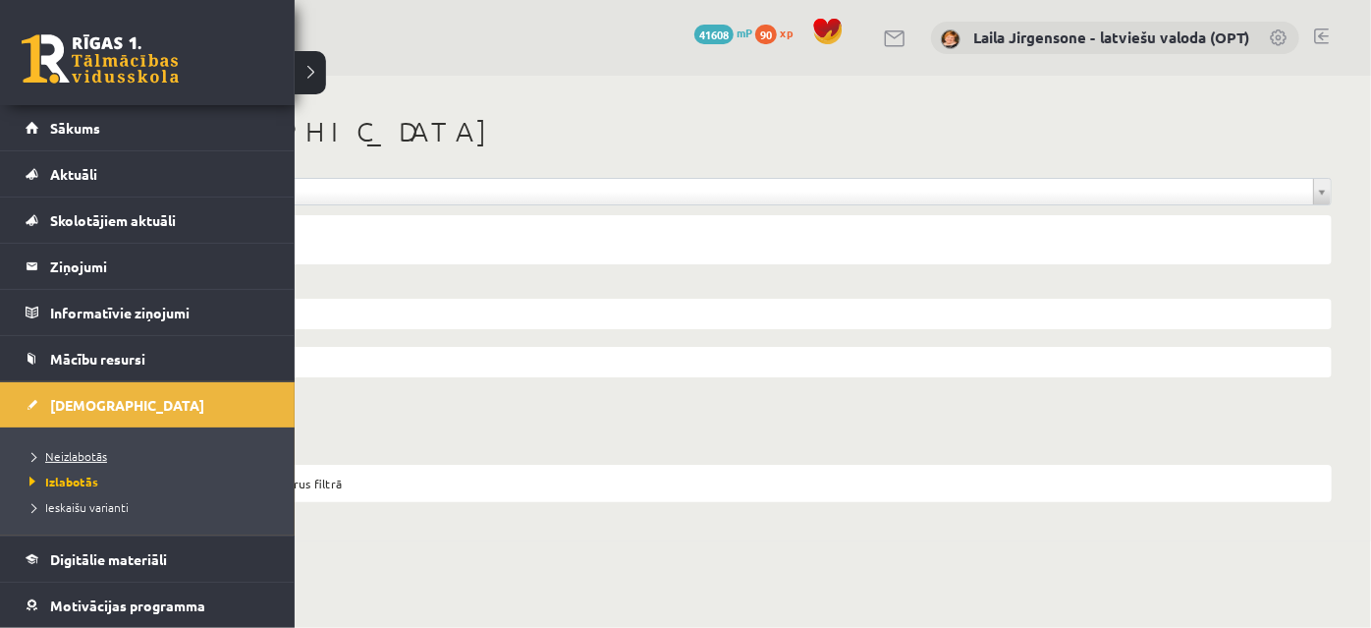
click at [83, 452] on span "Neizlabotās" at bounding box center [66, 456] width 82 height 16
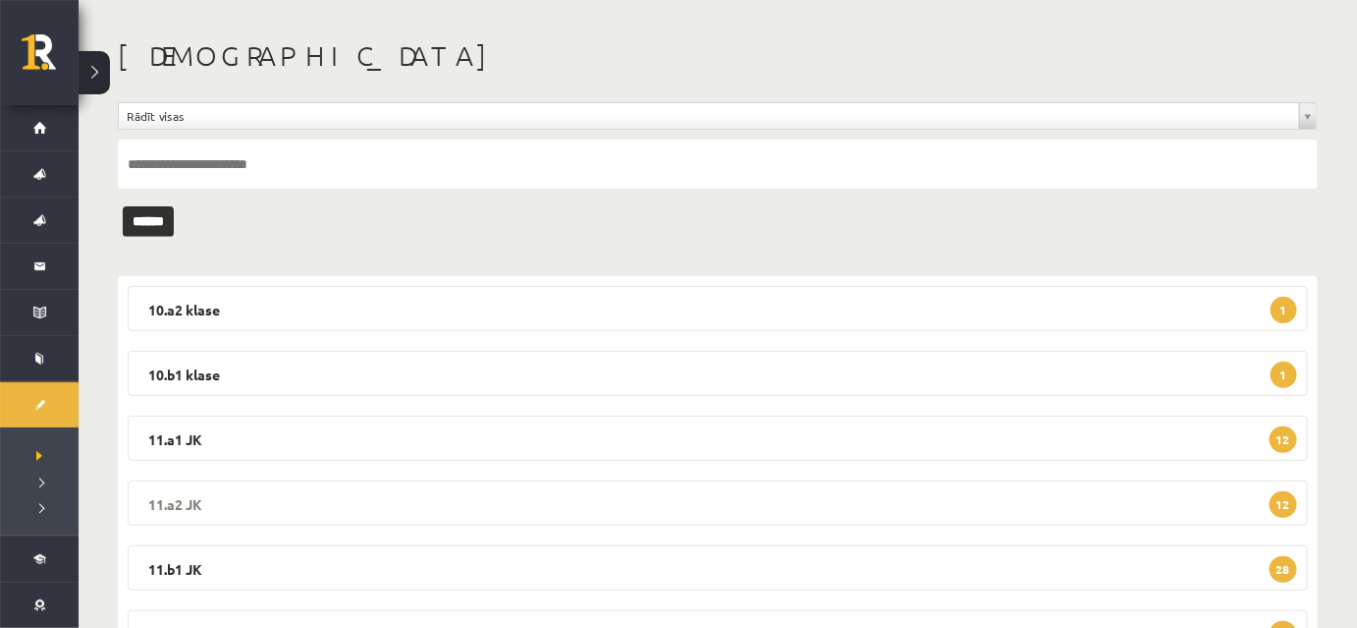
scroll to position [236, 0]
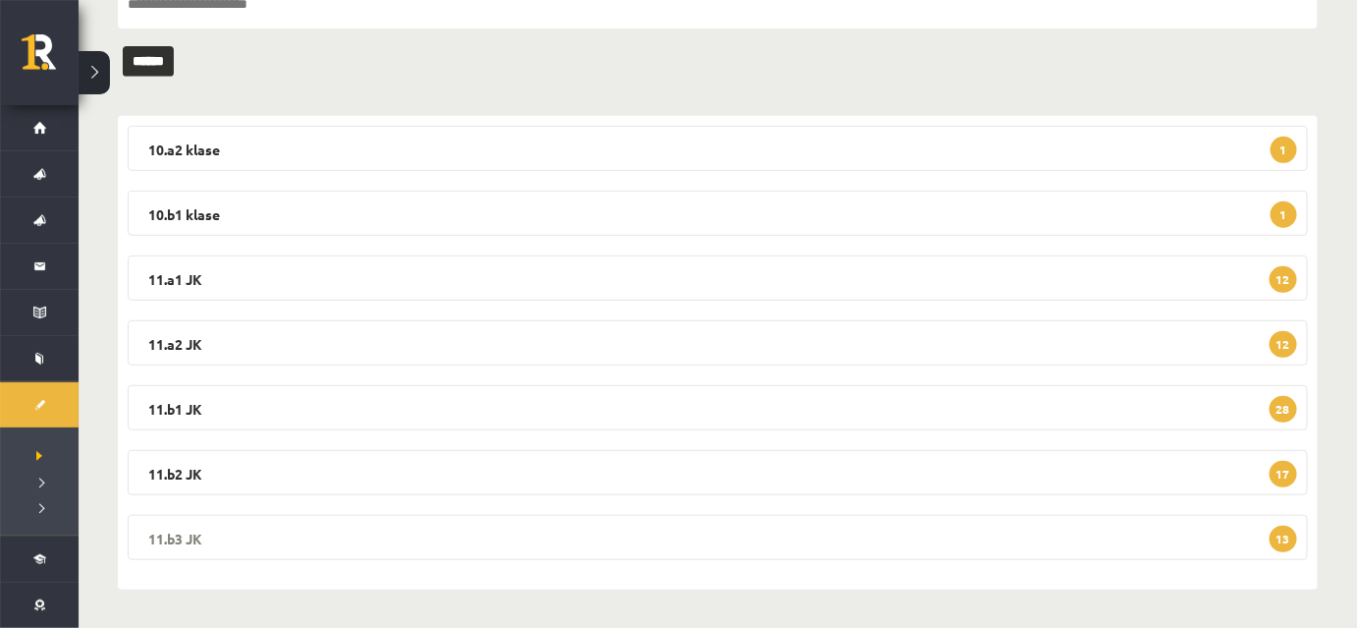
click at [547, 546] on legend "11.b3 JK 13" at bounding box center [718, 537] width 1180 height 45
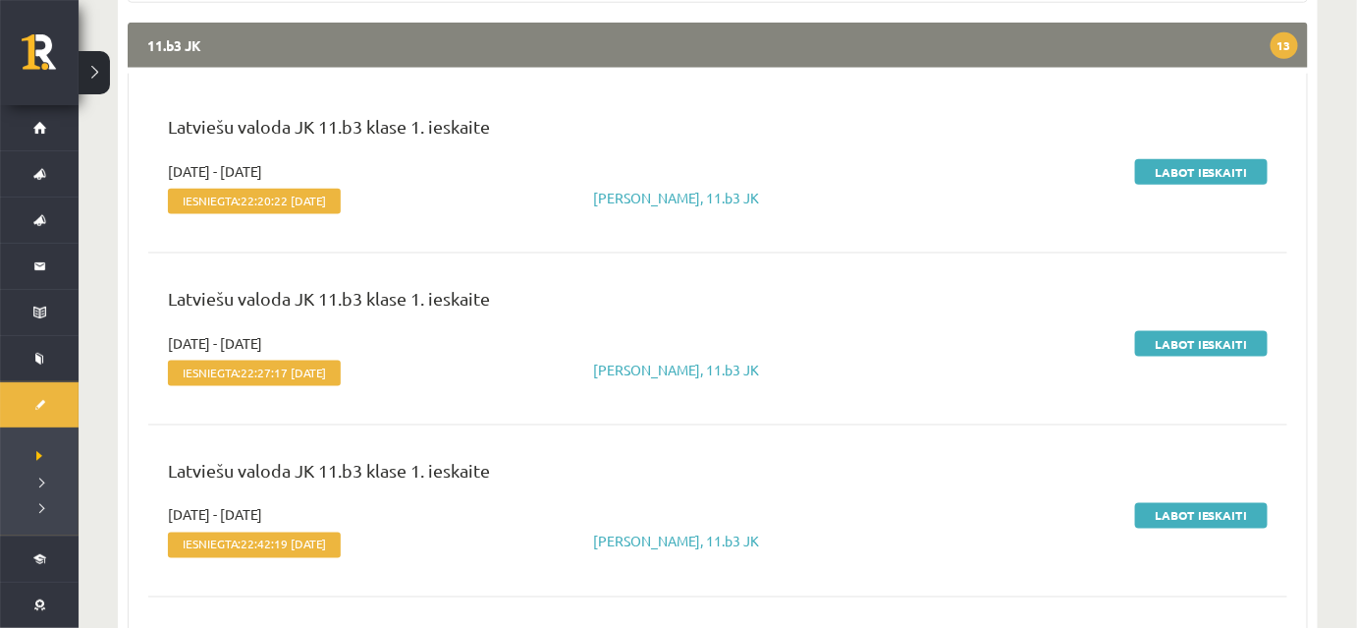
scroll to position [771, 0]
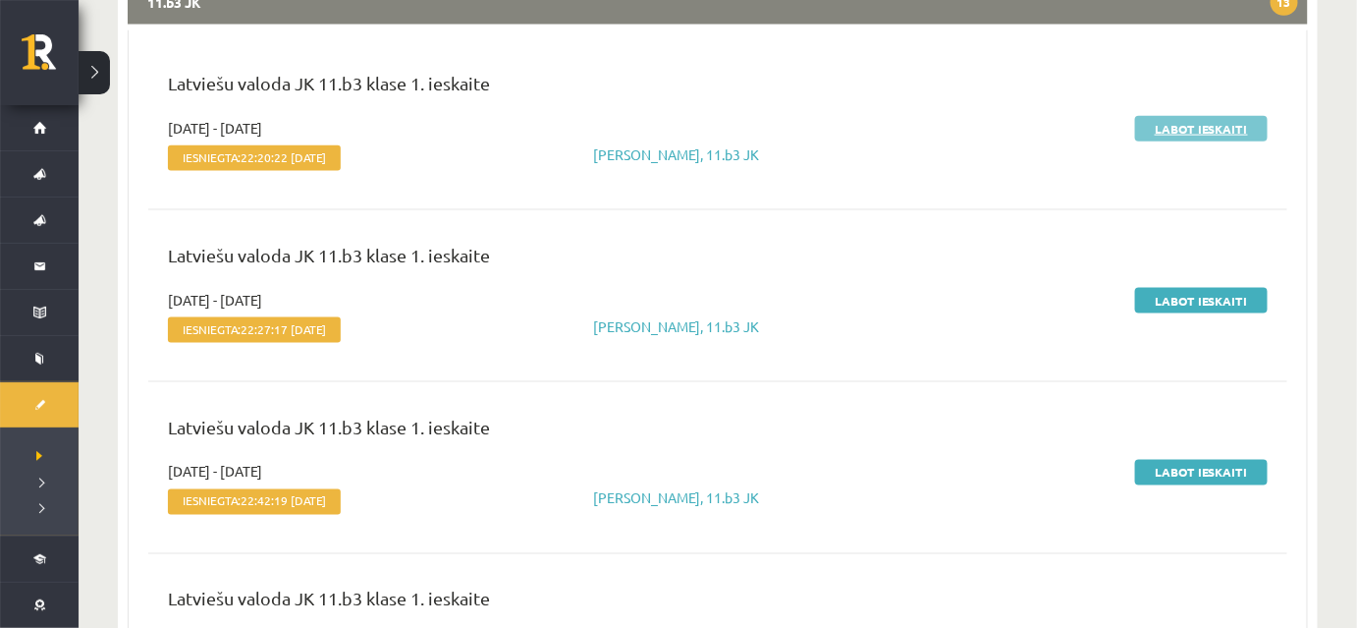
click at [1159, 123] on link "Labot ieskaiti" at bounding box center [1201, 129] width 133 height 26
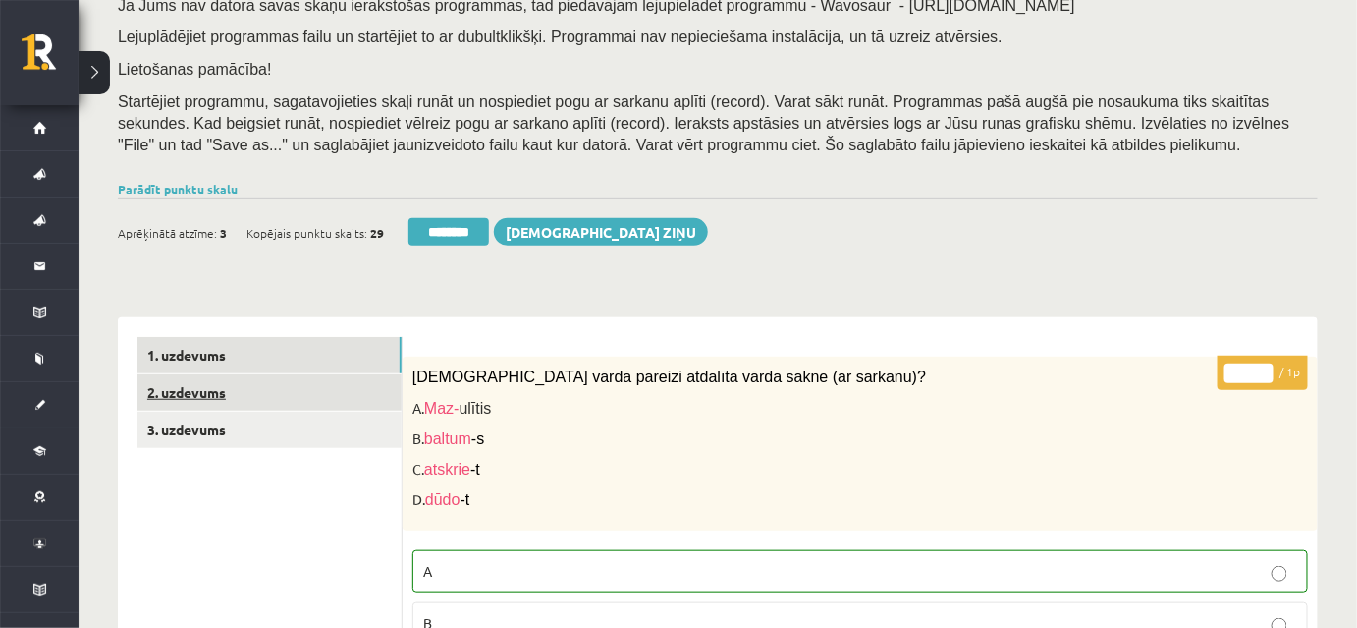
click at [338, 393] on link "2. uzdevums" at bounding box center [269, 392] width 264 height 36
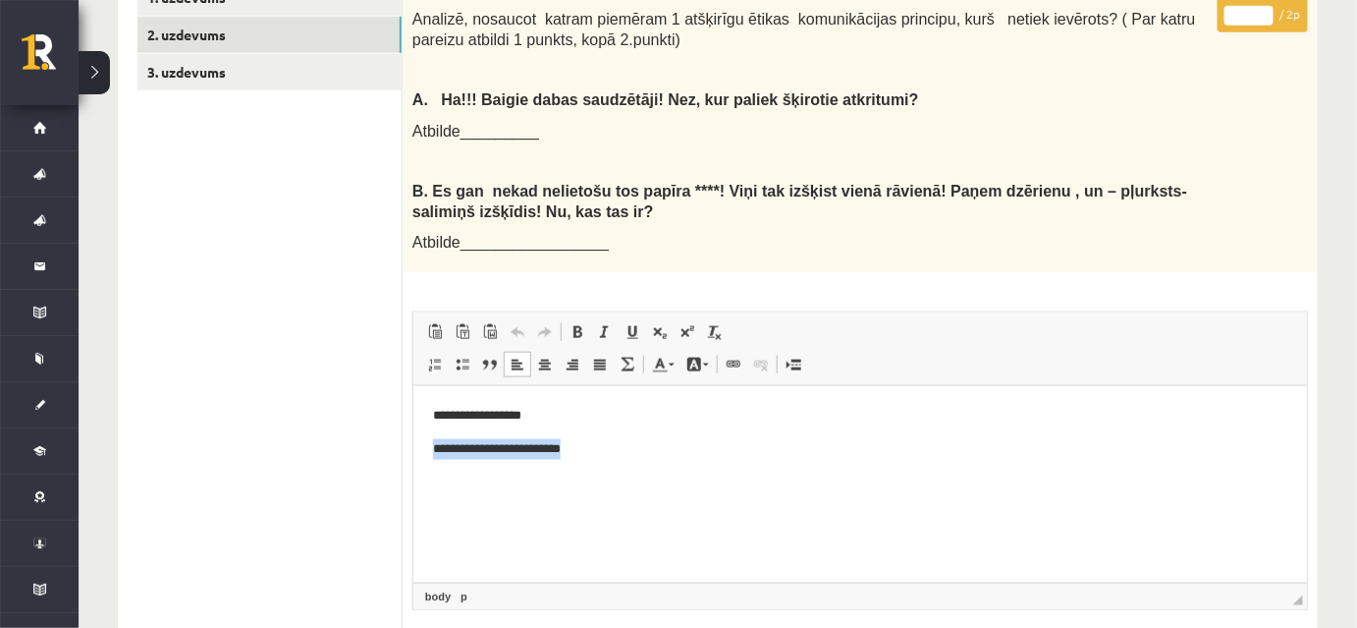
drag, startPoint x: 418, startPoint y: 448, endPoint x: 602, endPoint y: 453, distance: 183.7
click at [602, 453] on html "**********" at bounding box center [859, 465] width 894 height 159
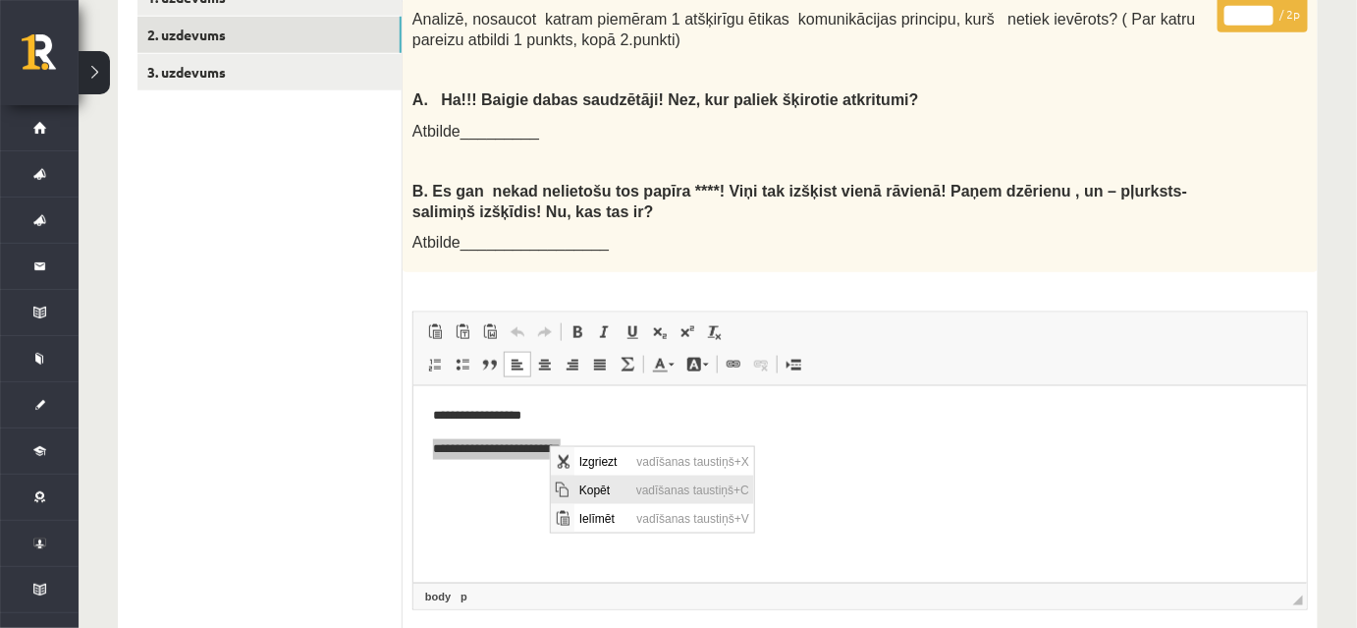
drag, startPoint x: 710, startPoint y: 543, endPoint x: 572, endPoint y: 482, distance: 151.3
click at [572, 482] on span "Kopēt" at bounding box center [562, 488] width 24 height 28
copy p "**********"
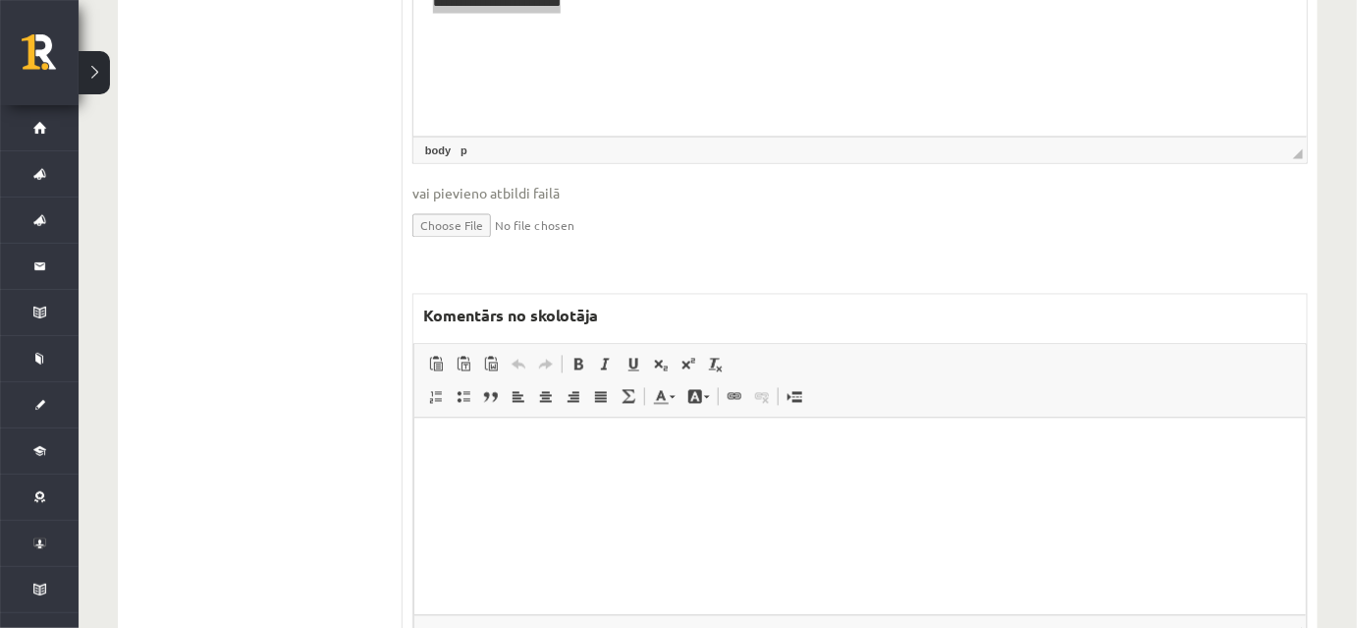
click at [564, 473] on html at bounding box center [859, 448] width 892 height 60
paste body "Bagātinātā teksta redaktors, wiswyg-editor-47433745027380-1760515205-582"
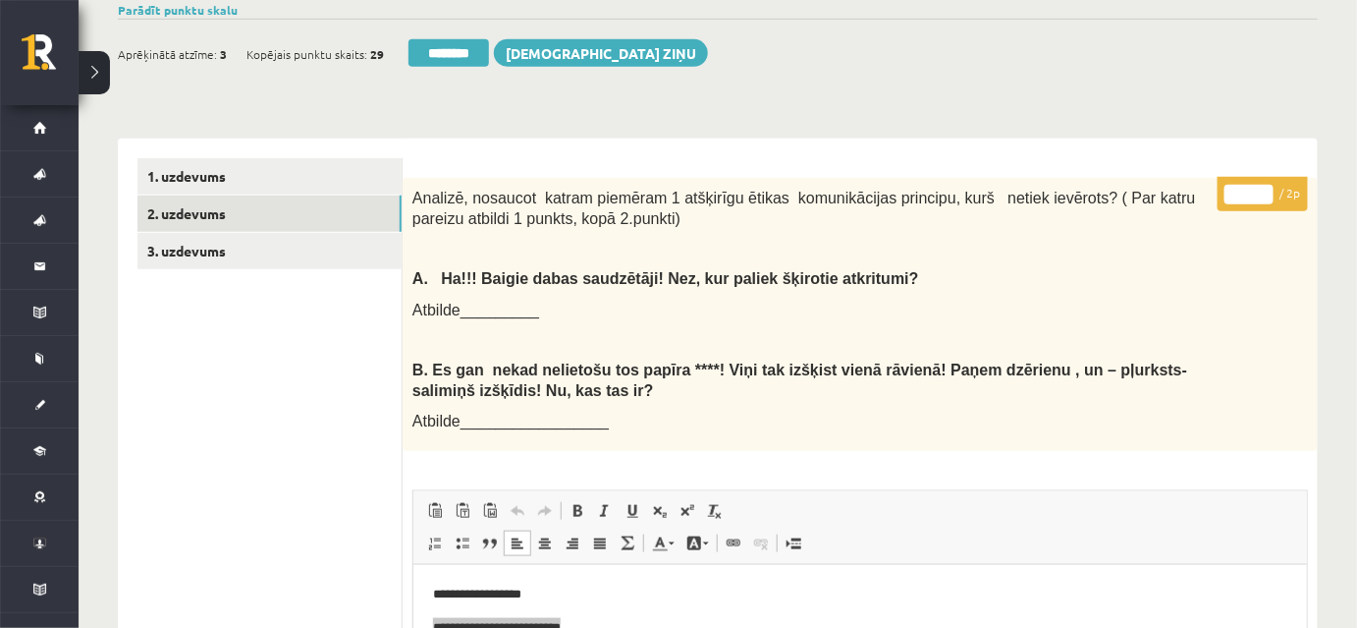
type input "*"
click at [1262, 191] on input "*" at bounding box center [1249, 195] width 49 height 20
click at [875, 596] on p "**********" at bounding box center [859, 594] width 855 height 21
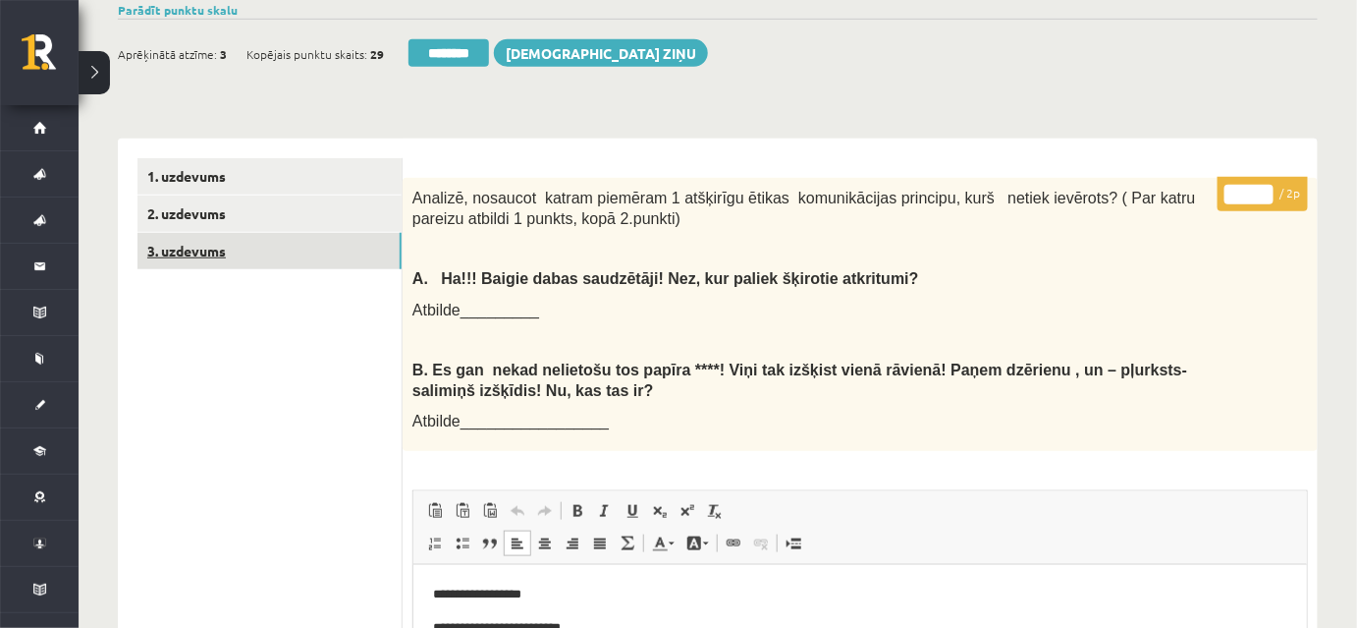
click at [329, 243] on link "3. uzdevums" at bounding box center [269, 251] width 264 height 36
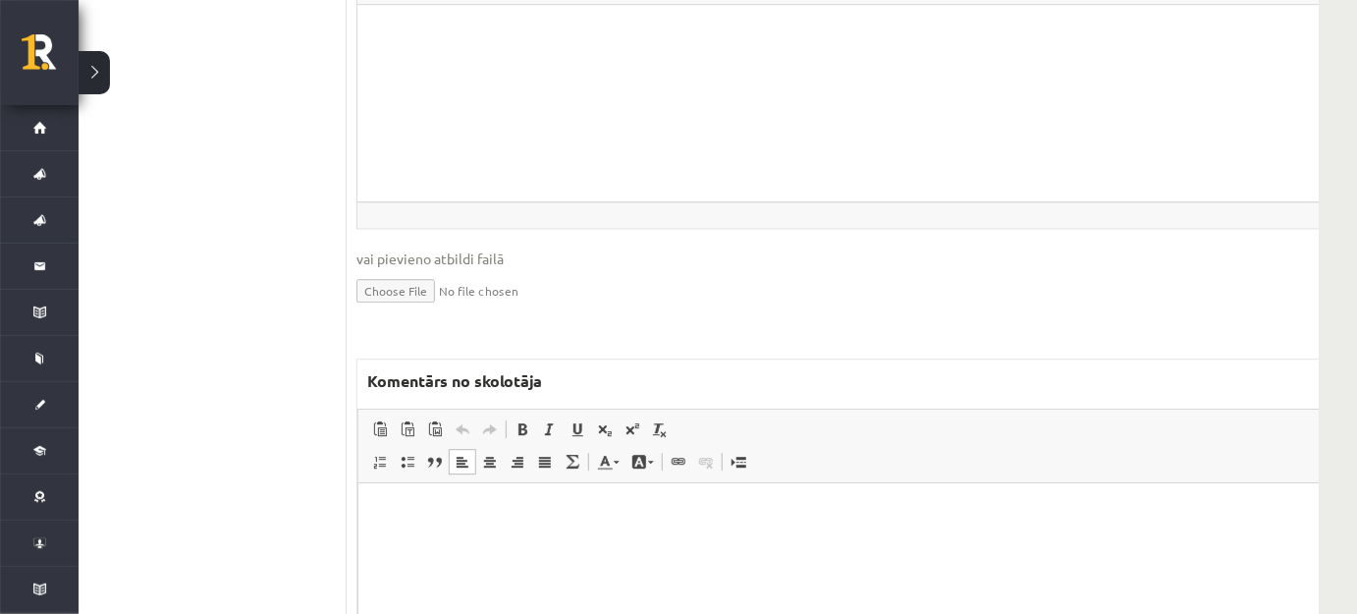
click at [518, 542] on html at bounding box center [871, 512] width 1029 height 60
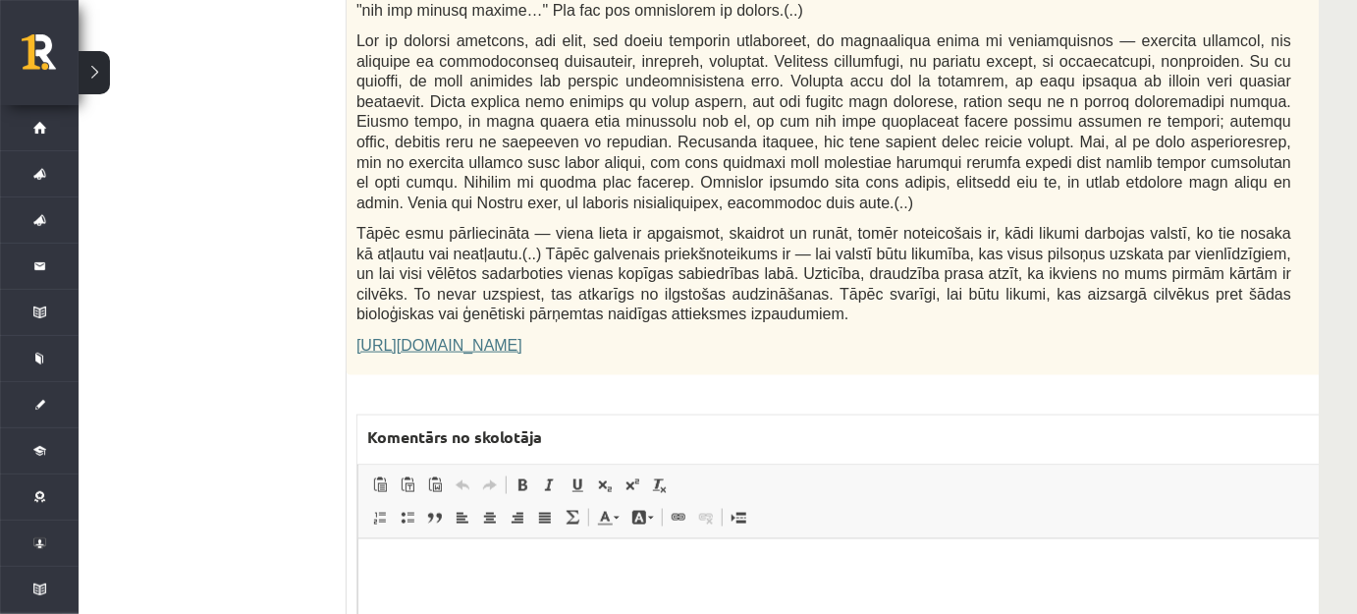
scroll to position [0, 56]
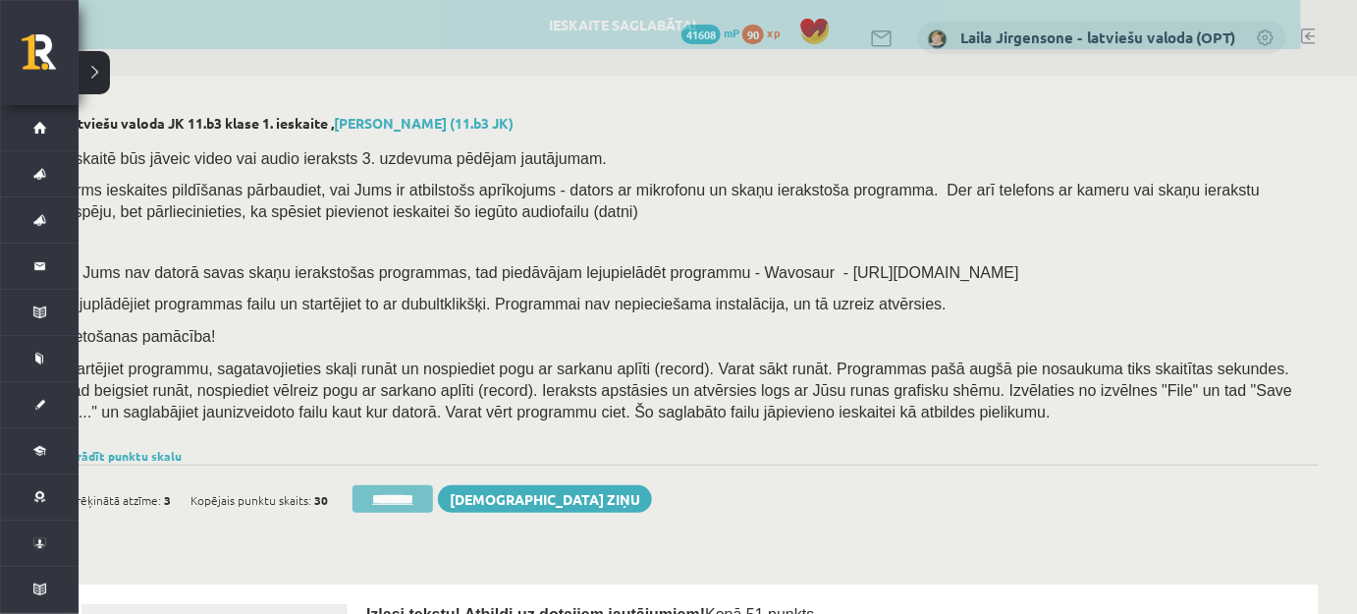
click at [398, 499] on input "********" at bounding box center [393, 498] width 81 height 27
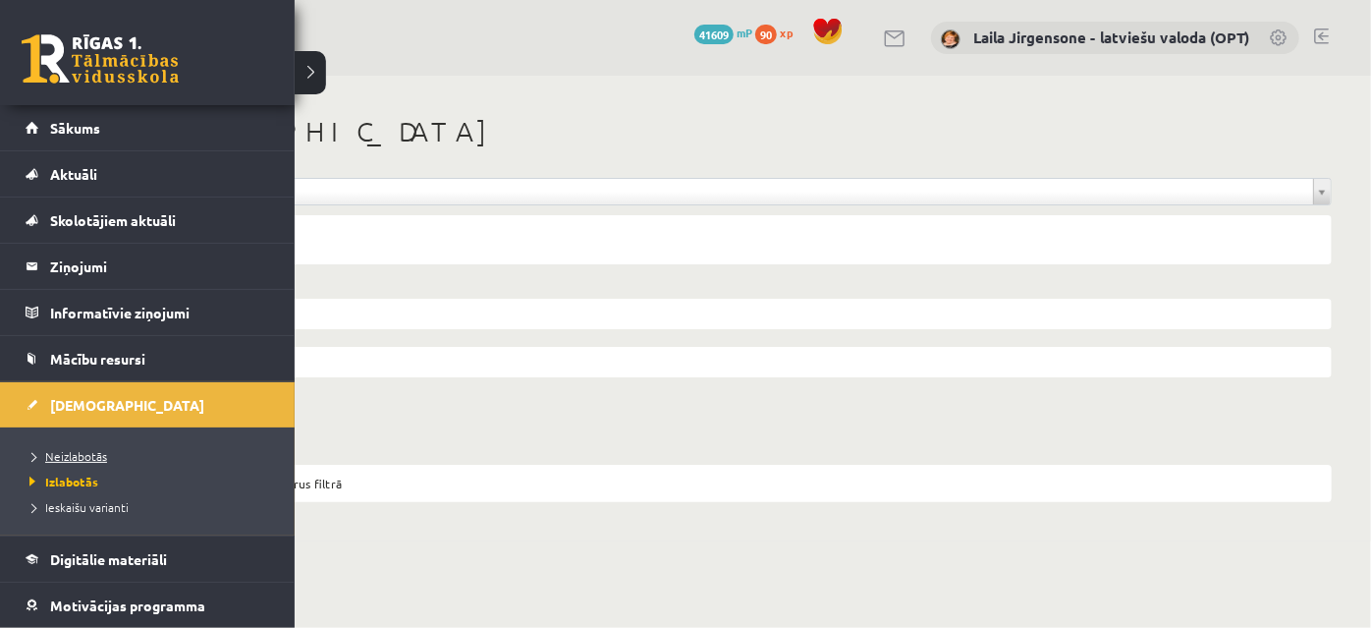
click at [76, 454] on span "Neizlabotās" at bounding box center [66, 456] width 82 height 16
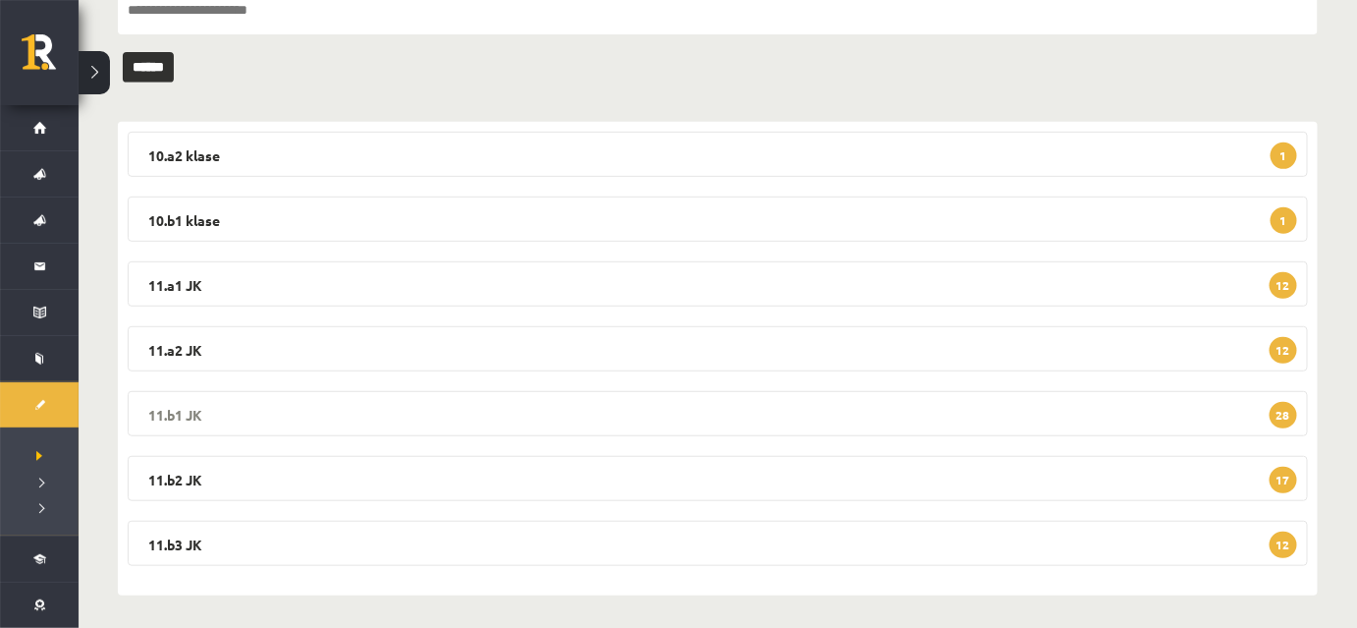
scroll to position [236, 0]
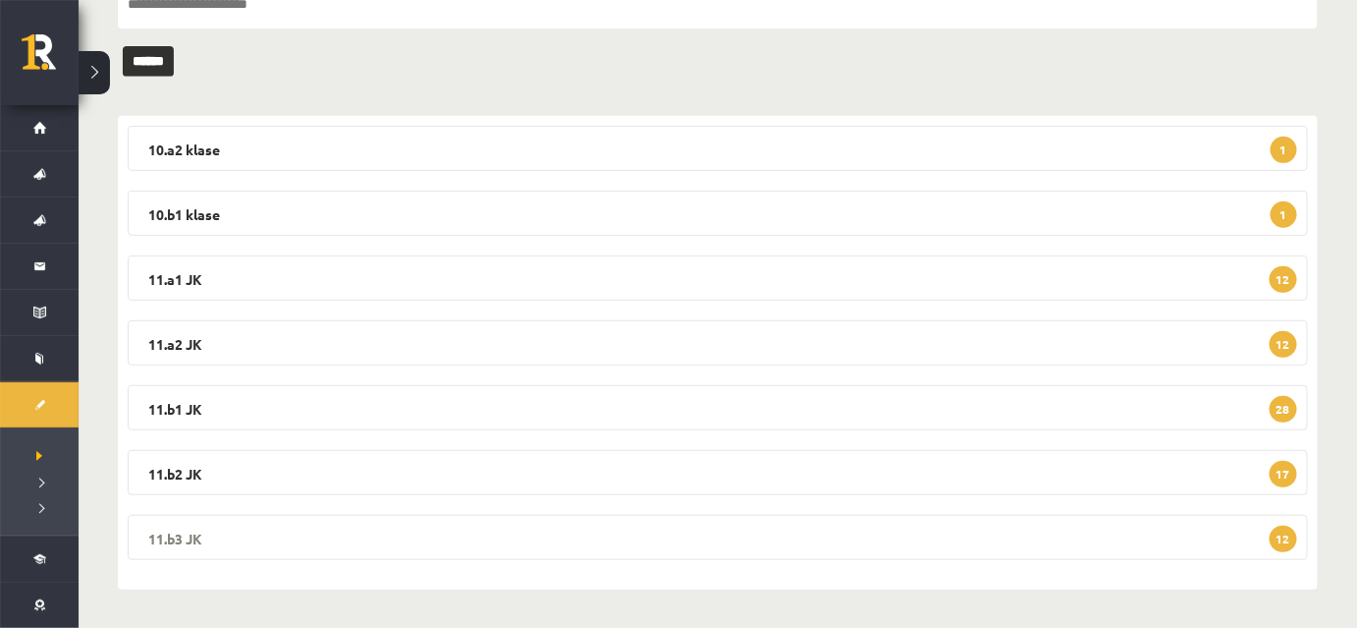
click at [478, 525] on legend "11.b3 JK 12" at bounding box center [718, 537] width 1180 height 45
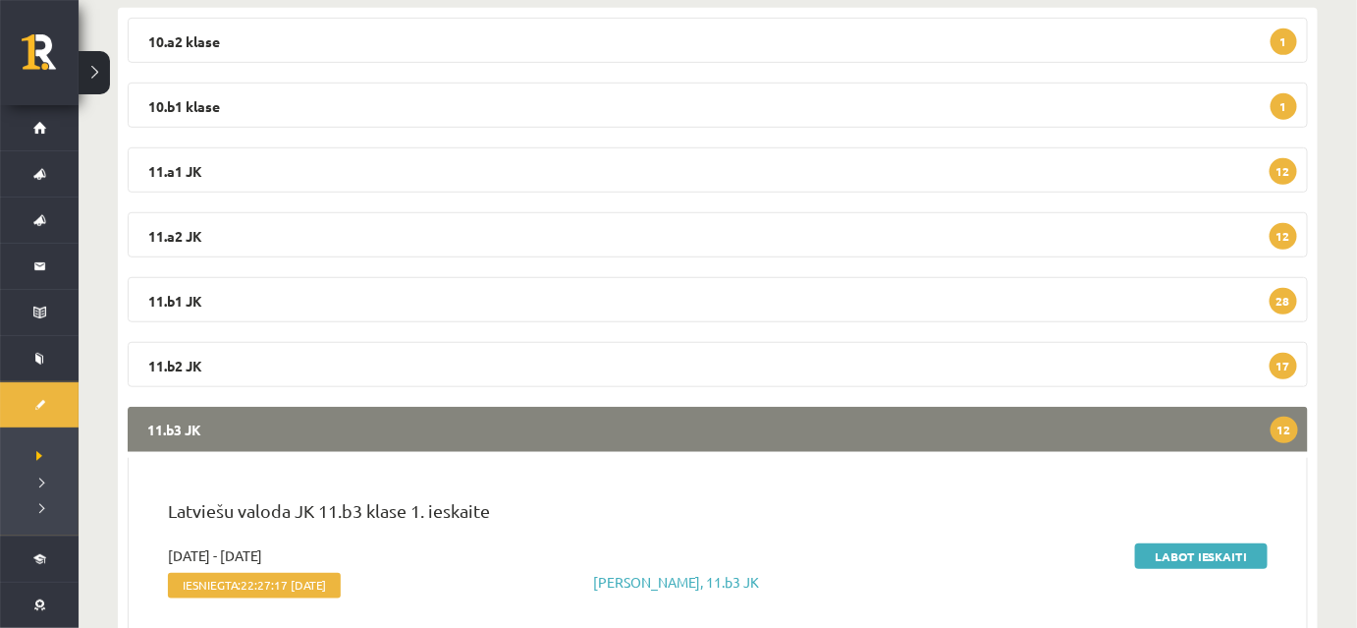
scroll to position [503, 0]
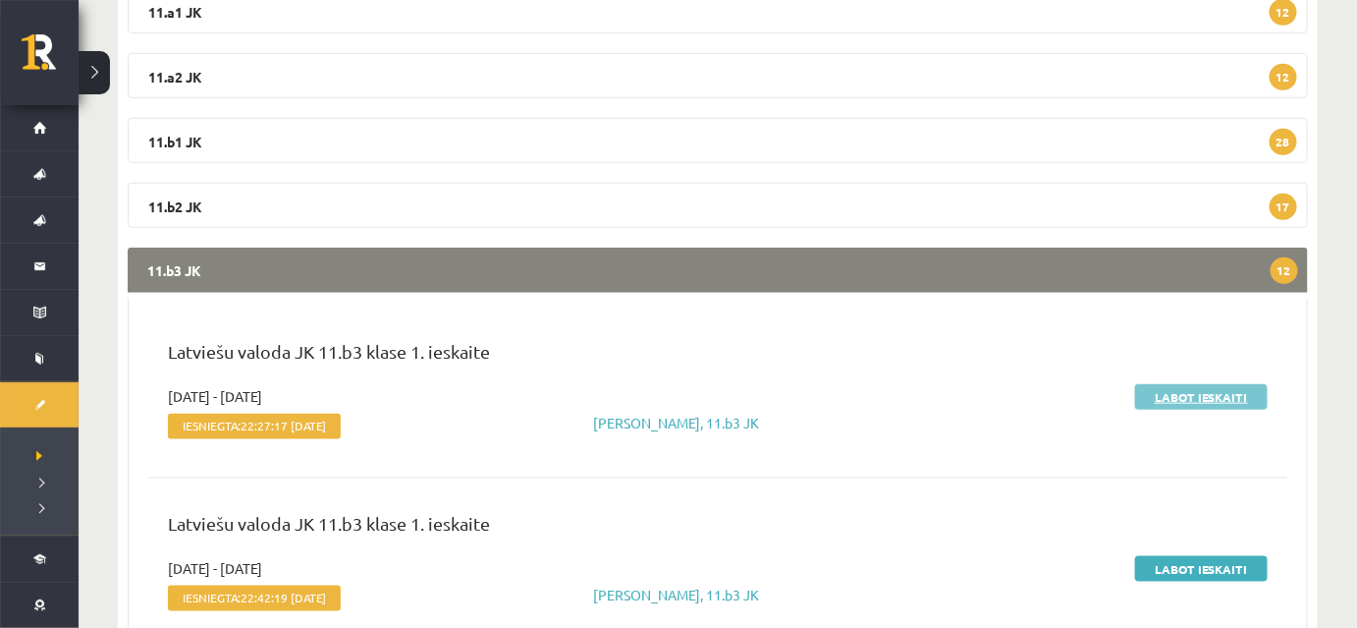
click at [1183, 397] on link "Labot ieskaiti" at bounding box center [1201, 397] width 133 height 26
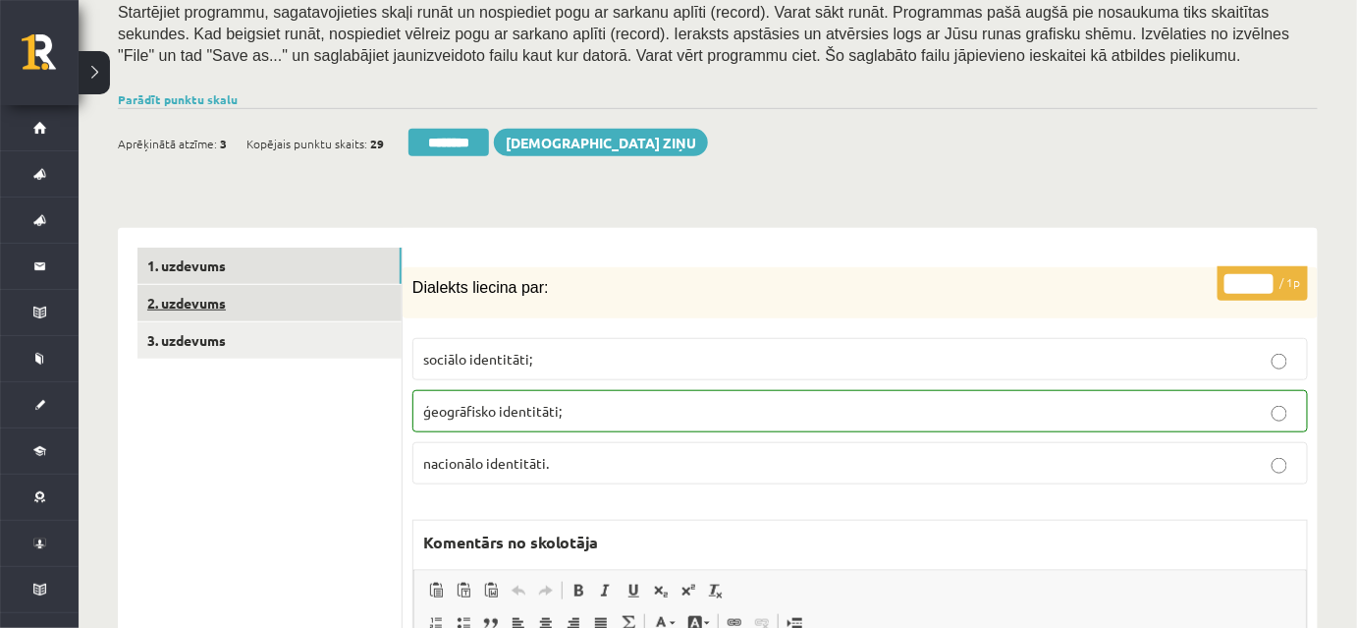
click at [344, 299] on link "2. uzdevums" at bounding box center [269, 303] width 264 height 36
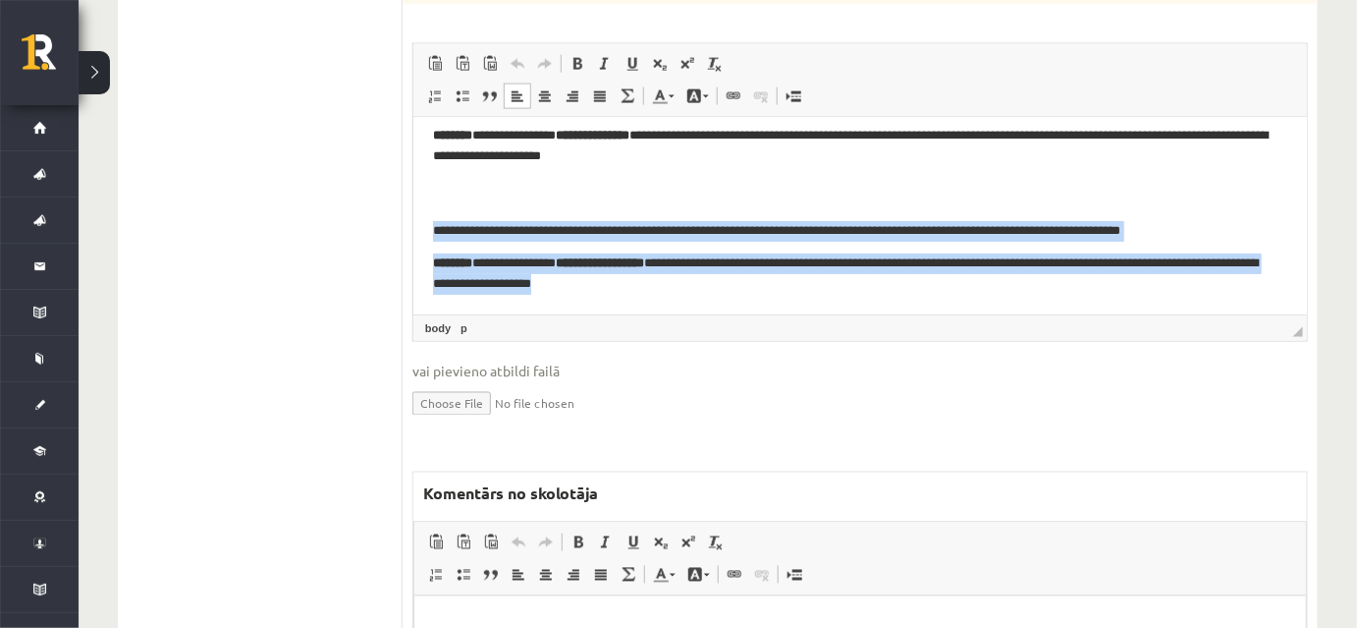
drag, startPoint x: 419, startPoint y: 224, endPoint x: 752, endPoint y: 290, distance: 339.4
click at [752, 290] on html "**********" at bounding box center [859, 177] width 894 height 274
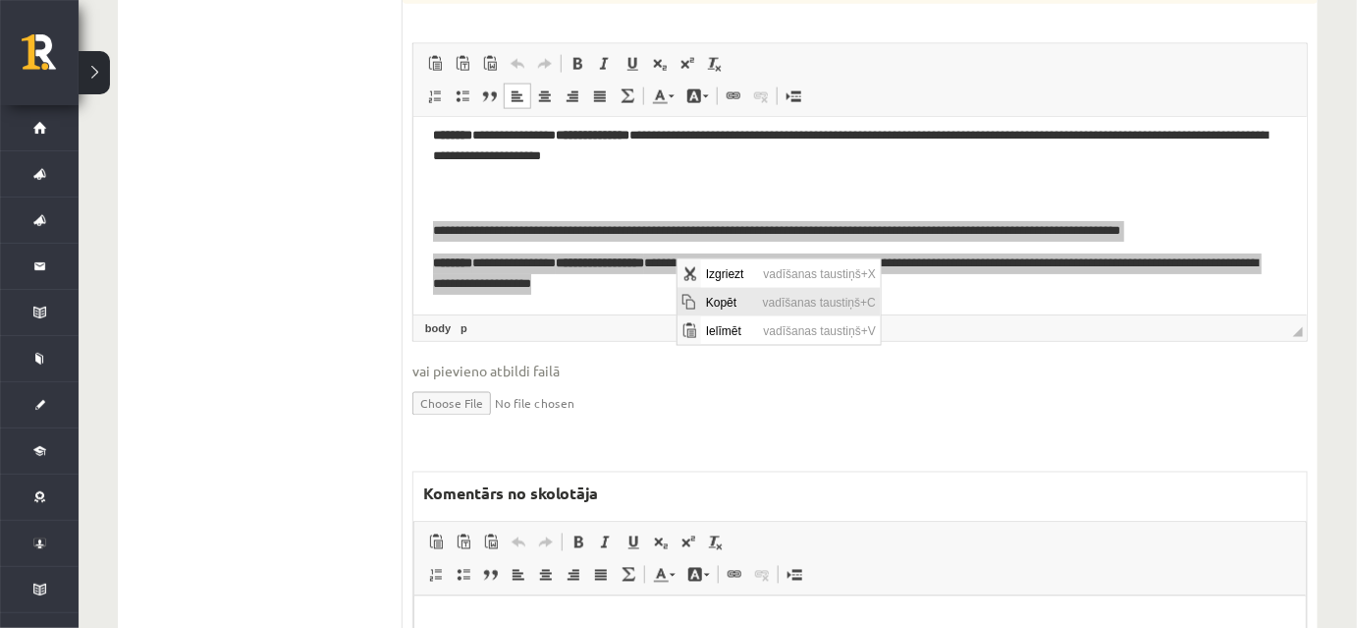
click at [724, 304] on span "Kopēt" at bounding box center [728, 302] width 57 height 28
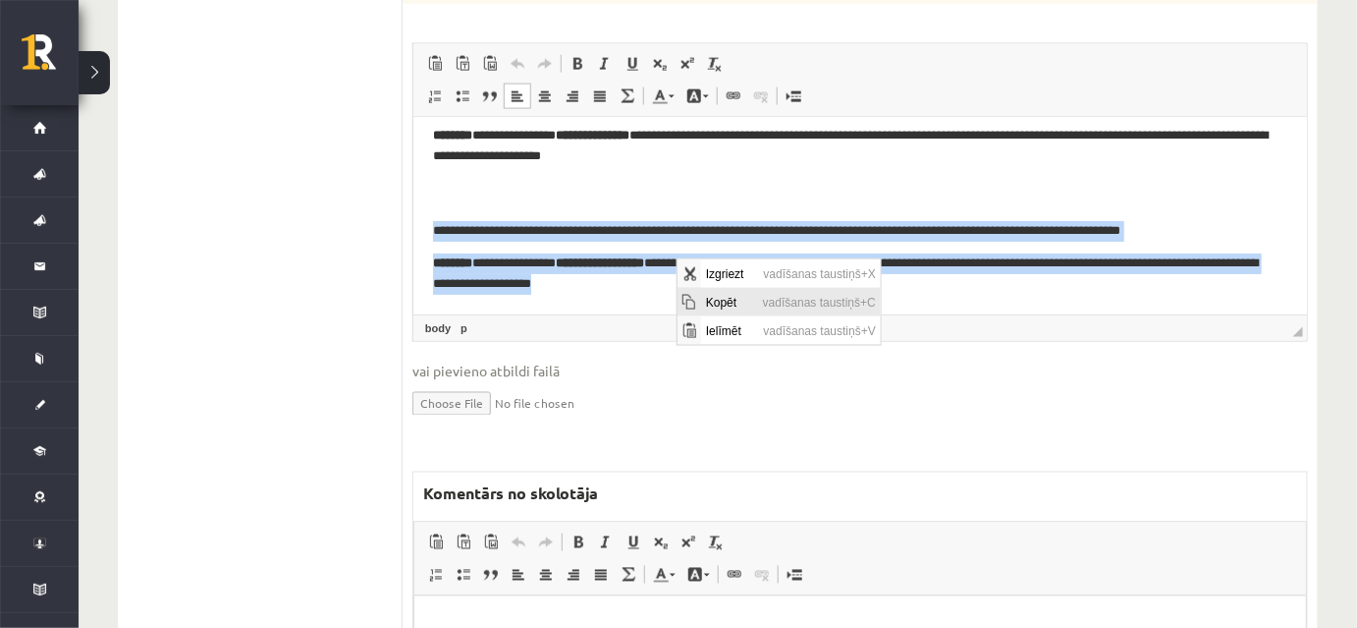
copy p "********"
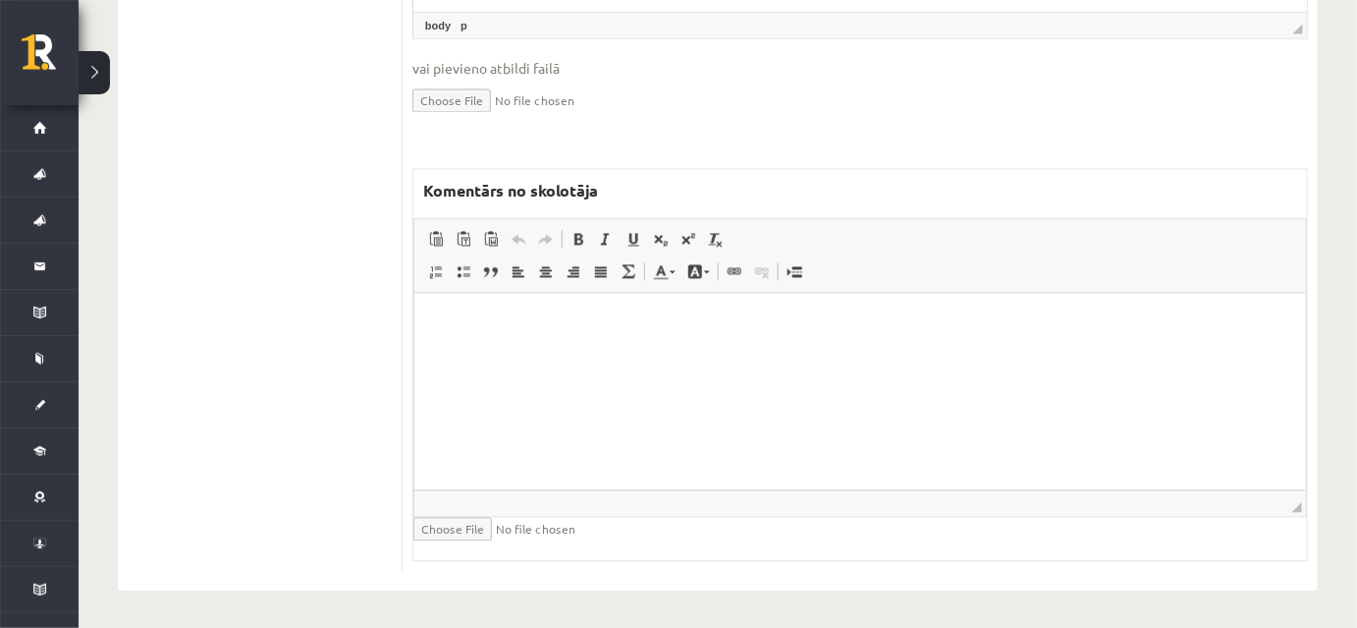
click at [579, 354] on html at bounding box center [859, 324] width 892 height 60
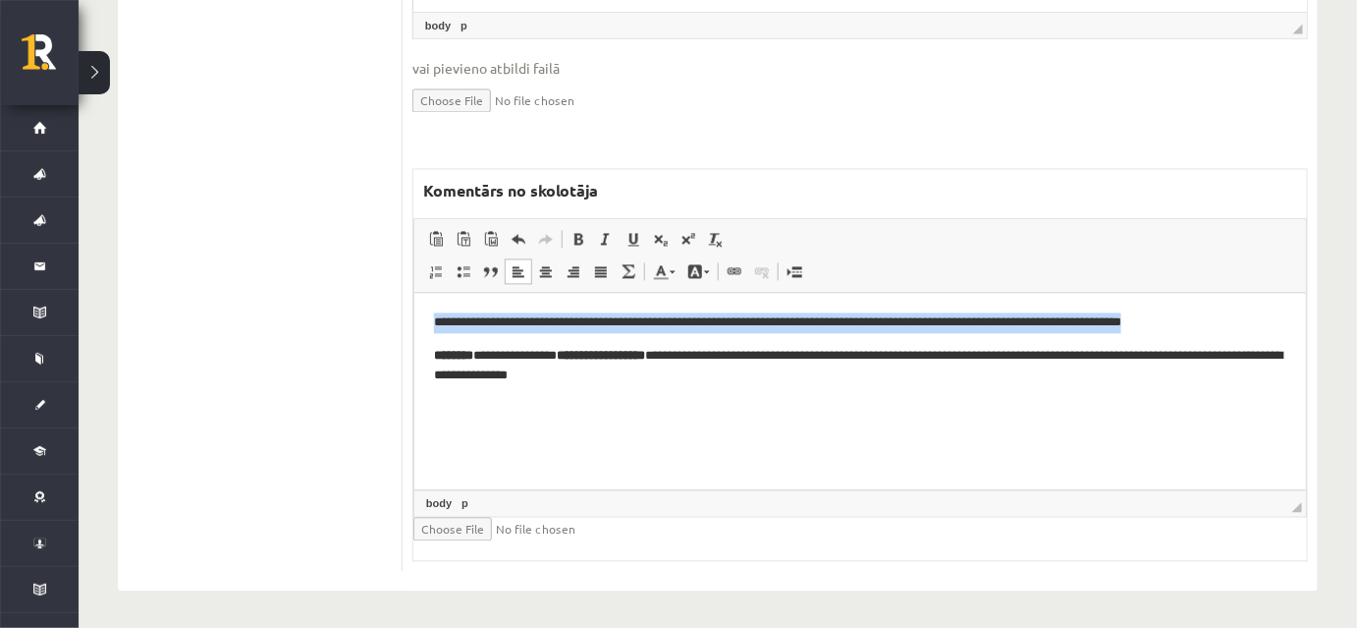
drag, startPoint x: 430, startPoint y: 315, endPoint x: 1314, endPoint y: 317, distance: 883.8
click at [1305, 317] on html "**********" at bounding box center [859, 350] width 892 height 113
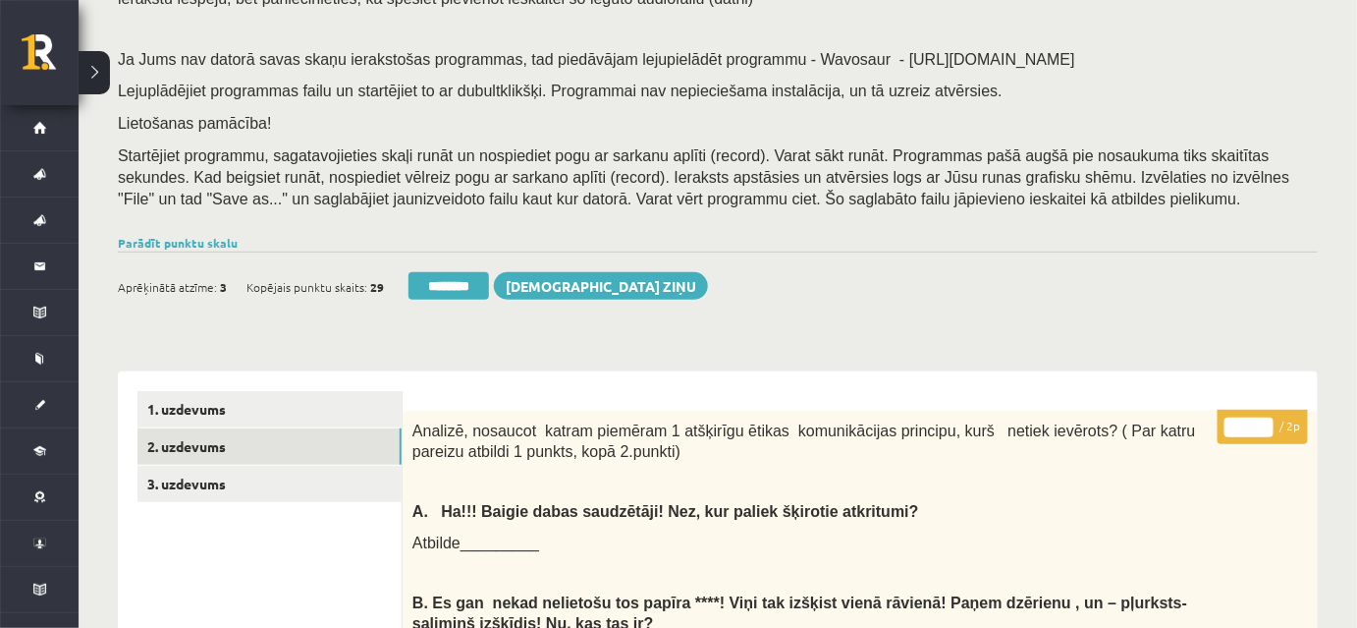
type input "*"
click at [1261, 423] on input "*" at bounding box center [1249, 427] width 49 height 20
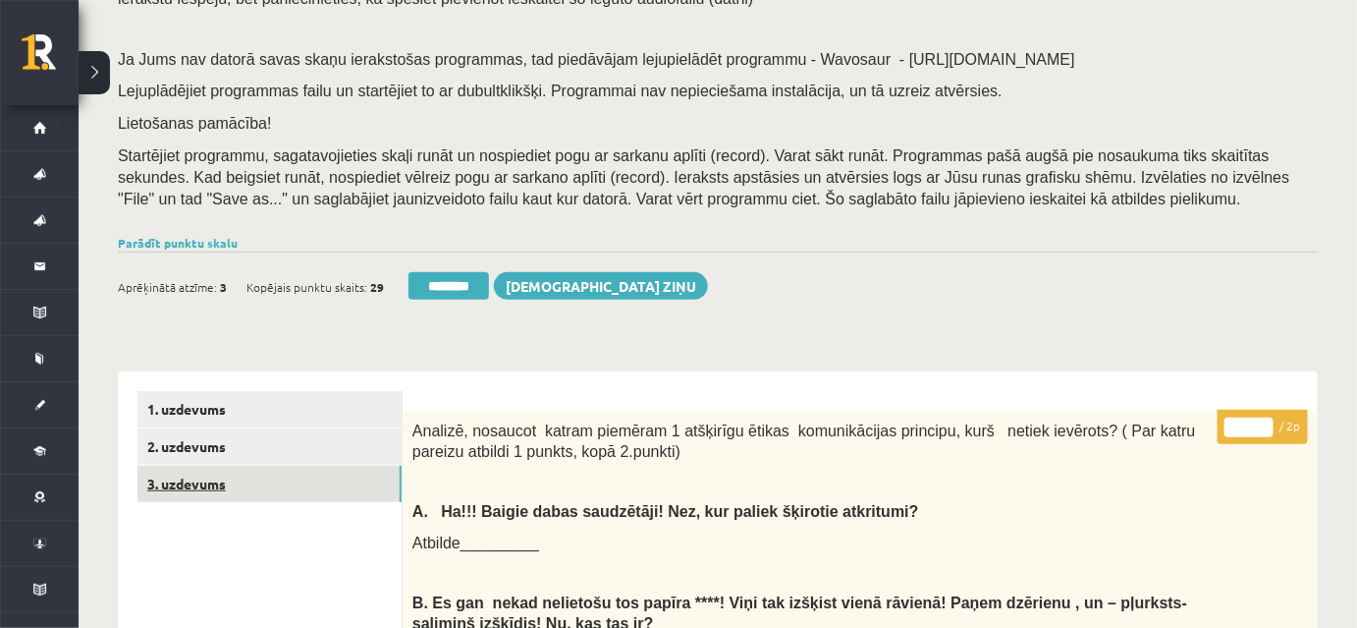
click at [359, 481] on link "3. uzdevums" at bounding box center [269, 483] width 264 height 36
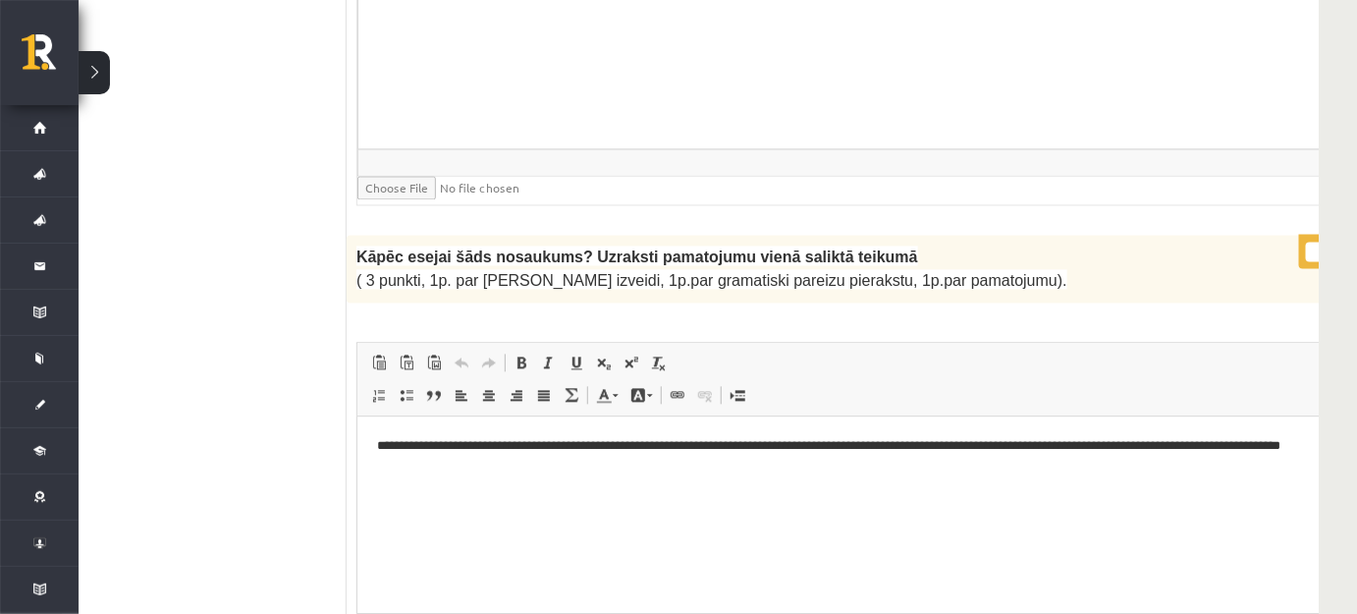
click at [1306, 242] on input "*" at bounding box center [1330, 252] width 49 height 20
type input "*"
click at [1306, 242] on input "*" at bounding box center [1330, 252] width 49 height 20
click at [840, 485] on html "**********" at bounding box center [871, 455] width 1031 height 81
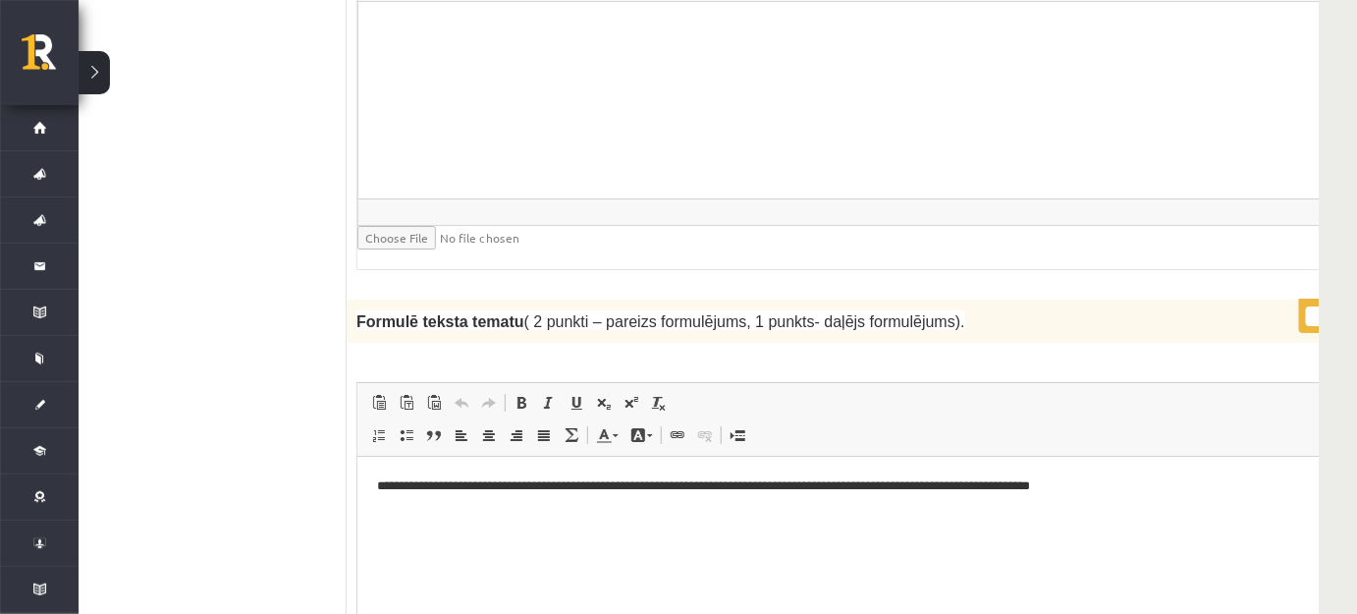
click at [1306, 306] on input "*" at bounding box center [1330, 316] width 49 height 20
type input "*"
click at [1306, 306] on input "*" at bounding box center [1330, 316] width 49 height 20
click at [949, 516] on html "**********" at bounding box center [871, 486] width 1031 height 60
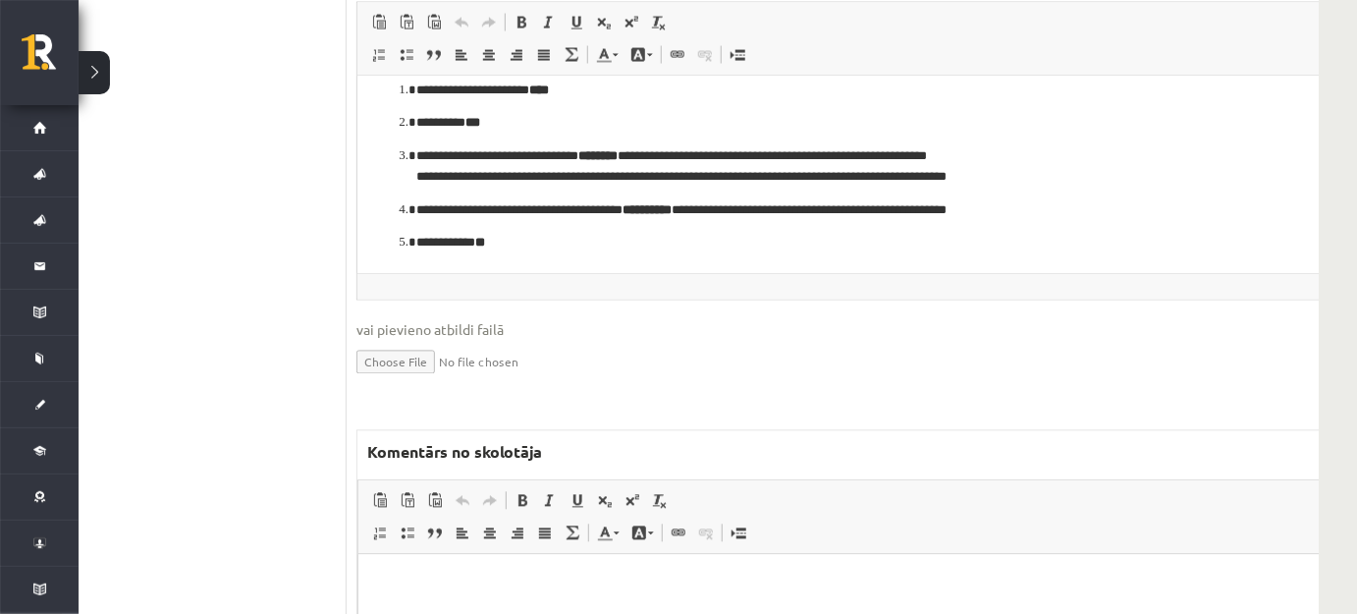
scroll to position [4320, 56]
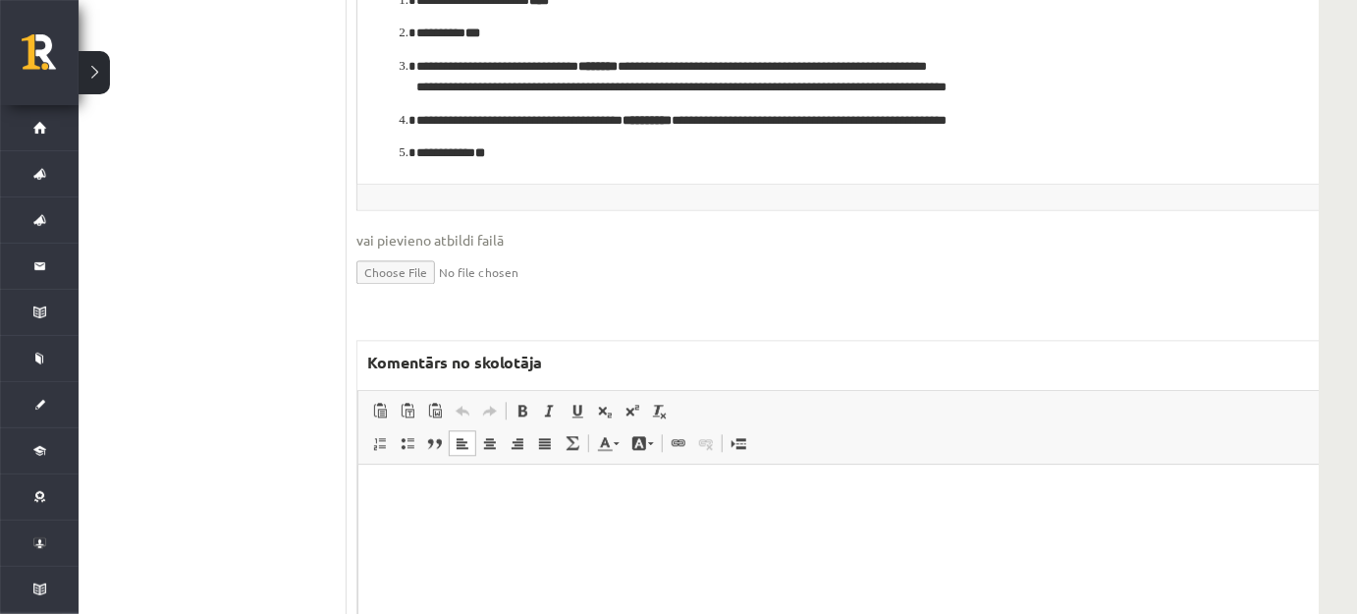
click at [596, 519] on html at bounding box center [871, 495] width 1029 height 60
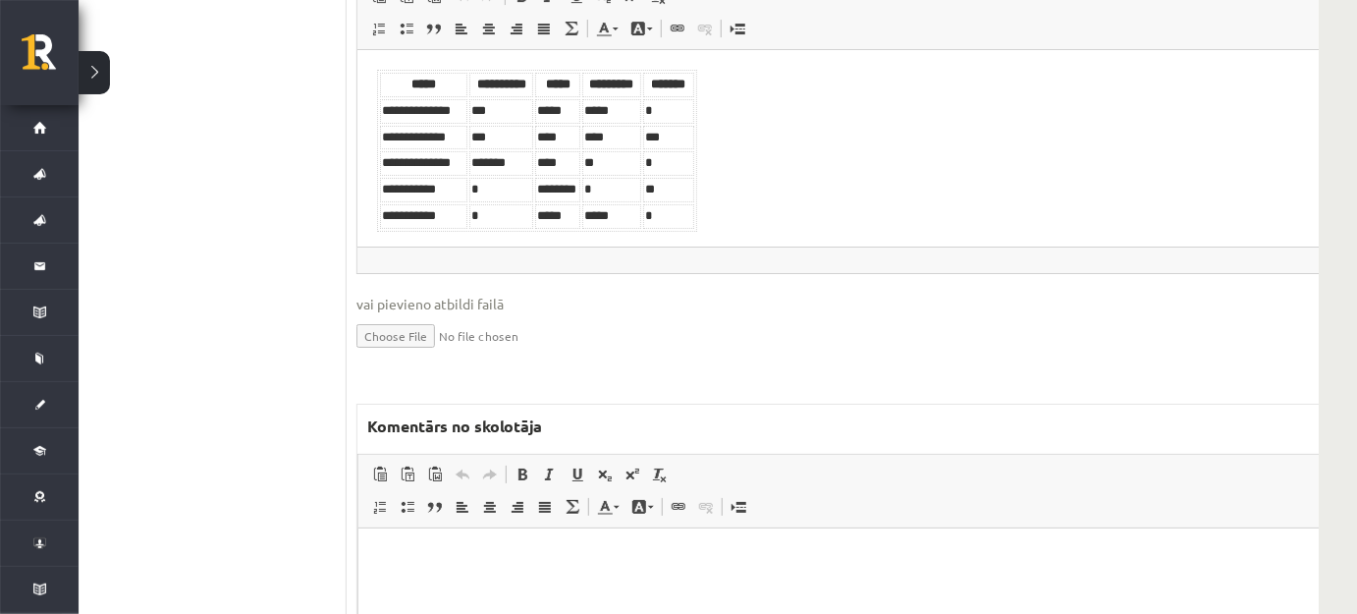
scroll to position [5391, 56]
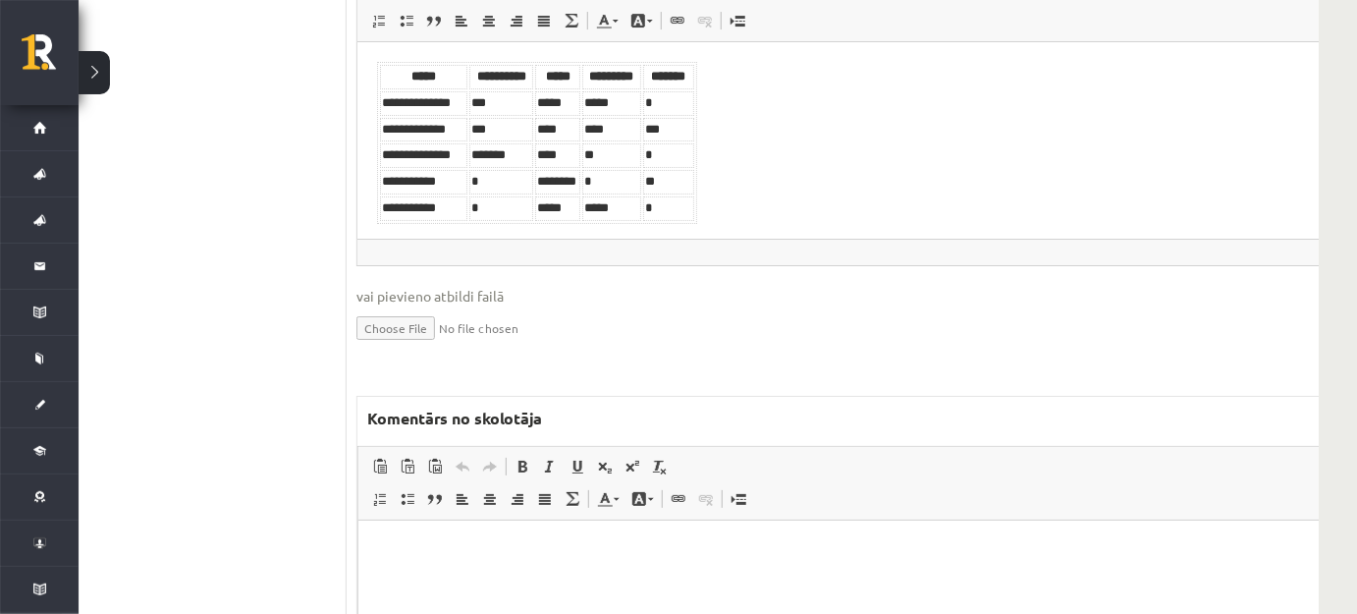
click at [594, 572] on html at bounding box center [871, 549] width 1029 height 60
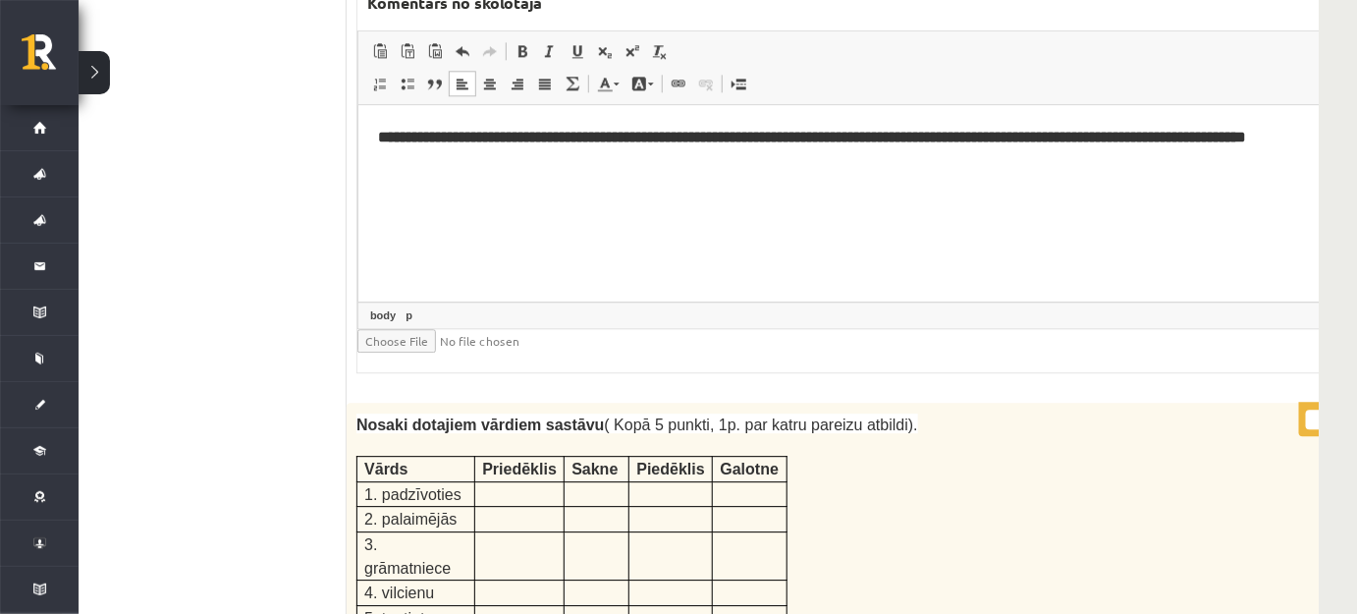
scroll to position [4676, 56]
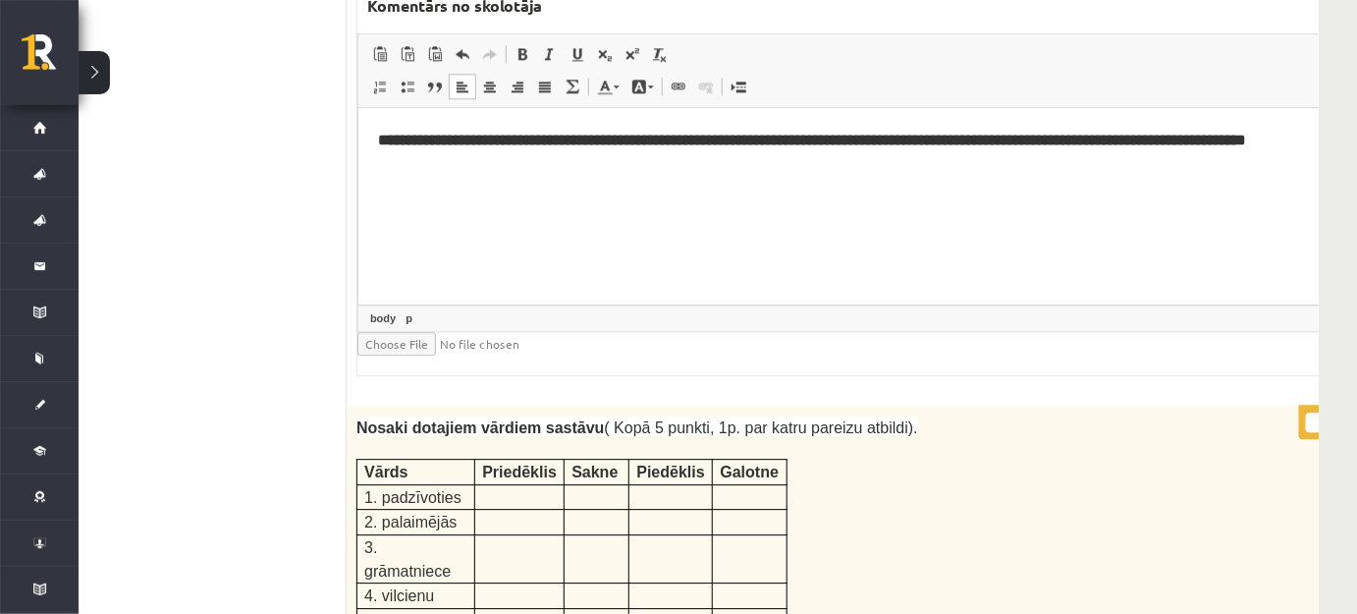
type input "*"
click at [1306, 412] on input "*" at bounding box center [1330, 422] width 49 height 20
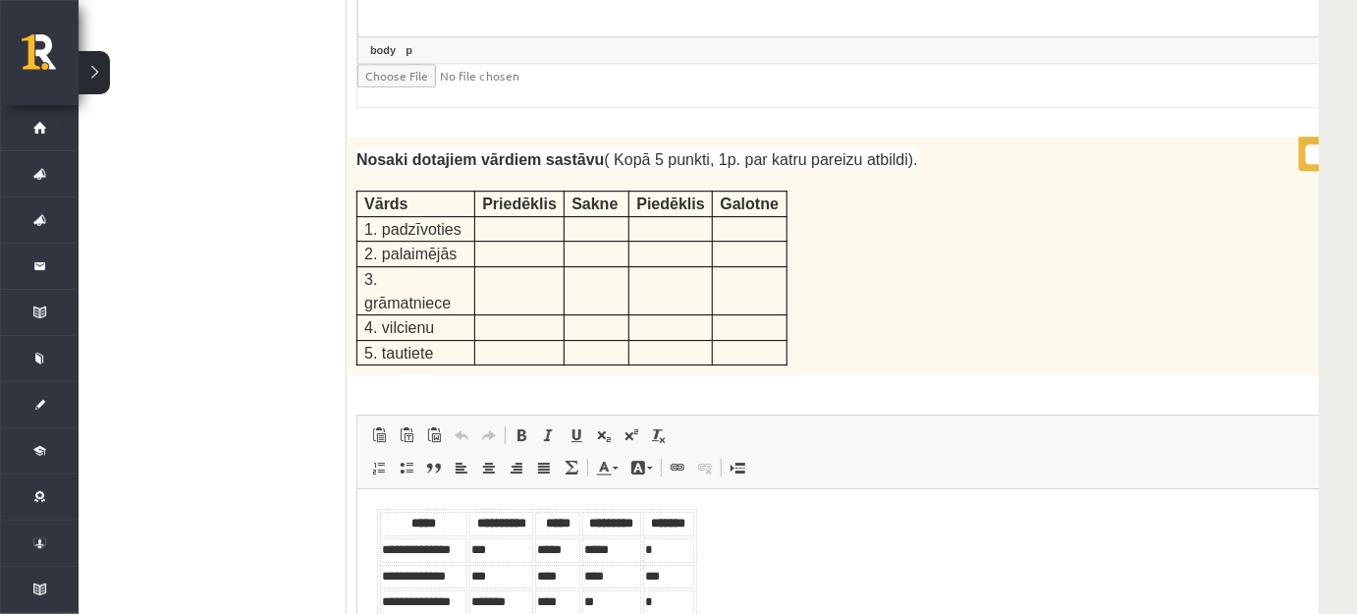
click at [813, 560] on body "**********" at bounding box center [872, 589] width 992 height 162
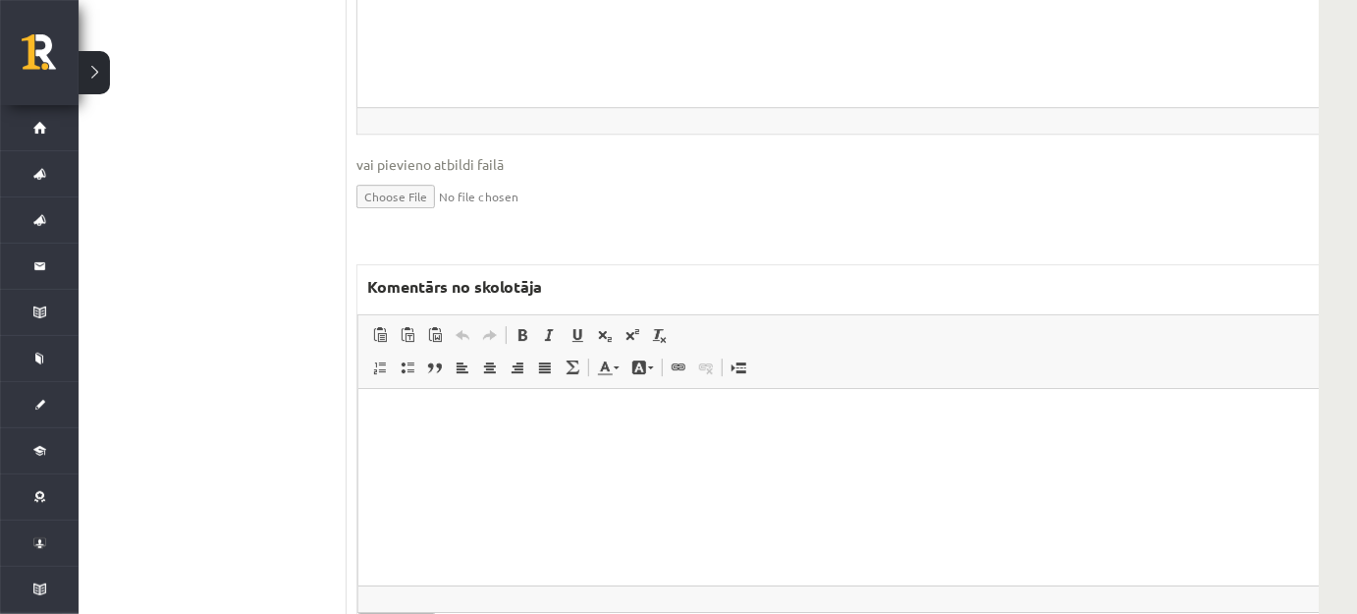
scroll to position [7445, 56]
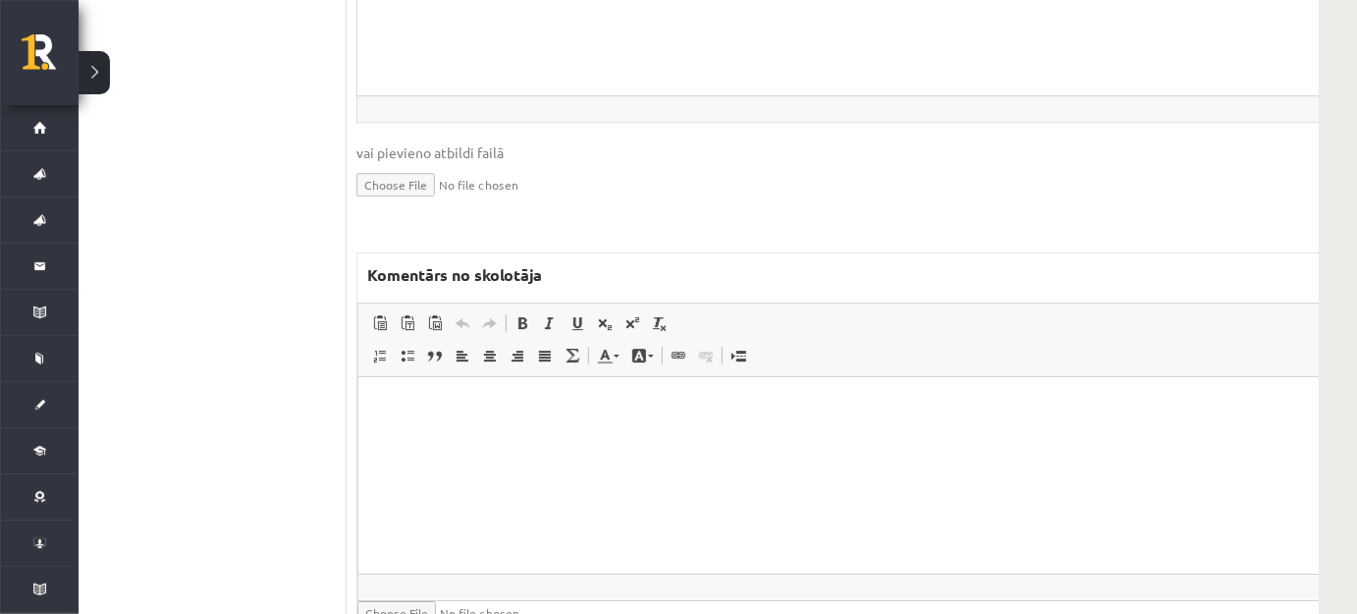
click at [523, 436] on html at bounding box center [871, 406] width 1029 height 60
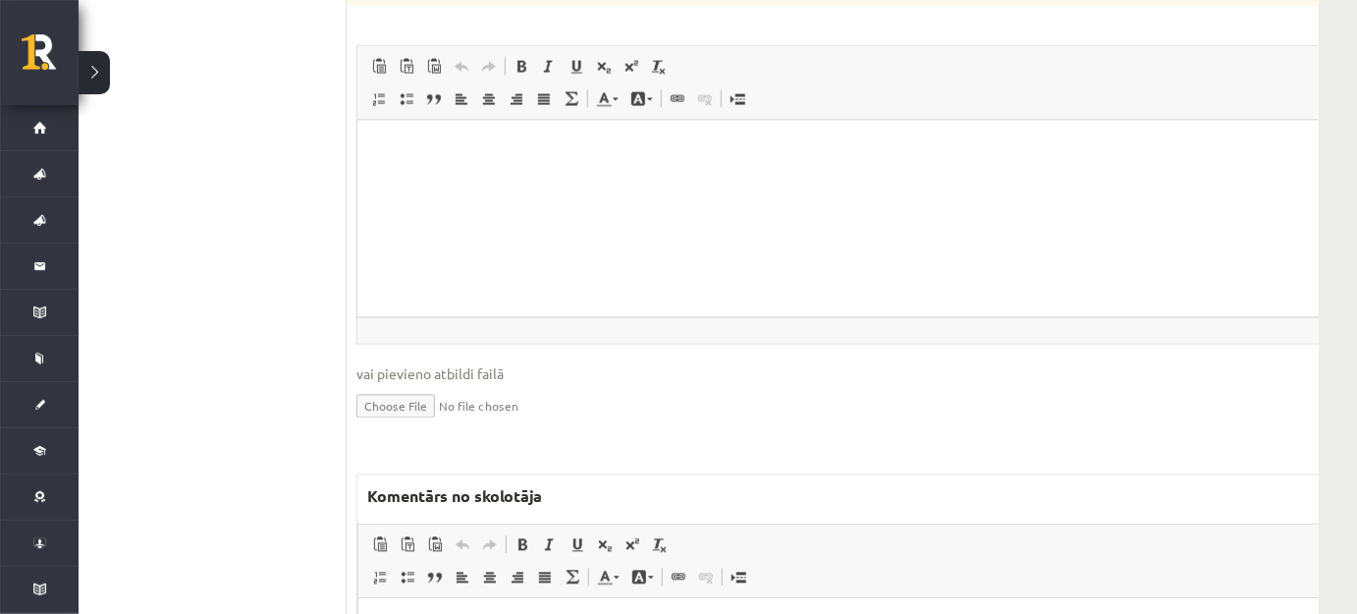
scroll to position [9197, 56]
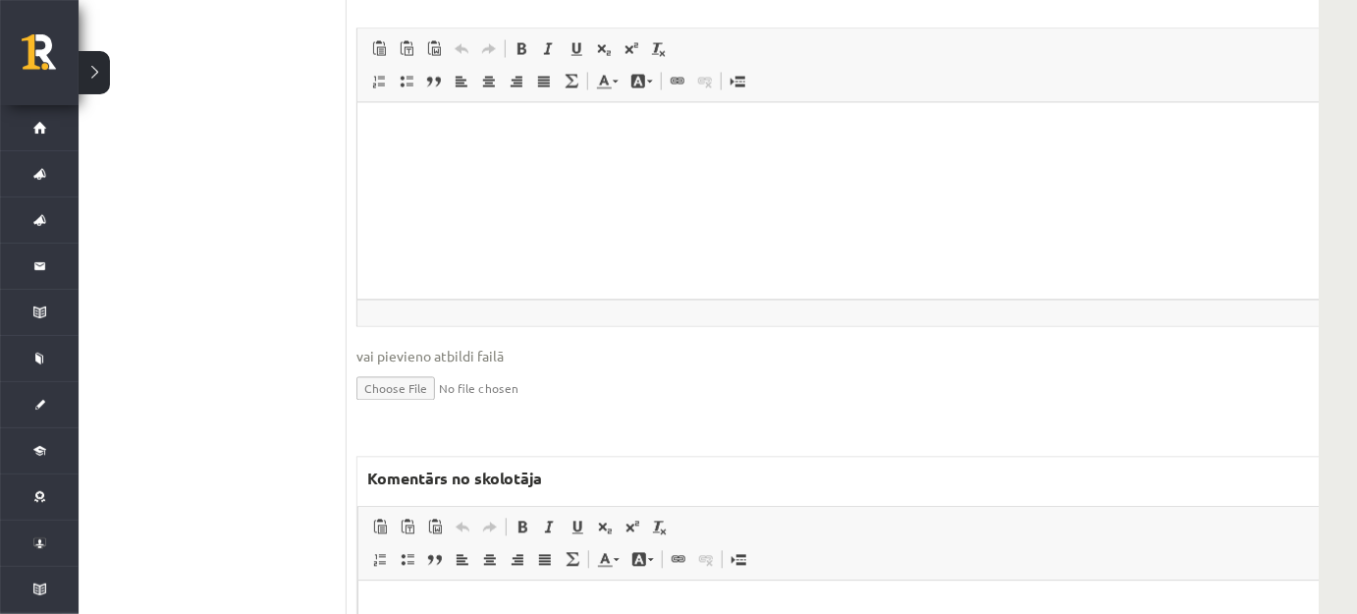
click at [536, 627] on html at bounding box center [871, 609] width 1029 height 60
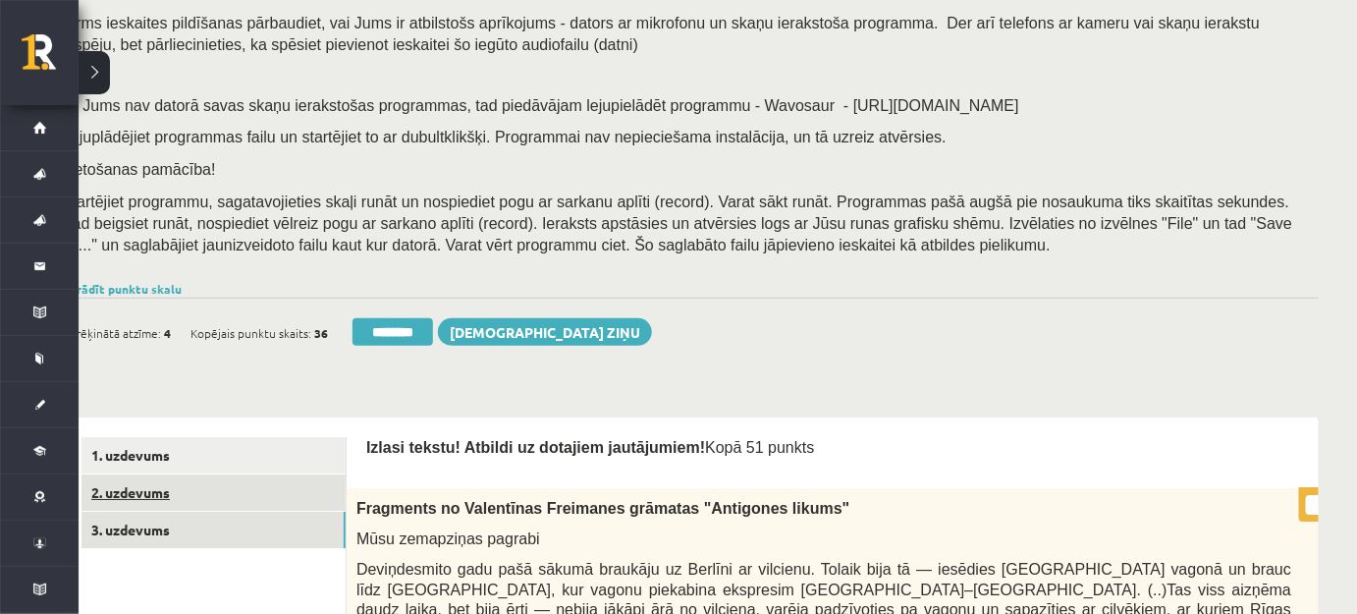
scroll to position [178, 56]
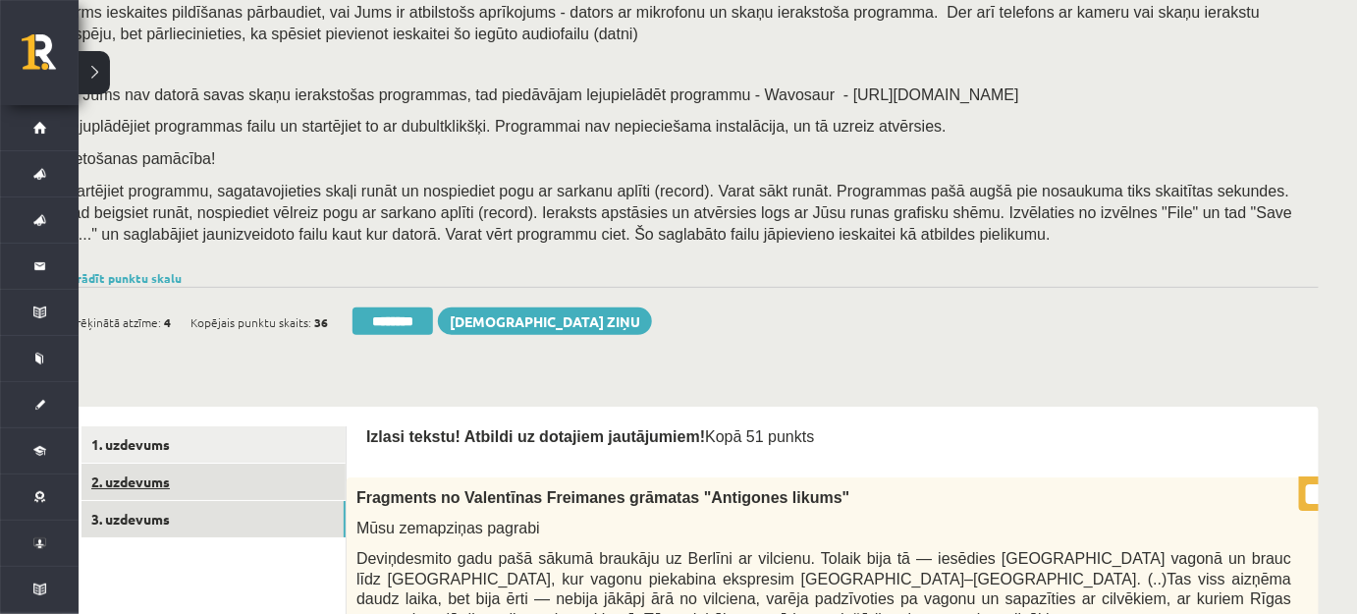
click at [243, 482] on link "2. uzdevums" at bounding box center [214, 482] width 264 height 36
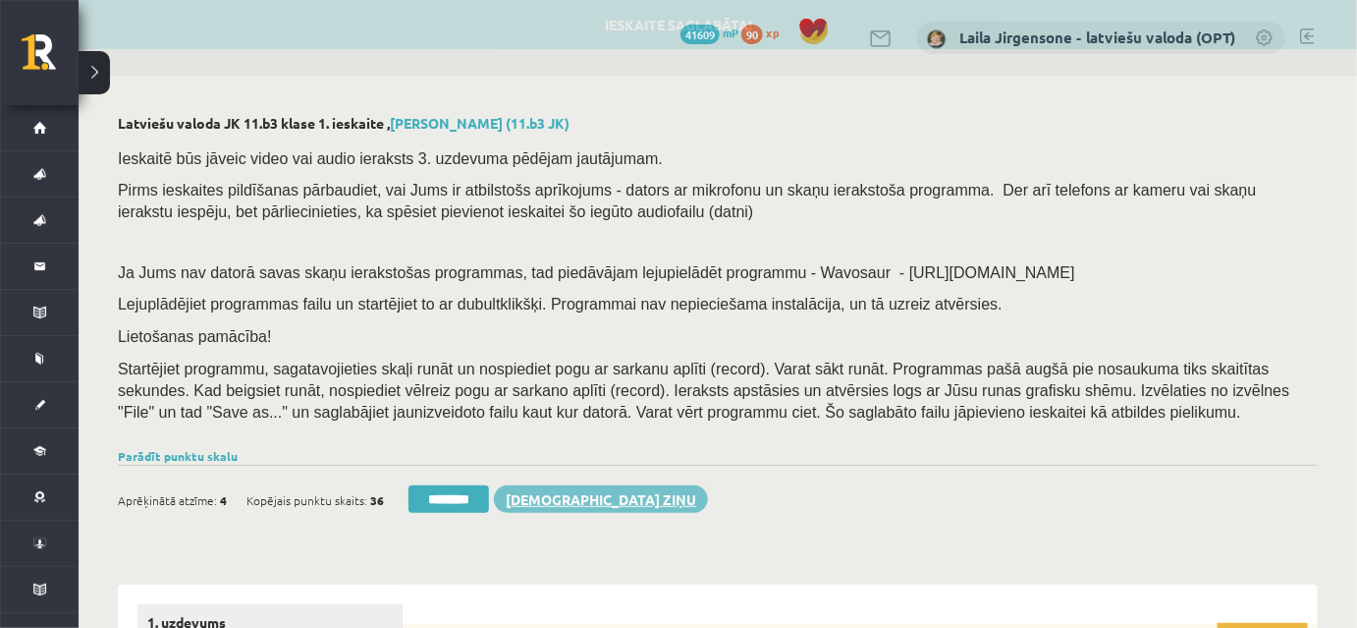
scroll to position [0, 0]
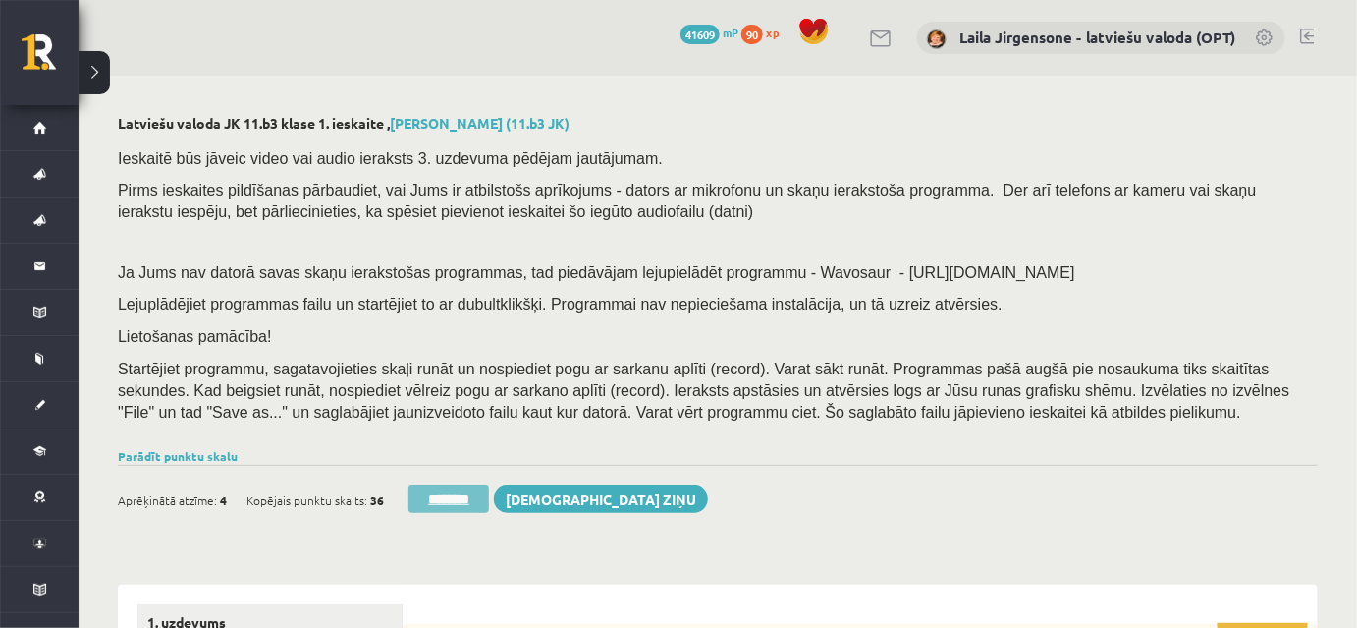
click at [462, 501] on input "********" at bounding box center [449, 498] width 81 height 27
click at [764, 73] on div "0 Dāvanas 41609 mP 90 xp Laila Jirgensone - latviešu valoda (OPT)" at bounding box center [718, 38] width 1279 height 76
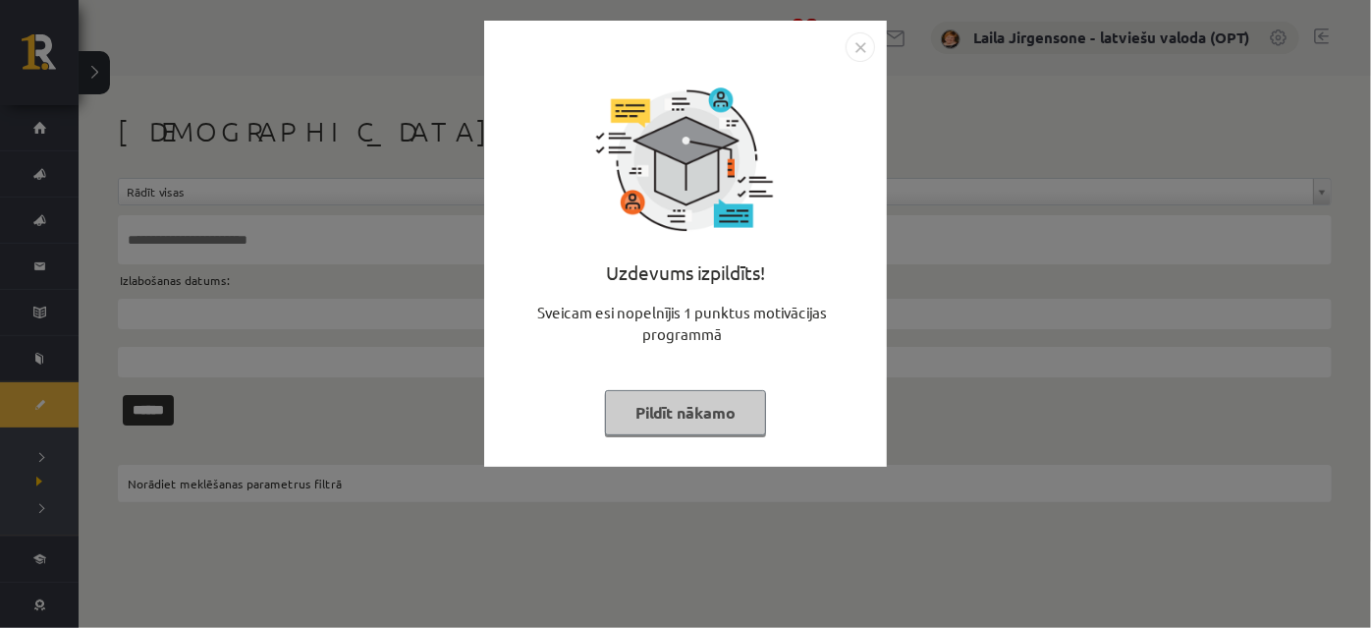
click at [674, 409] on button "Pildīt nākamo" at bounding box center [685, 412] width 161 height 45
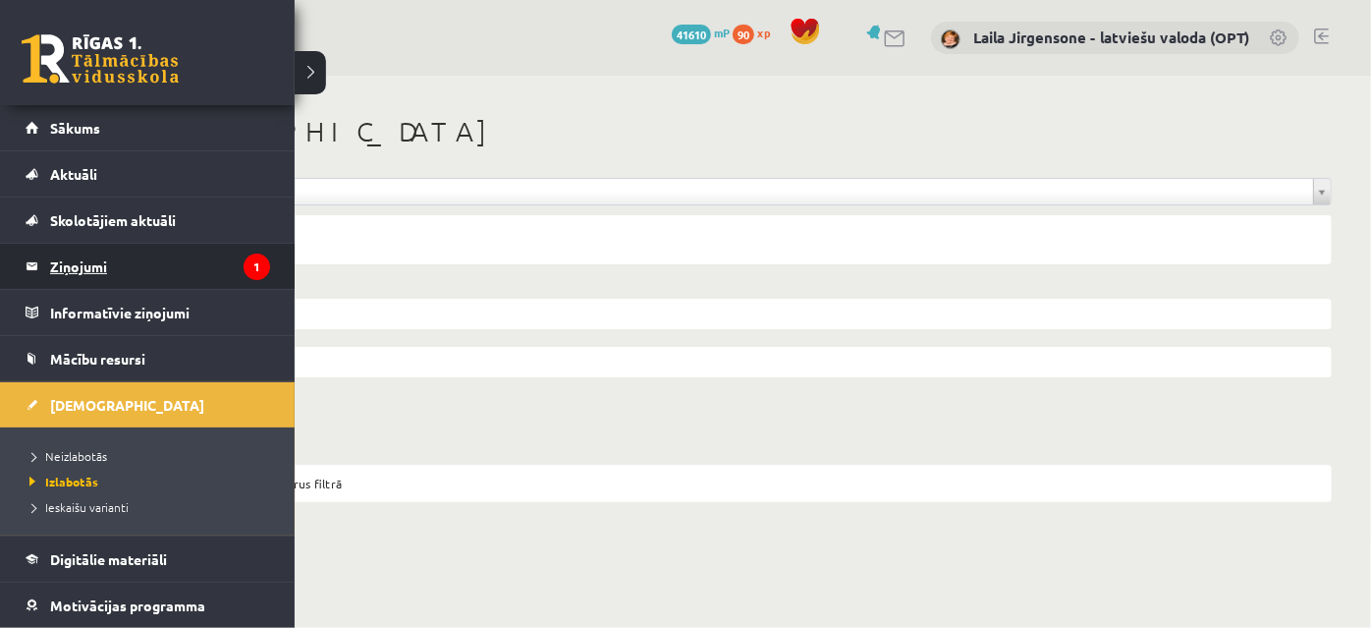
click at [68, 262] on legend "Ziņojumi 1" at bounding box center [160, 266] width 220 height 45
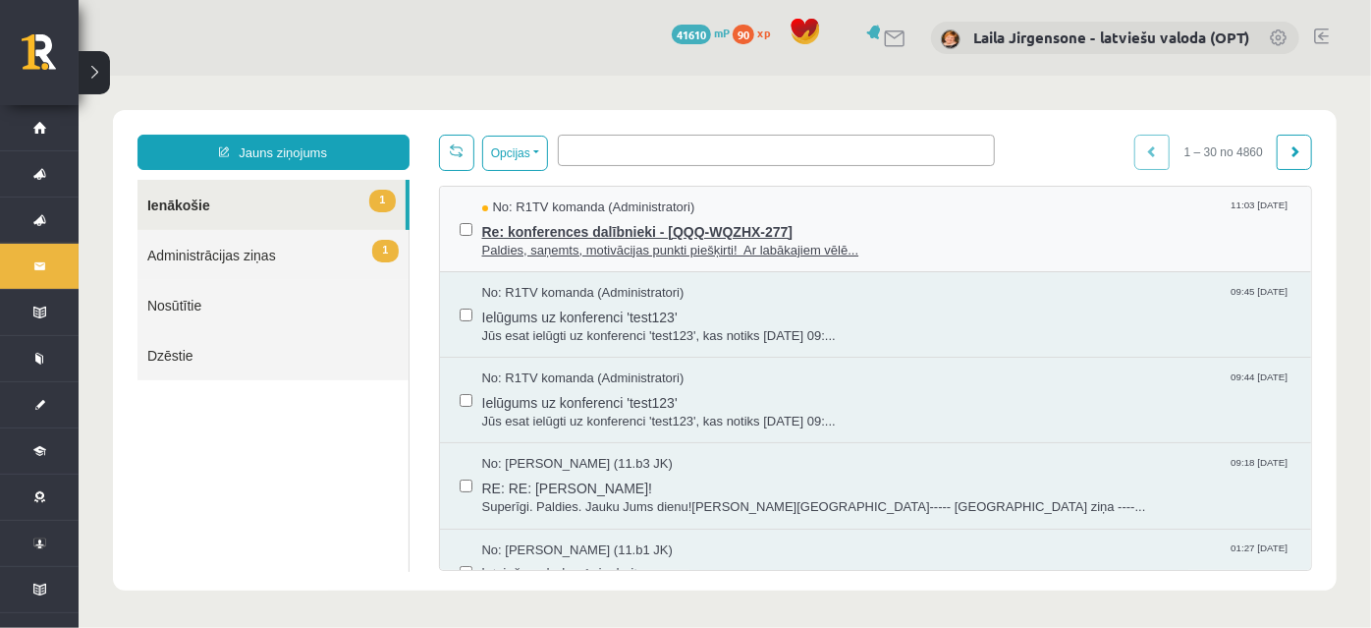
click at [634, 246] on span "Paldies, saņemts, motivācijas punkti piešķirti! Ar labākajiem vēlē..." at bounding box center [886, 250] width 810 height 19
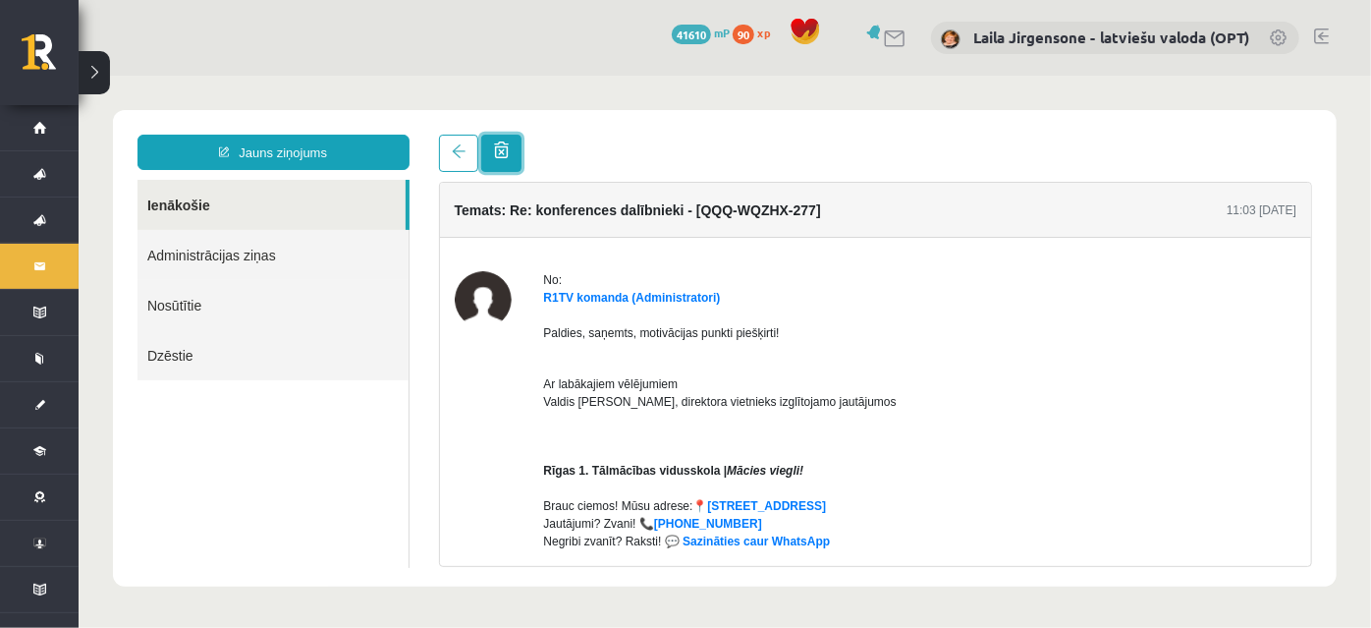
click at [497, 150] on span at bounding box center [500, 148] width 15 height 17
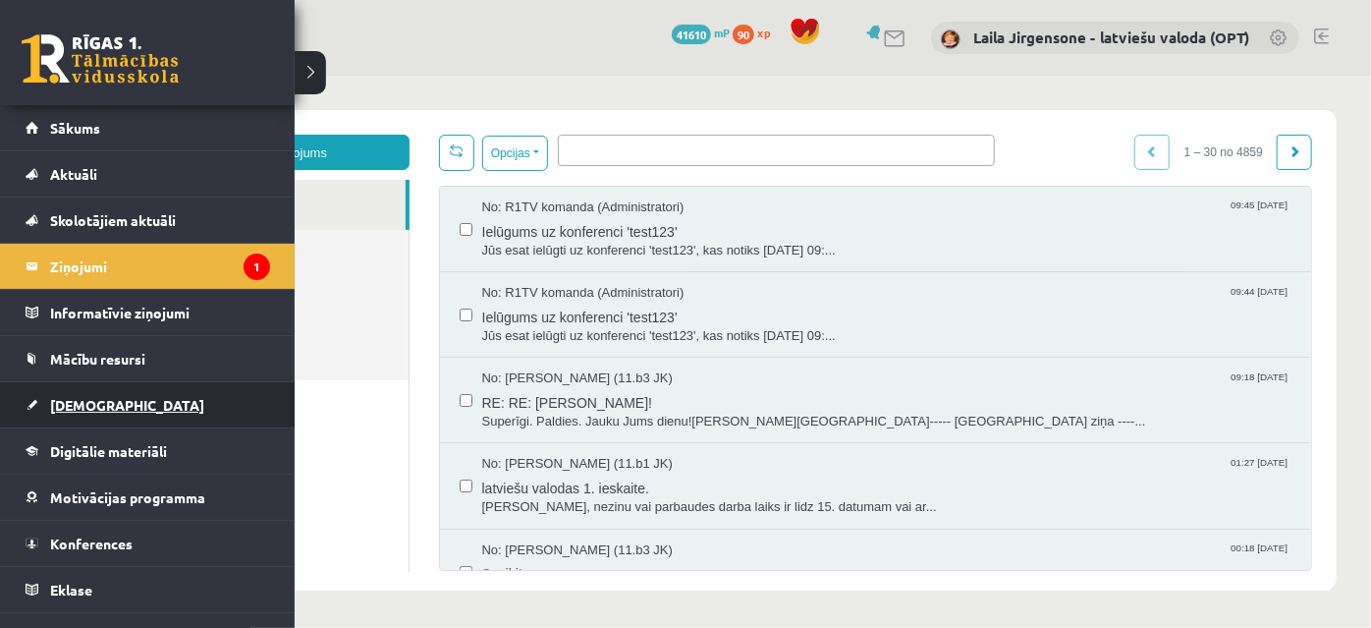
click at [57, 402] on span "[DEMOGRAPHIC_DATA]" at bounding box center [127, 405] width 154 height 18
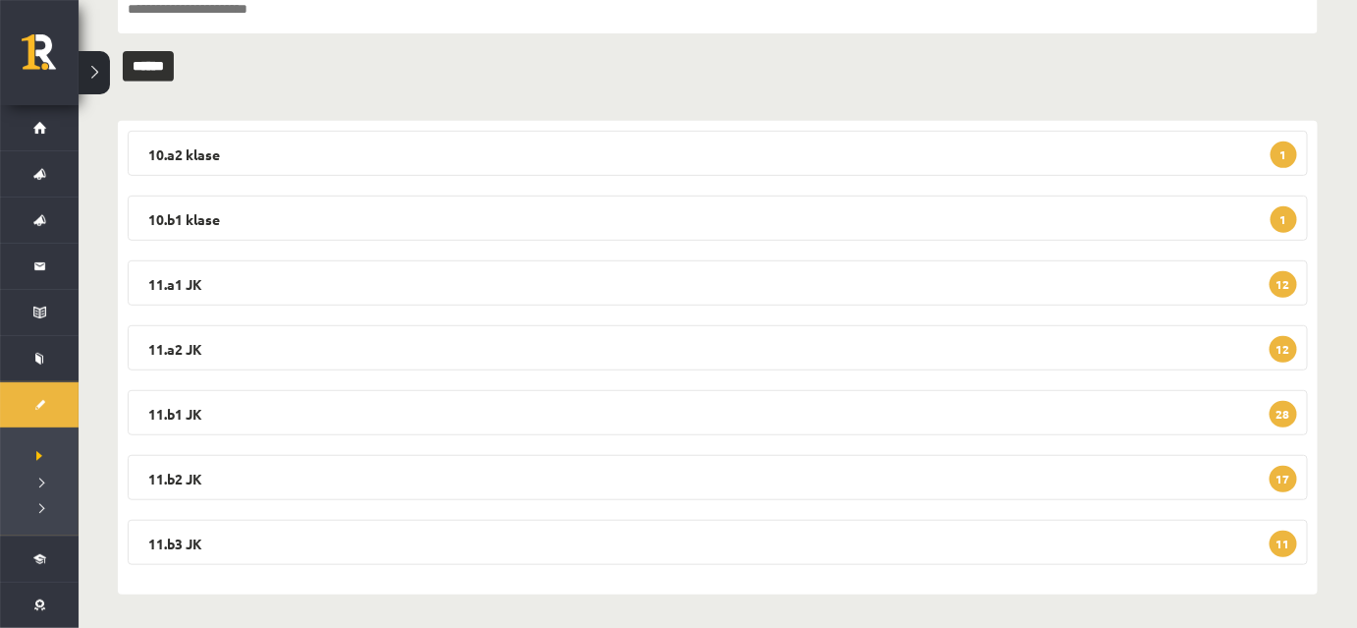
scroll to position [236, 0]
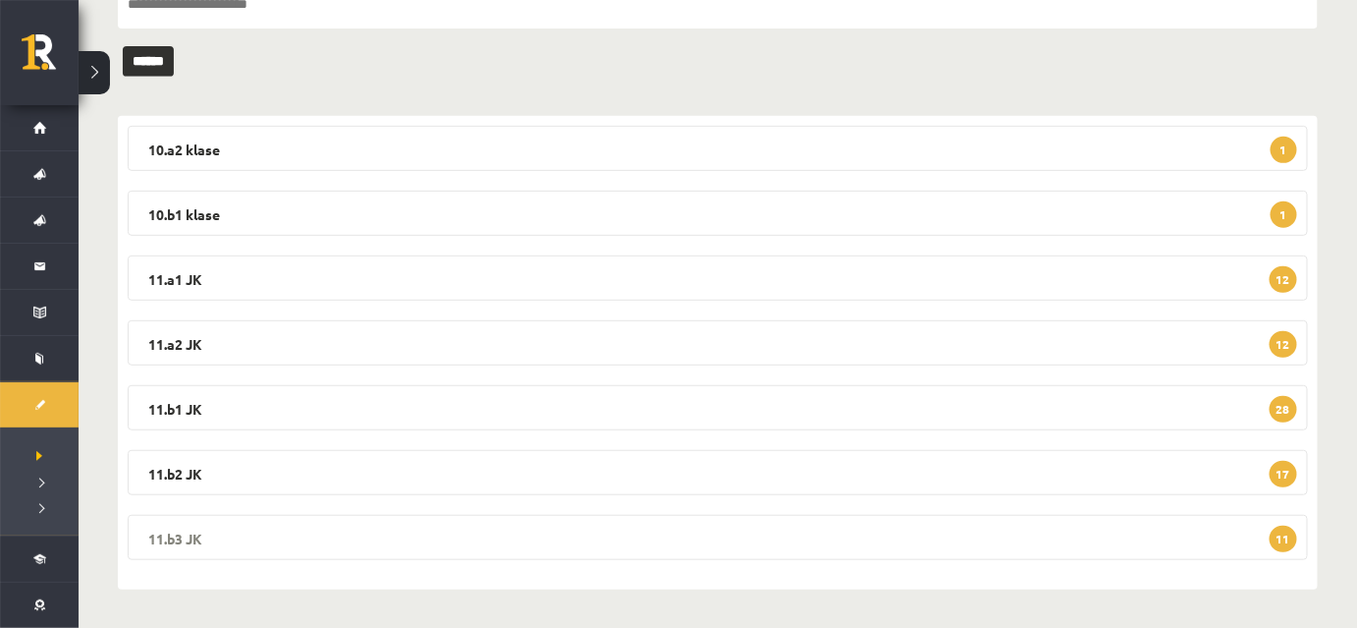
click at [636, 536] on legend "11.b3 JK 11" at bounding box center [718, 537] width 1180 height 45
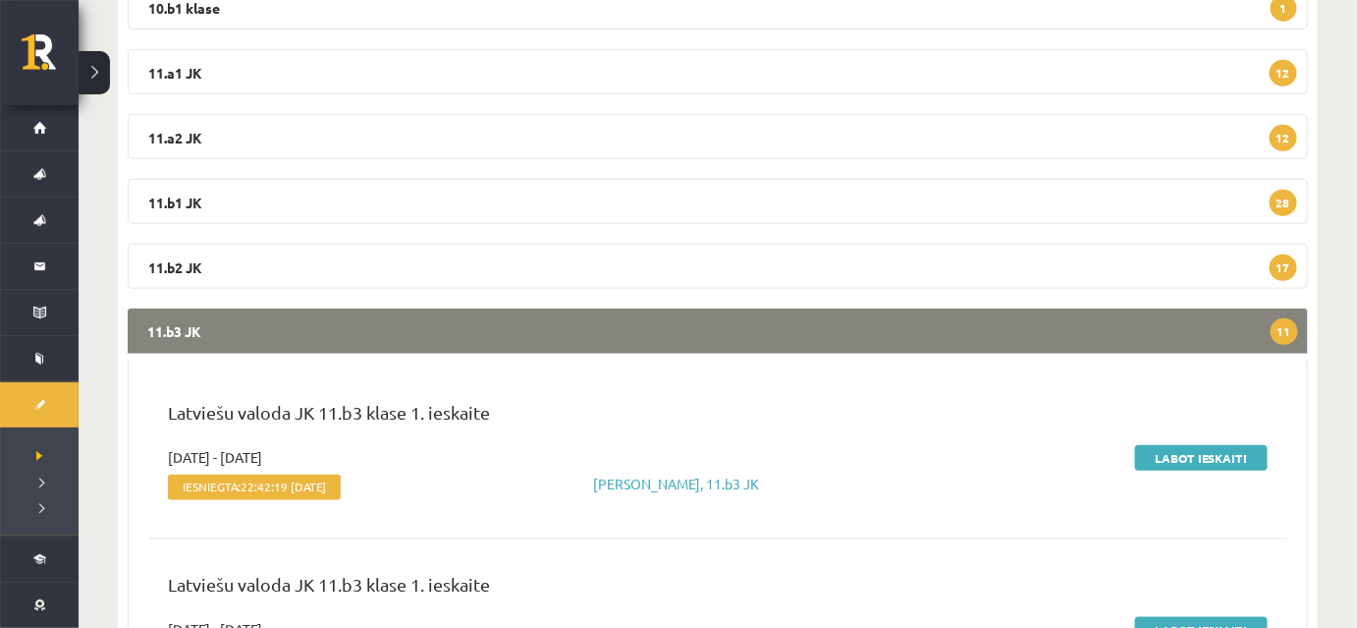
scroll to position [592, 0]
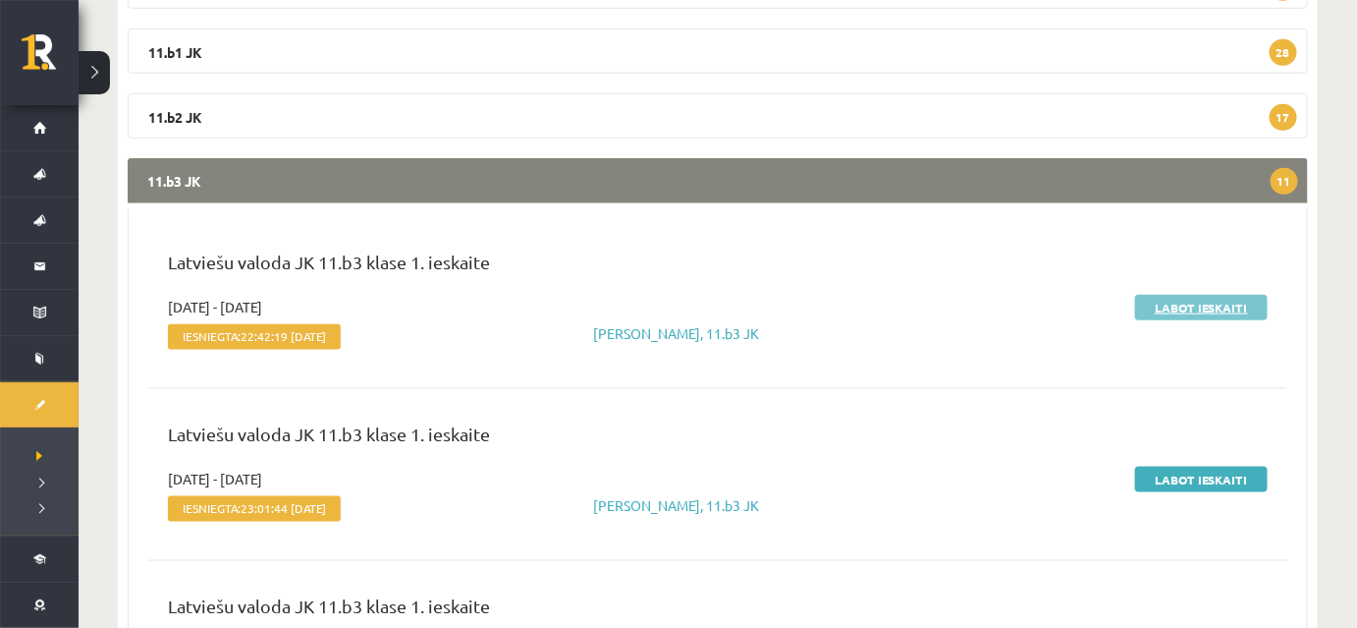
click at [1155, 310] on link "Labot ieskaiti" at bounding box center [1201, 308] width 133 height 26
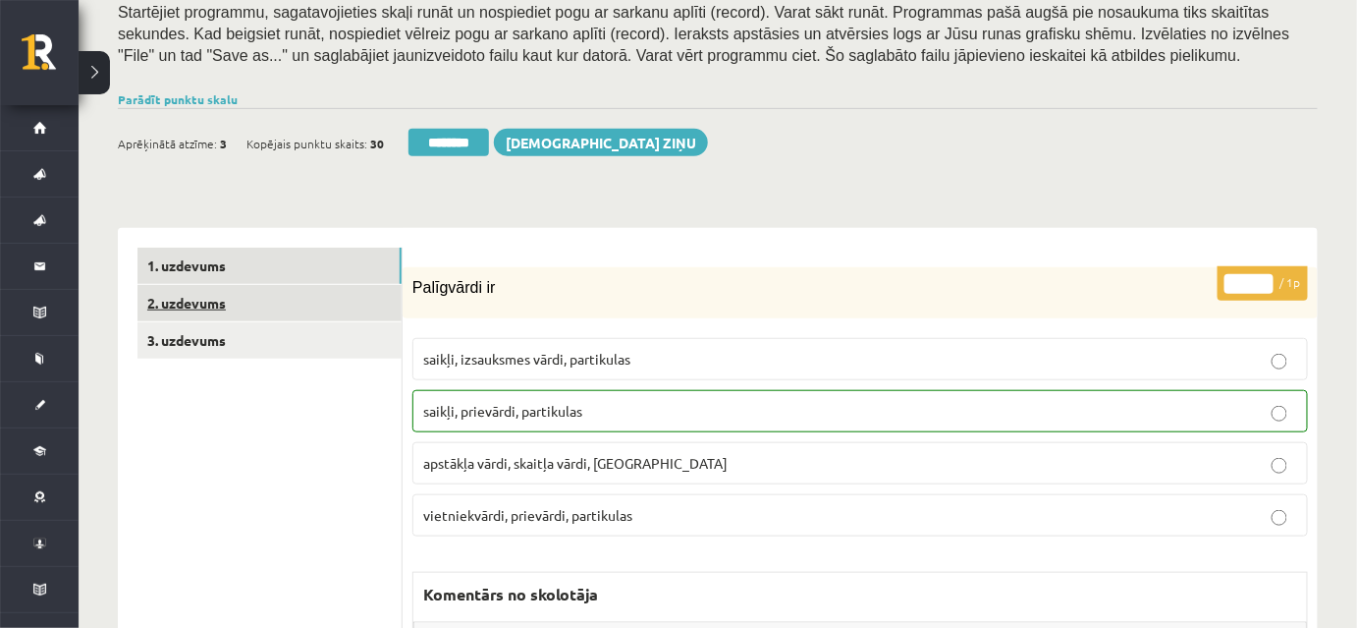
click at [338, 302] on link "2. uzdevums" at bounding box center [269, 303] width 264 height 36
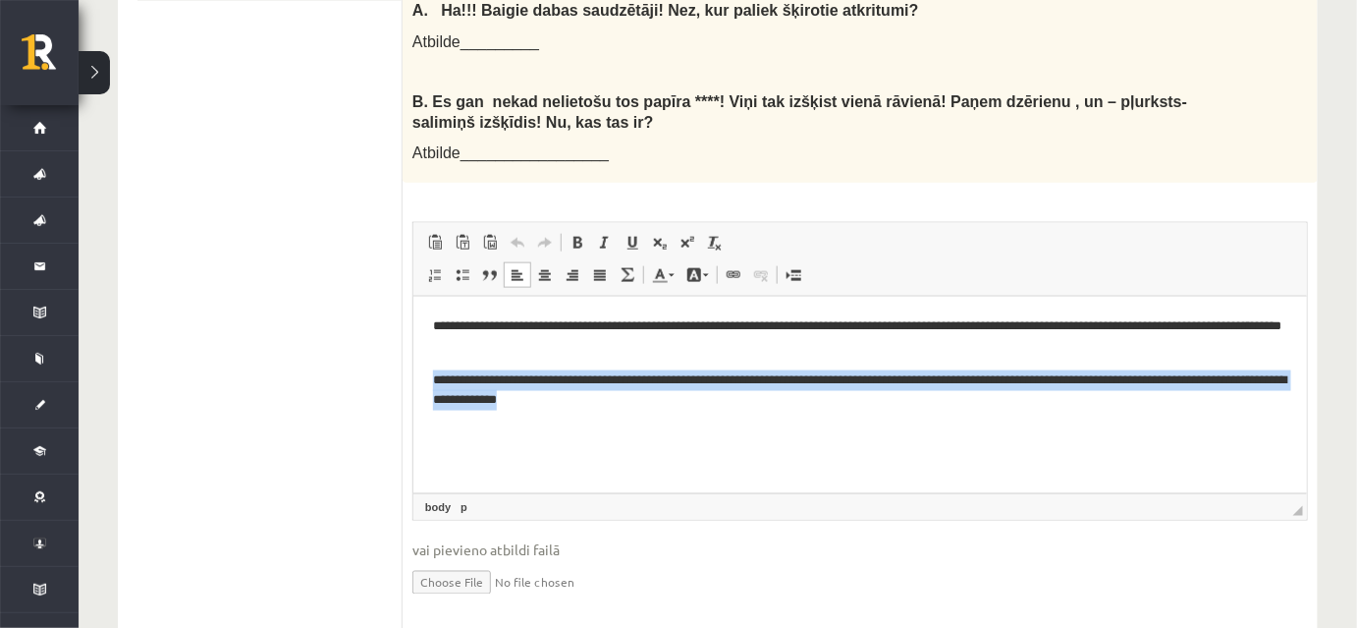
drag, startPoint x: 424, startPoint y: 376, endPoint x: 734, endPoint y: 424, distance: 313.1
click at [734, 424] on html "**********" at bounding box center [859, 364] width 894 height 134
click at [930, 430] on html "**********" at bounding box center [859, 364] width 894 height 134
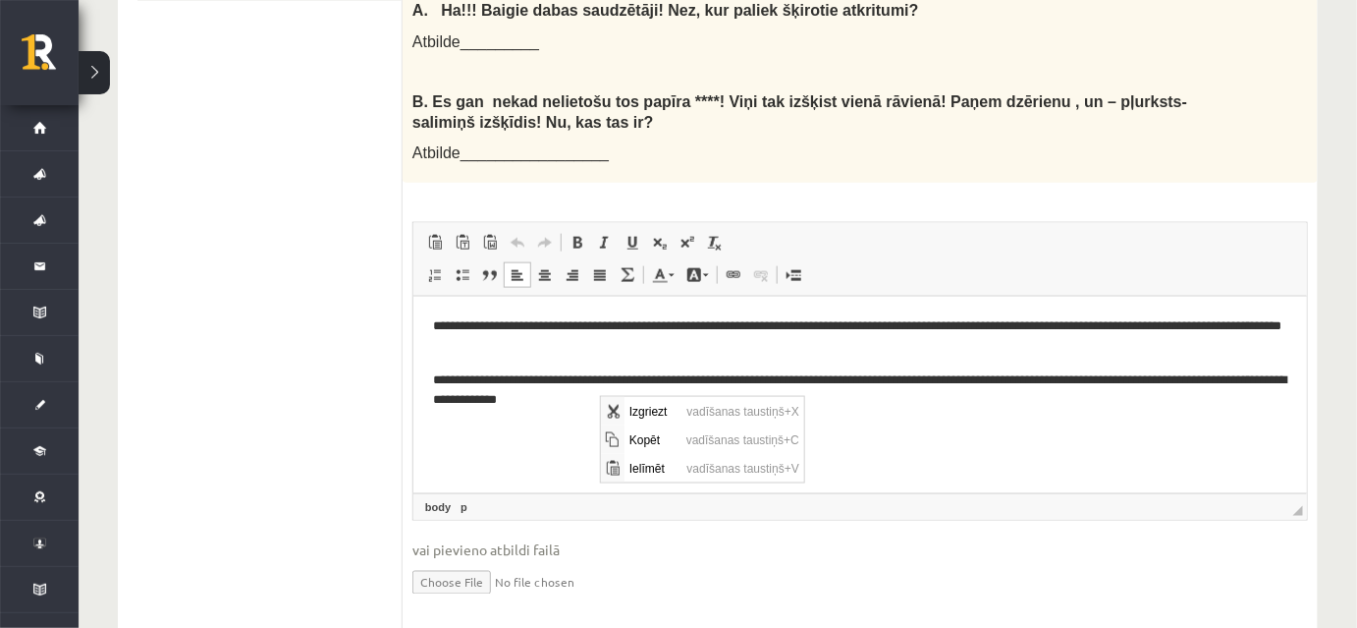
click at [930, 430] on html "**********" at bounding box center [859, 364] width 894 height 134
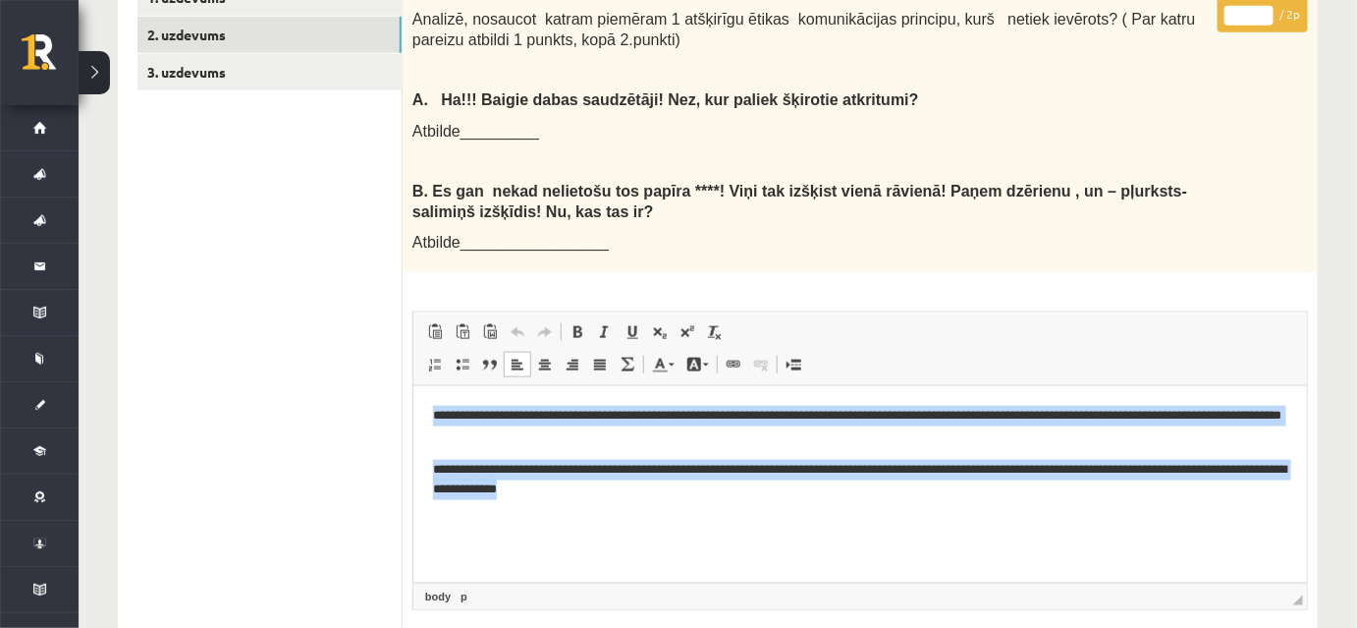
drag, startPoint x: 432, startPoint y: 410, endPoint x: 741, endPoint y: 508, distance: 324.3
click at [741, 508] on html "**********" at bounding box center [859, 453] width 894 height 134
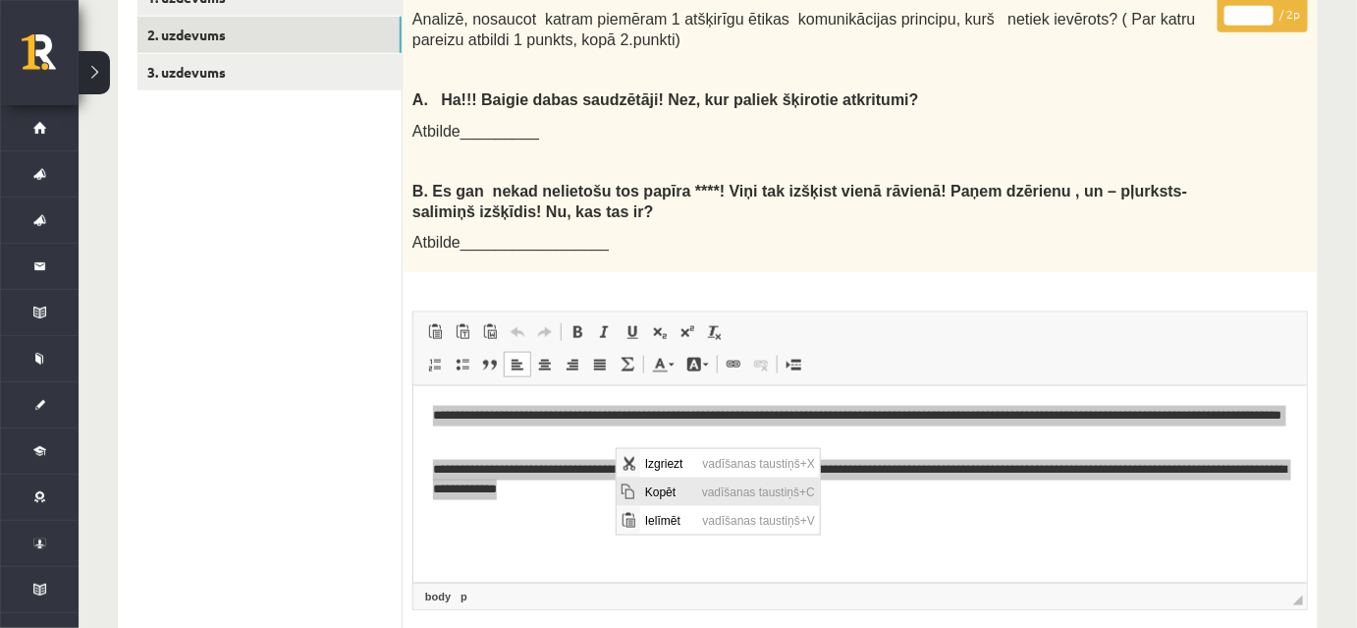
click at [657, 495] on span "Kopēt" at bounding box center [667, 490] width 57 height 28
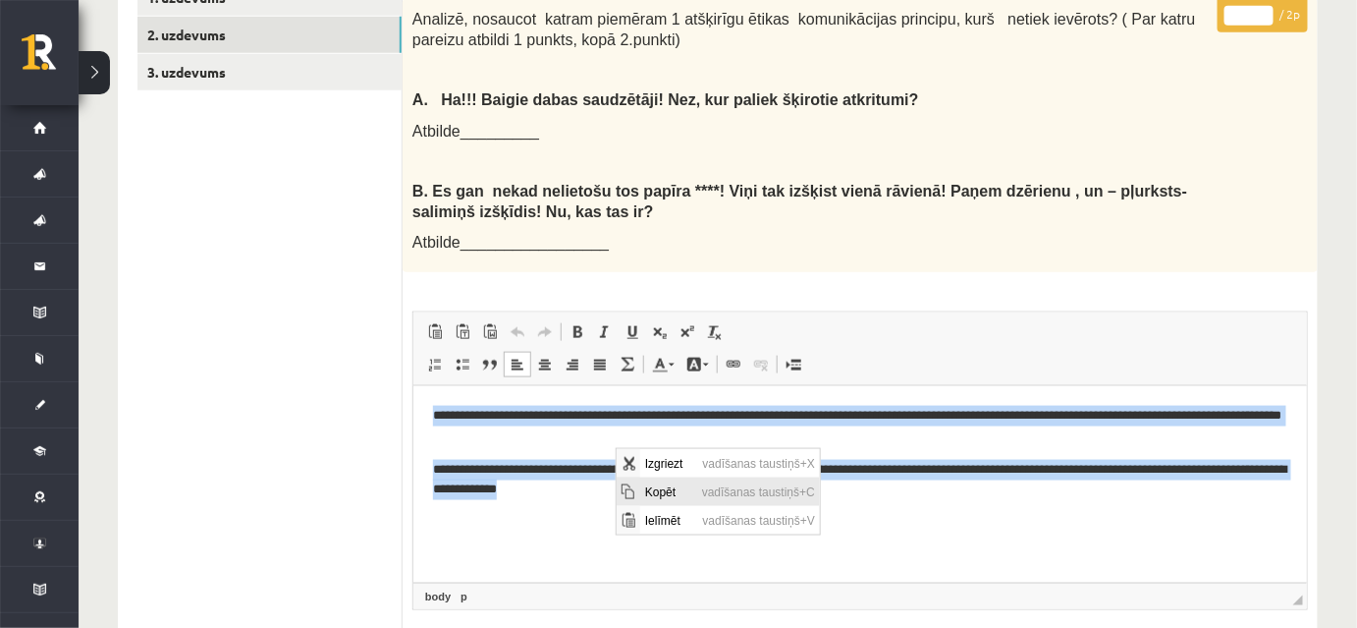
copy body "**********"
click at [657, 496] on p "**********" at bounding box center [859, 480] width 855 height 41
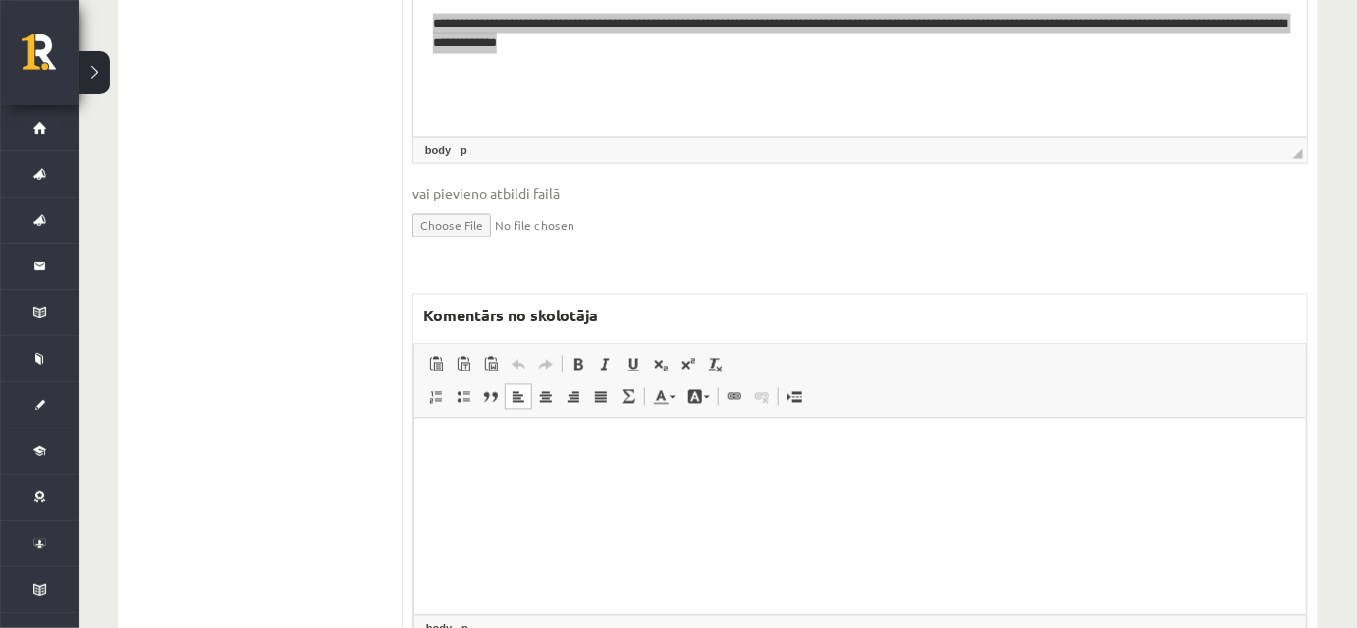
click at [592, 478] on html at bounding box center [859, 448] width 892 height 60
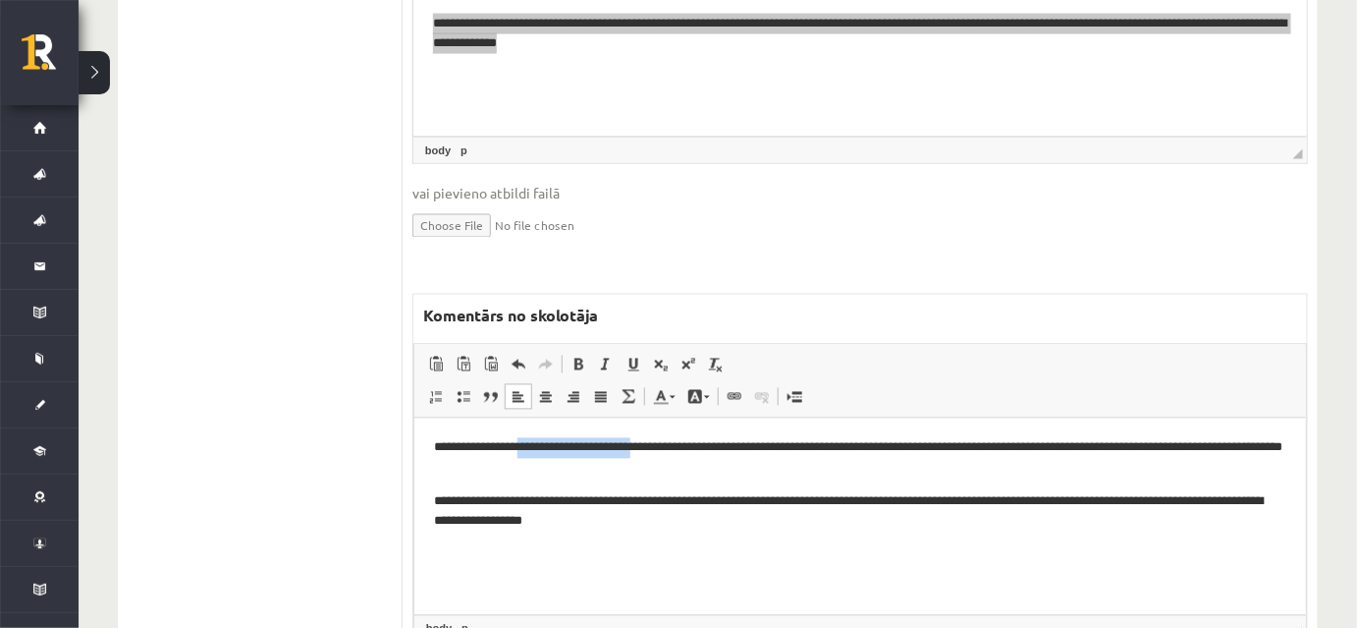
drag, startPoint x: 533, startPoint y: 446, endPoint x: 668, endPoint y: 447, distance: 134.5
click at [668, 447] on p "**********" at bounding box center [860, 458] width 854 height 41
click at [672, 398] on link "Teksta krāsa" at bounding box center [664, 397] width 34 height 26
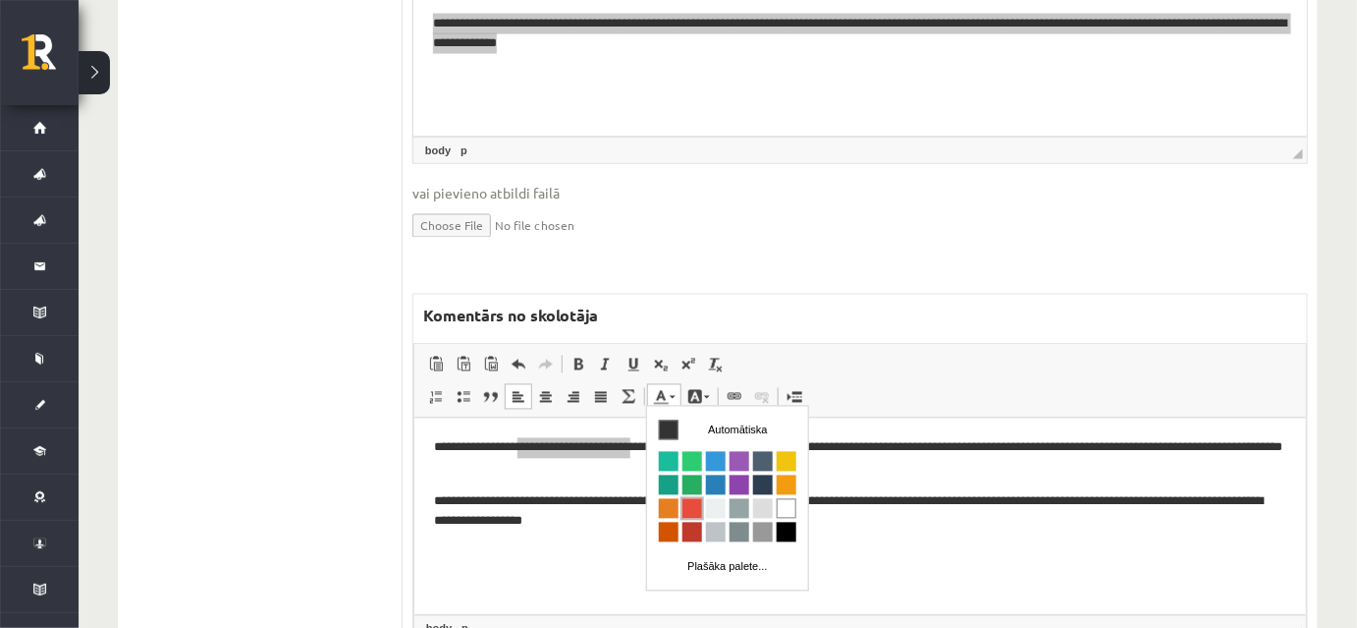
click at [688, 509] on span "Krāsa" at bounding box center [692, 509] width 20 height 20
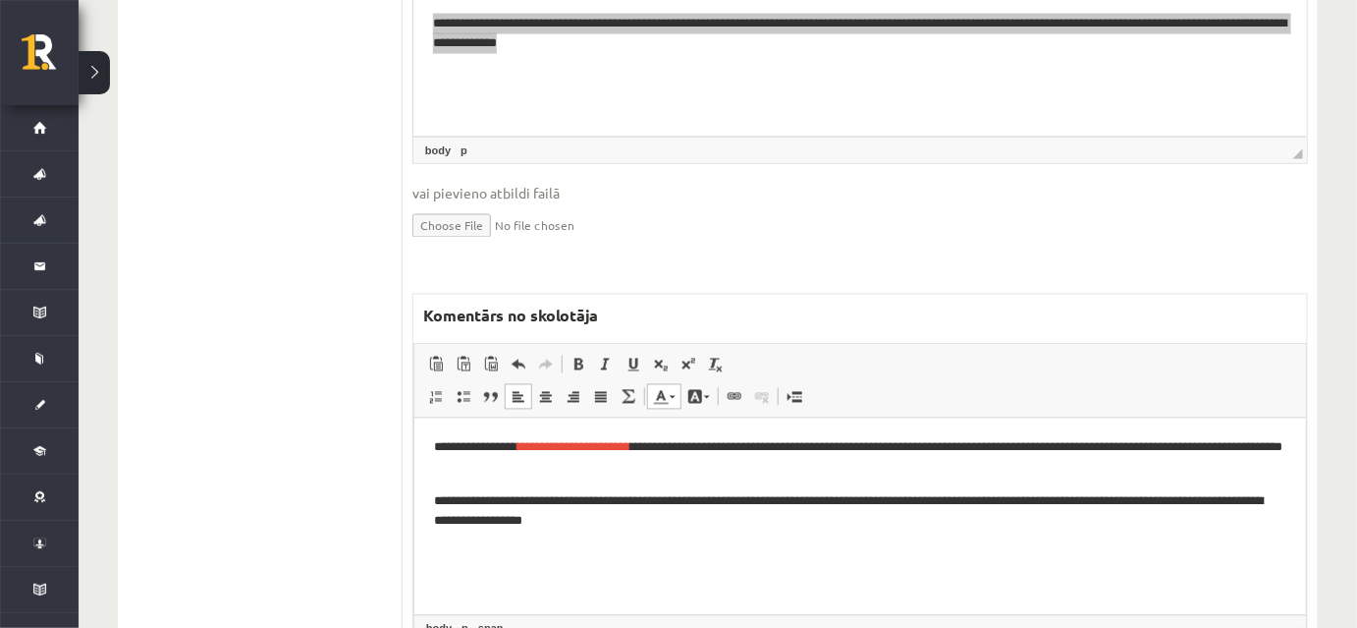
click at [626, 490] on body "**********" at bounding box center [859, 485] width 852 height 94
click at [681, 519] on p "**********" at bounding box center [860, 512] width 854 height 41
drag, startPoint x: 647, startPoint y: 518, endPoint x: 824, endPoint y: 529, distance: 177.2
click at [824, 529] on p "**********" at bounding box center [860, 512] width 854 height 41
click at [670, 396] on span at bounding box center [673, 397] width 6 height 3
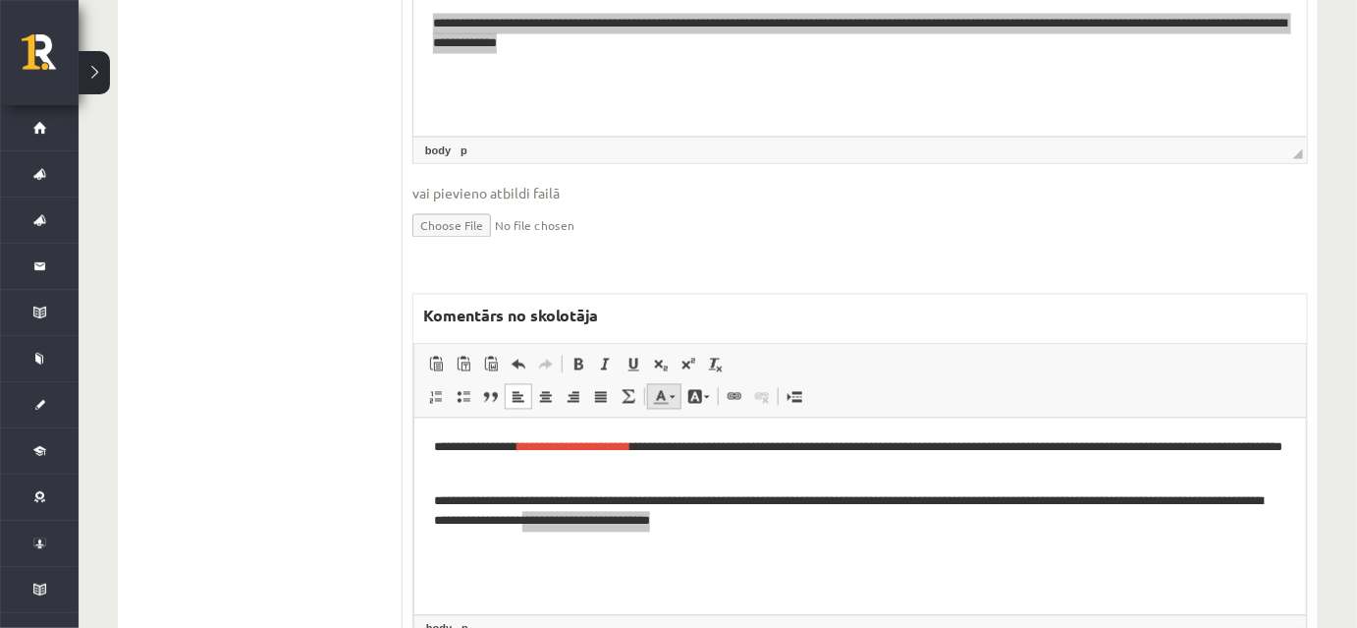
click at [670, 396] on span at bounding box center [673, 397] width 6 height 3
click at [665, 391] on span at bounding box center [661, 397] width 16 height 16
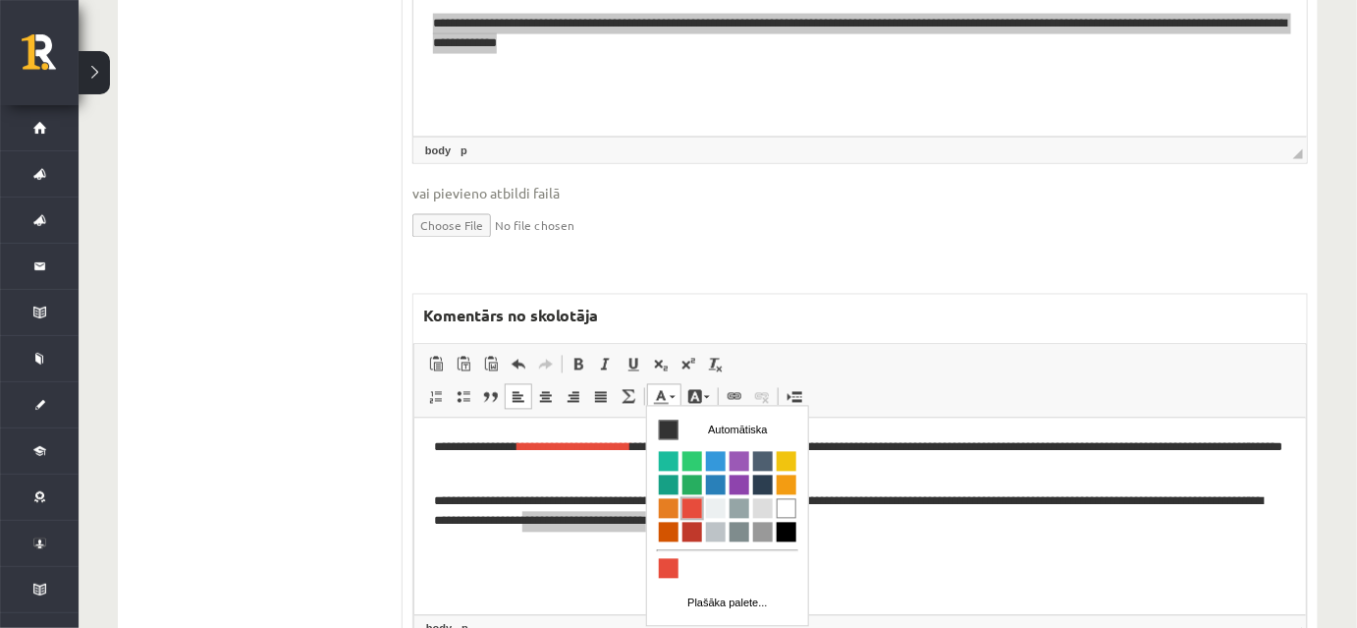
drag, startPoint x: 687, startPoint y: 502, endPoint x: 1039, endPoint y: 525, distance: 352.4
click at [687, 502] on span "Krāsa" at bounding box center [692, 509] width 20 height 20
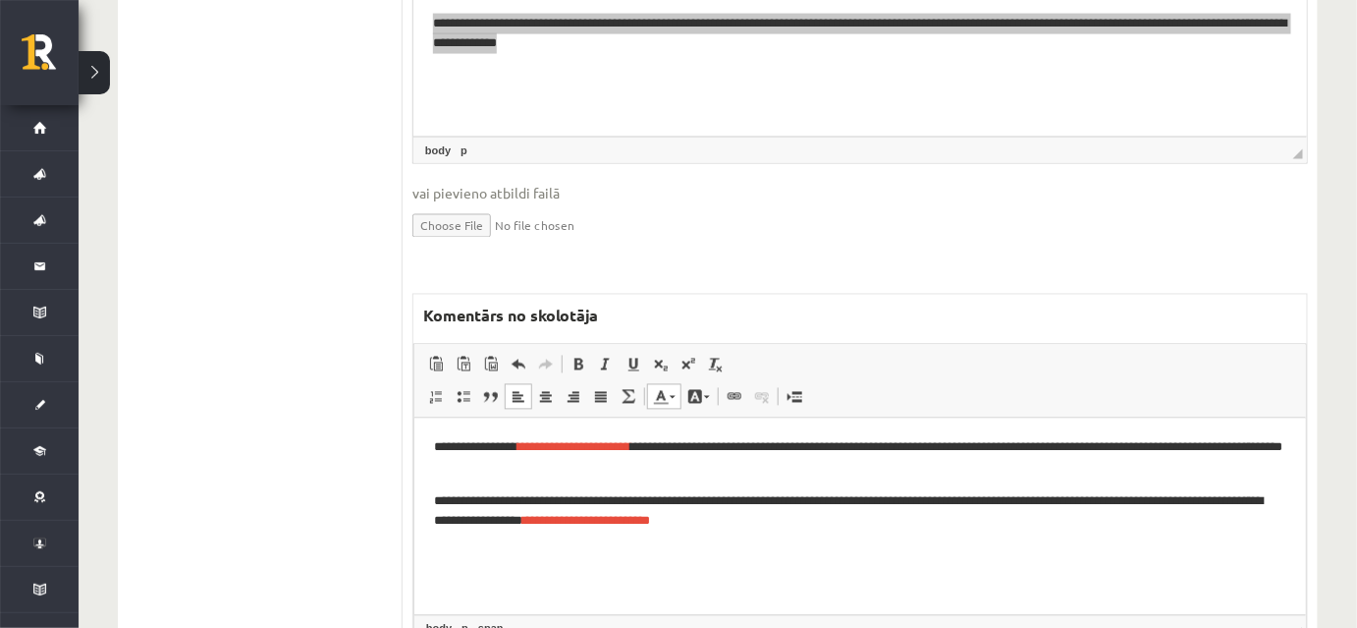
click at [811, 537] on html "**********" at bounding box center [859, 485] width 892 height 134
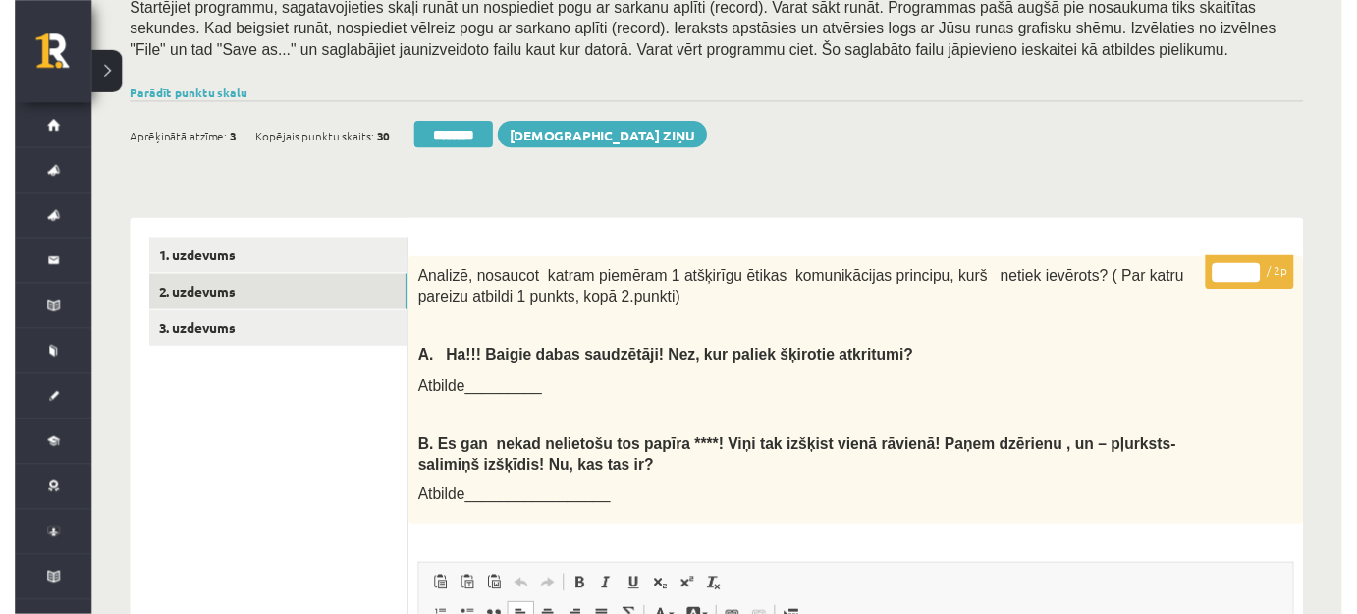
scroll to position [356, 0]
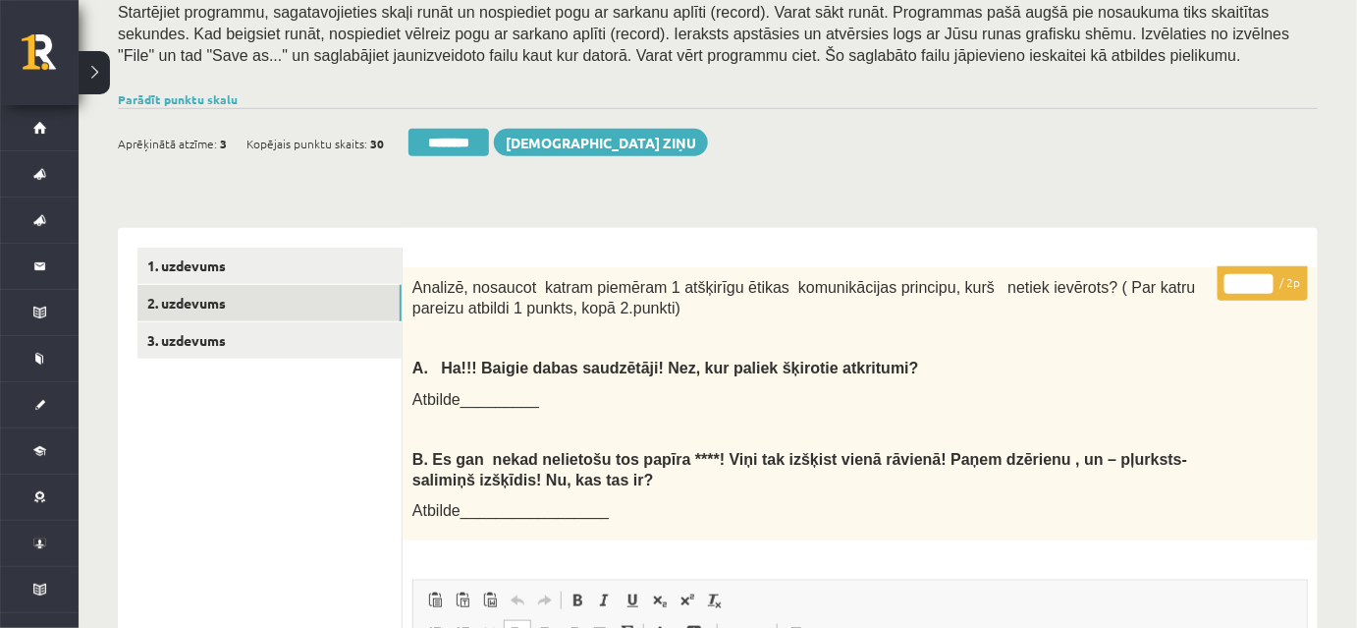
type input "*"
click at [1265, 282] on input "*" at bounding box center [1249, 284] width 49 height 20
click at [323, 328] on link "3. uzdevums" at bounding box center [269, 340] width 264 height 36
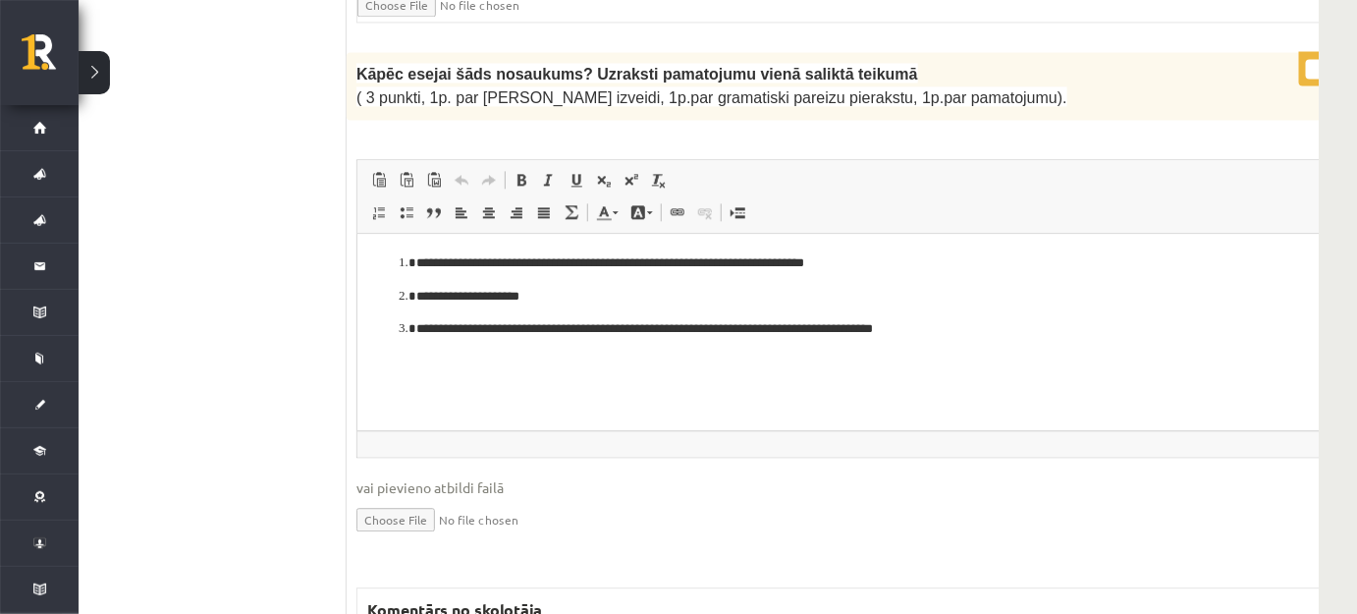
scroll to position [2231, 56]
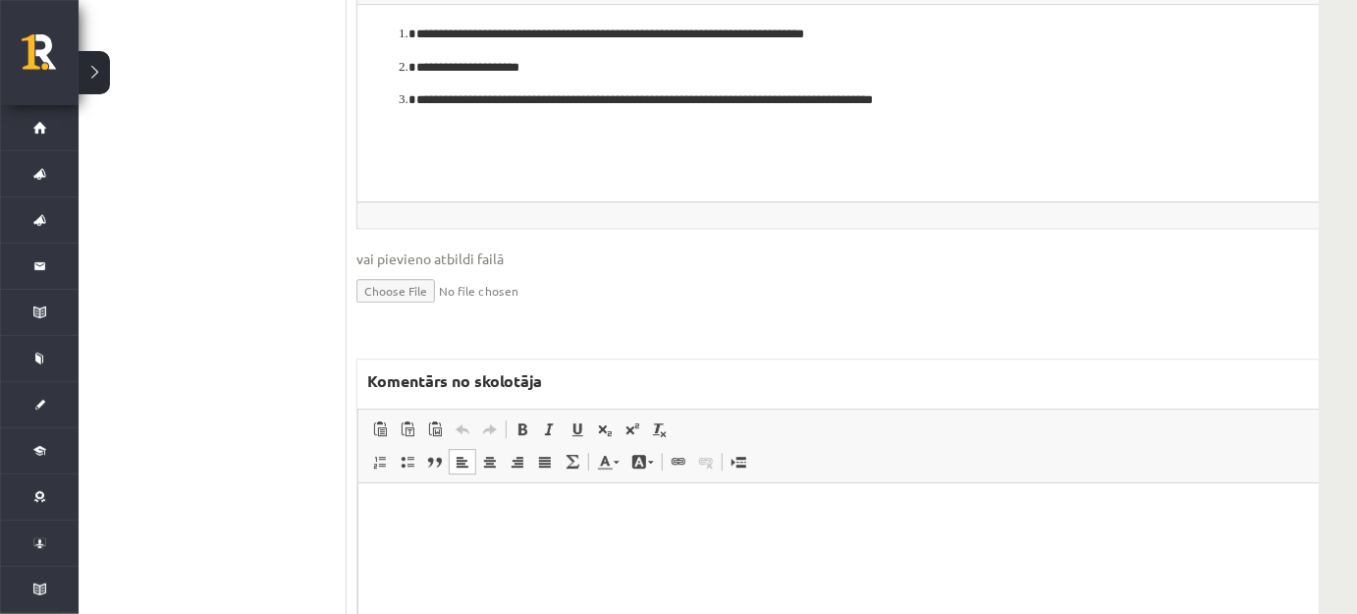
click at [563, 526] on html at bounding box center [871, 512] width 1029 height 60
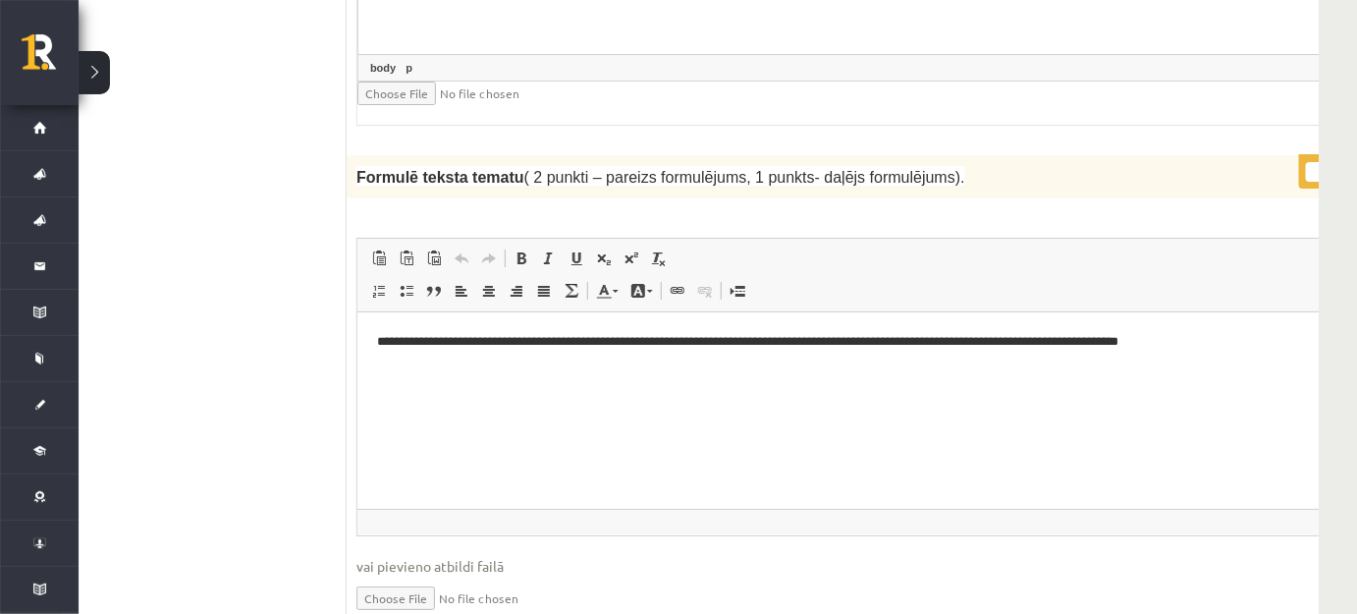
scroll to position [3303, 56]
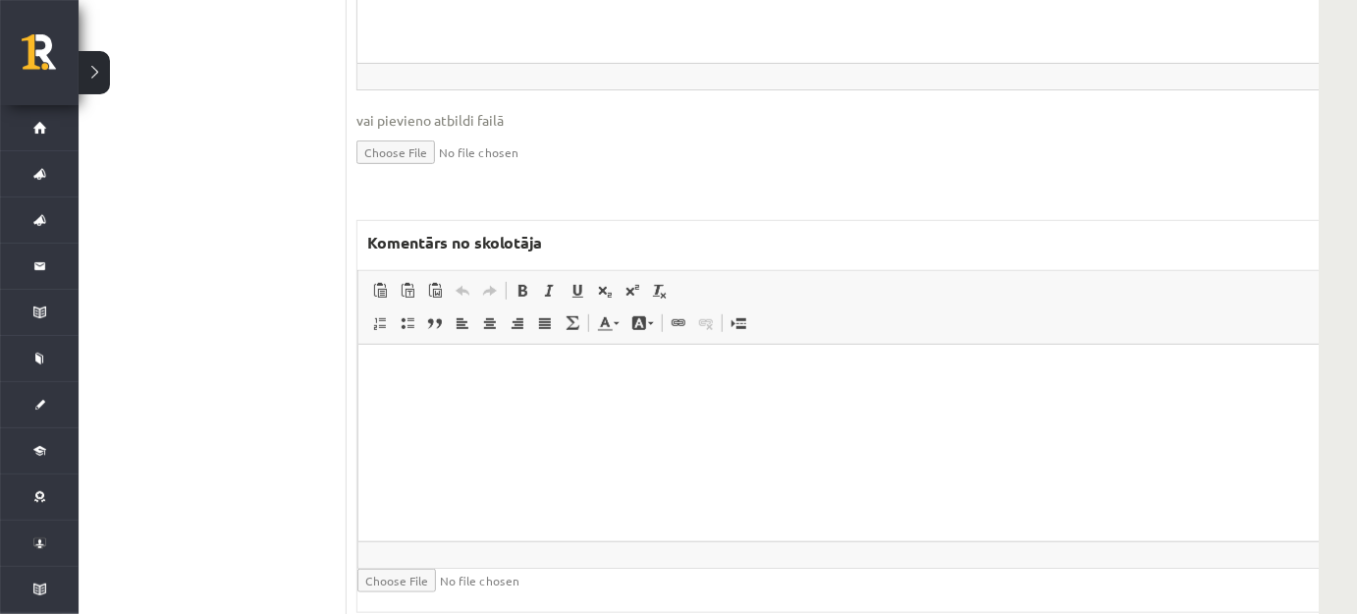
click at [547, 404] on html at bounding box center [871, 374] width 1029 height 60
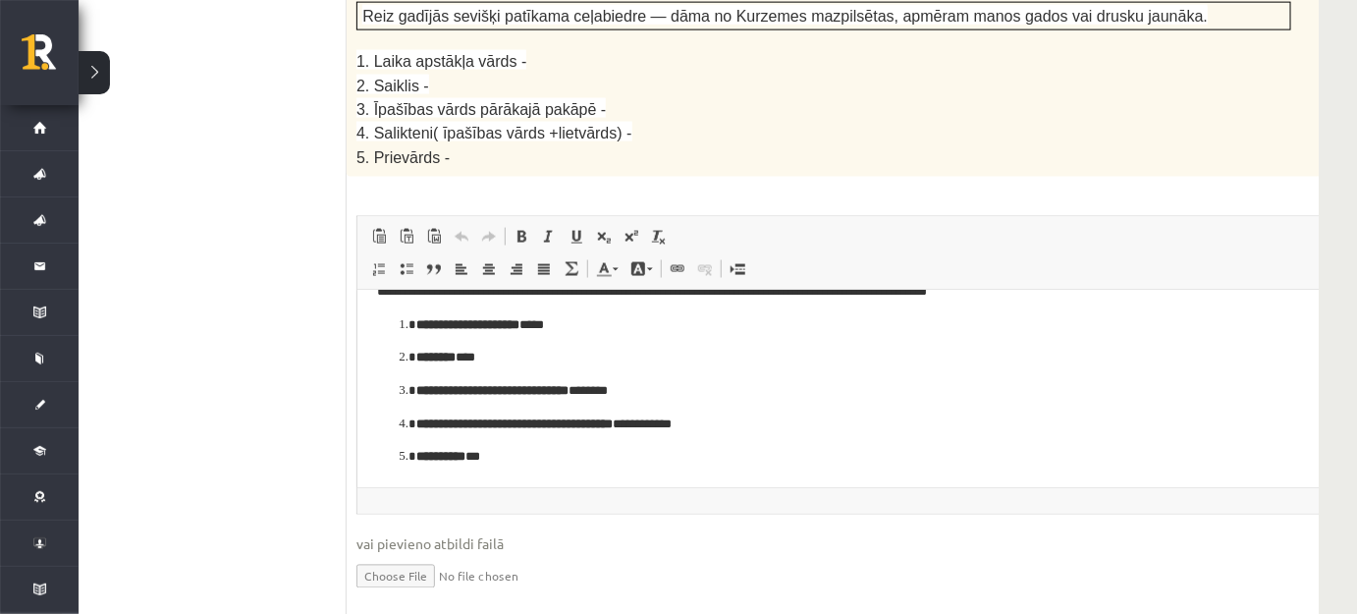
scroll to position [3660, 56]
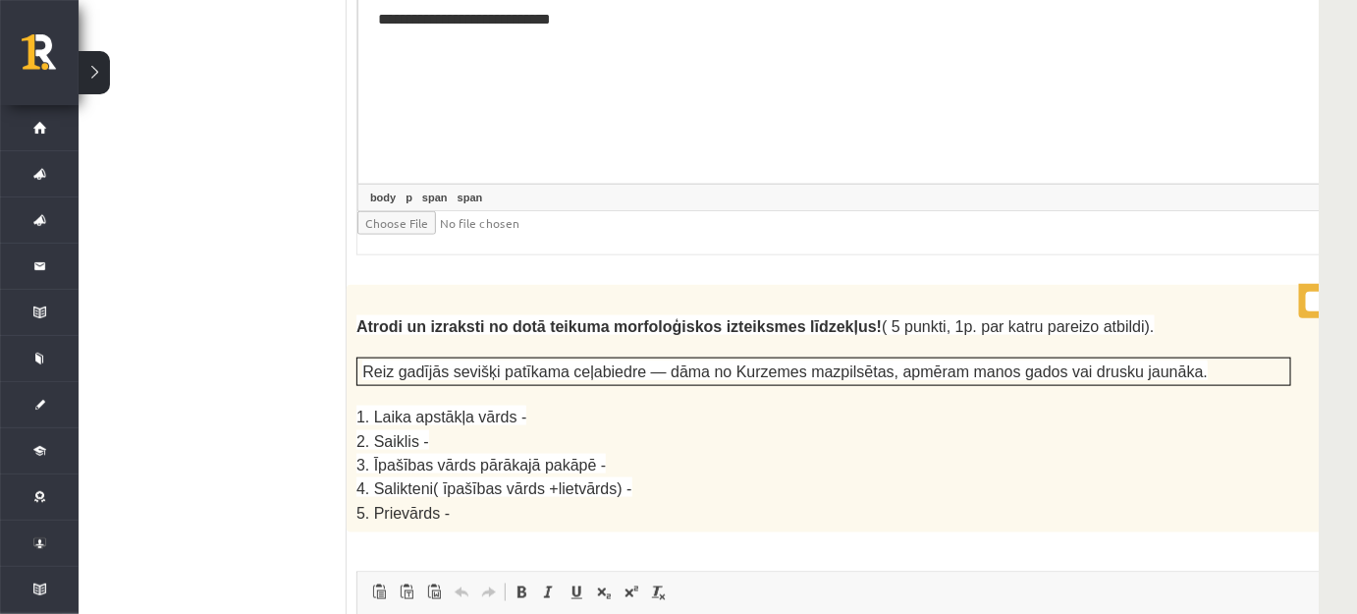
click at [1306, 292] on input "*" at bounding box center [1330, 302] width 49 height 20
type input "*"
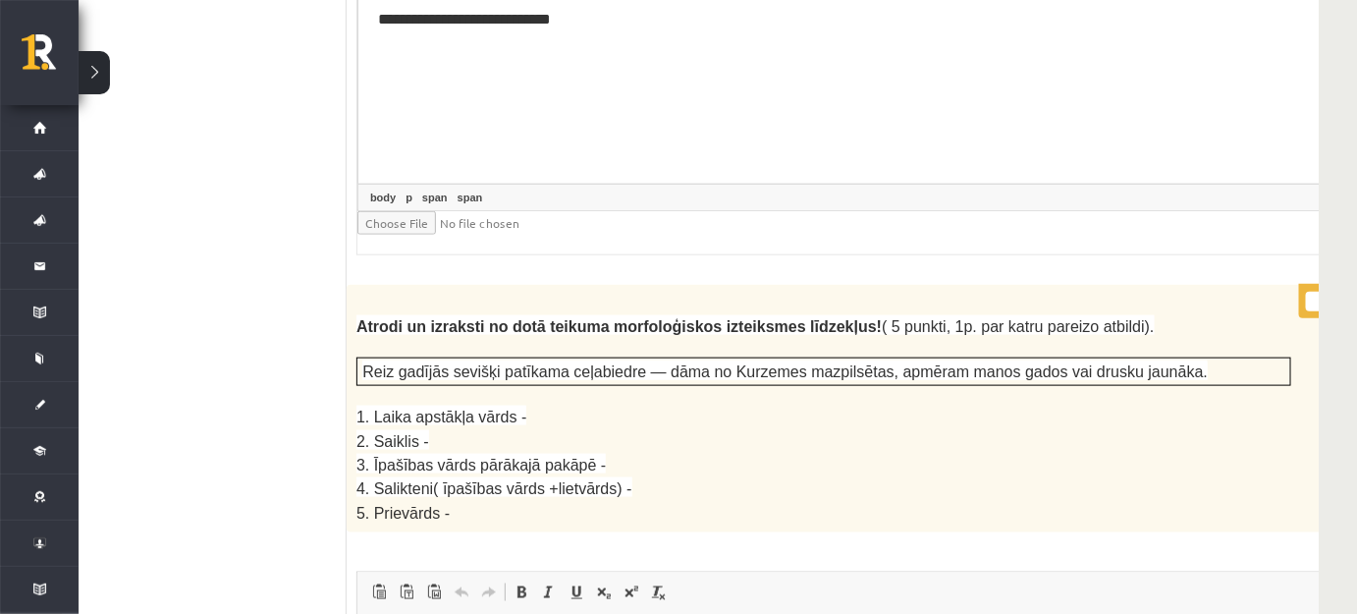
click at [1306, 292] on input "*" at bounding box center [1330, 302] width 49 height 20
click at [911, 453] on p "3. Īpašības vārds pārākajā pakāpē -" at bounding box center [823, 465] width 935 height 24
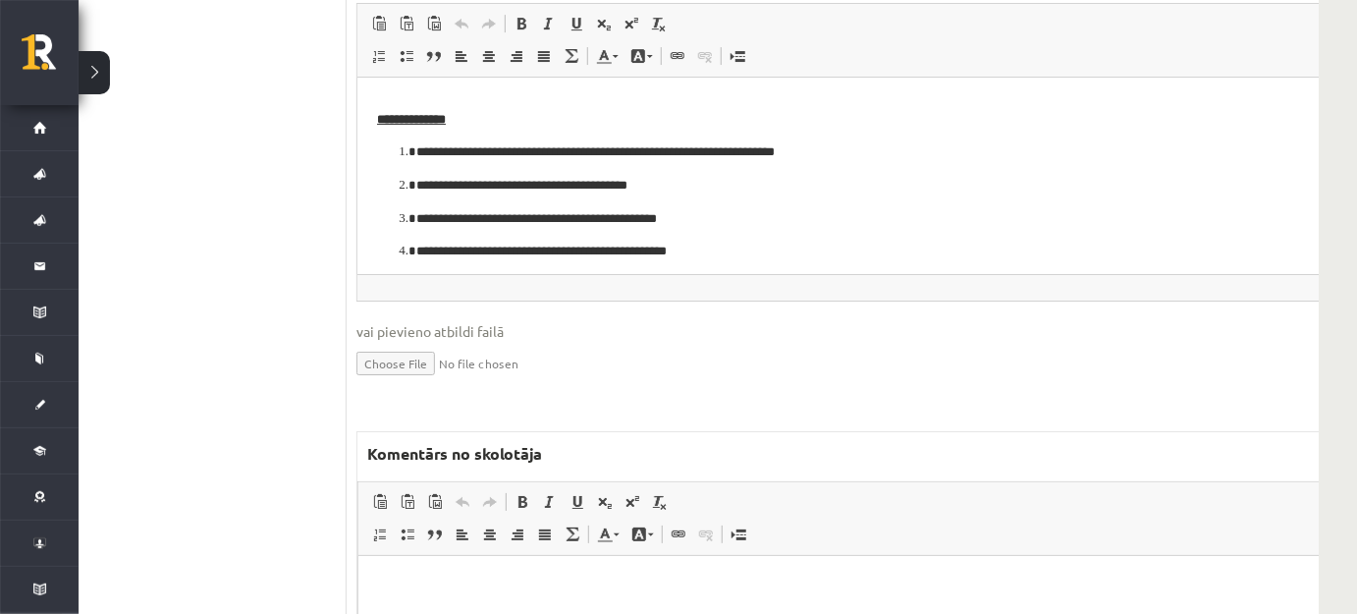
scroll to position [5535, 56]
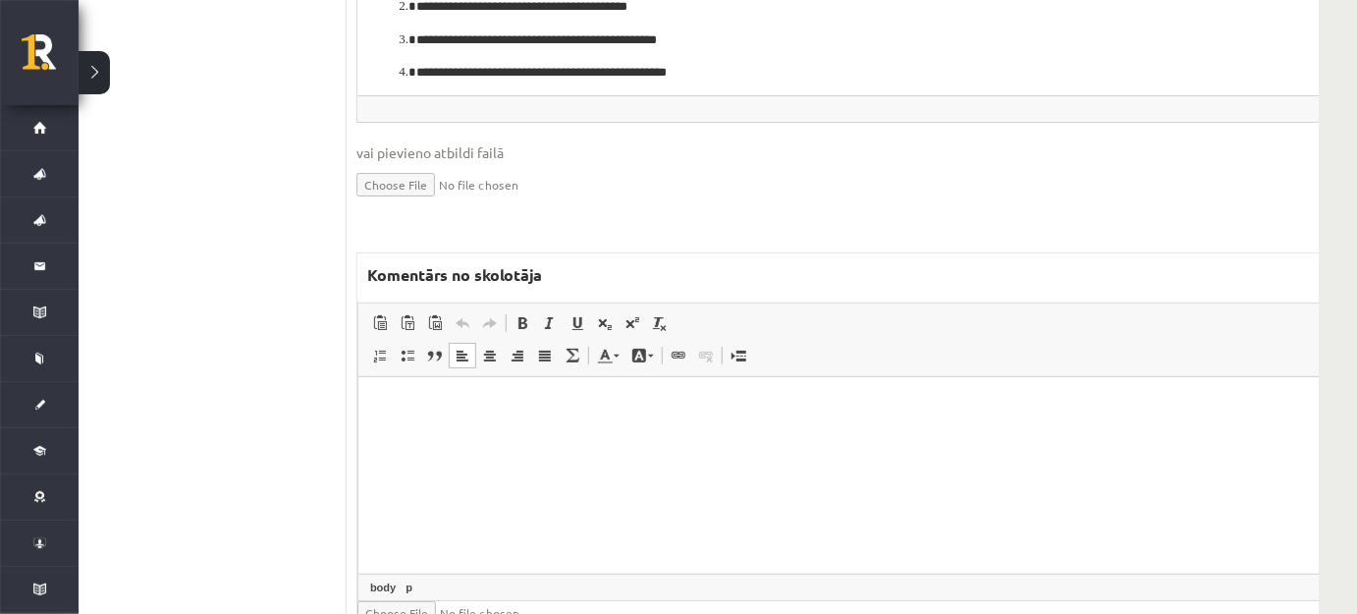
click at [600, 436] on html at bounding box center [871, 406] width 1029 height 60
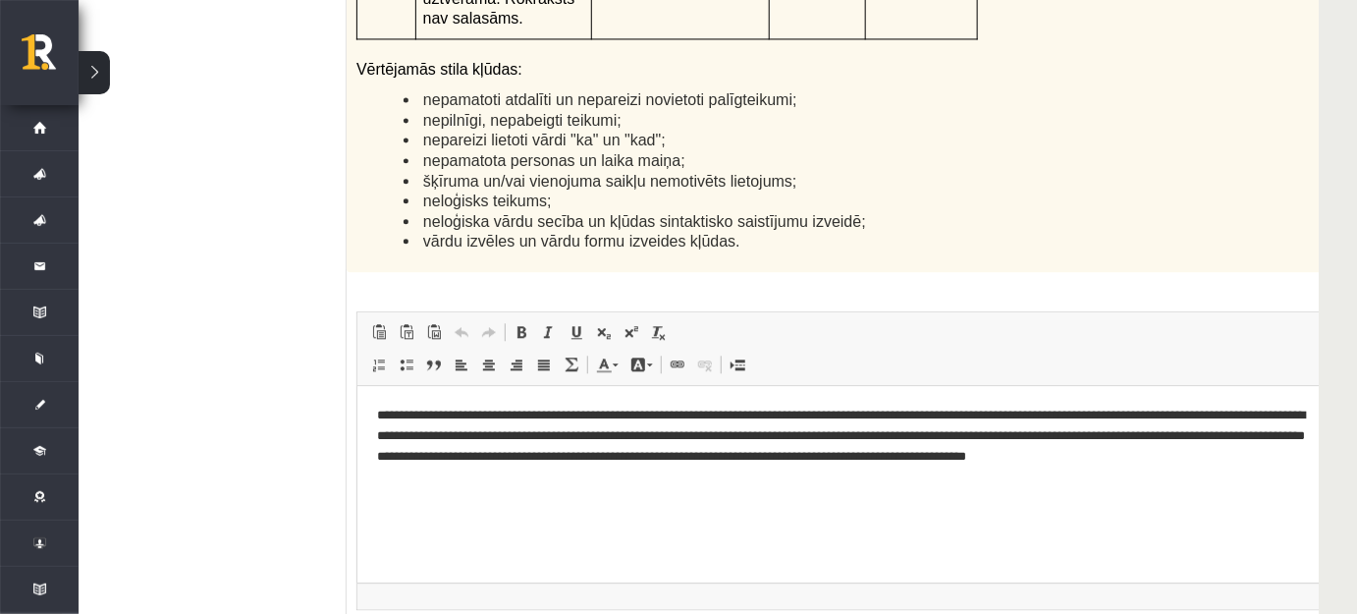
scroll to position [6963, 56]
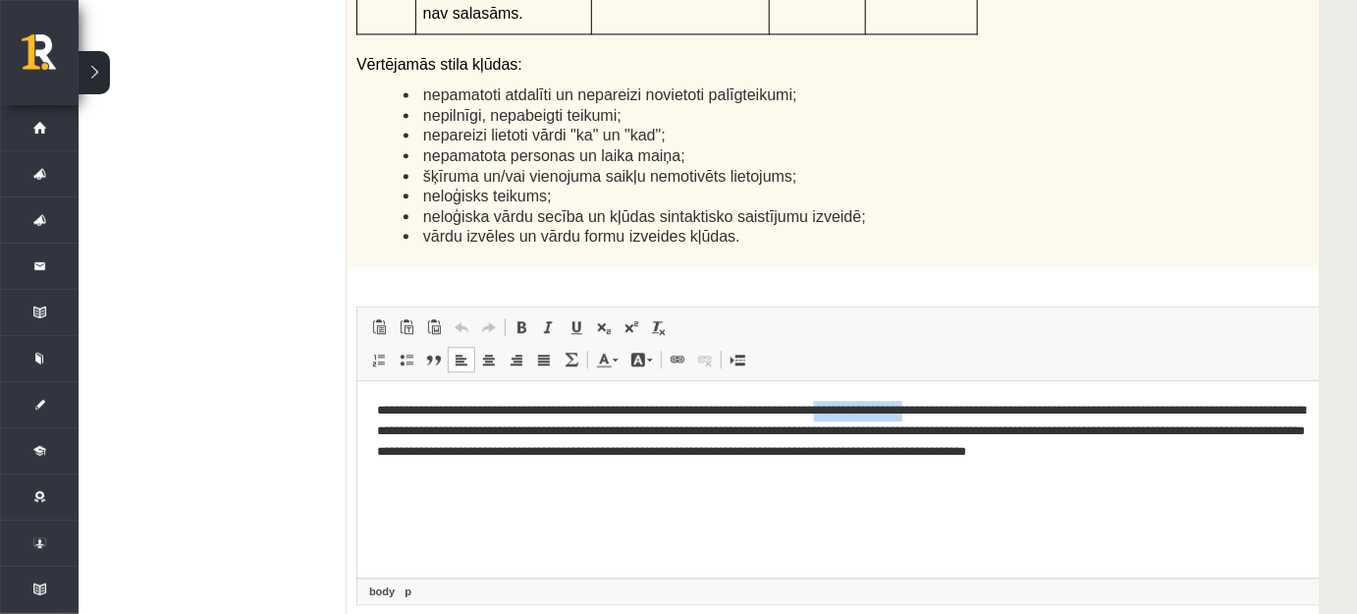
drag, startPoint x: 860, startPoint y: 407, endPoint x: 965, endPoint y: 405, distance: 105.1
click at [965, 405] on p "**********" at bounding box center [845, 441] width 939 height 82
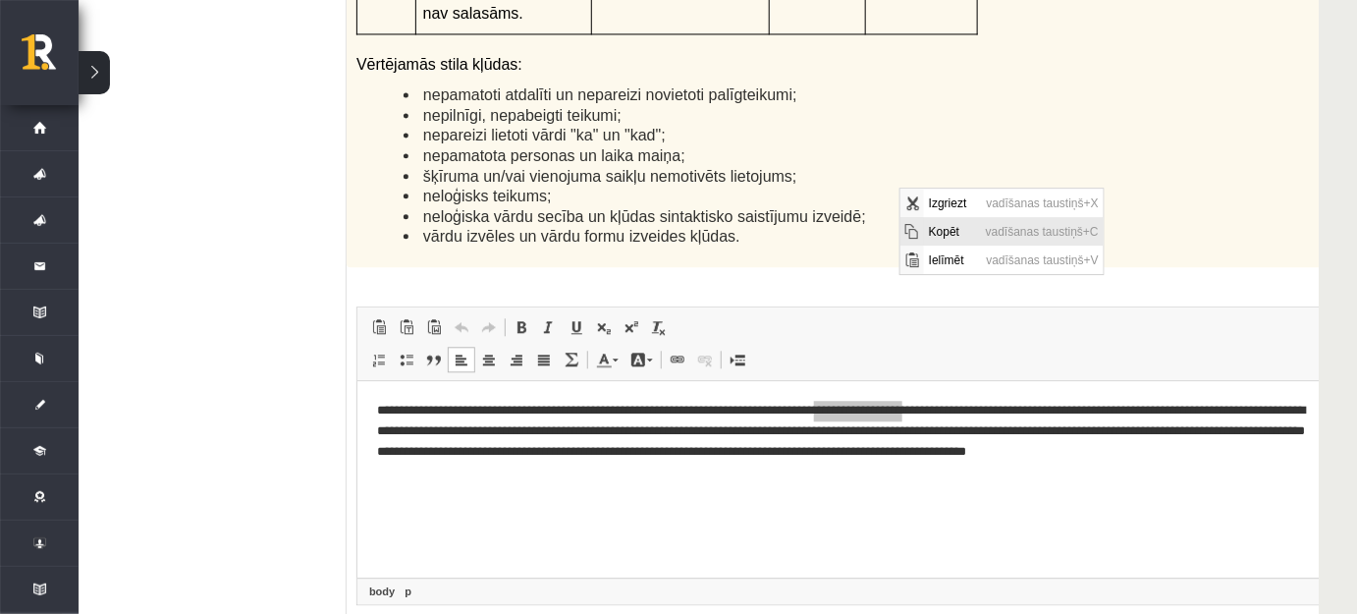
drag, startPoint x: 935, startPoint y: 235, endPoint x: 1464, endPoint y: 280, distance: 531.2
click at [936, 235] on span "Kopēt" at bounding box center [951, 231] width 57 height 28
copy p "**********"
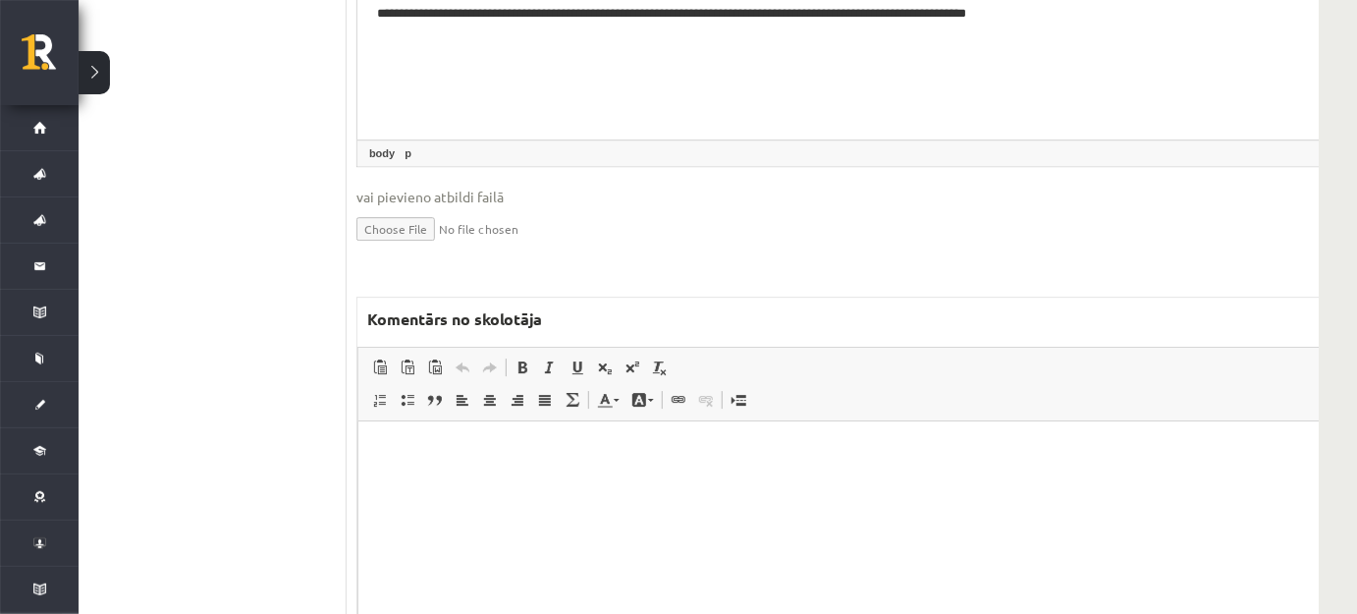
scroll to position [7409, 56]
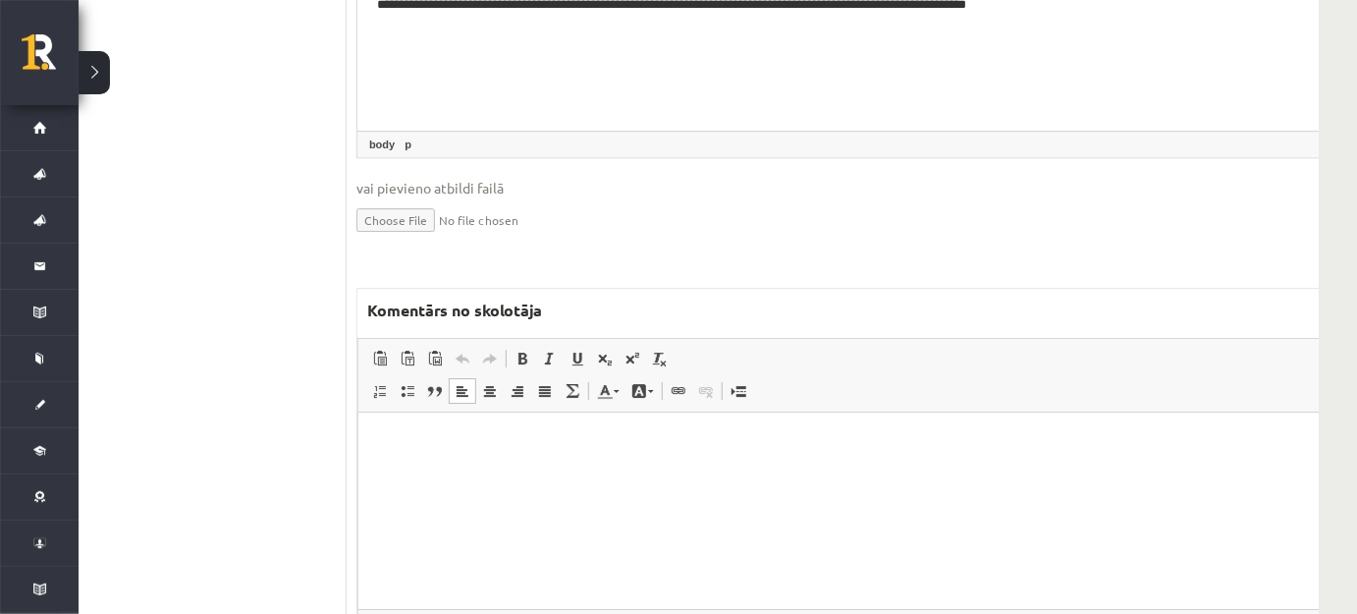
click at [509, 471] on html at bounding box center [871, 441] width 1029 height 60
paste body "Bagātinātā teksta redaktors, wiswyg-editor-47433882951900-1760515584-856"
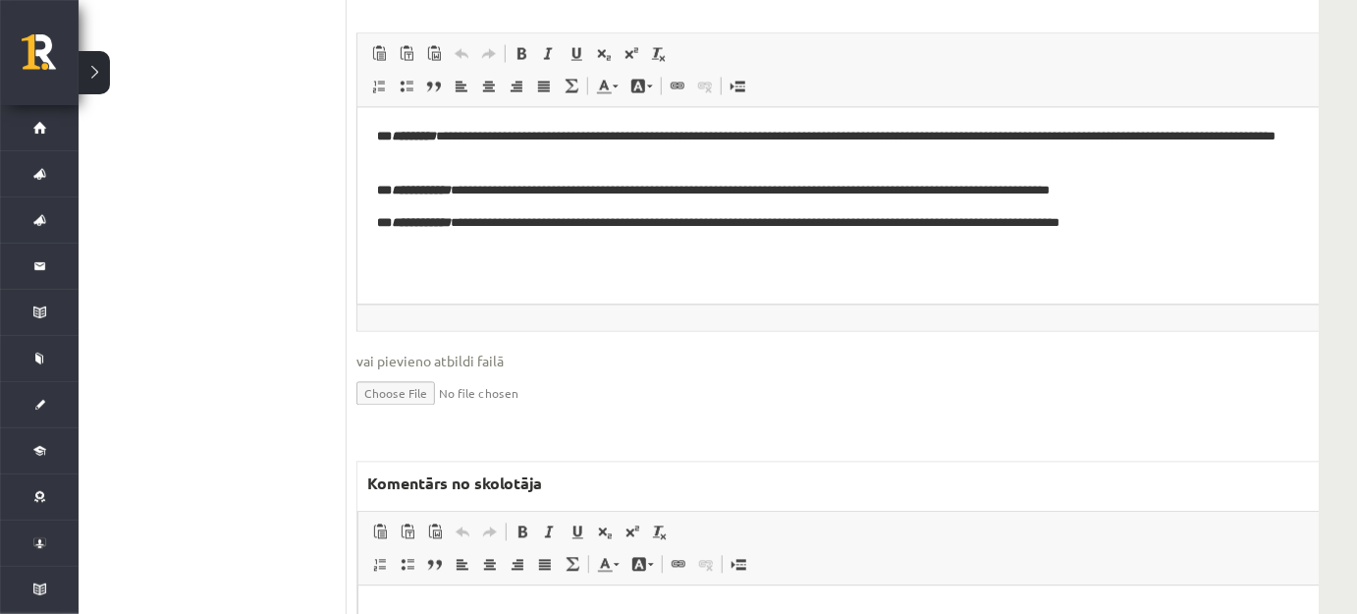
scroll to position [9197, 56]
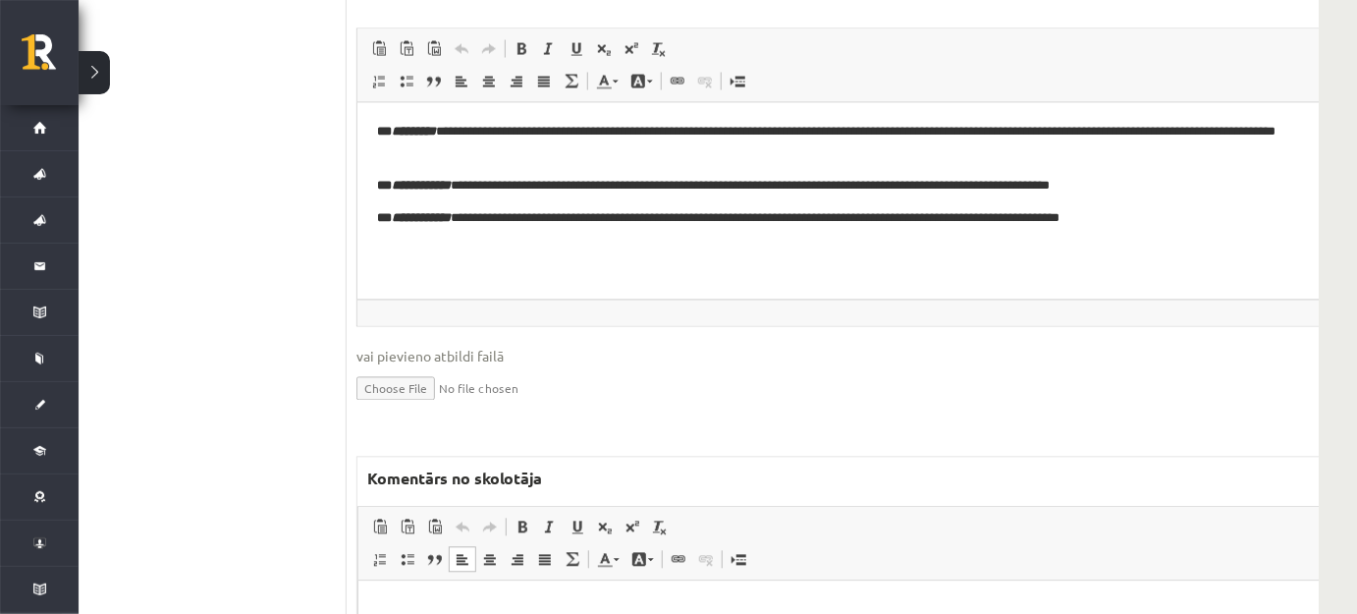
click at [529, 627] on html at bounding box center [871, 609] width 1029 height 60
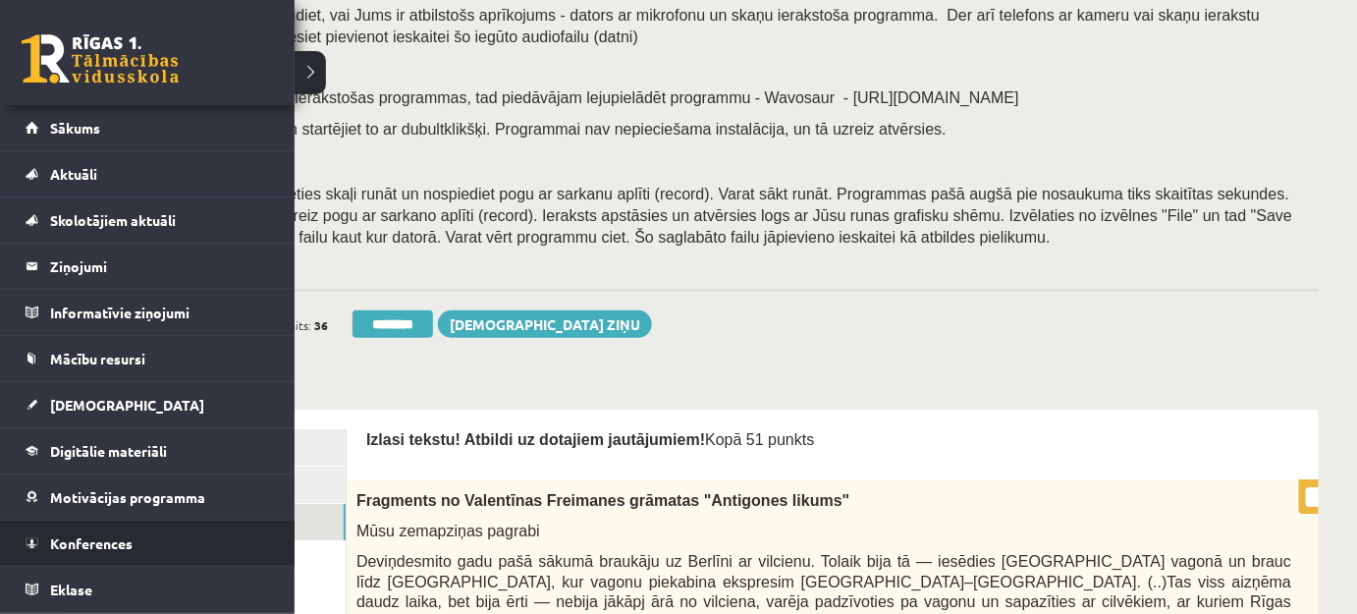
scroll to position [178, 56]
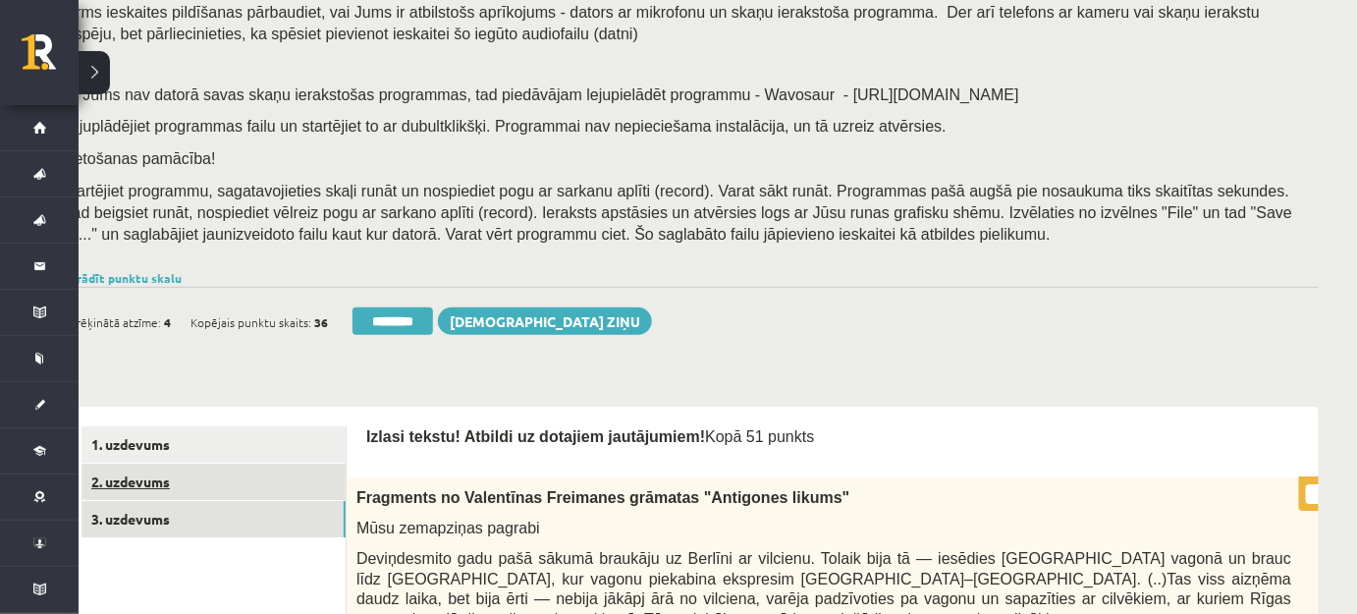
click at [283, 476] on link "2. uzdevums" at bounding box center [214, 482] width 264 height 36
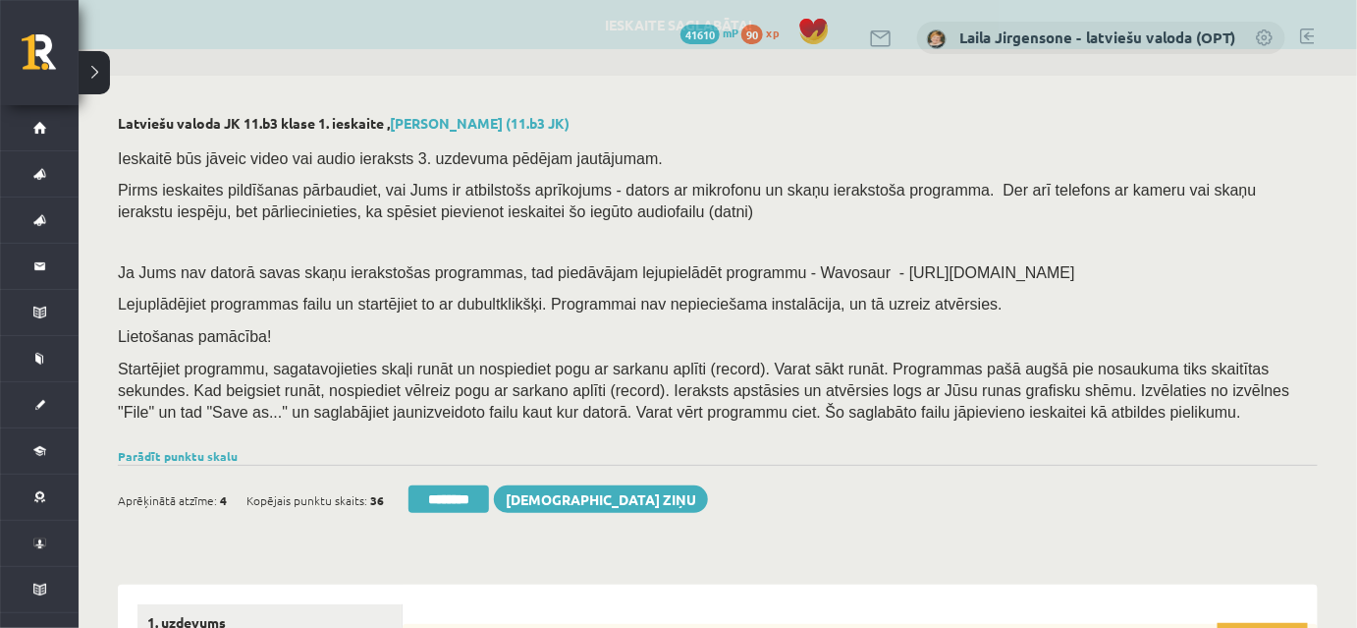
scroll to position [0, 0]
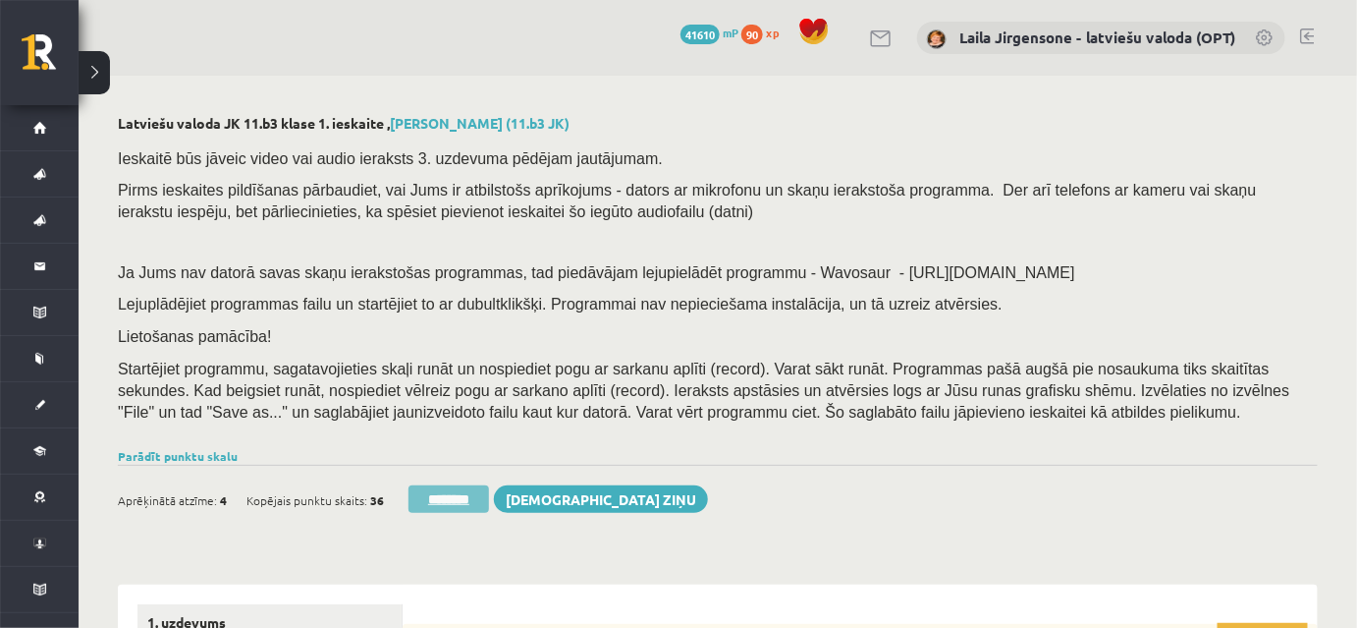
click at [429, 494] on input "********" at bounding box center [449, 498] width 81 height 27
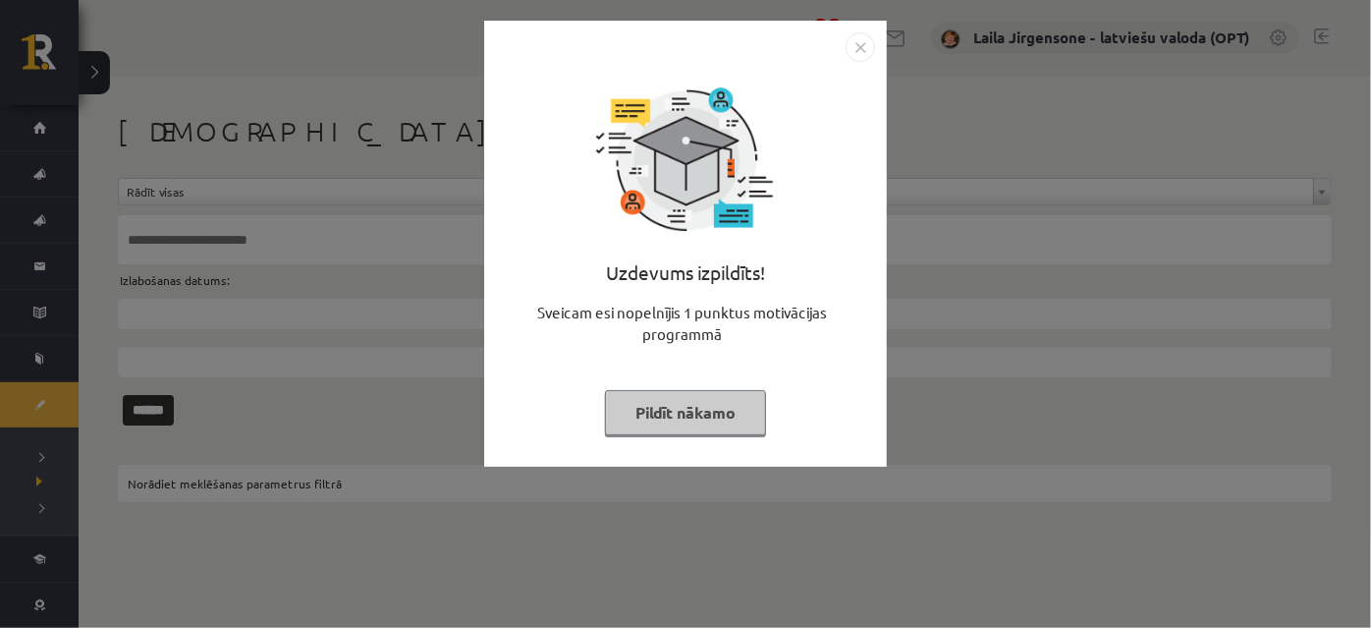
click at [673, 419] on button "Pildīt nākamo" at bounding box center [685, 412] width 161 height 45
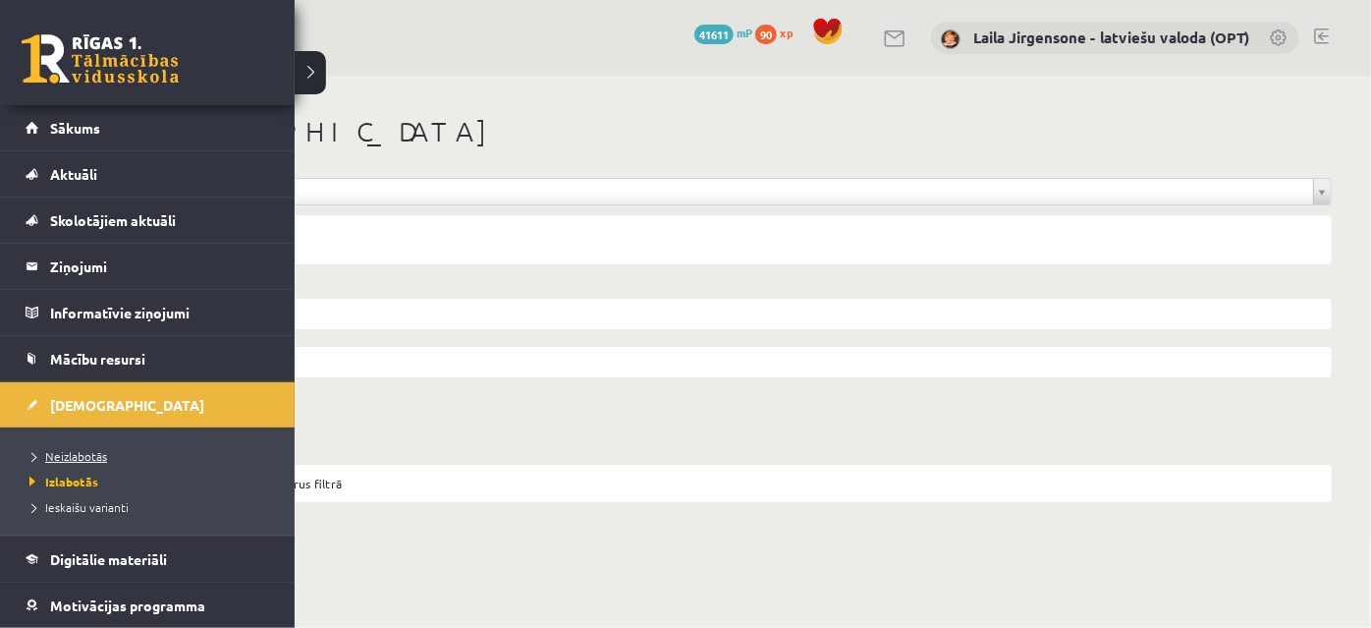
click at [74, 457] on span "Neizlabotās" at bounding box center [66, 456] width 82 height 16
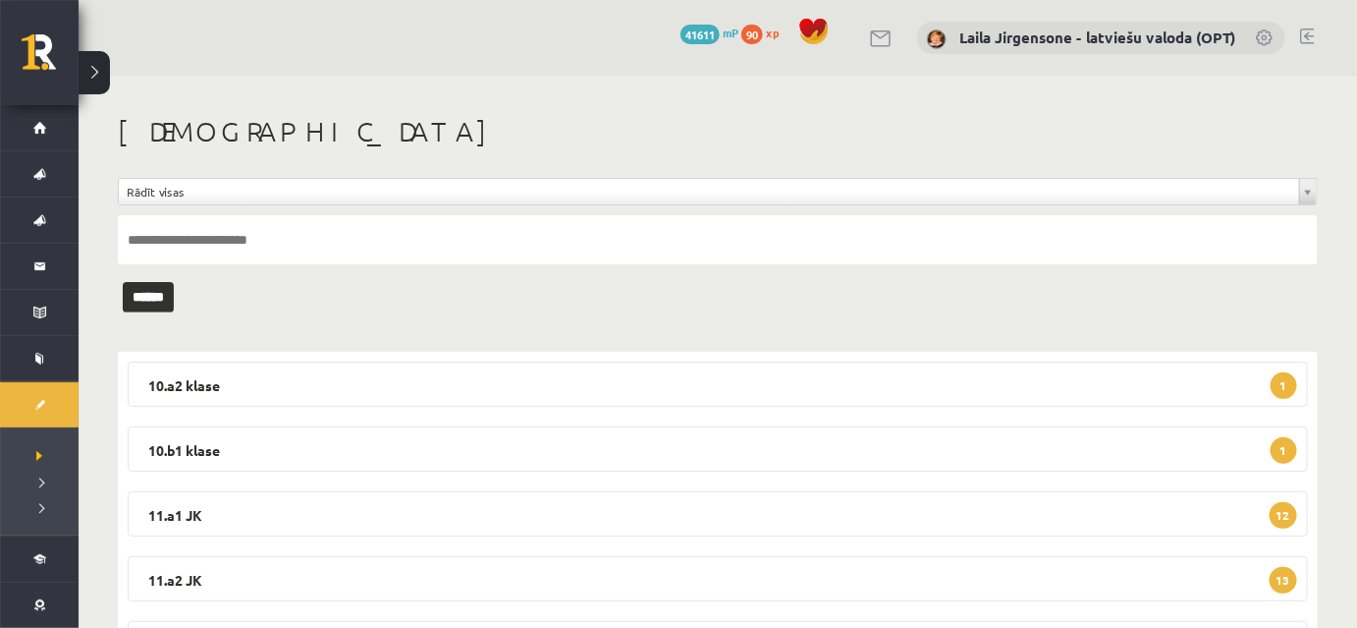
click at [1312, 35] on link at bounding box center [1307, 36] width 15 height 16
